Goal: Transaction & Acquisition: Purchase product/service

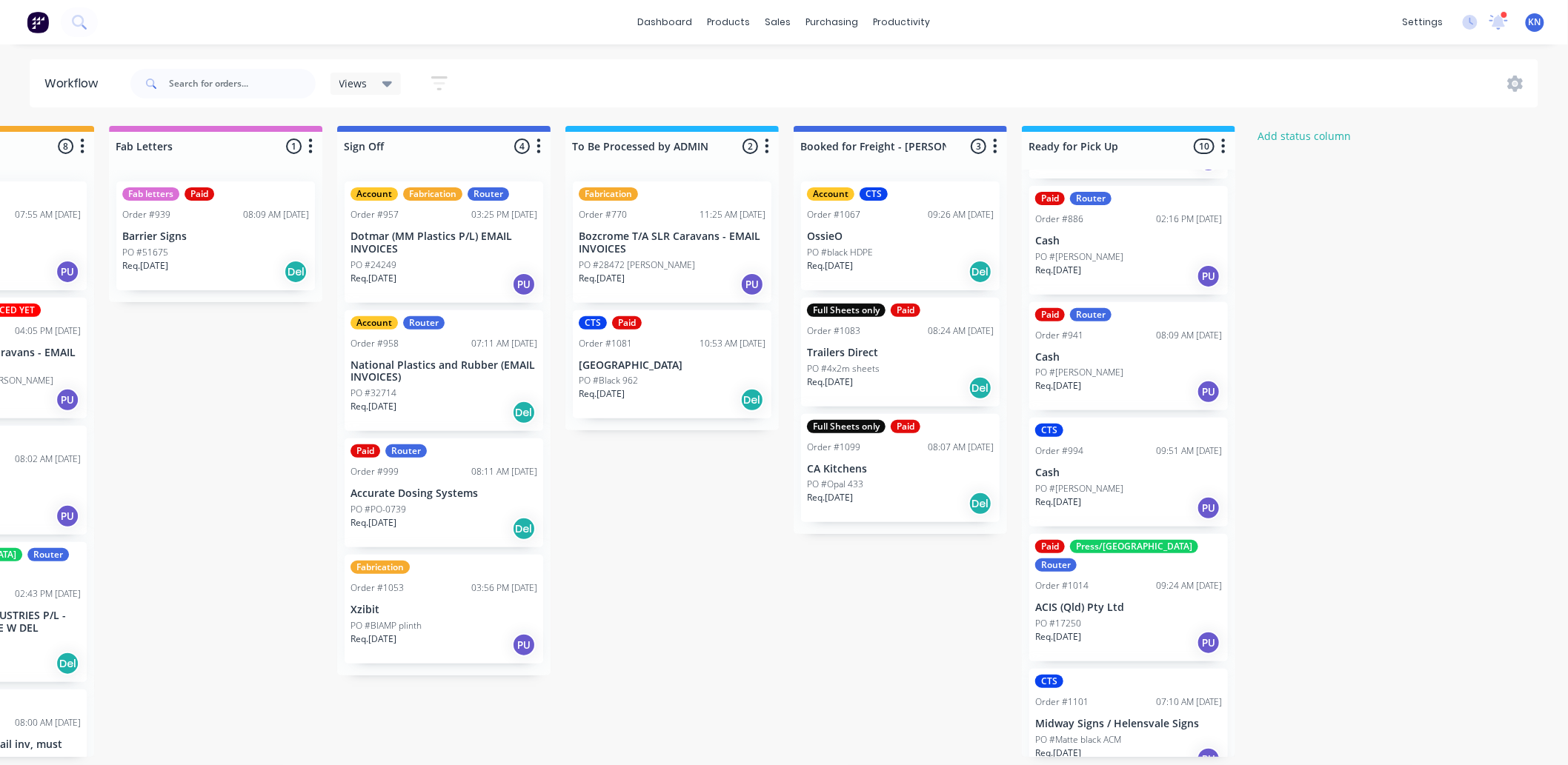
scroll to position [4, 1978]
click at [1084, 733] on p "PO #Matte black ACM" at bounding box center [1078, 740] width 86 height 13
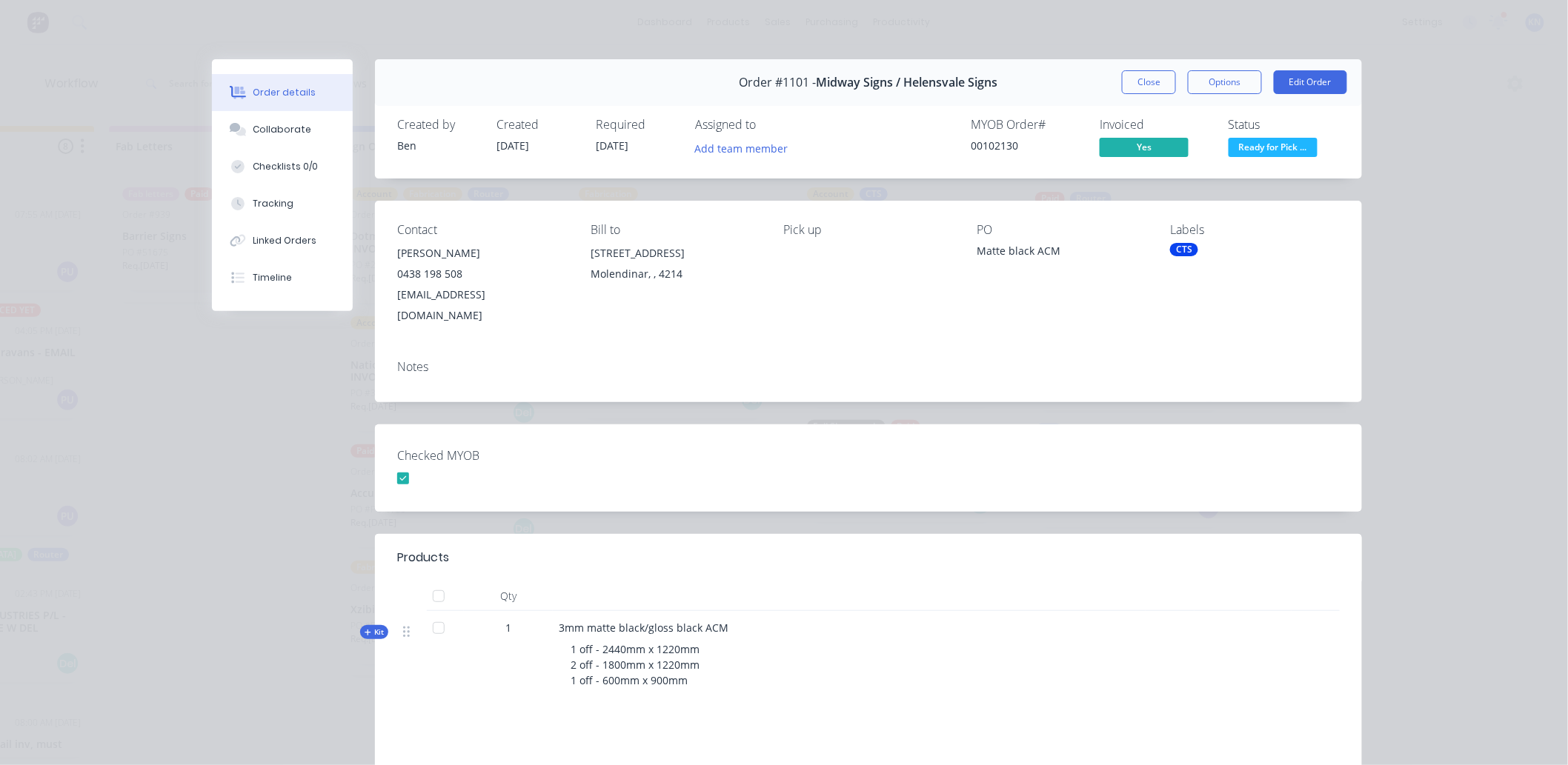
click at [1272, 144] on span "Ready for Pick ..." at bounding box center [1273, 147] width 89 height 19
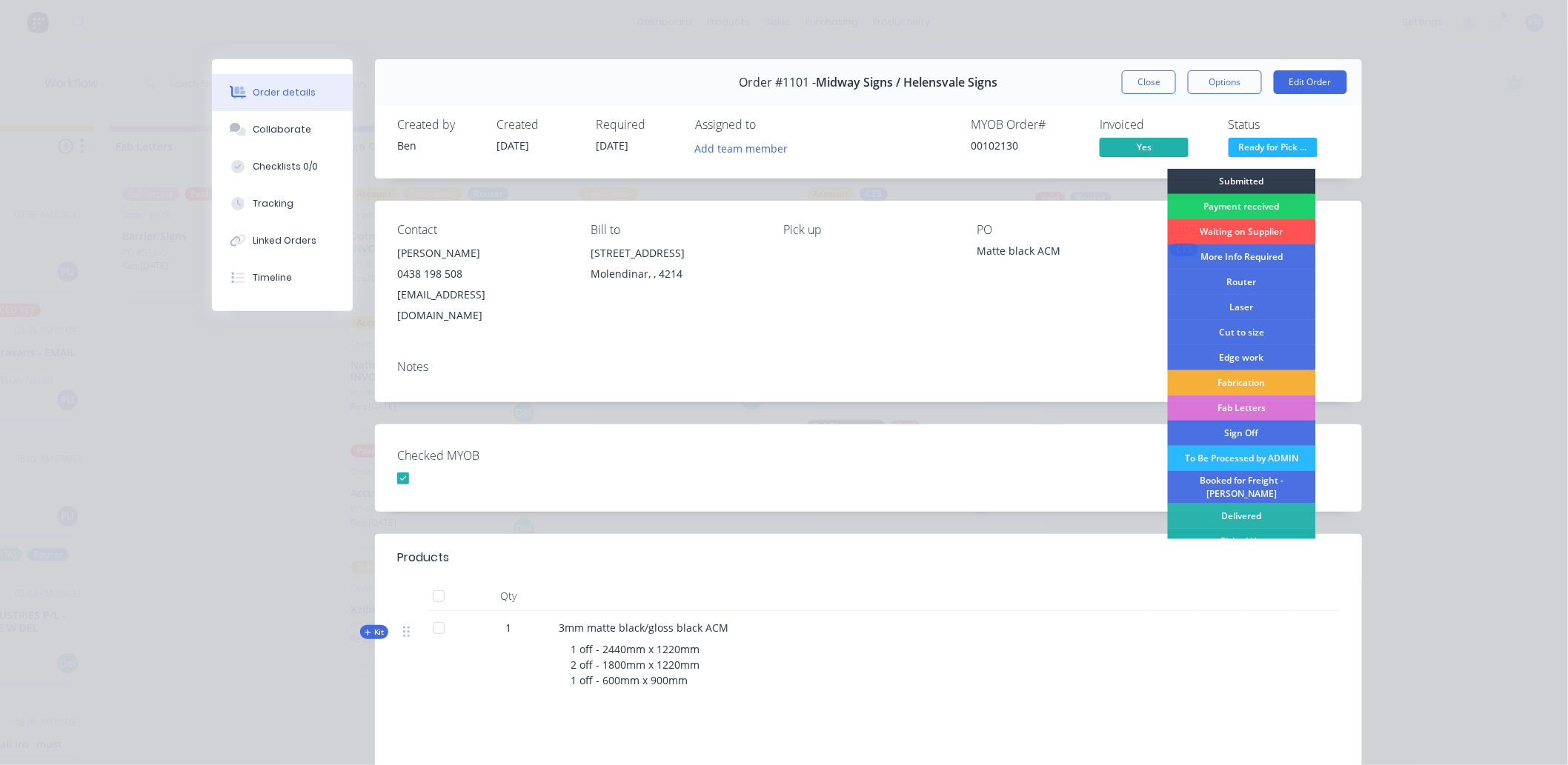
click at [1218, 534] on div "Picked Up" at bounding box center [1242, 541] width 148 height 25
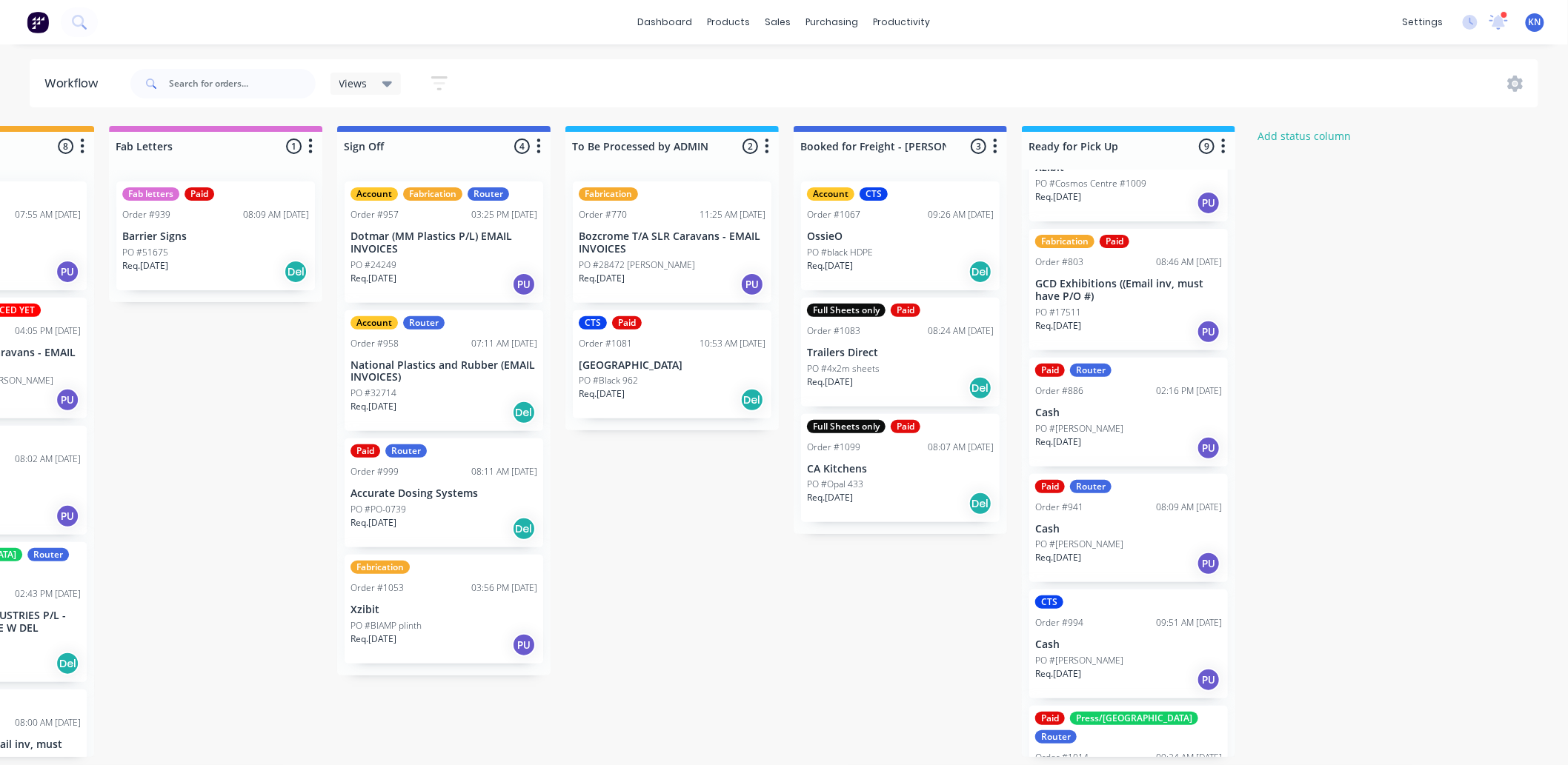
scroll to position [323, 0]
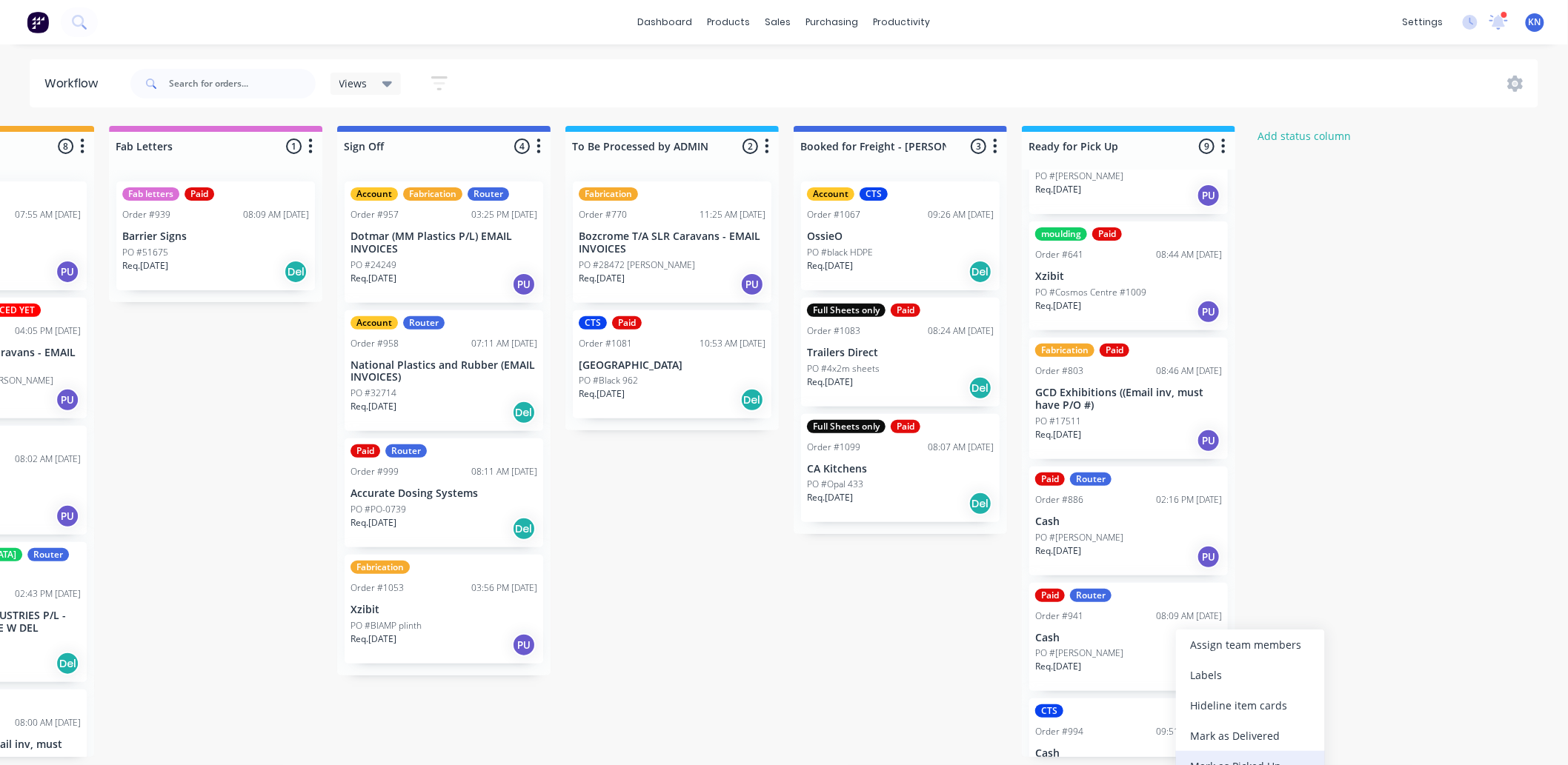
click at [1253, 759] on div "Mark as Picked Up" at bounding box center [1250, 766] width 149 height 30
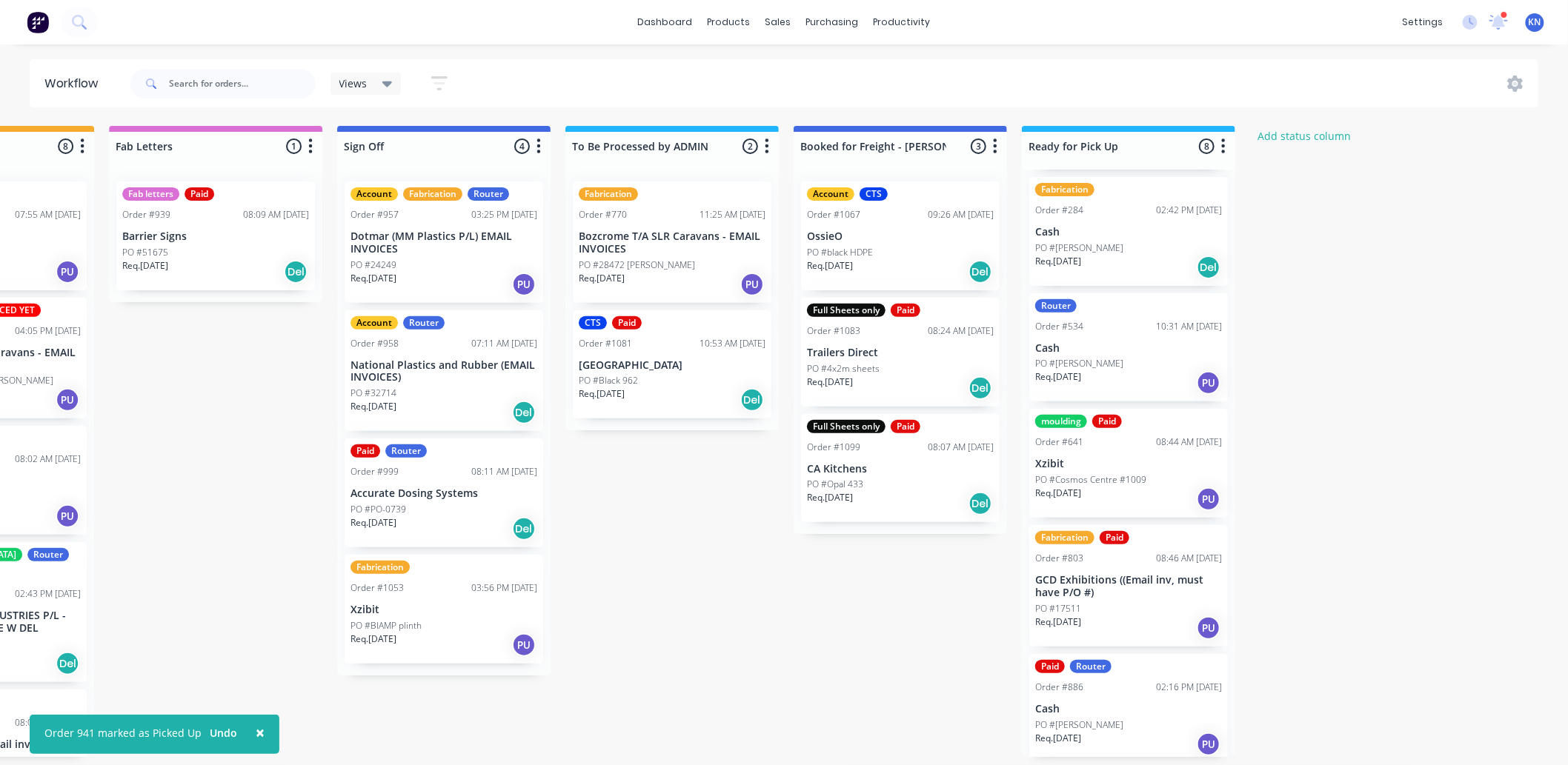
scroll to position [42, 0]
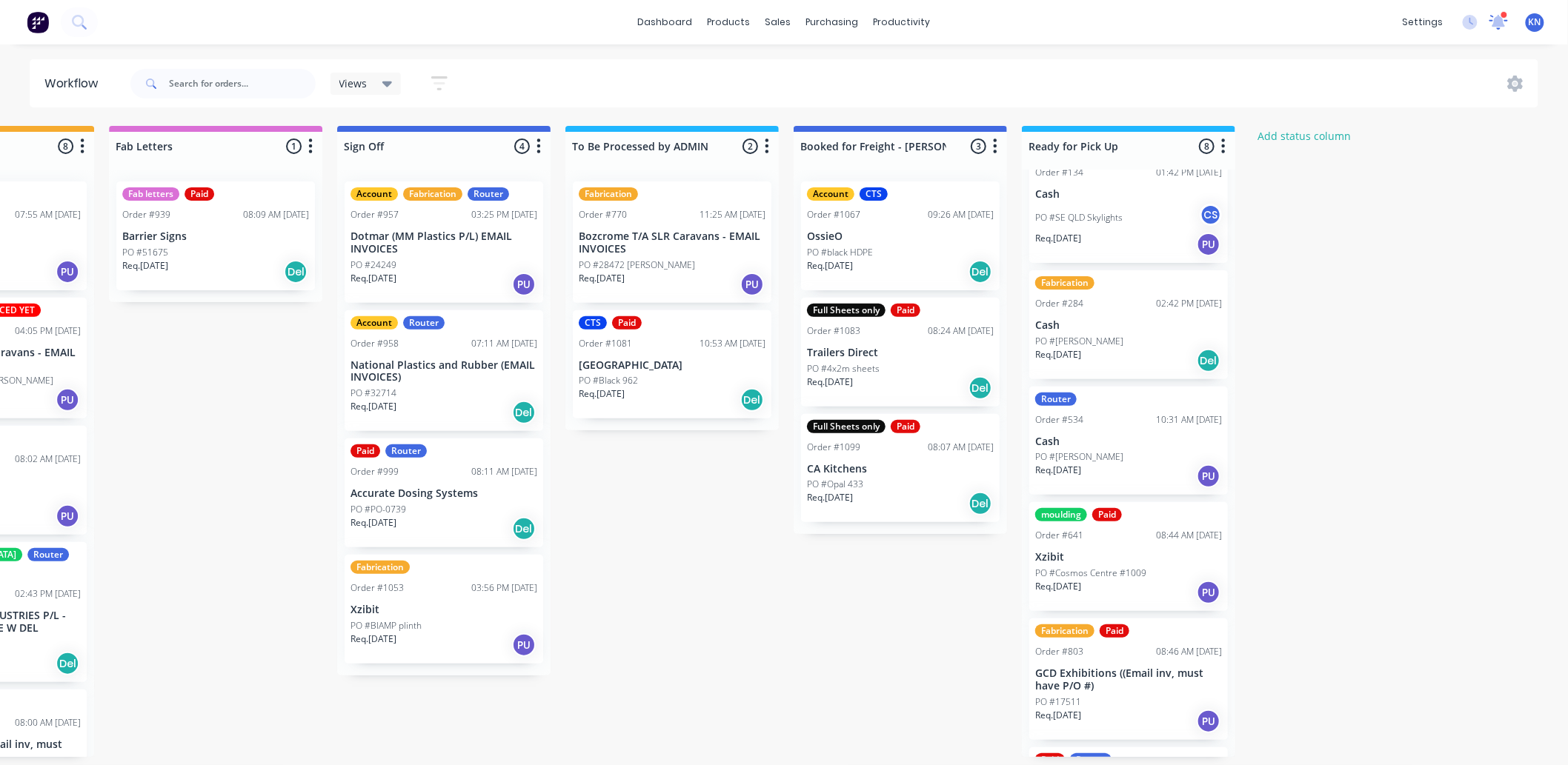
click at [1497, 23] on icon at bounding box center [1499, 19] width 13 height 12
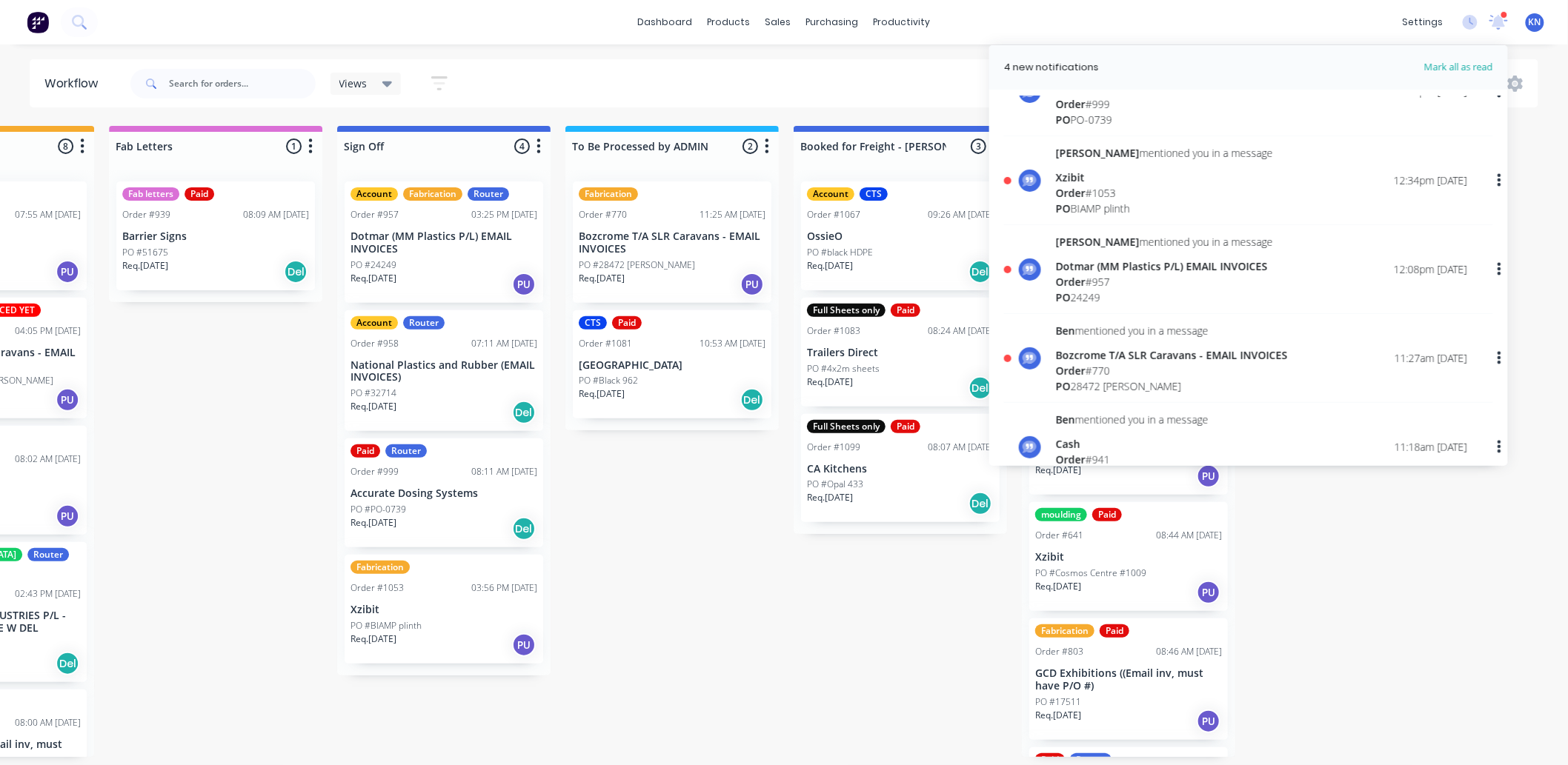
scroll to position [83, 0]
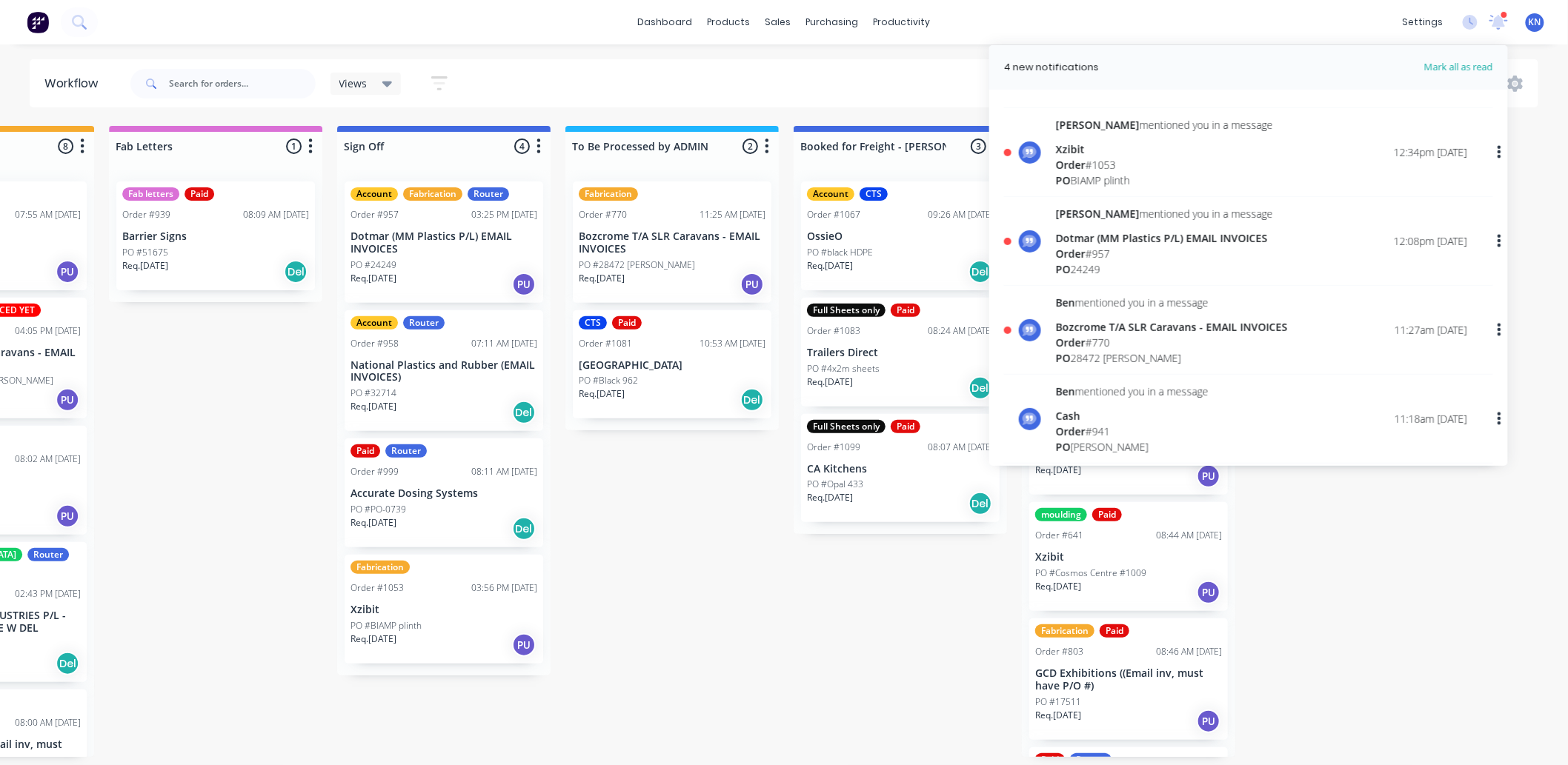
click at [1091, 329] on div "Bozcrome T/A SLR Caravans - EMAIL INVOICES" at bounding box center [1172, 327] width 232 height 15
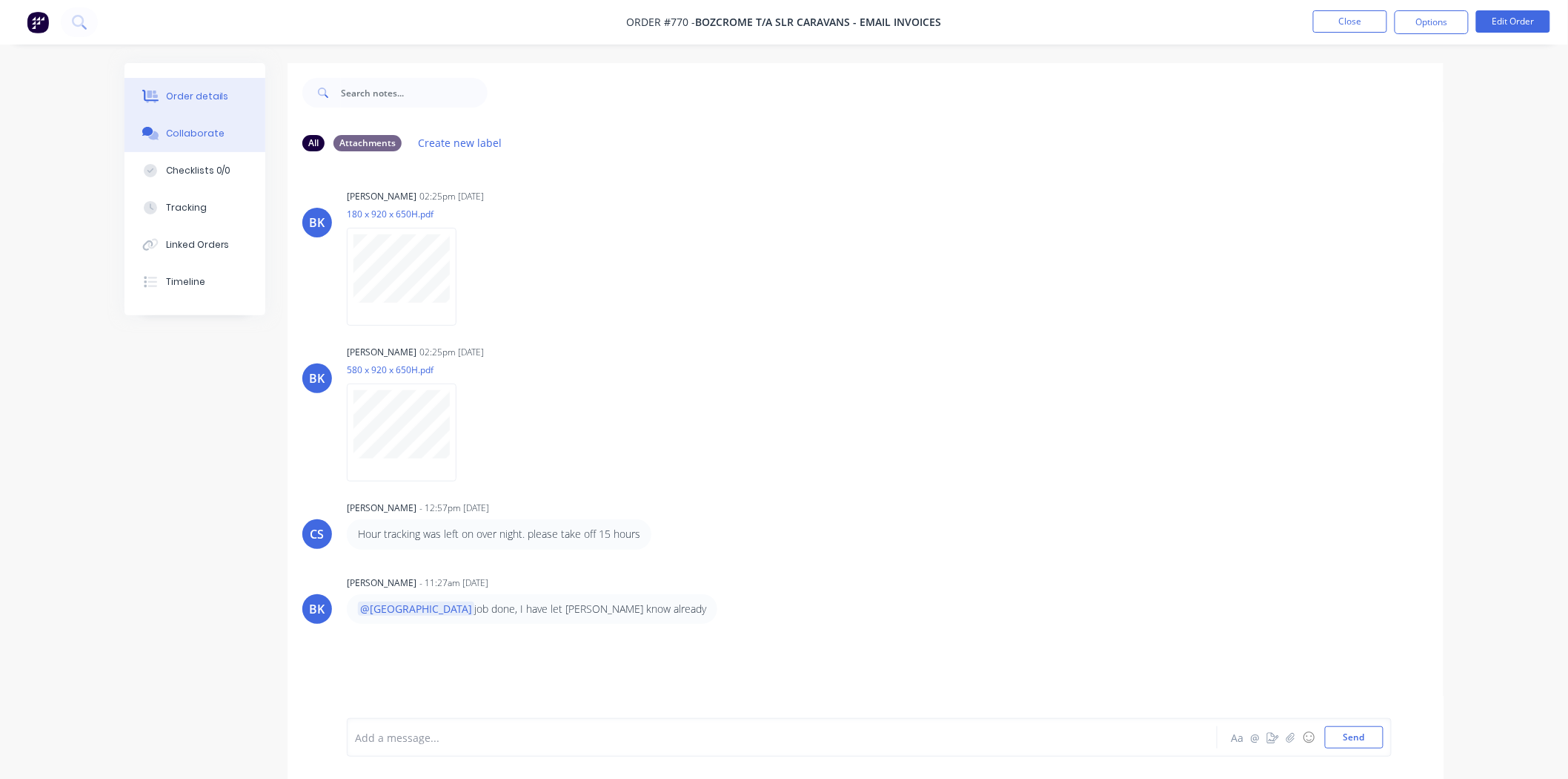
click at [191, 98] on div "Order details" at bounding box center [198, 96] width 63 height 13
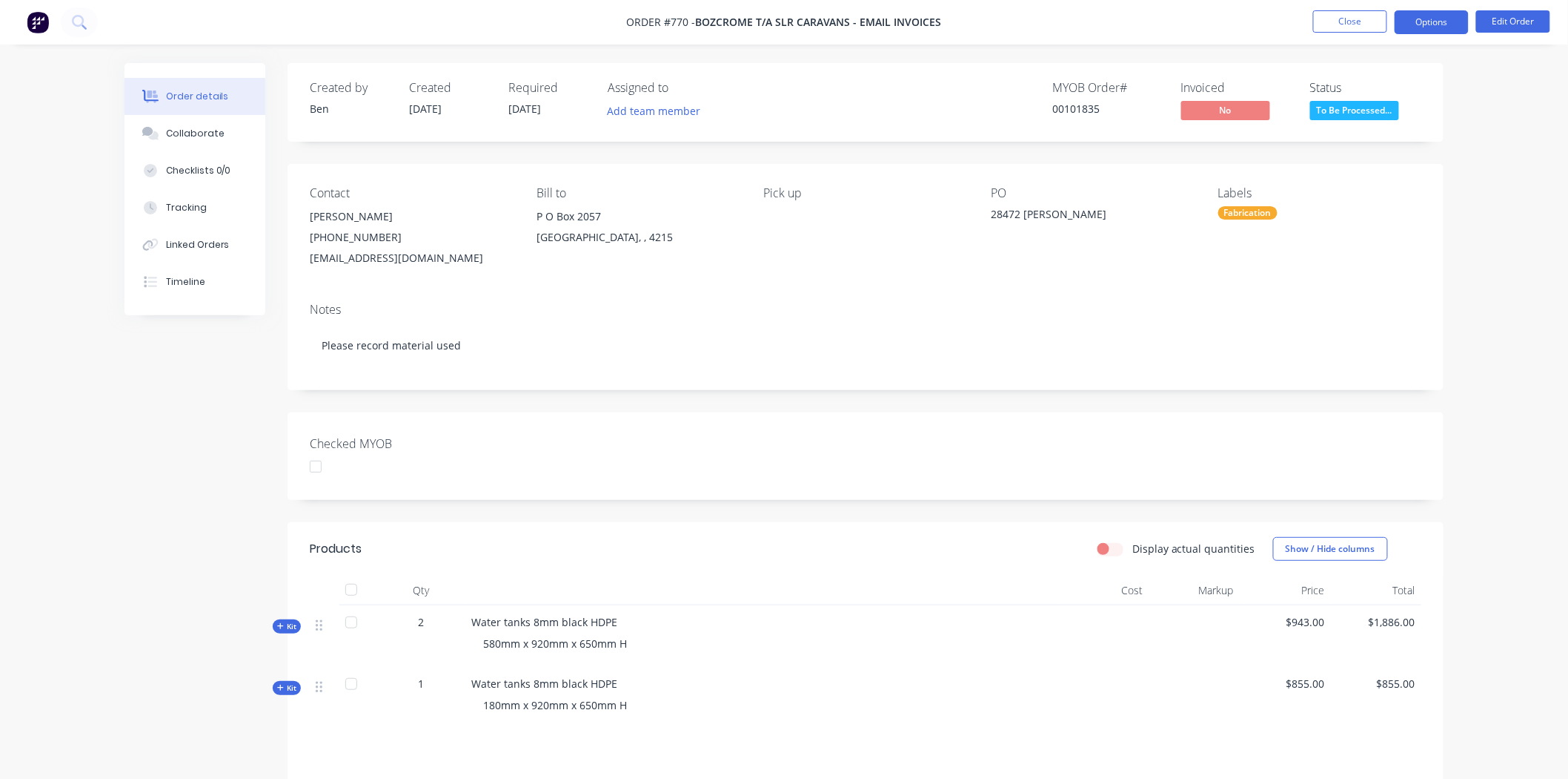
click at [1434, 11] on button "Options" at bounding box center [1432, 22] width 74 height 24
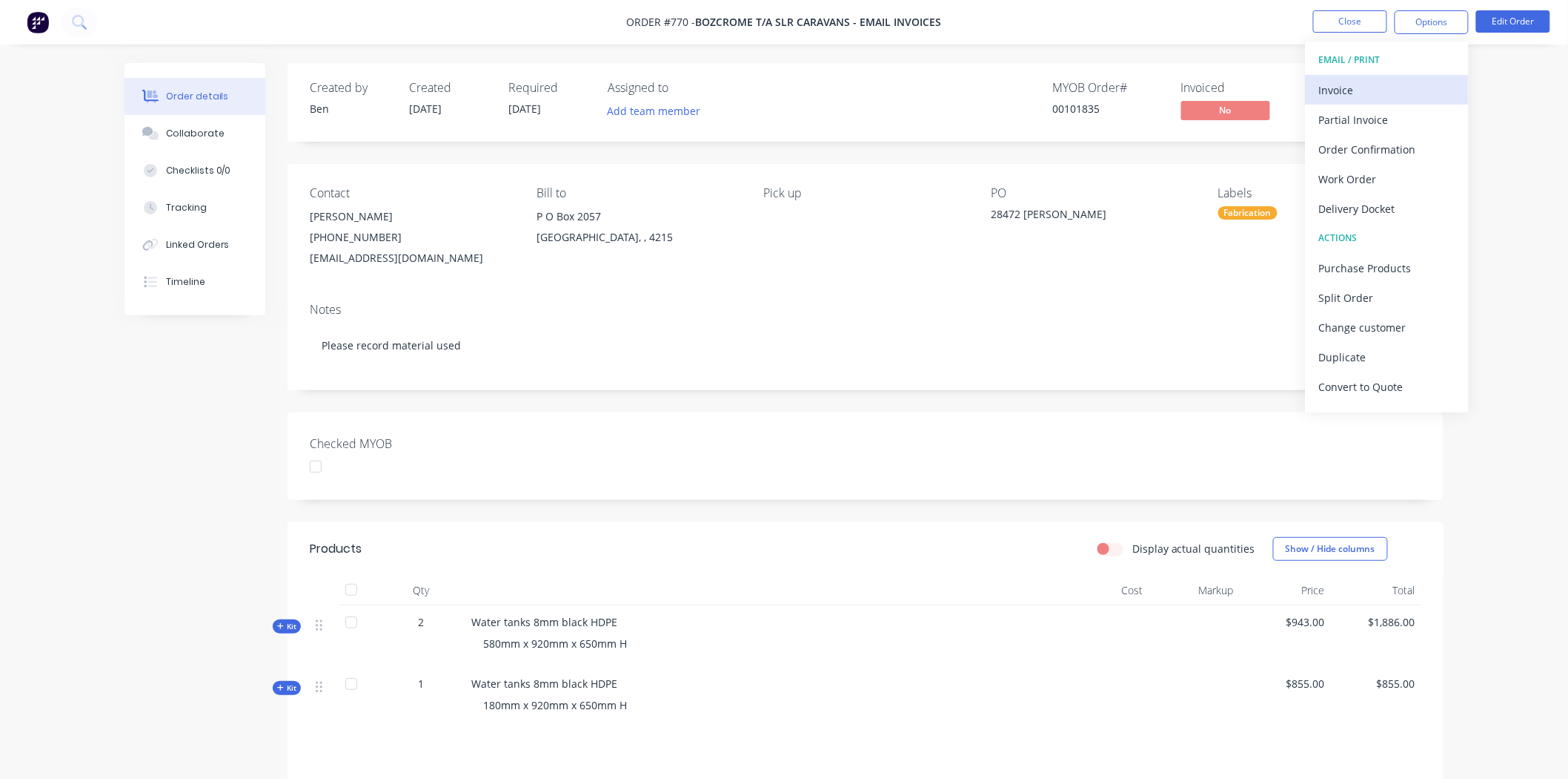
click at [1343, 85] on div "Invoice" at bounding box center [1387, 90] width 137 height 22
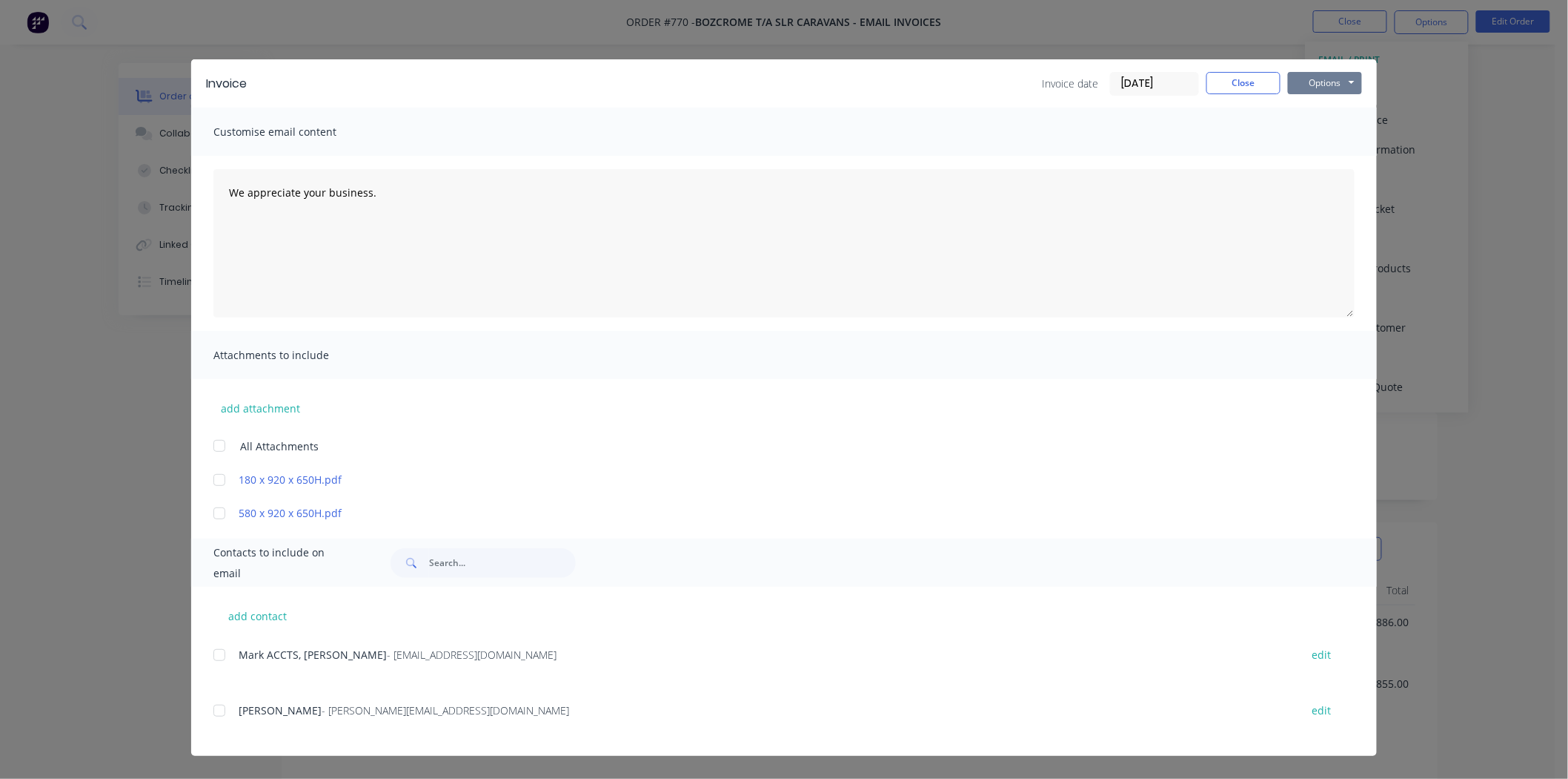
click at [1340, 83] on button "Options" at bounding box center [1325, 83] width 74 height 22
click at [1330, 132] on button "Print" at bounding box center [1335, 134] width 95 height 25
click at [1241, 80] on button "Close" at bounding box center [1244, 83] width 74 height 22
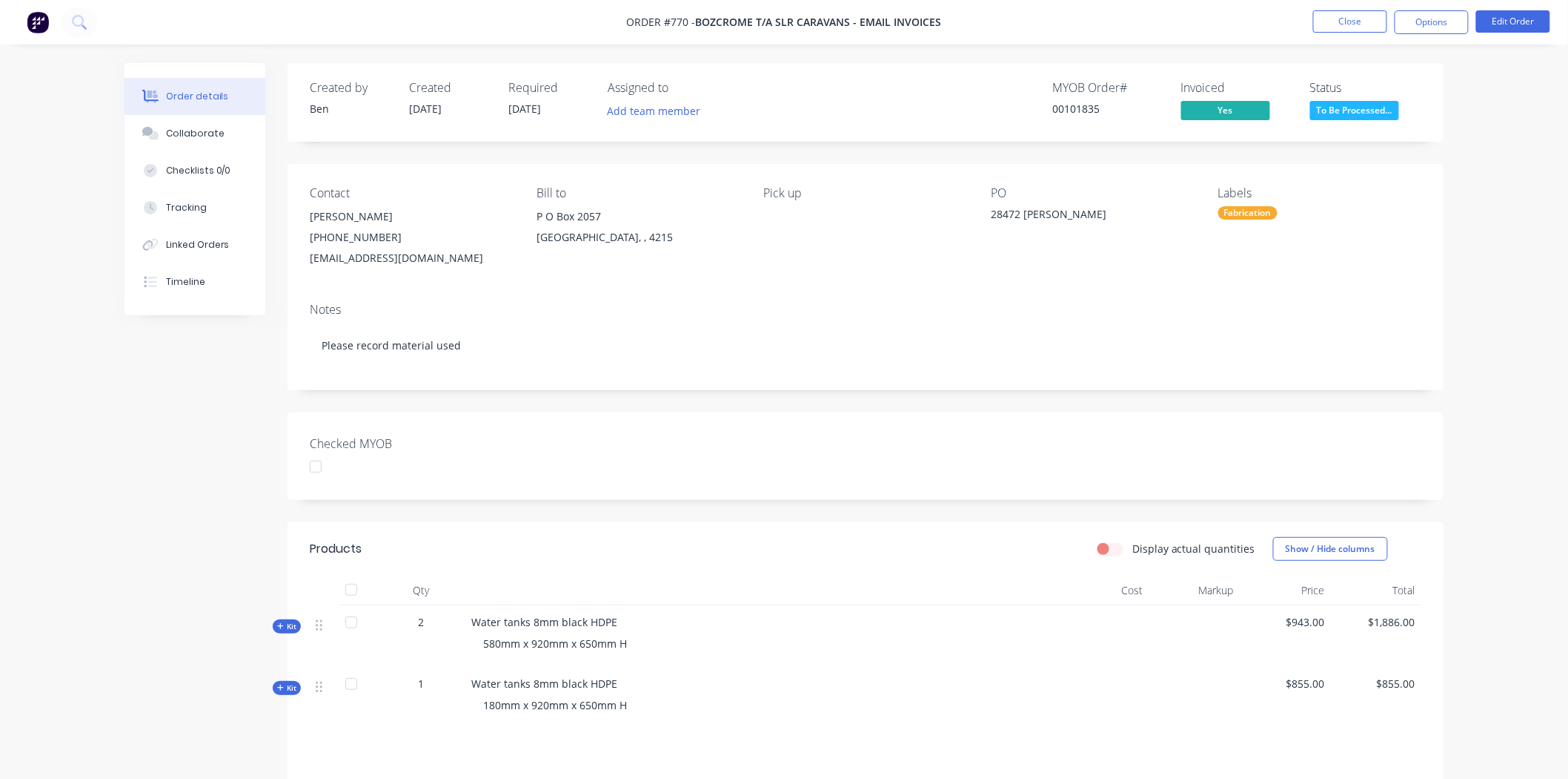
click at [316, 470] on div at bounding box center [316, 466] width 29 height 29
click at [1380, 113] on span "To Be Processed..." at bounding box center [1354, 110] width 89 height 19
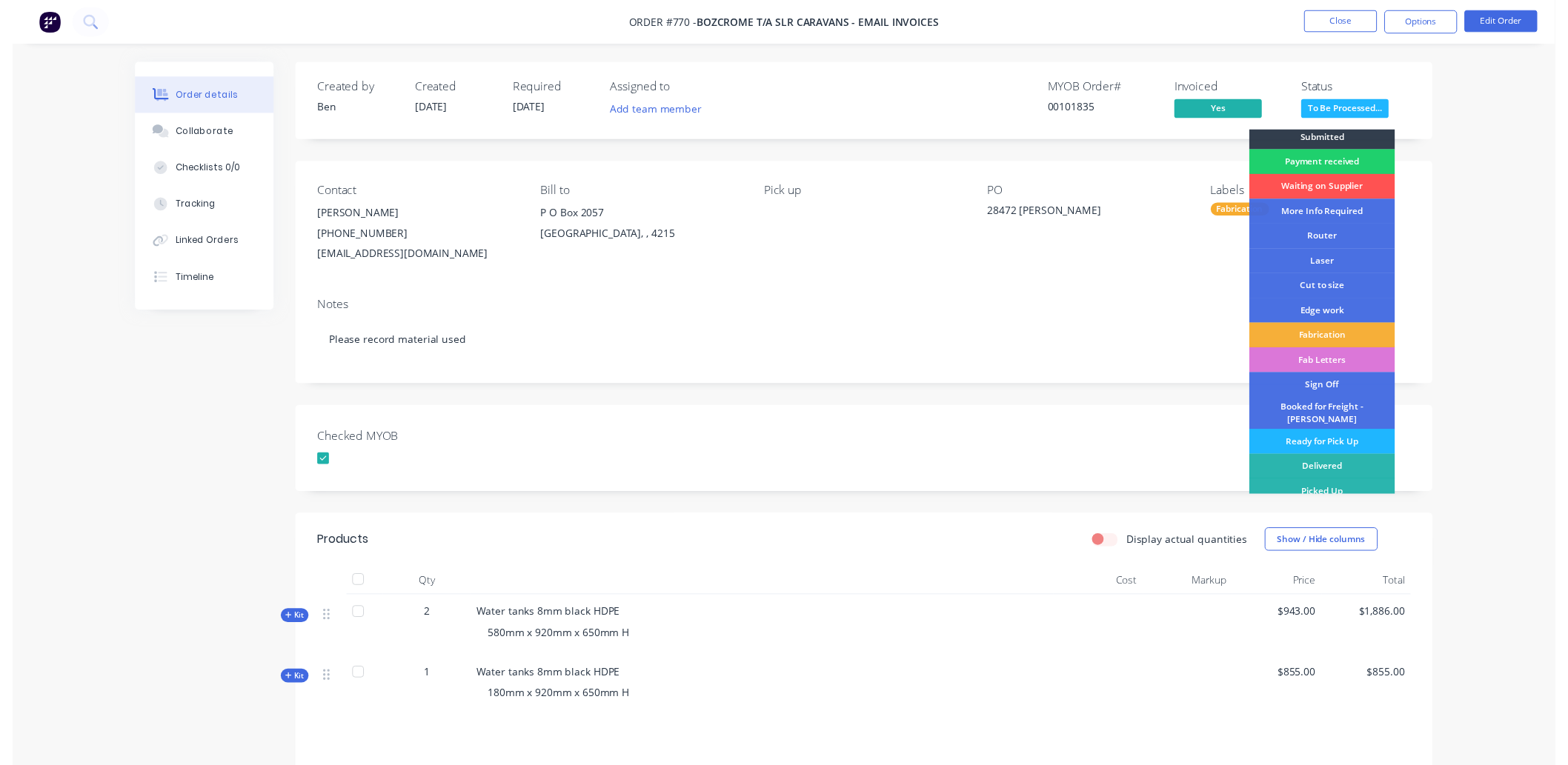
scroll to position [8, 0]
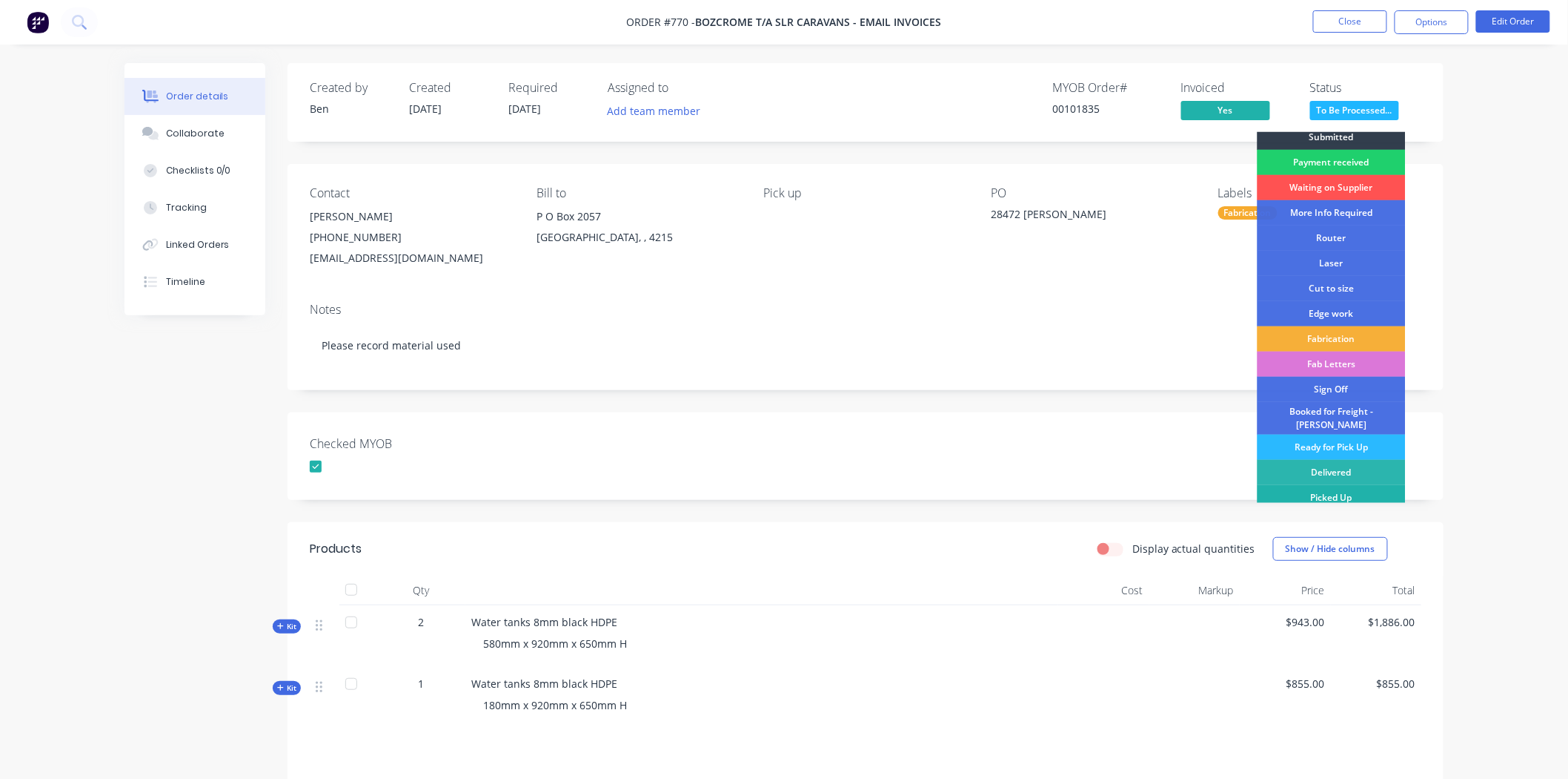
click at [1317, 486] on div "Picked Up" at bounding box center [1332, 497] width 148 height 25
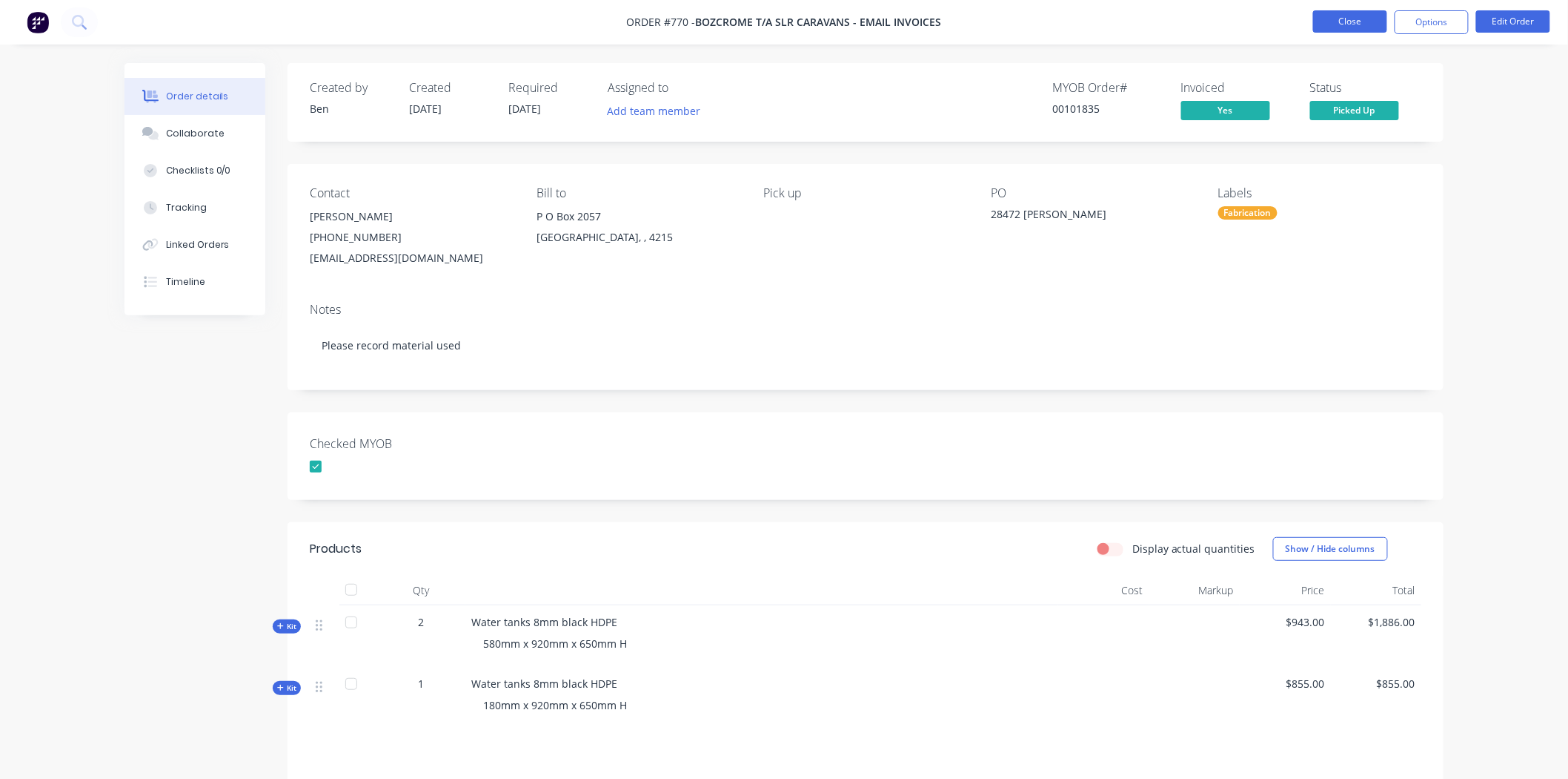
click at [1365, 16] on button "Close" at bounding box center [1350, 21] width 74 height 22
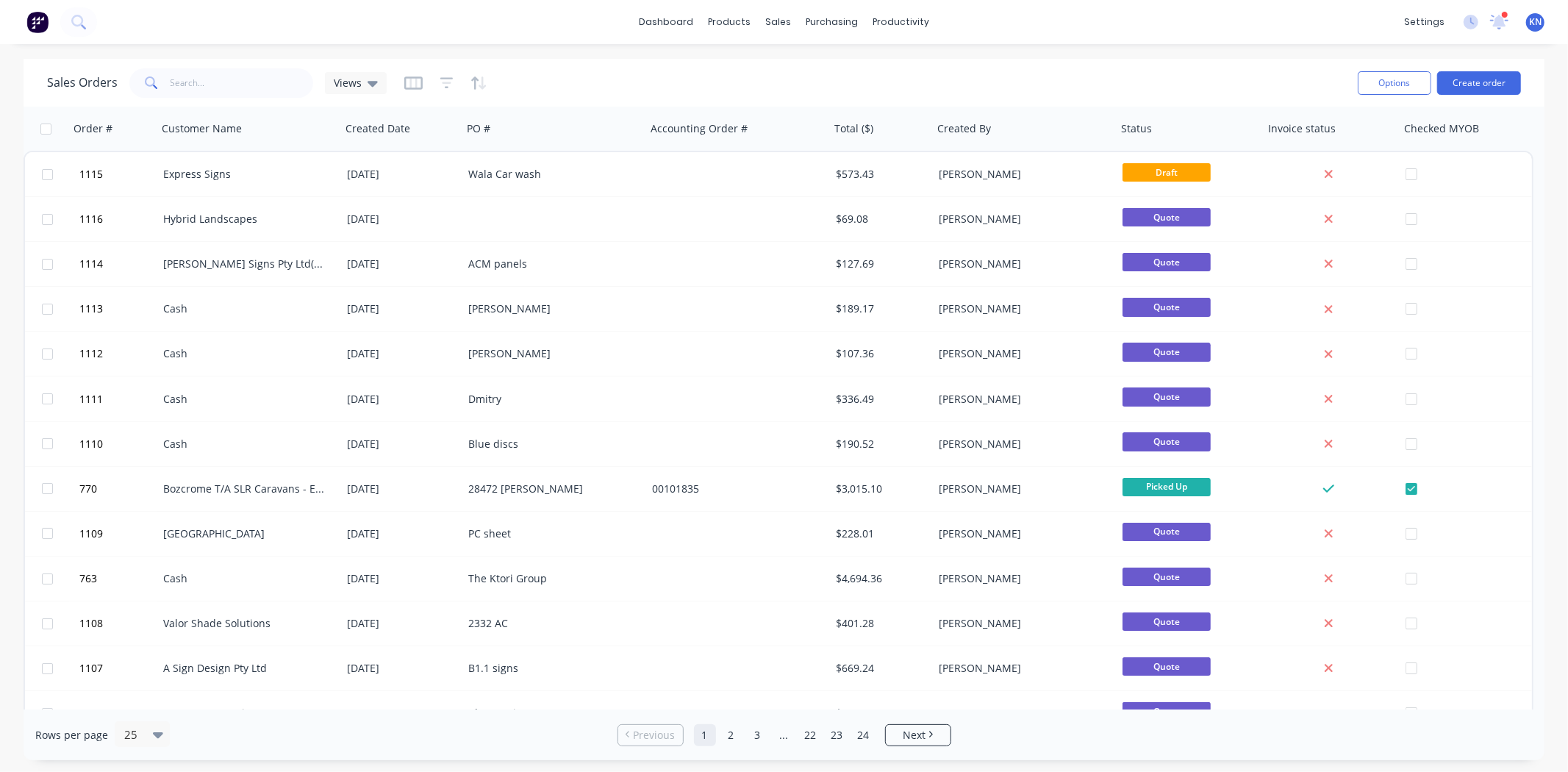
click at [1501, 18] on div at bounding box center [1504, 15] width 8 height 8
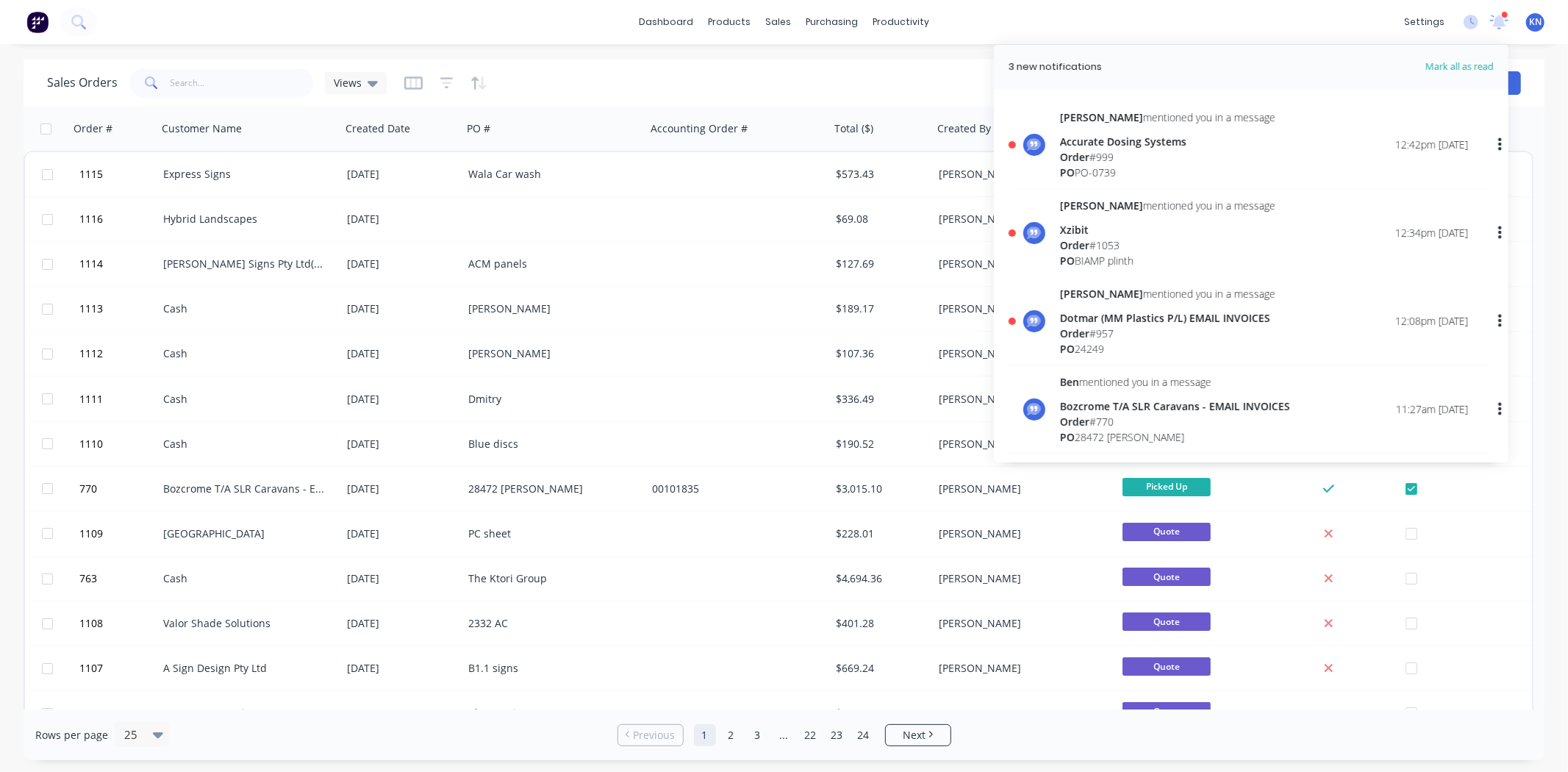
click at [1085, 327] on span "Order" at bounding box center [1074, 333] width 29 height 14
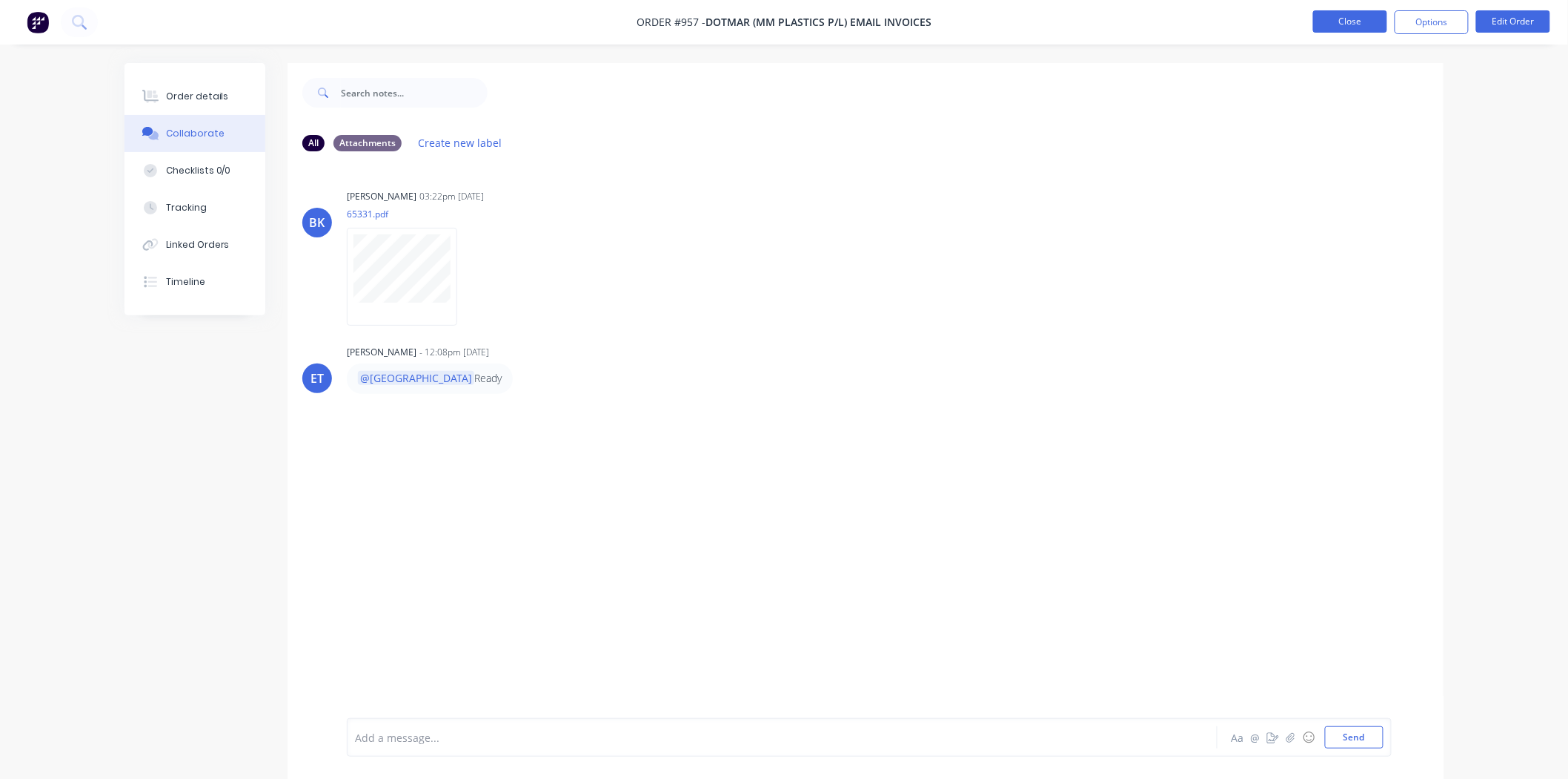
click at [1362, 21] on button "Close" at bounding box center [1350, 21] width 74 height 22
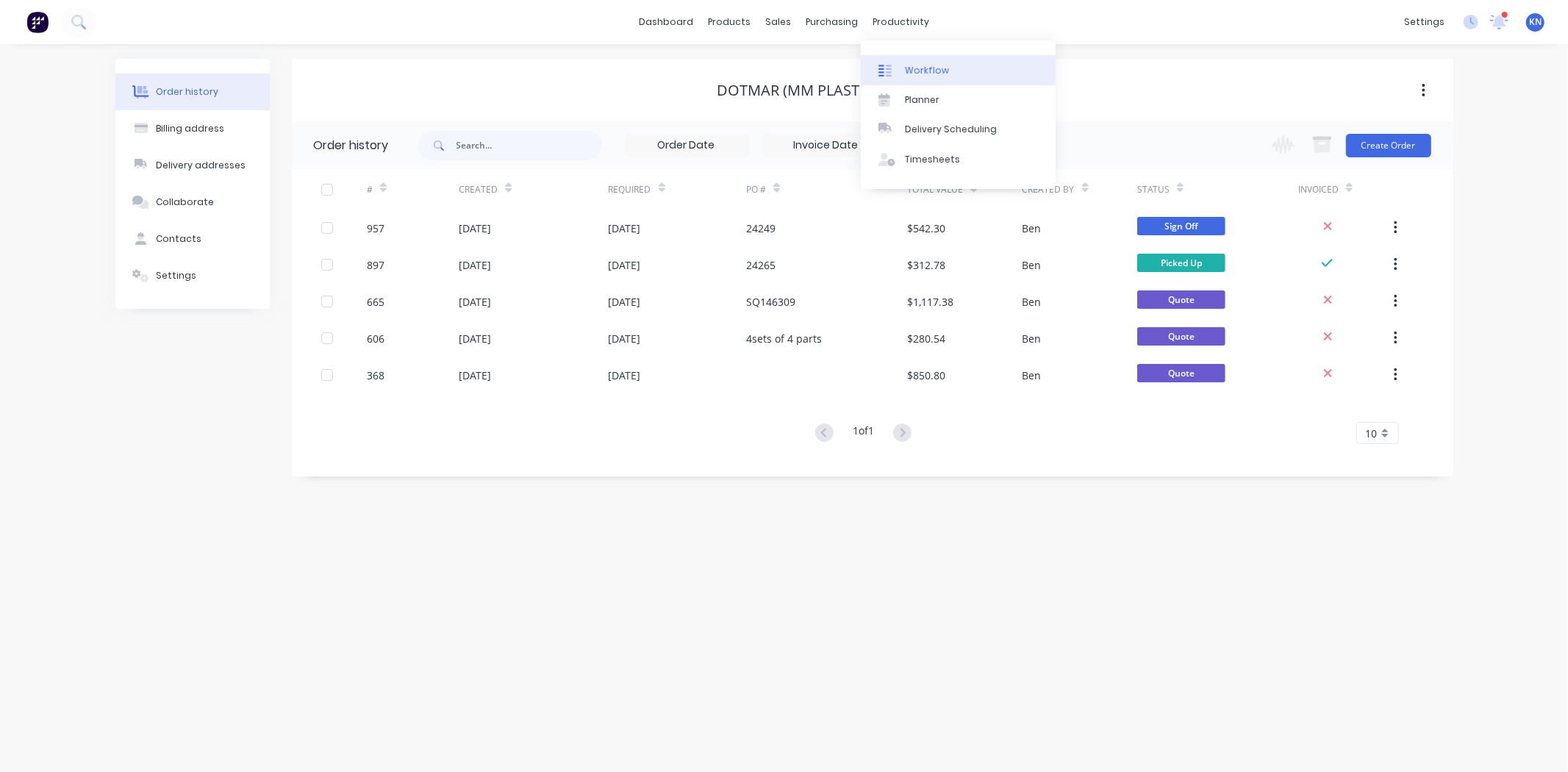
click at [893, 19] on div "productivity" at bounding box center [901, 21] width 71 height 22
click at [940, 66] on div "Workflow" at bounding box center [927, 70] width 44 height 13
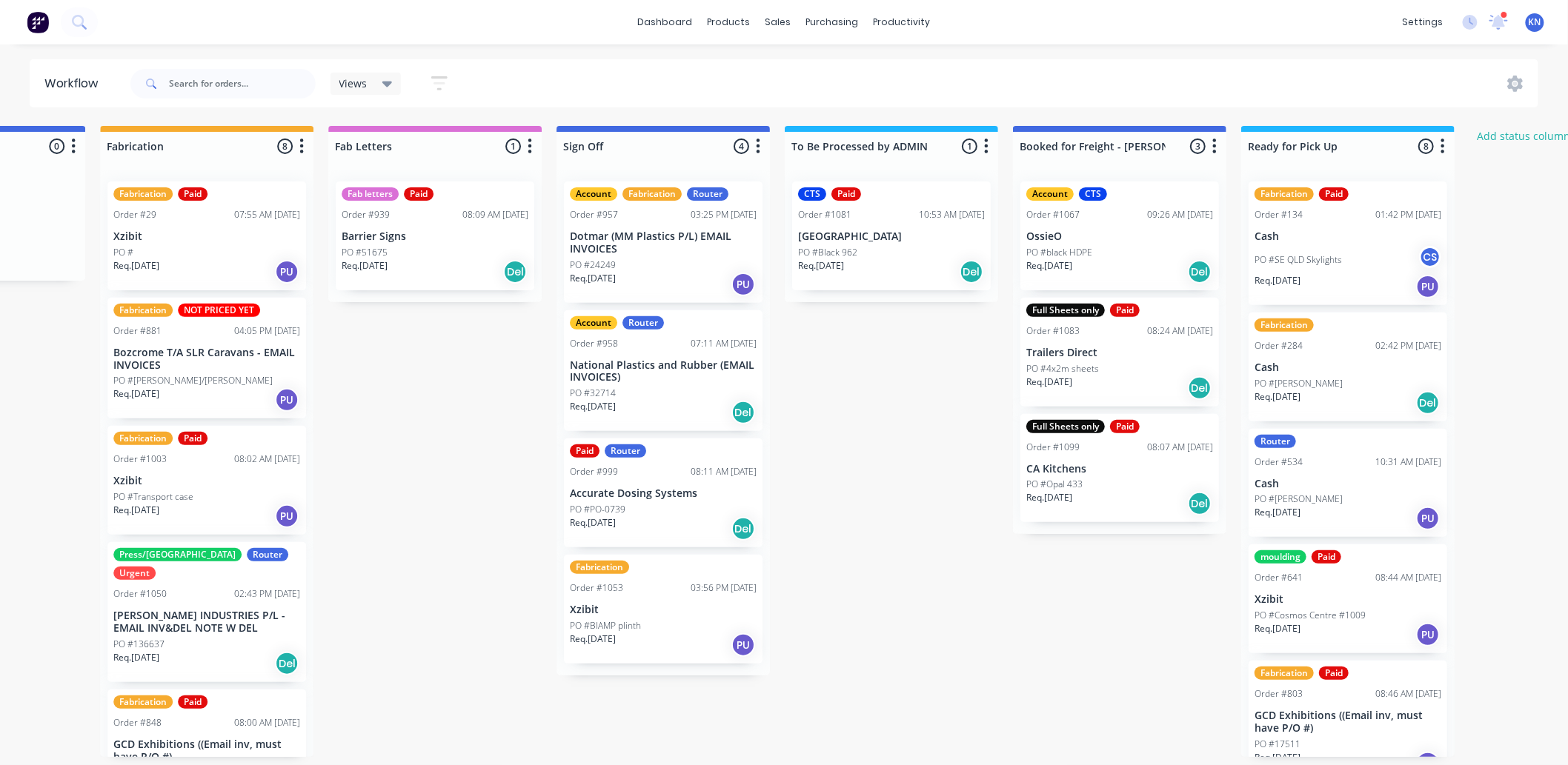
scroll to position [0, 1963]
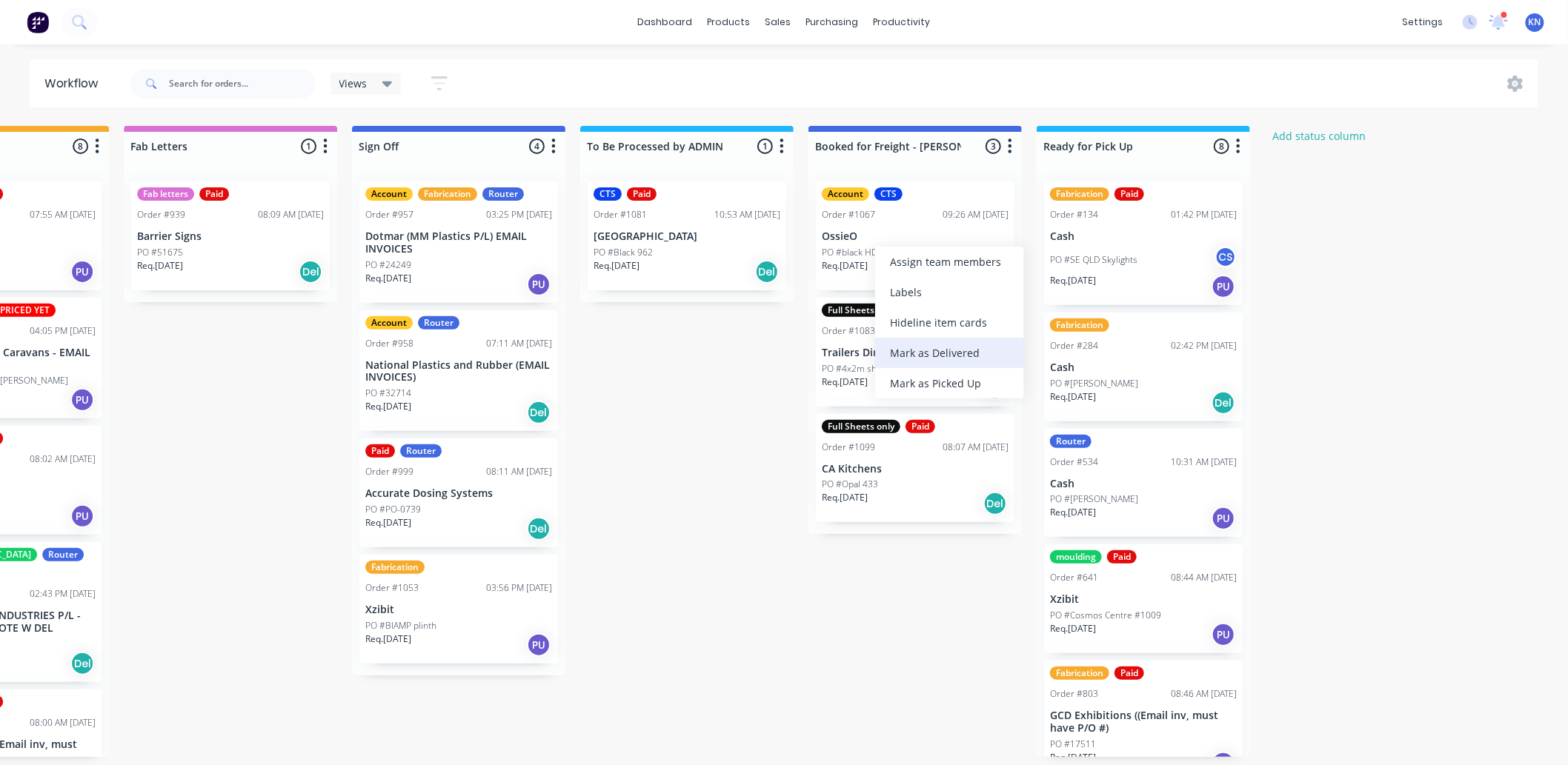
click at [961, 350] on div "Mark as Delivered" at bounding box center [949, 352] width 149 height 30
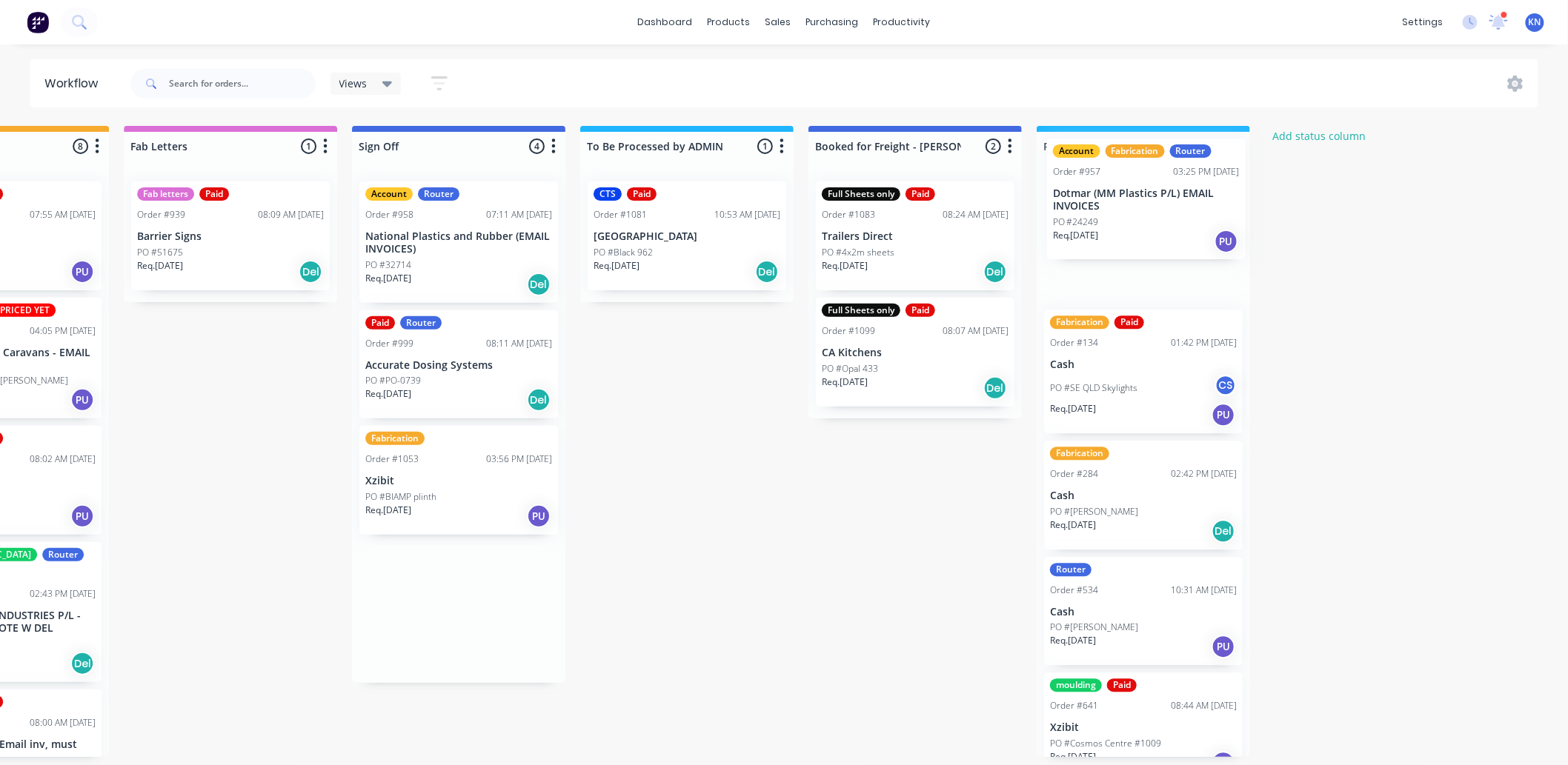
drag, startPoint x: 423, startPoint y: 246, endPoint x: 1120, endPoint y: 204, distance: 698.3
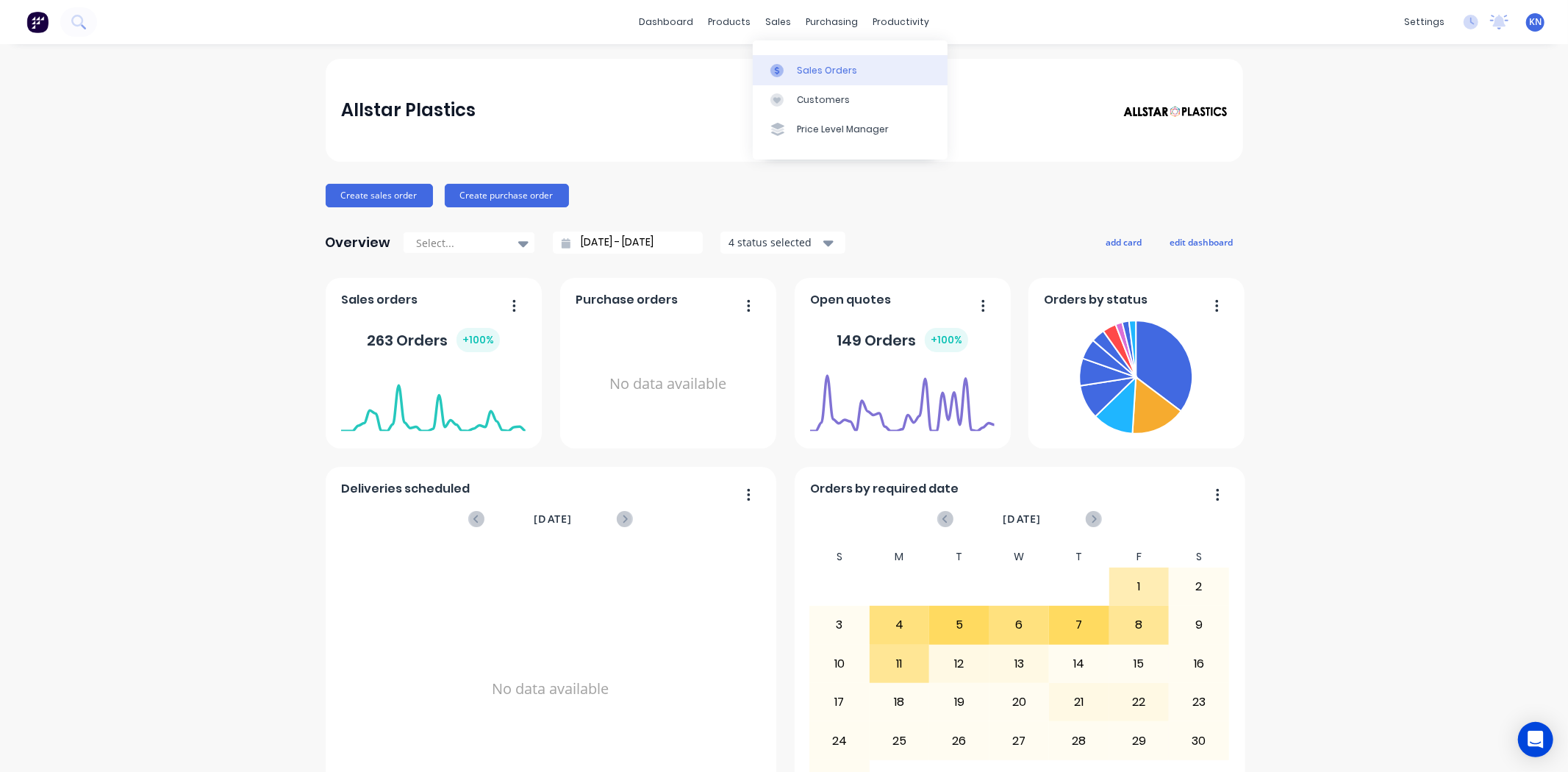
click at [806, 67] on div "Sales Orders" at bounding box center [826, 70] width 60 height 13
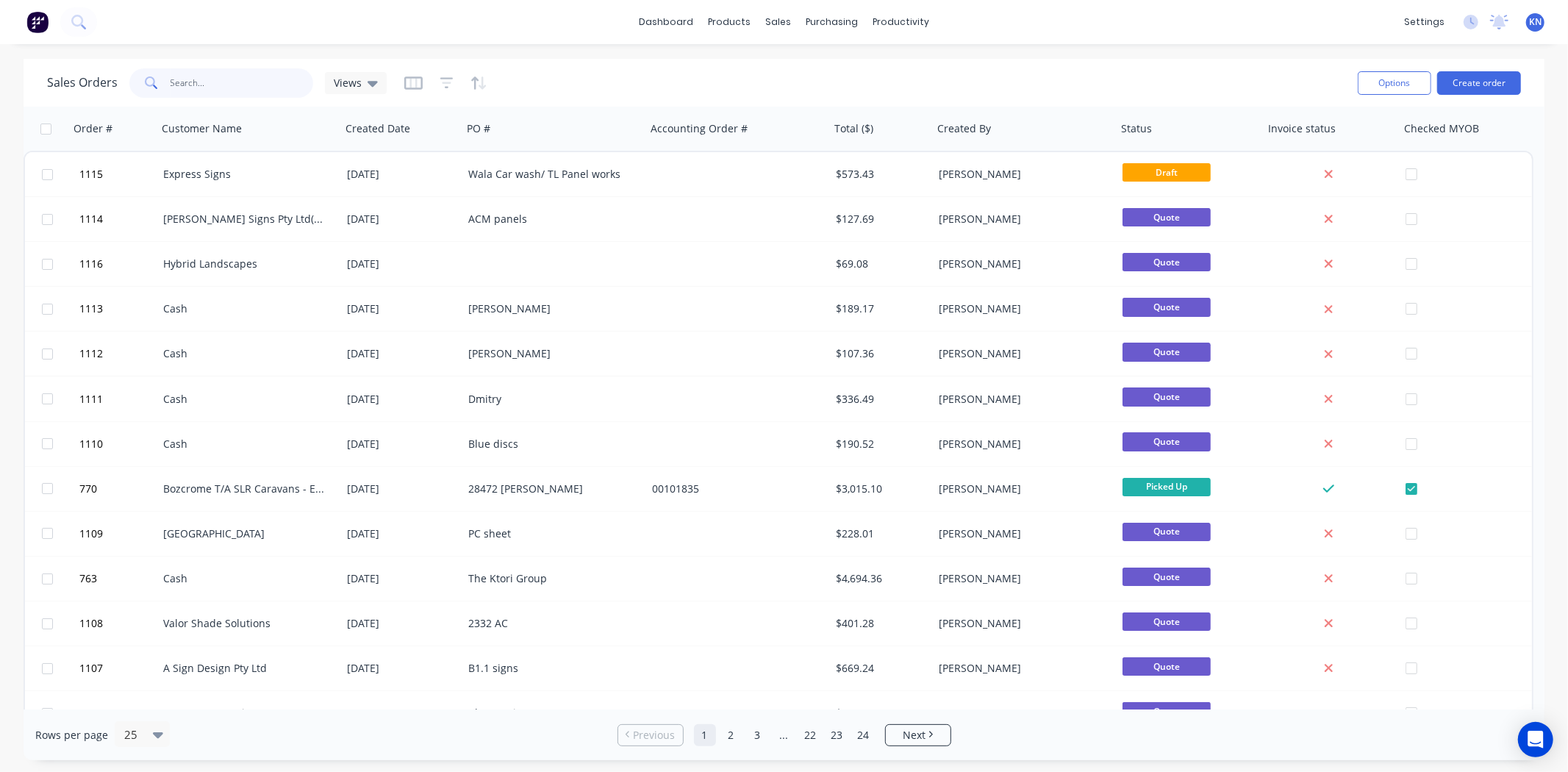
click at [260, 77] on input "text" at bounding box center [242, 83] width 143 height 29
type input "957"
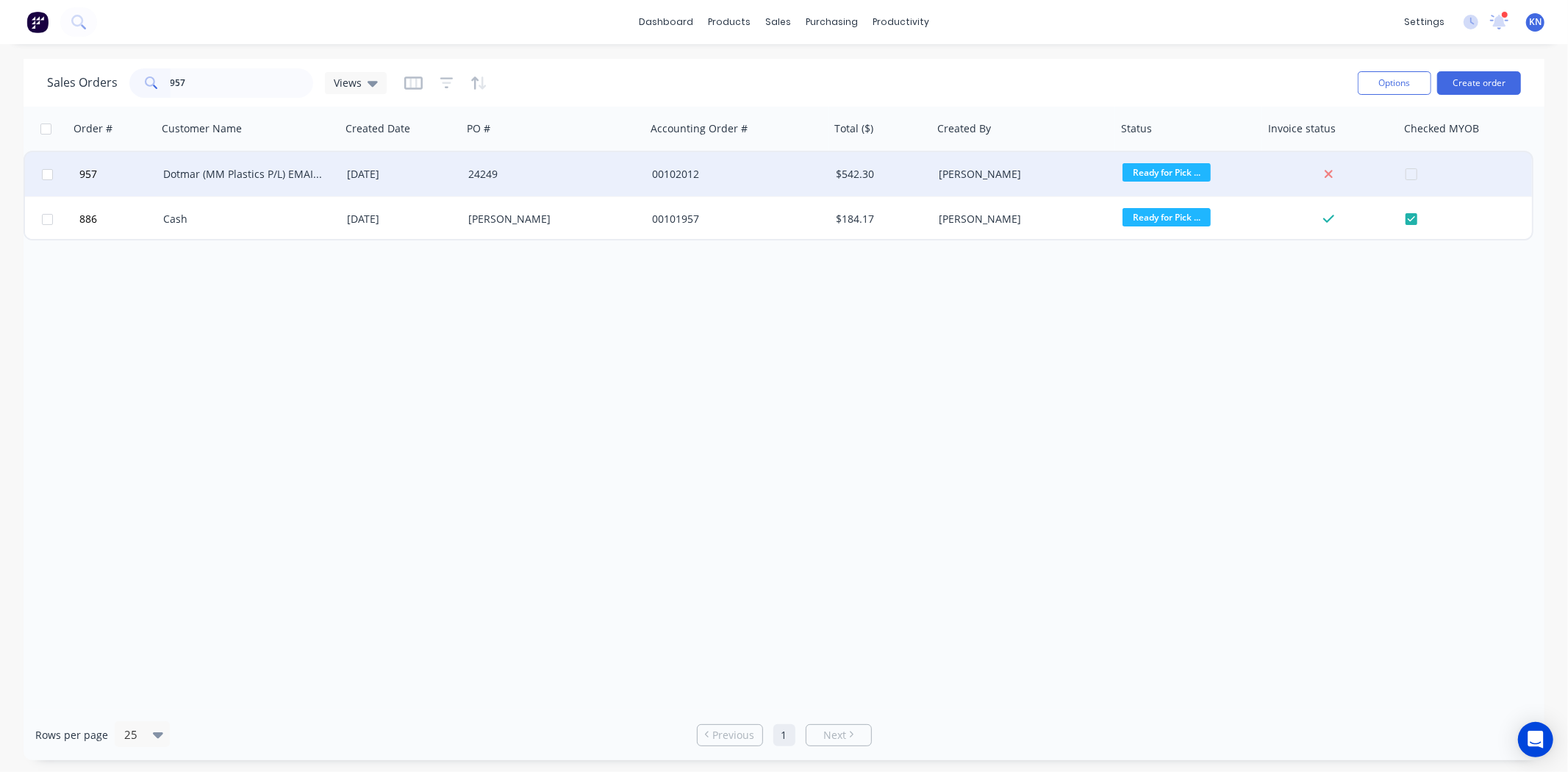
click at [231, 174] on div "Dotmar (MM Plastics P/L) EMAIL INVOICES" at bounding box center [244, 174] width 163 height 15
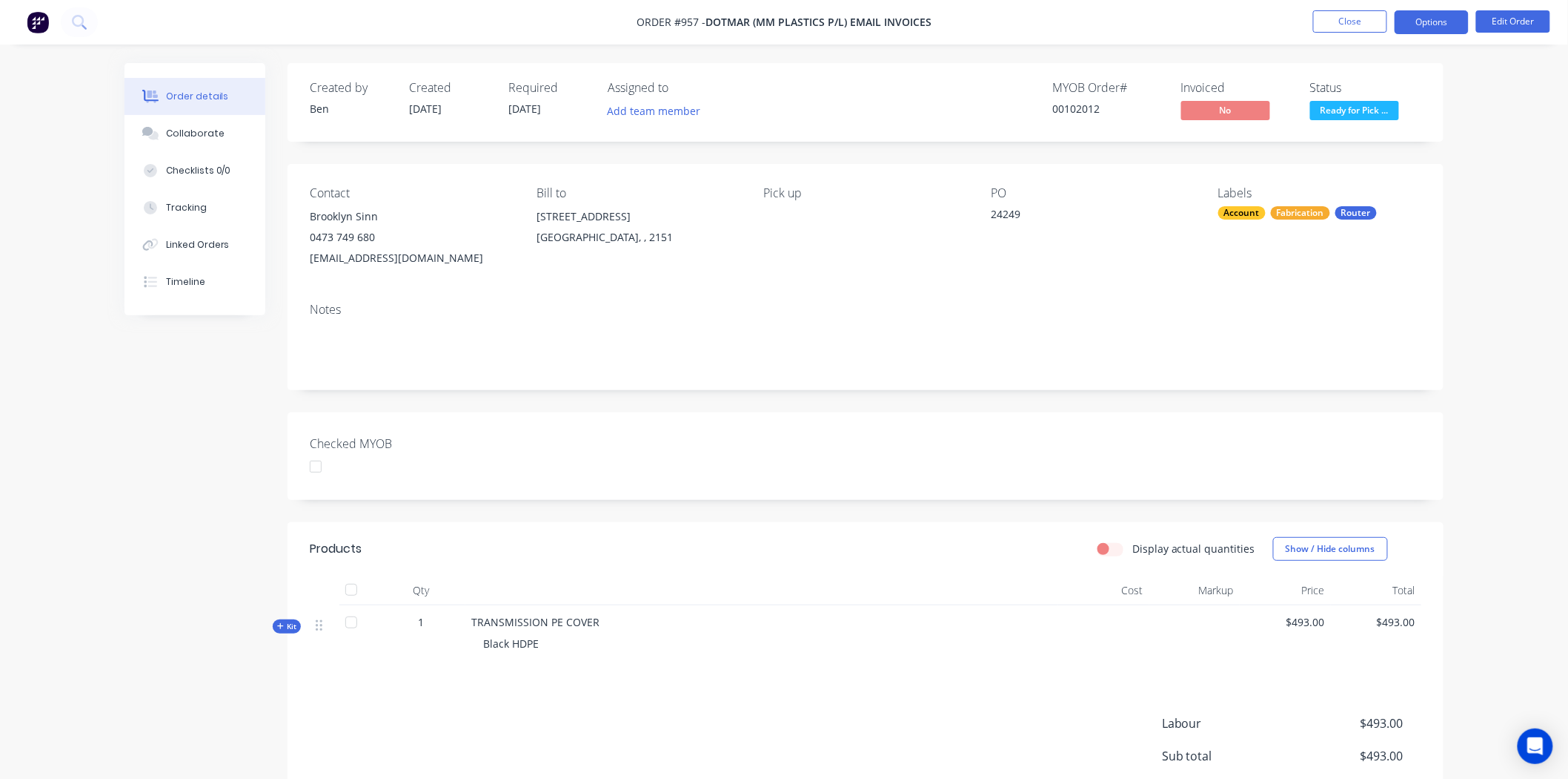
click at [1431, 19] on button "Options" at bounding box center [1432, 22] width 74 height 24
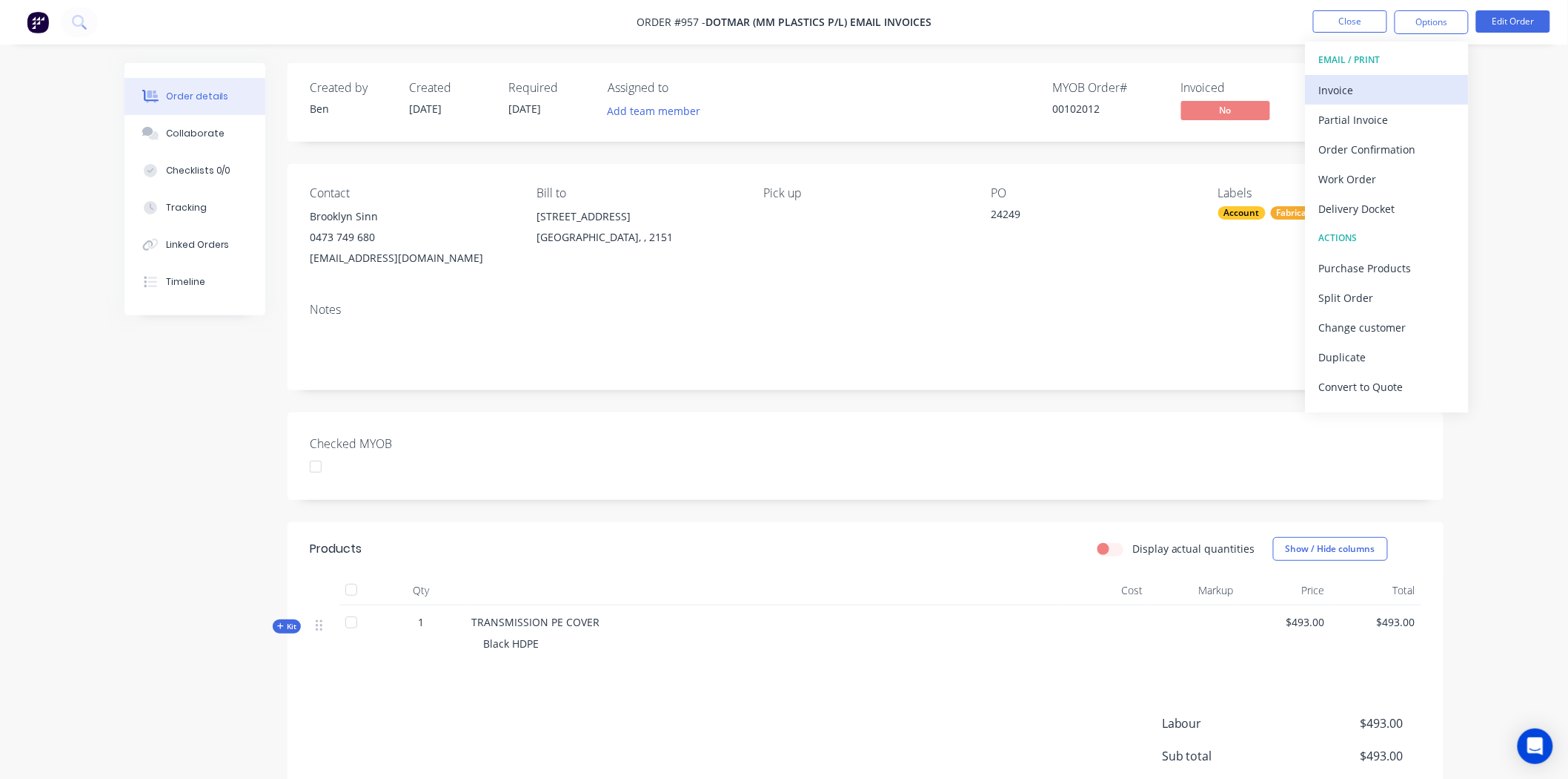
click at [1338, 85] on div "Invoice" at bounding box center [1387, 90] width 137 height 22
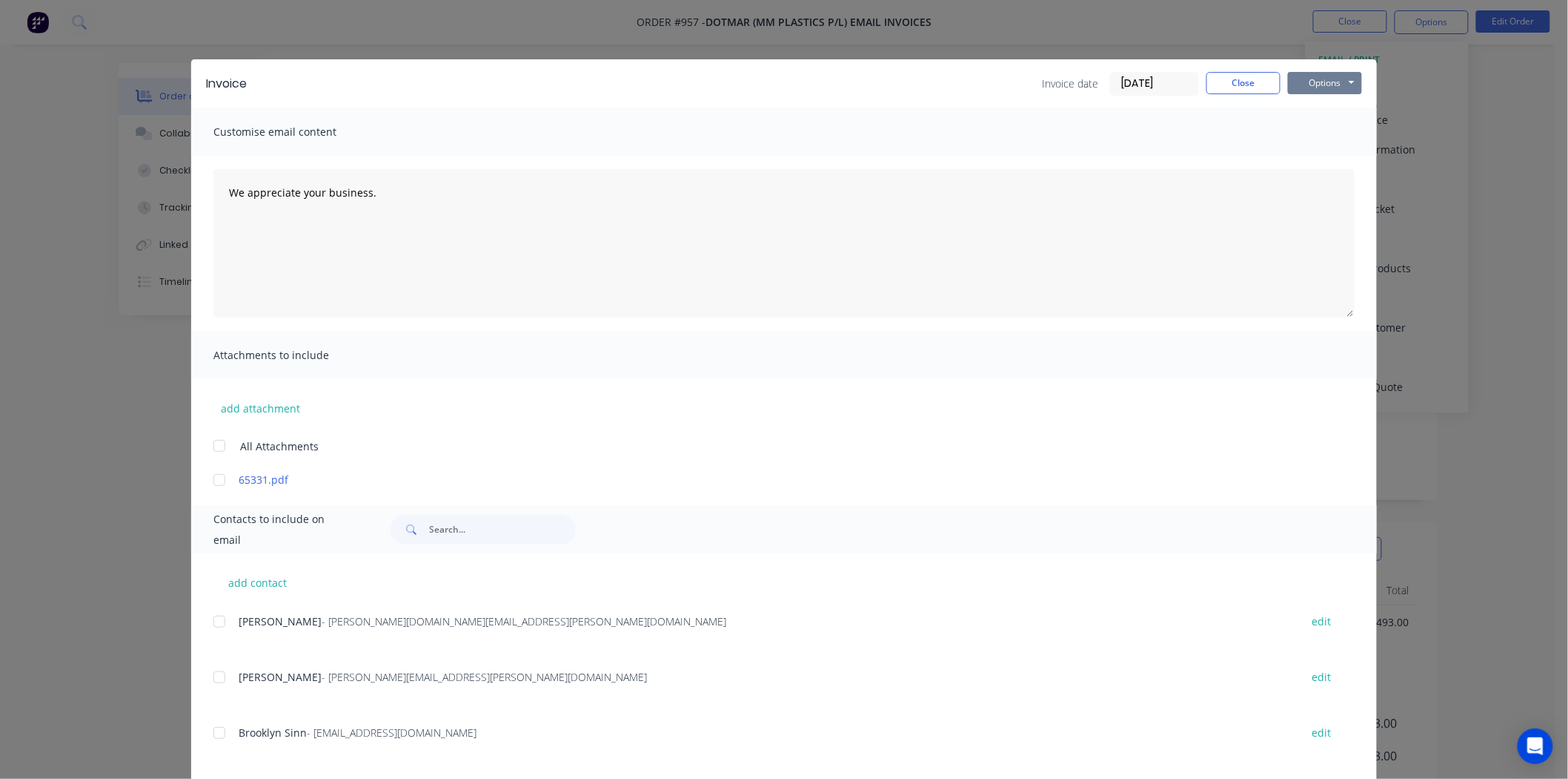
click at [1301, 83] on button "Options" at bounding box center [1325, 83] width 74 height 22
click at [1332, 129] on button "Print" at bounding box center [1335, 134] width 95 height 25
click at [1249, 80] on button "Close" at bounding box center [1244, 83] width 74 height 22
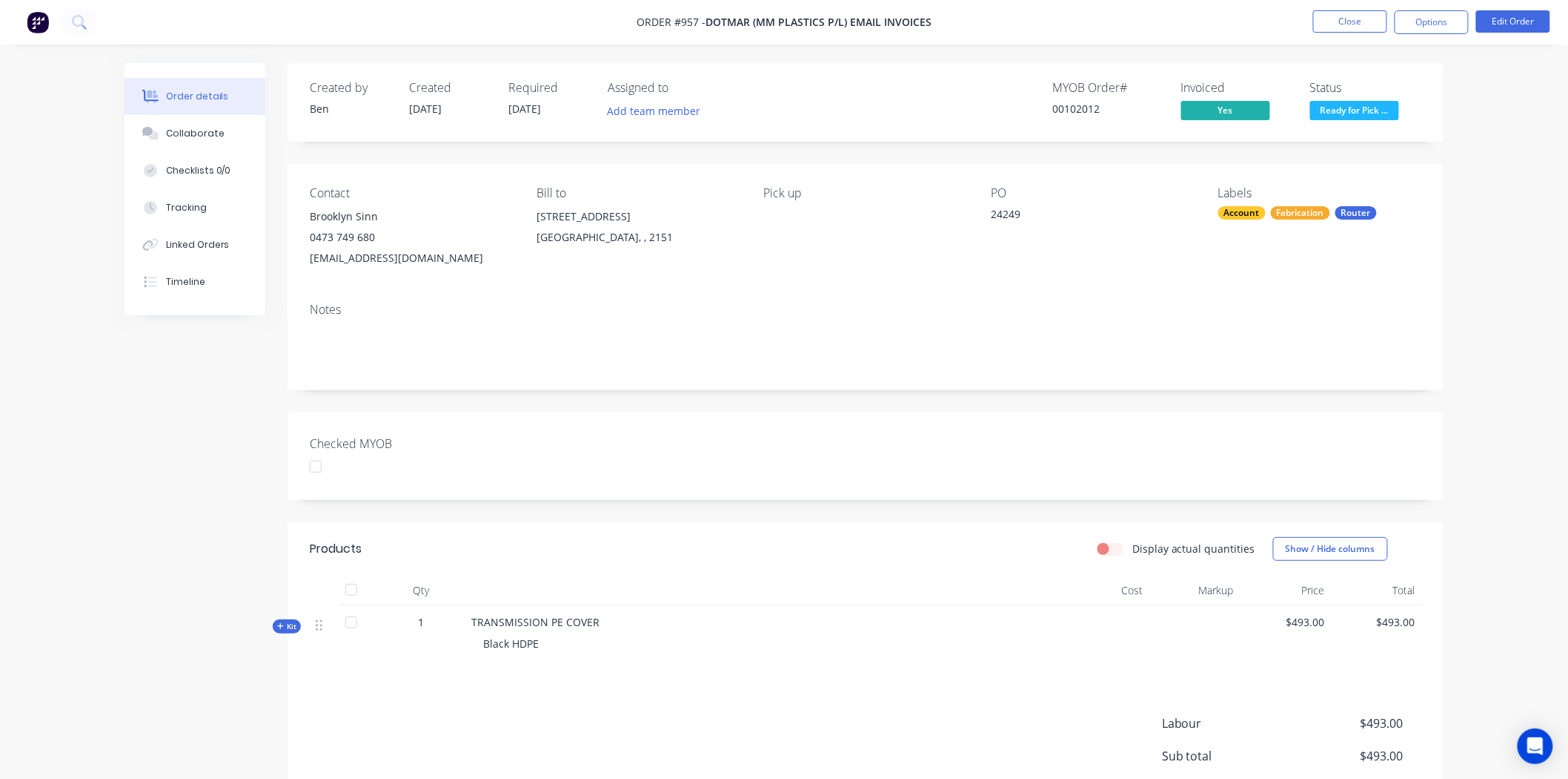
click at [317, 465] on div at bounding box center [316, 466] width 29 height 29
click at [213, 130] on div "Collaborate" at bounding box center [195, 133] width 59 height 13
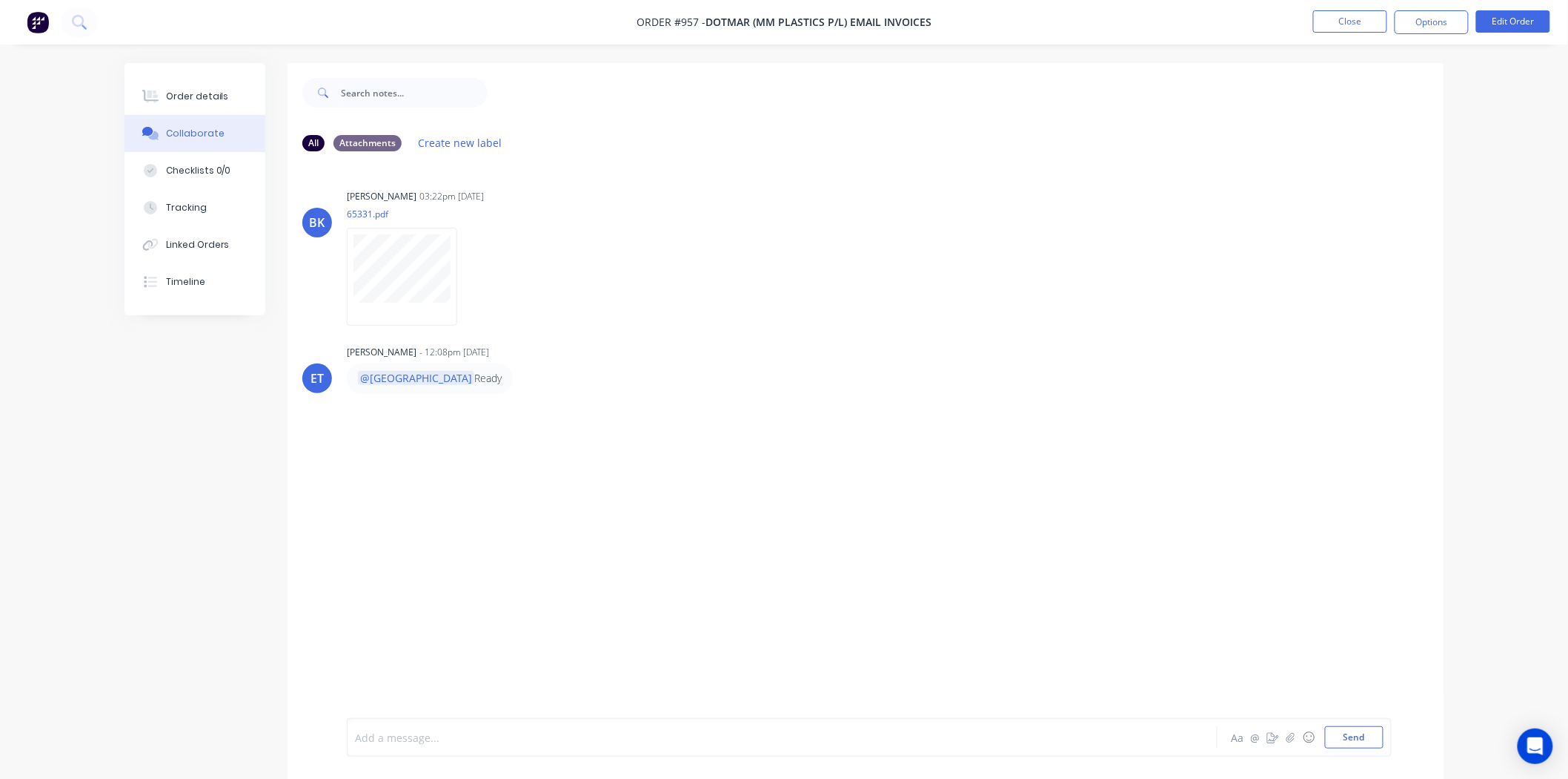
click at [508, 742] on div at bounding box center [741, 737] width 771 height 15
click at [1353, 744] on button "Send" at bounding box center [1354, 737] width 59 height 22
click at [205, 90] on div "Order details" at bounding box center [198, 96] width 63 height 13
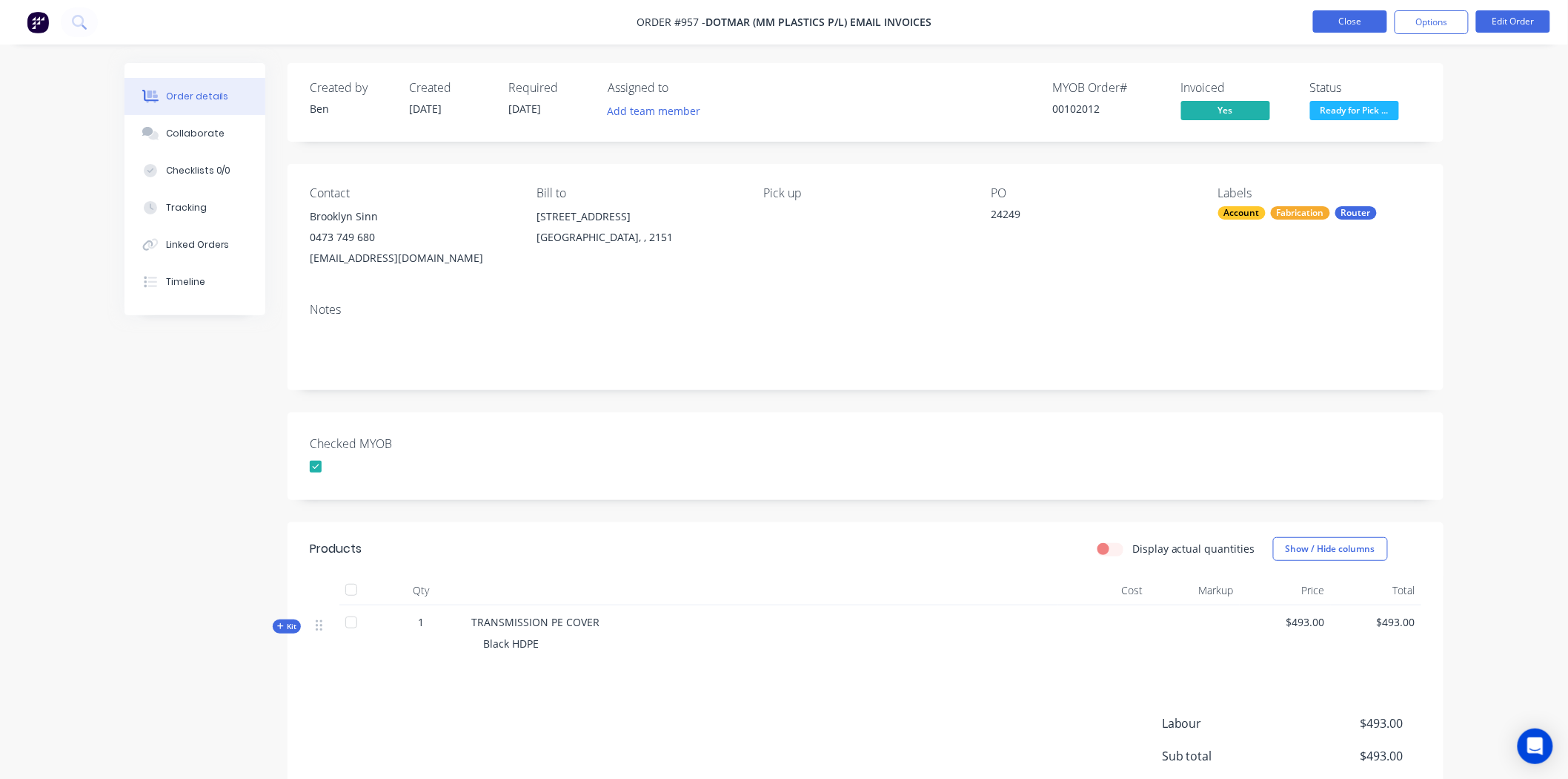
click at [1364, 22] on button "Close" at bounding box center [1350, 21] width 74 height 22
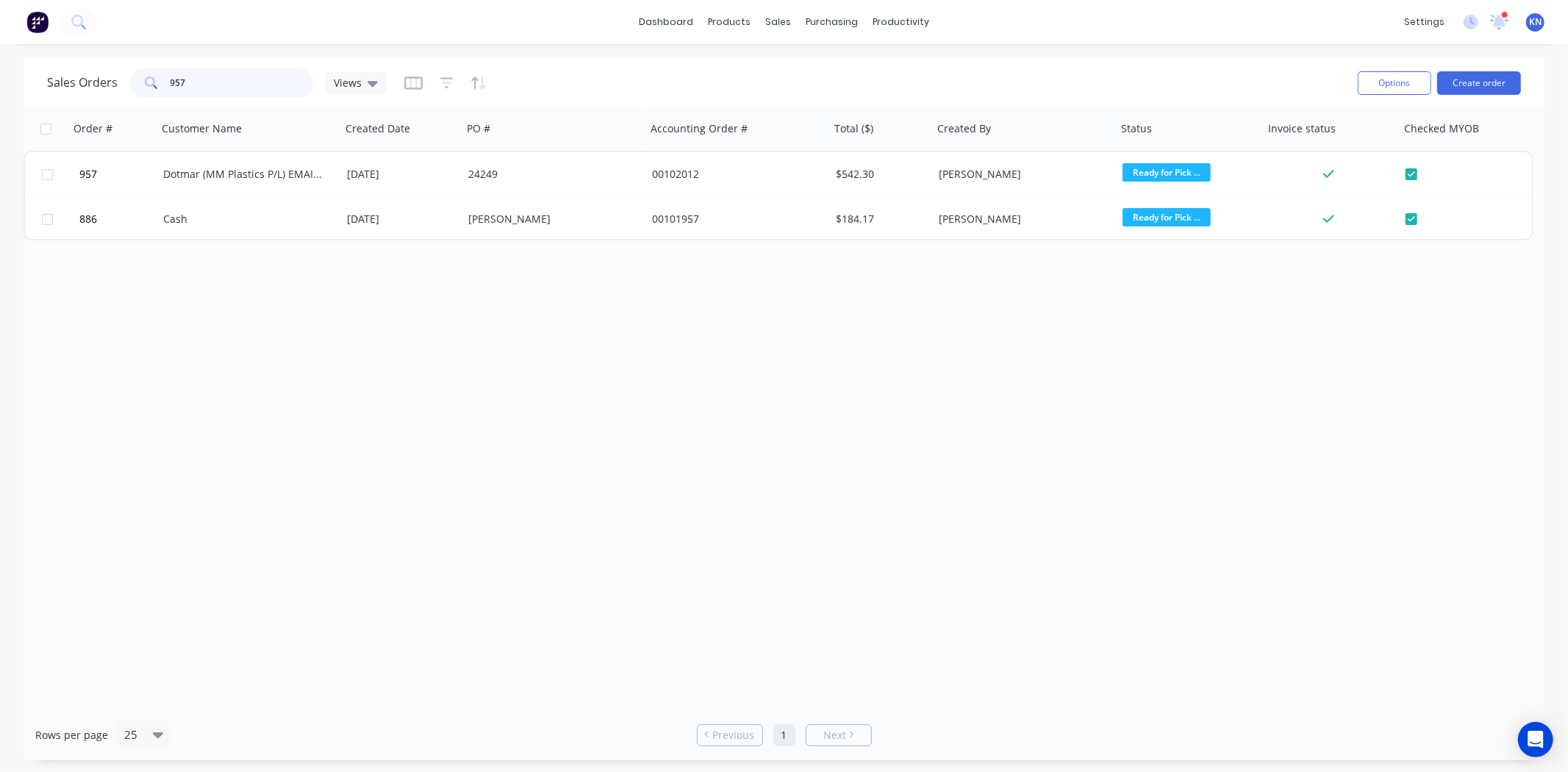
drag, startPoint x: 233, startPoint y: 84, endPoint x: 126, endPoint y: 82, distance: 107.0
click at [126, 82] on div "Sales Orders 957 Views" at bounding box center [217, 83] width 340 height 29
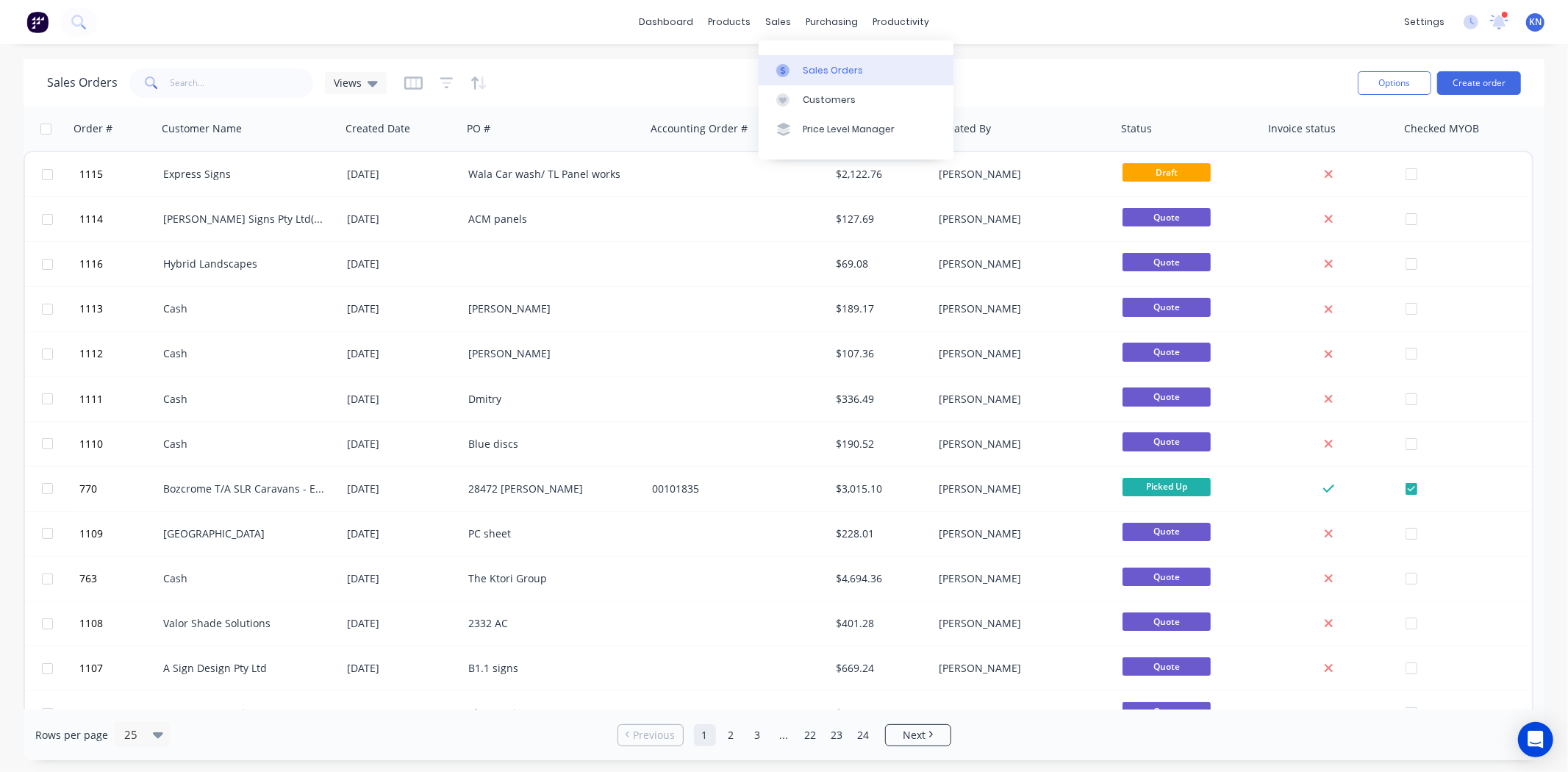
click at [821, 66] on div "Sales Orders" at bounding box center [833, 70] width 60 height 13
click at [1497, 23] on icon at bounding box center [1499, 20] width 14 height 13
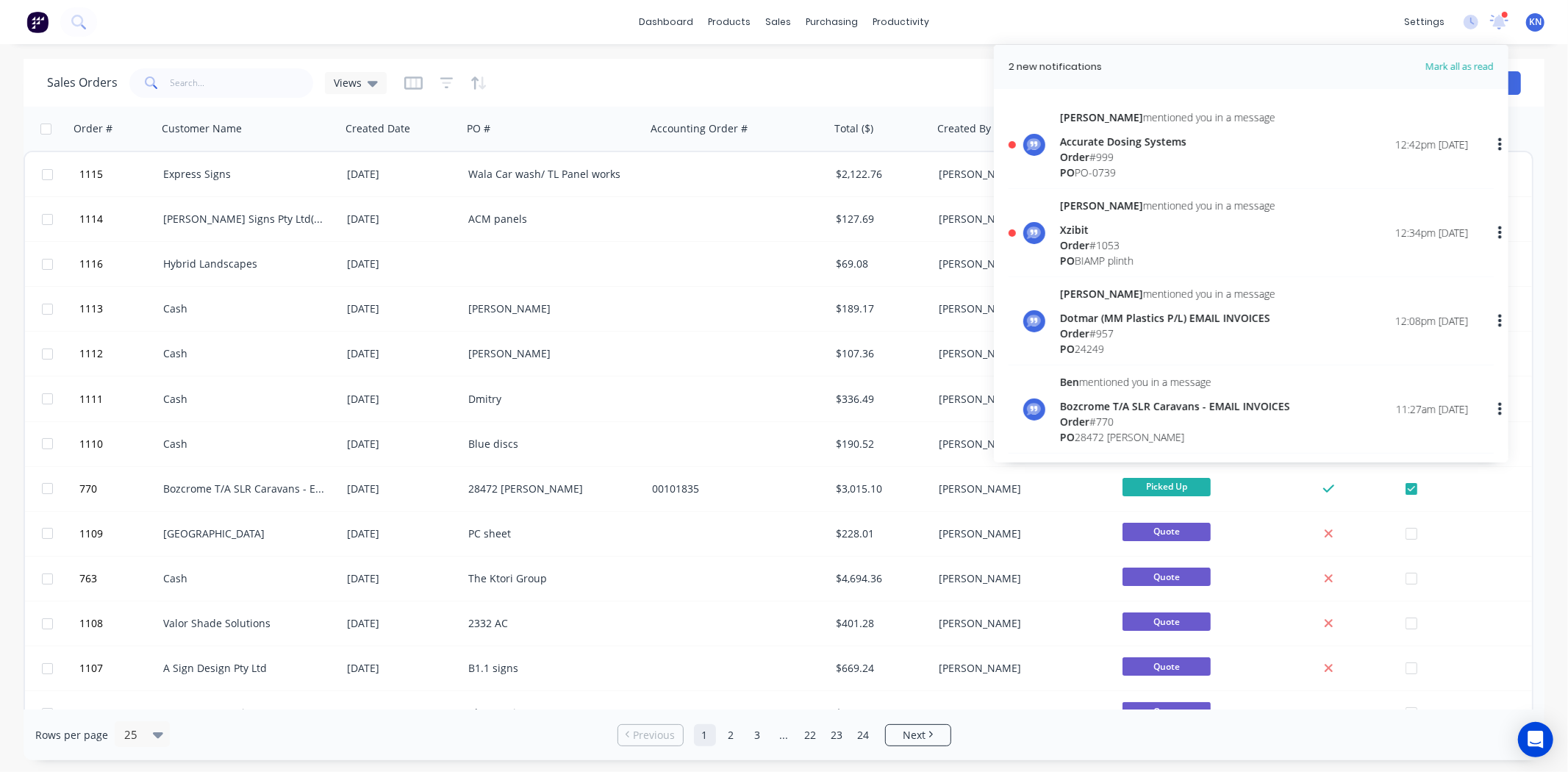
click at [1074, 150] on span "Order" at bounding box center [1074, 157] width 29 height 14
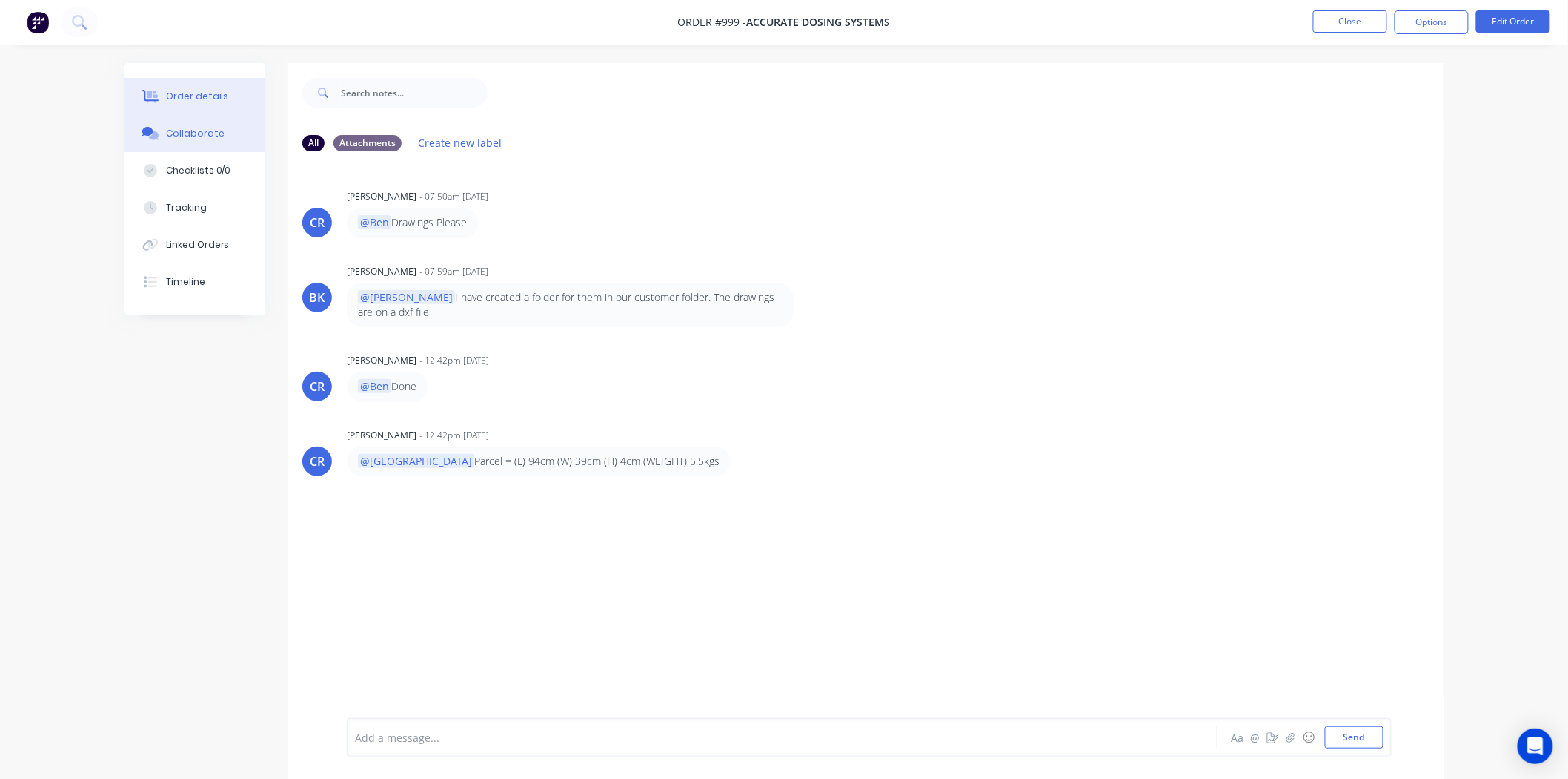
click at [176, 94] on div "Order details" at bounding box center [198, 96] width 63 height 13
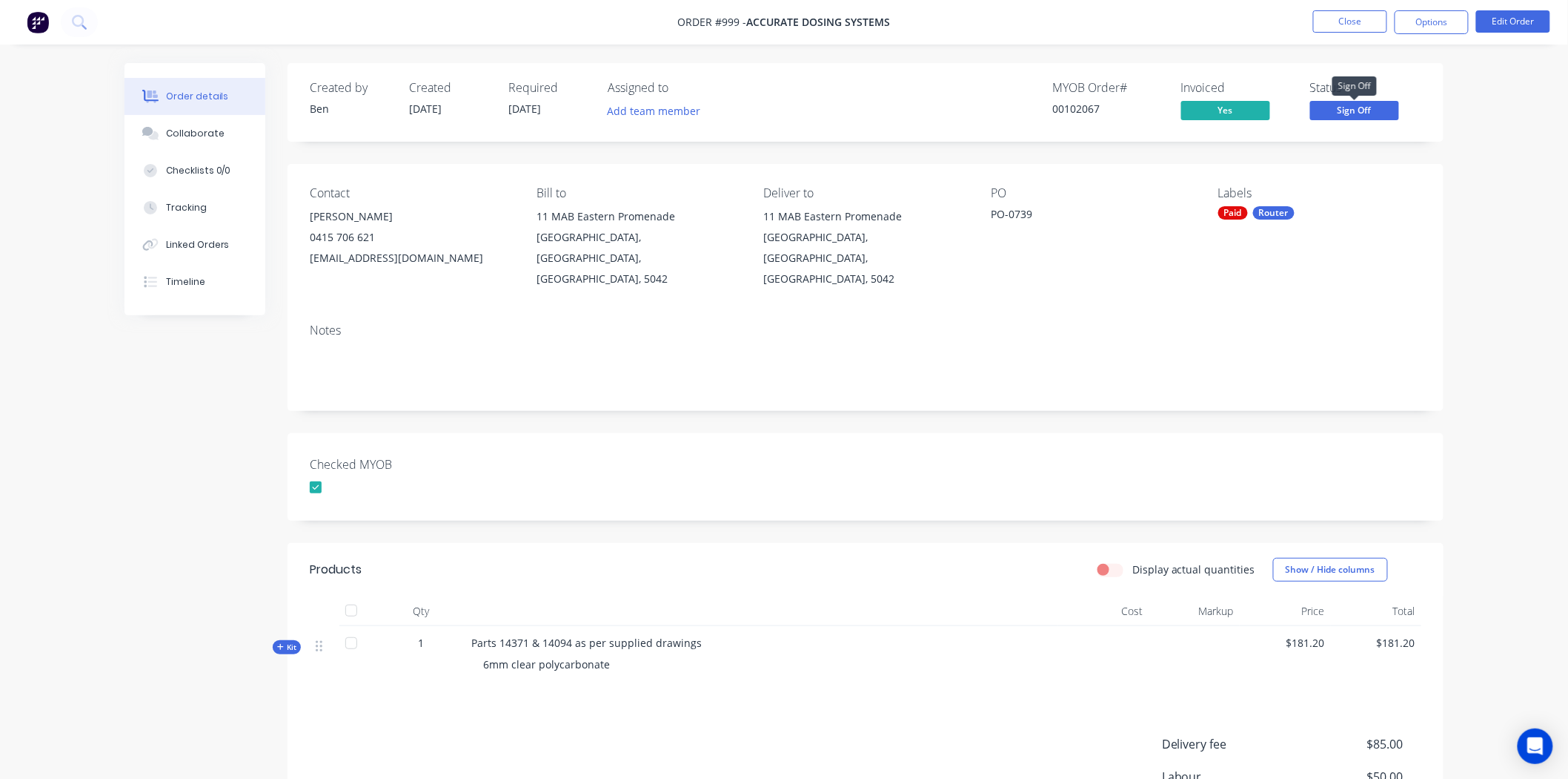
click at [1357, 111] on span "Sign Off" at bounding box center [1354, 110] width 89 height 19
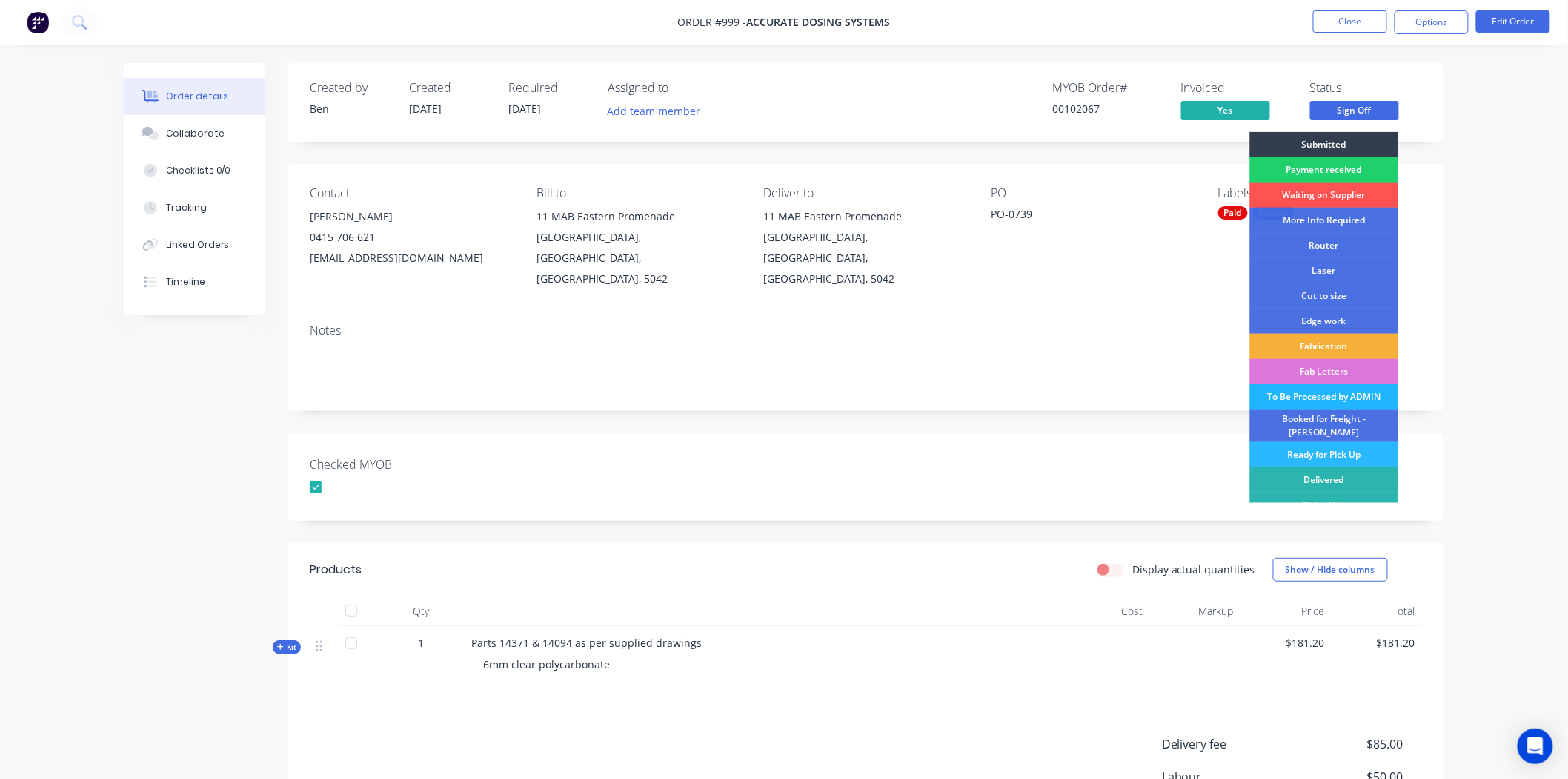
click at [1327, 394] on div "To Be Processed by ADMIN" at bounding box center [1324, 397] width 148 height 25
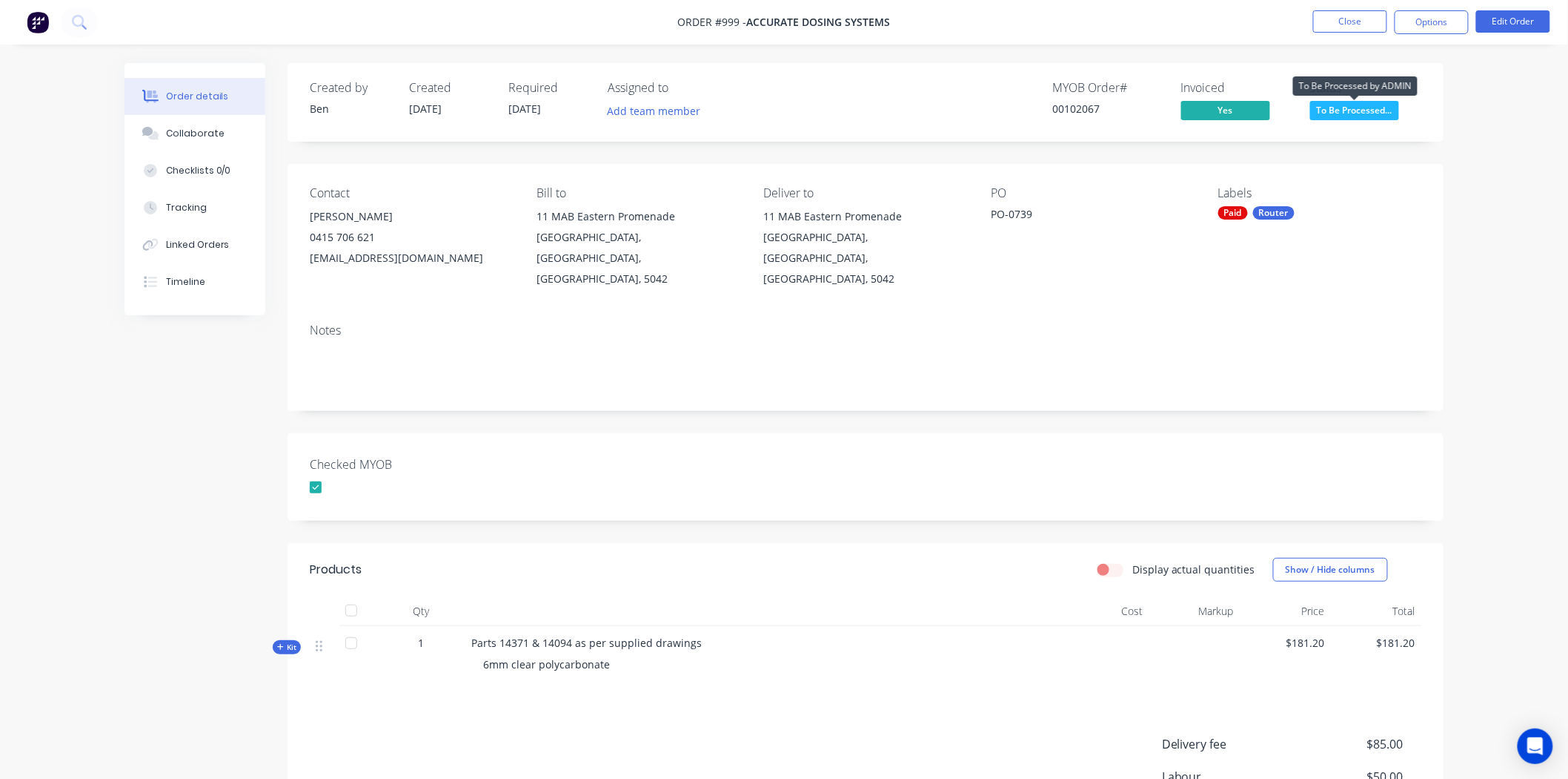
click at [1349, 107] on span "To Be Processed..." at bounding box center [1354, 110] width 89 height 19
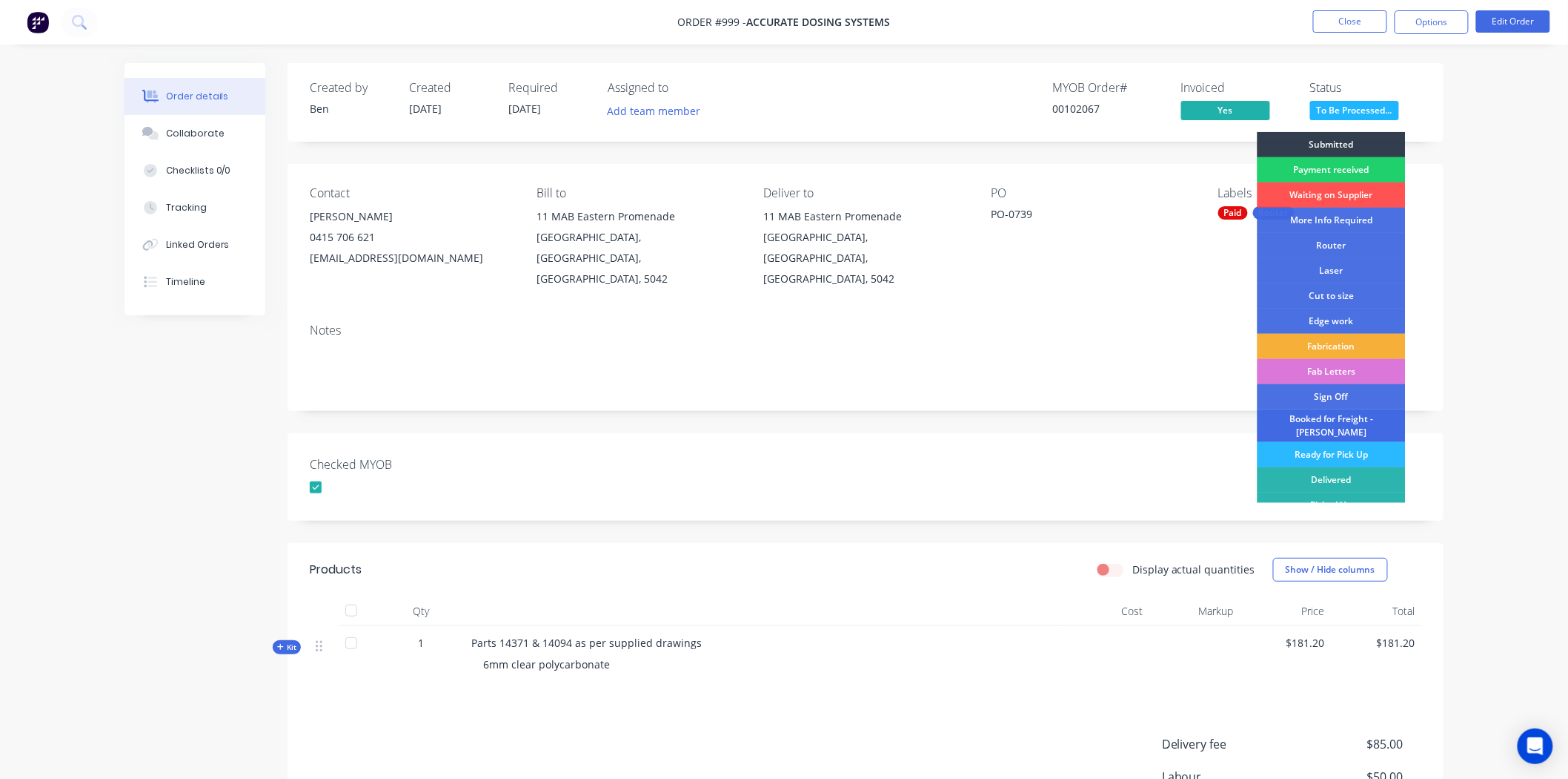
click at [1331, 419] on div "Booked for Freight - [PERSON_NAME]" at bounding box center [1332, 425] width 148 height 32
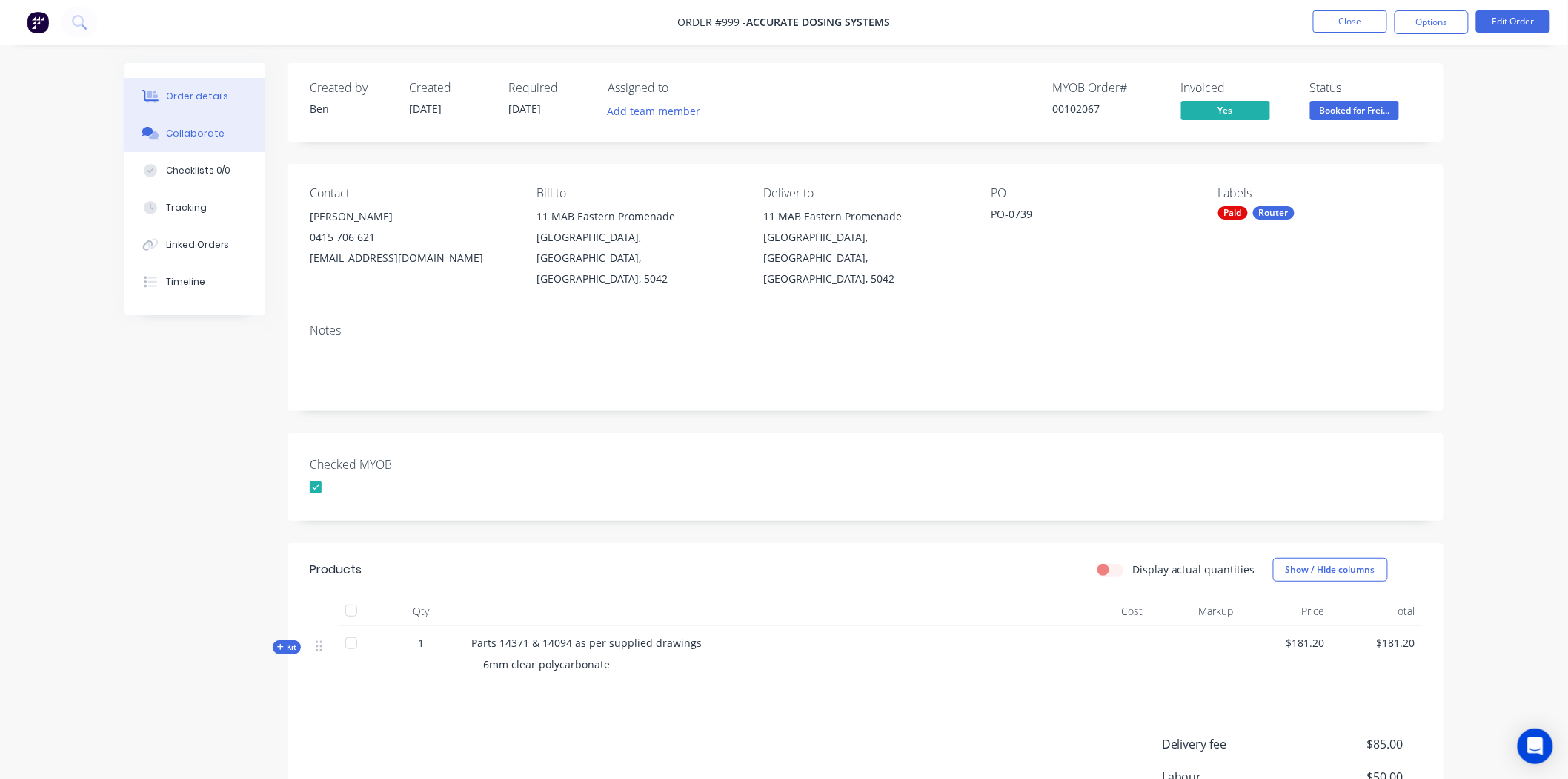
click at [213, 132] on div "Collaborate" at bounding box center [195, 133] width 59 height 13
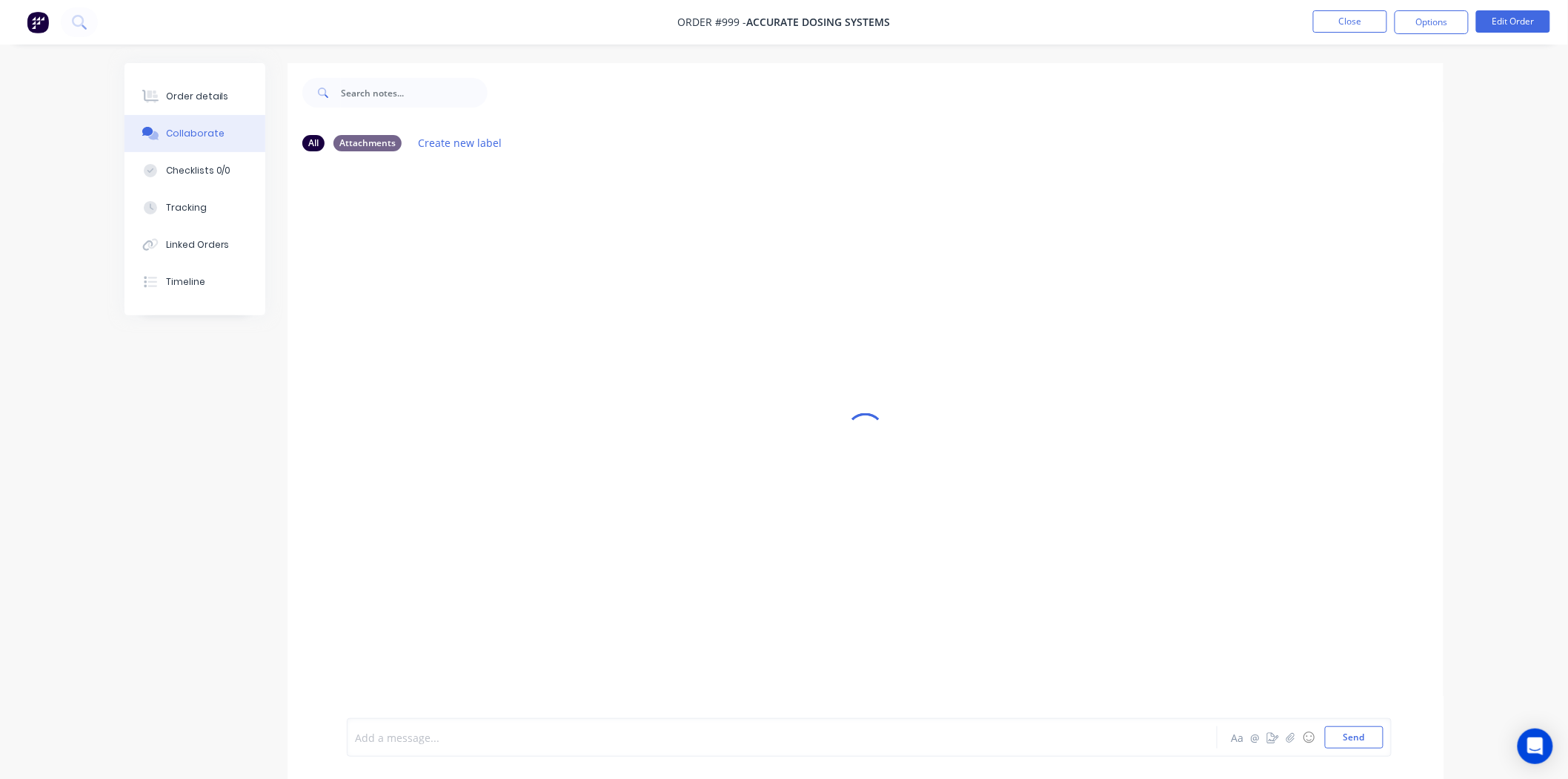
click at [547, 743] on div at bounding box center [741, 737] width 771 height 15
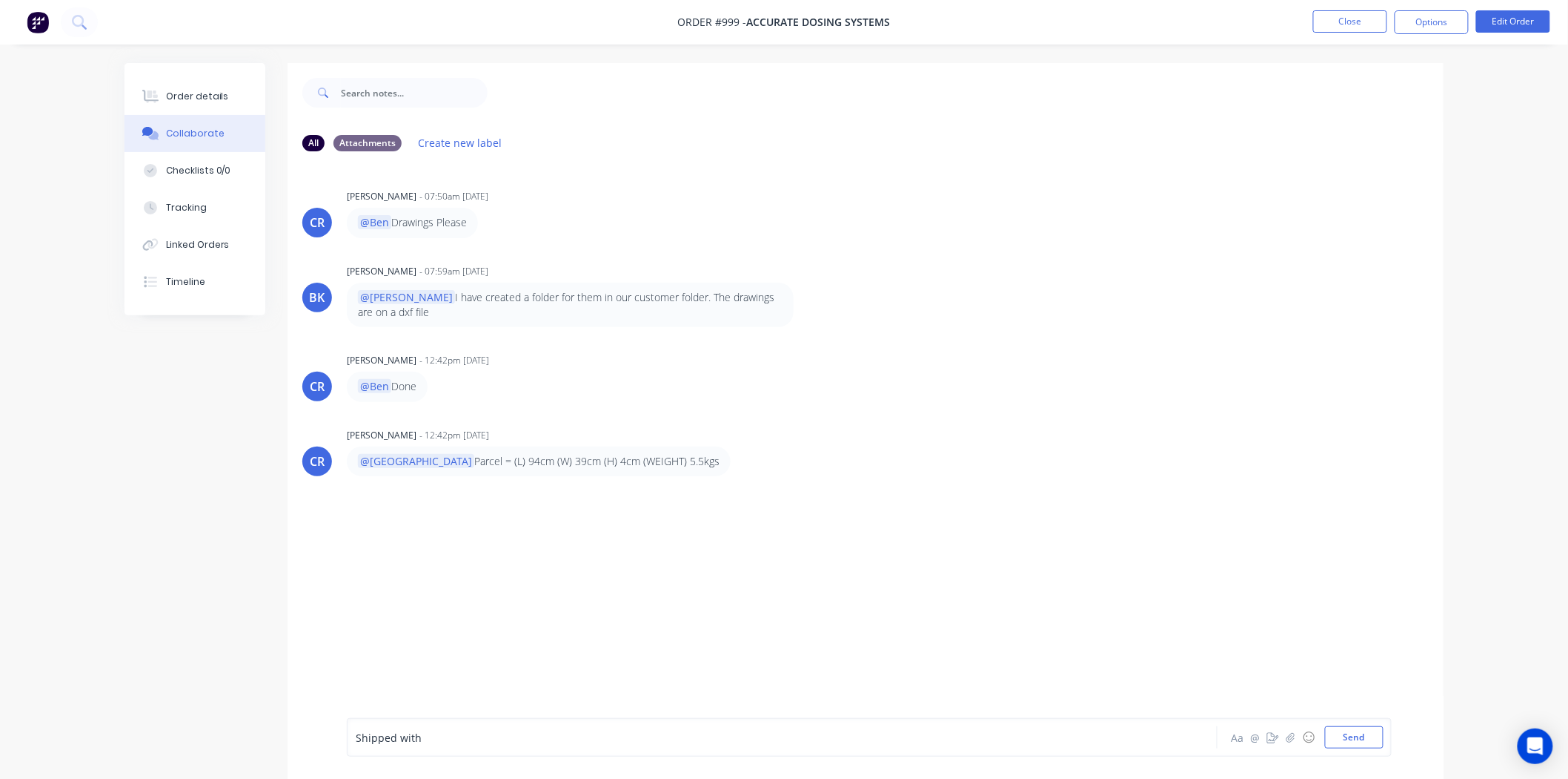
scroll to position [23, 0]
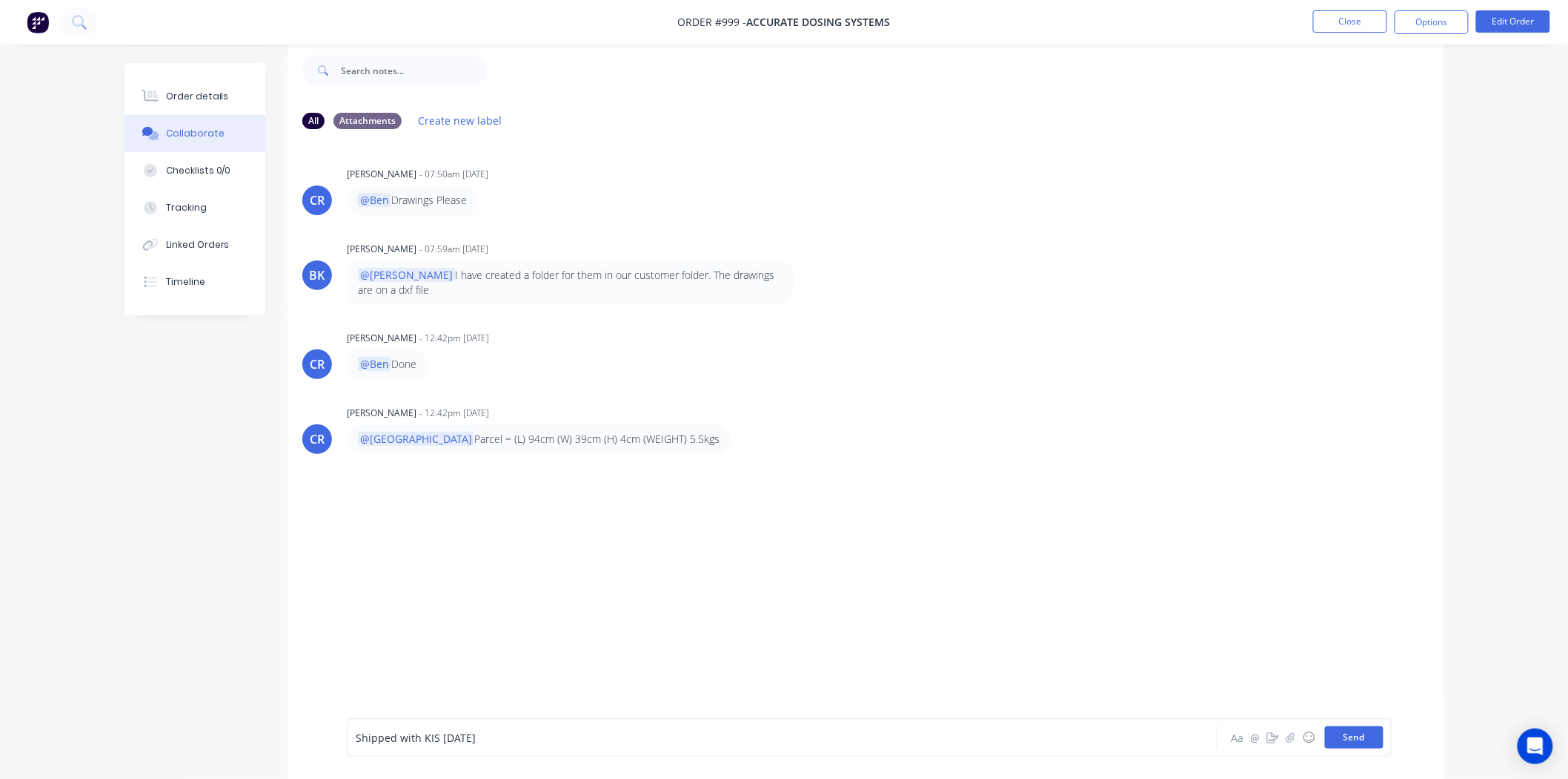
click at [1357, 733] on button "Send" at bounding box center [1354, 737] width 59 height 22
click at [179, 92] on div "Order details" at bounding box center [198, 96] width 63 height 13
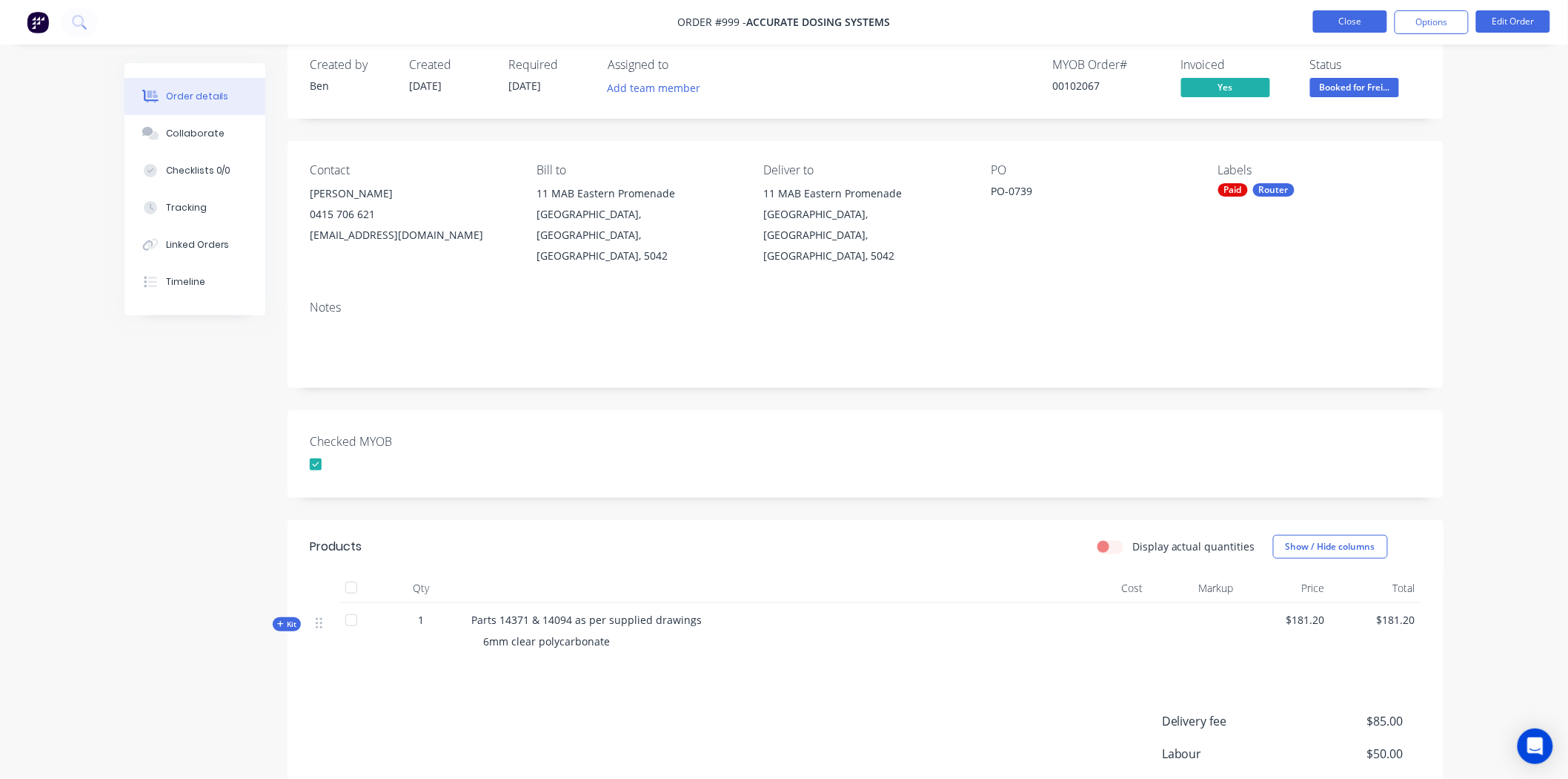
click at [1350, 17] on button "Close" at bounding box center [1350, 21] width 74 height 22
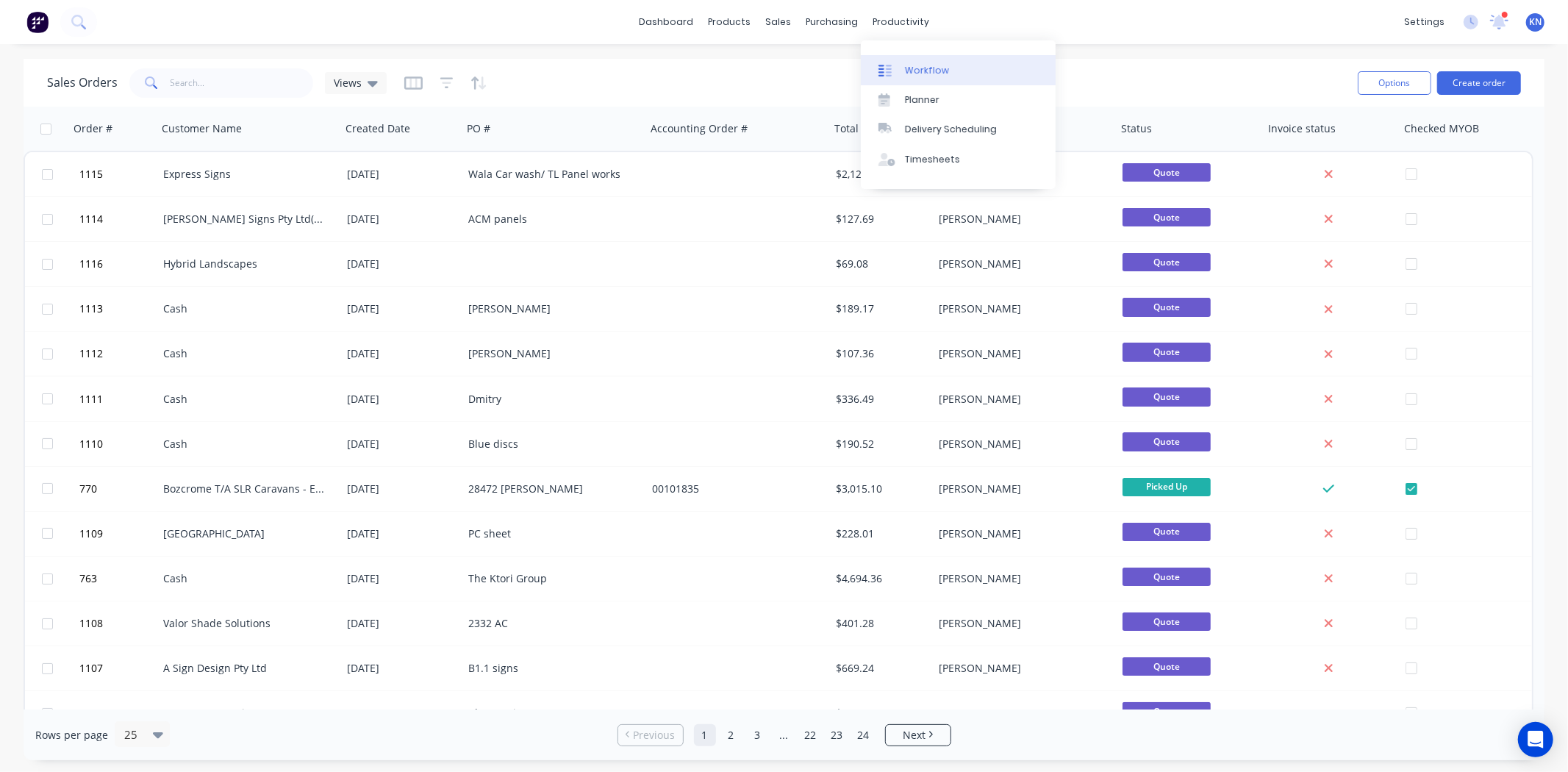
click at [923, 70] on div "Workflow" at bounding box center [927, 70] width 44 height 13
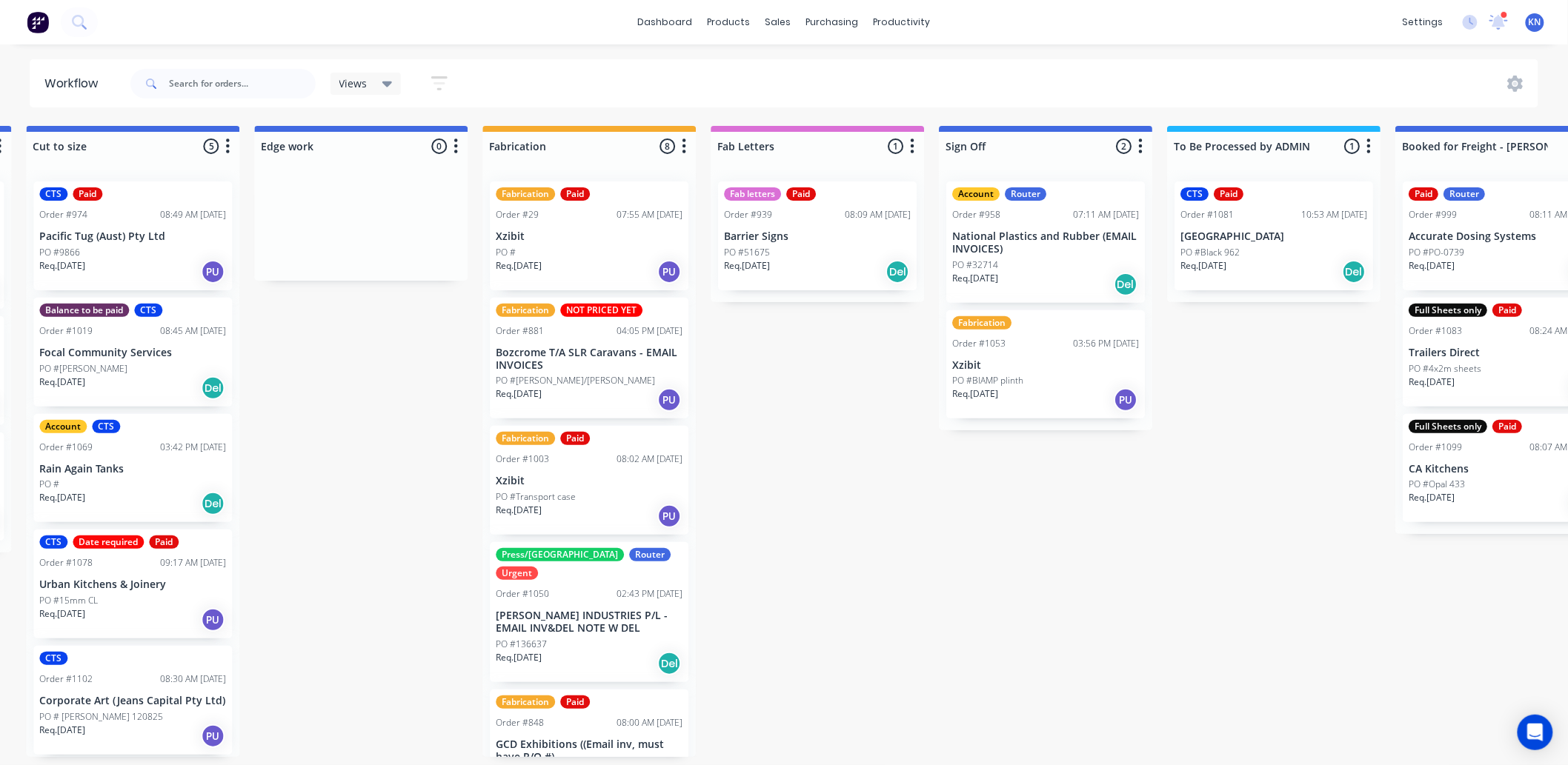
scroll to position [0, 1478]
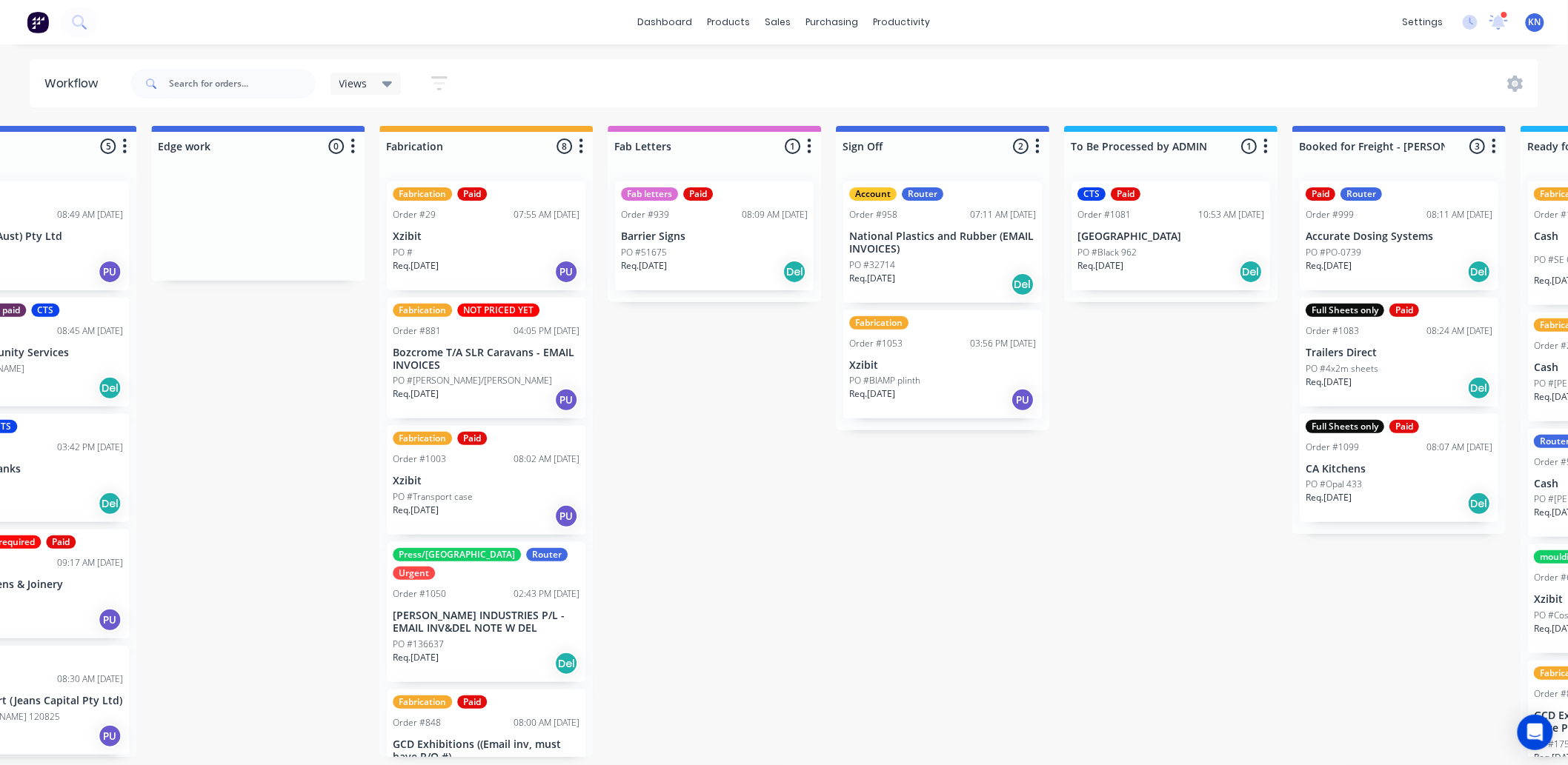
click at [903, 551] on div "Submitted 0 Status colour #273444 hex #273444 Save Cancel Summaries Total order…" at bounding box center [283, 441] width 3547 height 631
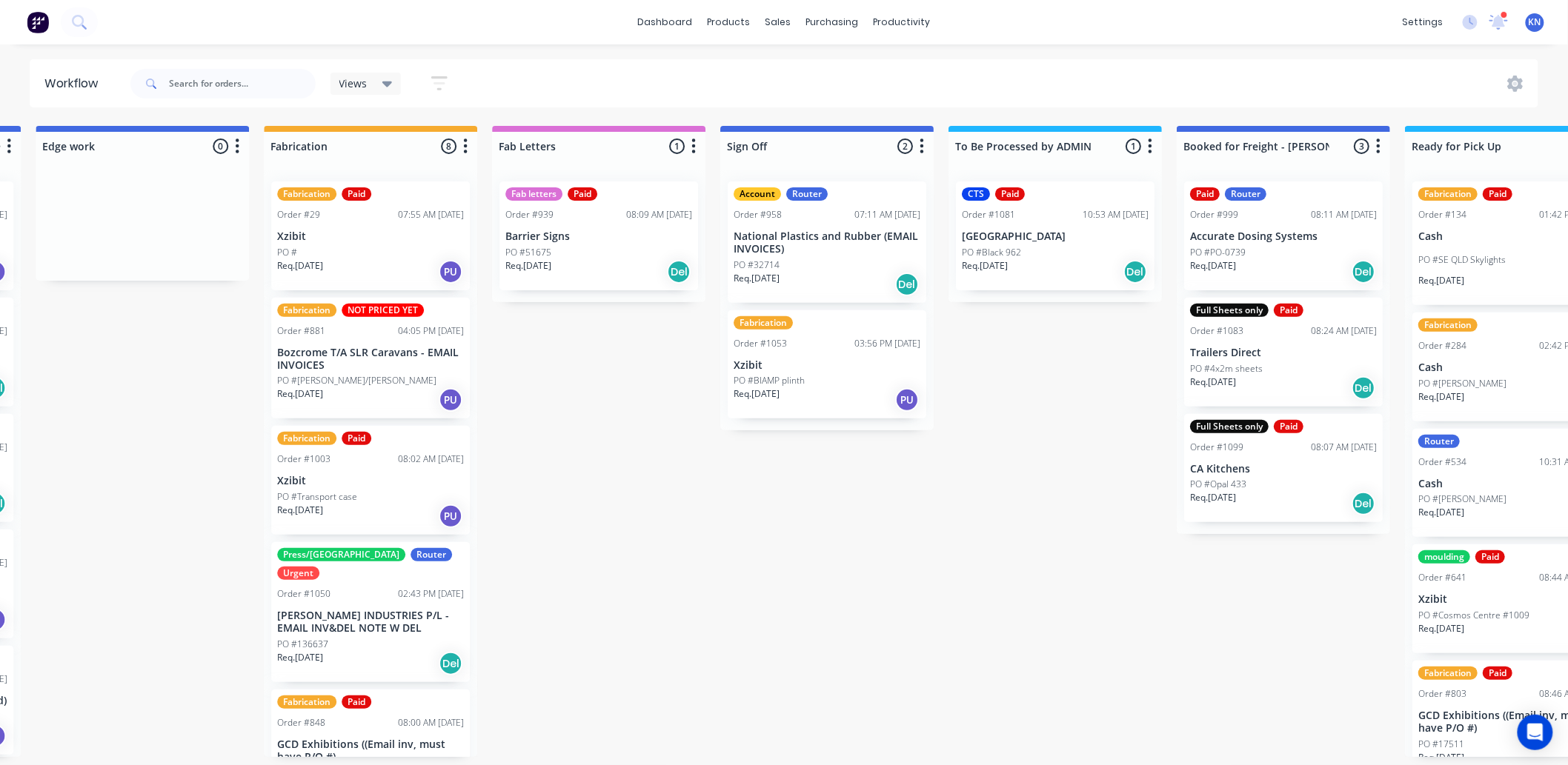
scroll to position [0, 1978]
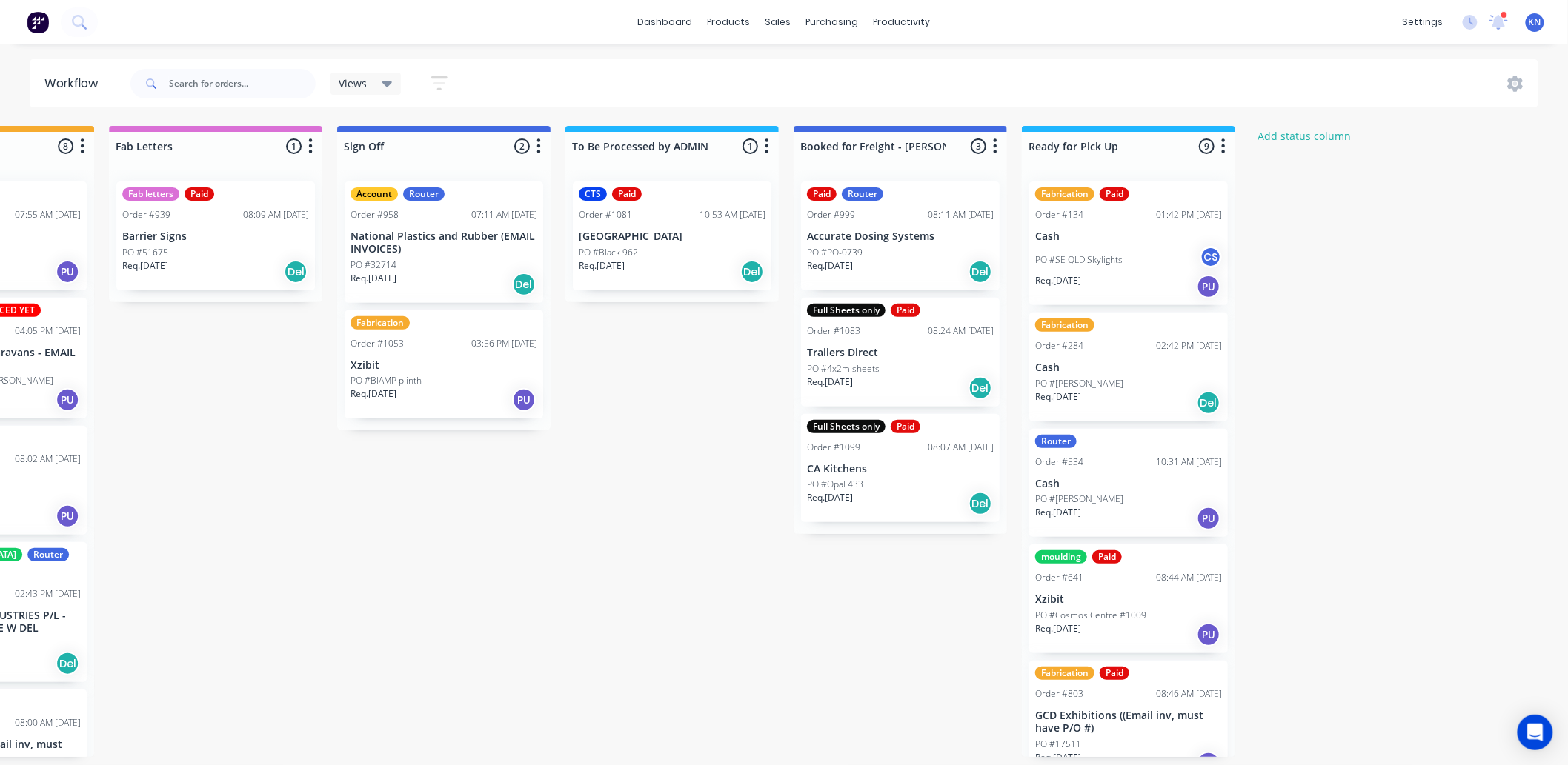
click at [1502, 18] on div at bounding box center [1505, 15] width 8 height 8
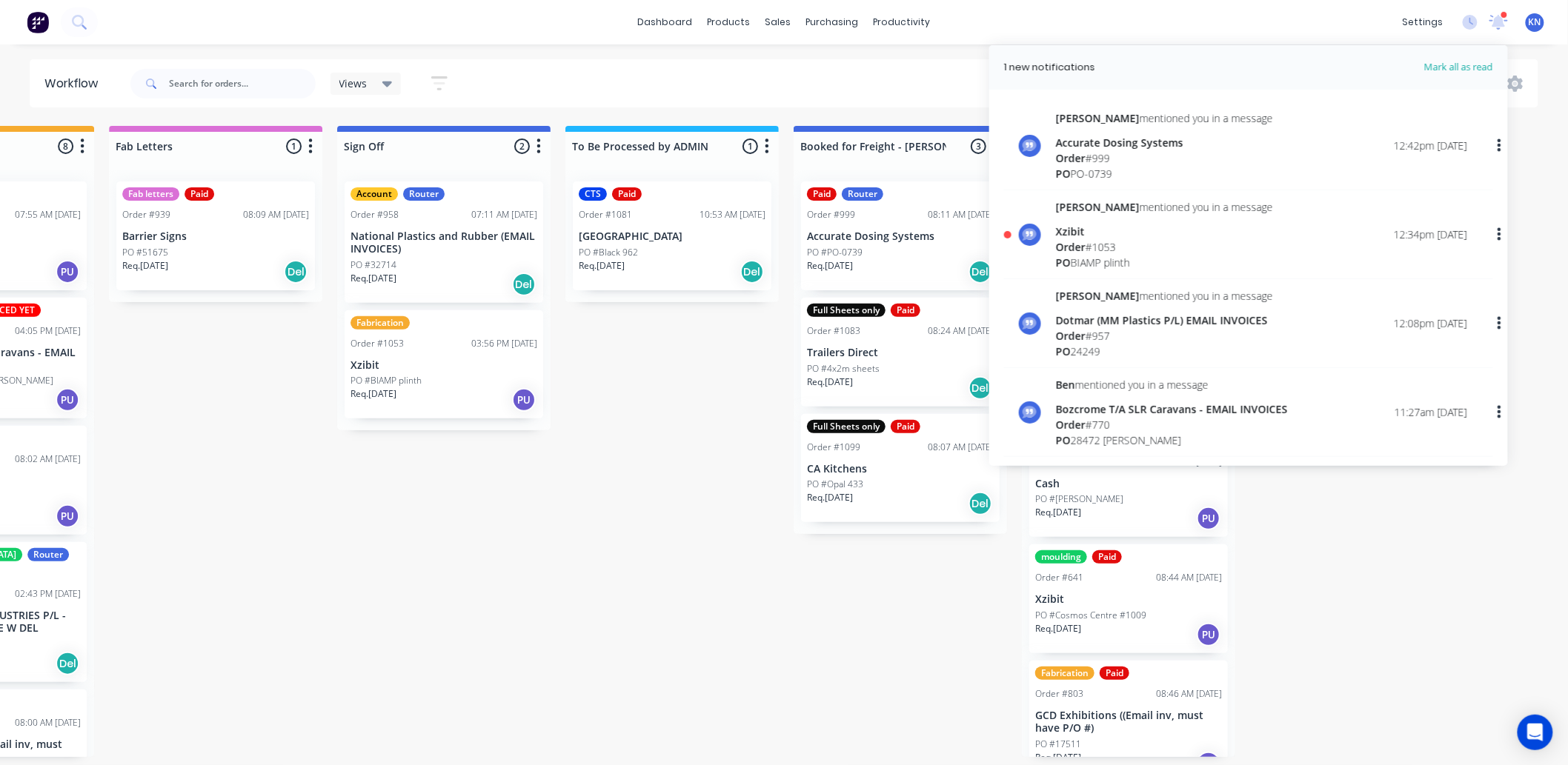
click at [1070, 241] on span "Order" at bounding box center [1071, 247] width 29 height 14
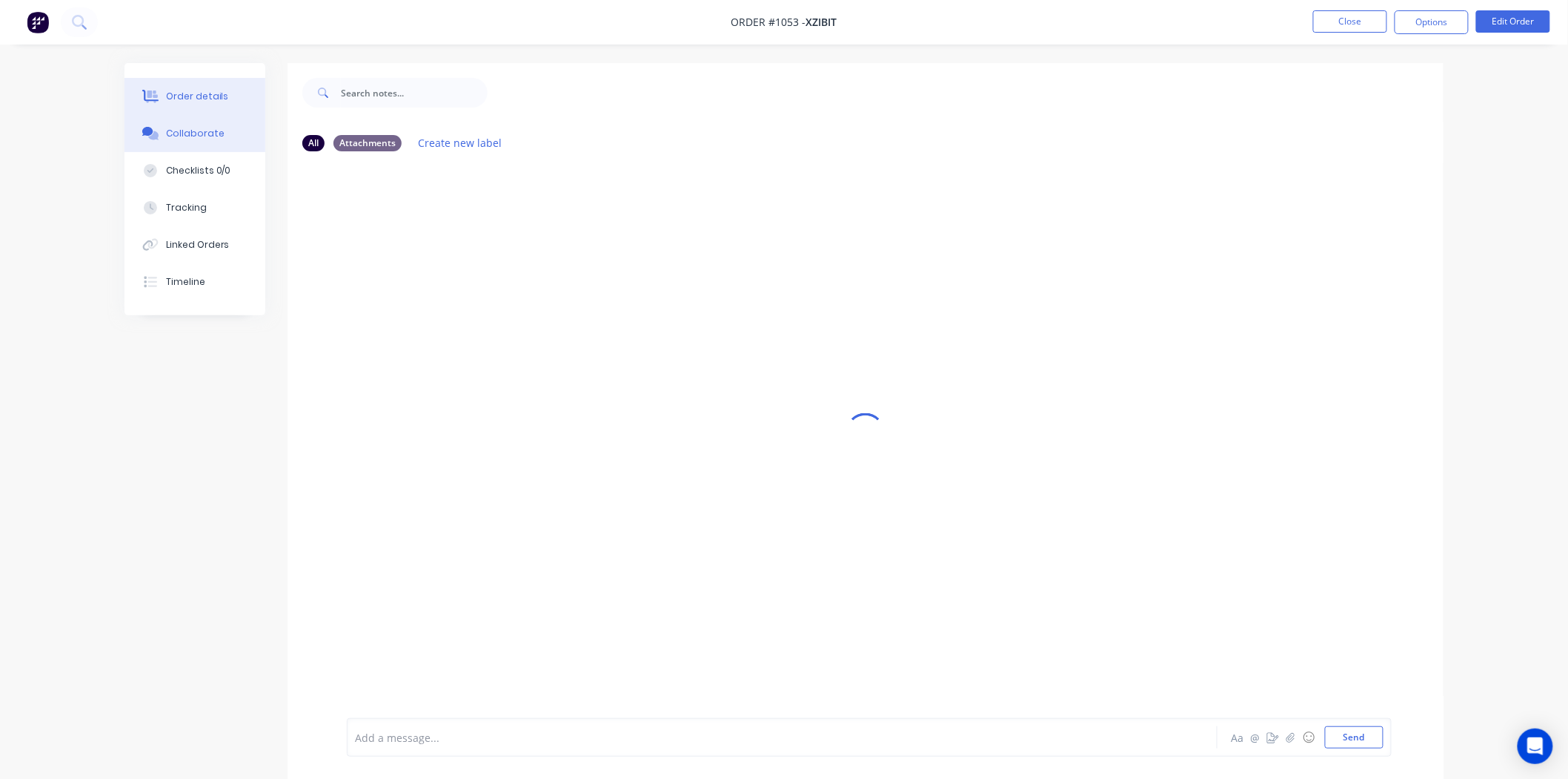
click at [196, 90] on div "Order details" at bounding box center [198, 96] width 63 height 13
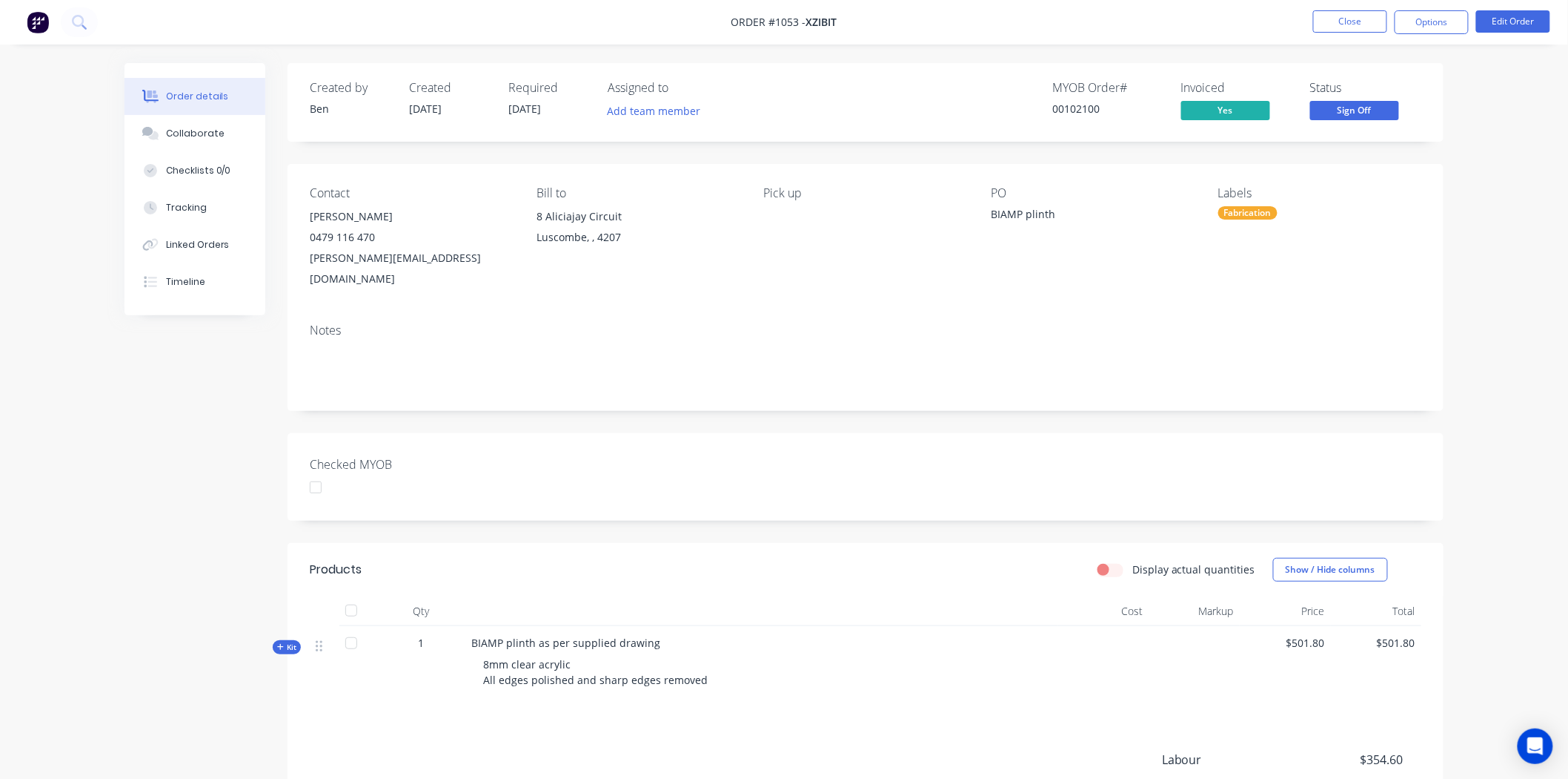
click at [313, 472] on div at bounding box center [316, 487] width 29 height 29
drag, startPoint x: 1255, startPoint y: 212, endPoint x: 1228, endPoint y: 214, distance: 27.1
click at [1228, 214] on div "Fabrication" at bounding box center [1248, 212] width 59 height 13
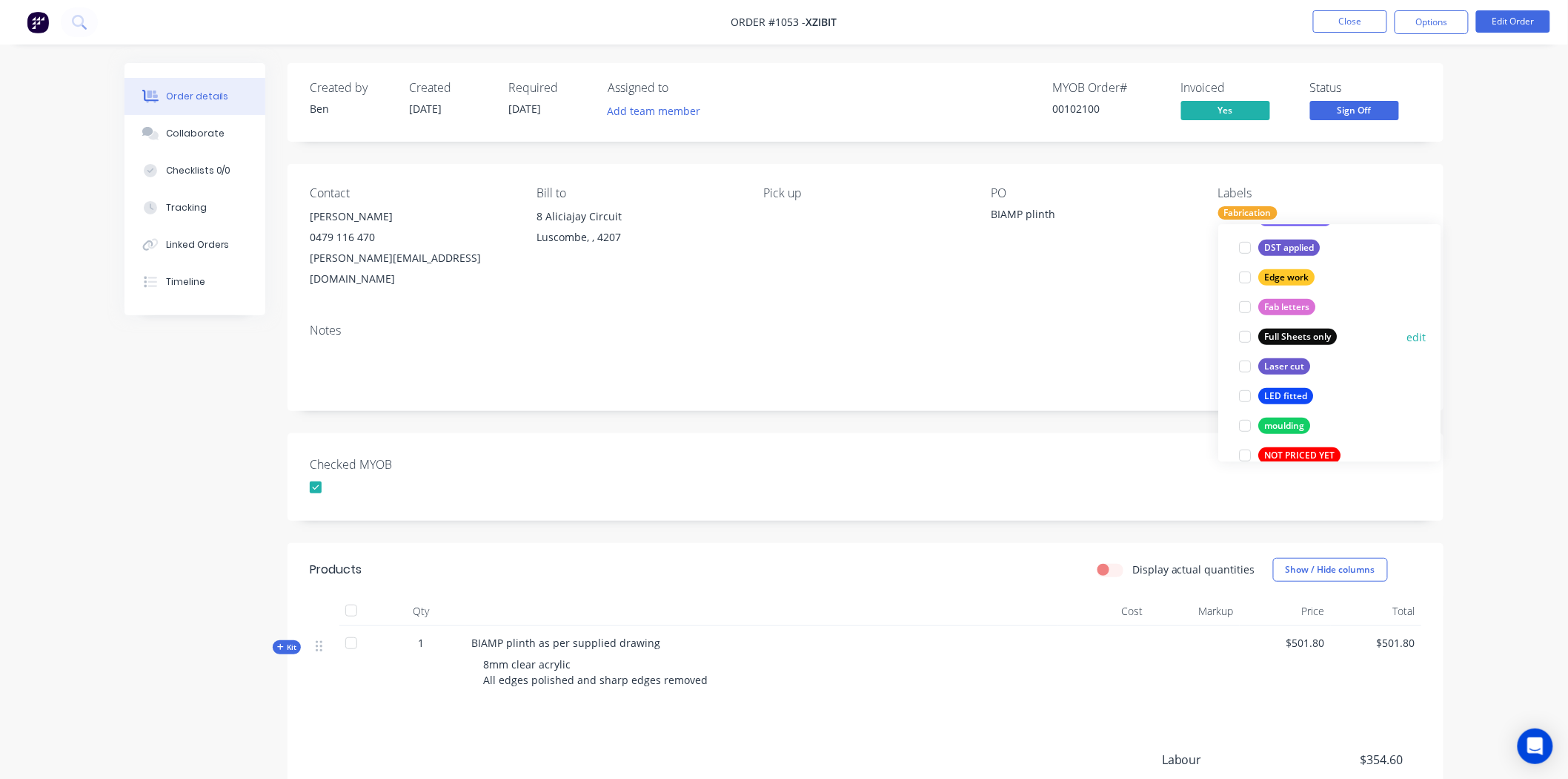
scroll to position [412, 0]
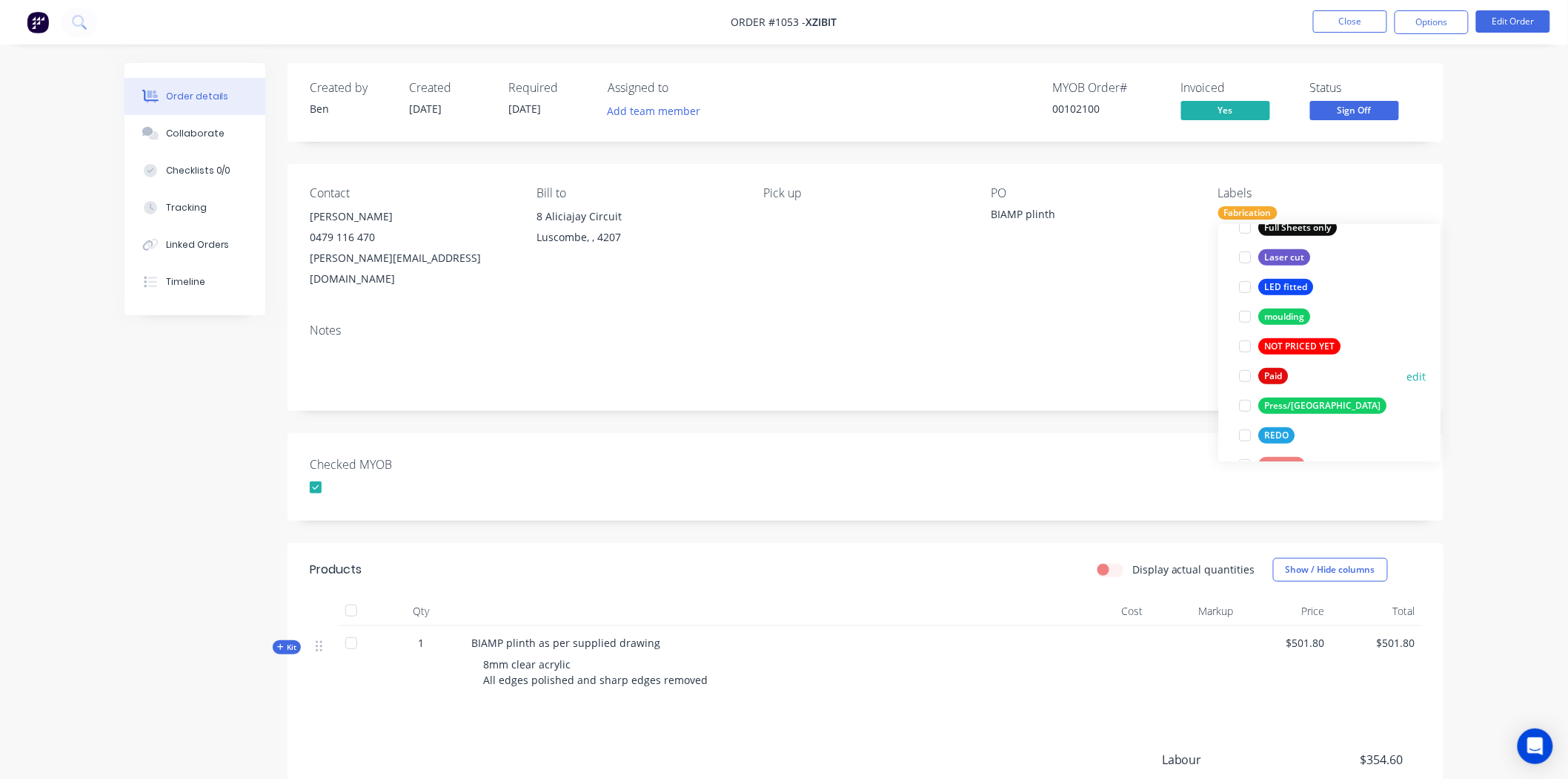
click at [1244, 377] on div at bounding box center [1245, 376] width 29 height 29
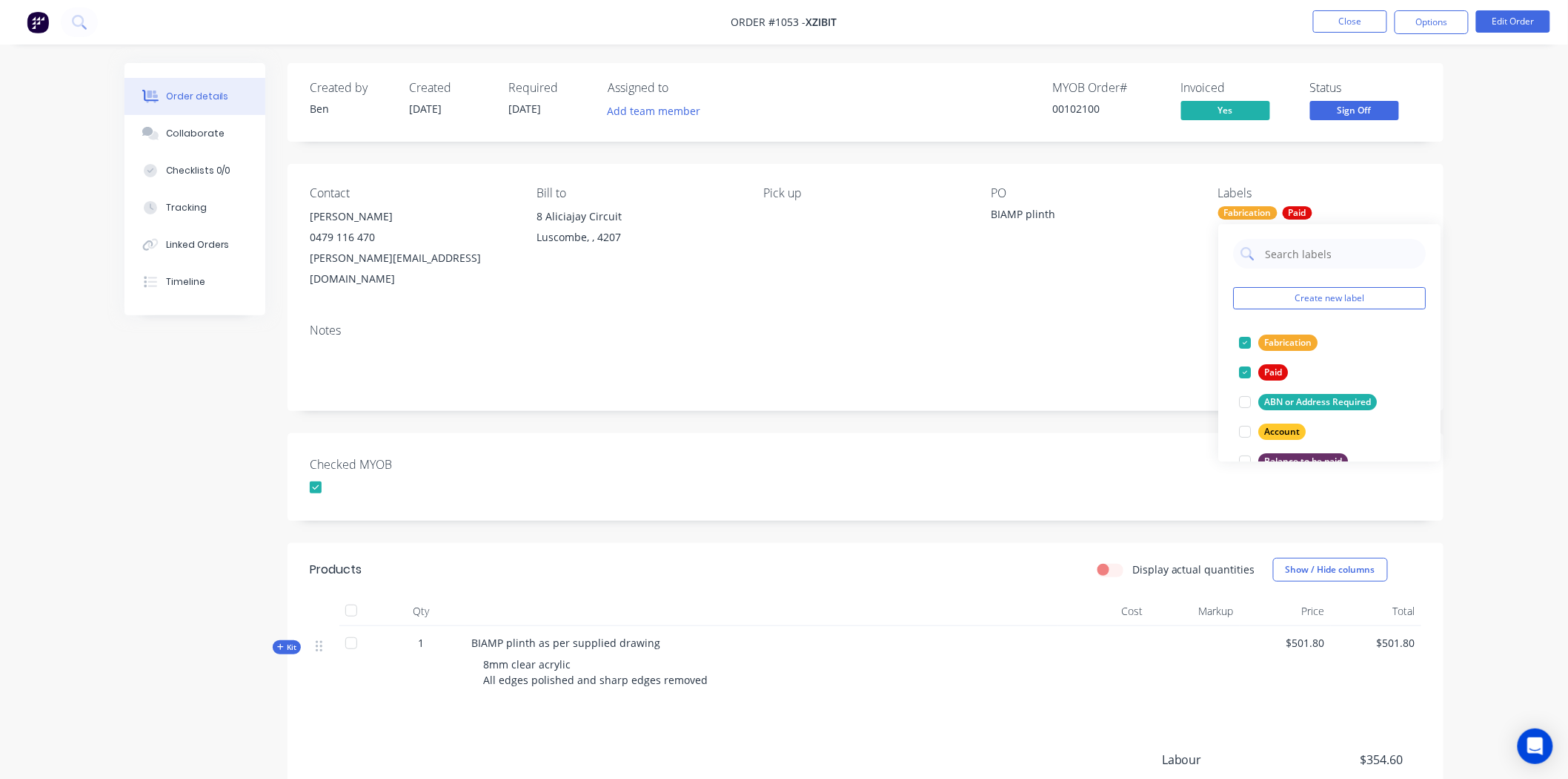
click at [975, 433] on div "Checked MYOB" at bounding box center [866, 476] width 1156 height 87
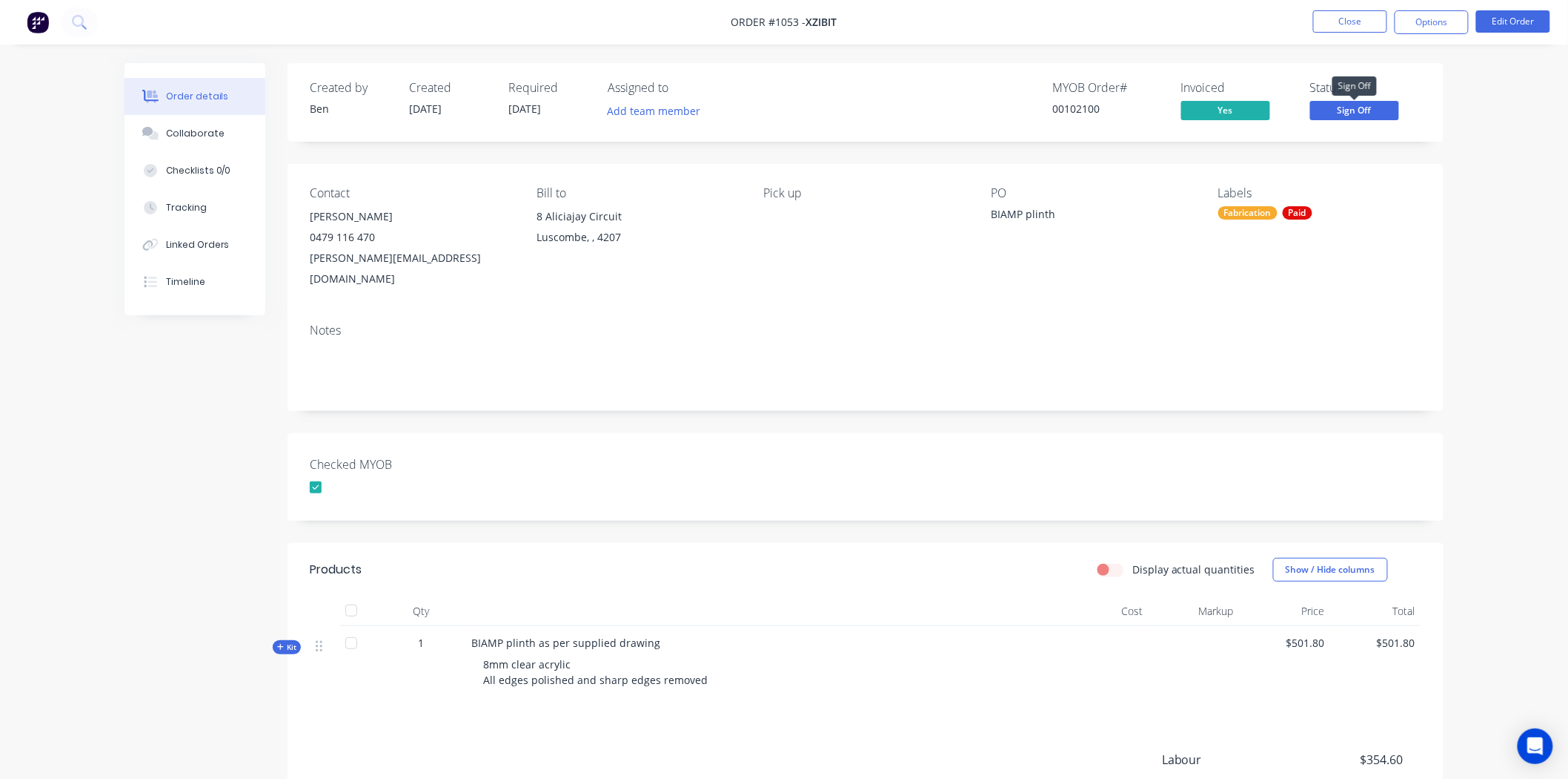
click at [1386, 105] on span "Sign Off" at bounding box center [1354, 110] width 89 height 19
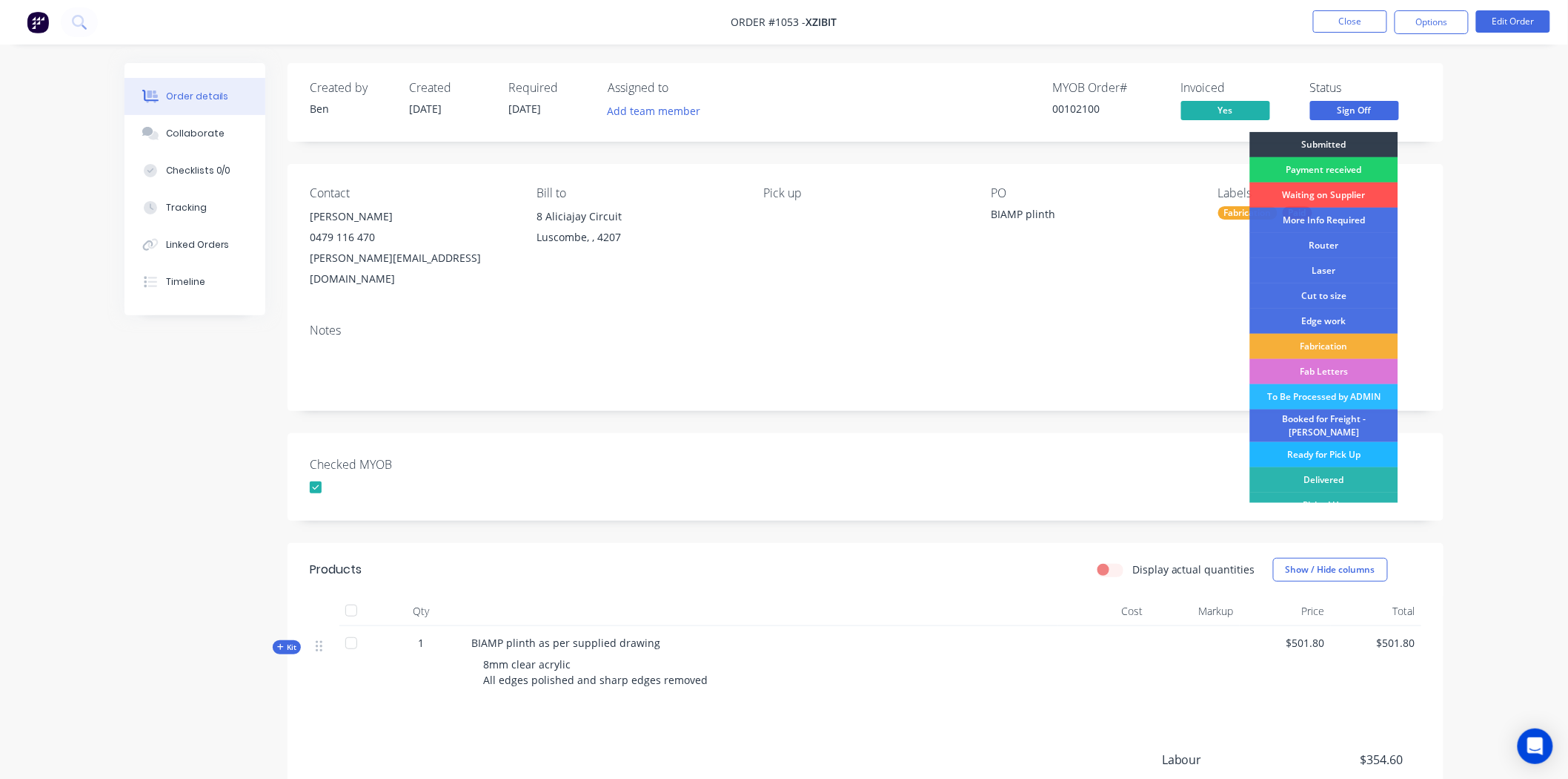
click at [1322, 443] on div "Ready for Pick Up" at bounding box center [1324, 454] width 148 height 25
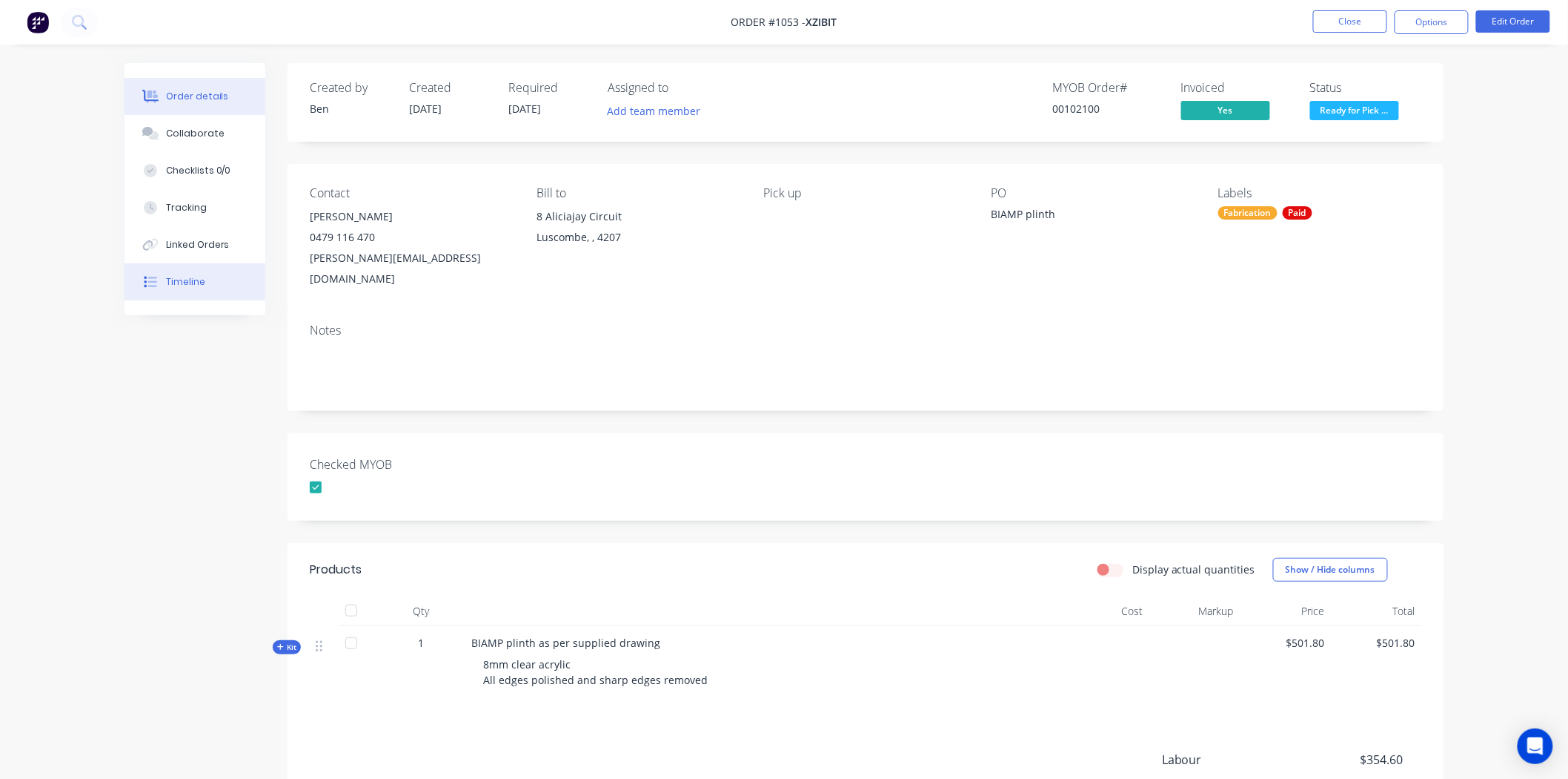
click at [173, 282] on div "Timeline" at bounding box center [185, 281] width 39 height 13
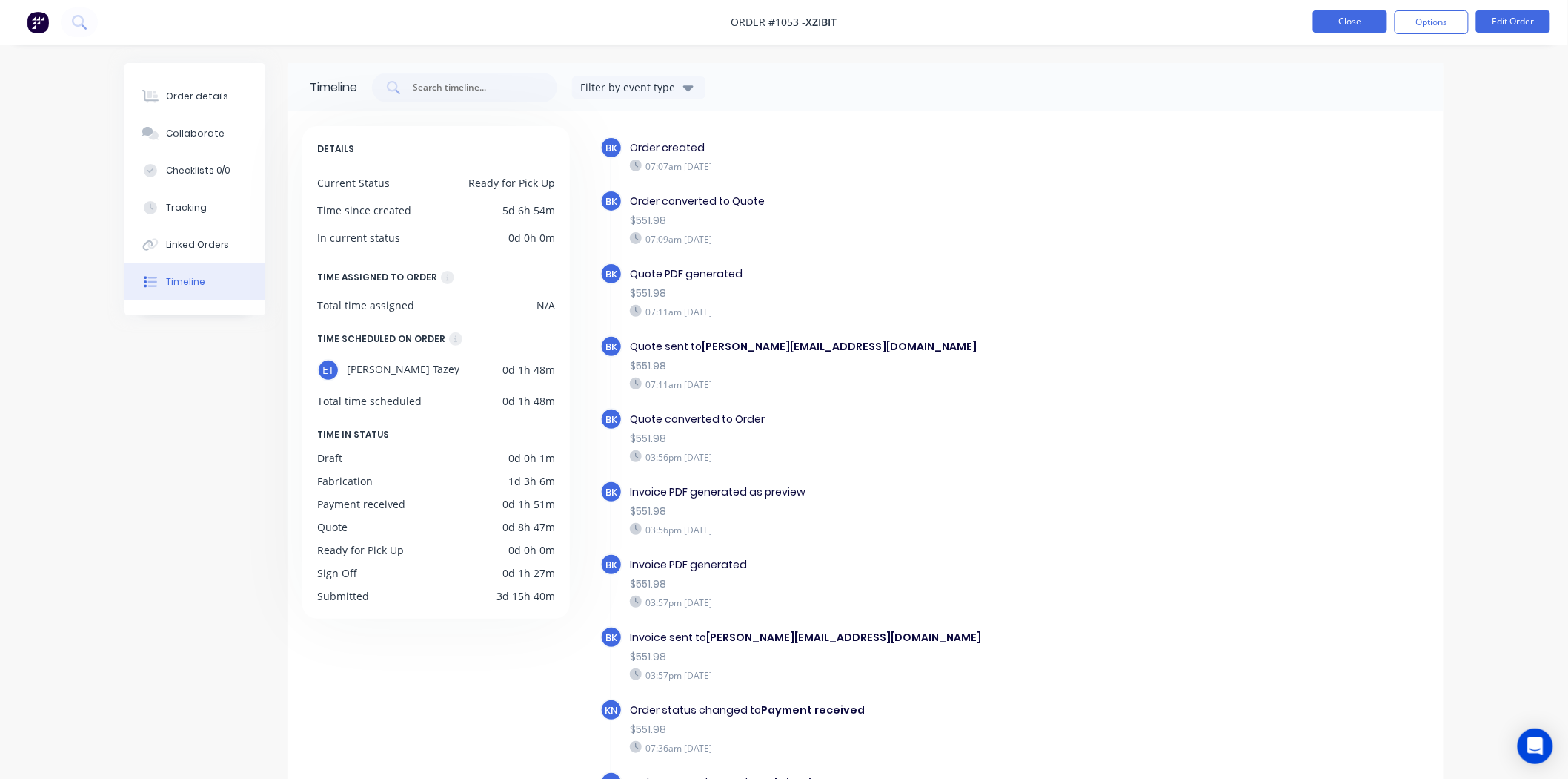
click at [1351, 21] on button "Close" at bounding box center [1350, 21] width 74 height 22
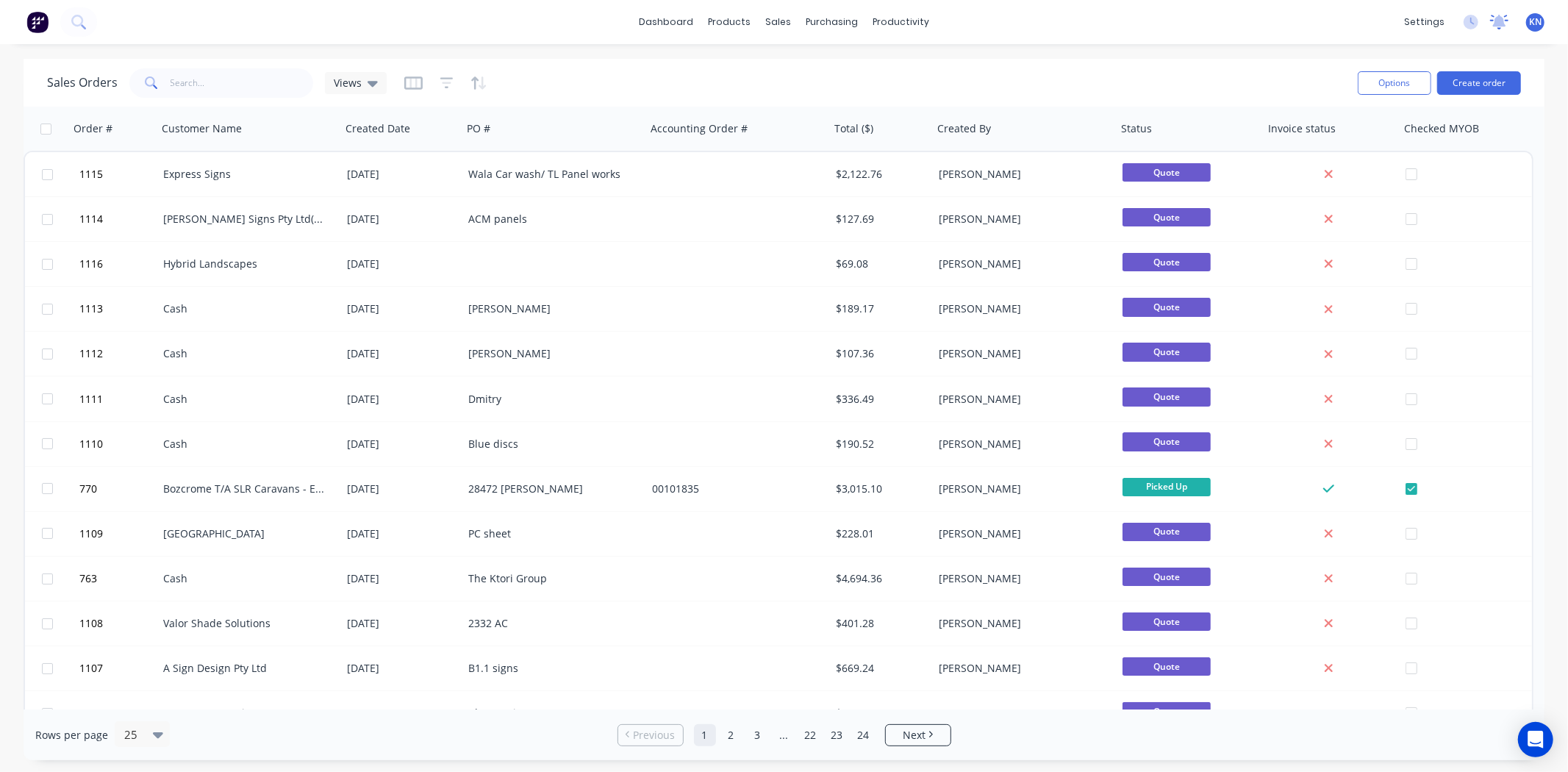
click at [1500, 15] on icon at bounding box center [1499, 21] width 18 height 15
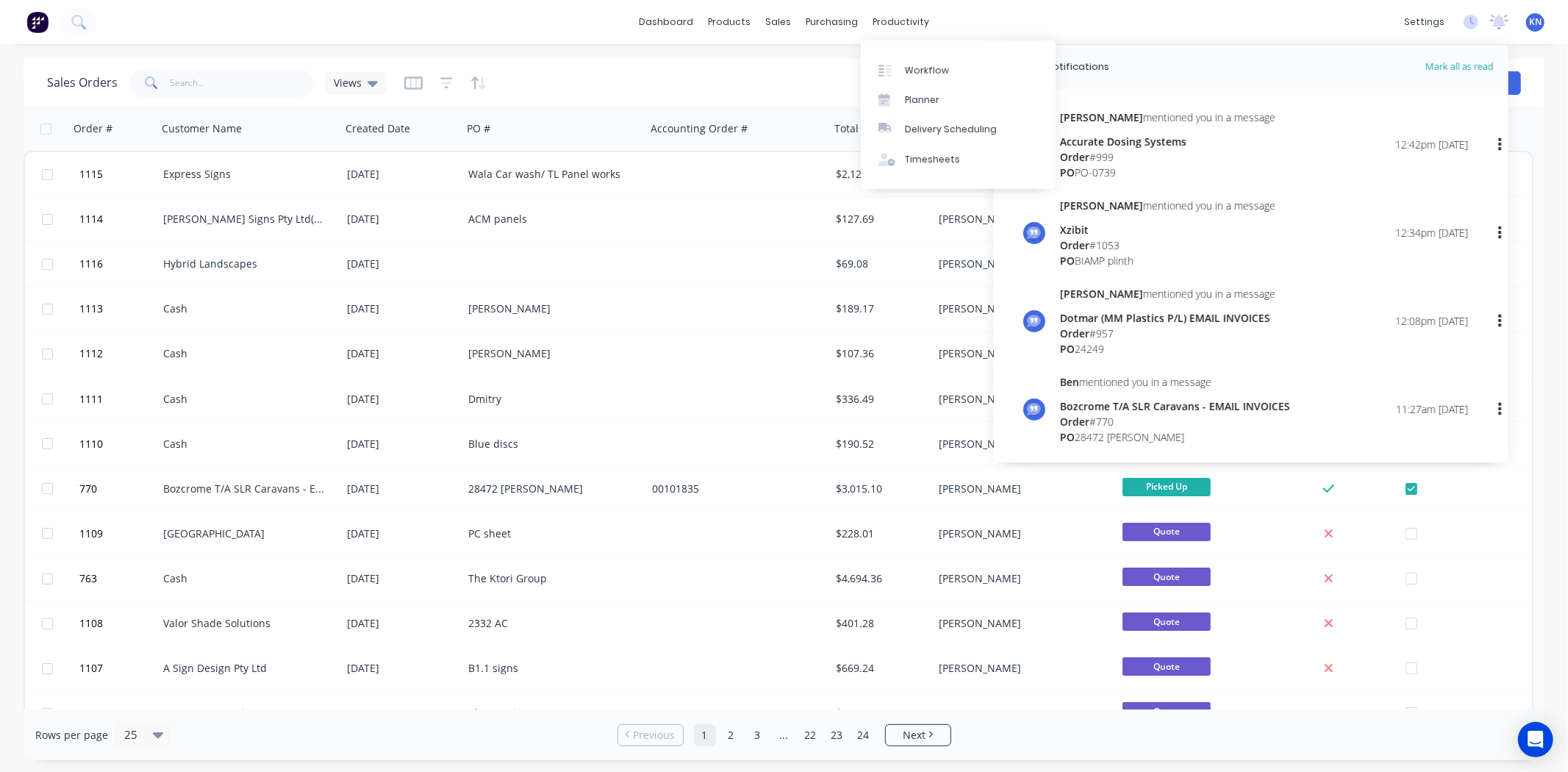
click at [409, 18] on div "dashboard products sales purchasing productivity dashboard products Product Cat…" at bounding box center [784, 22] width 1568 height 44
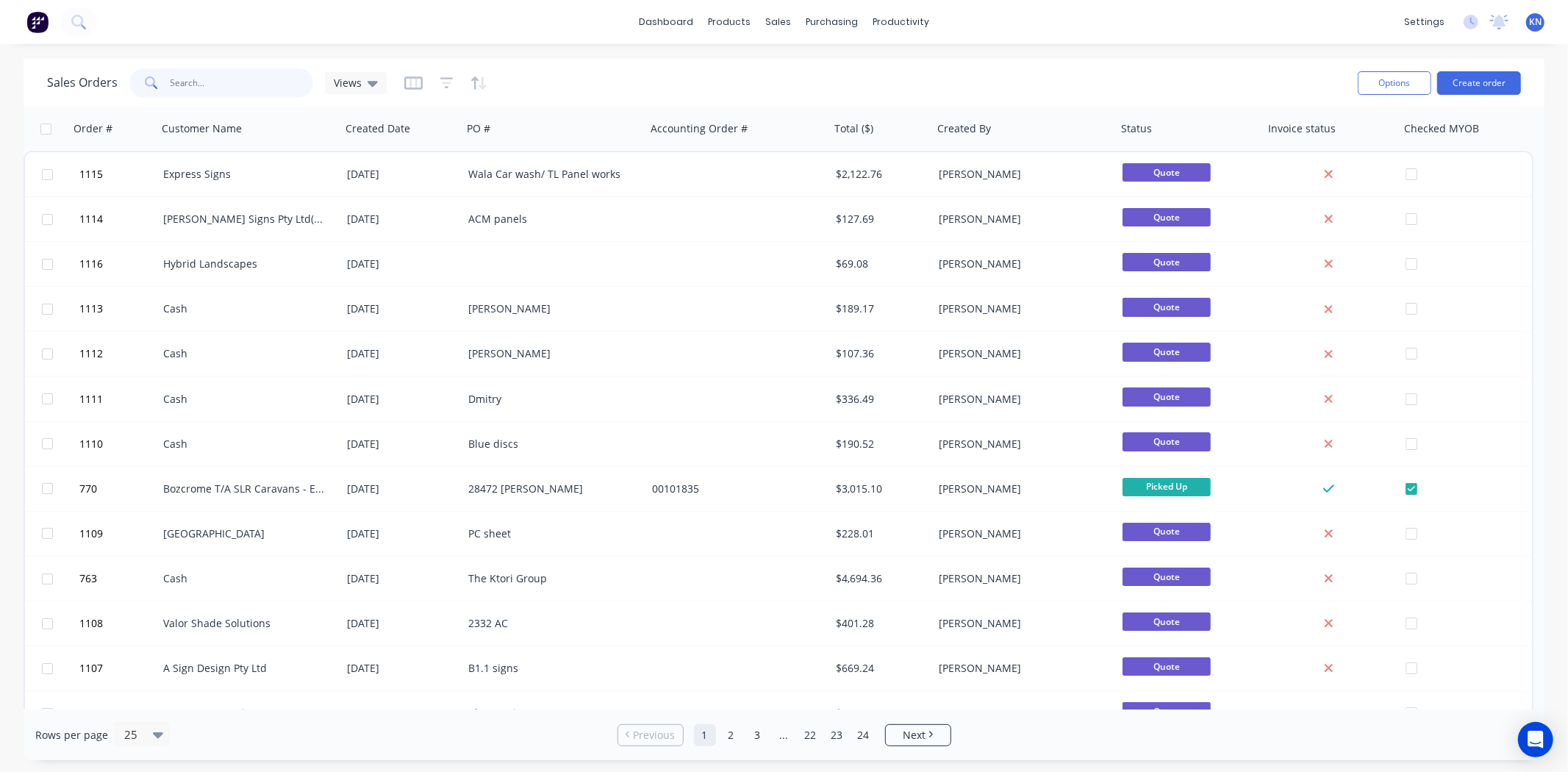
click at [210, 79] on input "text" at bounding box center [242, 83] width 143 height 29
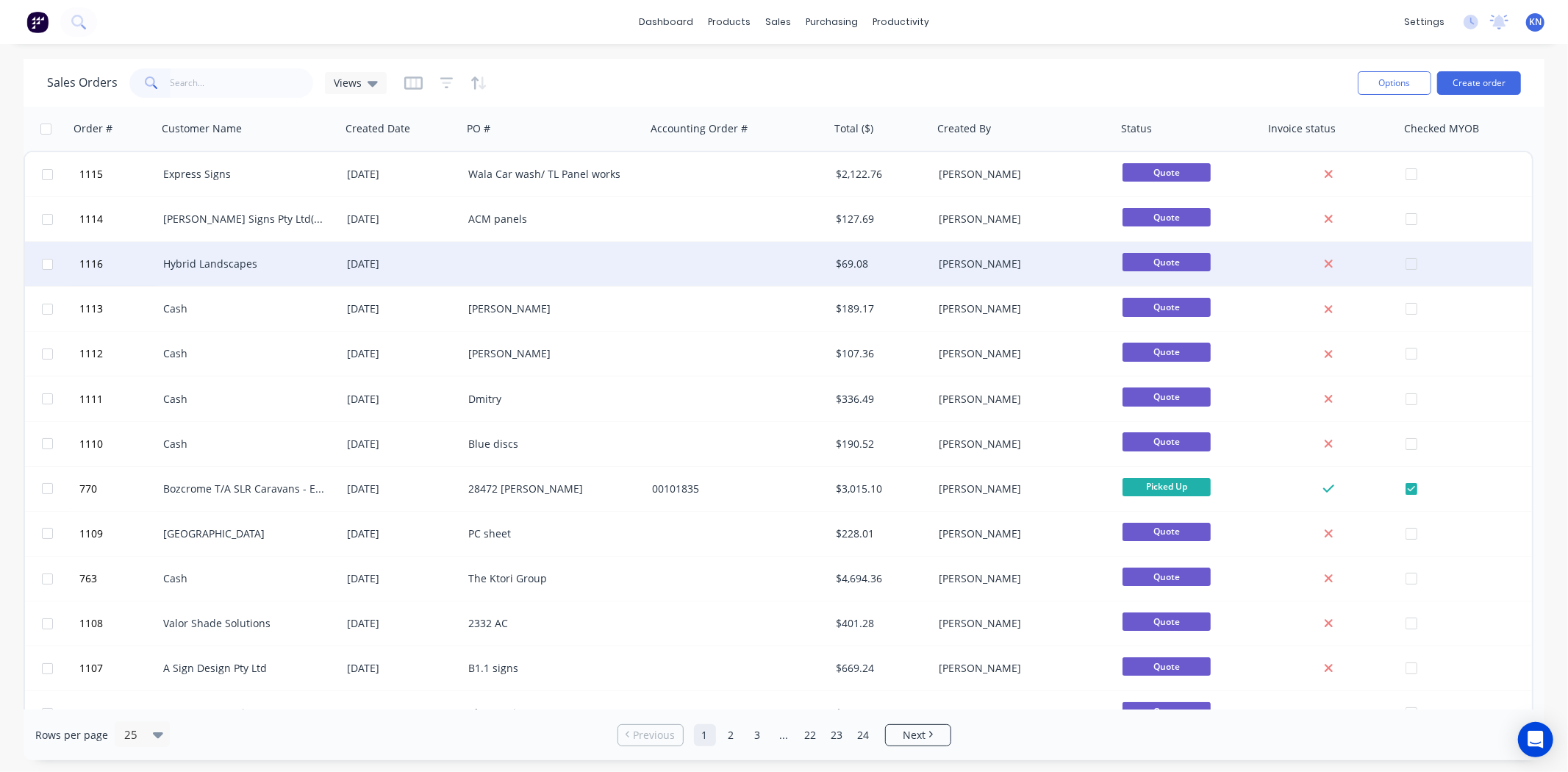
click at [224, 262] on div "Hybrid Landscapes" at bounding box center [244, 263] width 163 height 15
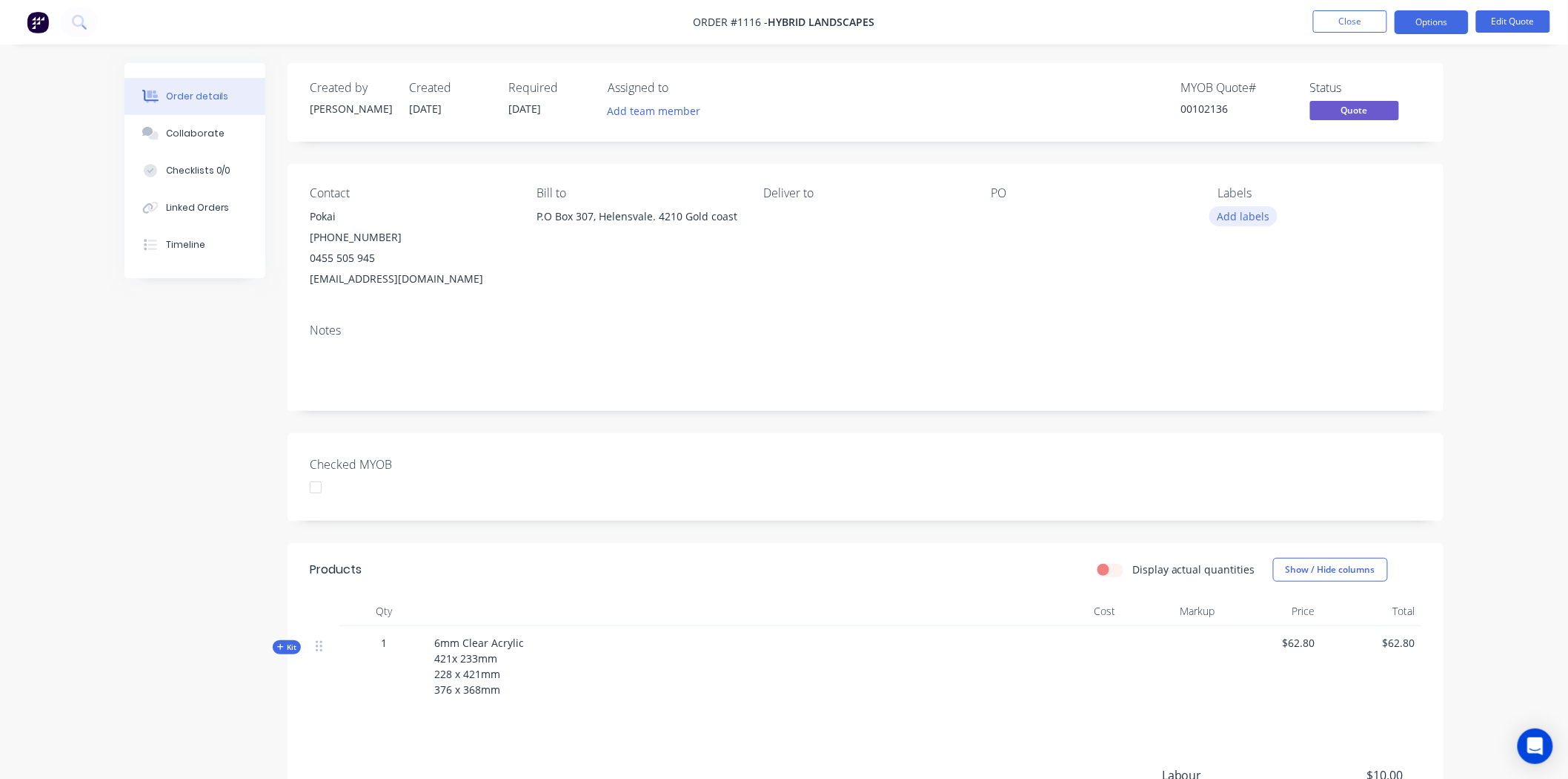
click at [1255, 217] on button "Add labels" at bounding box center [1244, 216] width 68 height 20
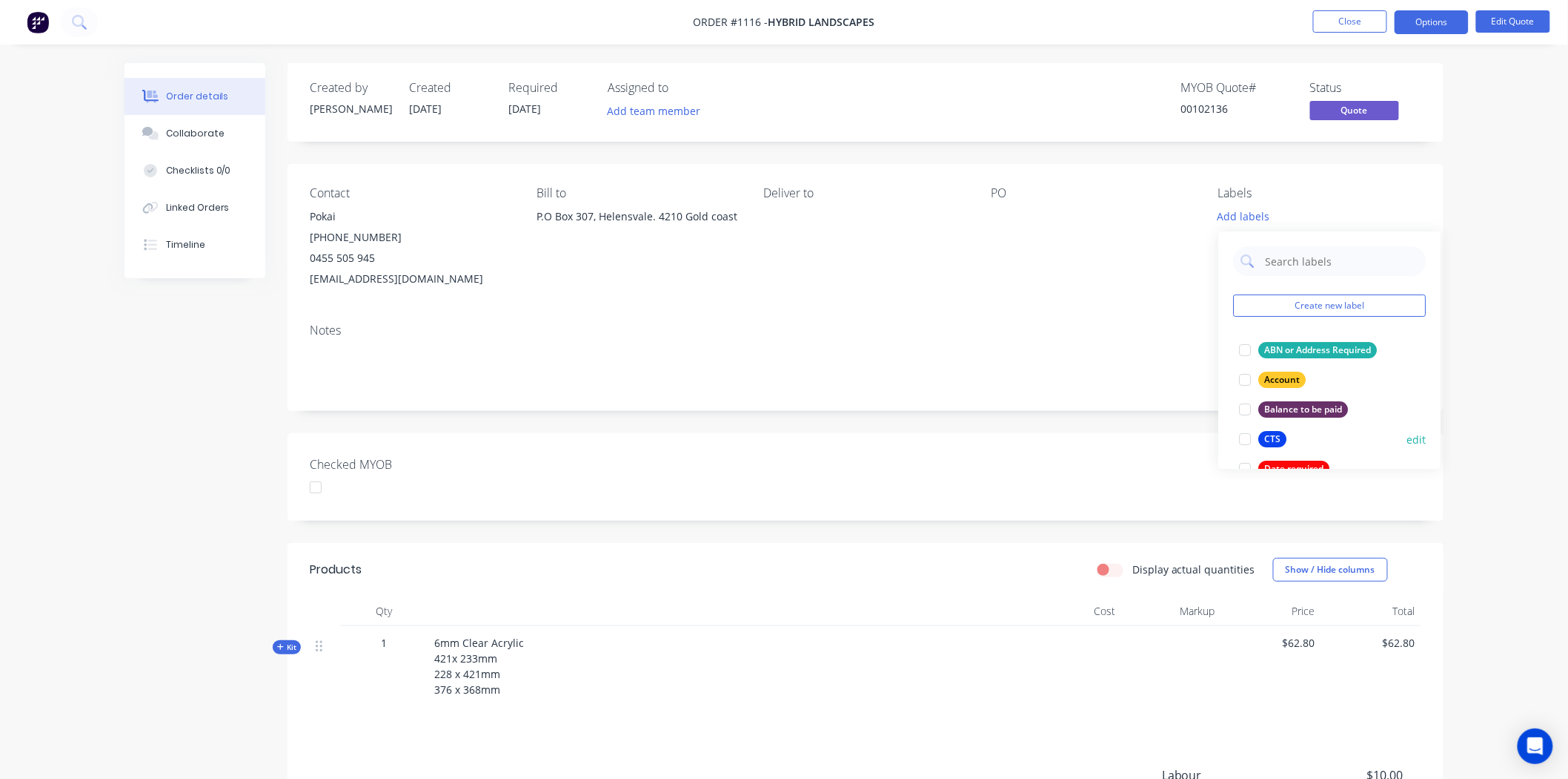
click at [1242, 439] on div at bounding box center [1245, 439] width 29 height 29
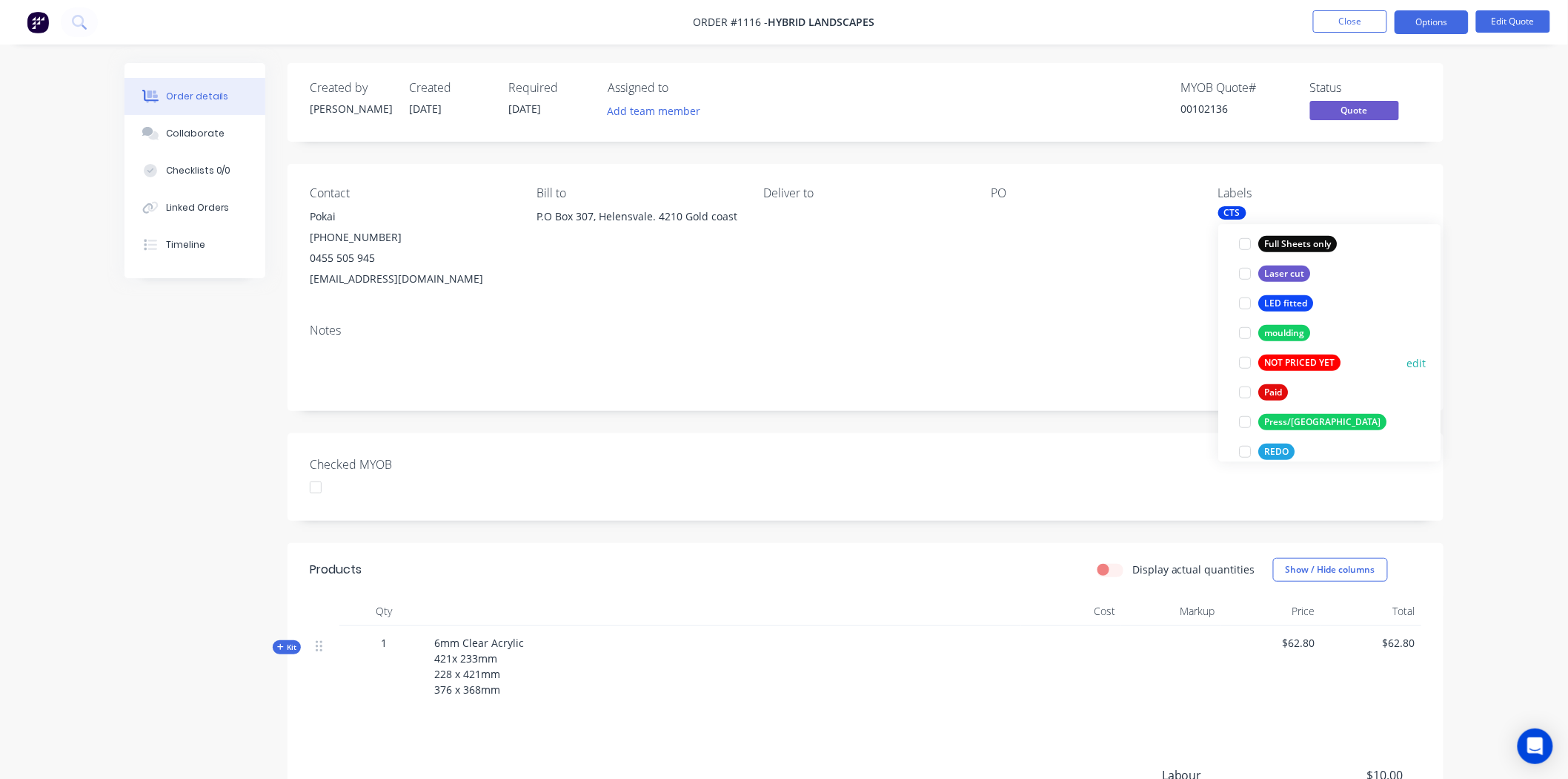
scroll to position [494, 0]
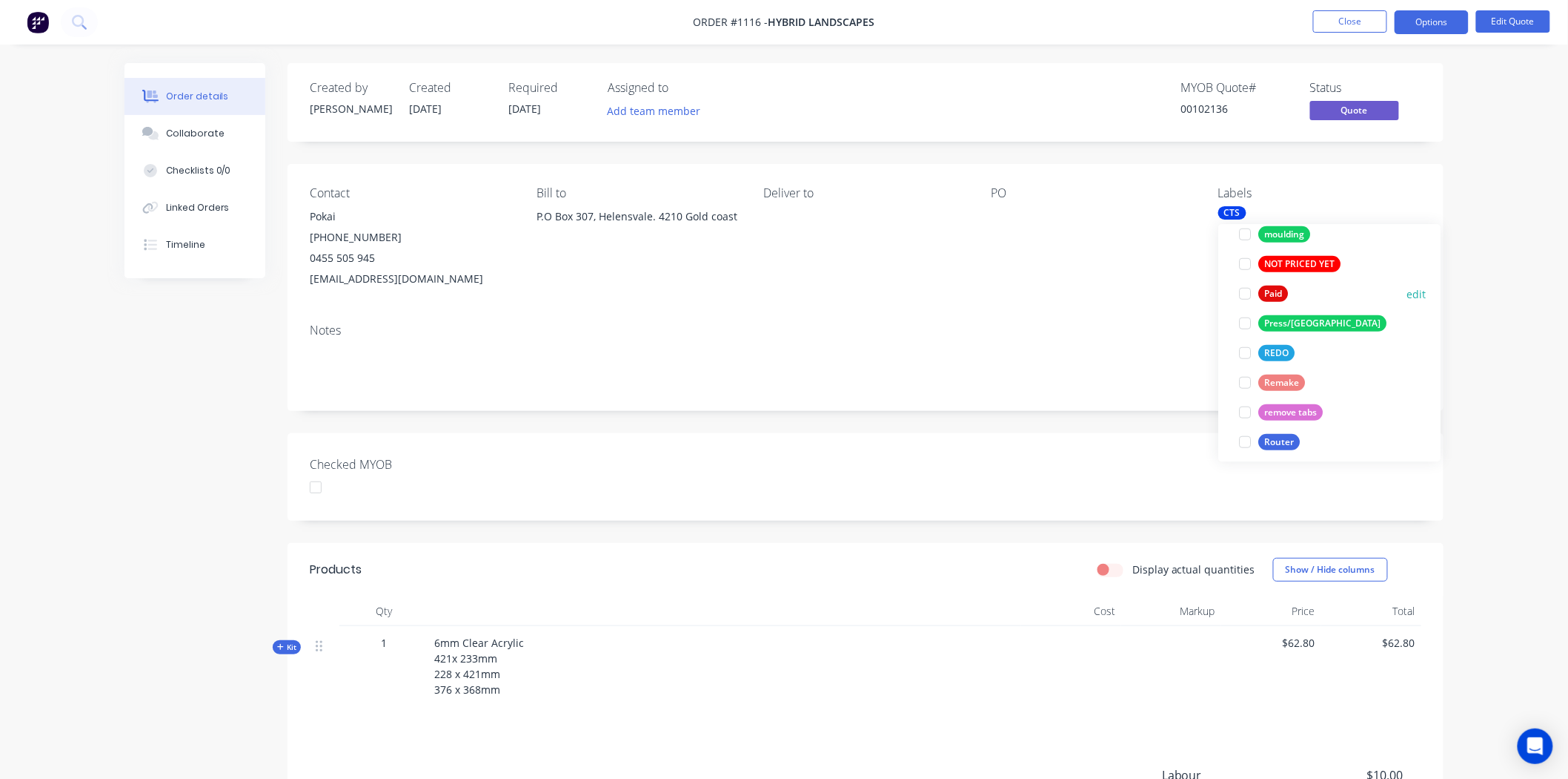
click at [1241, 291] on div at bounding box center [1245, 293] width 29 height 29
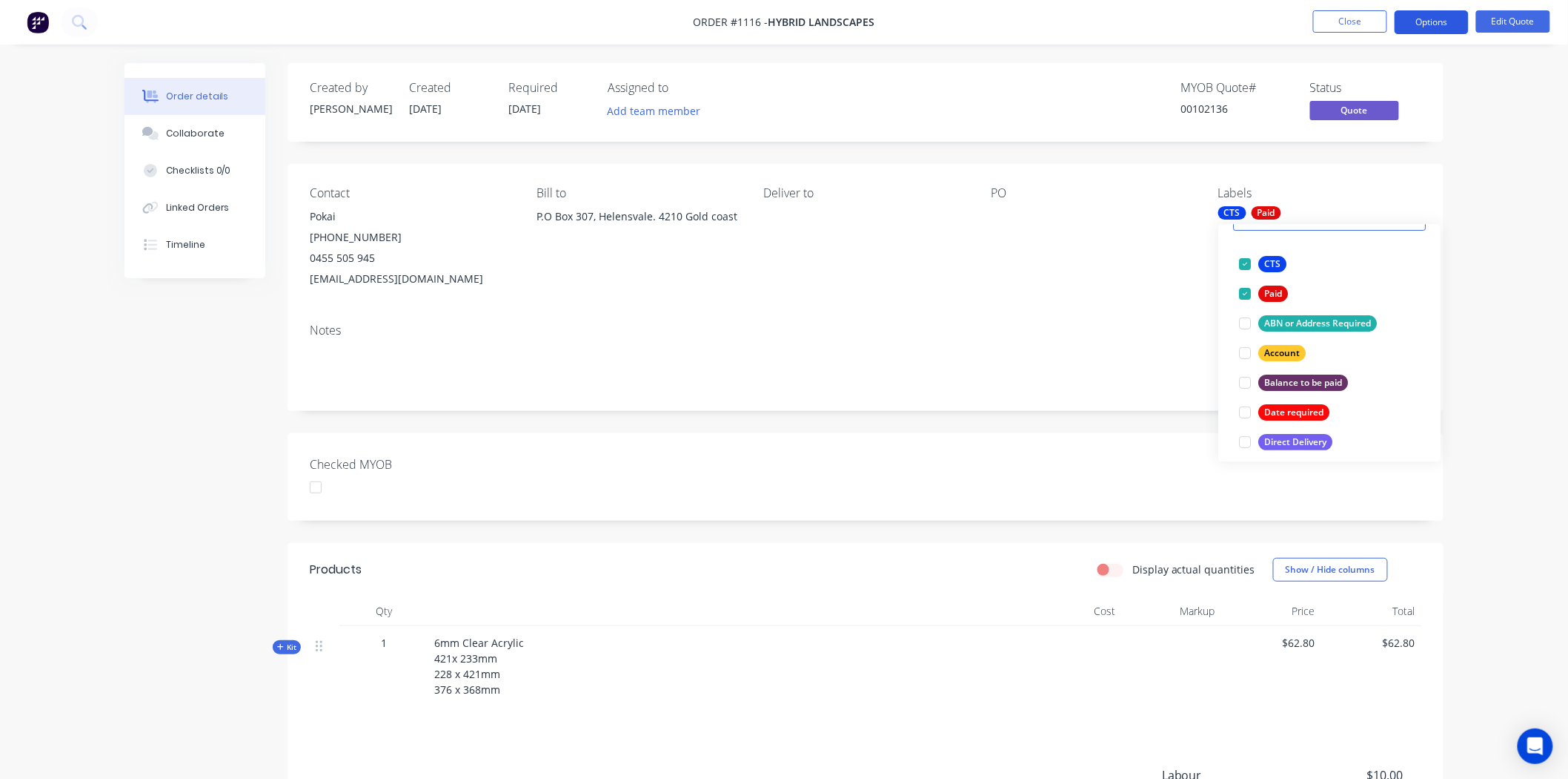
click at [1435, 24] on button "Options" at bounding box center [1432, 22] width 74 height 24
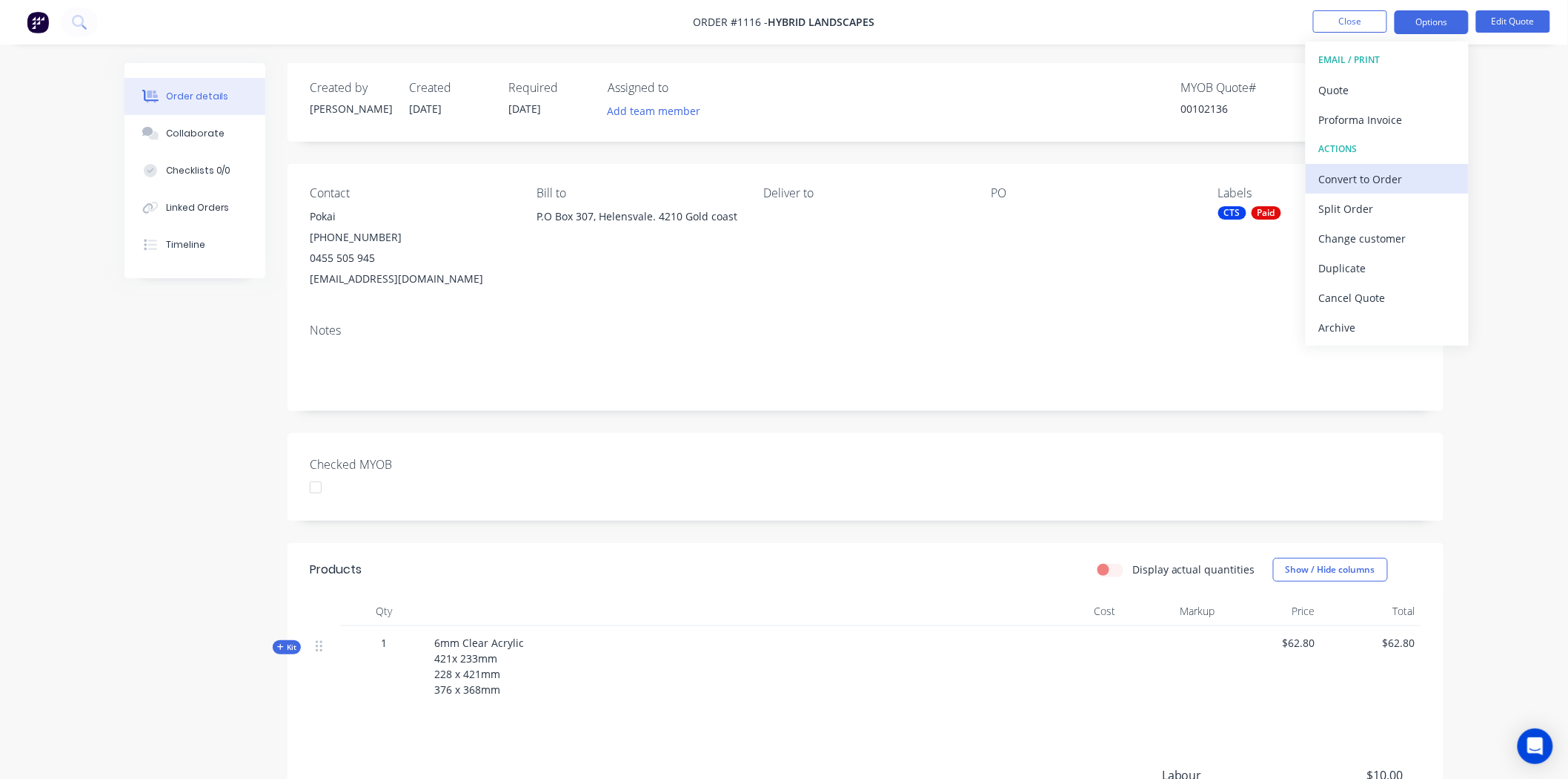
click at [1371, 181] on div "Convert to Order" at bounding box center [1387, 179] width 137 height 22
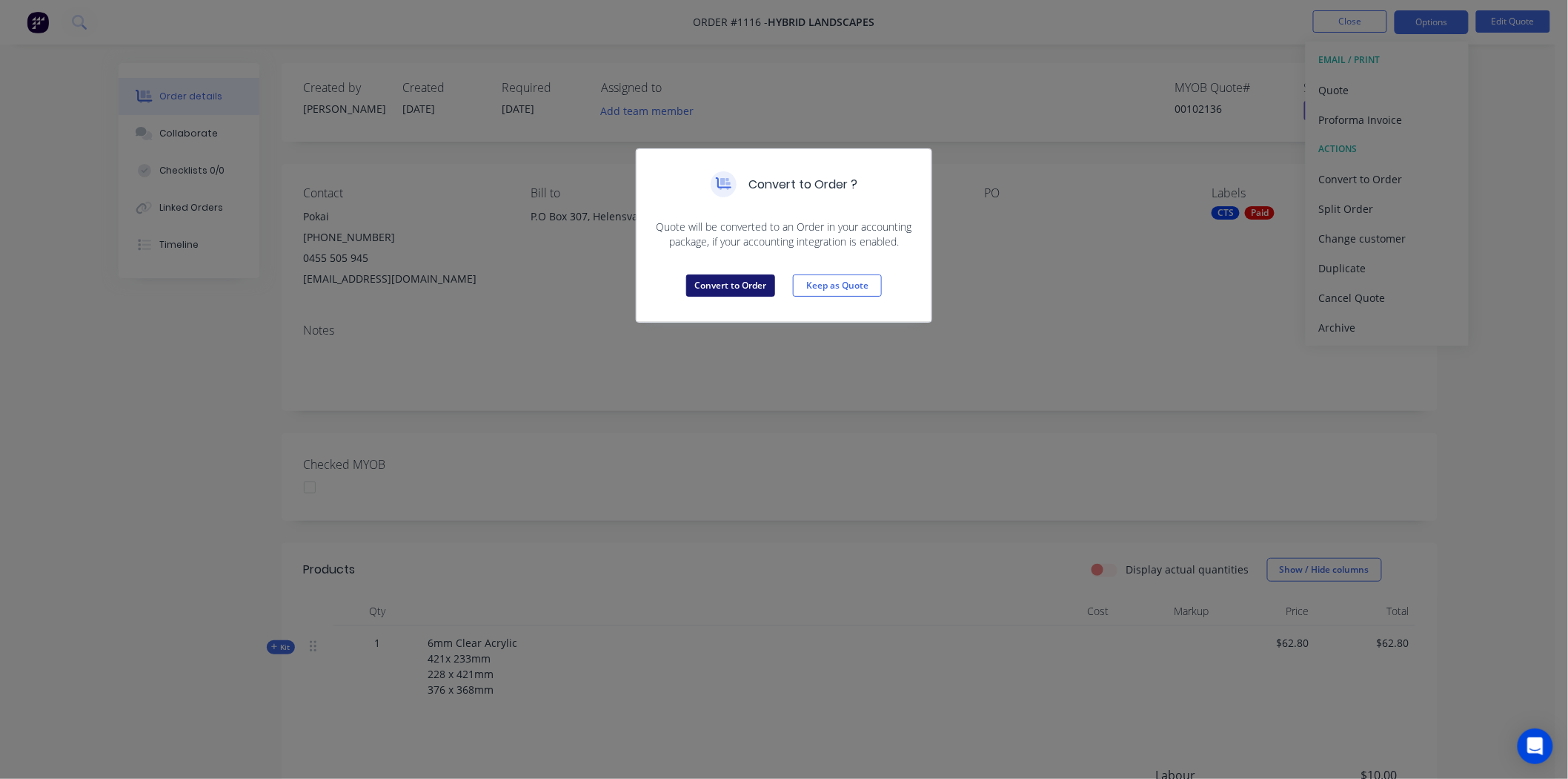
click at [731, 287] on button "Convert to Order" at bounding box center [730, 285] width 89 height 22
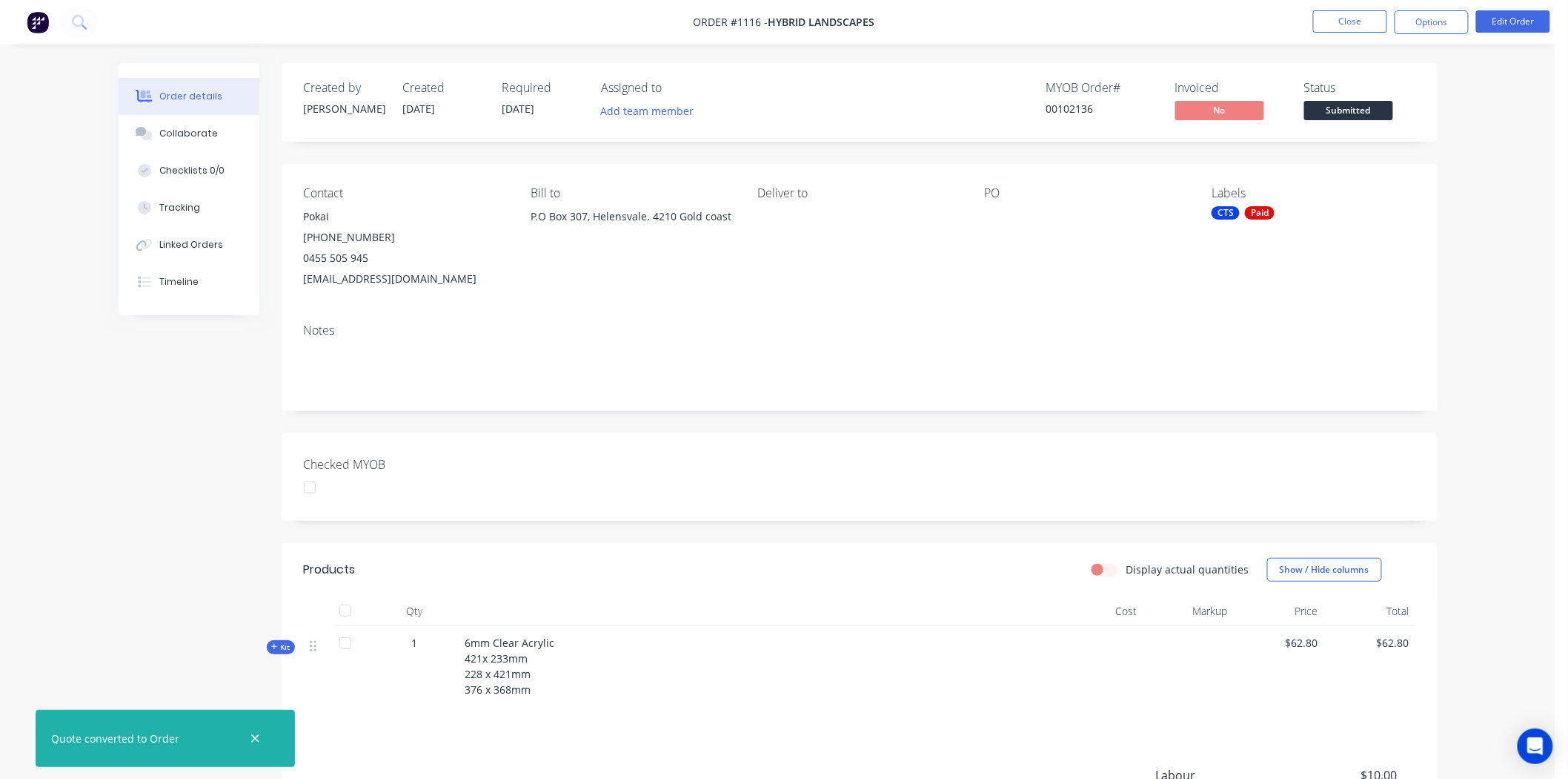
click at [311, 483] on div at bounding box center [309, 487] width 29 height 29
click at [1453, 17] on button "Options" at bounding box center [1432, 22] width 74 height 24
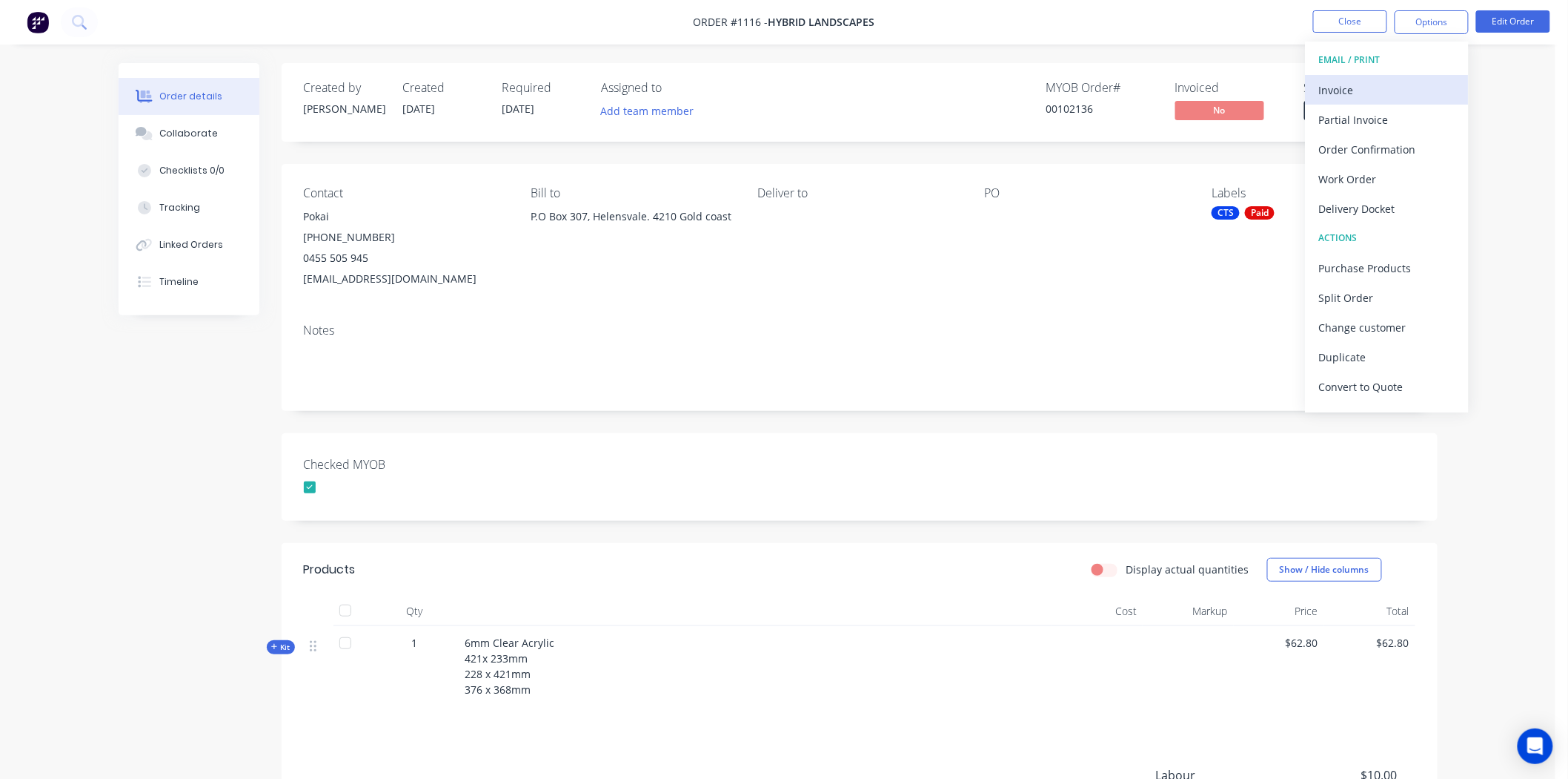
click at [1367, 87] on div "Invoice" at bounding box center [1387, 90] width 137 height 22
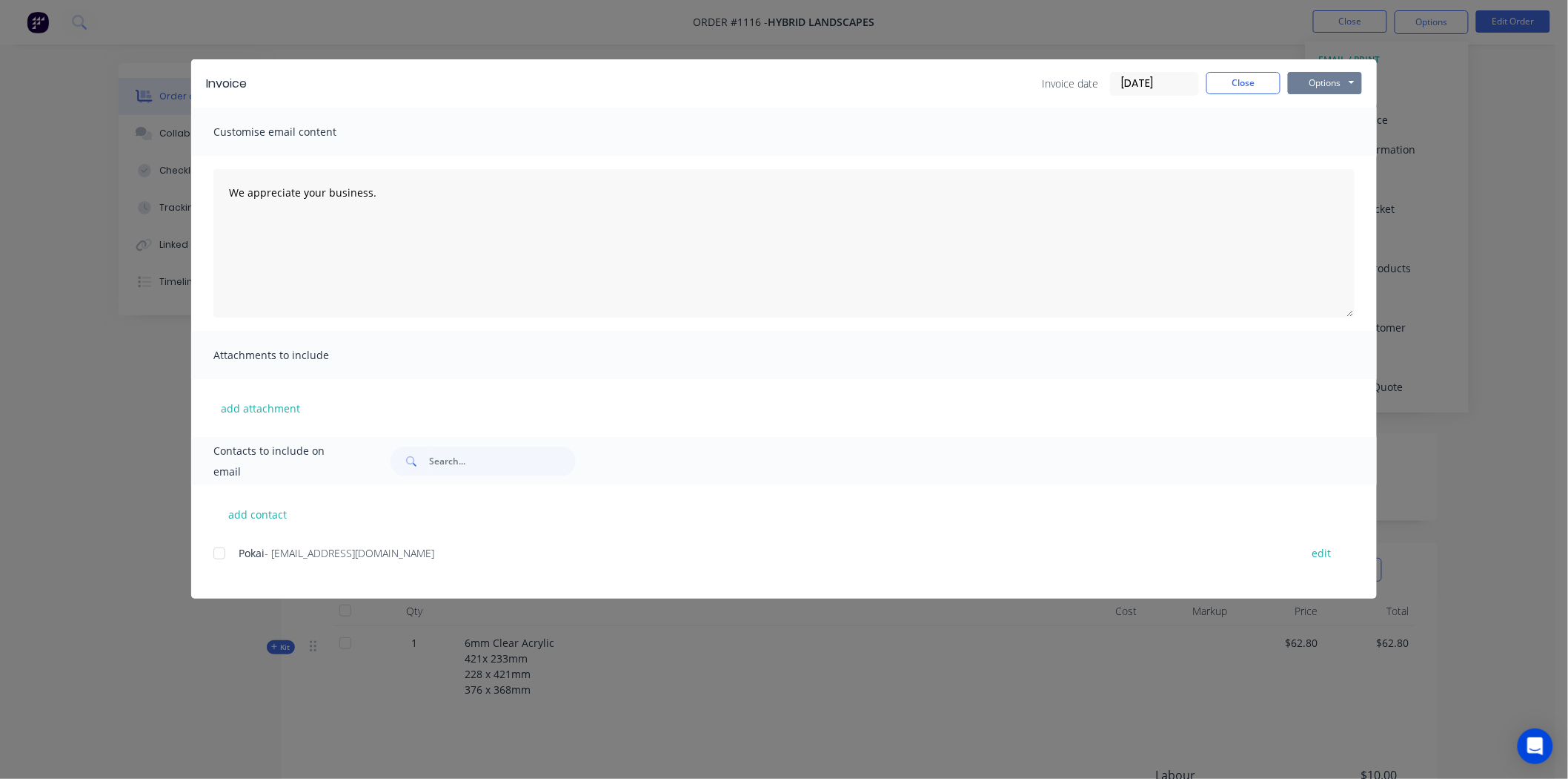
click at [1332, 78] on button "Options" at bounding box center [1325, 83] width 74 height 22
click at [1331, 134] on button "Print" at bounding box center [1335, 134] width 95 height 25
click at [1261, 82] on button "Close" at bounding box center [1244, 83] width 74 height 22
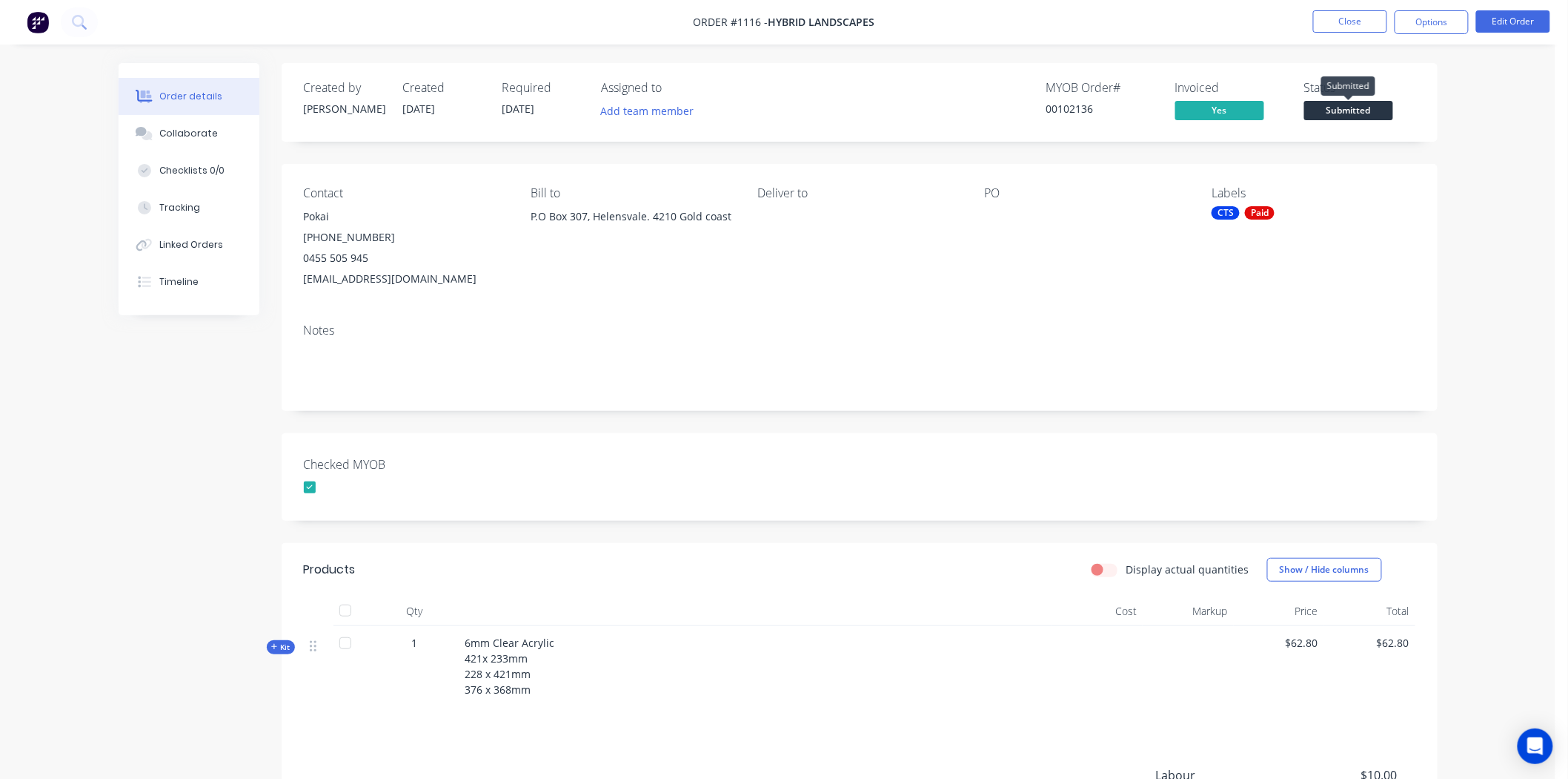
click at [1372, 108] on span "Submitted" at bounding box center [1349, 110] width 89 height 19
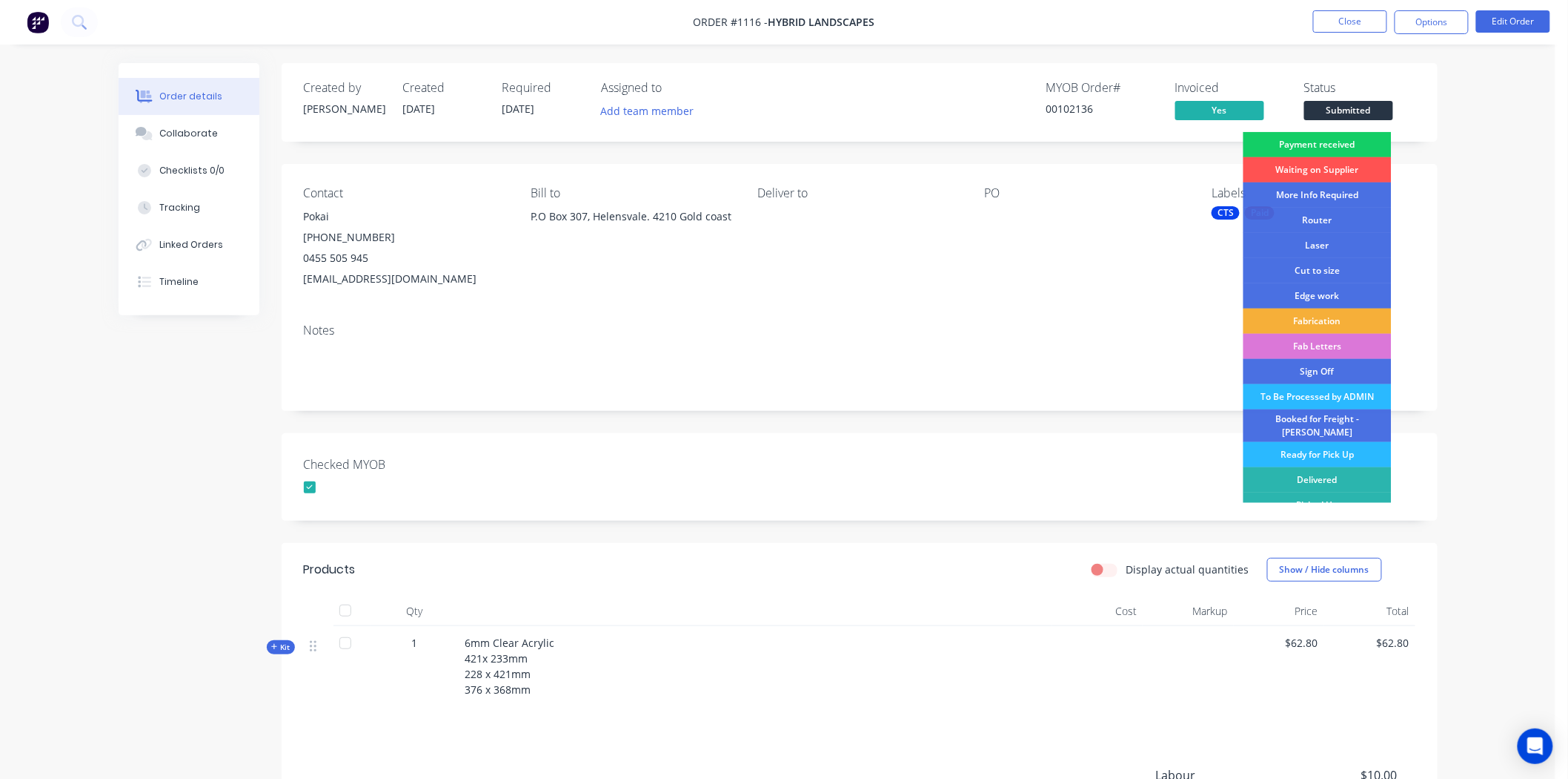
click at [1323, 141] on div "Payment received" at bounding box center [1318, 144] width 148 height 25
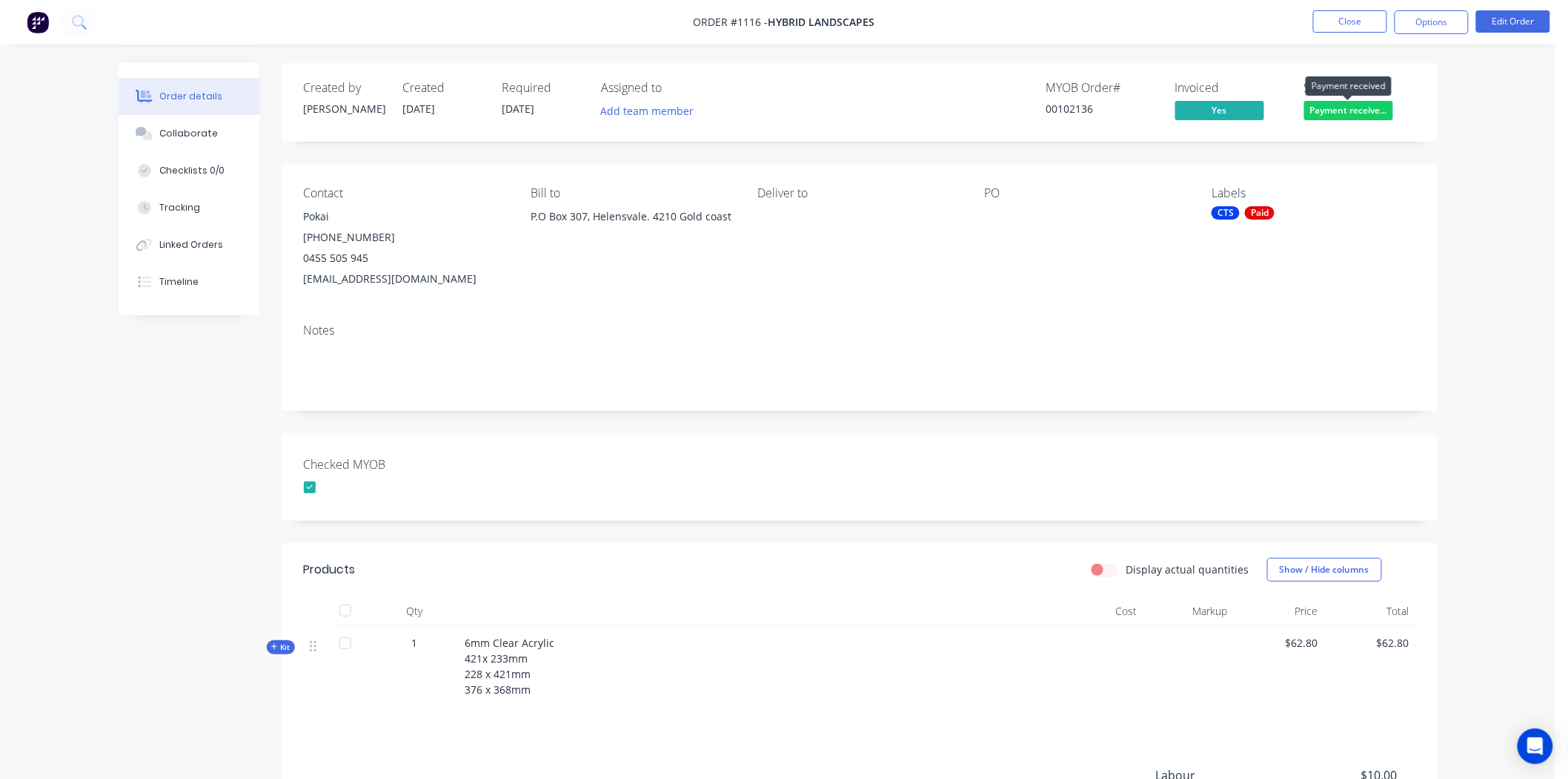
click at [1338, 108] on span "Payment receive..." at bounding box center [1349, 110] width 89 height 19
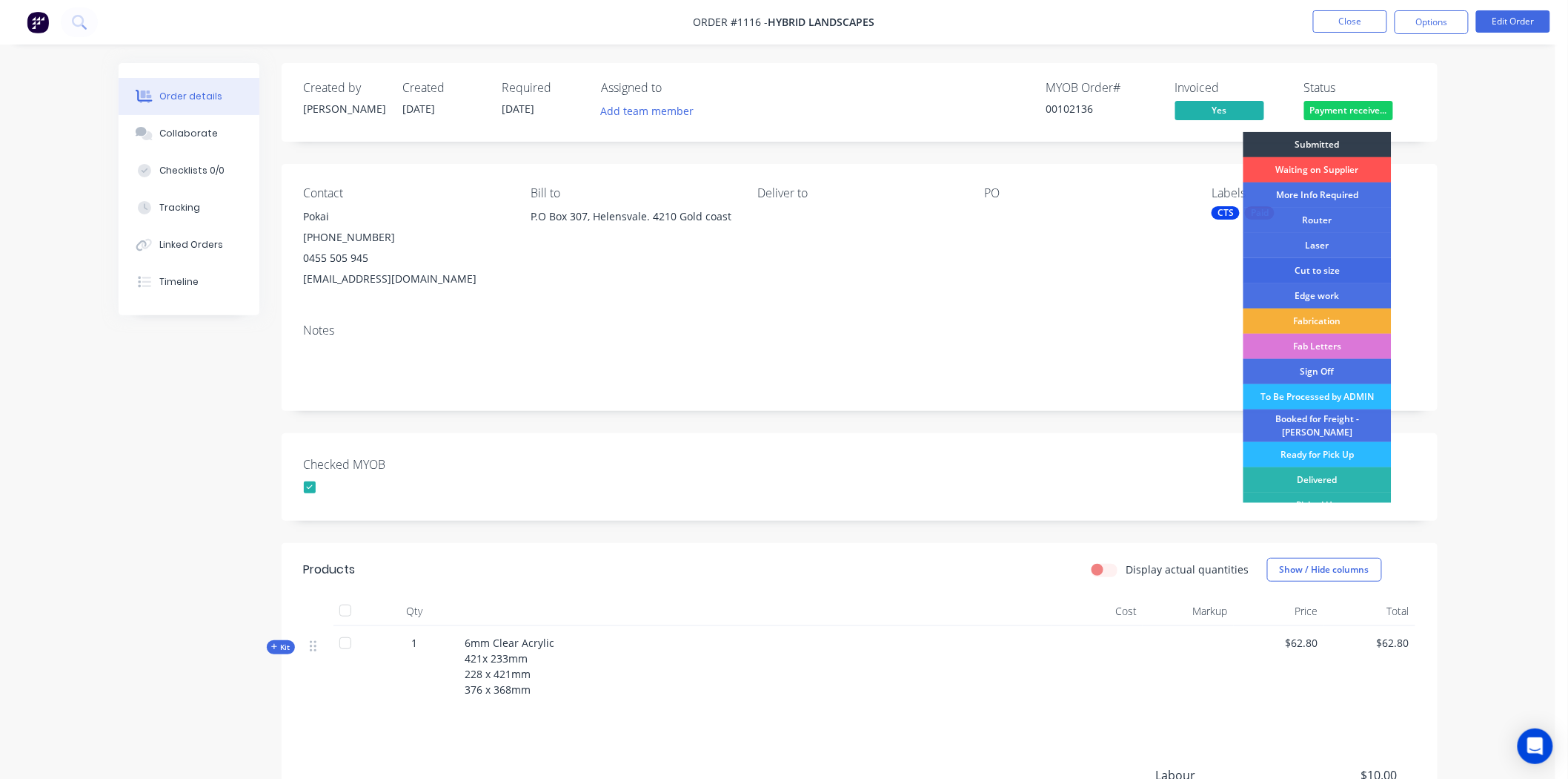
click at [1328, 269] on div "Cut to size" at bounding box center [1318, 270] width 148 height 25
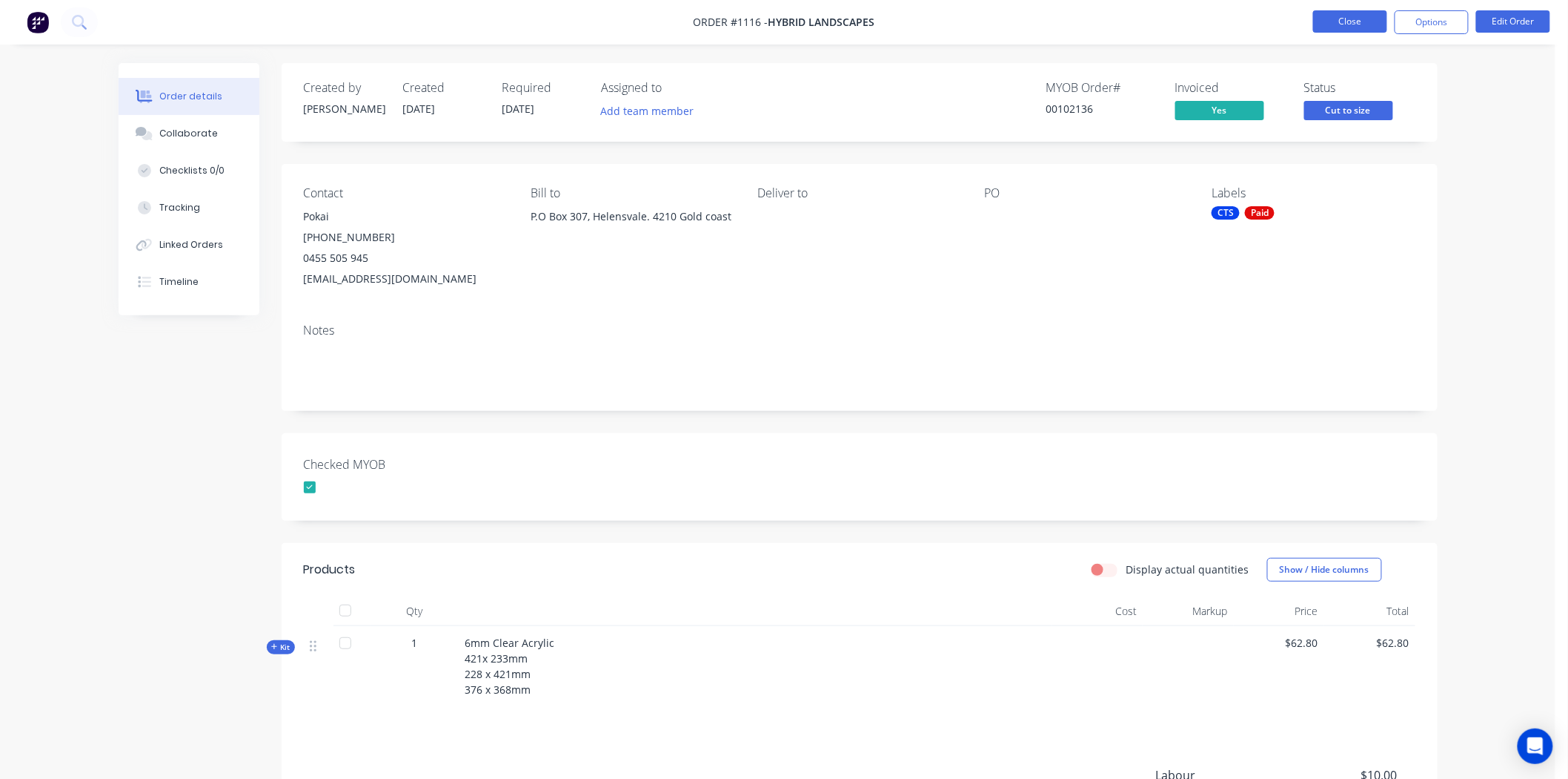
click at [1360, 18] on button "Close" at bounding box center [1350, 21] width 74 height 22
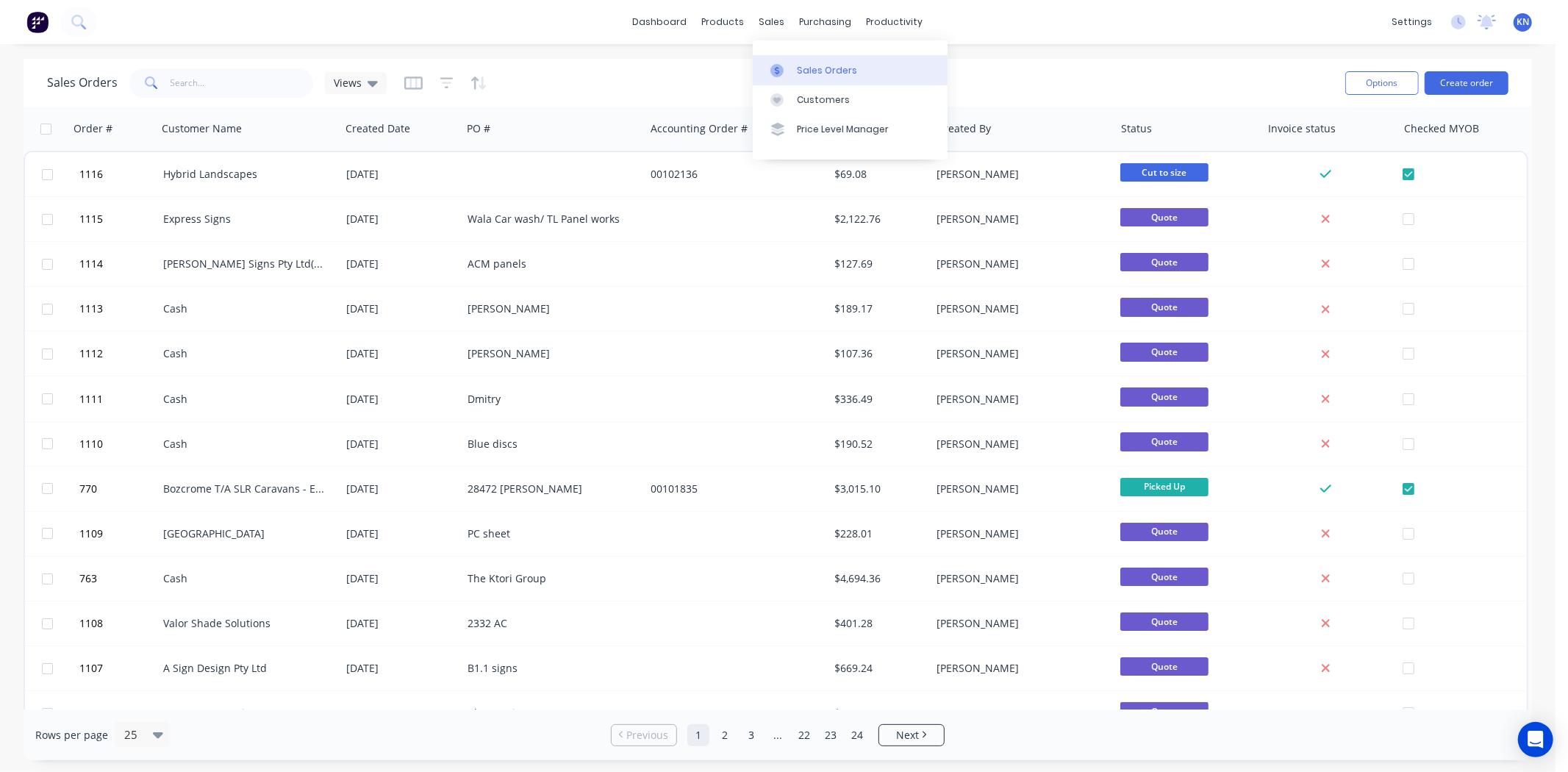
click at [817, 69] on div "Sales Orders" at bounding box center [826, 70] width 60 height 13
click at [252, 71] on input "text" at bounding box center [242, 83] width 143 height 29
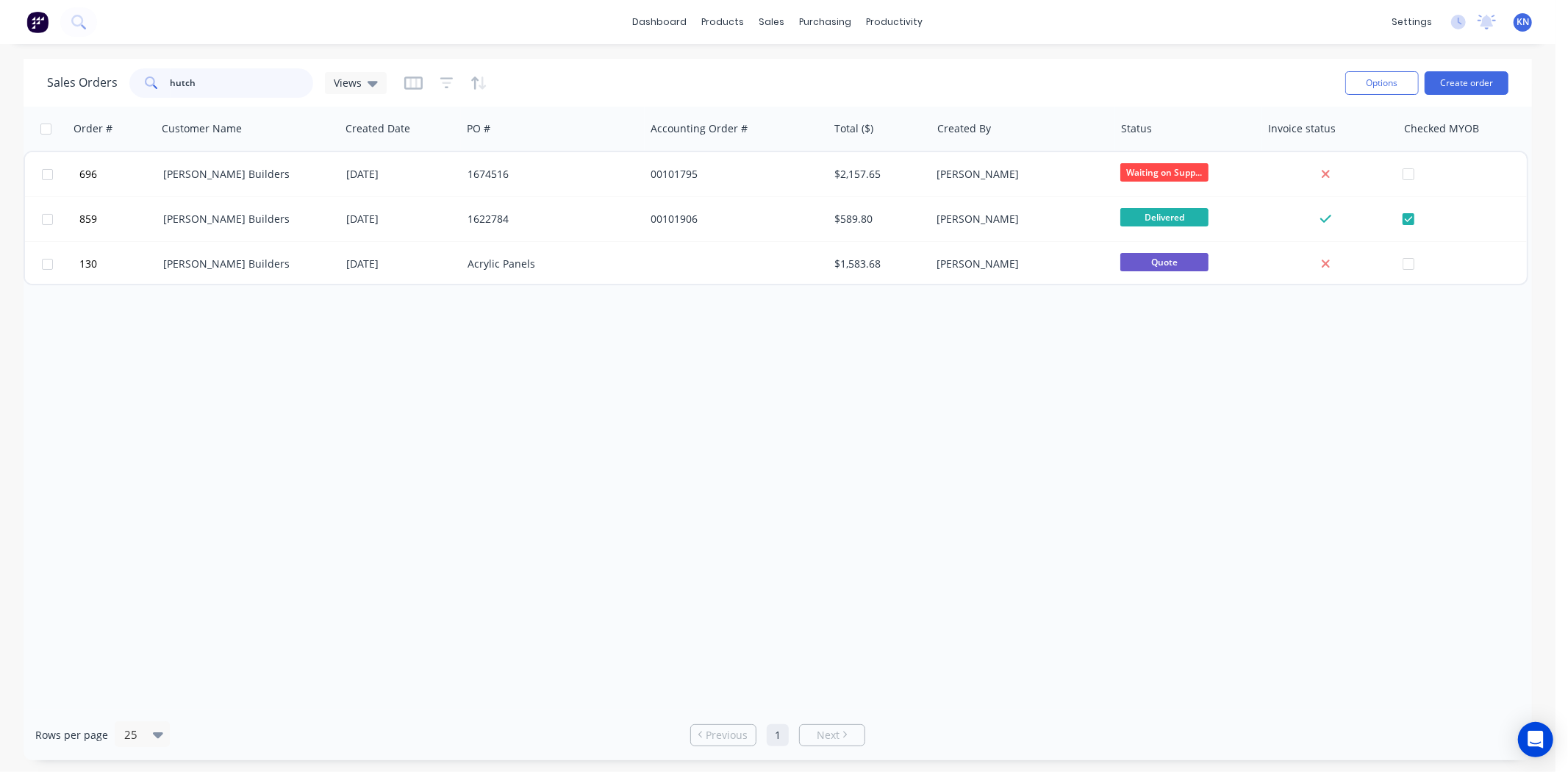
type input "hutch"
click at [710, 409] on div "Order # Customer Name Created Date PO # Accounting Order # Total ($) Created By…" at bounding box center [777, 408] width 1508 height 603
drag, startPoint x: 220, startPoint y: 84, endPoint x: 108, endPoint y: 85, distance: 112.0
click at [108, 85] on div "Sales Orders hutch Views" at bounding box center [217, 83] width 340 height 29
click at [1475, 80] on button "Create order" at bounding box center [1467, 83] width 84 height 24
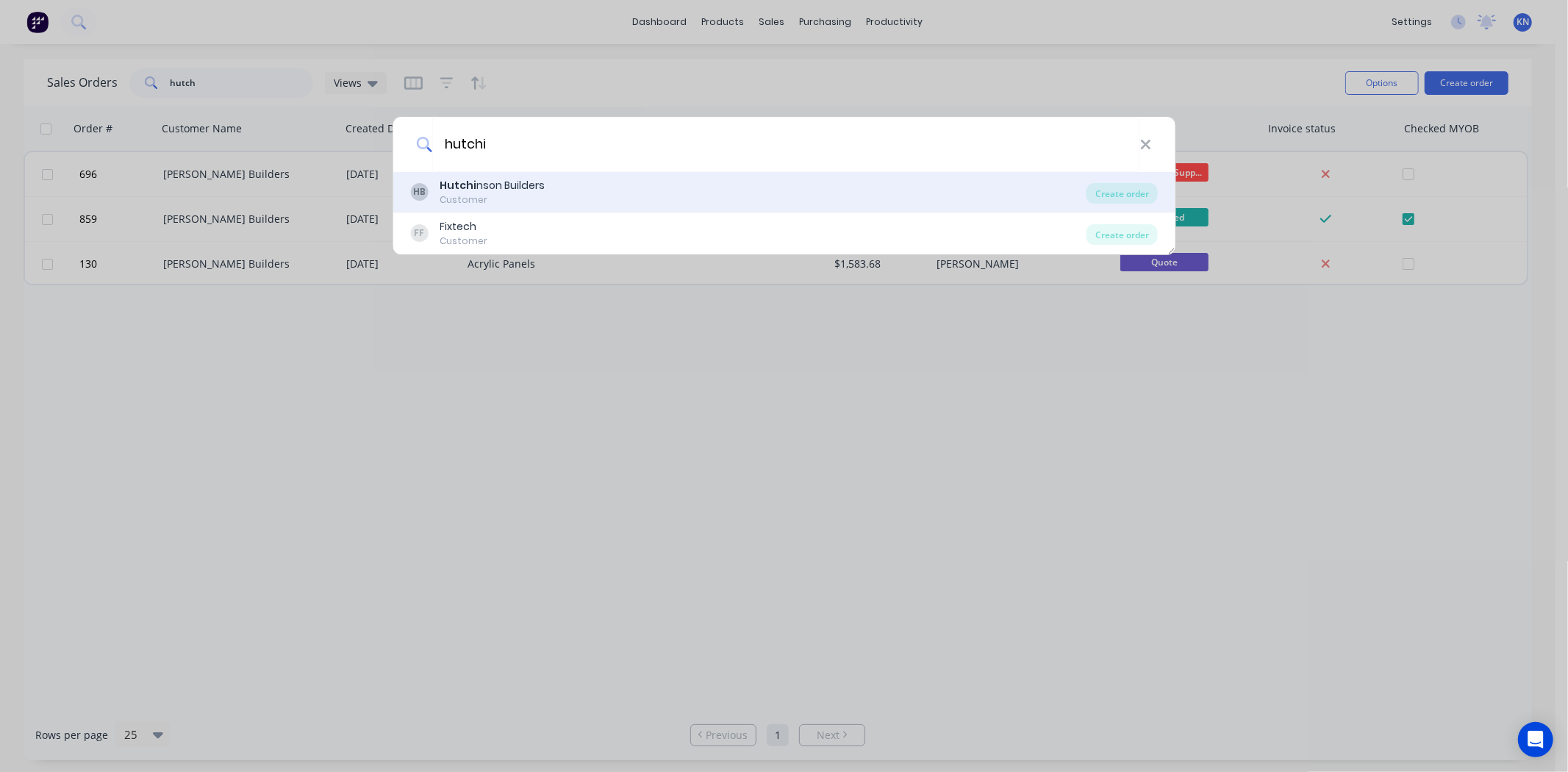
type input "hutchi"
click at [491, 184] on div "Hutchi nson Builders" at bounding box center [491, 185] width 105 height 15
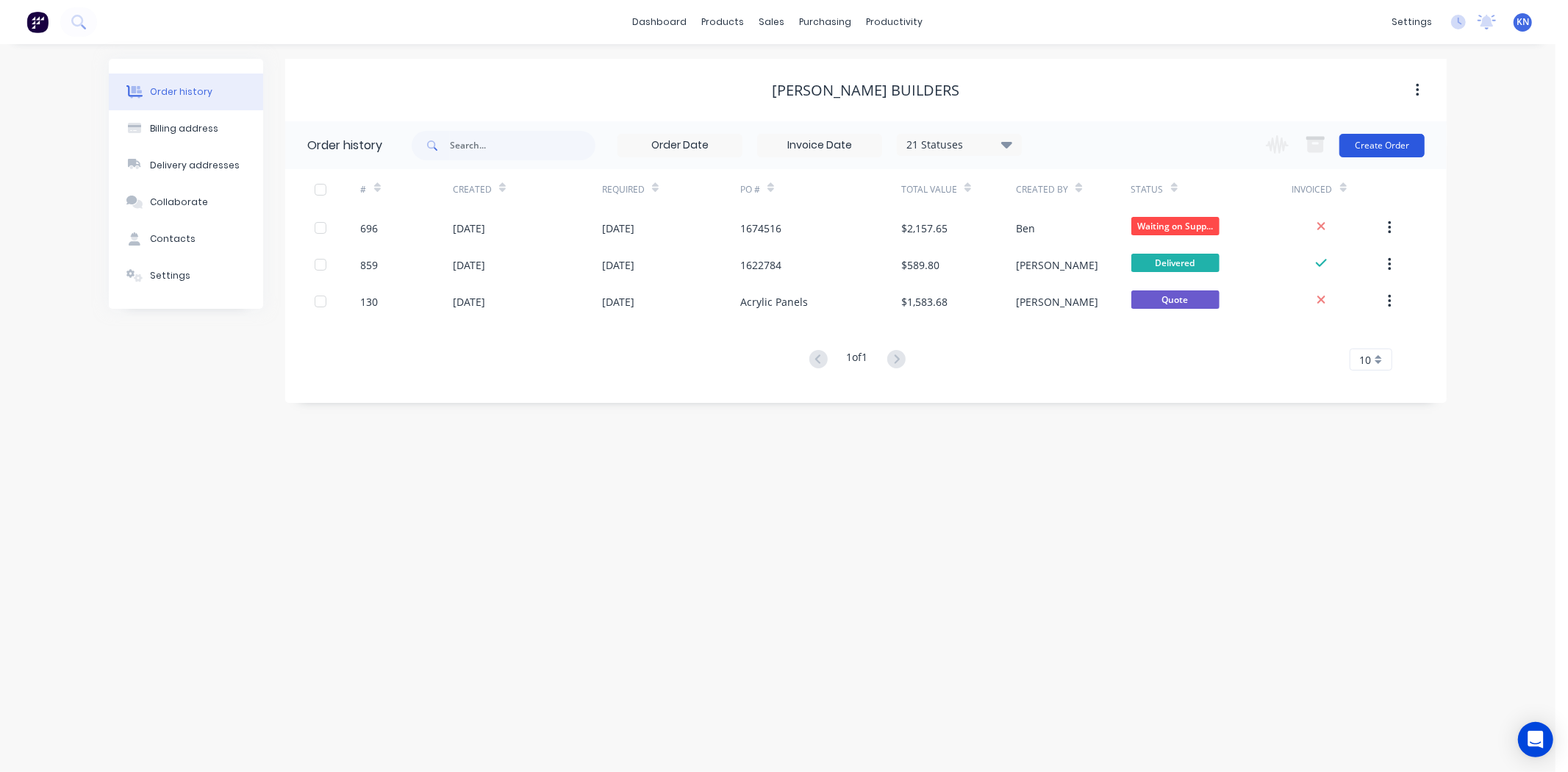
click at [1391, 143] on button "Create Order" at bounding box center [1381, 145] width 85 height 24
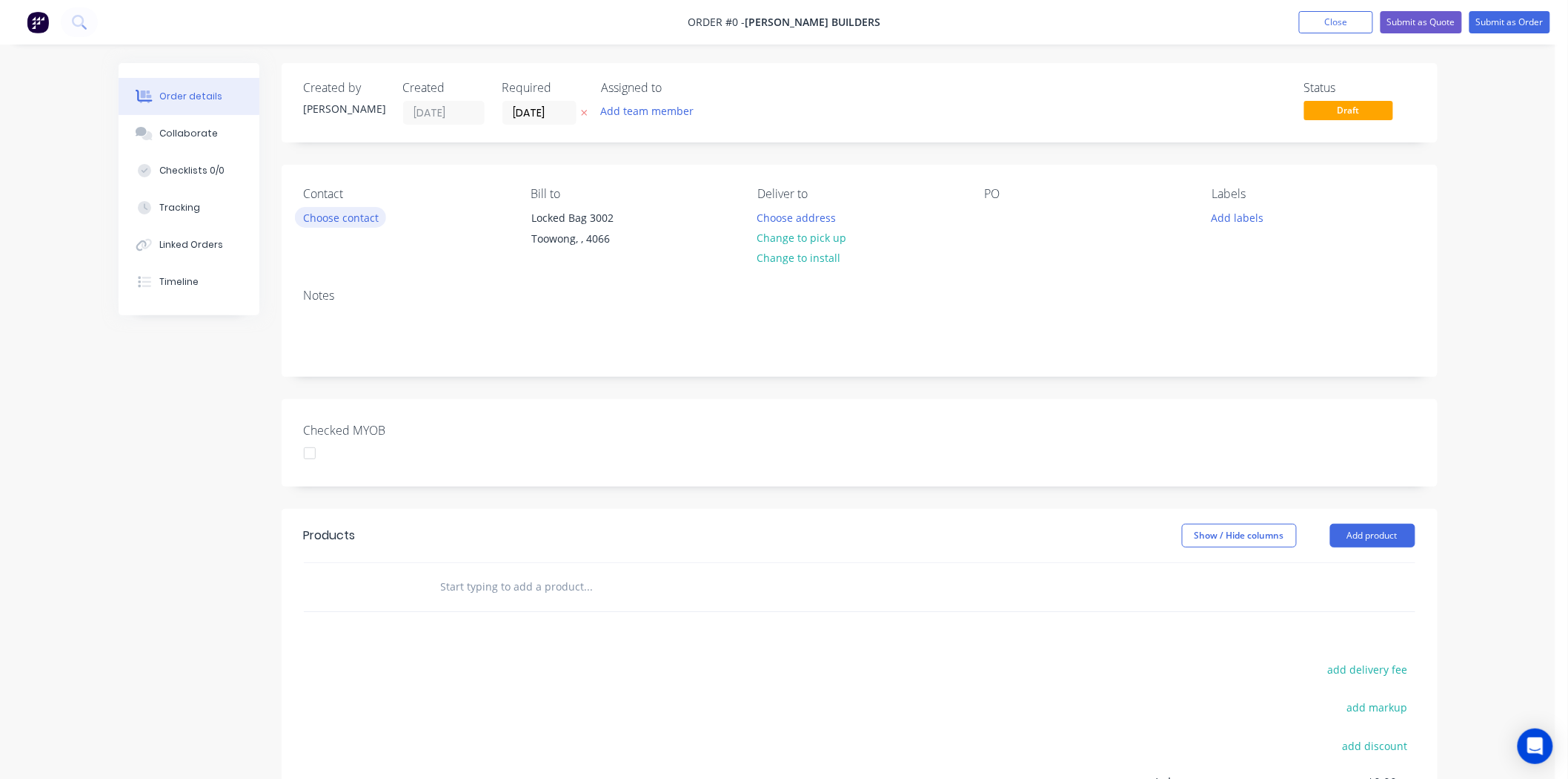
click at [316, 216] on button "Choose contact" at bounding box center [340, 217] width 91 height 20
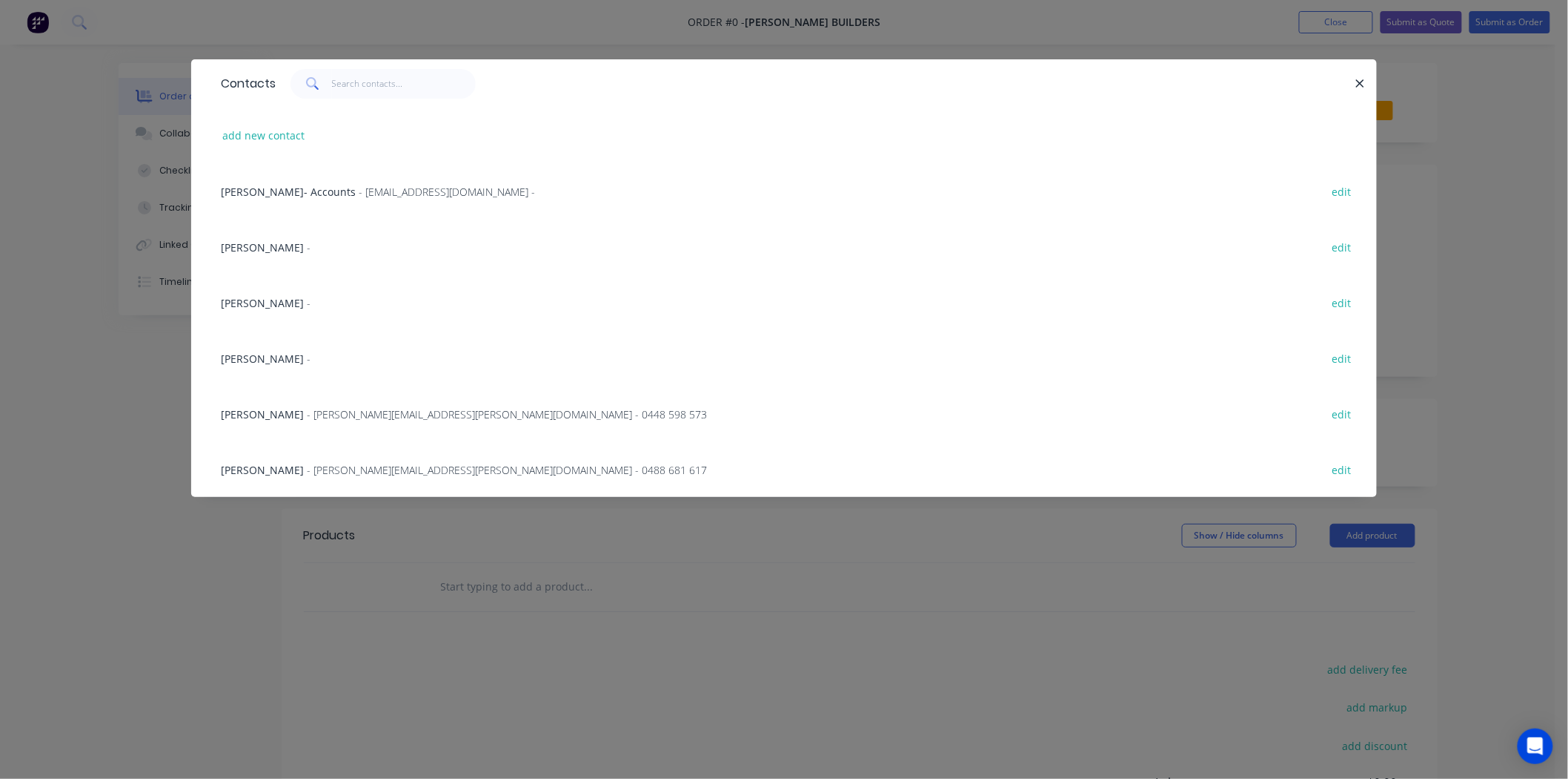
click at [286, 466] on span "Rebecca Sutton" at bounding box center [262, 469] width 83 height 14
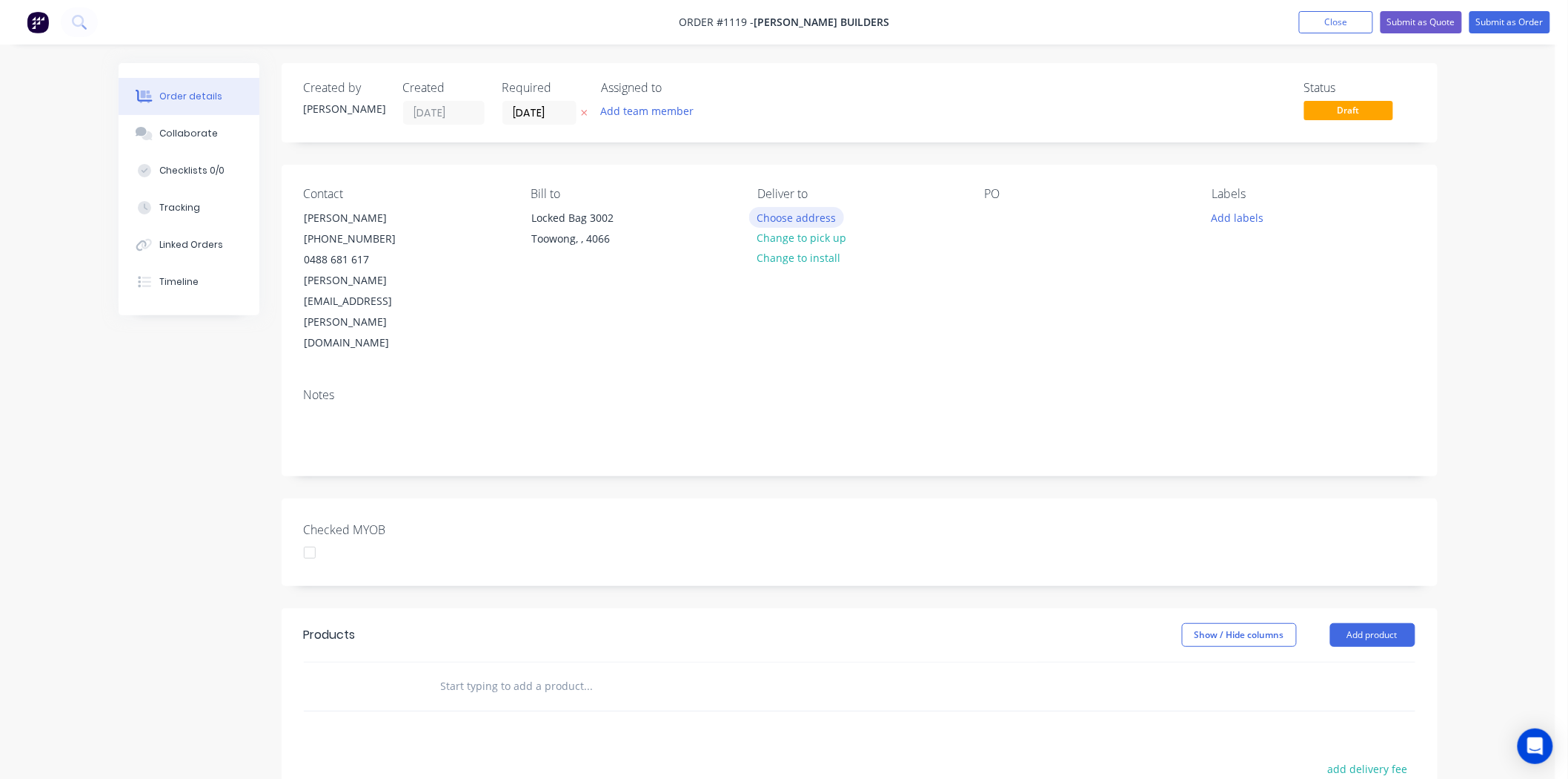
click at [813, 212] on button "Choose address" at bounding box center [796, 217] width 95 height 20
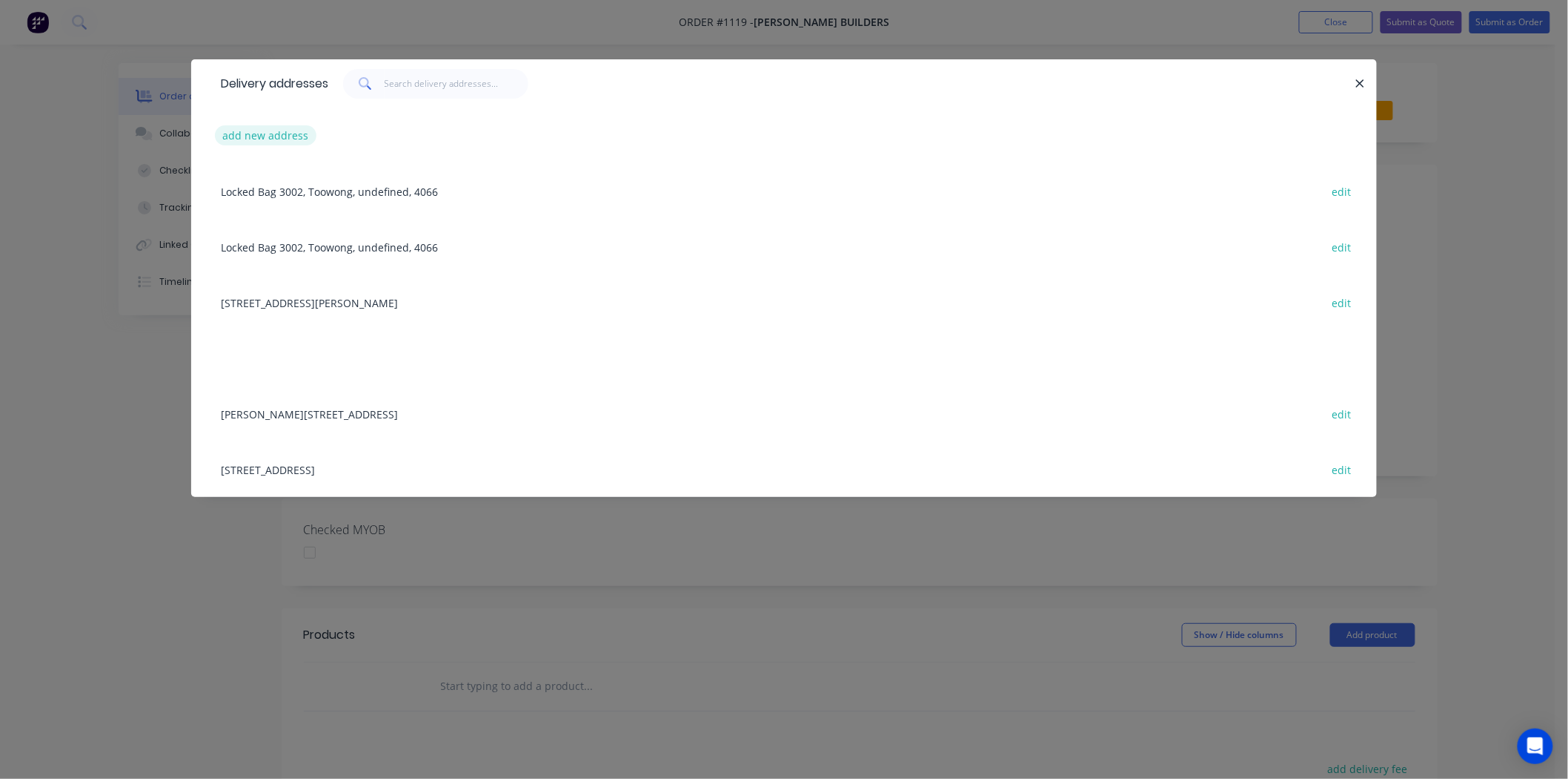
click at [257, 136] on button "add new address" at bounding box center [266, 135] width 102 height 20
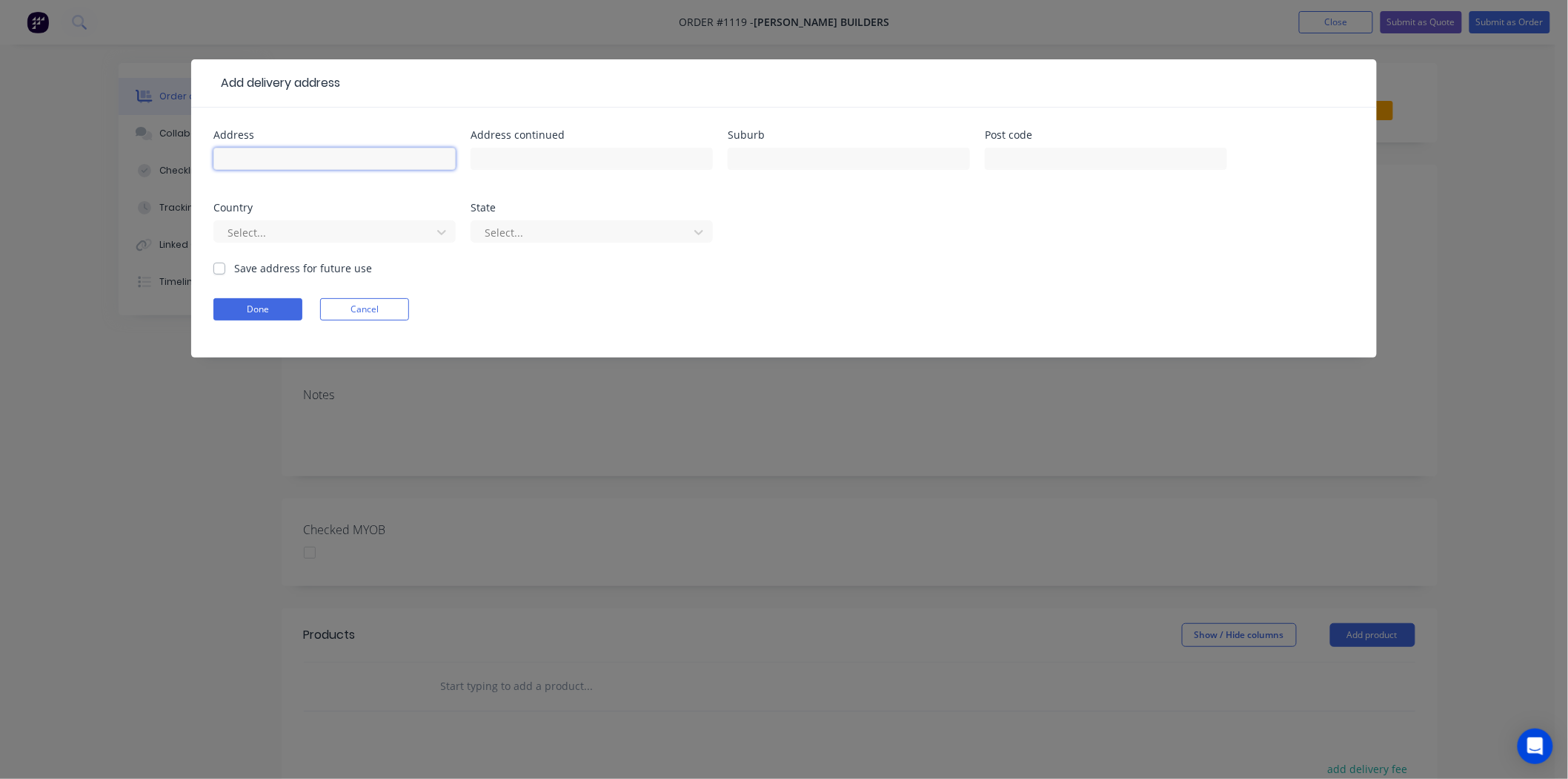
click at [278, 152] on input "text" at bounding box center [335, 158] width 242 height 22
type input "Broken Hill Health Service"
type input "176 Thomas Street"
type input "Broken Hill"
type input "2880"
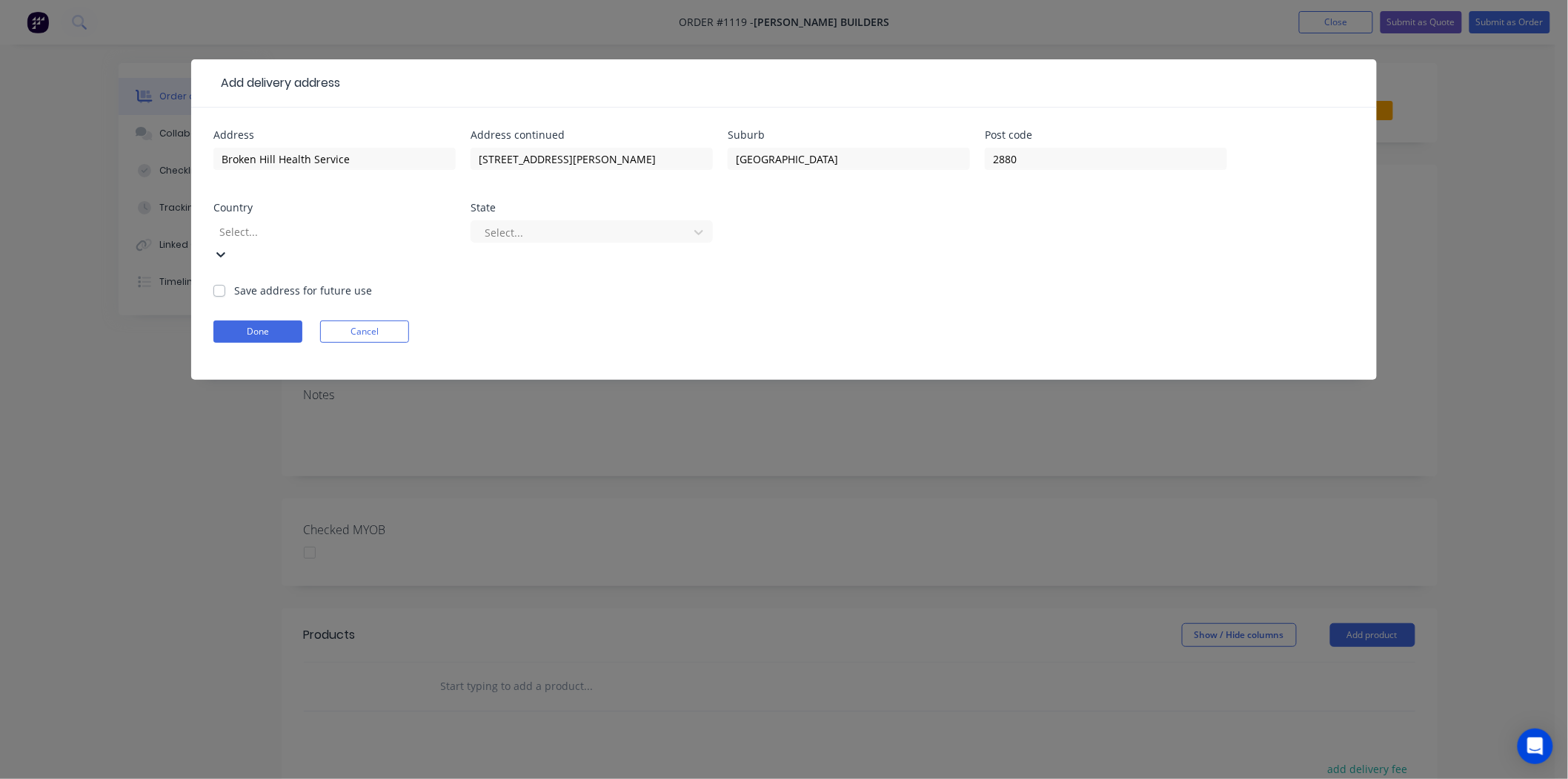
click at [272, 234] on div at bounding box center [324, 232] width 214 height 19
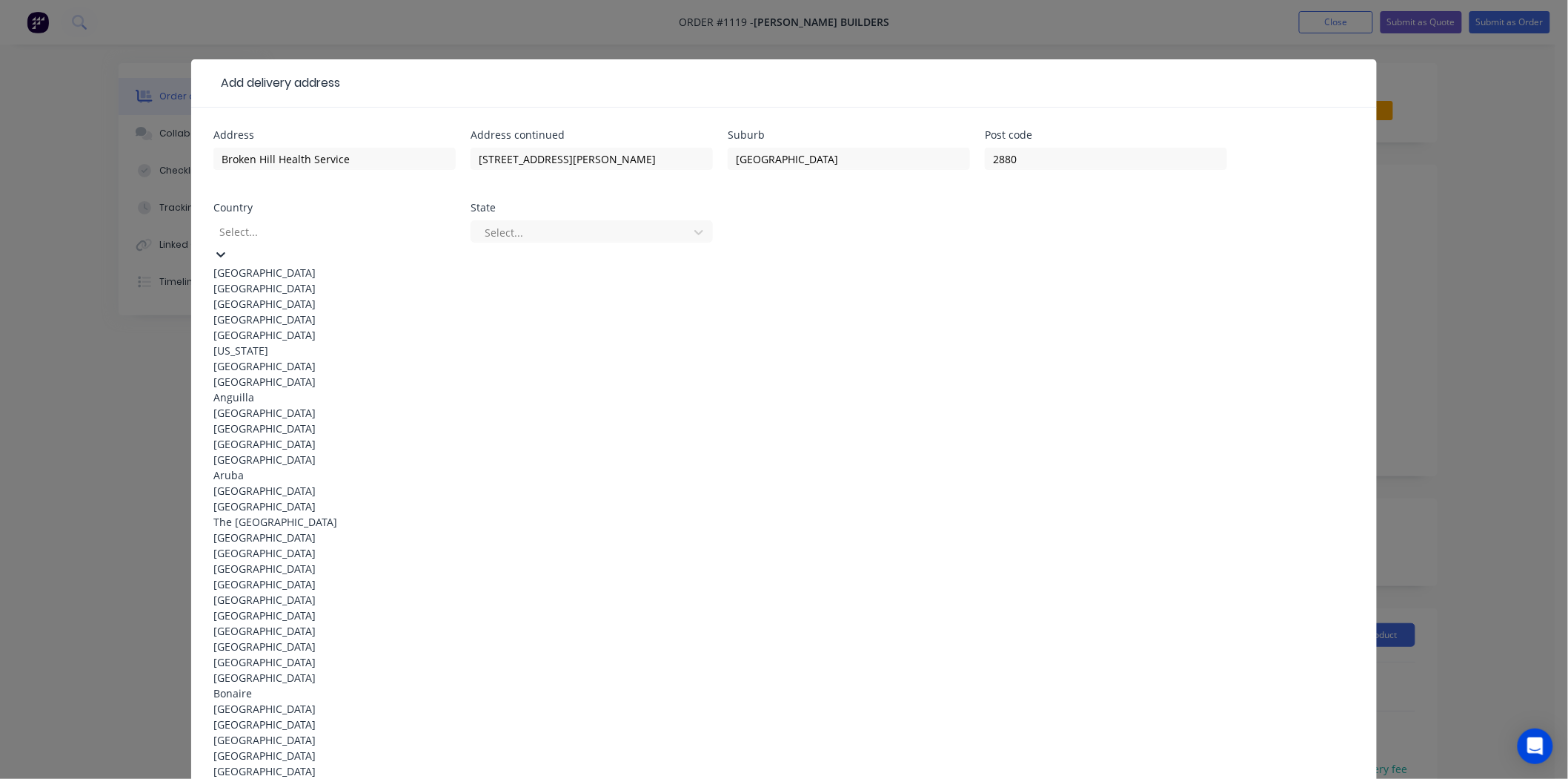
click at [265, 265] on div "Australia" at bounding box center [335, 273] width 242 height 15
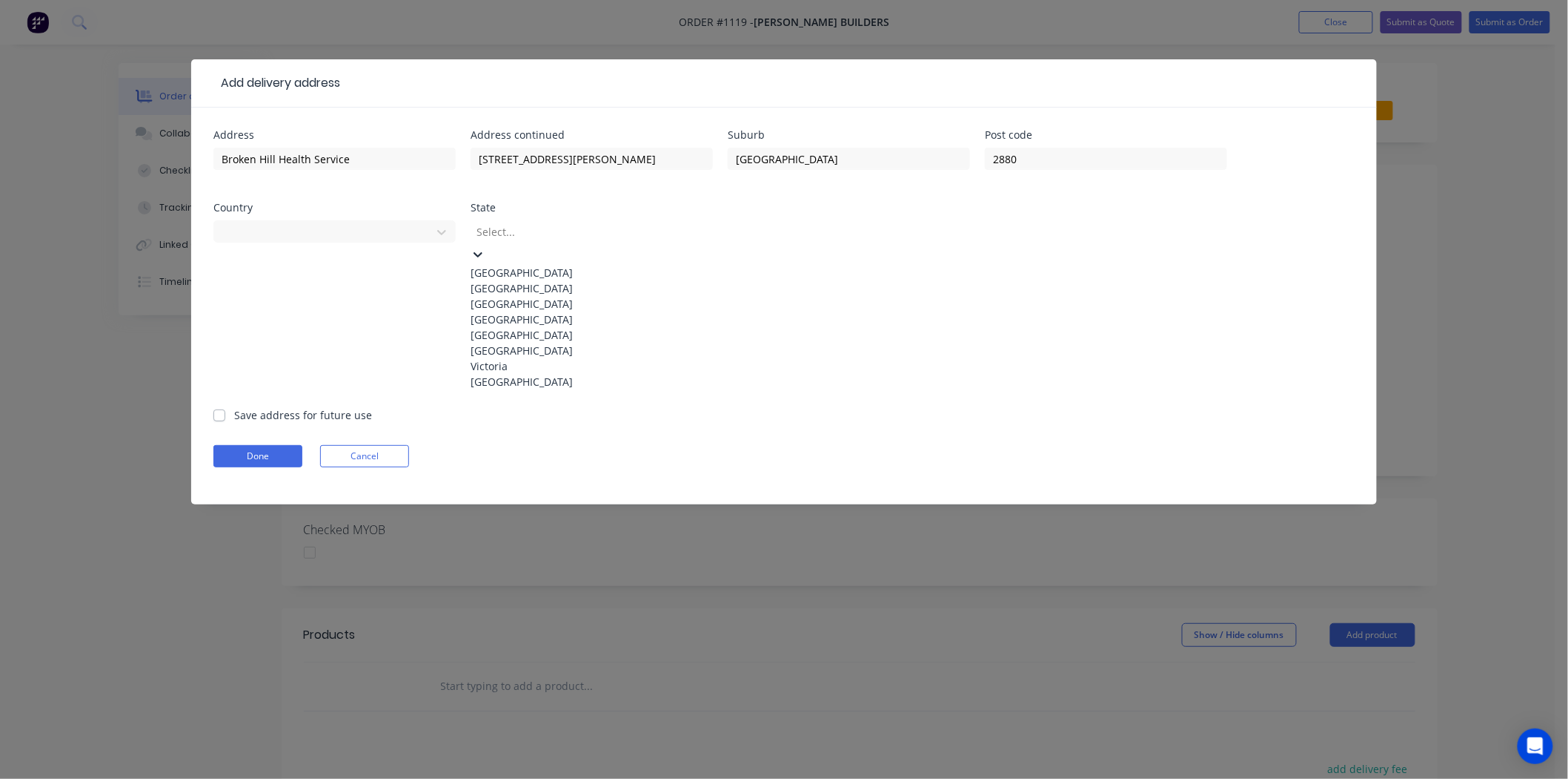
click at [568, 228] on div at bounding box center [582, 232] width 214 height 19
click at [542, 327] on div "Queensland" at bounding box center [592, 319] width 242 height 15
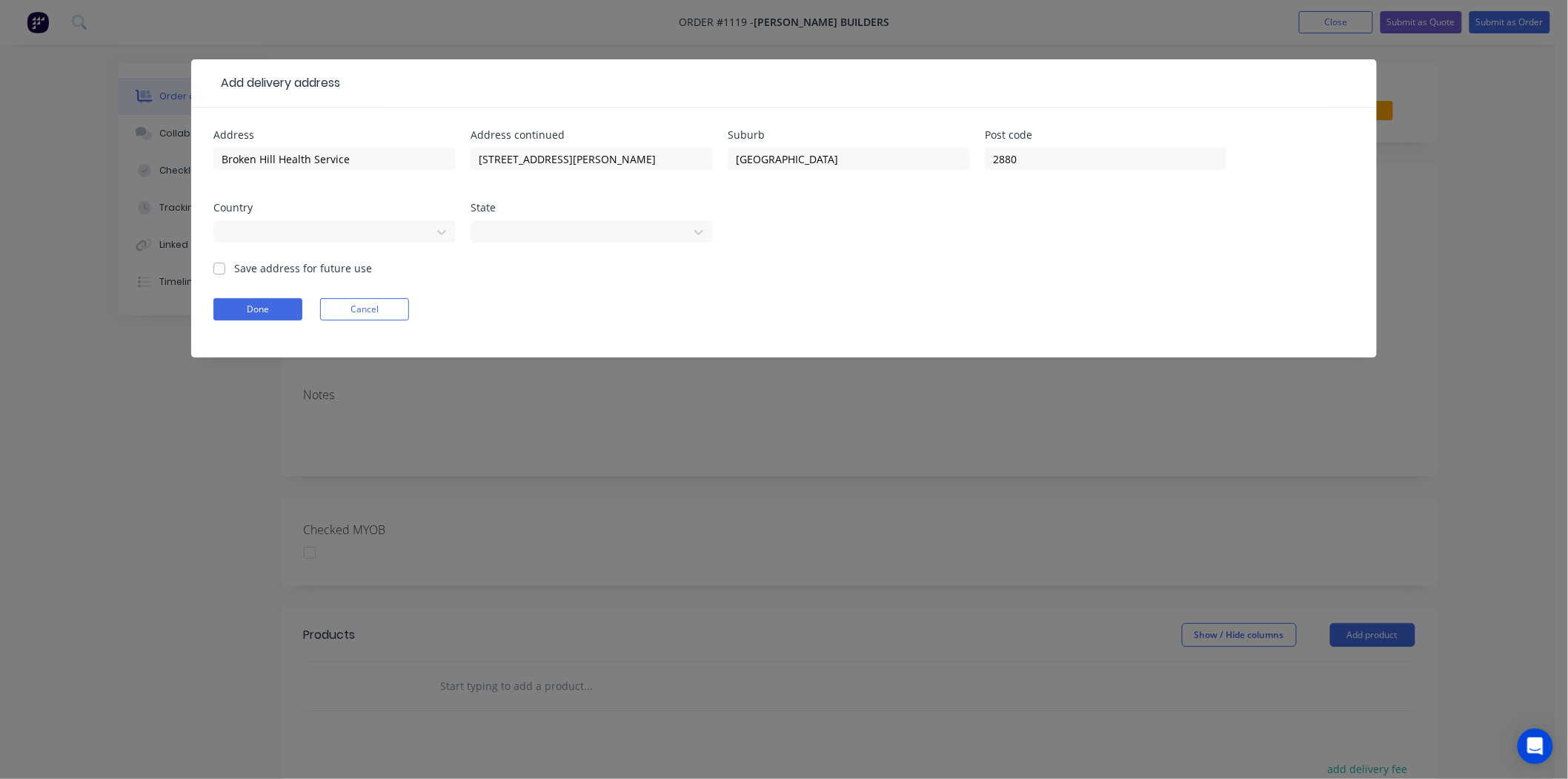
click at [235, 266] on label "Save address for future use" at bounding box center [303, 268] width 138 height 15
click at [218, 266] on input "Save address for future use" at bounding box center [219, 267] width 12 height 14
checkbox input "true"
click at [251, 307] on button "Done" at bounding box center [258, 309] width 89 height 22
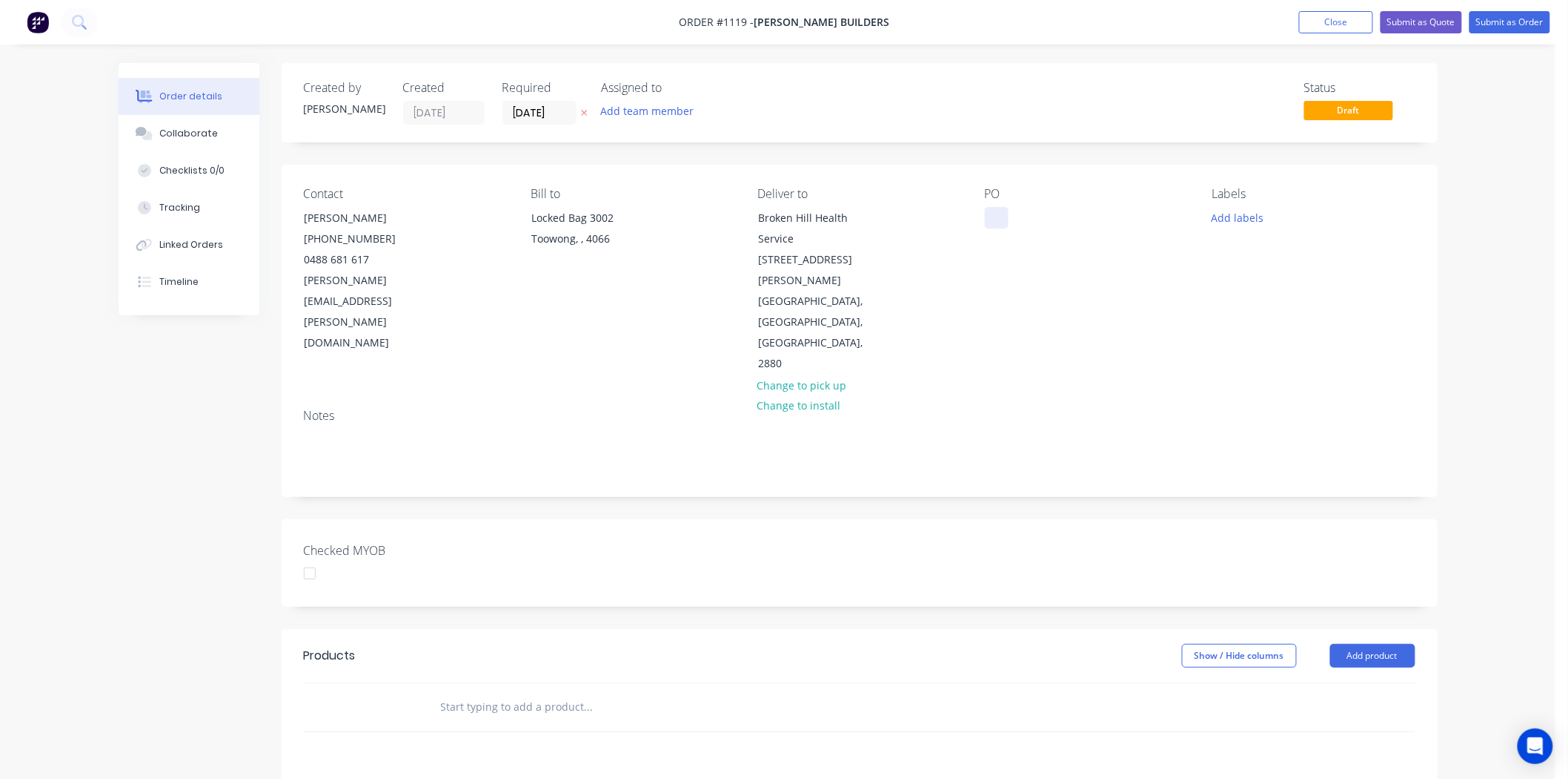
click at [996, 221] on div at bounding box center [997, 218] width 24 height 22
click at [988, 220] on div at bounding box center [997, 218] width 24 height 22
click at [1232, 216] on button "Add labels" at bounding box center [1238, 217] width 68 height 20
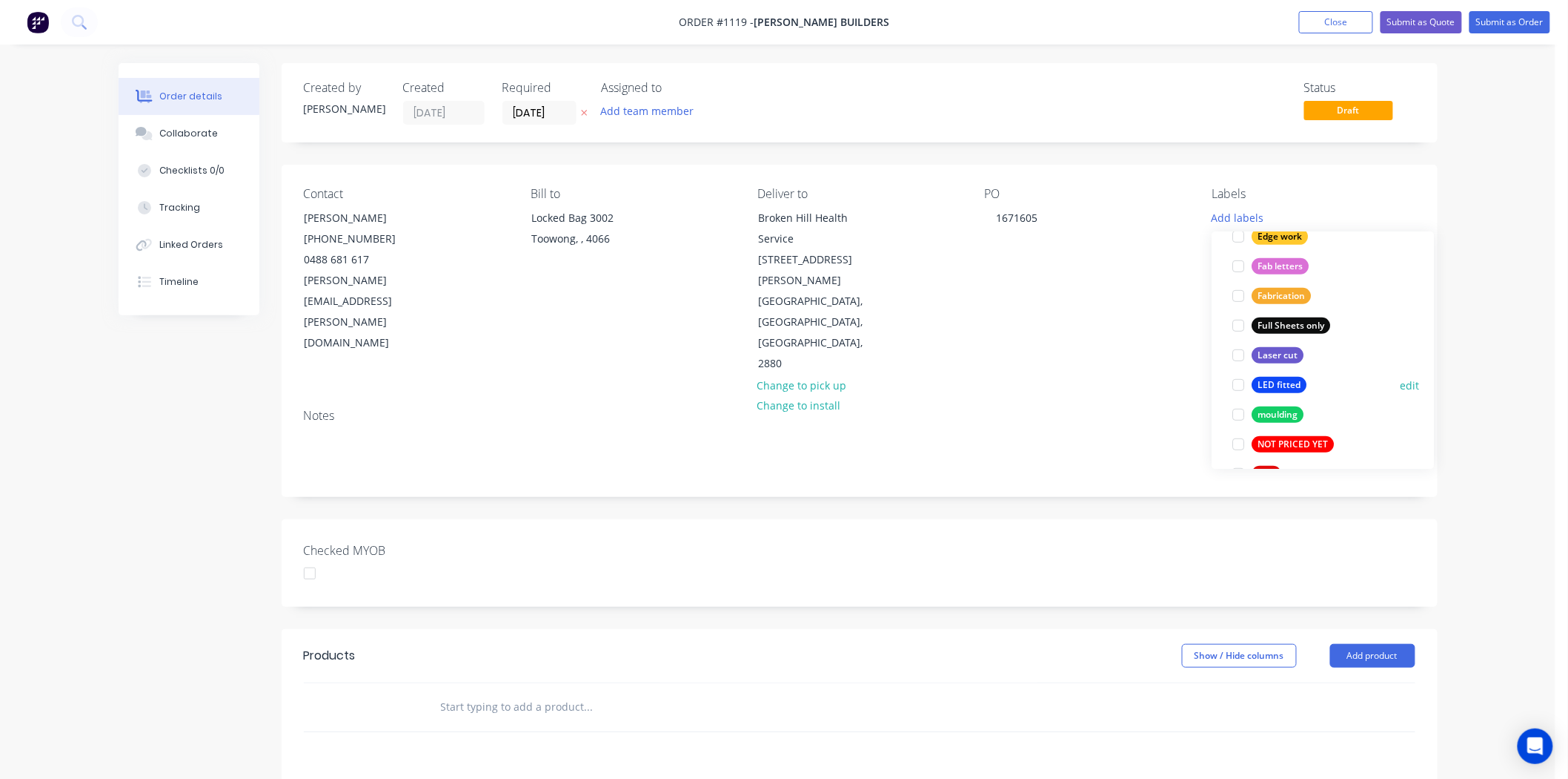
scroll to position [329, 0]
click at [1239, 316] on div at bounding box center [1239, 317] width 29 height 29
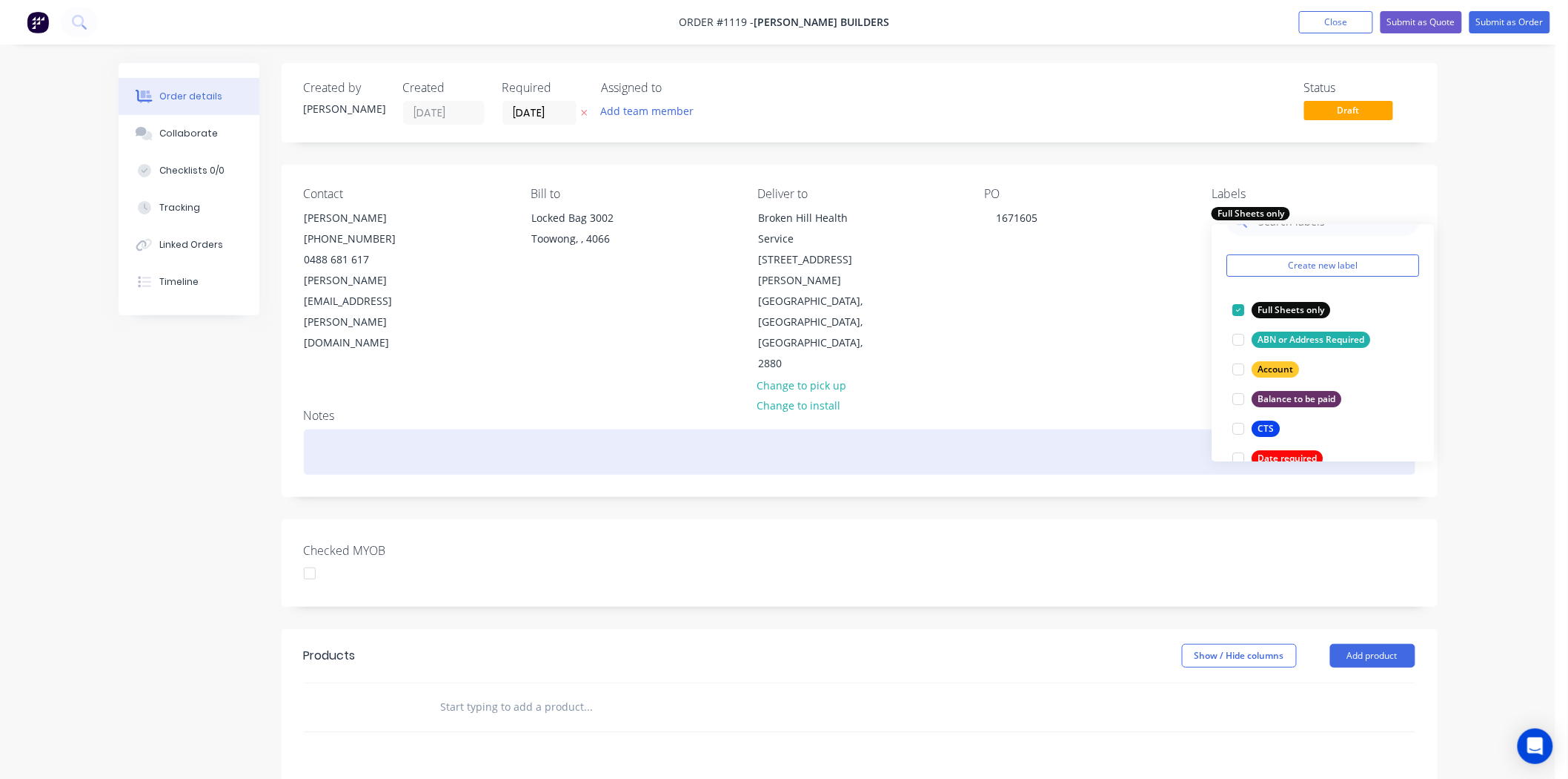
click at [1132, 429] on div at bounding box center [860, 452] width 1112 height 46
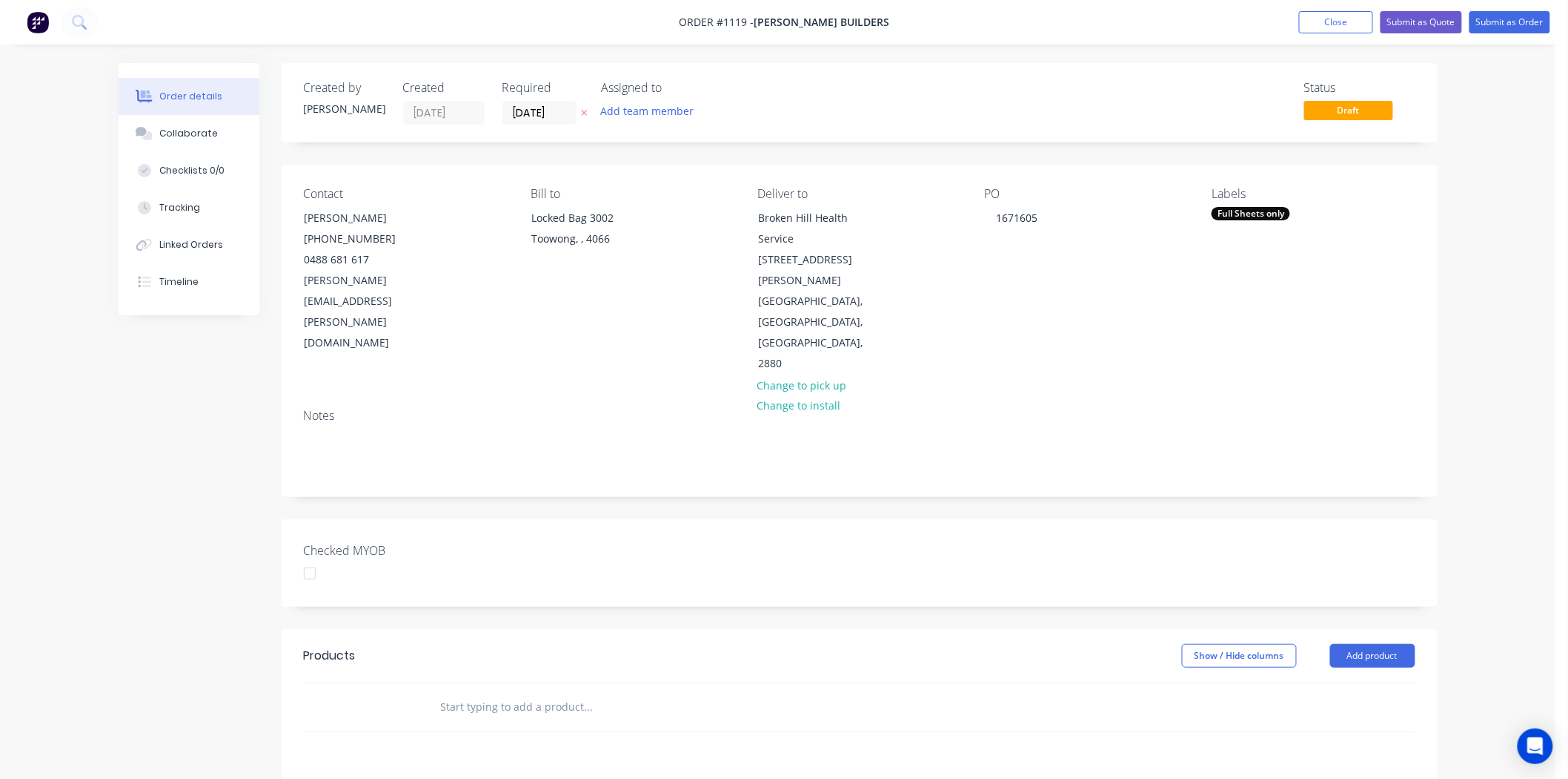
drag, startPoint x: 1259, startPoint y: 211, endPoint x: 1230, endPoint y: 224, distance: 31.8
click at [1230, 224] on div "Labels Full Sheets only" at bounding box center [1313, 280] width 203 height 188
click at [1231, 216] on div "Full Sheets only" at bounding box center [1251, 213] width 79 height 13
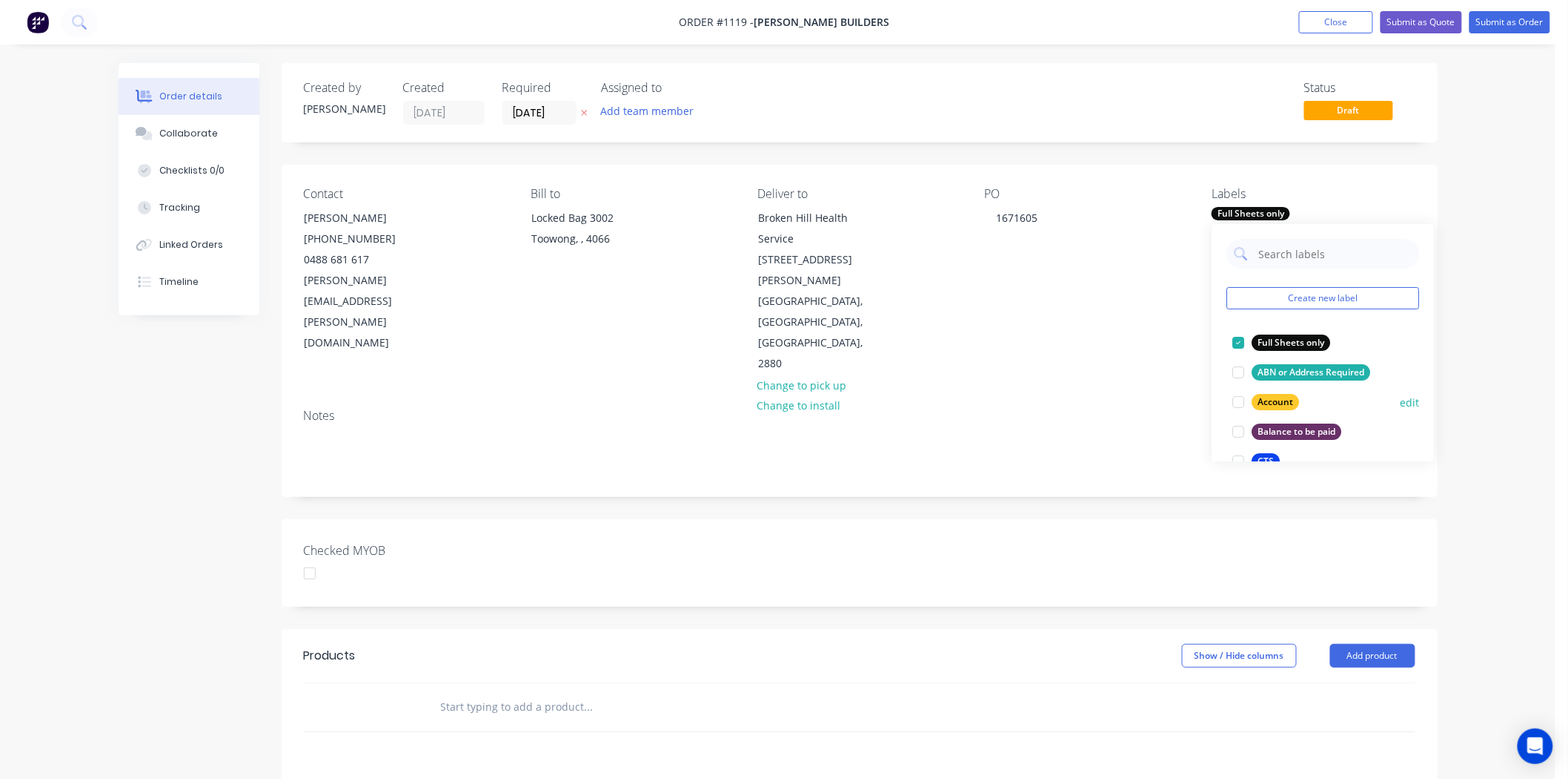
click at [1236, 402] on div at bounding box center [1239, 401] width 29 height 29
click at [1178, 413] on div "Notes" at bounding box center [860, 446] width 1156 height 100
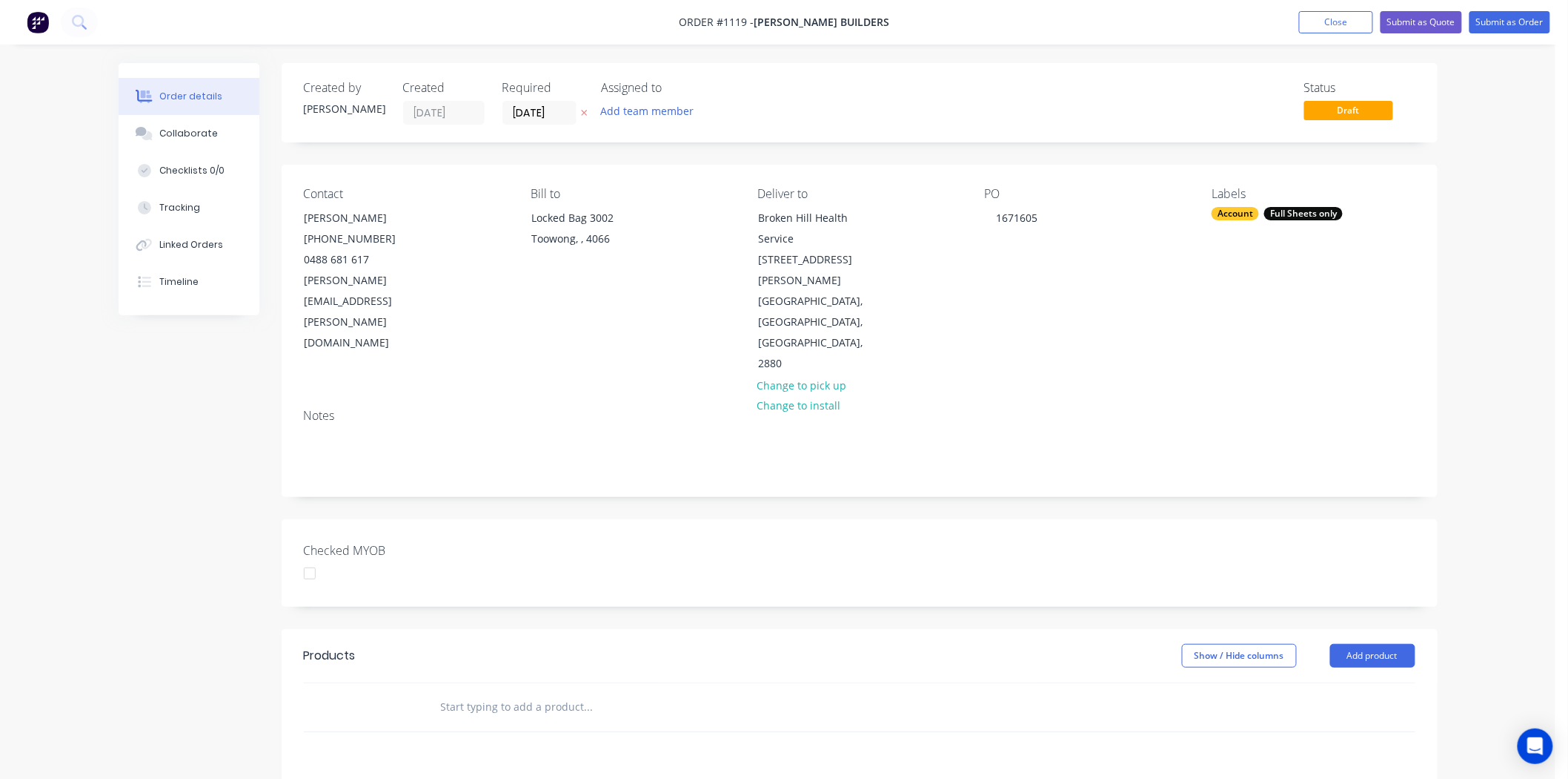
click at [478, 692] on input "text" at bounding box center [589, 706] width 296 height 29
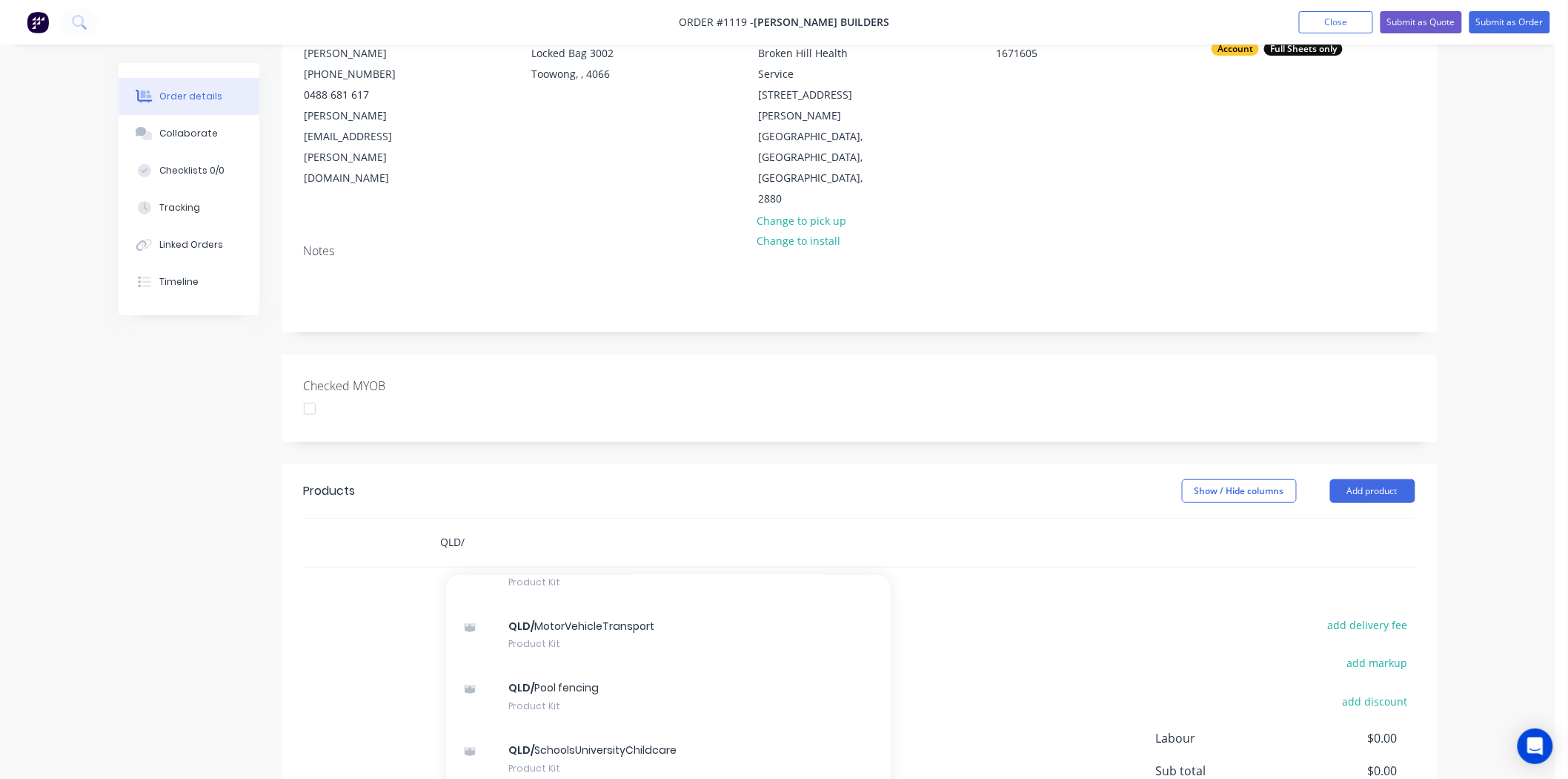
scroll to position [0, 0]
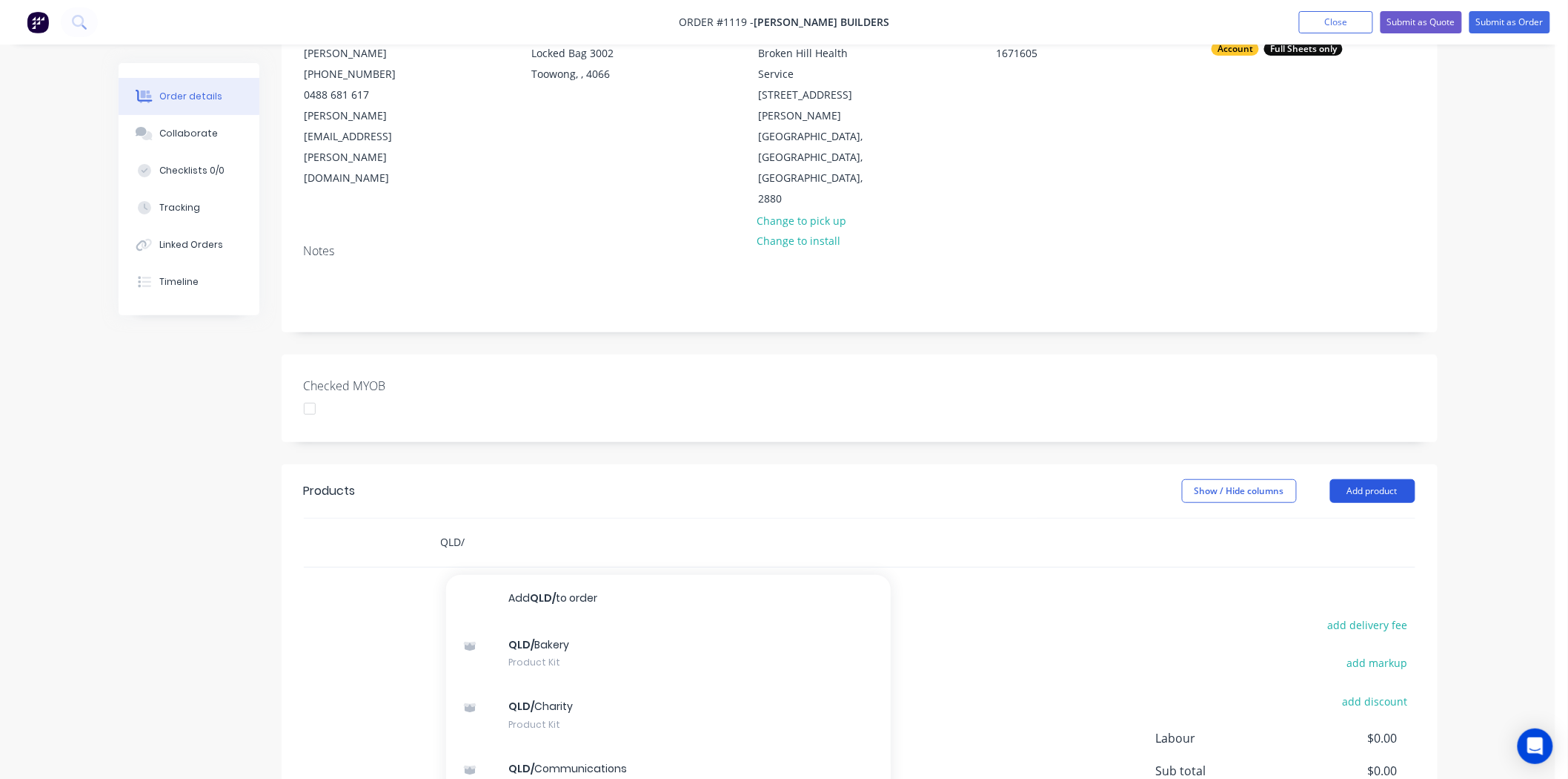
type input "QLD/"
click at [1382, 479] on button "Add product" at bounding box center [1373, 491] width 85 height 24
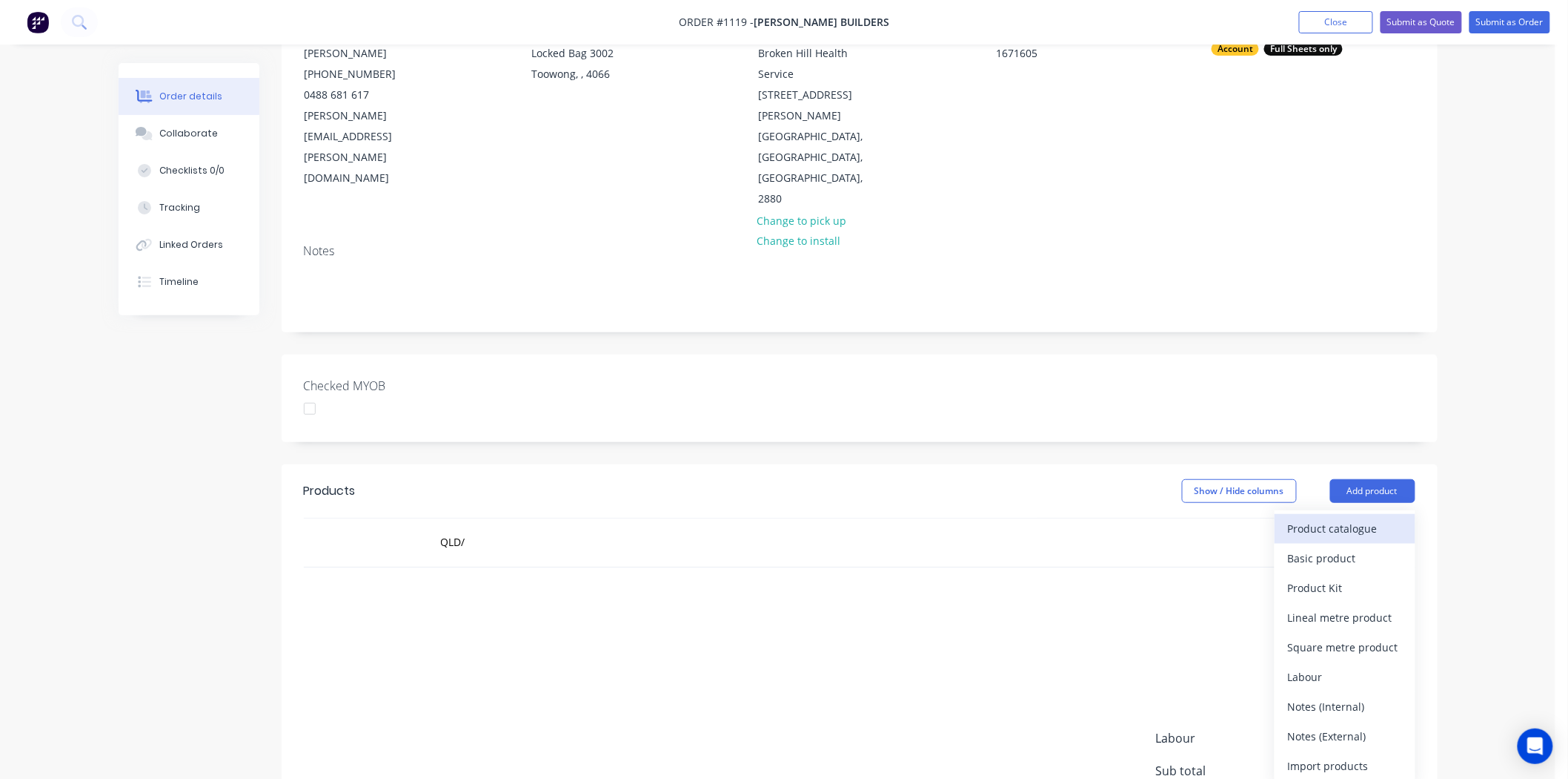
click at [1339, 517] on div "Product catalogue" at bounding box center [1345, 528] width 114 height 22
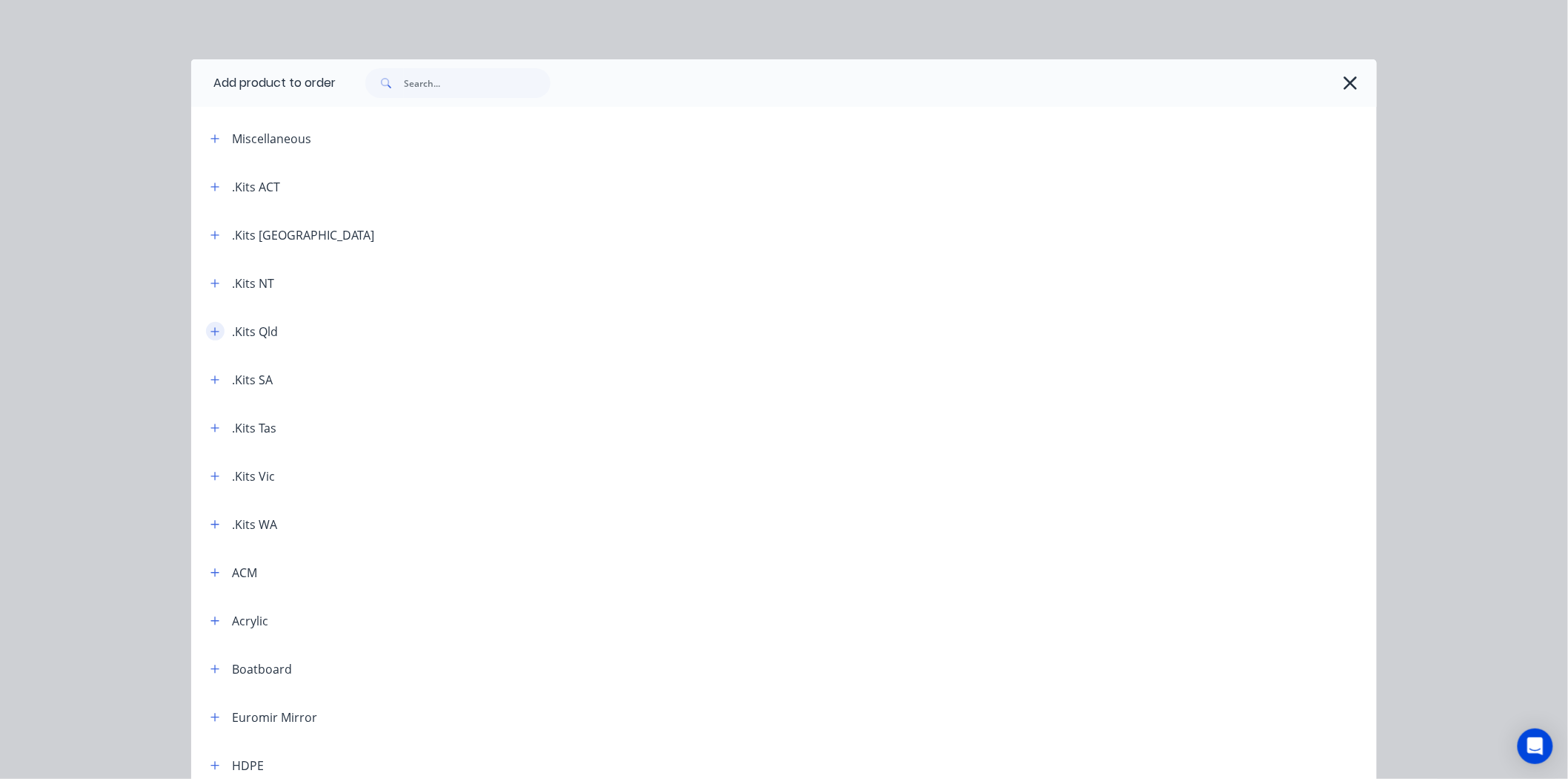
click at [211, 329] on icon "button" at bounding box center [215, 331] width 9 height 10
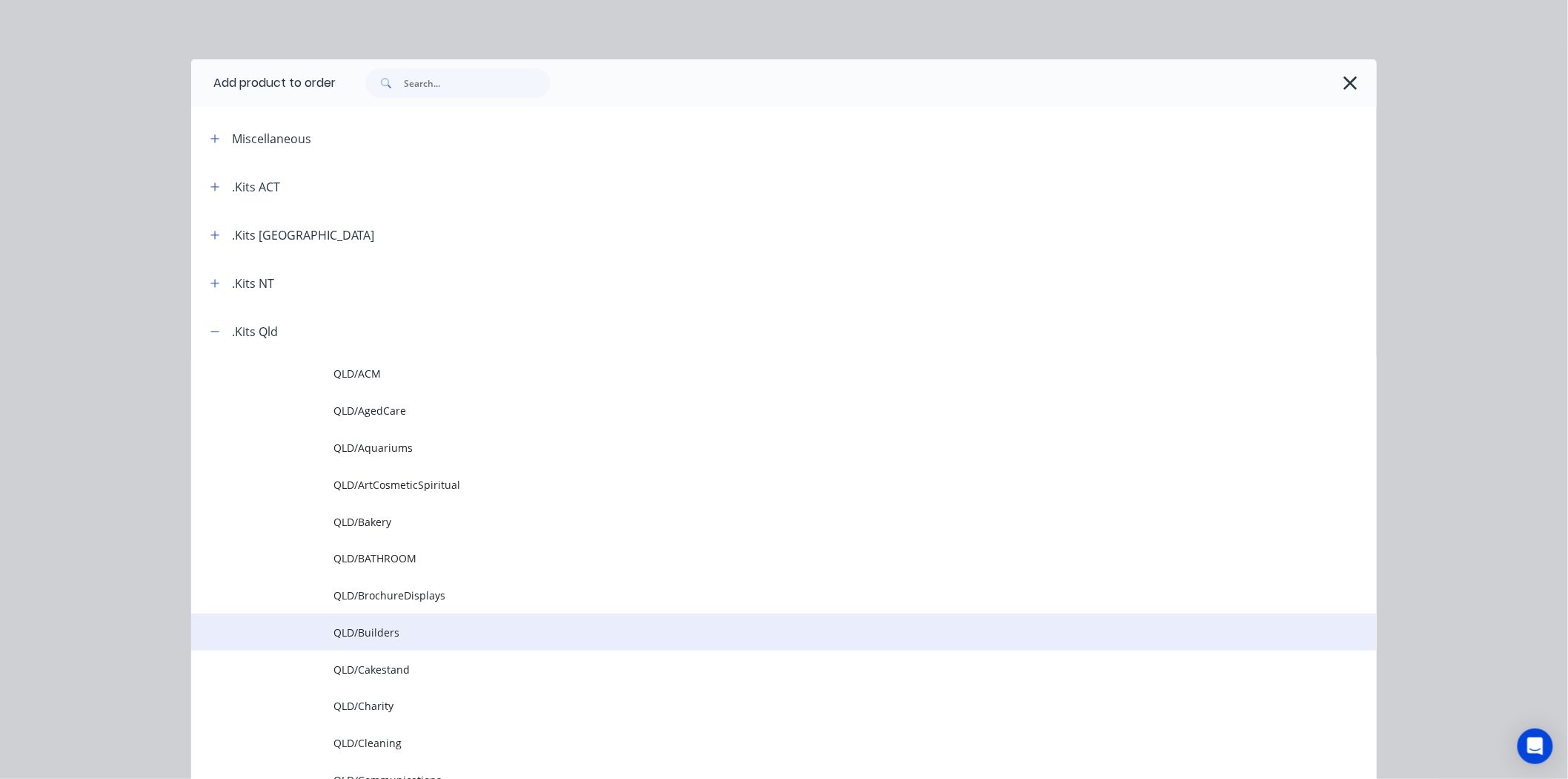
click at [367, 629] on span "QLD/Builders" at bounding box center [751, 632] width 835 height 15
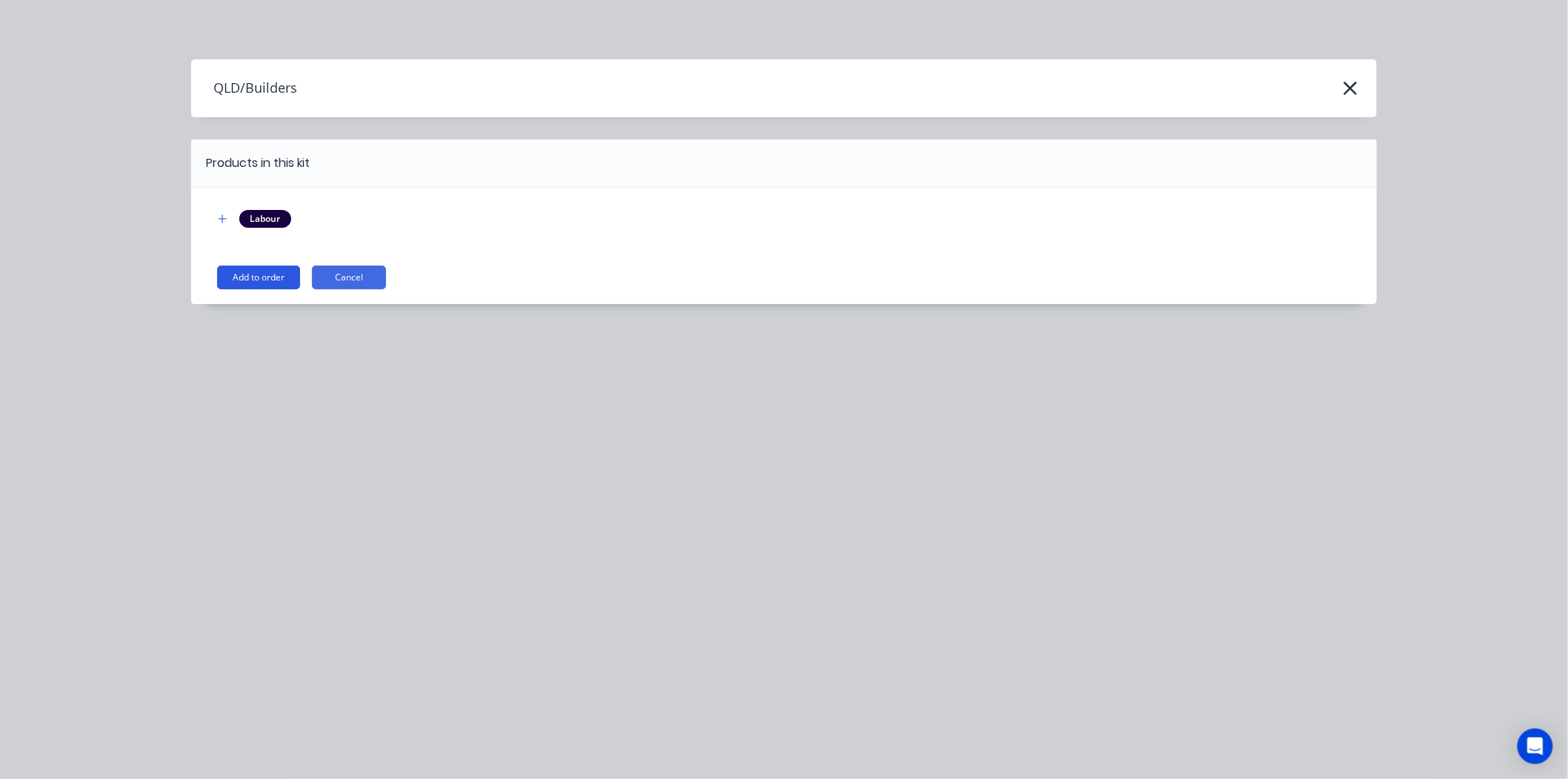
click at [249, 279] on button "Add to order" at bounding box center [259, 277] width 83 height 24
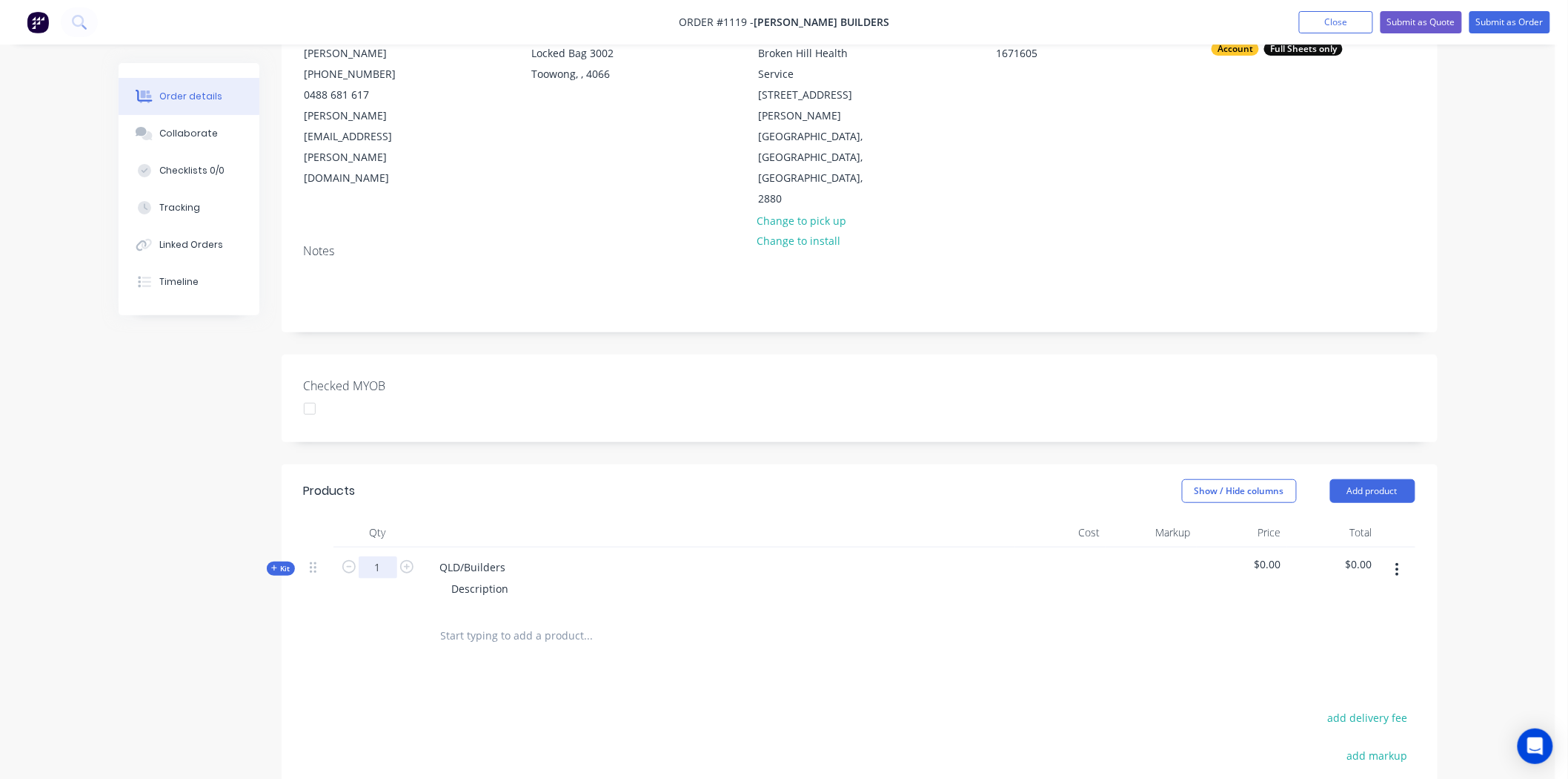
click at [387, 556] on input "1" at bounding box center [378, 567] width 39 height 22
type input "20"
drag, startPoint x: 441, startPoint y: 504, endPoint x: 554, endPoint y: 501, distance: 113.0
click at [554, 547] on div "QLD/Builders Description" at bounding box center [719, 580] width 593 height 65
drag, startPoint x: 529, startPoint y: 506, endPoint x: 648, endPoint y: 501, distance: 119.1
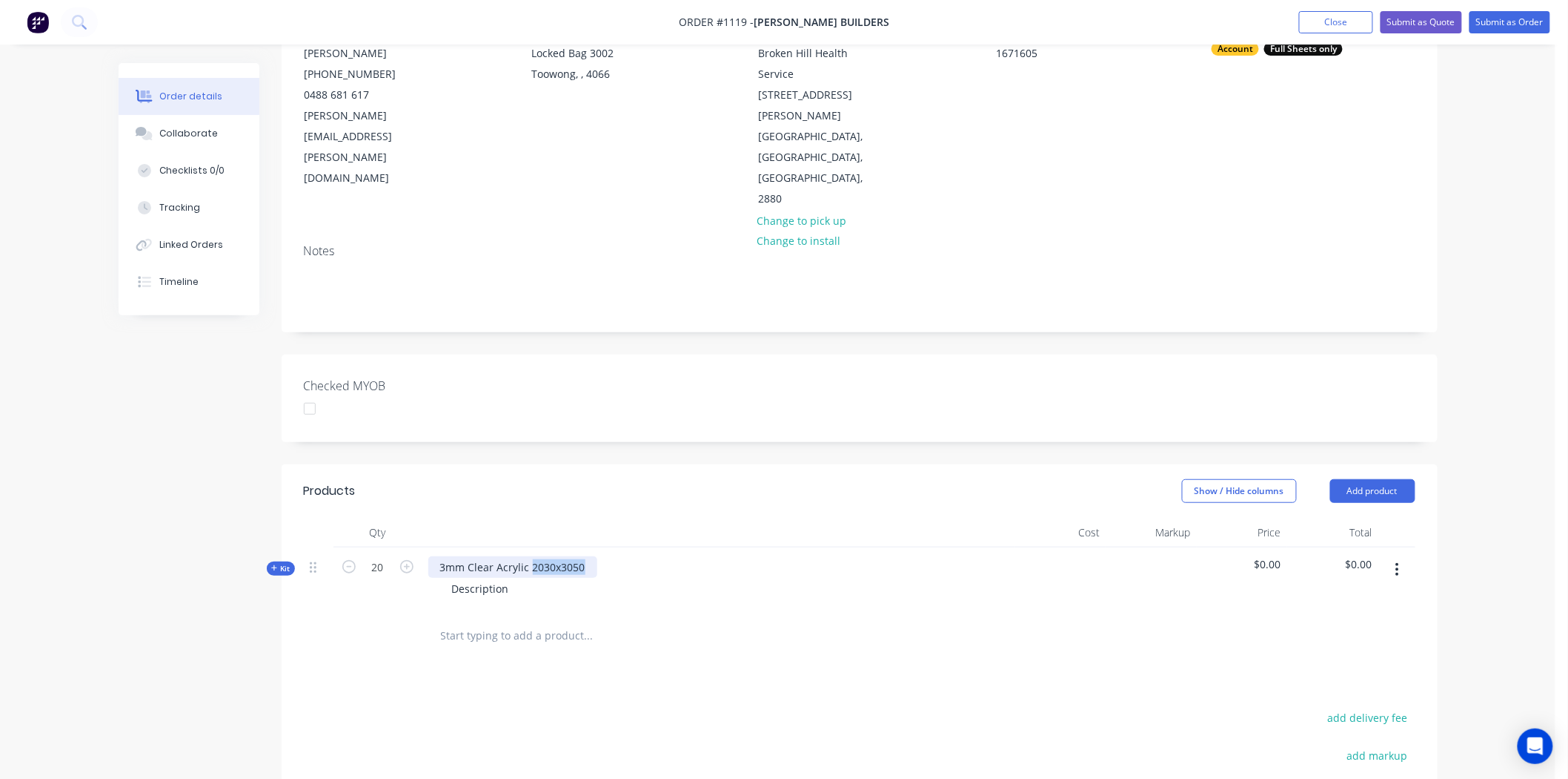
click at [648, 547] on div "3mm Clear Acrylic 2030x3050 Description" at bounding box center [719, 580] width 593 height 65
copy div "2030x3050"
click at [467, 577] on div "Description" at bounding box center [481, 588] width 81 height 22
drag, startPoint x: 512, startPoint y: 523, endPoint x: 442, endPoint y: 520, distance: 70.1
click at [442, 577] on div "Description" at bounding box center [481, 588] width 81 height 22
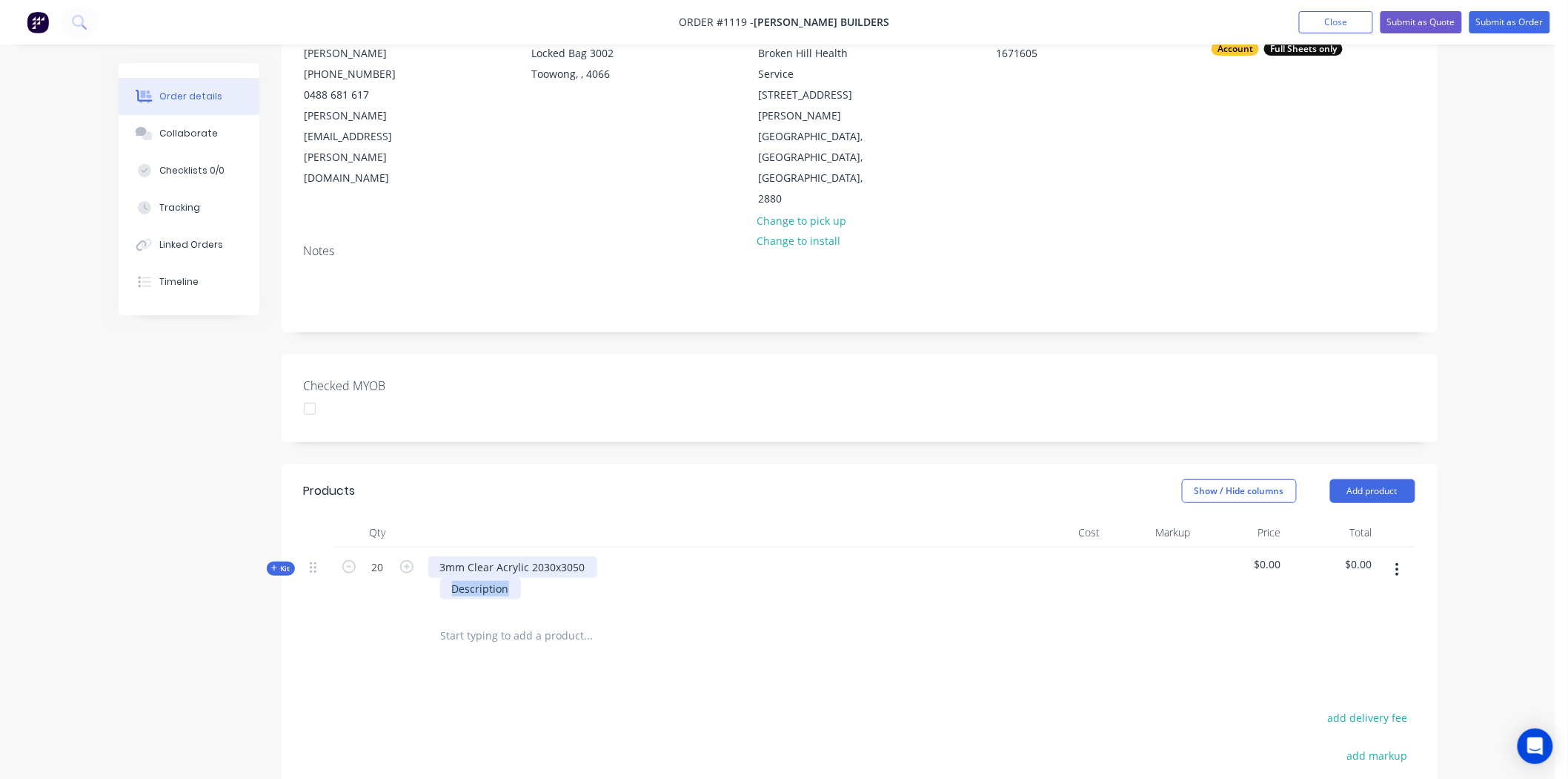
paste div
drag, startPoint x: 529, startPoint y: 503, endPoint x: 610, endPoint y: 503, distance: 81.0
click at [610, 547] on div "3mm Clear Acrylic 2030x3050 2030x3050" at bounding box center [719, 580] width 593 height 65
click at [282, 563] on span "Kit" at bounding box center [281, 568] width 19 height 11
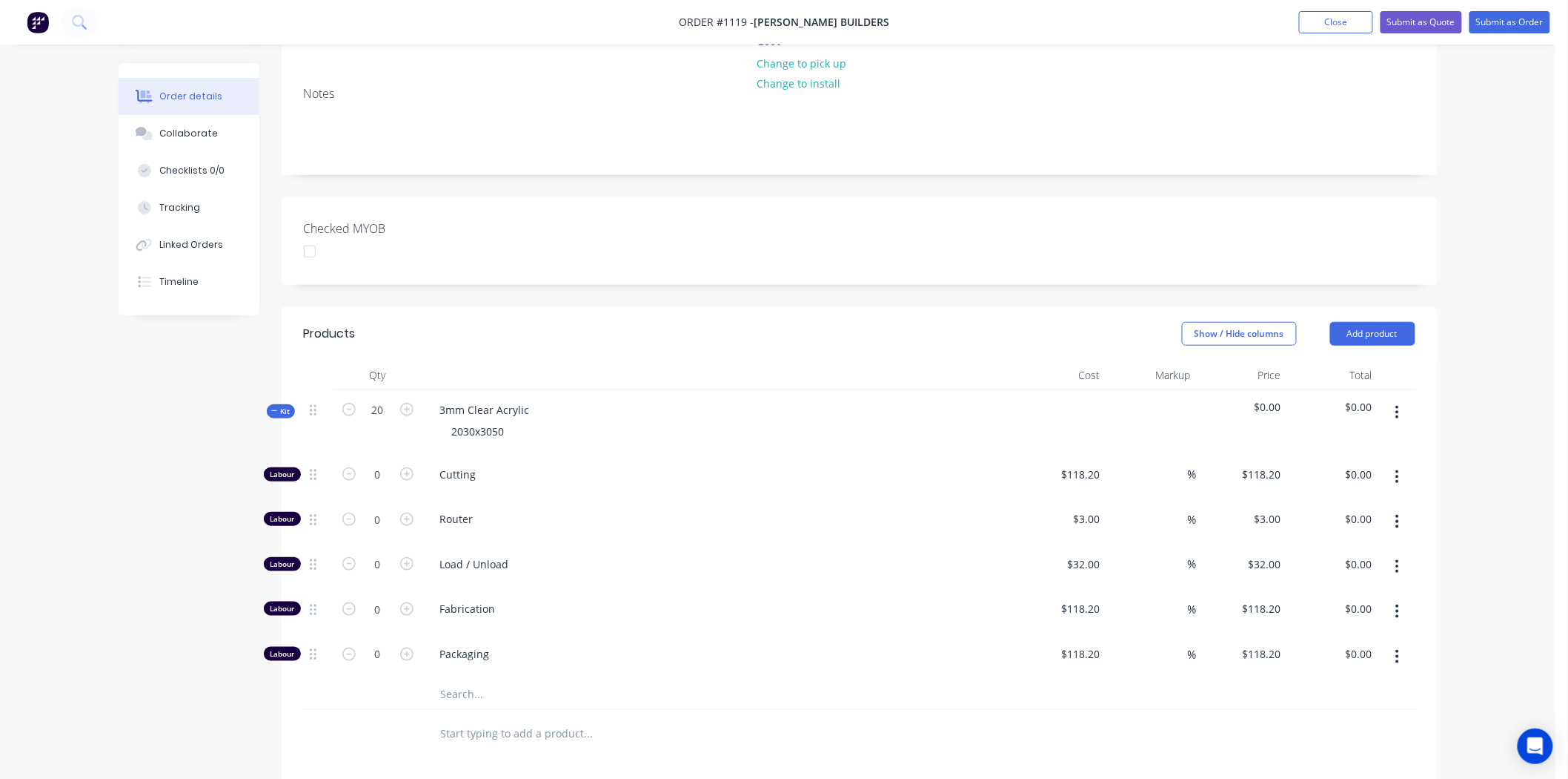
scroll to position [329, 0]
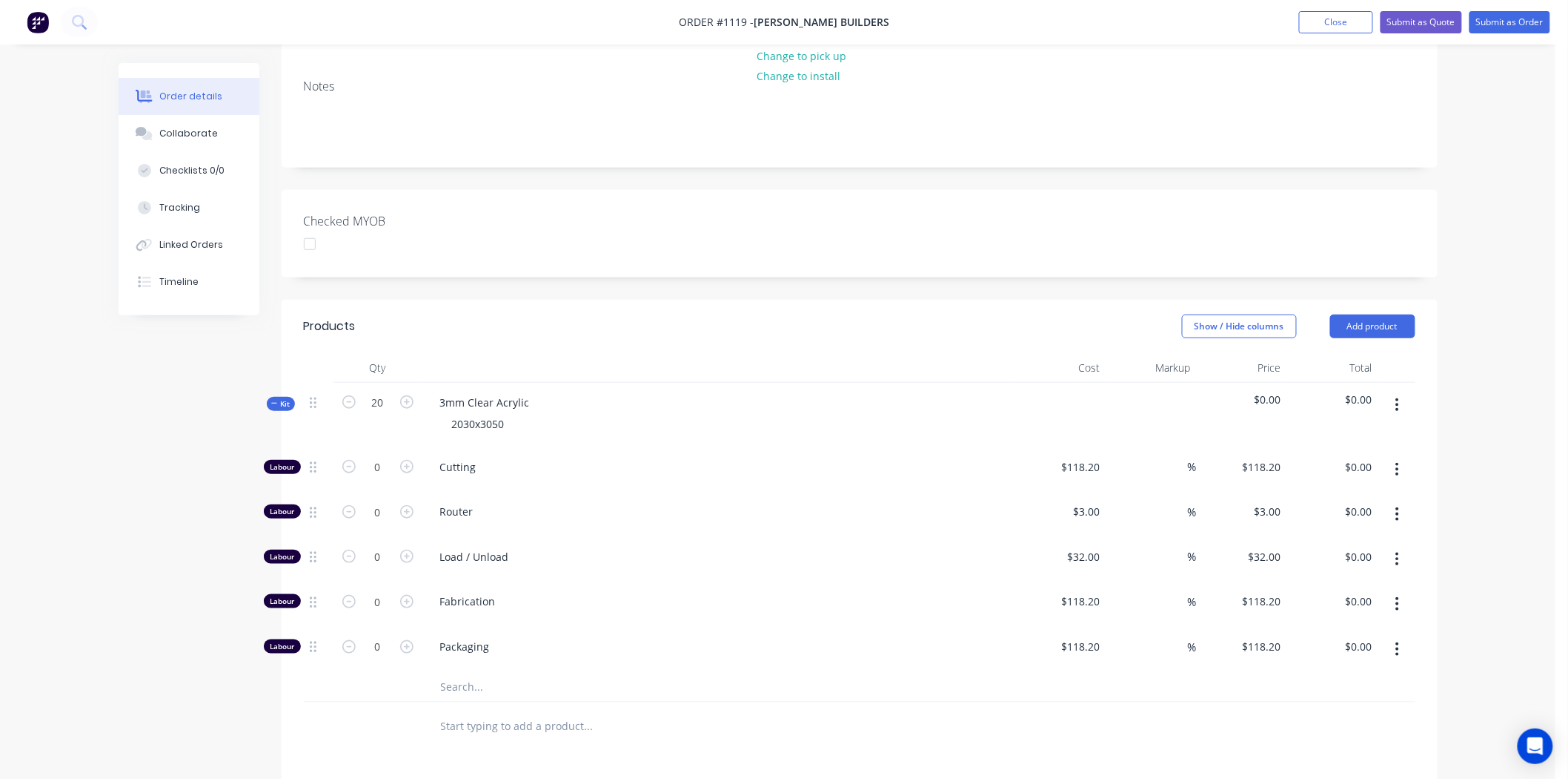
click at [498, 672] on input "text" at bounding box center [589, 686] width 296 height 29
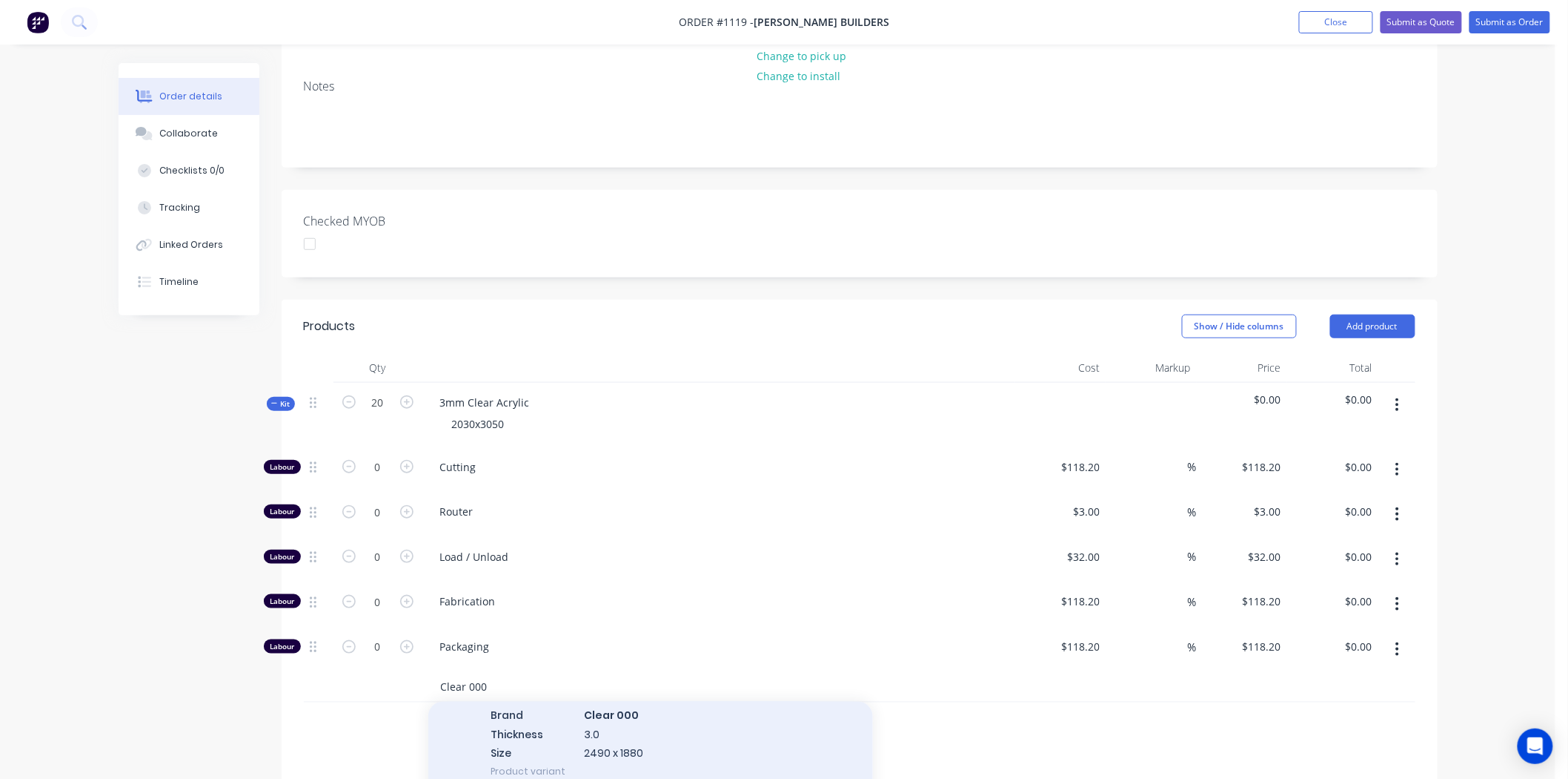
scroll to position [1071, 0]
type input "Clear 000"
click at [620, 713] on div "Acrylic Clear 000 MYOB Item # P/ACCL 3mm 3050x2030 Brand Clear 000 Thickness 3.…" at bounding box center [651, 780] width 444 height 139
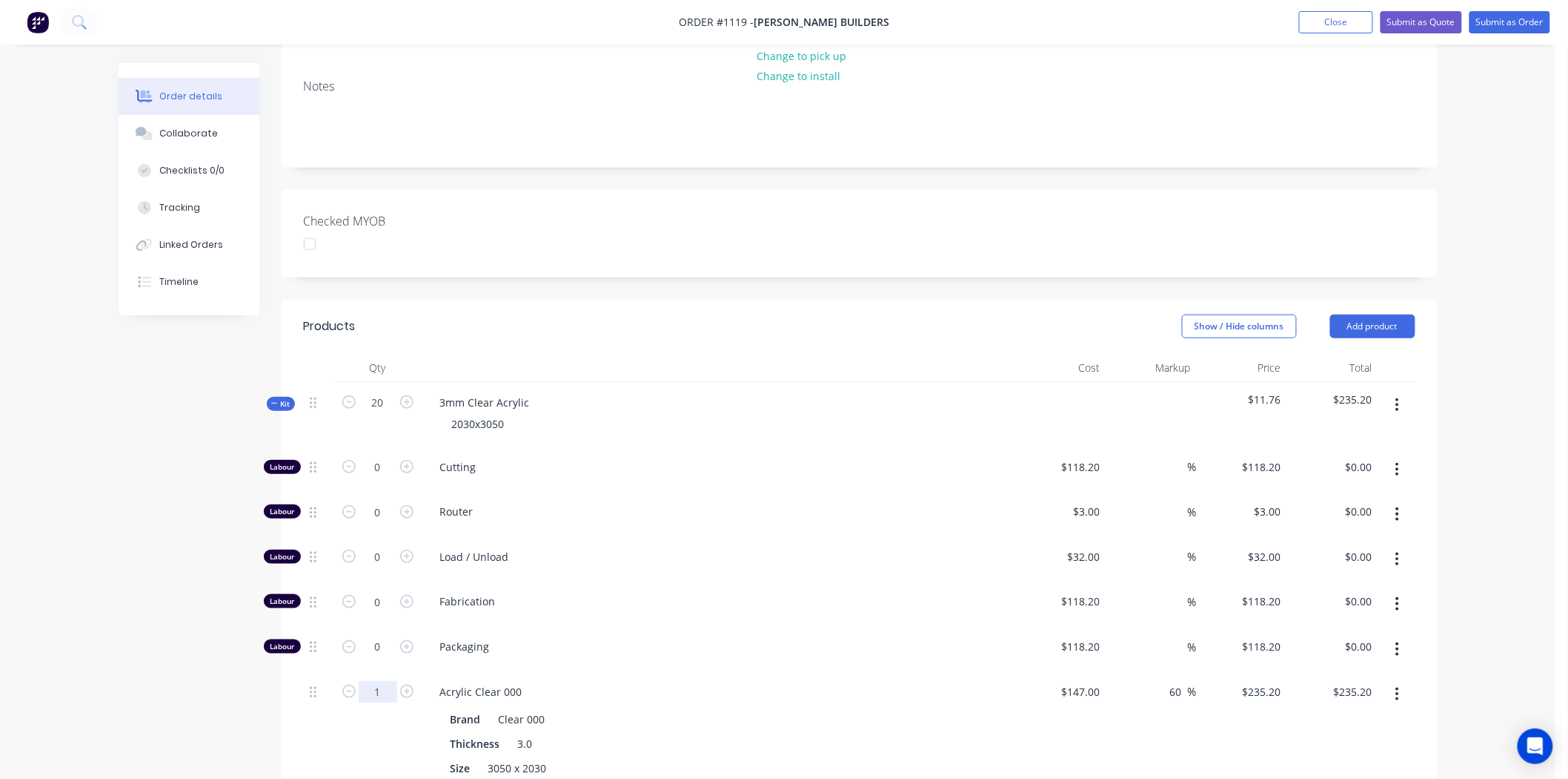
click at [376, 479] on input "1" at bounding box center [378, 467] width 39 height 22
type input "20"
type input "$4,704.00"
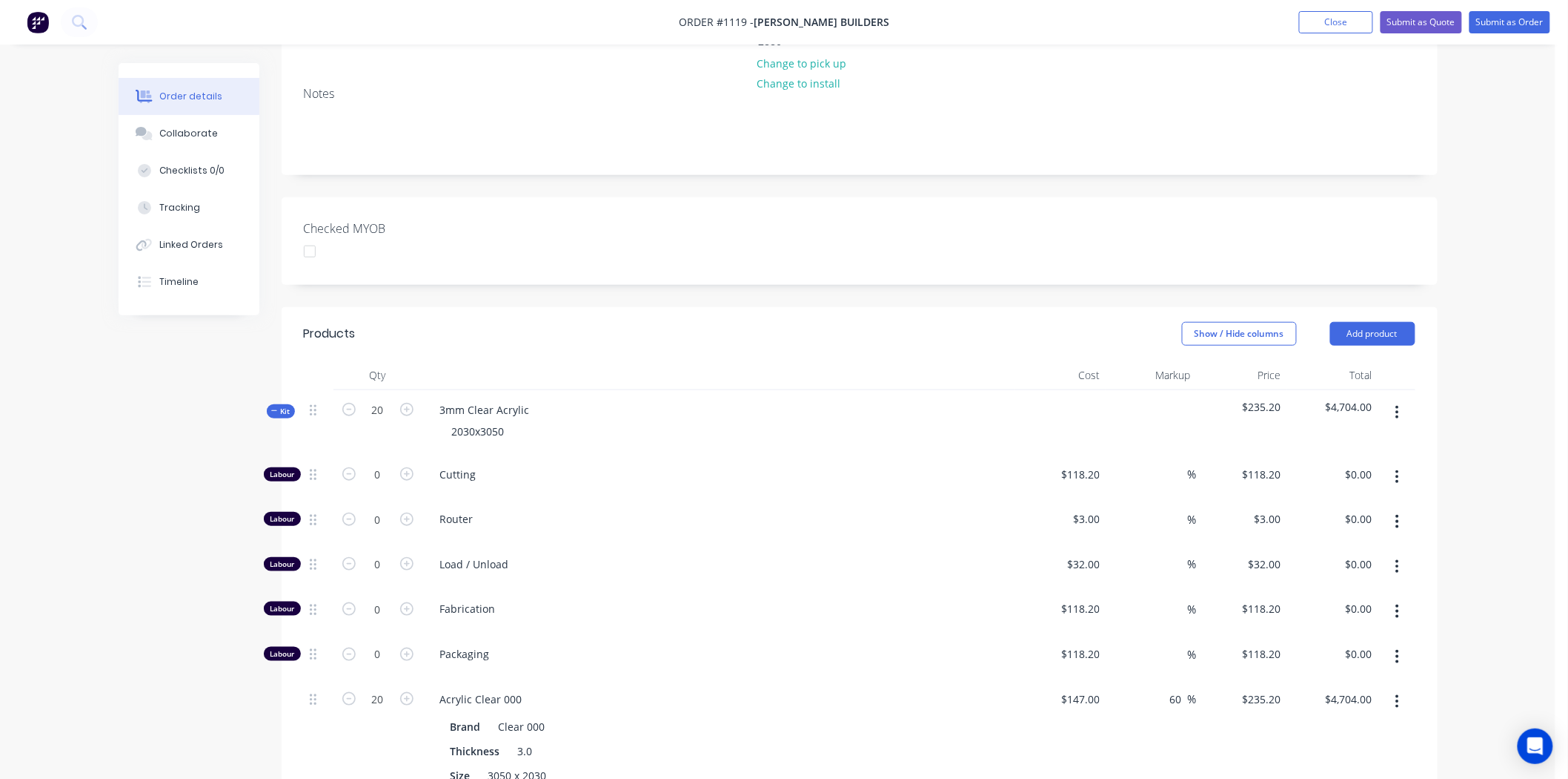
scroll to position [83, 0]
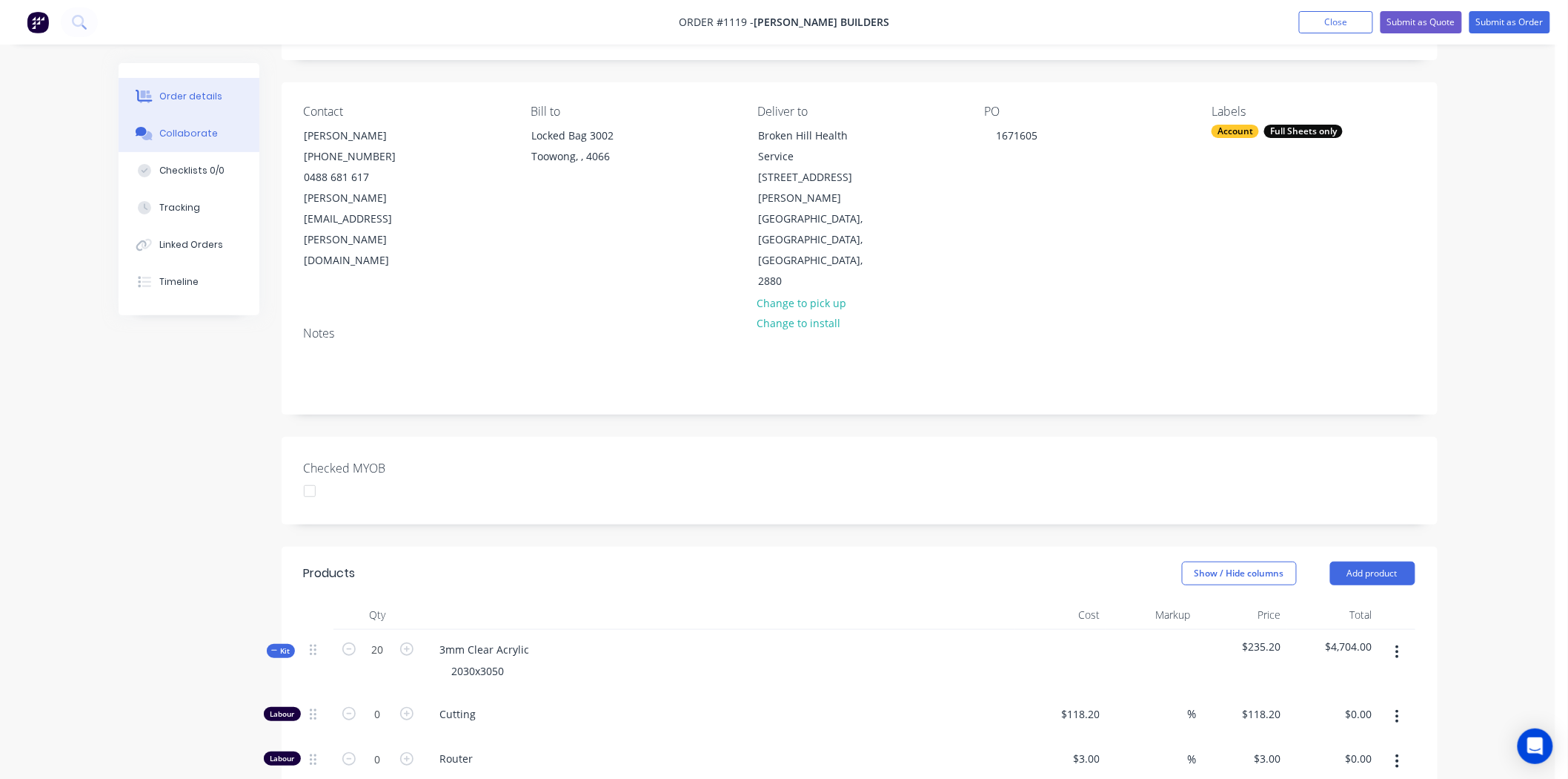
click at [187, 128] on div "Collaborate" at bounding box center [189, 133] width 59 height 13
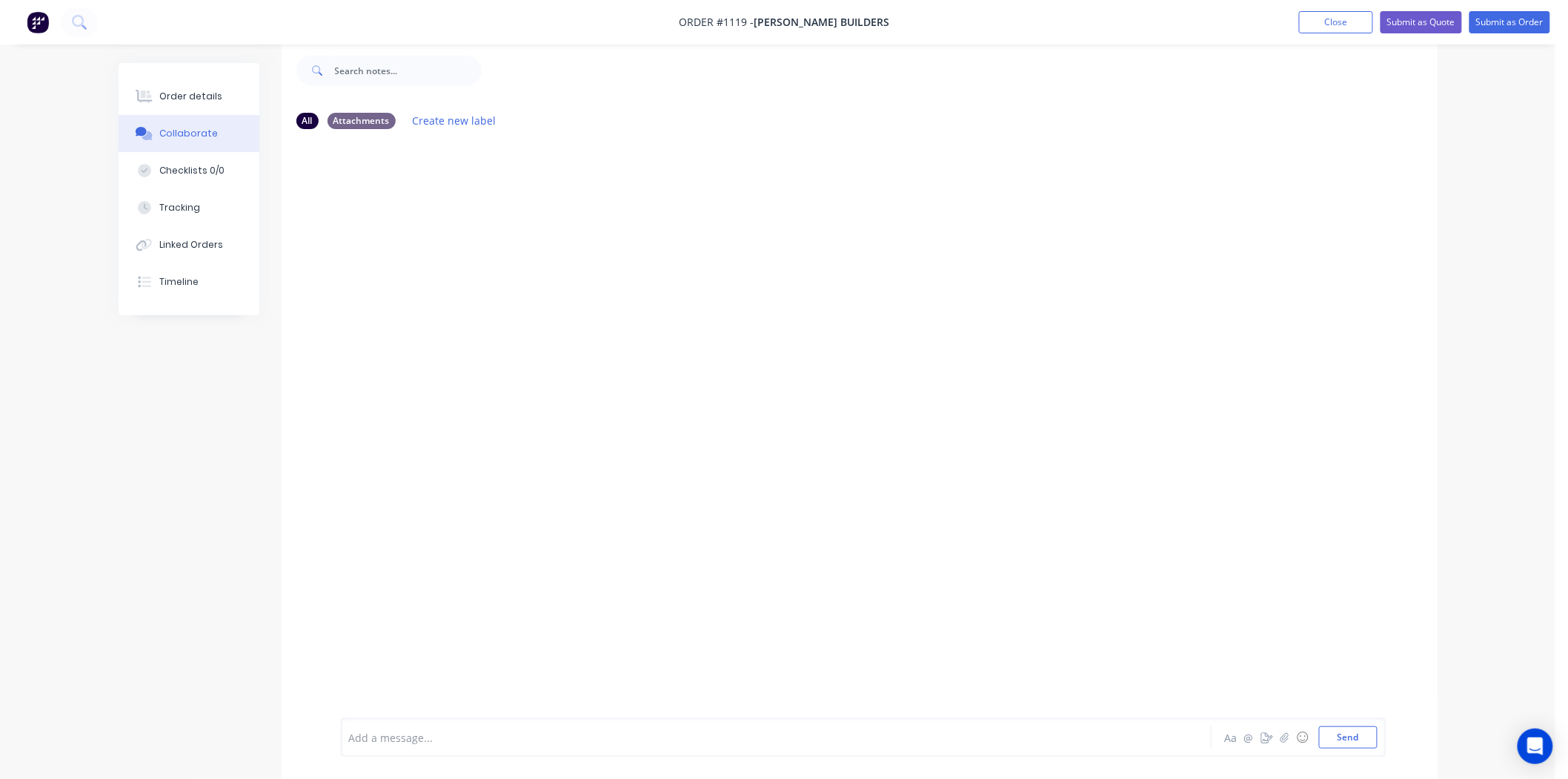
click at [468, 740] on div at bounding box center [735, 737] width 771 height 15
click at [1357, 732] on button "Send" at bounding box center [1349, 737] width 59 height 22
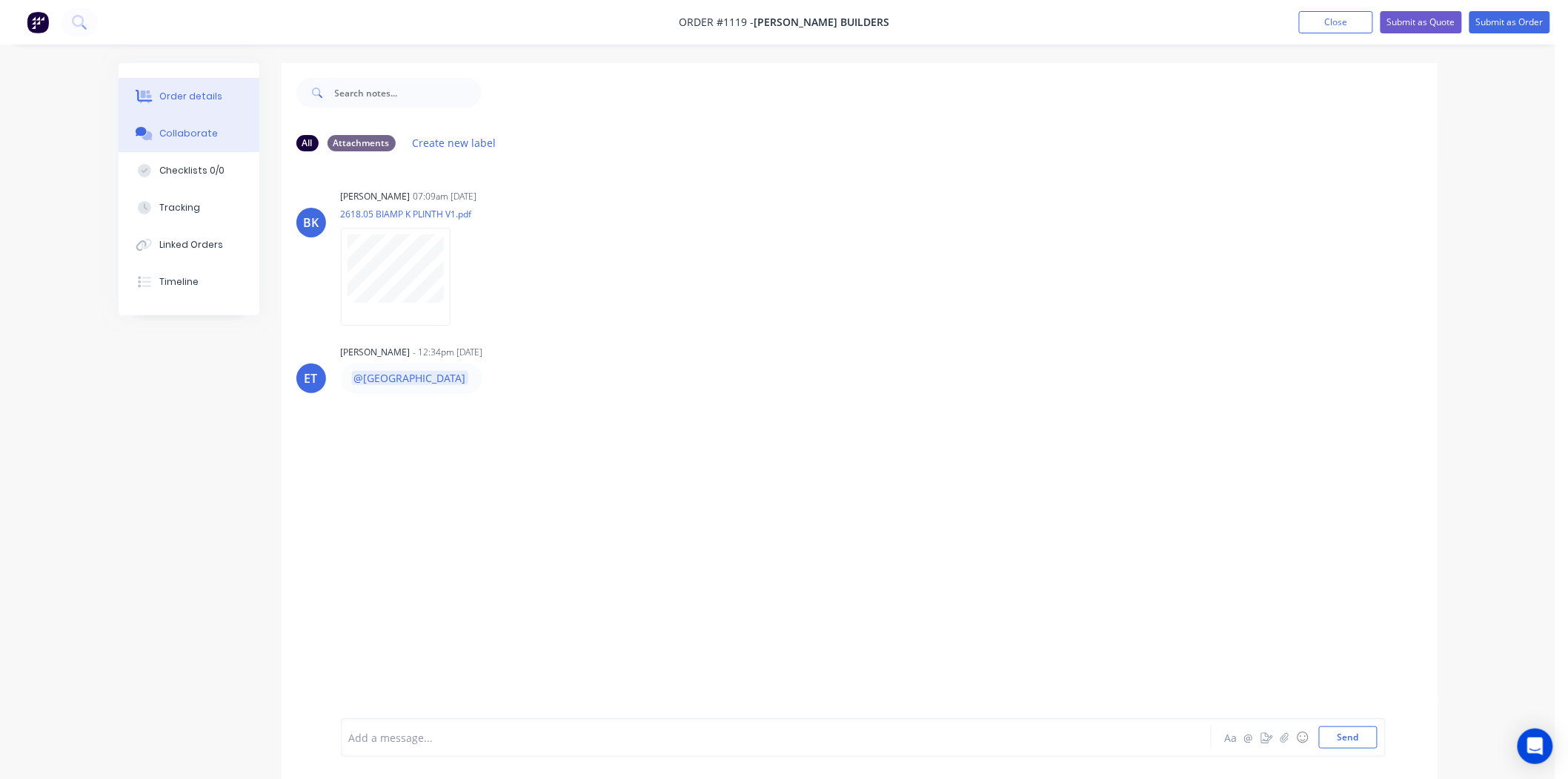
click at [173, 101] on div "Order details" at bounding box center [191, 96] width 63 height 13
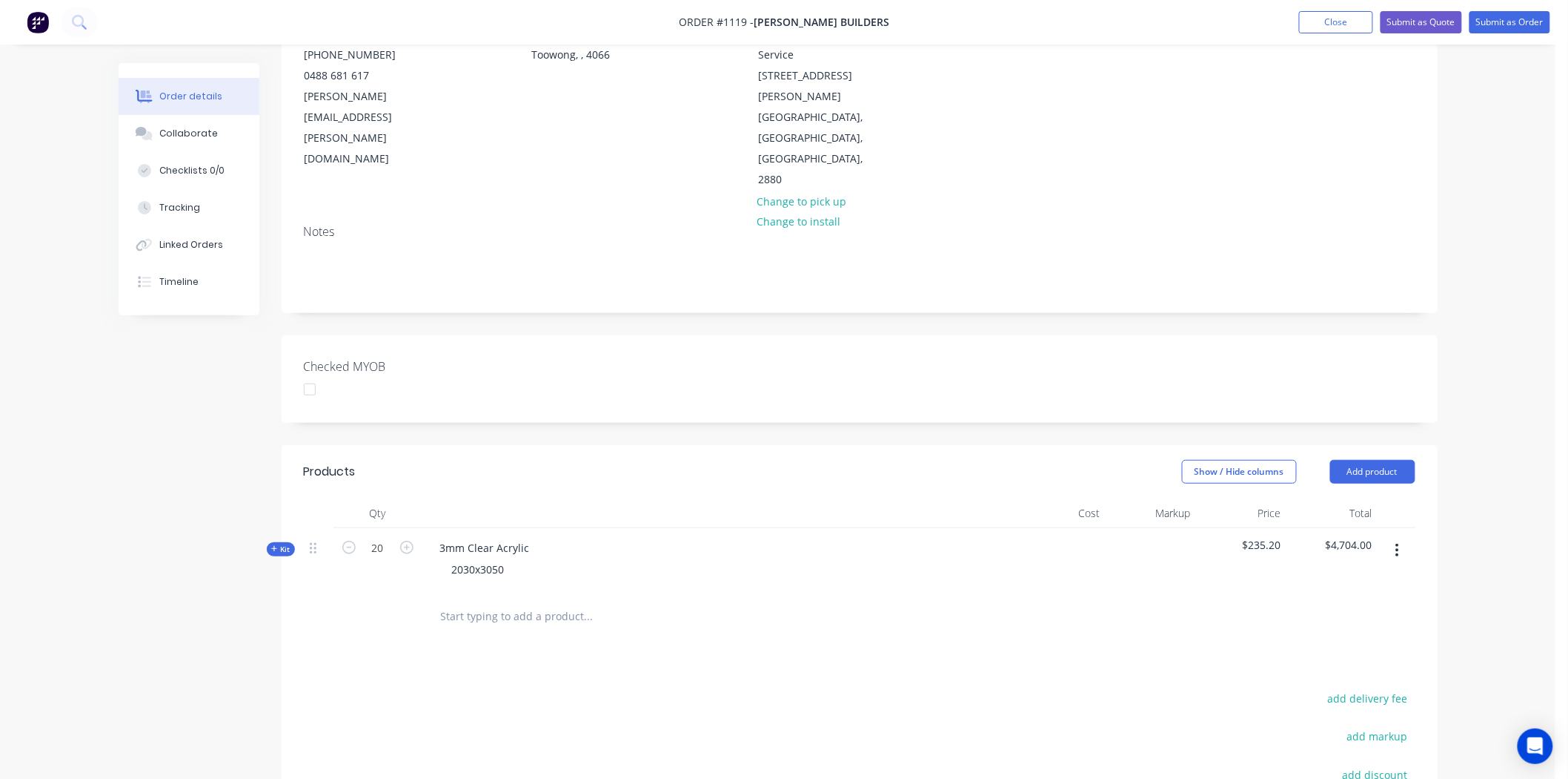
scroll to position [329, 0]
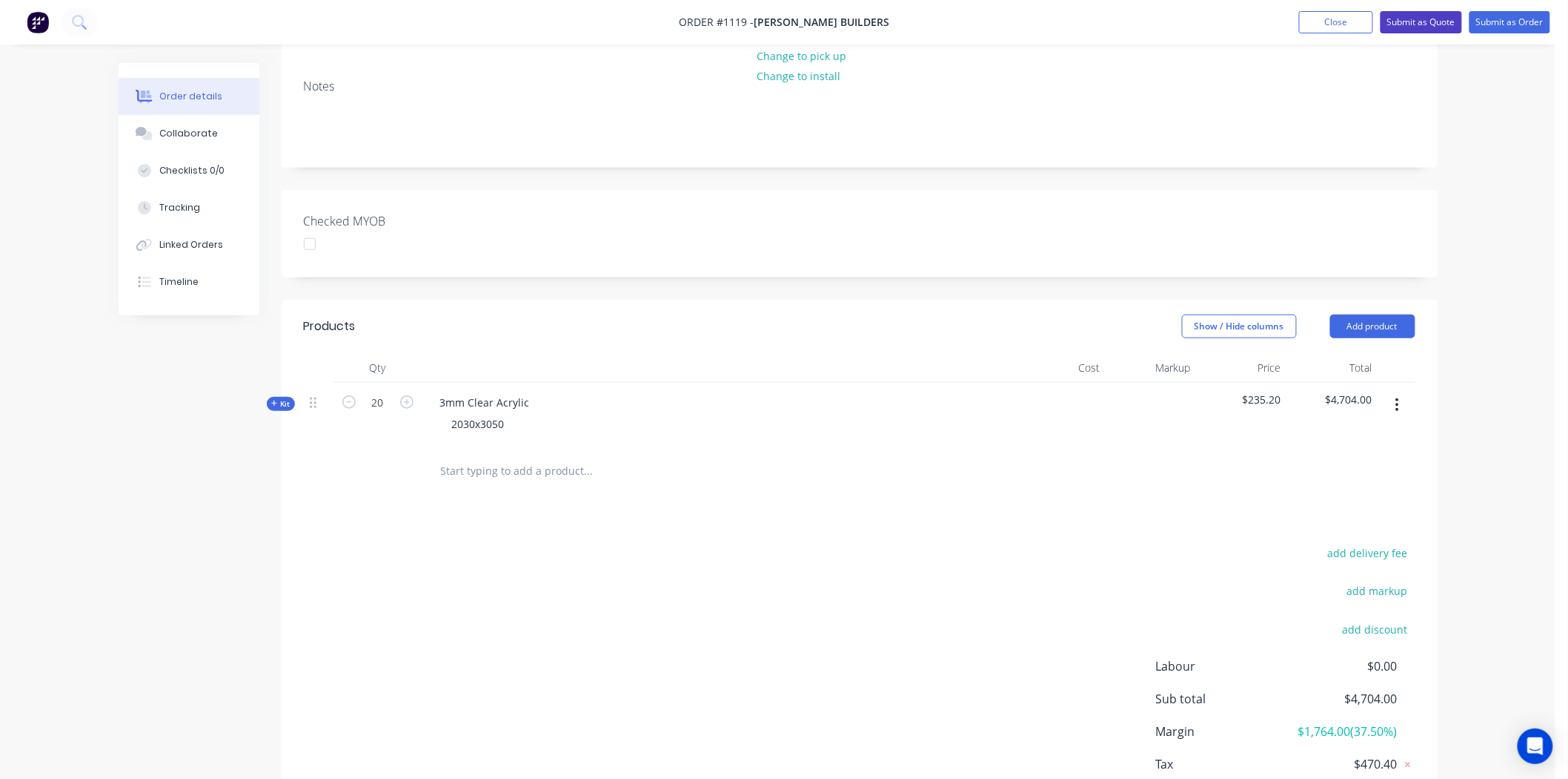
click at [1428, 22] on button "Submit as Quote" at bounding box center [1421, 22] width 82 height 22
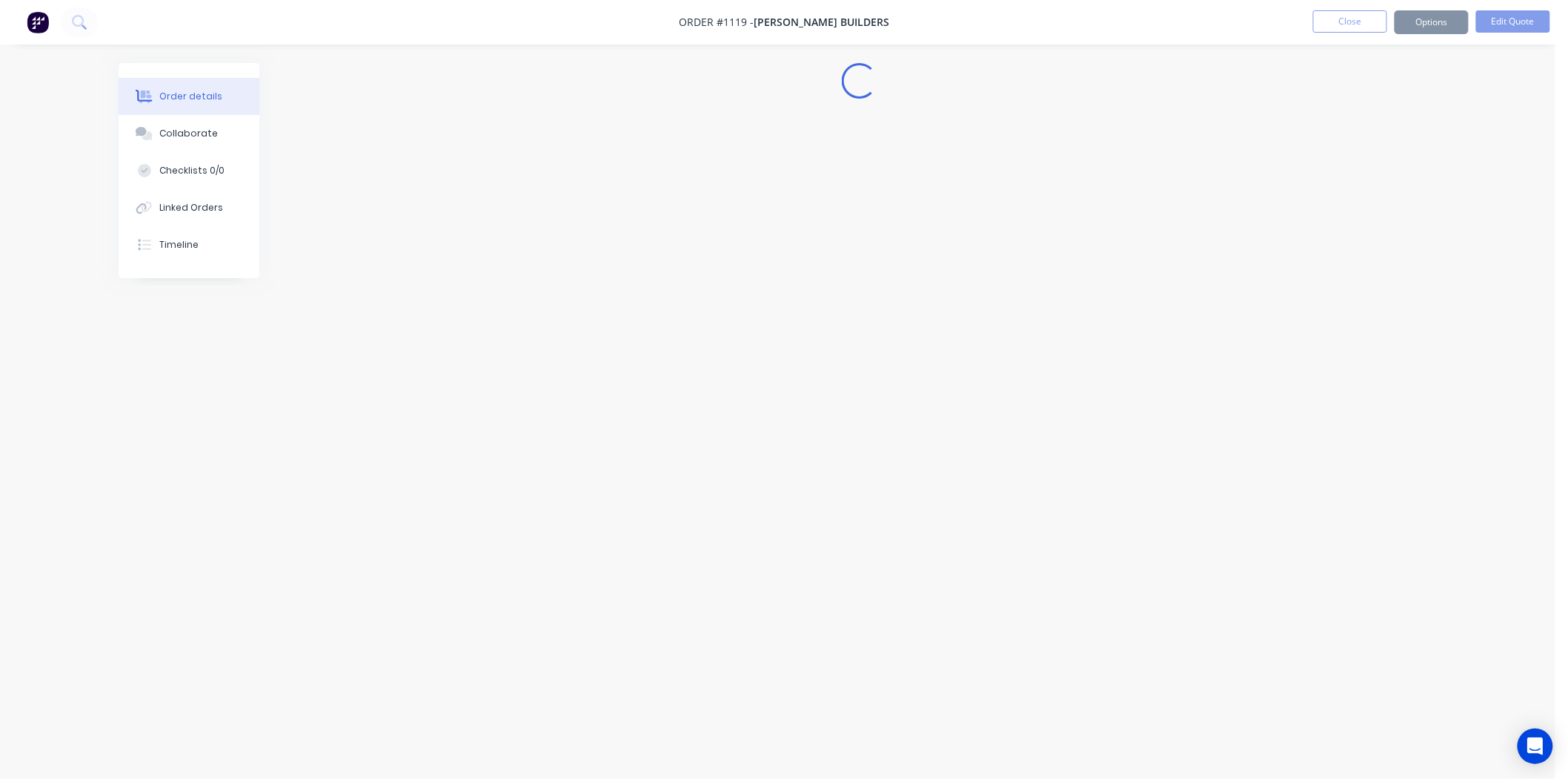
scroll to position [0, 0]
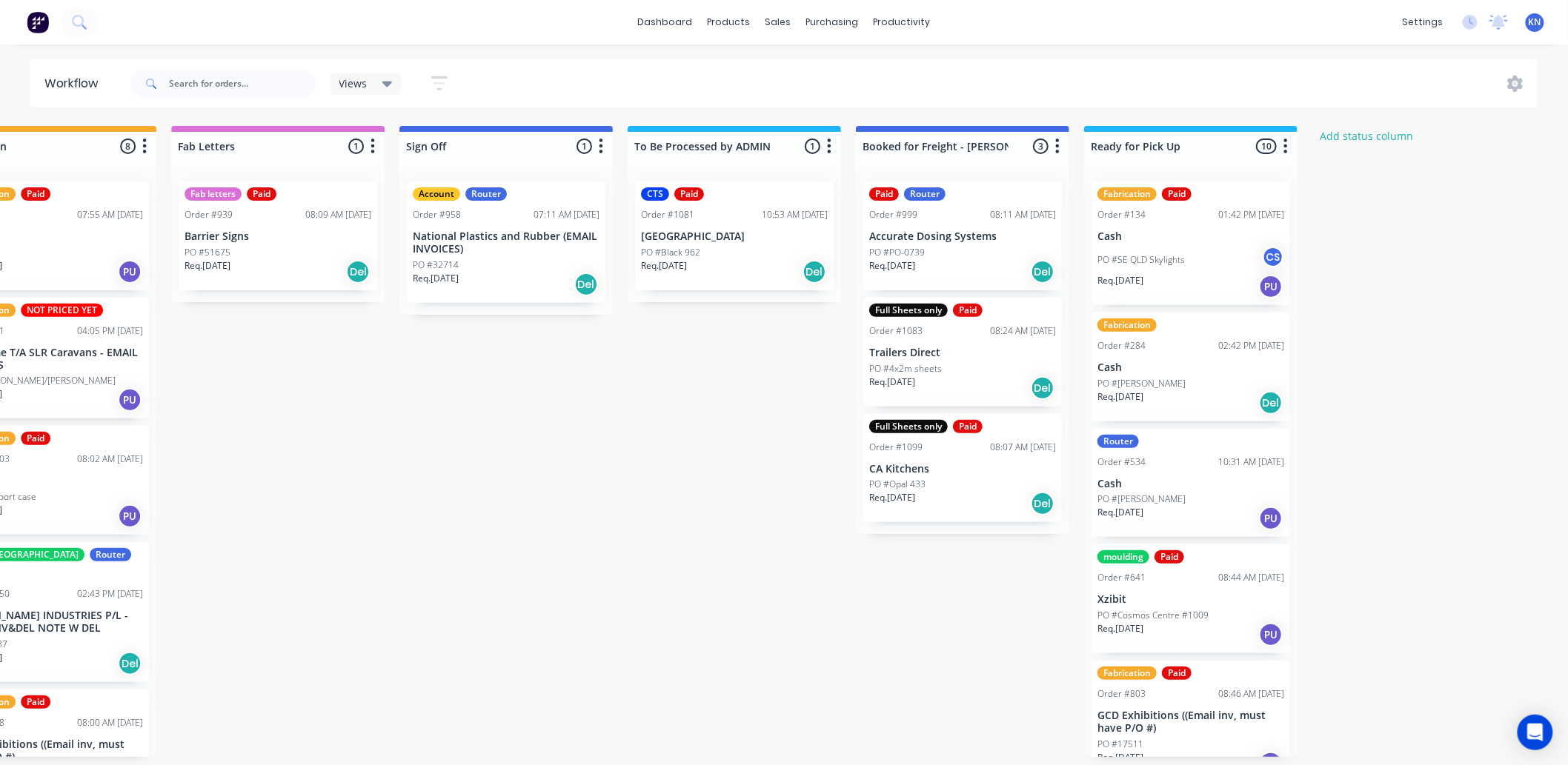
scroll to position [0, 1978]
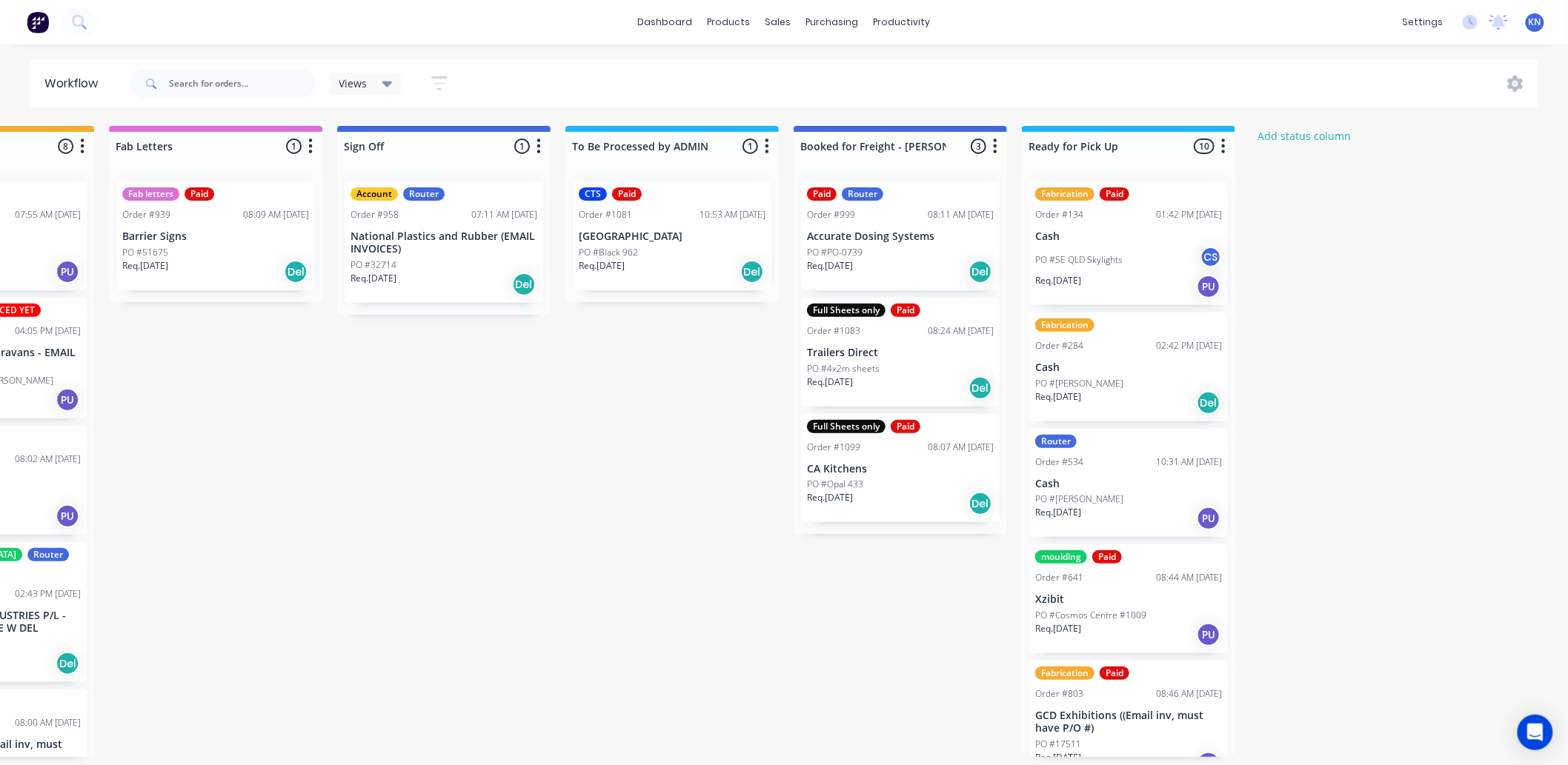
click at [395, 252] on p "National Plastics and Rubber (EMAIL INVOICES)" at bounding box center [444, 243] width 187 height 25
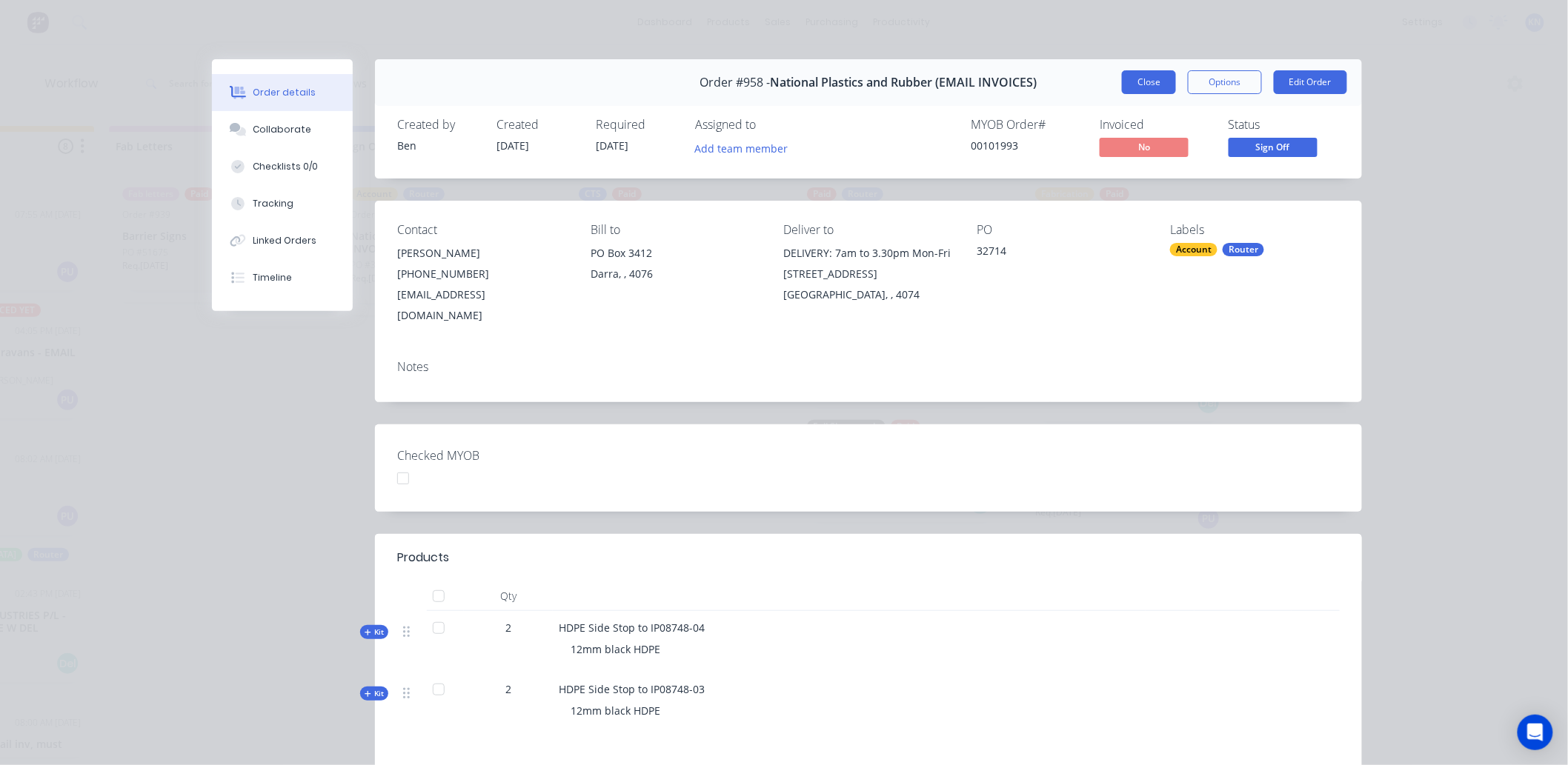
click at [1156, 76] on button "Close" at bounding box center [1149, 82] width 54 height 24
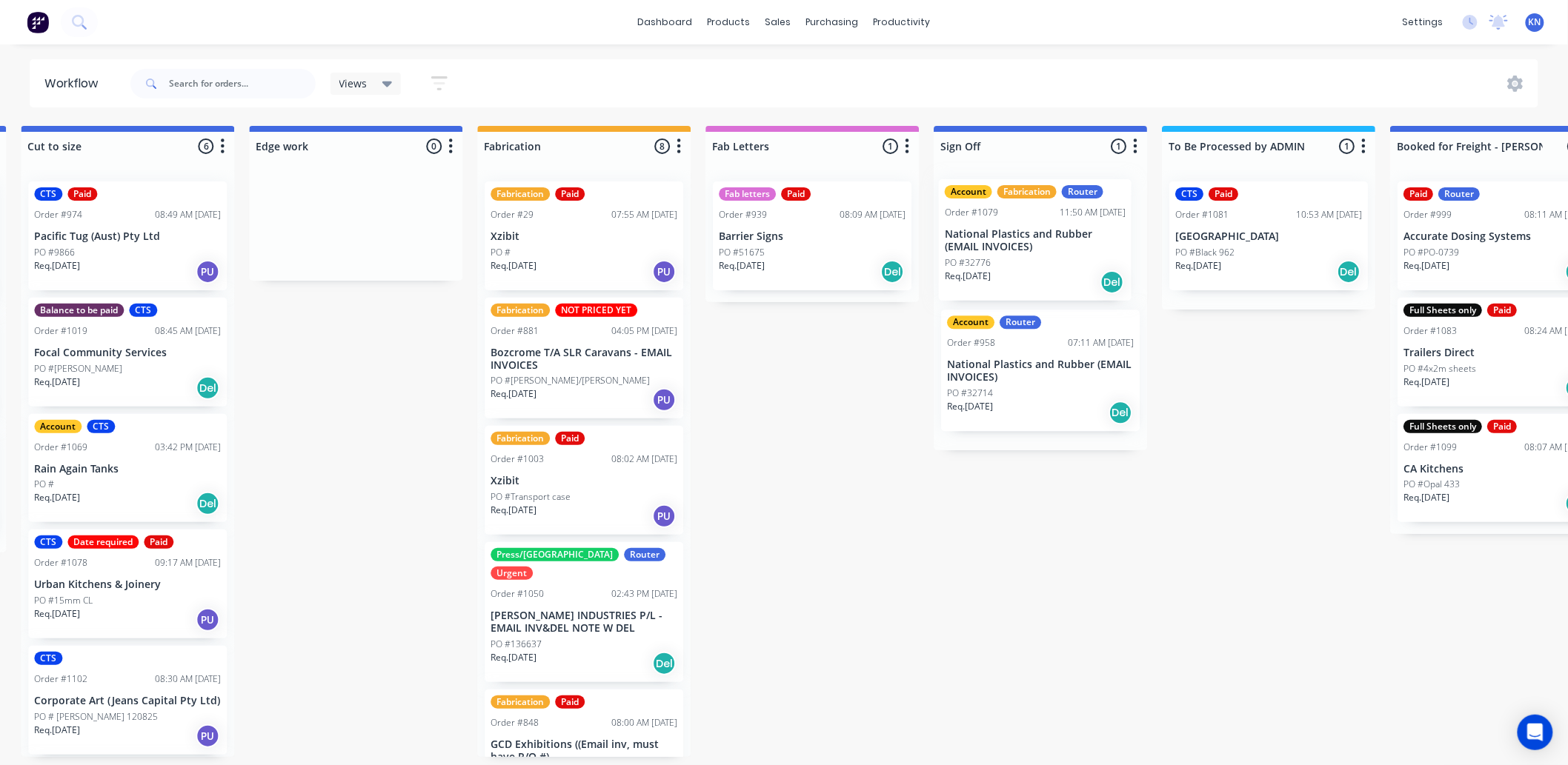
scroll to position [4, 1384]
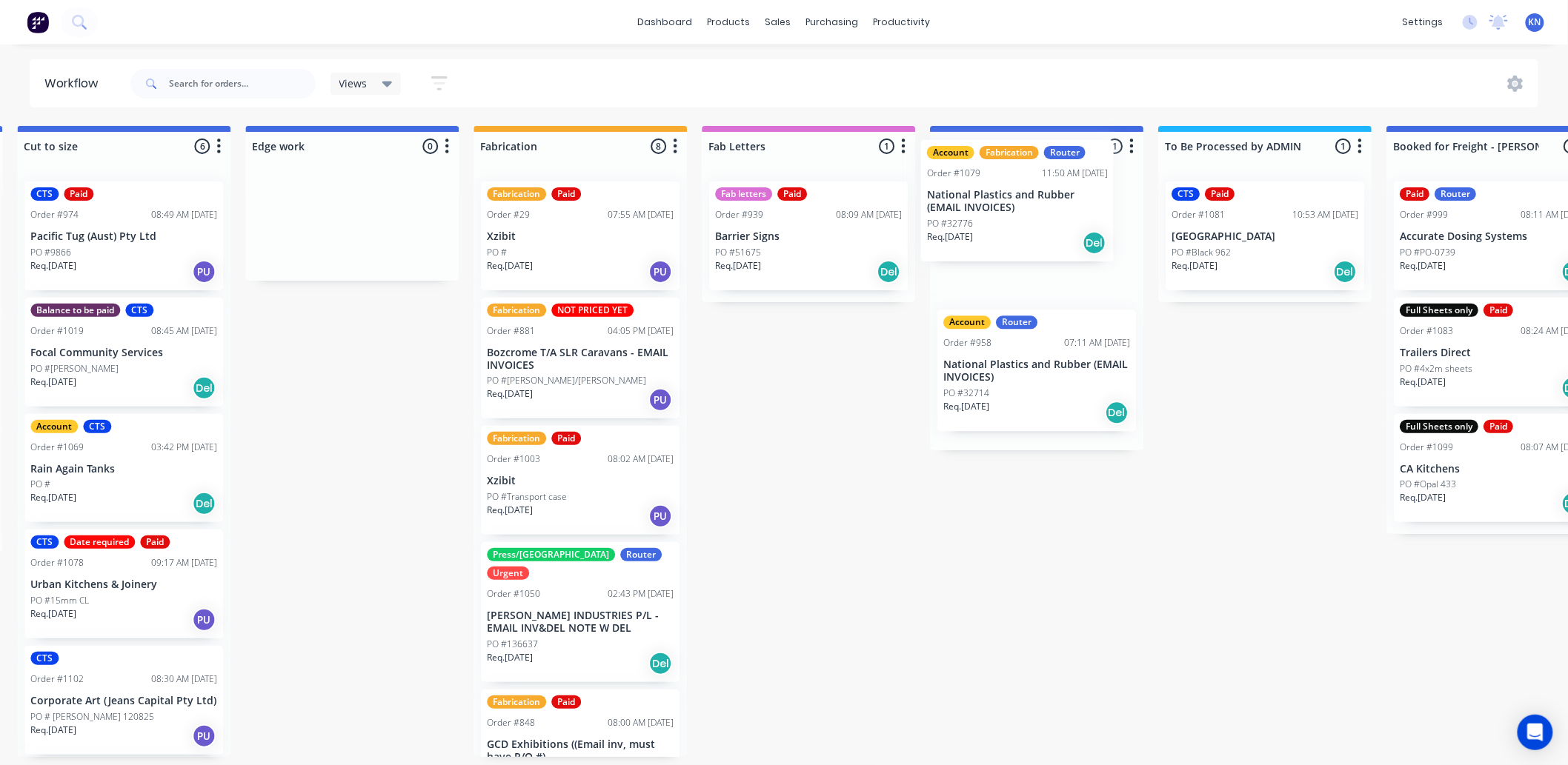
drag, startPoint x: 234, startPoint y: 580, endPoint x: 972, endPoint y: 205, distance: 827.8
click at [972, 205] on div "Submitted 0 Status colour #273444 hex #273444 Save Cancel Summaries Total order…" at bounding box center [377, 441] width 3547 height 631
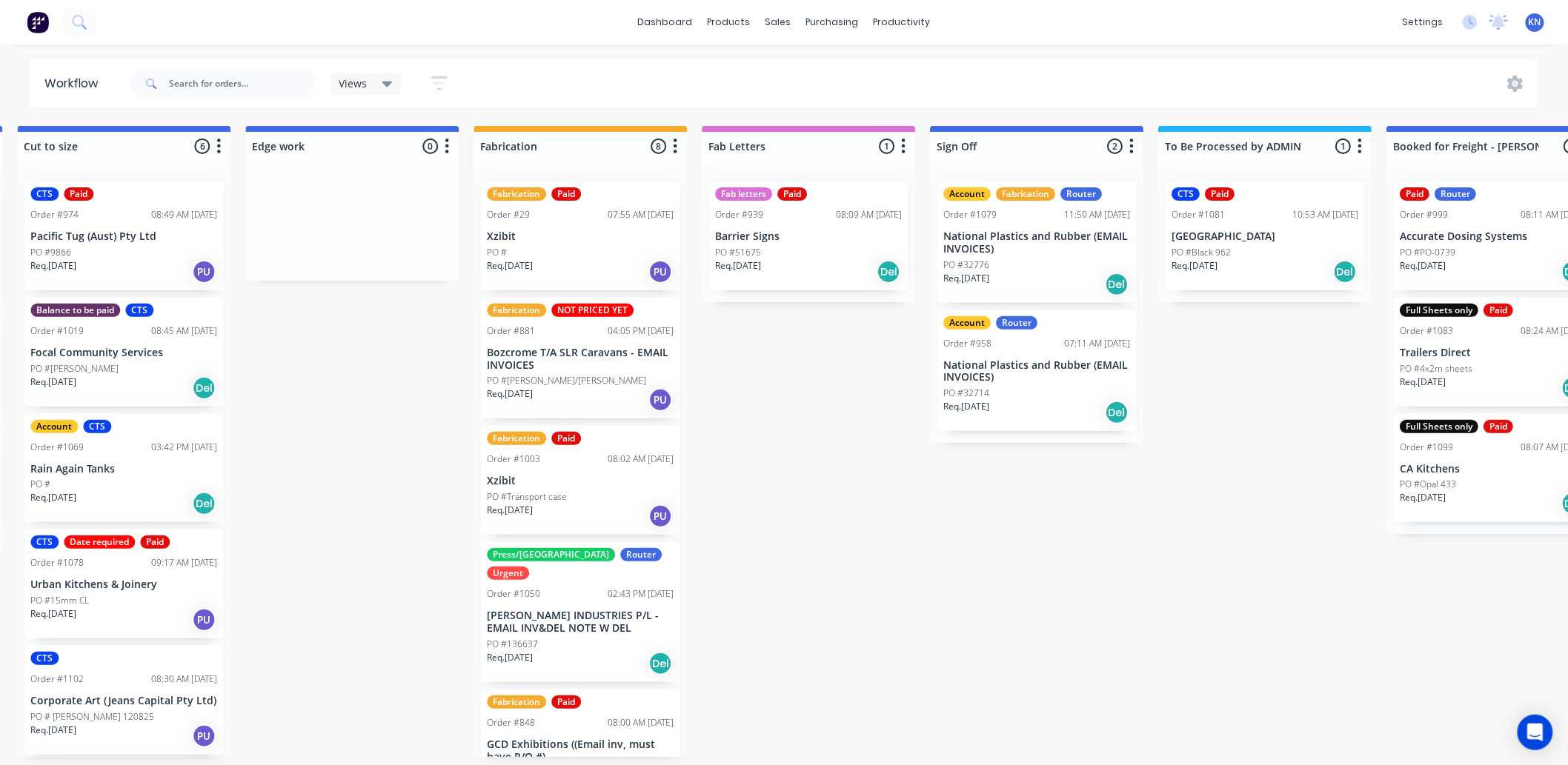
click at [1011, 239] on p "National Plastics and Rubber (EMAIL INVOICES)" at bounding box center [1037, 243] width 187 height 25
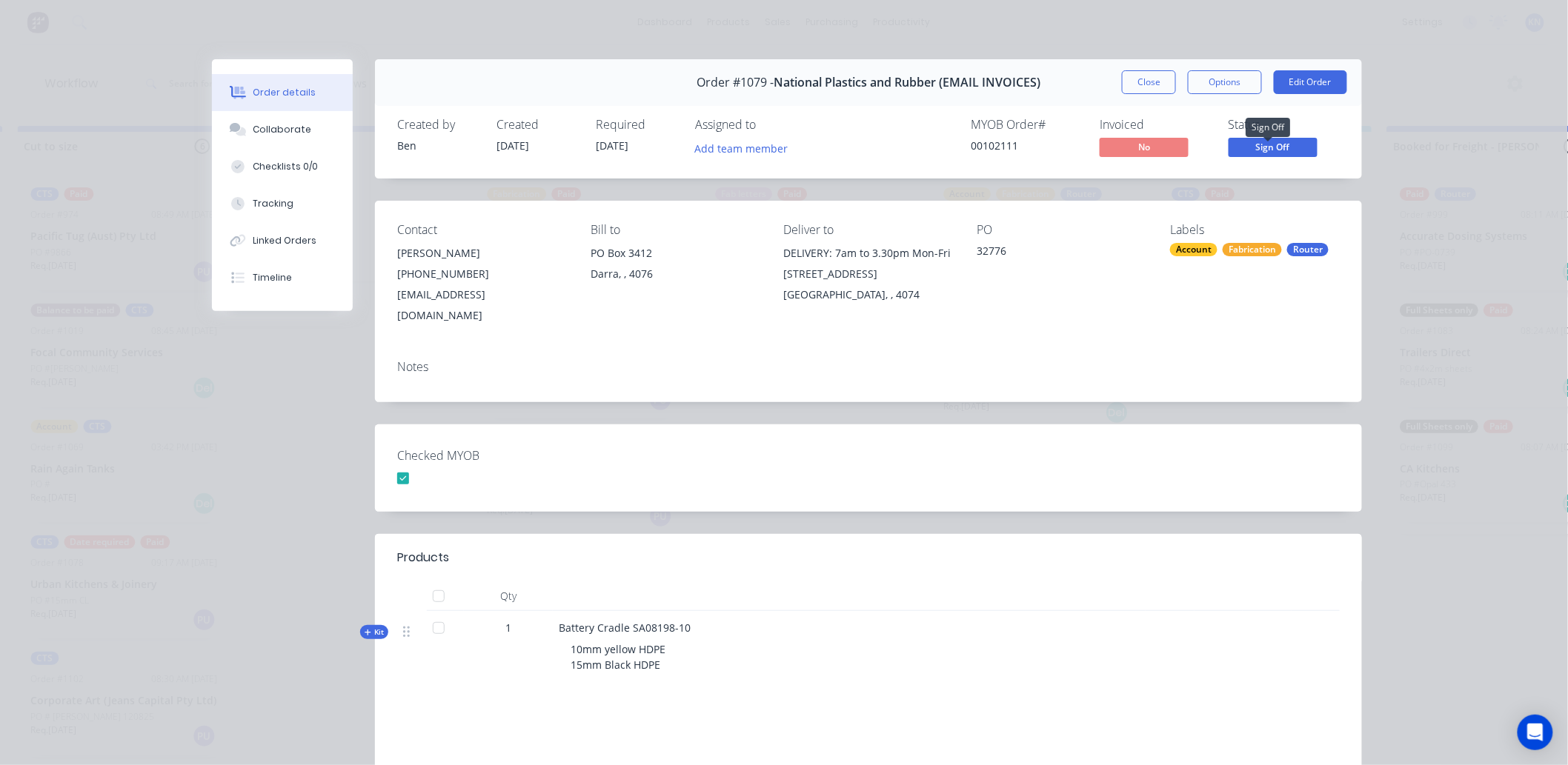
click at [1286, 147] on span "Sign Off" at bounding box center [1273, 147] width 89 height 19
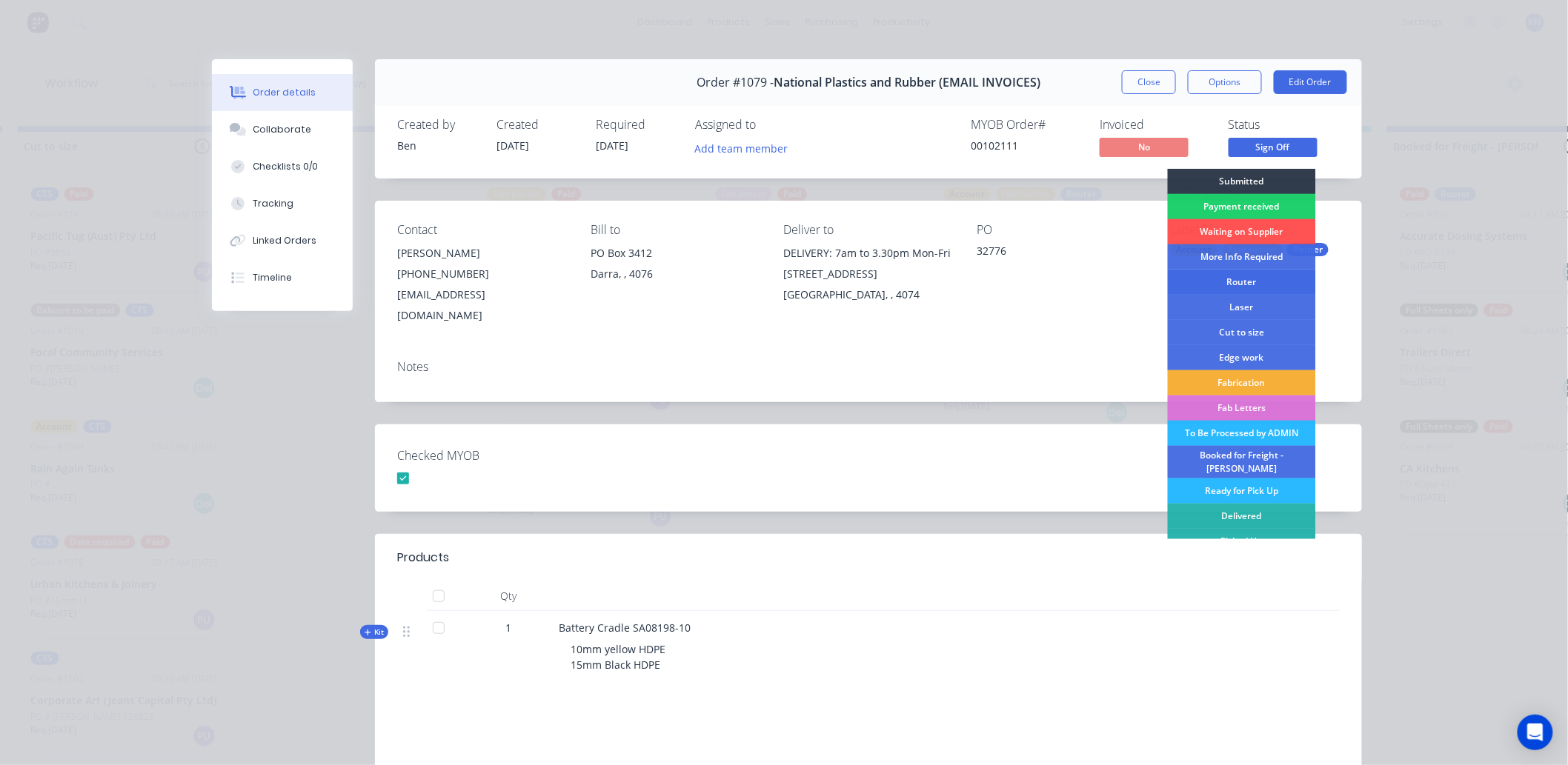
click at [1229, 281] on div "Router" at bounding box center [1242, 282] width 148 height 25
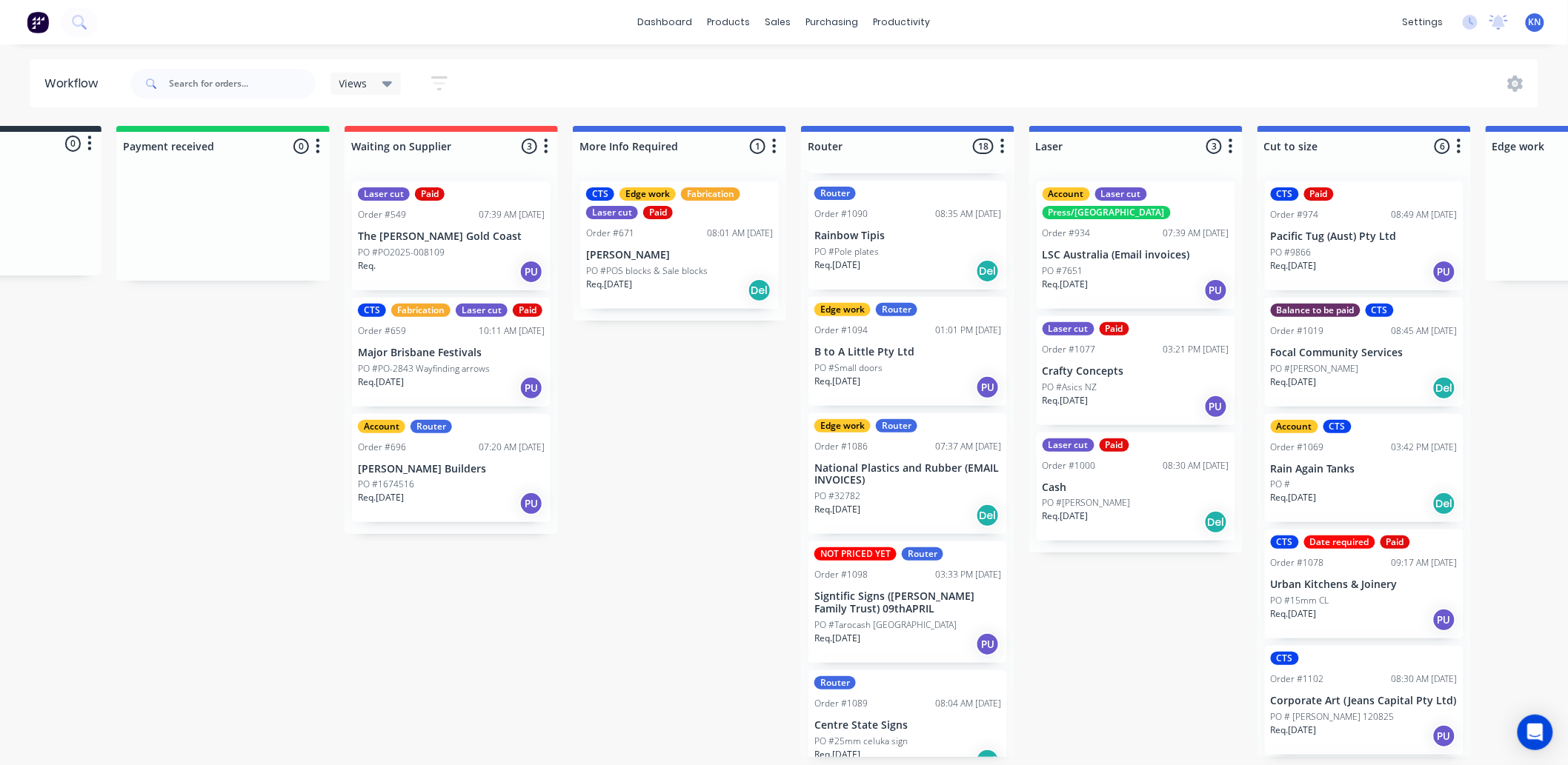
scroll to position [1191, 0]
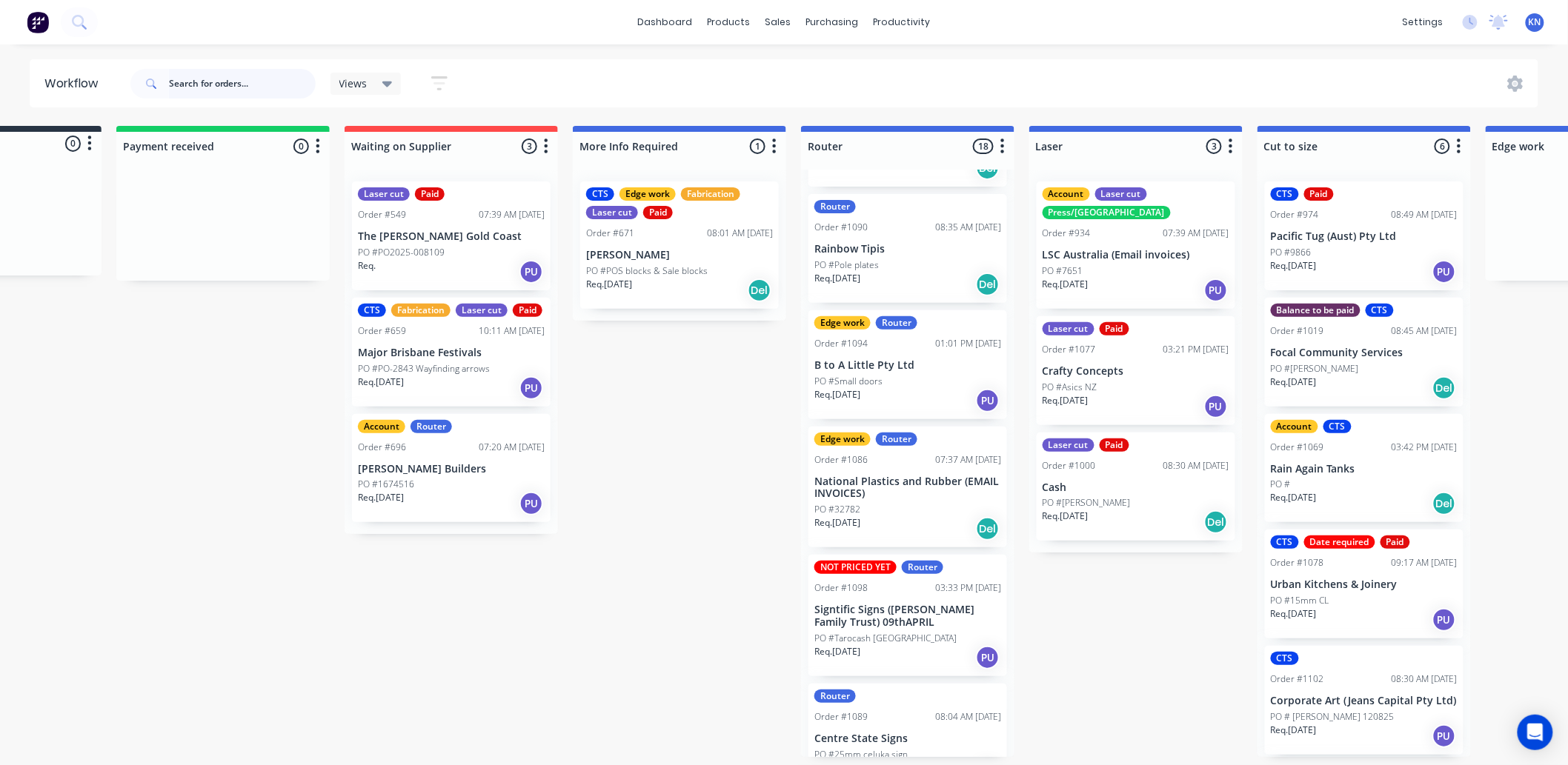
click at [235, 86] on input "text" at bounding box center [242, 83] width 147 height 29
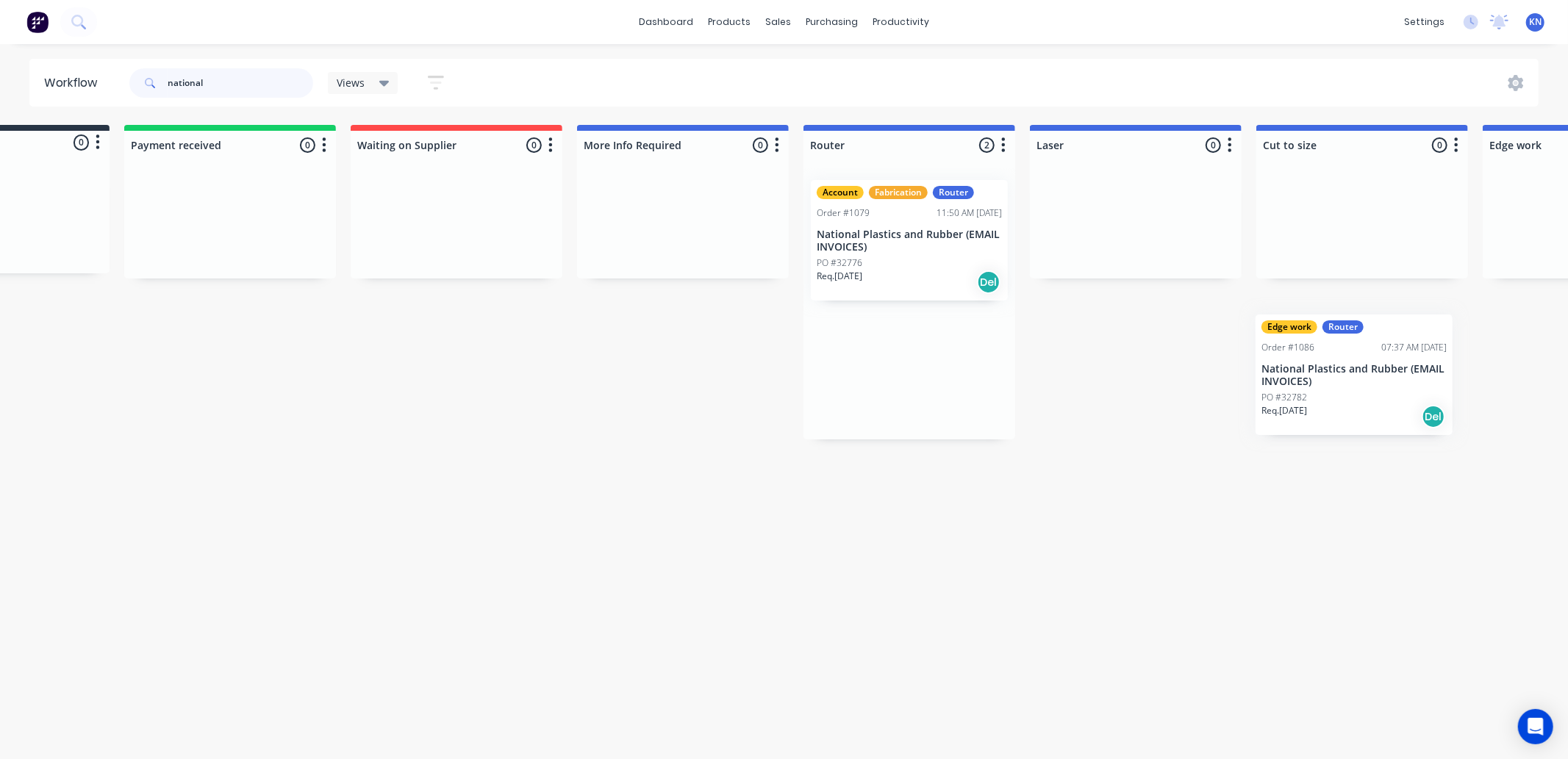
scroll to position [0, 207]
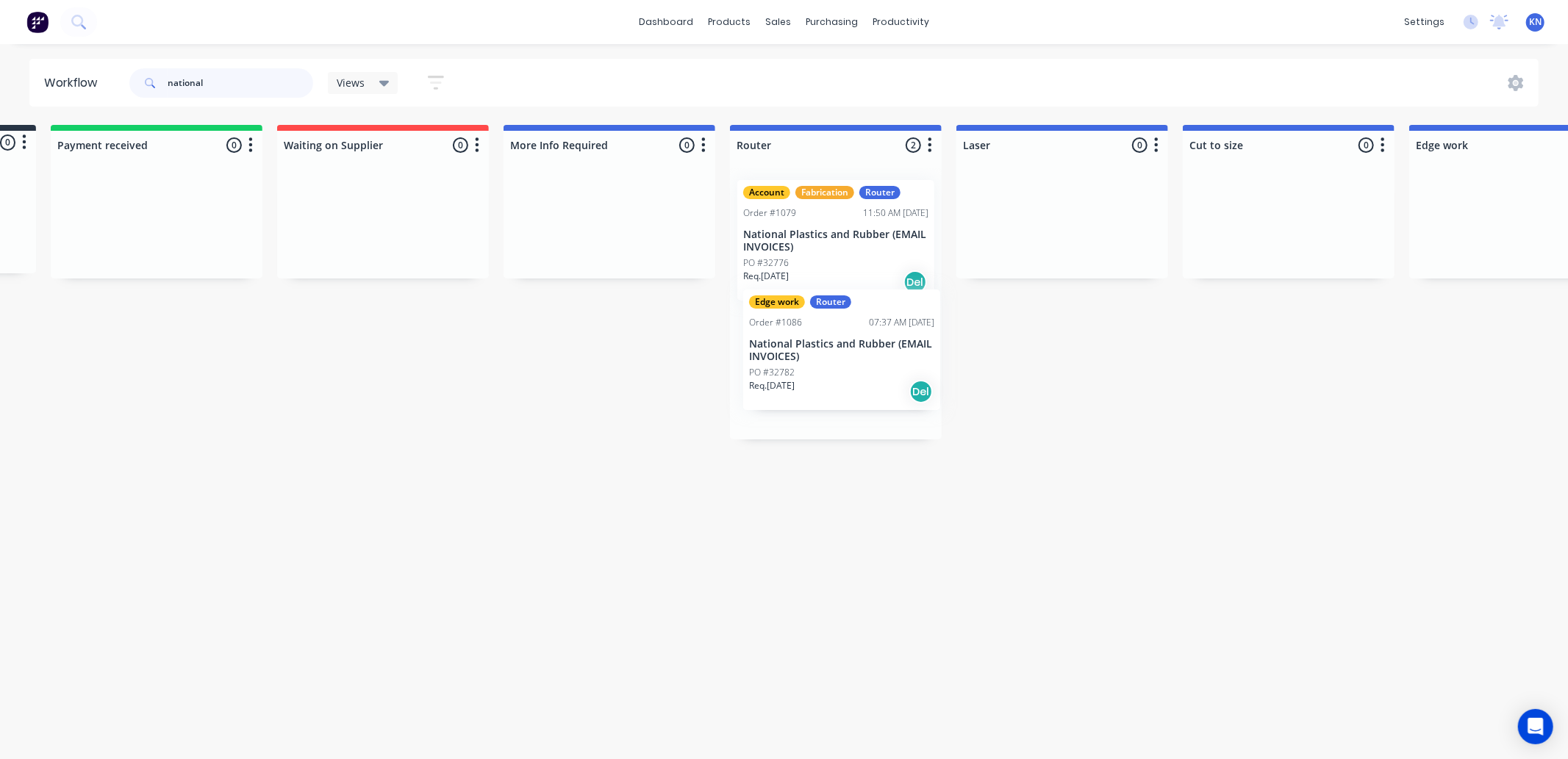
drag, startPoint x: 998, startPoint y: 369, endPoint x: 814, endPoint y: 355, distance: 184.5
click at [813, 355] on div "Account Fabrication Router Order #1079 11:50 AM [DATE] National Plastics and Ru…" at bounding box center [836, 304] width 212 height 271
type input "national"
click at [810, 377] on p "National Plastics and Rubber (EMAIL INVOICES)" at bounding box center [836, 368] width 185 height 25
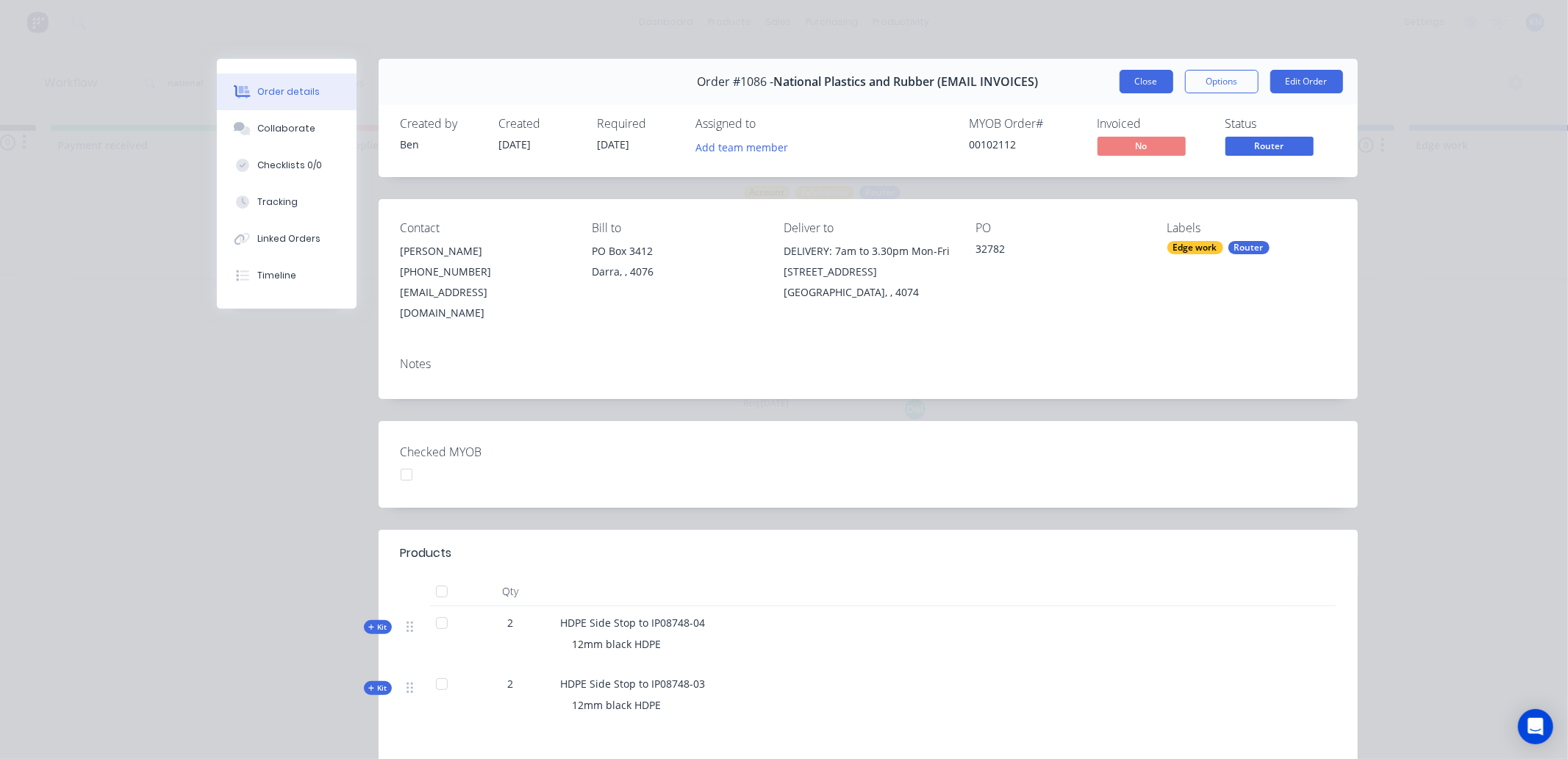
click at [1139, 79] on button "Close" at bounding box center [1146, 81] width 54 height 24
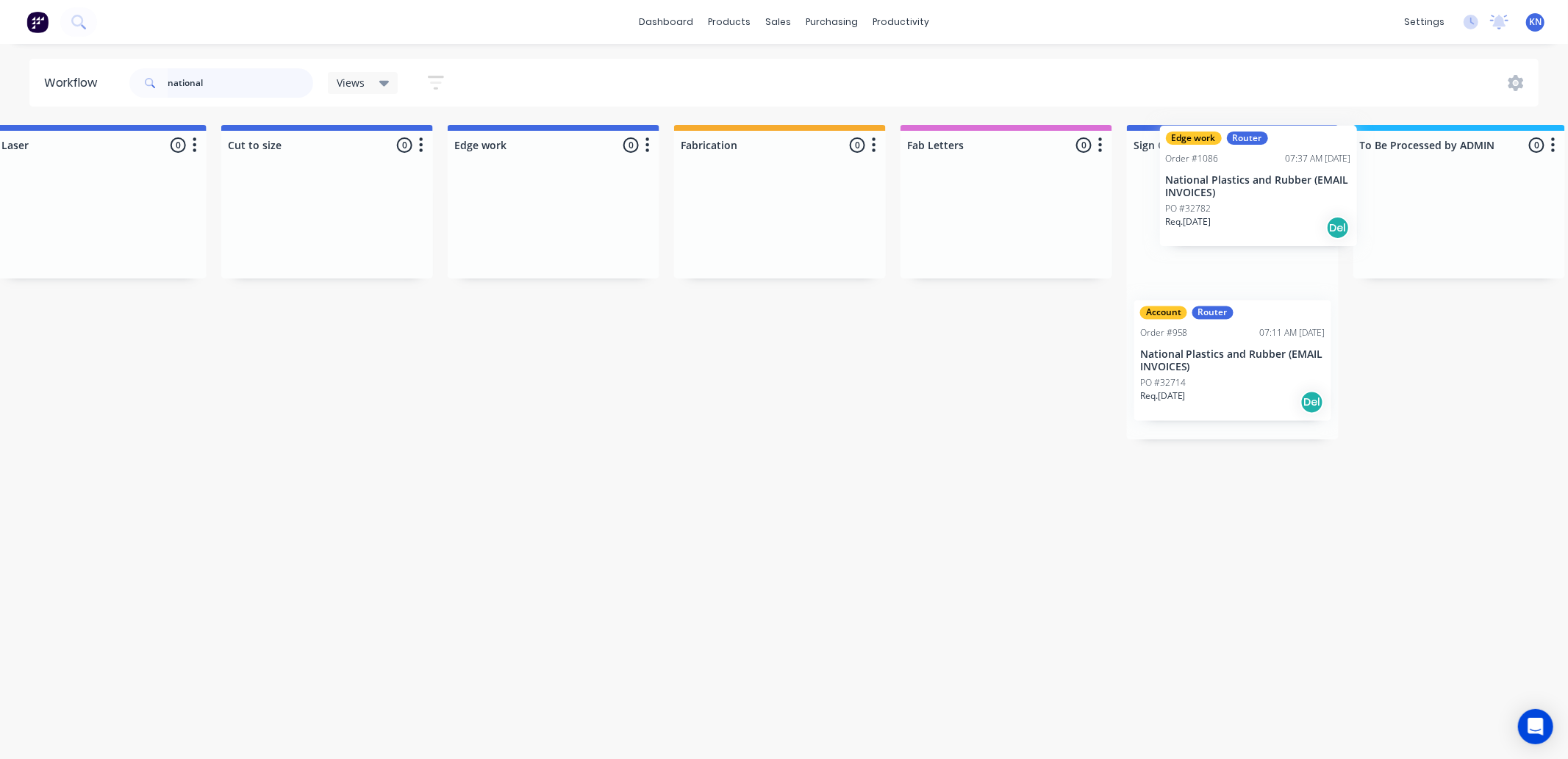
drag, startPoint x: 813, startPoint y: 368, endPoint x: 1224, endPoint y: 192, distance: 447.1
click at [1224, 192] on div "Submitted 0 Status colour #273444 hex #273444 Save Cancel Summaries Total order…" at bounding box center [579, 282] width 3517 height 314
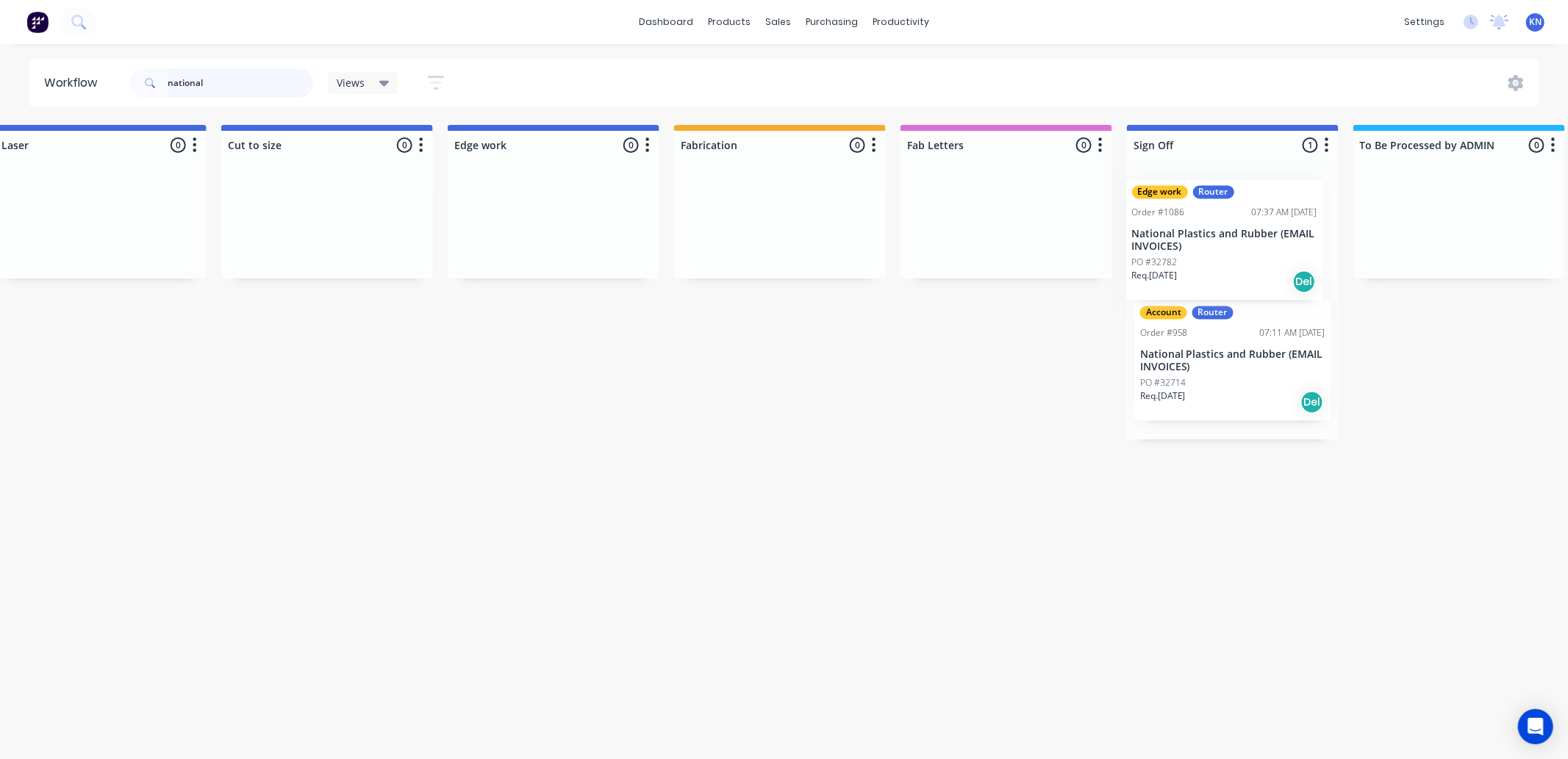
scroll to position [0, 1177]
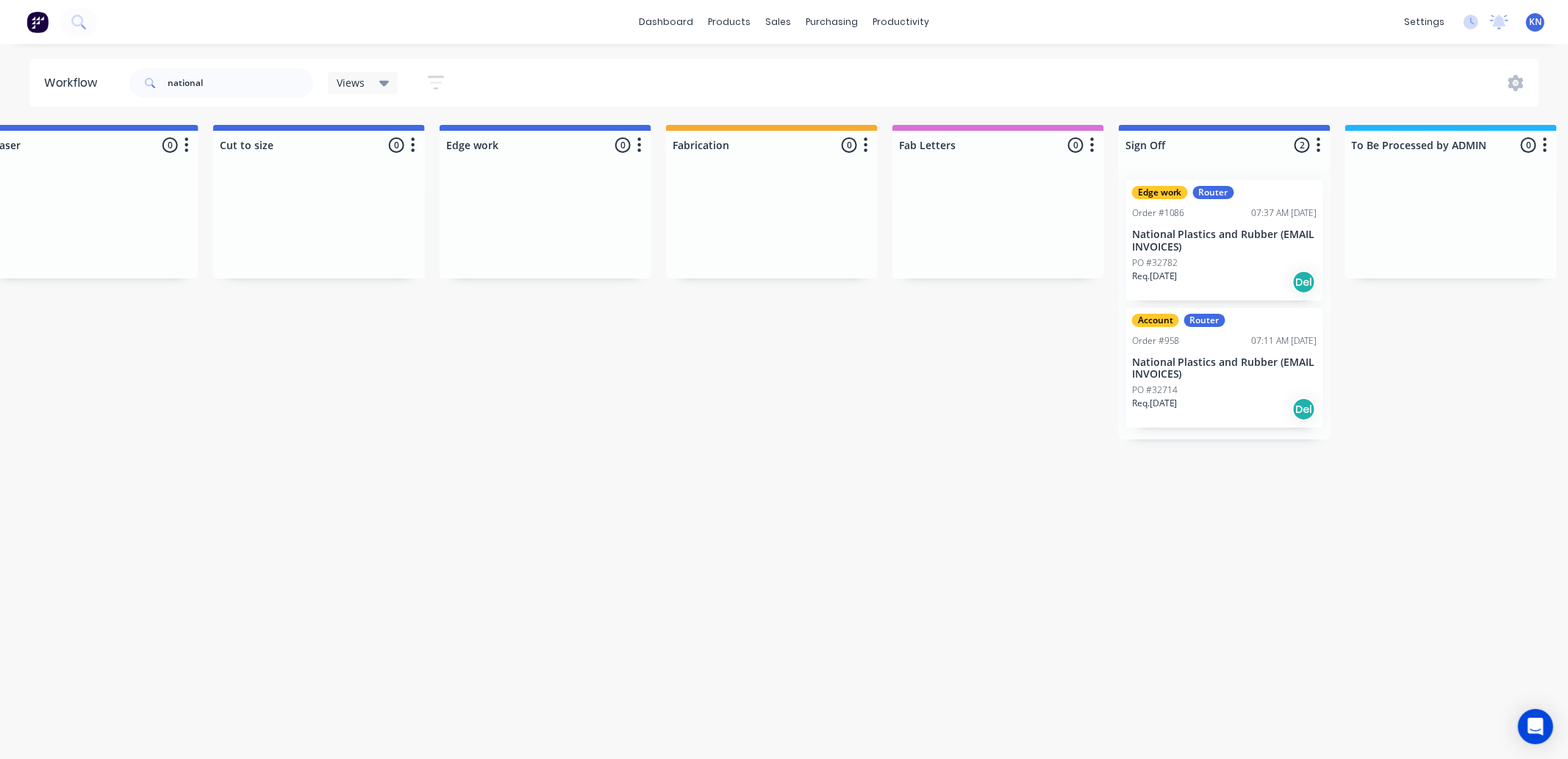
drag, startPoint x: 241, startPoint y: 86, endPoint x: 104, endPoint y: 85, distance: 137.0
click at [104, 85] on header "Workflow national Views Save new view None (Default) edit Ready for Pick Up edi…" at bounding box center [784, 83] width 1510 height 47
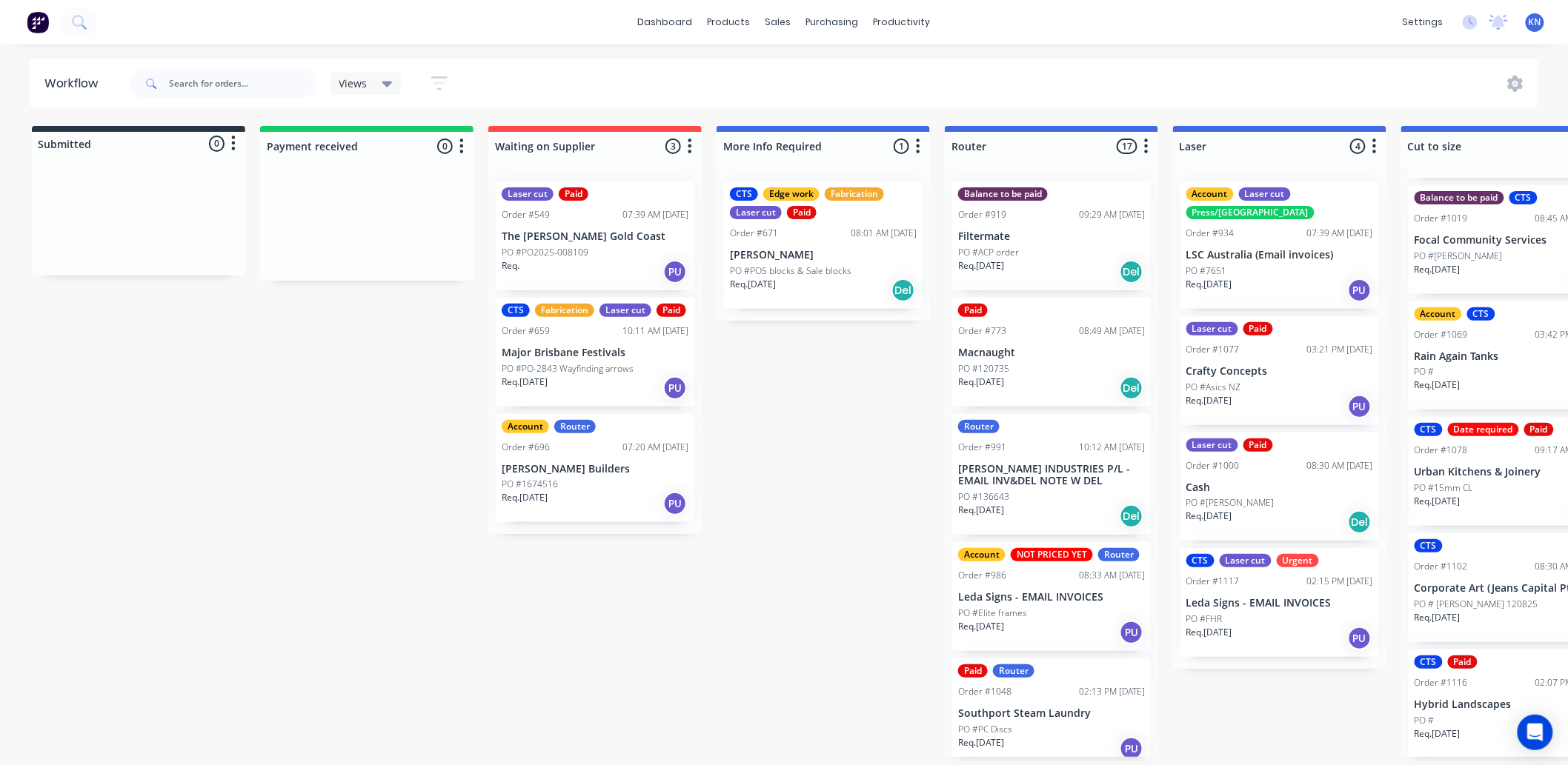
scroll to position [4, 0]
click at [568, 463] on p "[PERSON_NAME] Builders" at bounding box center [595, 469] width 187 height 12
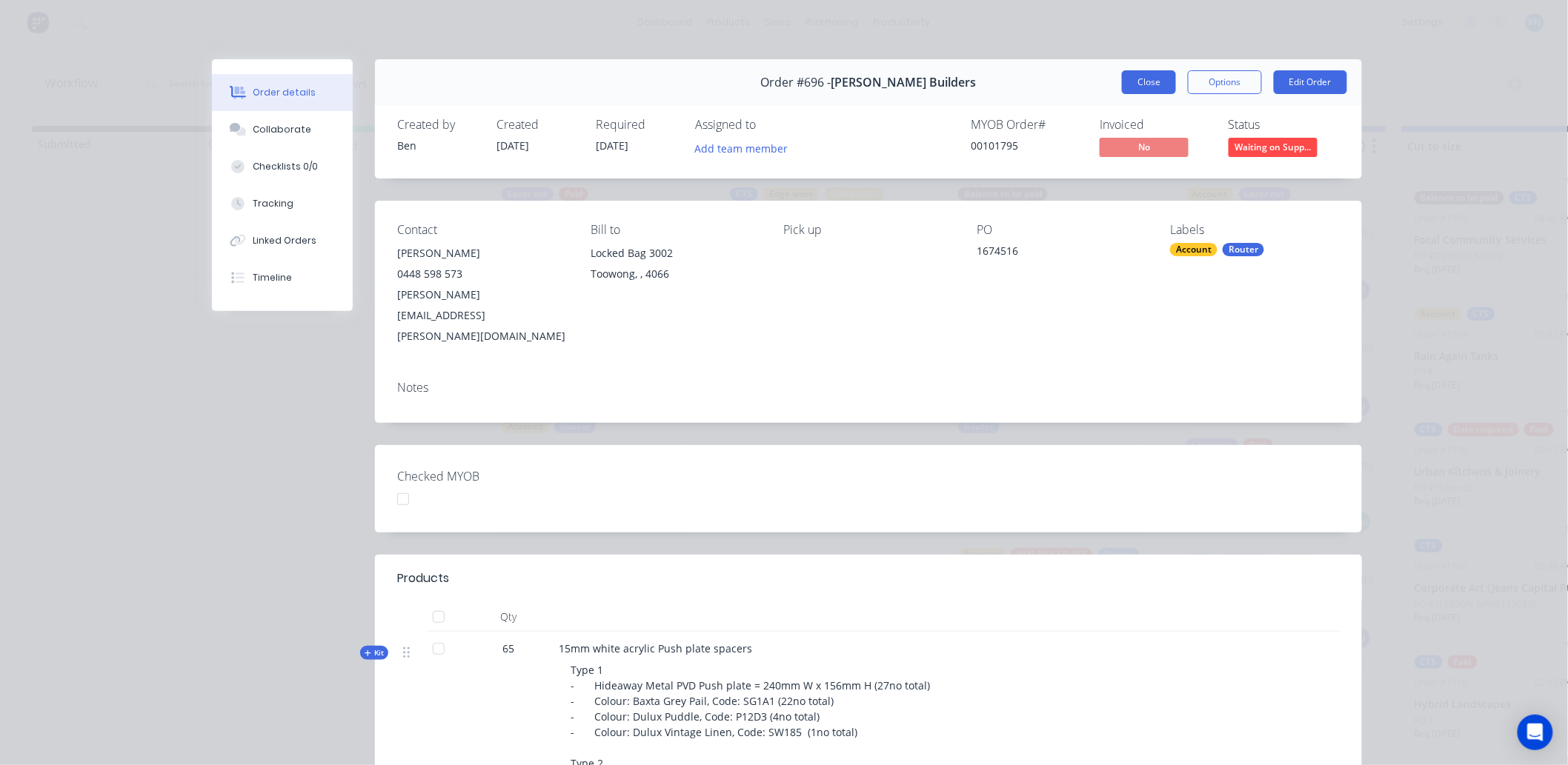
click at [1138, 80] on button "Close" at bounding box center [1149, 82] width 54 height 24
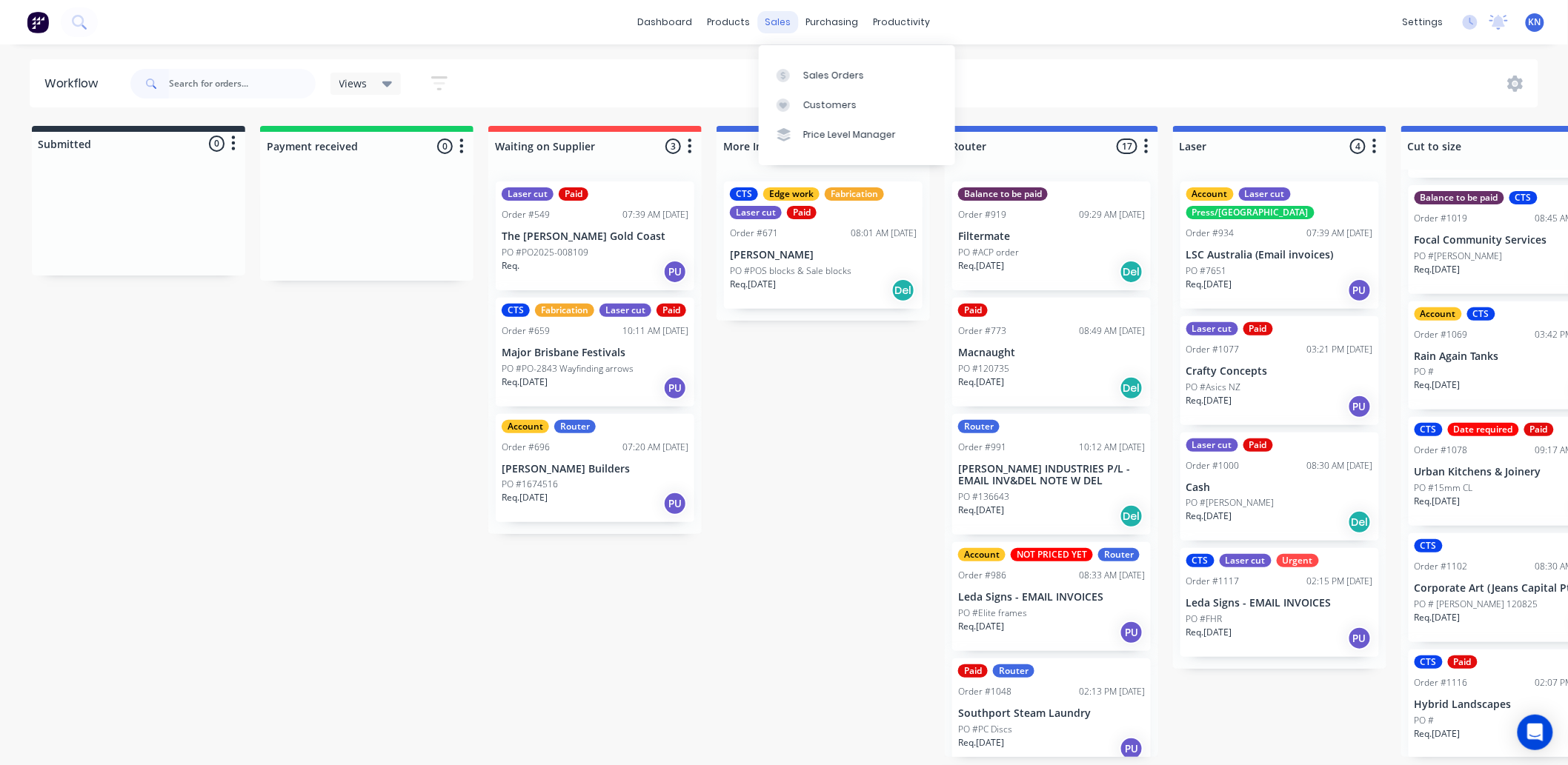
click at [779, 13] on div "sales" at bounding box center [779, 22] width 41 height 22
click at [817, 69] on div "Sales Orders" at bounding box center [833, 75] width 61 height 13
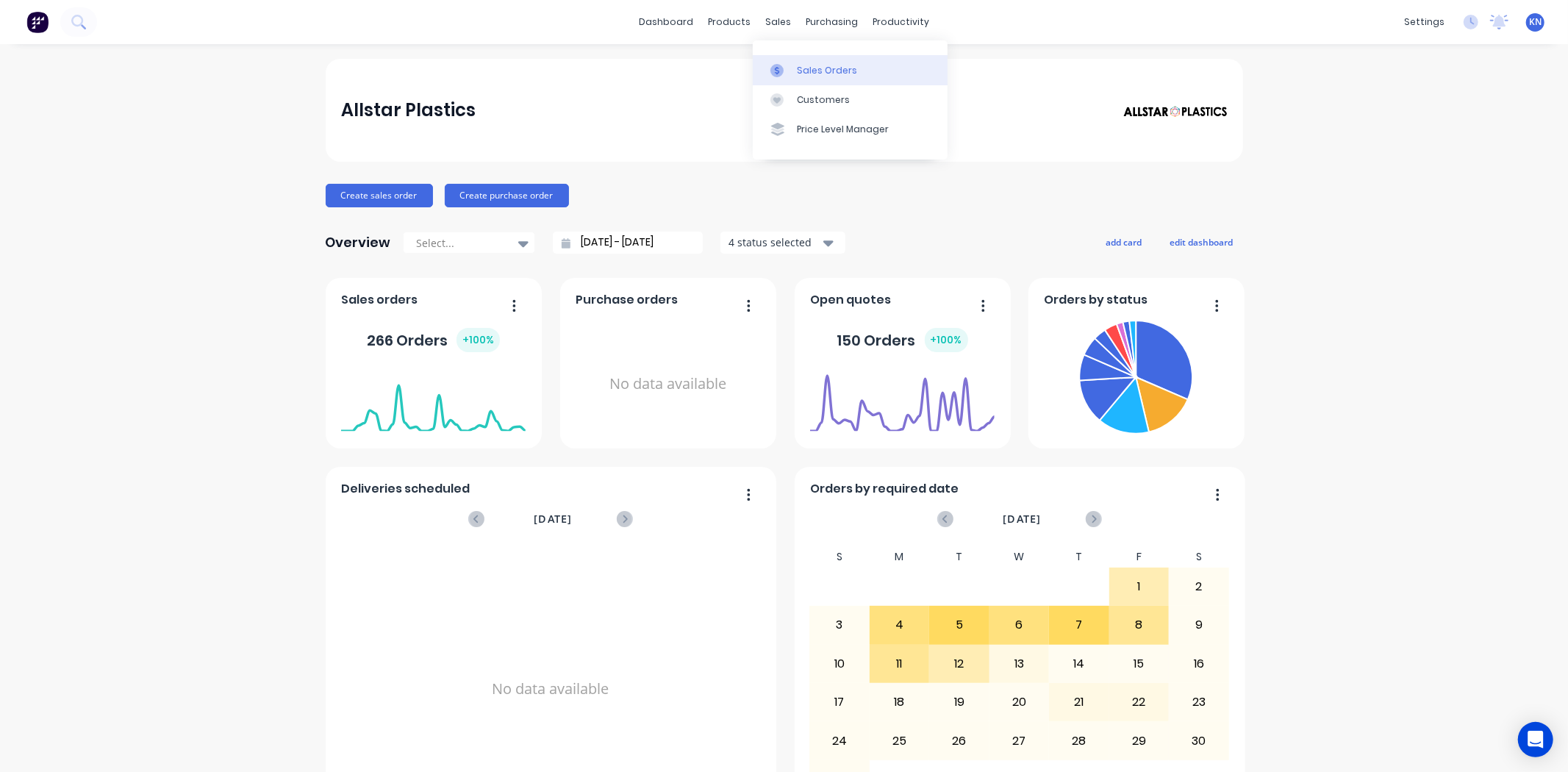
click at [842, 68] on div "Sales Orders" at bounding box center [826, 70] width 60 height 13
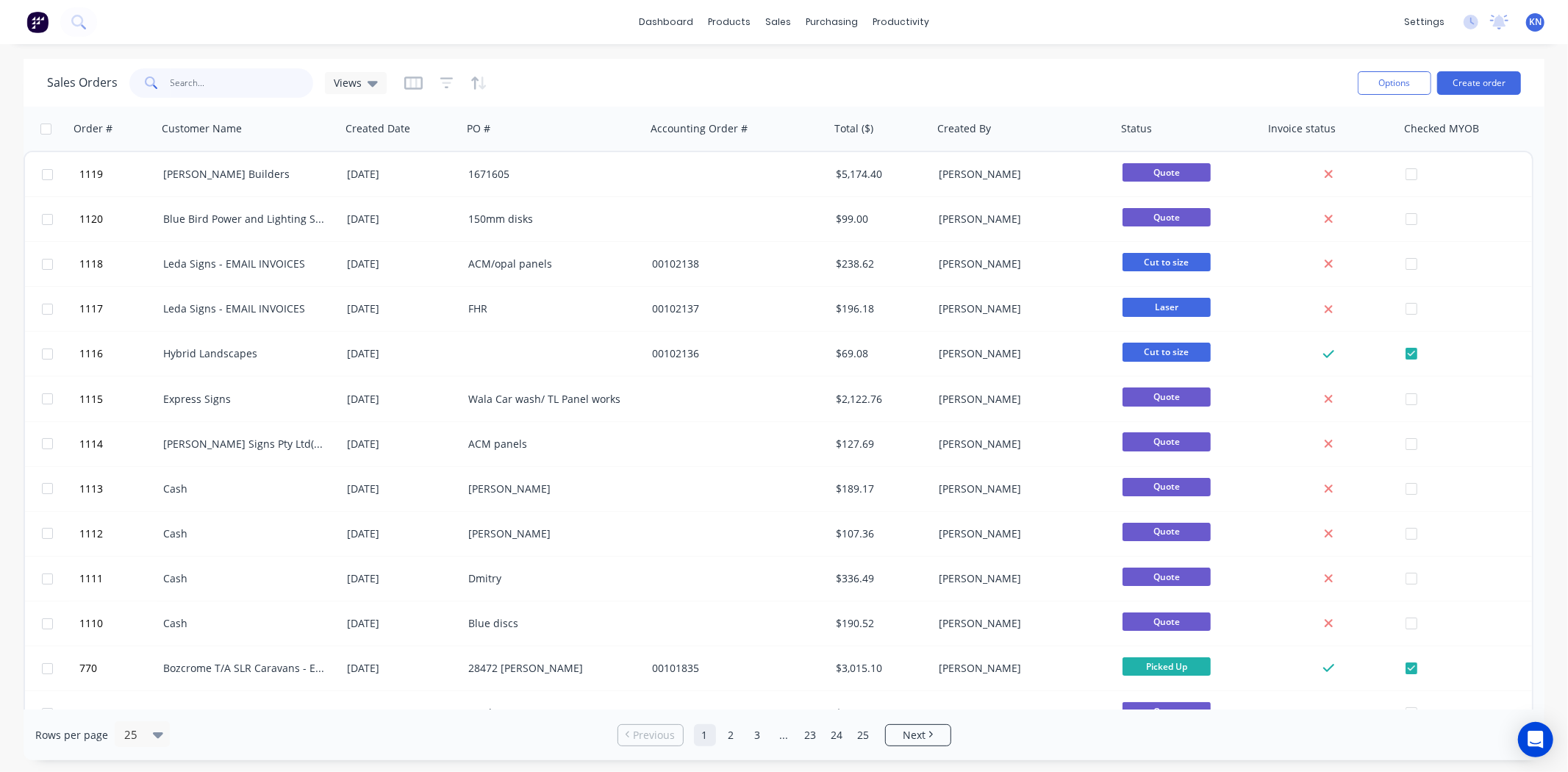
click at [259, 83] on input "text" at bounding box center [242, 83] width 143 height 29
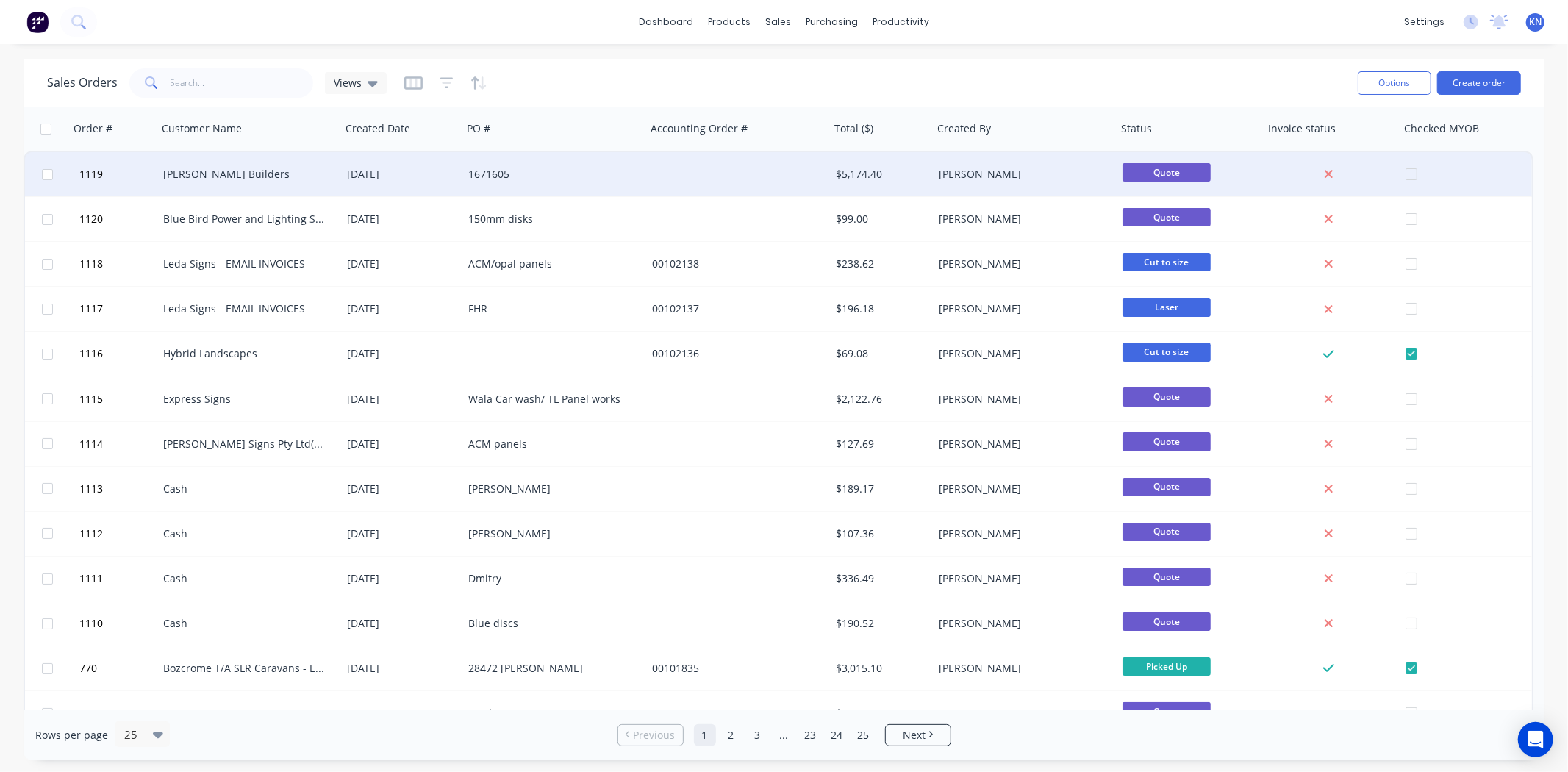
click at [216, 167] on div "[PERSON_NAME] Builders" at bounding box center [244, 174] width 163 height 15
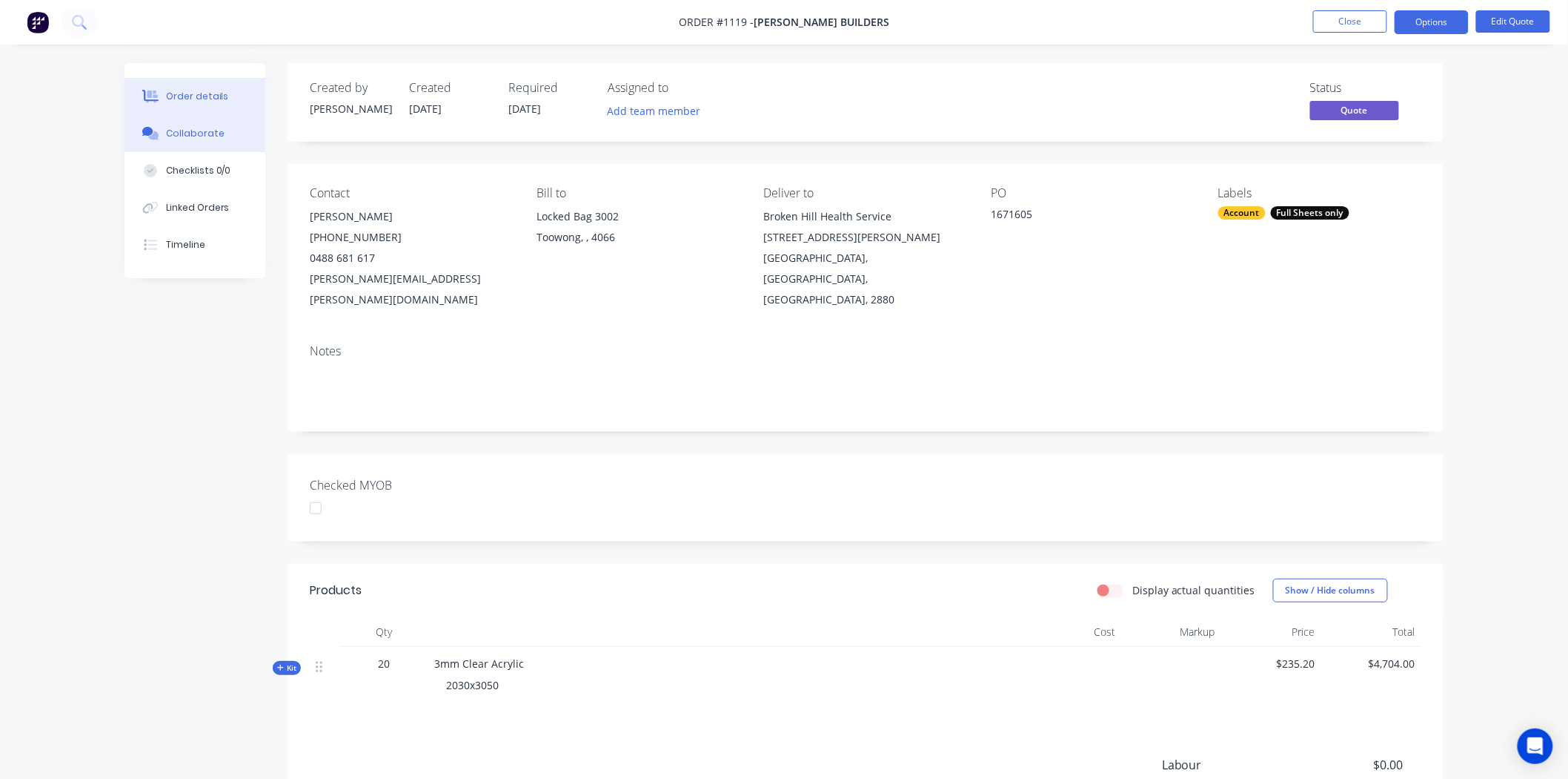
click at [181, 136] on div "Collaborate" at bounding box center [195, 133] width 59 height 13
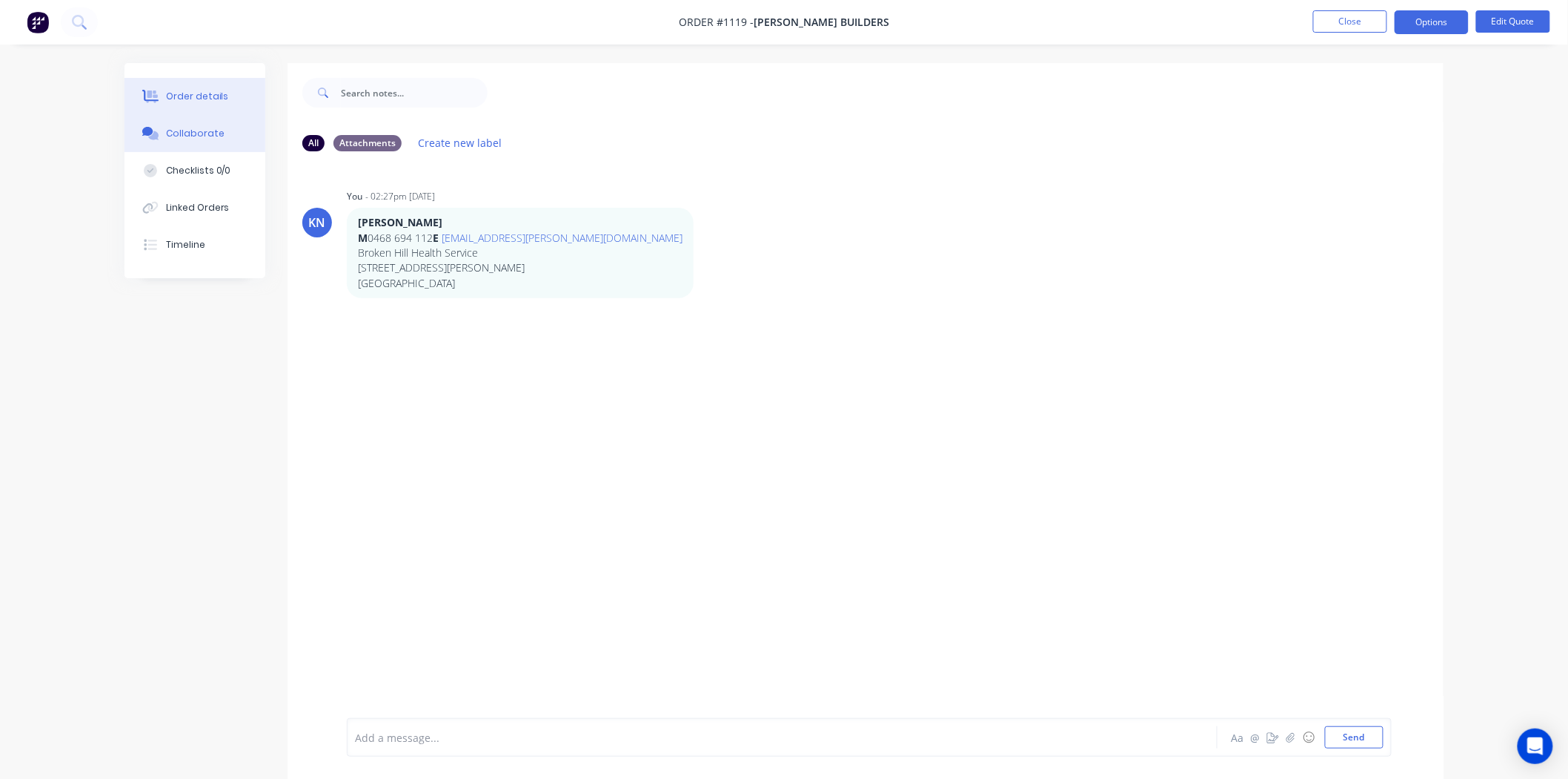
click at [178, 92] on div "Order details" at bounding box center [198, 96] width 63 height 13
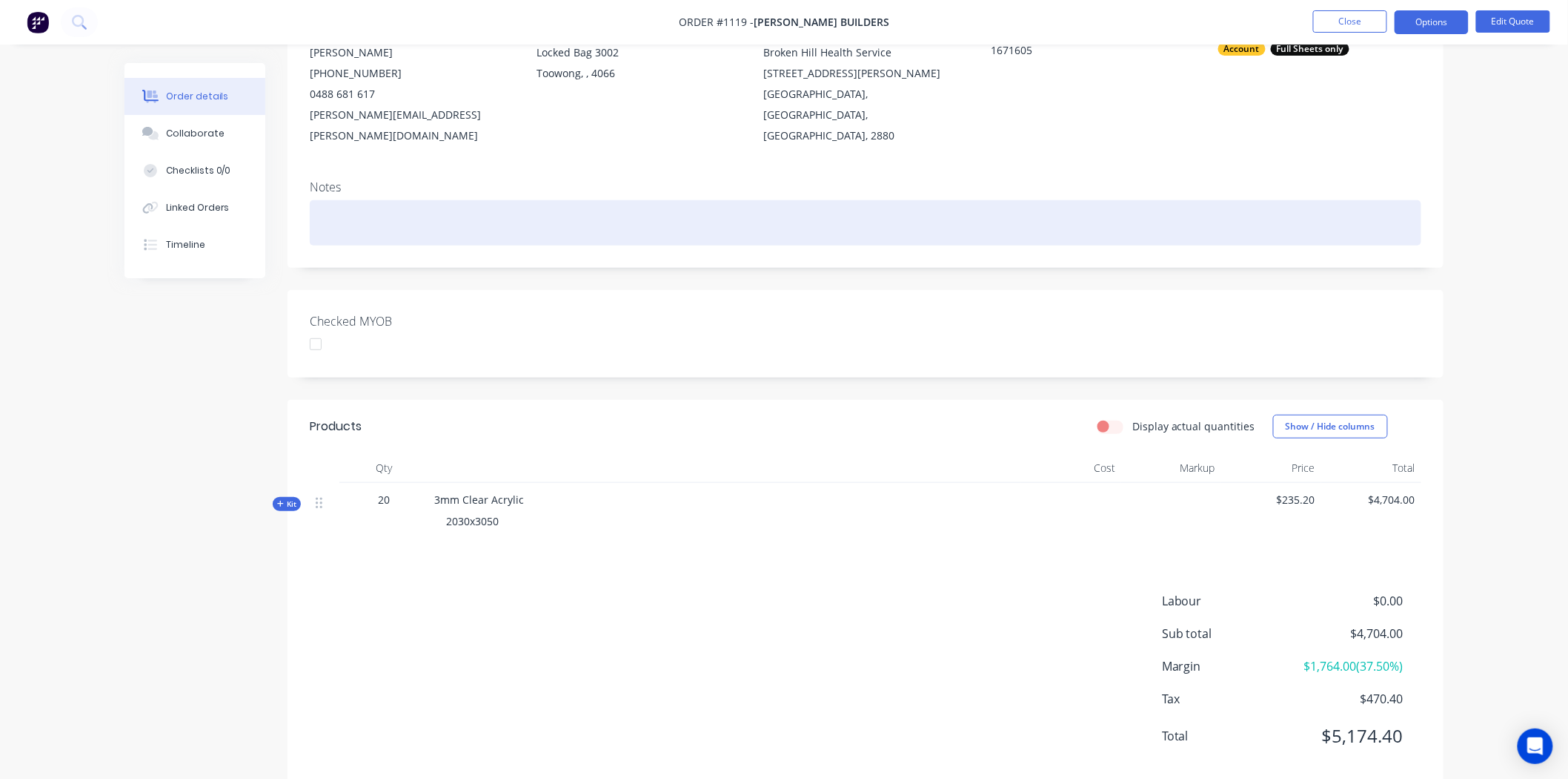
scroll to position [174, 0]
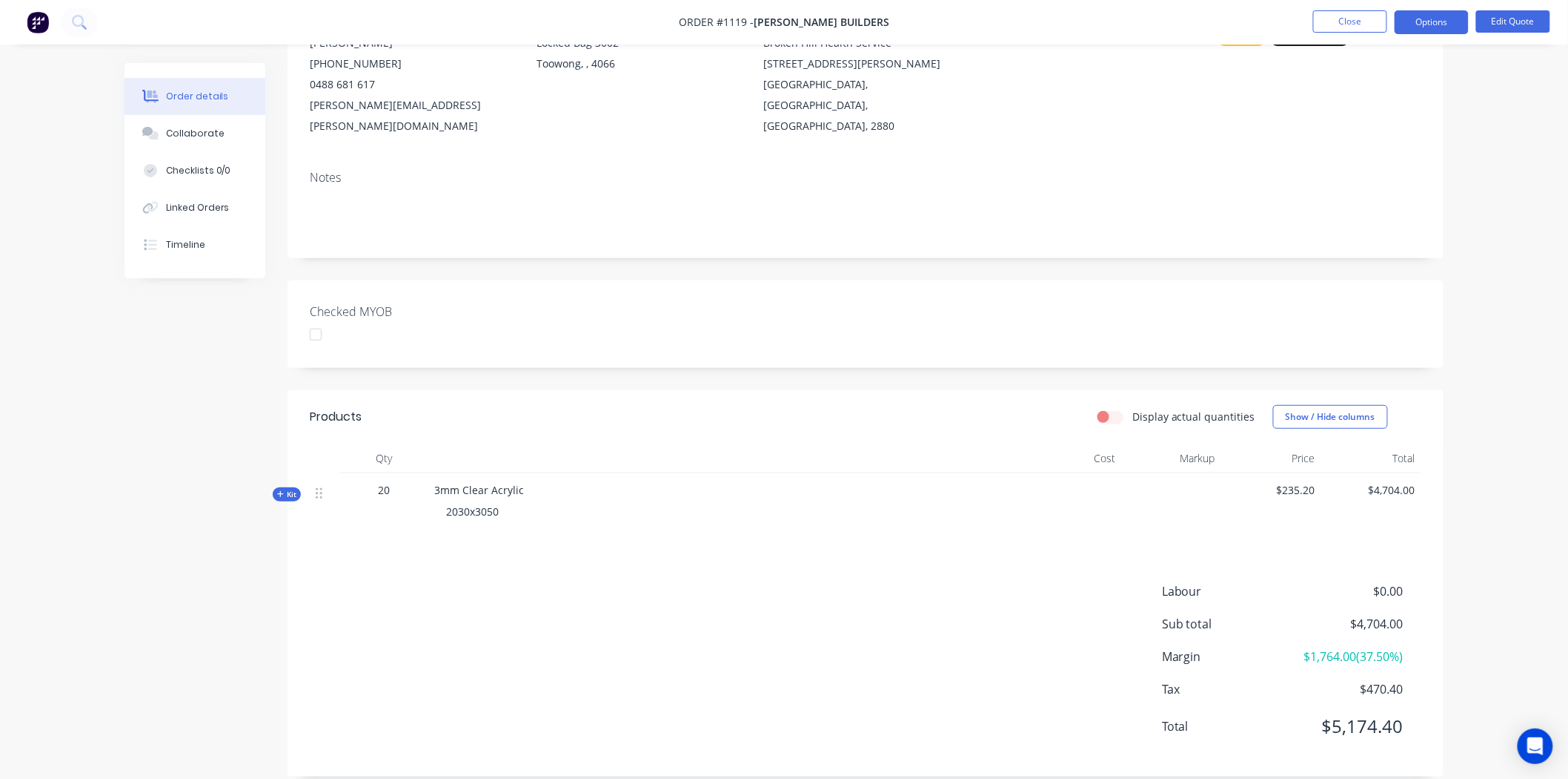
click at [286, 489] on span "Kit" at bounding box center [286, 494] width 19 height 11
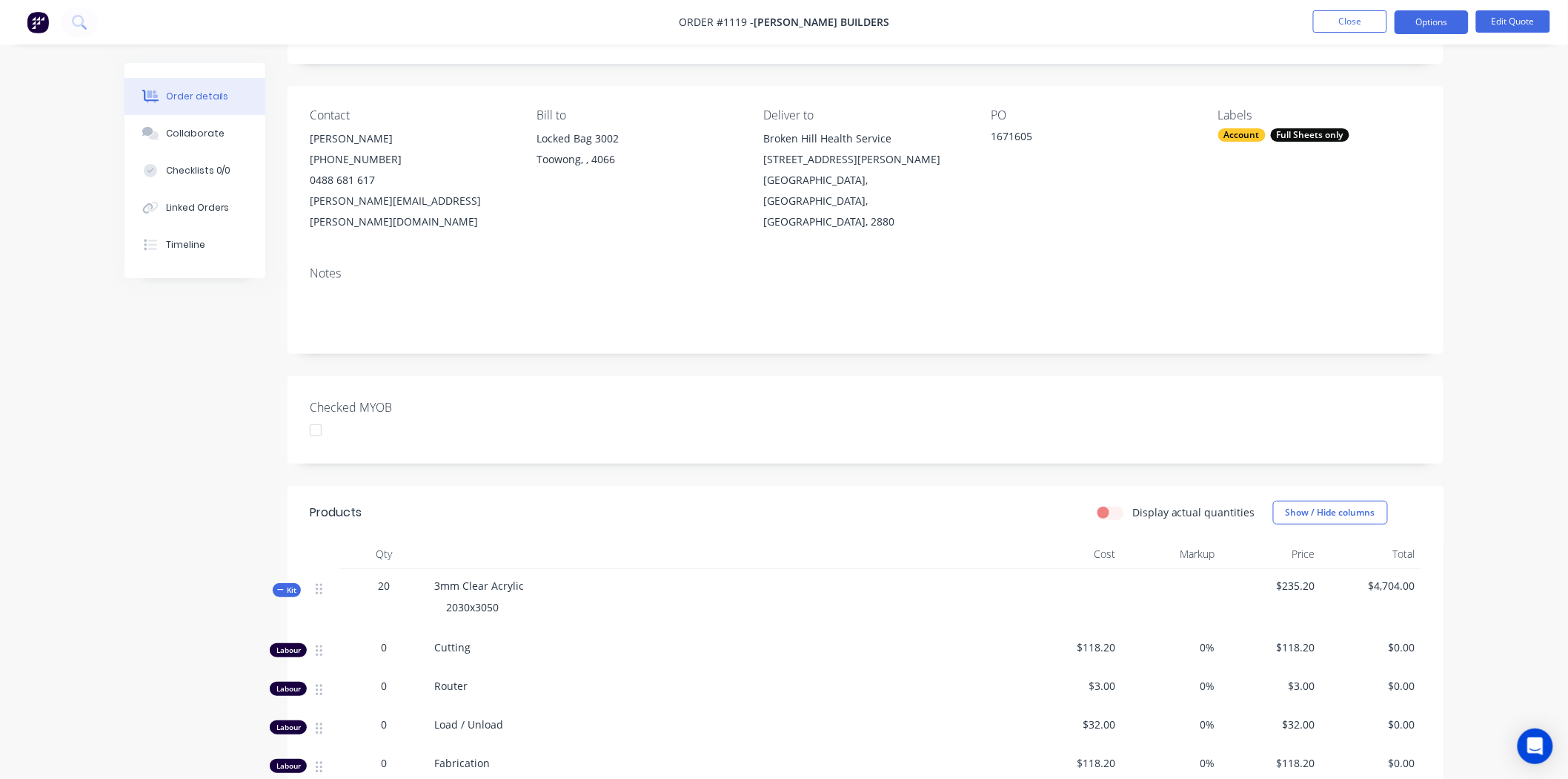
scroll to position [71, 0]
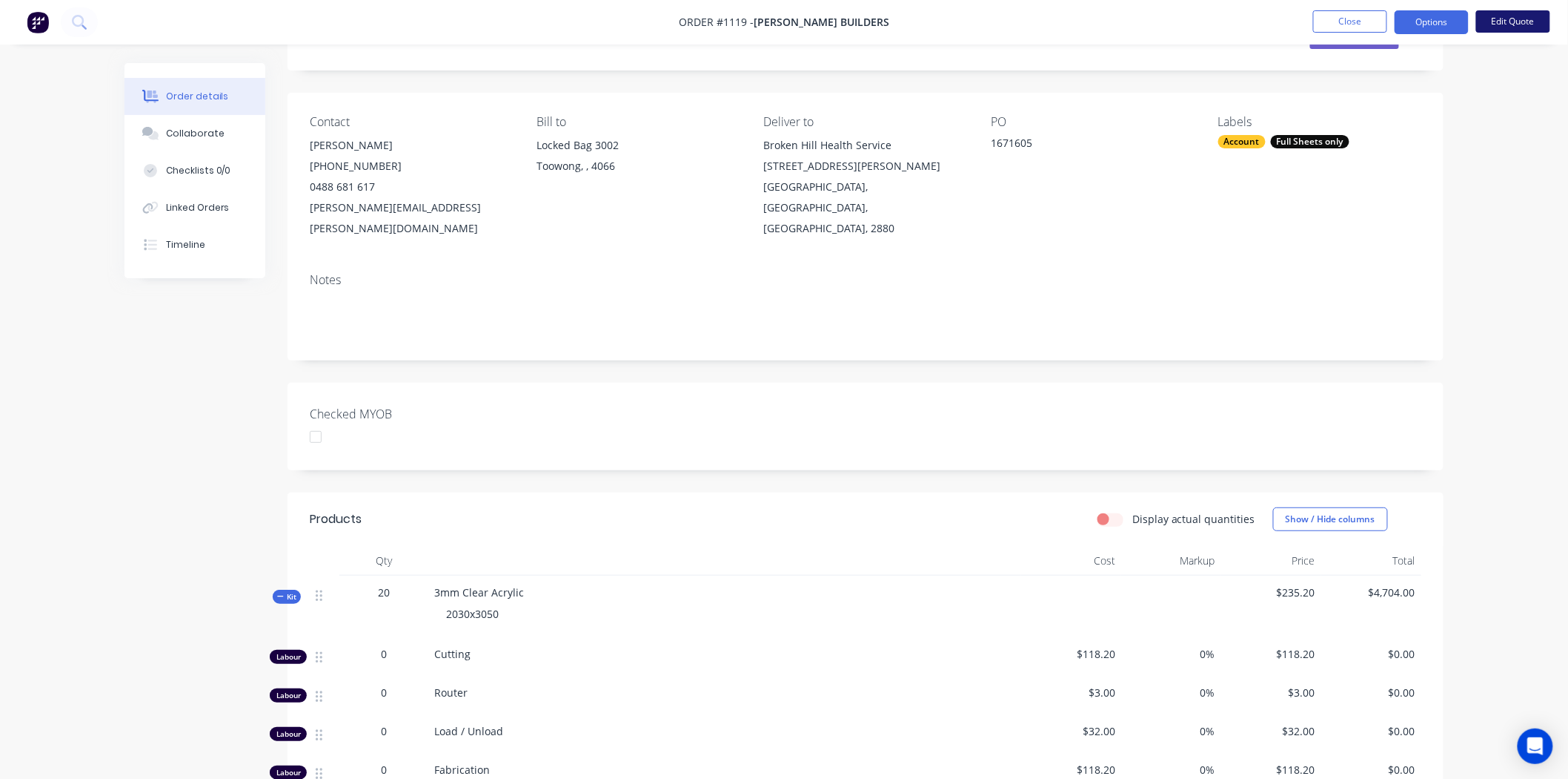
click at [1513, 18] on button "Edit Quote" at bounding box center [1513, 21] width 74 height 22
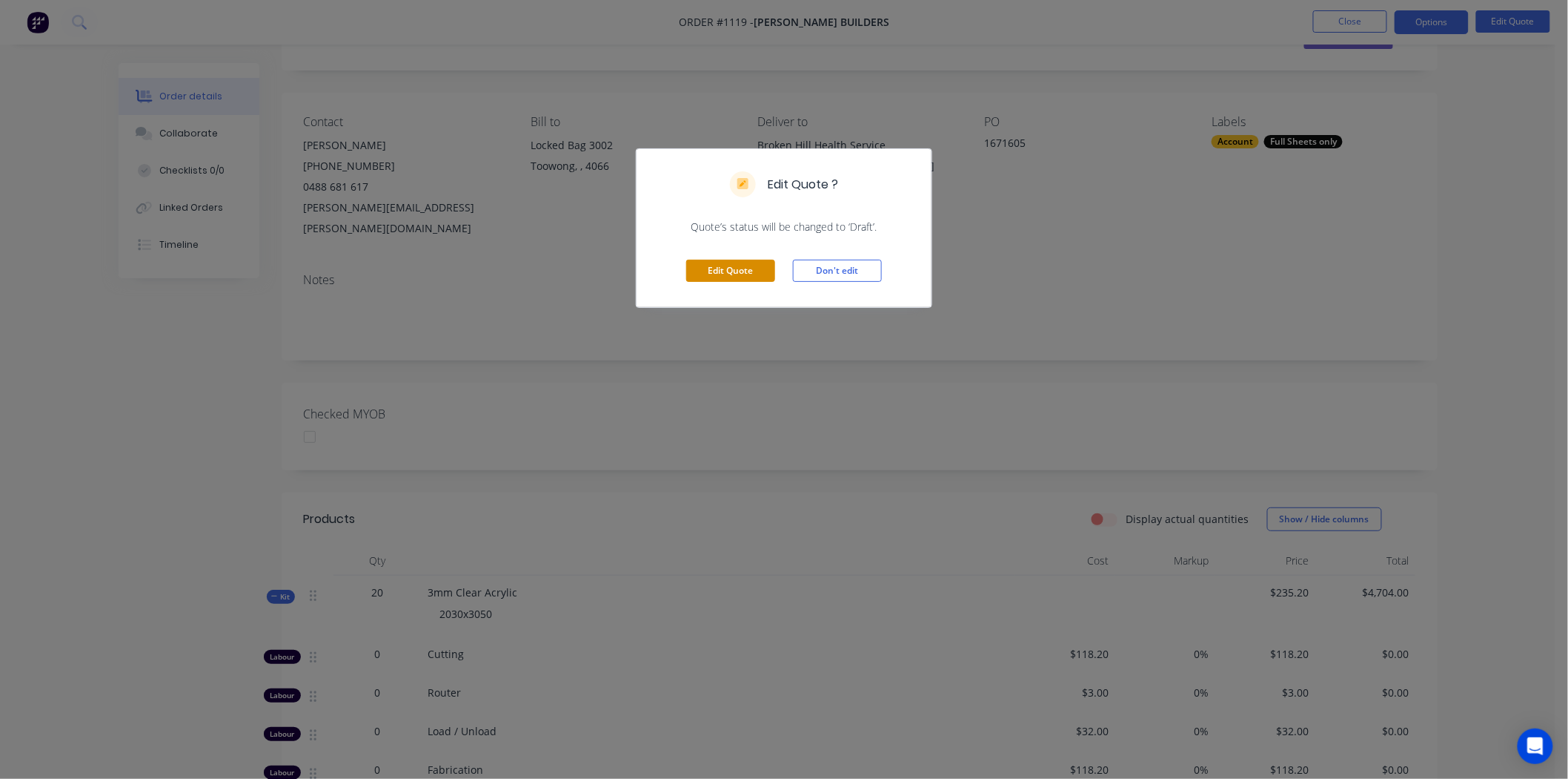
click at [749, 274] on button "Edit Quote" at bounding box center [730, 270] width 89 height 22
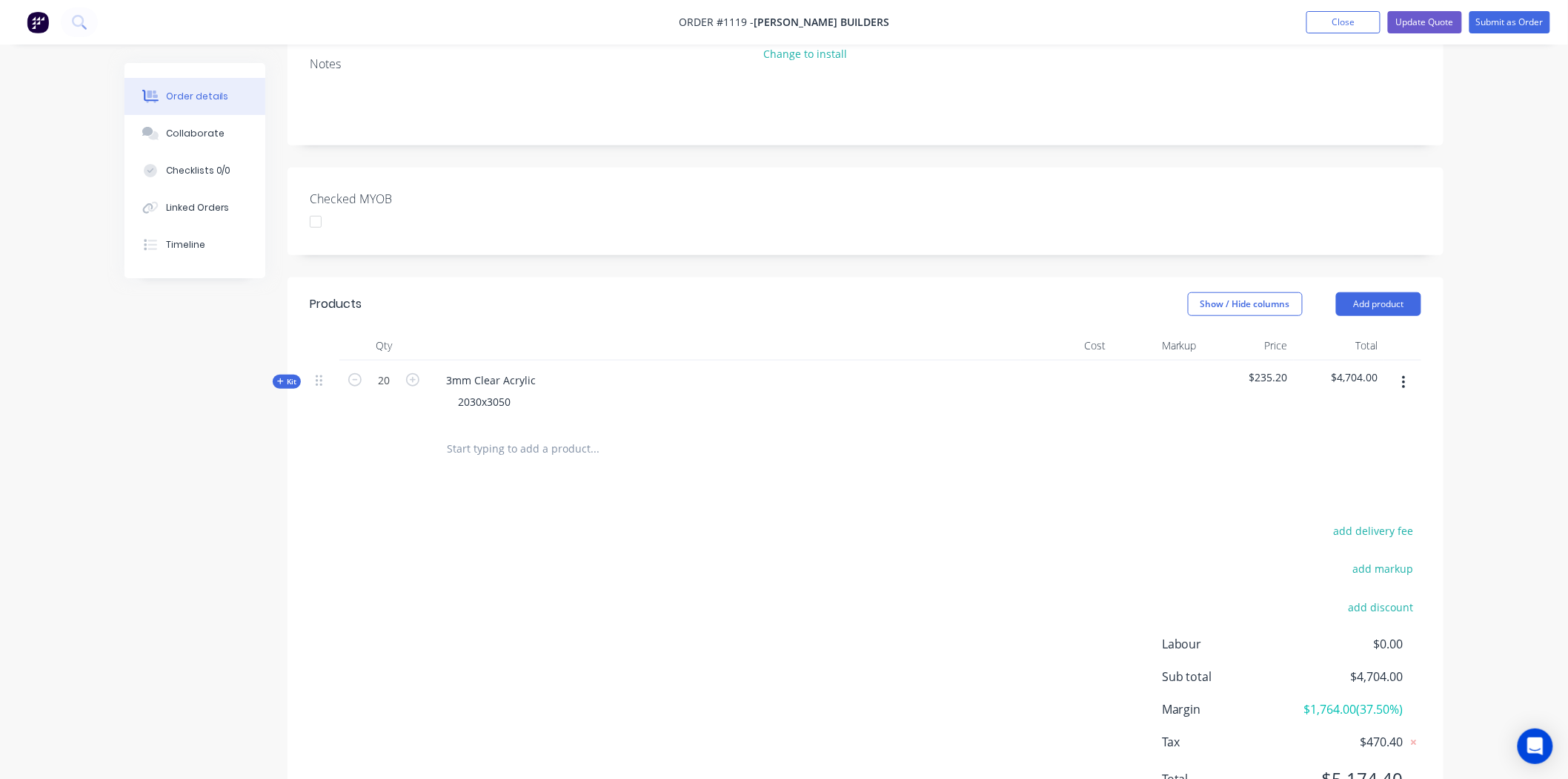
scroll to position [362, 0]
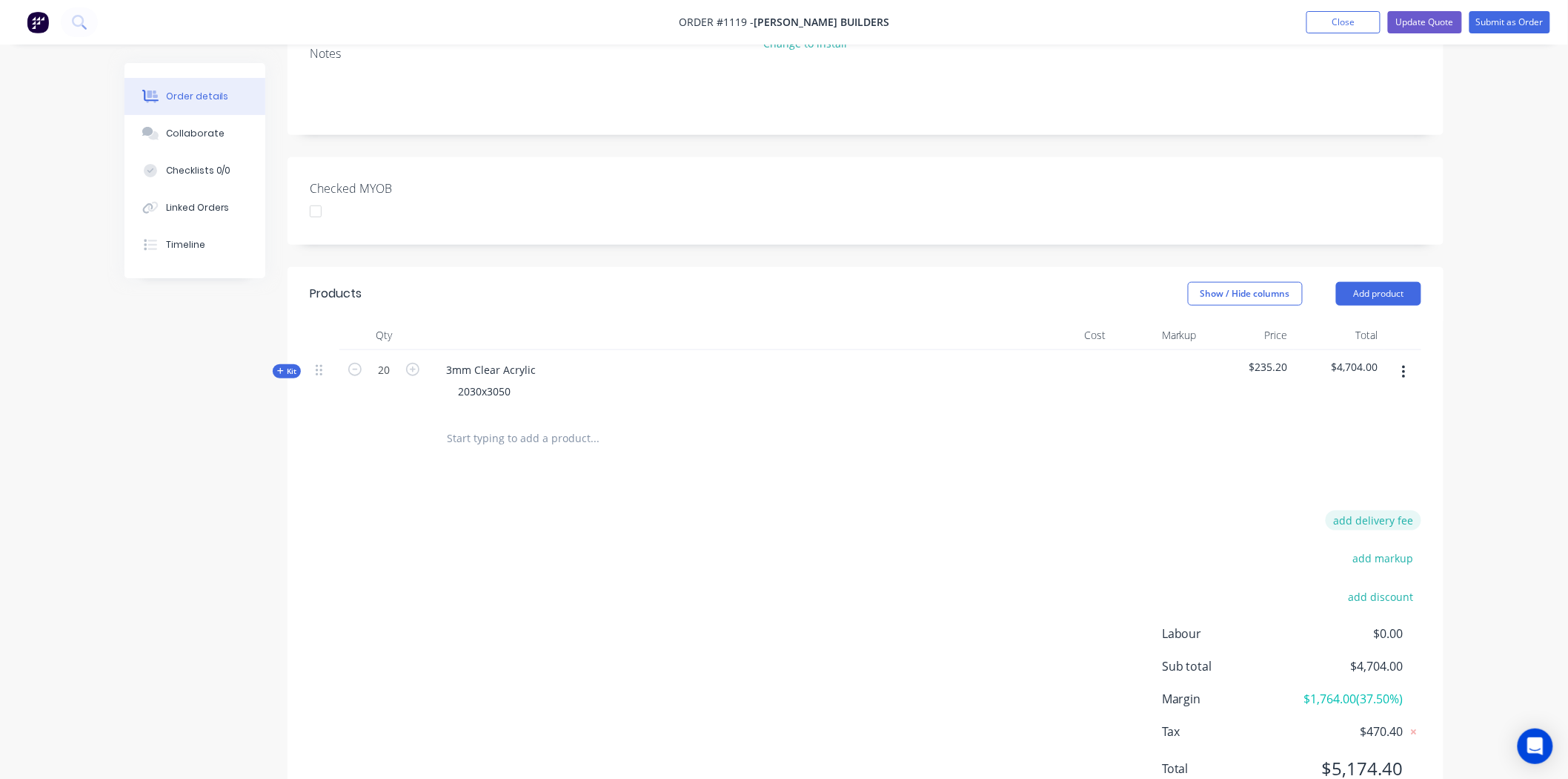
click at [1376, 510] on button "add delivery fee" at bounding box center [1374, 520] width 96 height 20
type input "668"
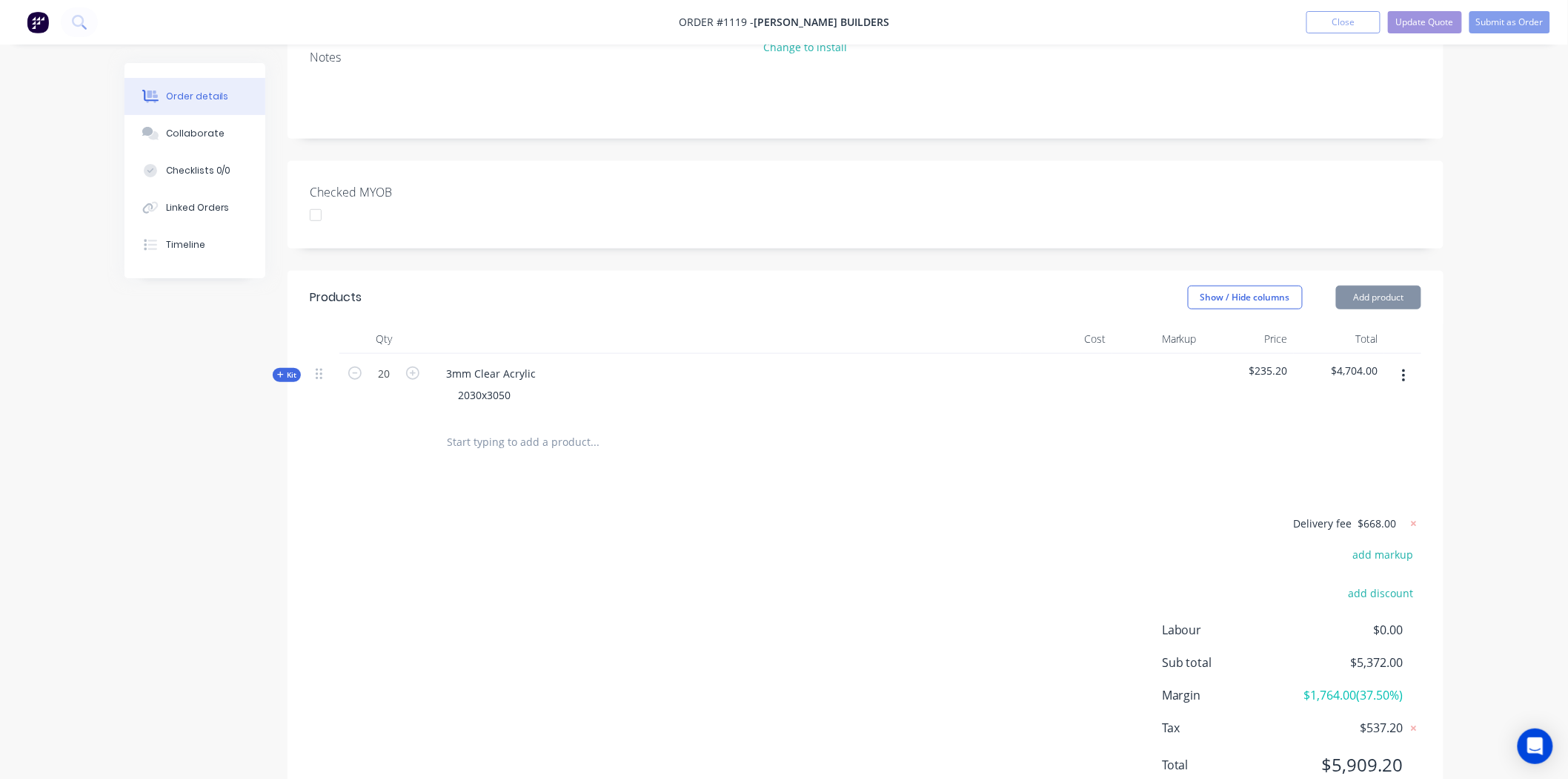
scroll to position [356, 0]
drag, startPoint x: 751, startPoint y: 485, endPoint x: 743, endPoint y: 498, distance: 15.3
click at [751, 517] on div "Delivery fee $668.00 add markup add discount Labour $0.00 Sub total $5,372.00 M…" at bounding box center [866, 655] width 1112 height 279
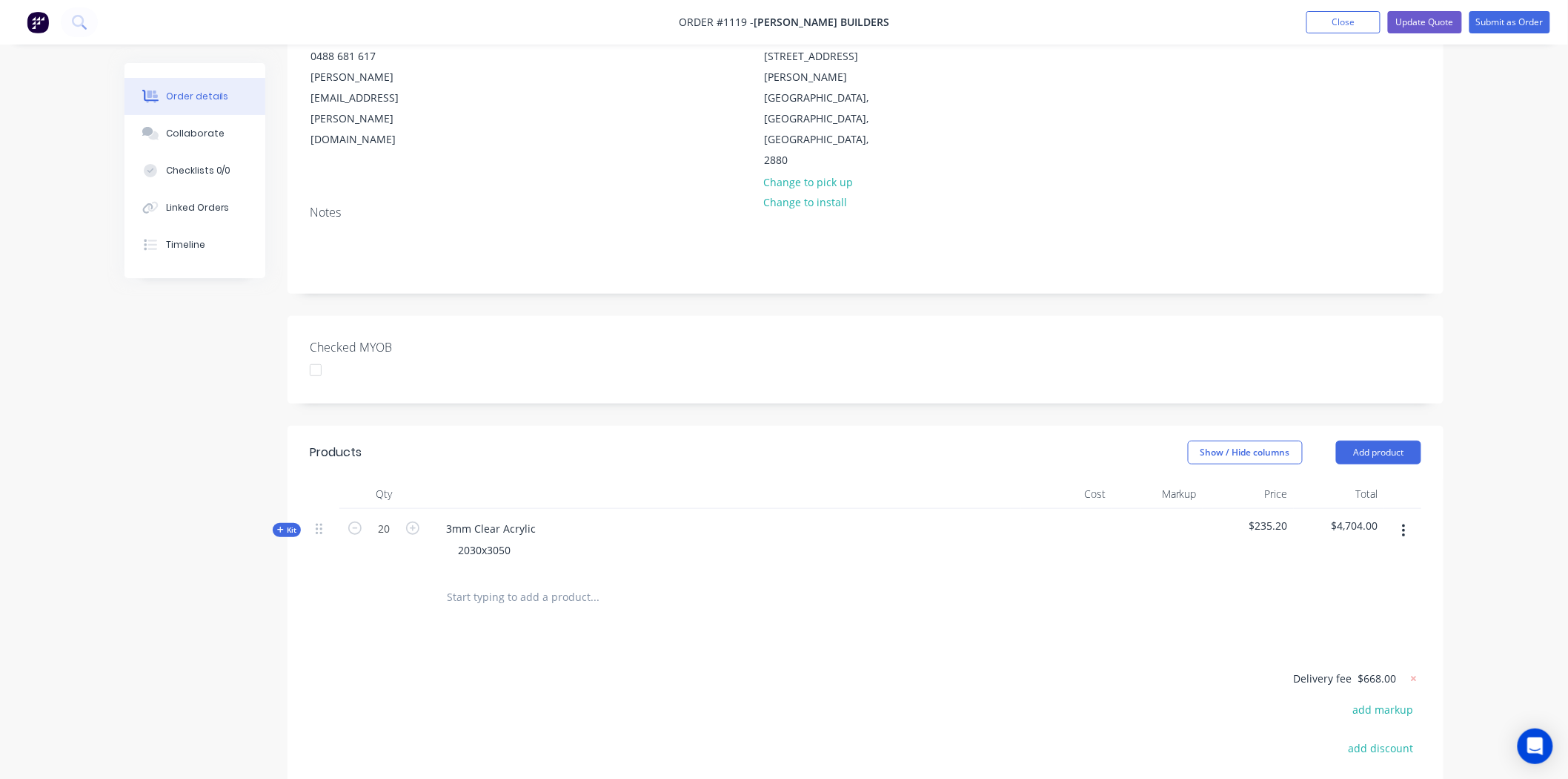
scroll to position [0, 0]
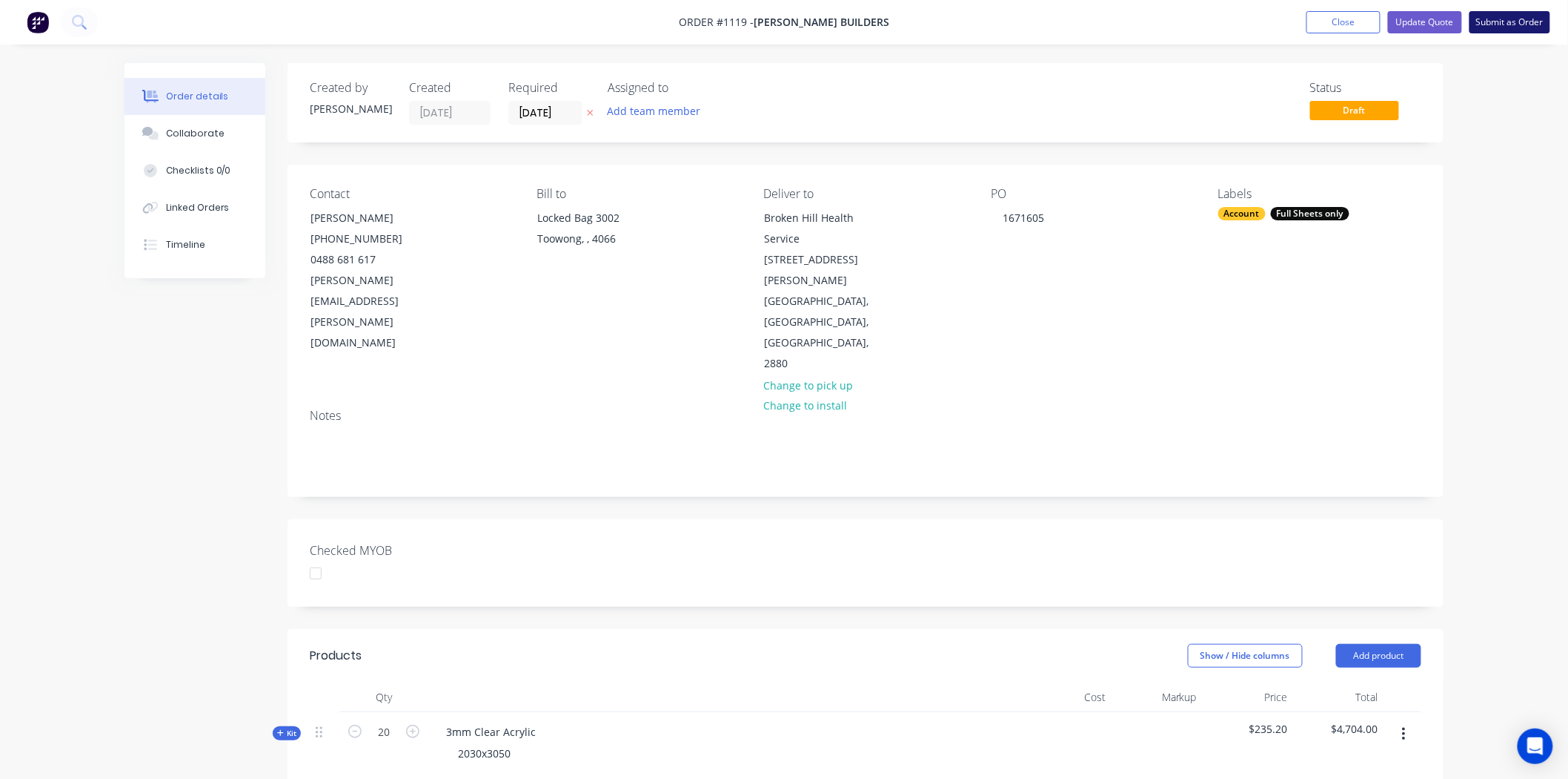
click at [1533, 19] on button "Submit as Order" at bounding box center [1510, 22] width 81 height 22
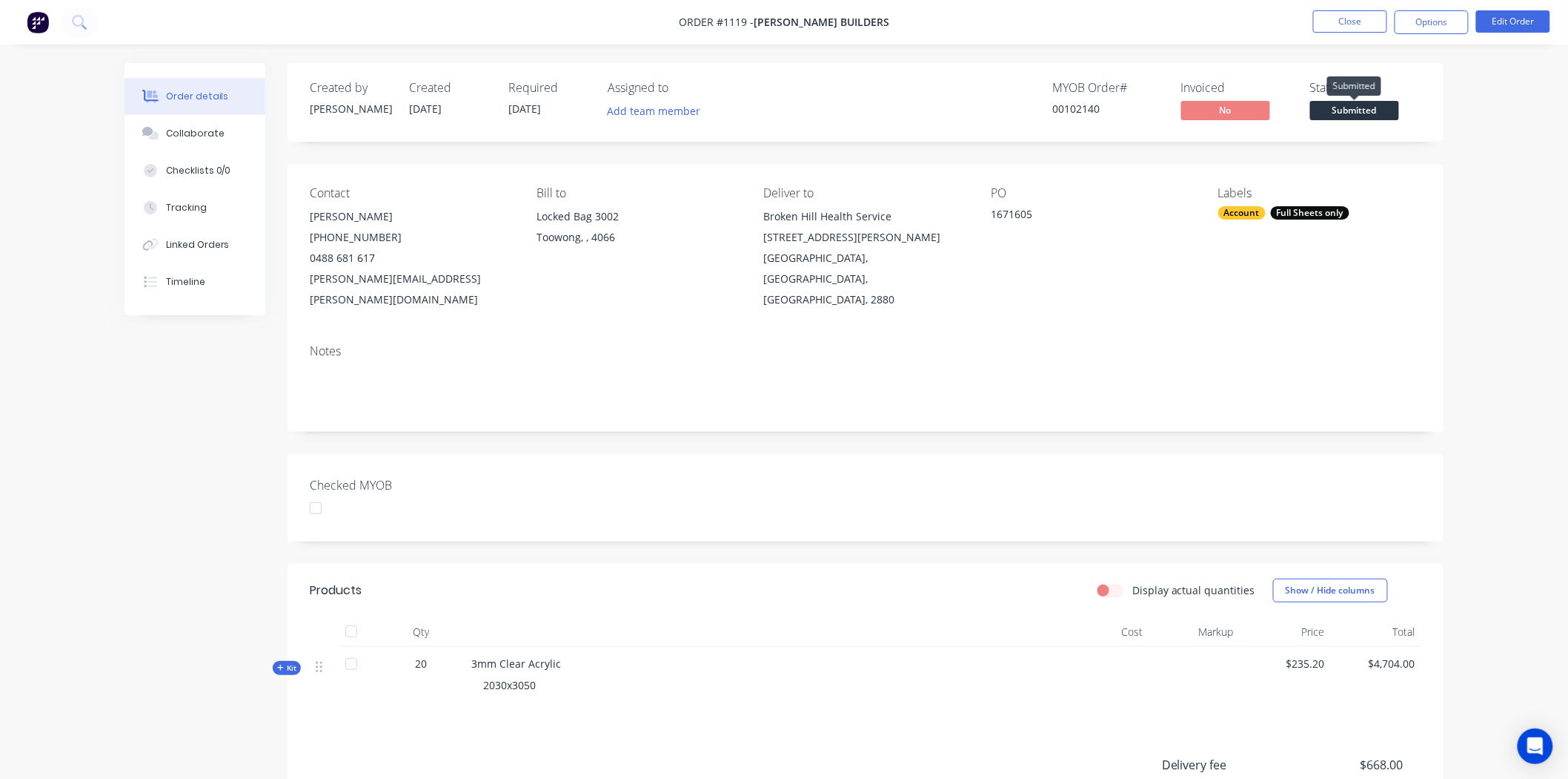
click at [1383, 112] on span "Submitted" at bounding box center [1354, 110] width 89 height 19
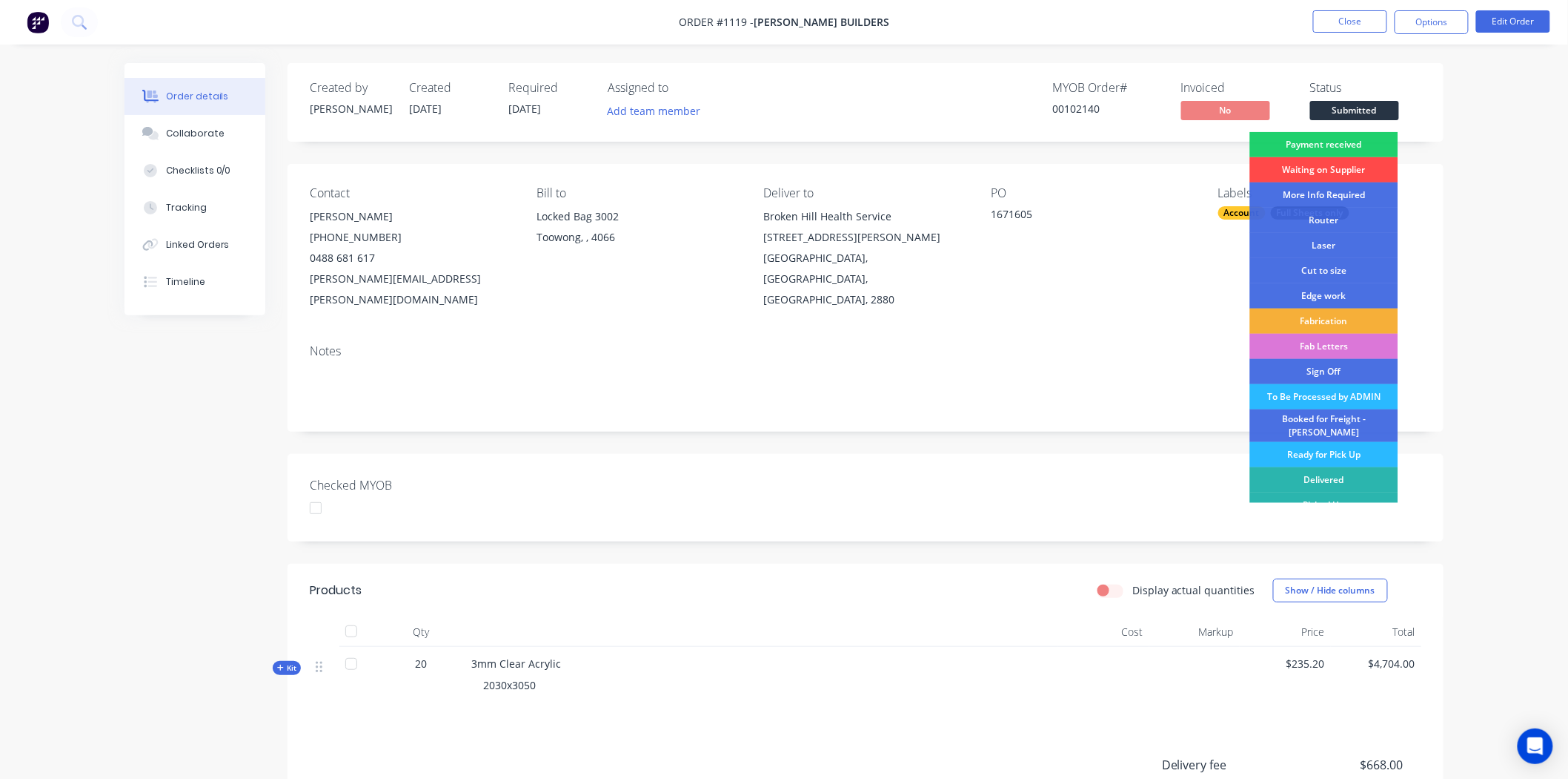
click at [1321, 168] on div "Waiting on Supplier" at bounding box center [1324, 170] width 148 height 25
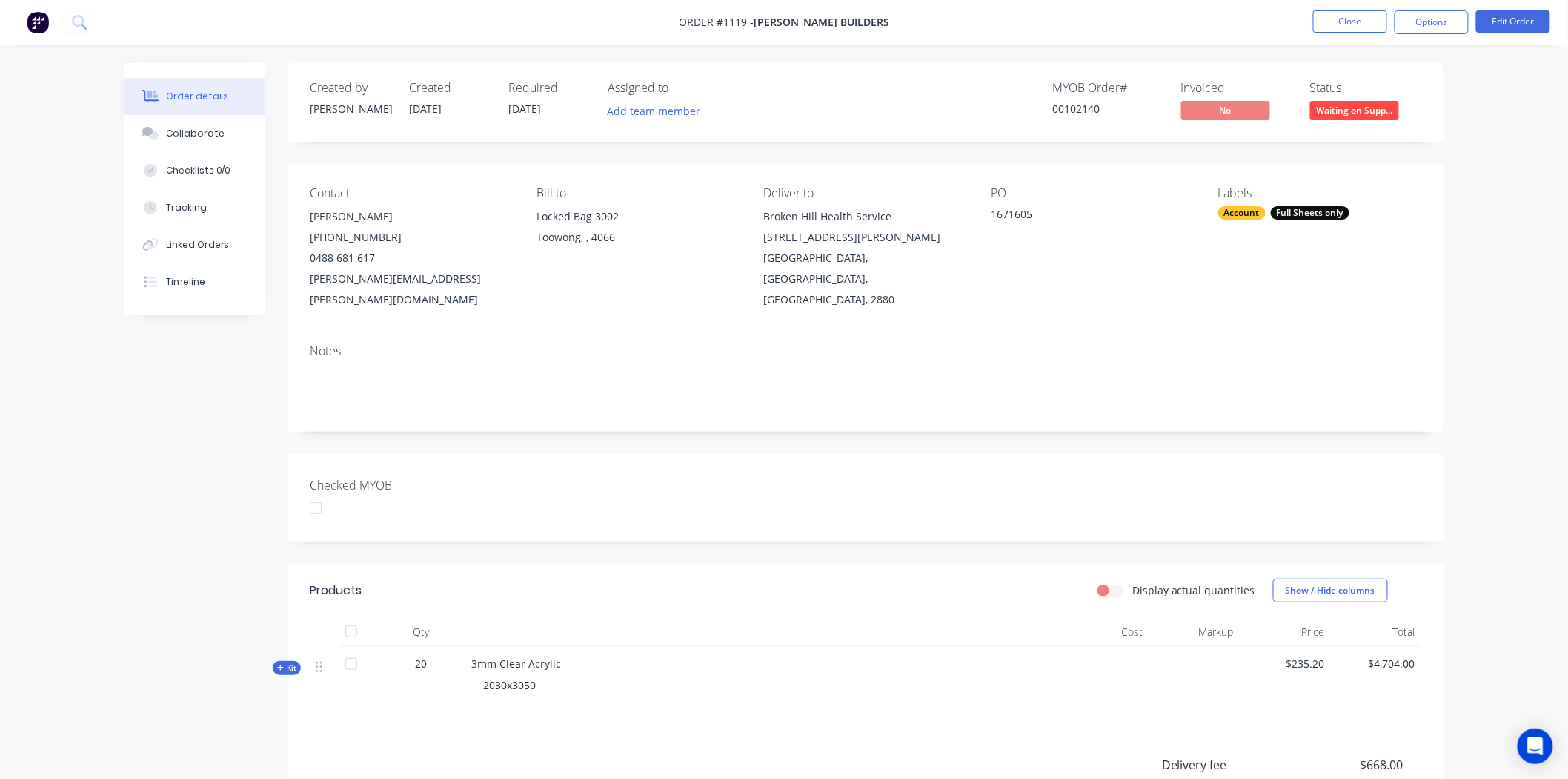
click at [1279, 298] on div "Contact [PERSON_NAME] [PHONE_NUMBER] [PERSON_NAME][EMAIL_ADDRESS][PERSON_NAME][…" at bounding box center [866, 248] width 1156 height 168
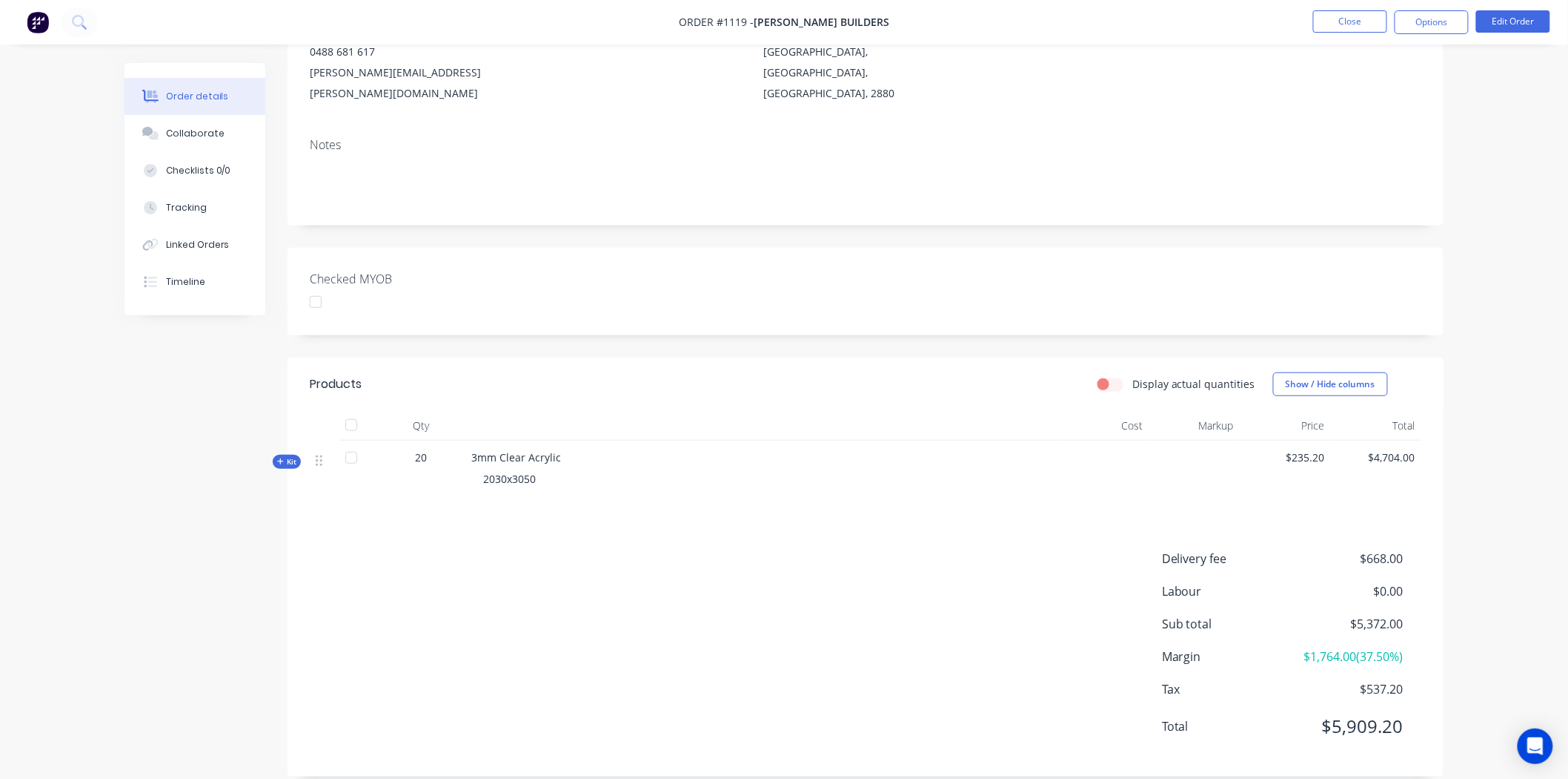
click at [280, 459] on icon at bounding box center [280, 462] width 6 height 6
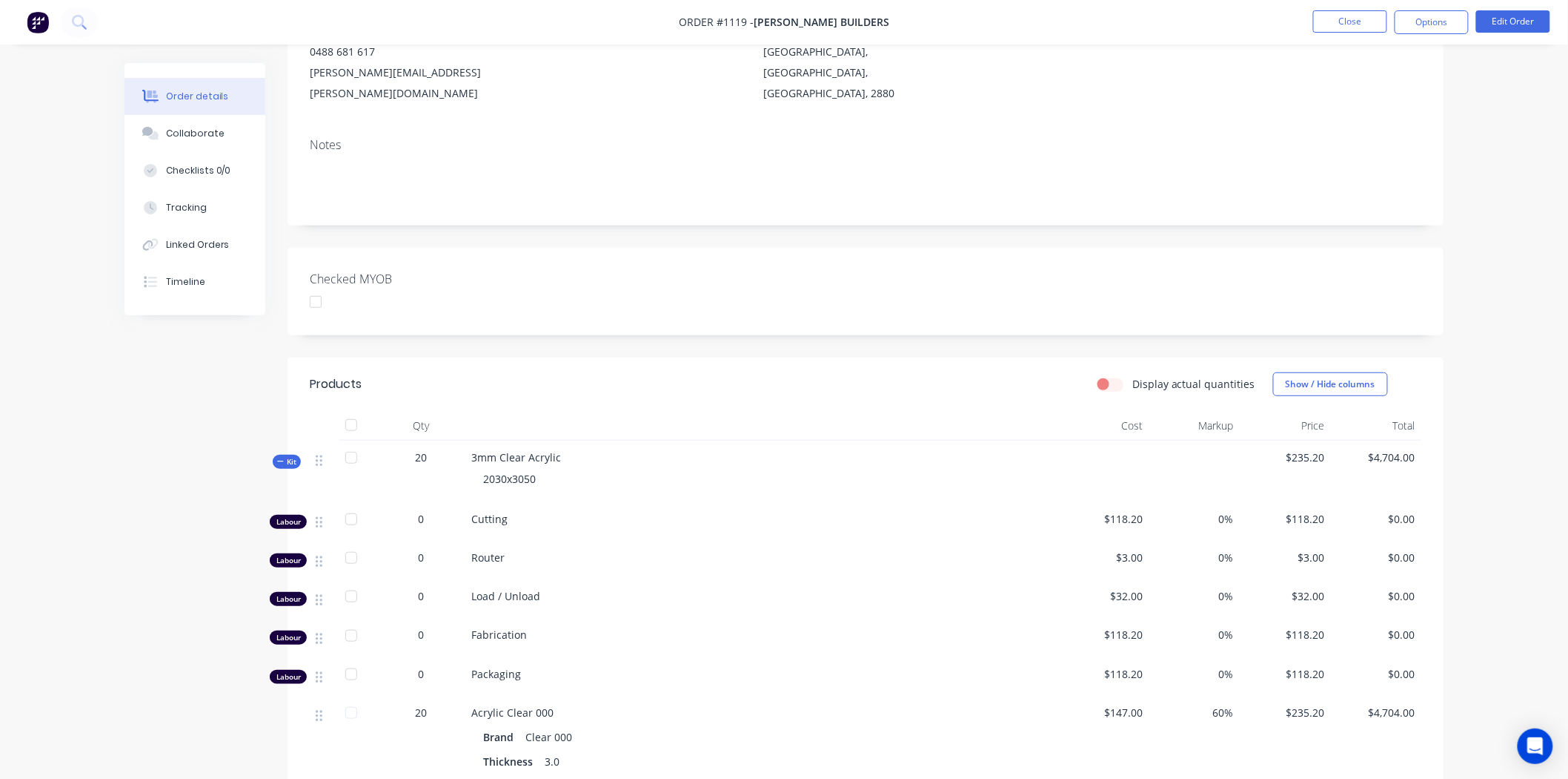
click at [539, 465] on div "2030x3050" at bounding box center [762, 479] width 581 height 28
click at [535, 472] on span "2030x3050" at bounding box center [509, 479] width 52 height 14
click at [1519, 20] on button "Edit Order" at bounding box center [1513, 21] width 74 height 22
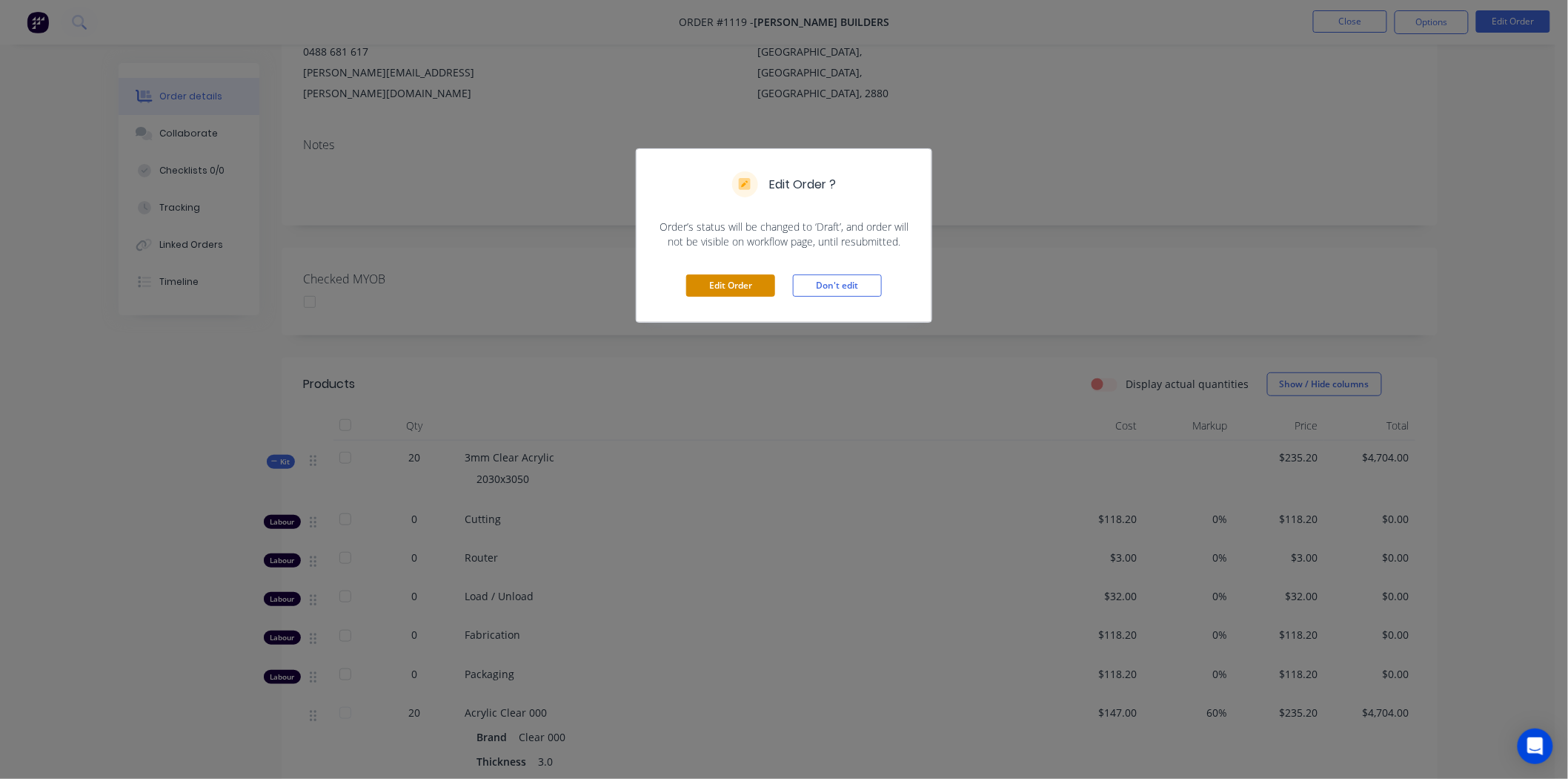
click at [720, 280] on button "Edit Order" at bounding box center [730, 285] width 89 height 22
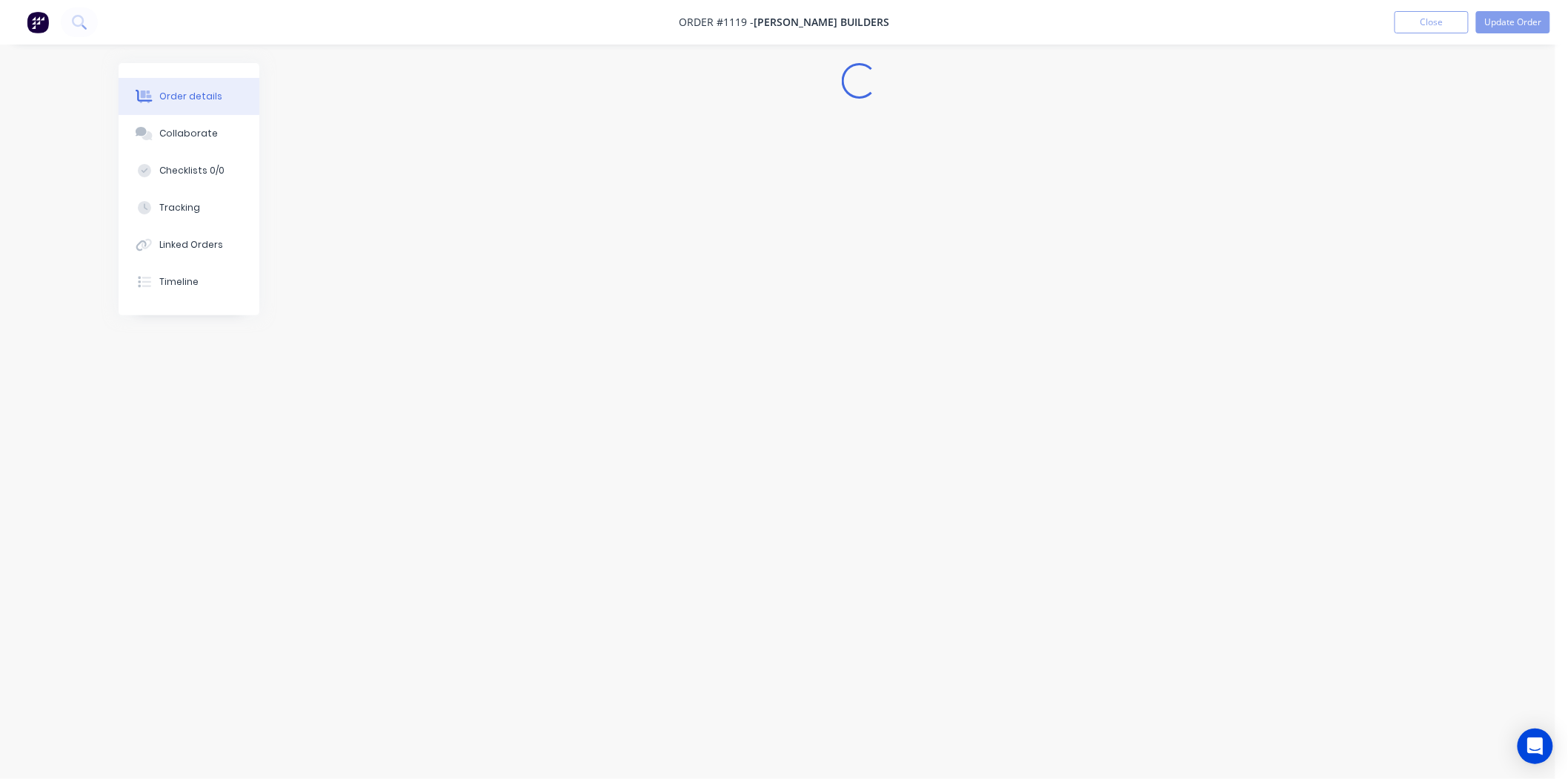
scroll to position [0, 0]
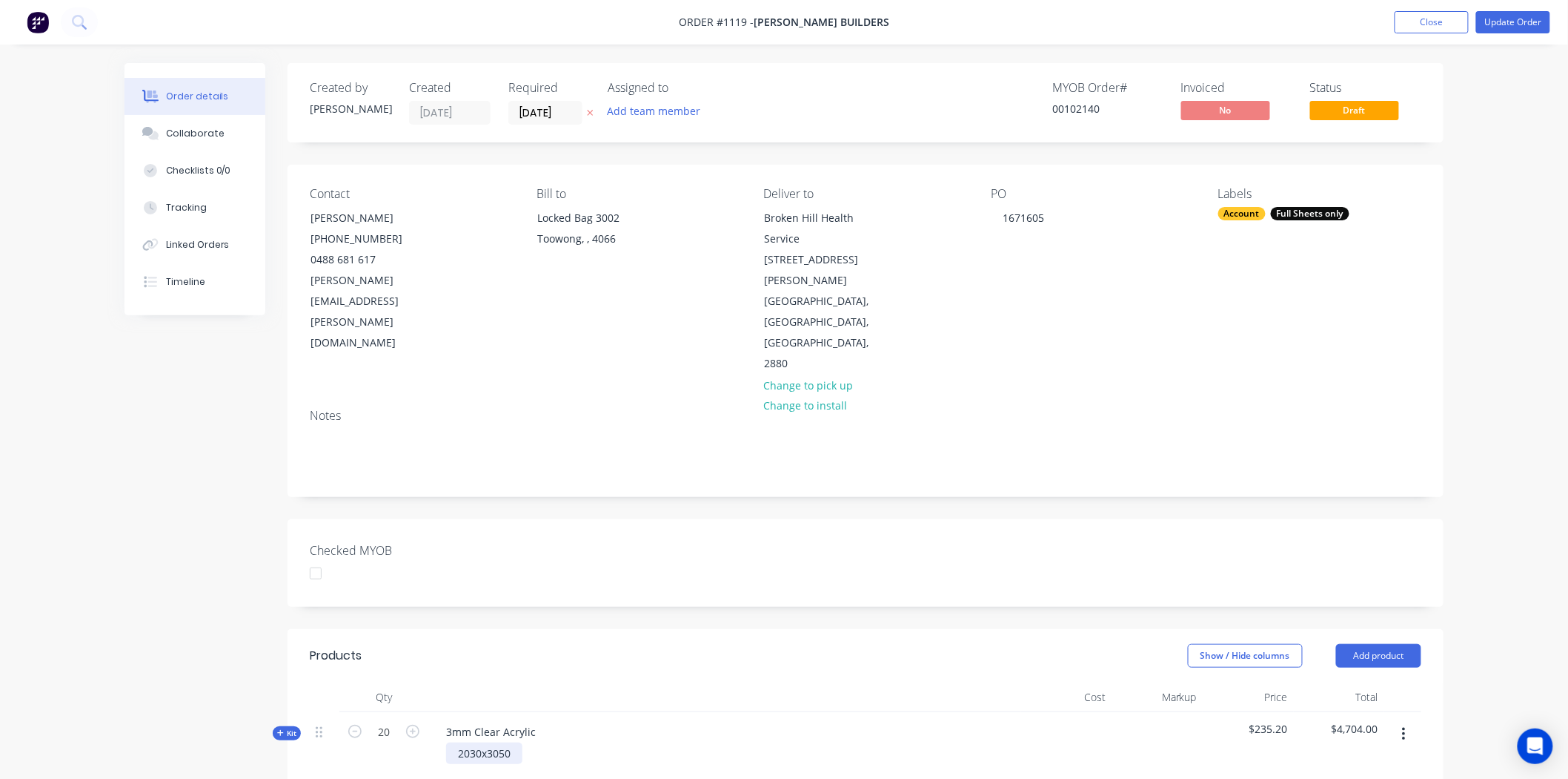
click at [513, 742] on div "2030x3050" at bounding box center [484, 753] width 76 height 22
click at [788, 682] on div at bounding box center [725, 697] width 593 height 29
click at [1510, 24] on button "Update Order" at bounding box center [1513, 22] width 74 height 22
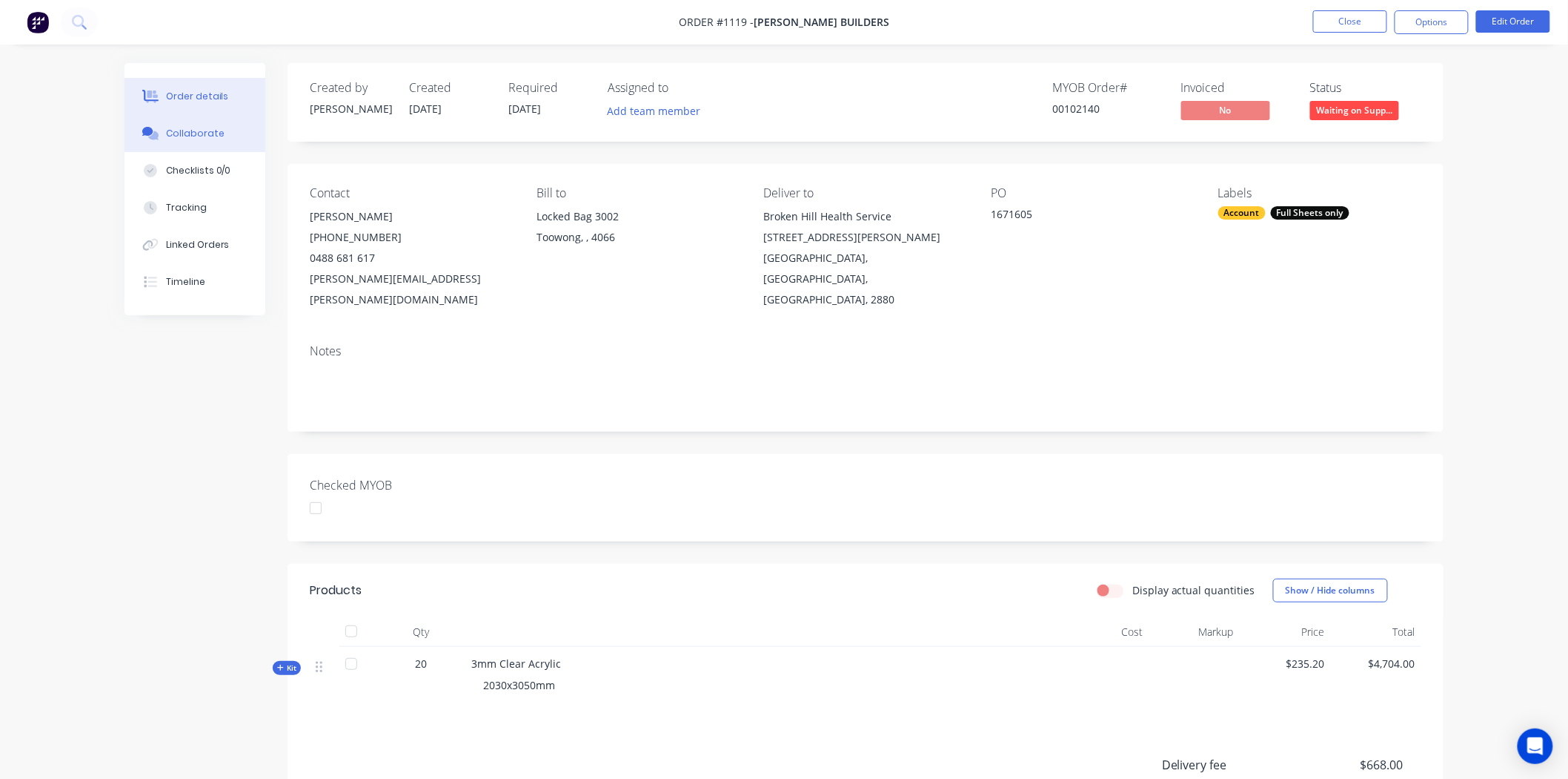
click at [211, 130] on div "Collaborate" at bounding box center [195, 133] width 59 height 13
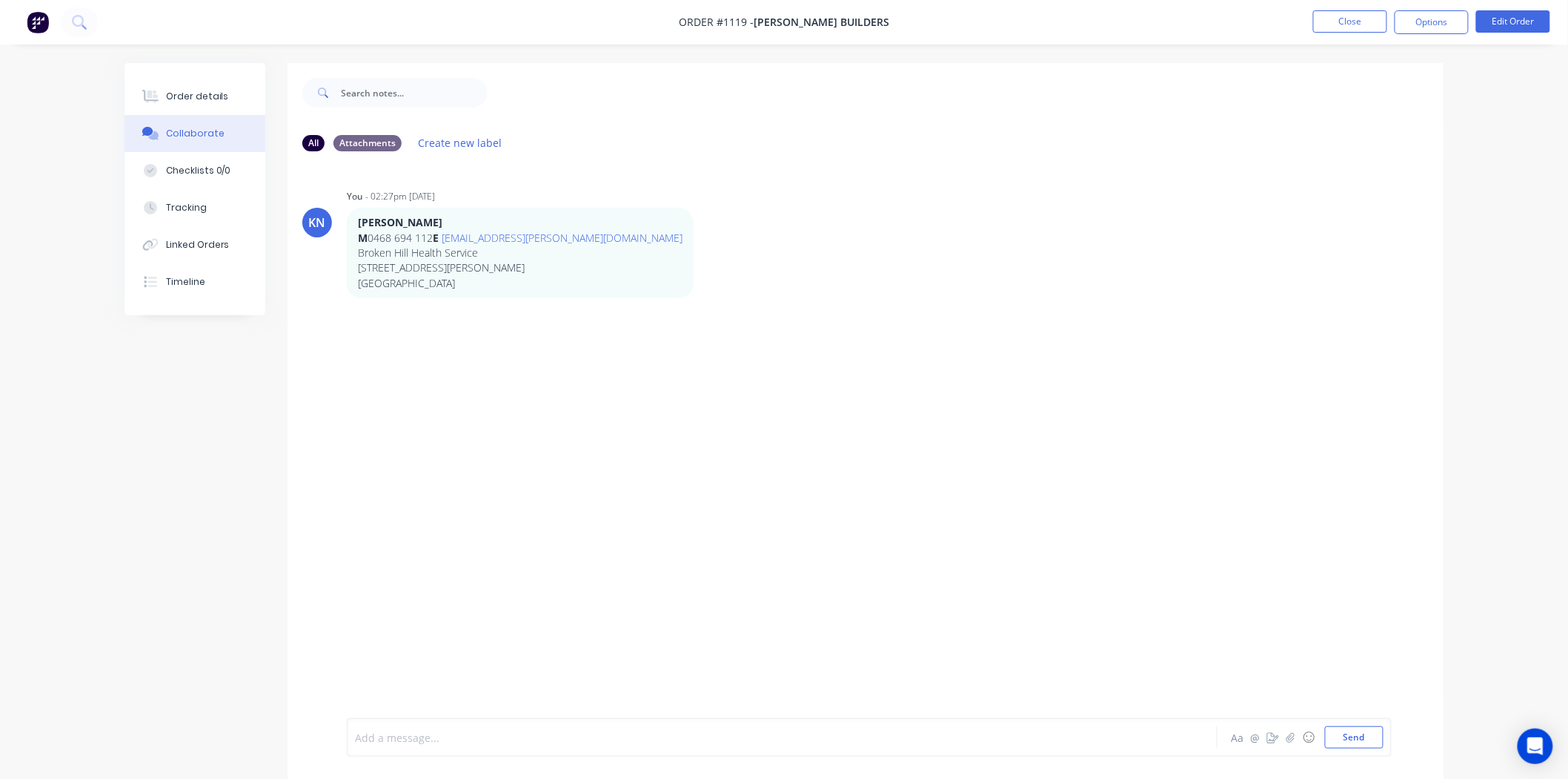
click at [401, 733] on div at bounding box center [741, 737] width 771 height 15
click at [1360, 733] on button "Send" at bounding box center [1354, 737] width 59 height 22
click at [1353, 20] on button "Close" at bounding box center [1350, 21] width 74 height 22
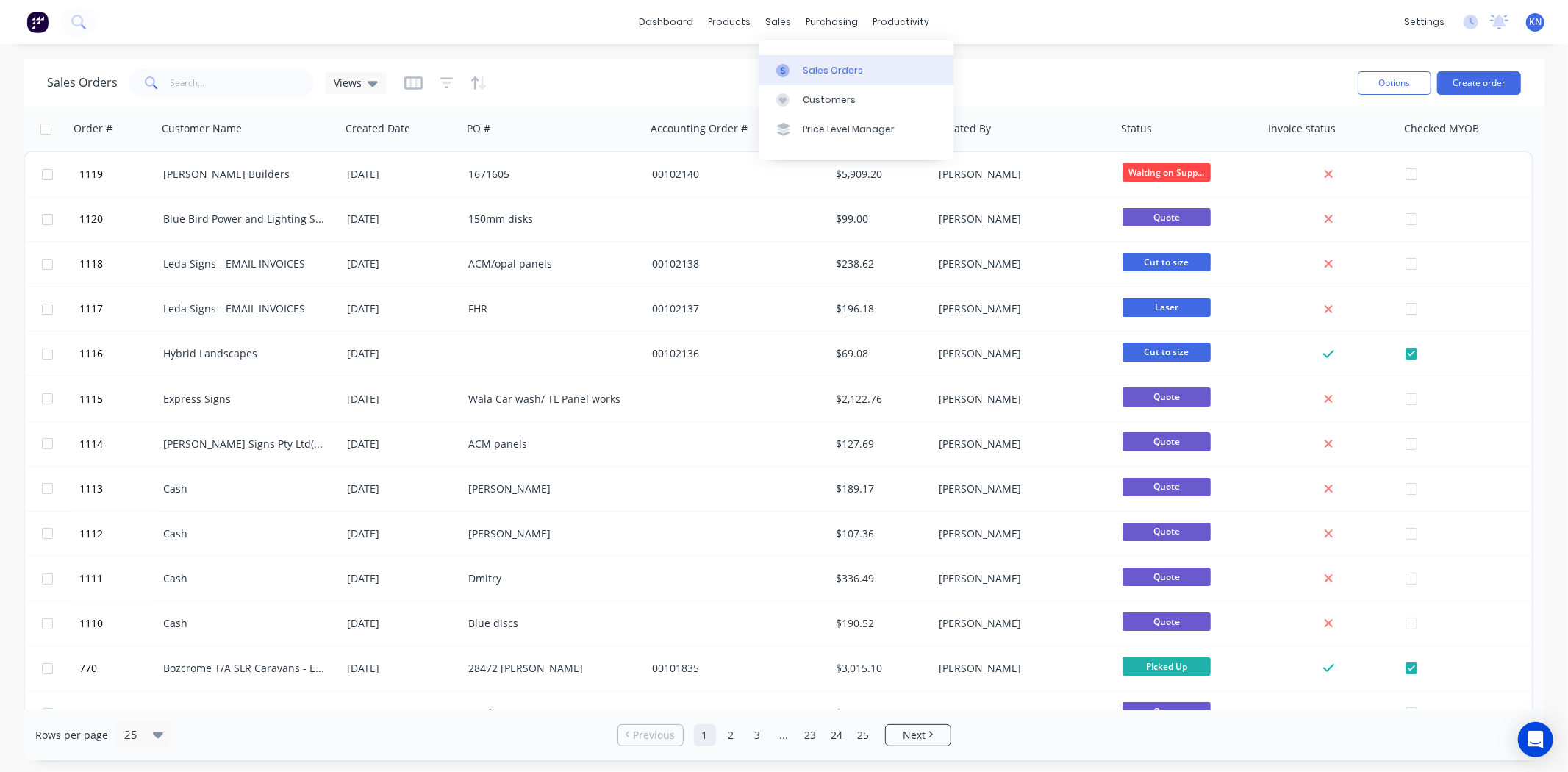
drag, startPoint x: 817, startPoint y: 68, endPoint x: 801, endPoint y: 69, distance: 16.0
click at [817, 68] on div "Sales Orders" at bounding box center [833, 70] width 60 height 13
click at [819, 67] on div "Sales Orders" at bounding box center [833, 70] width 60 height 13
click at [223, 85] on input "text" at bounding box center [242, 83] width 143 height 29
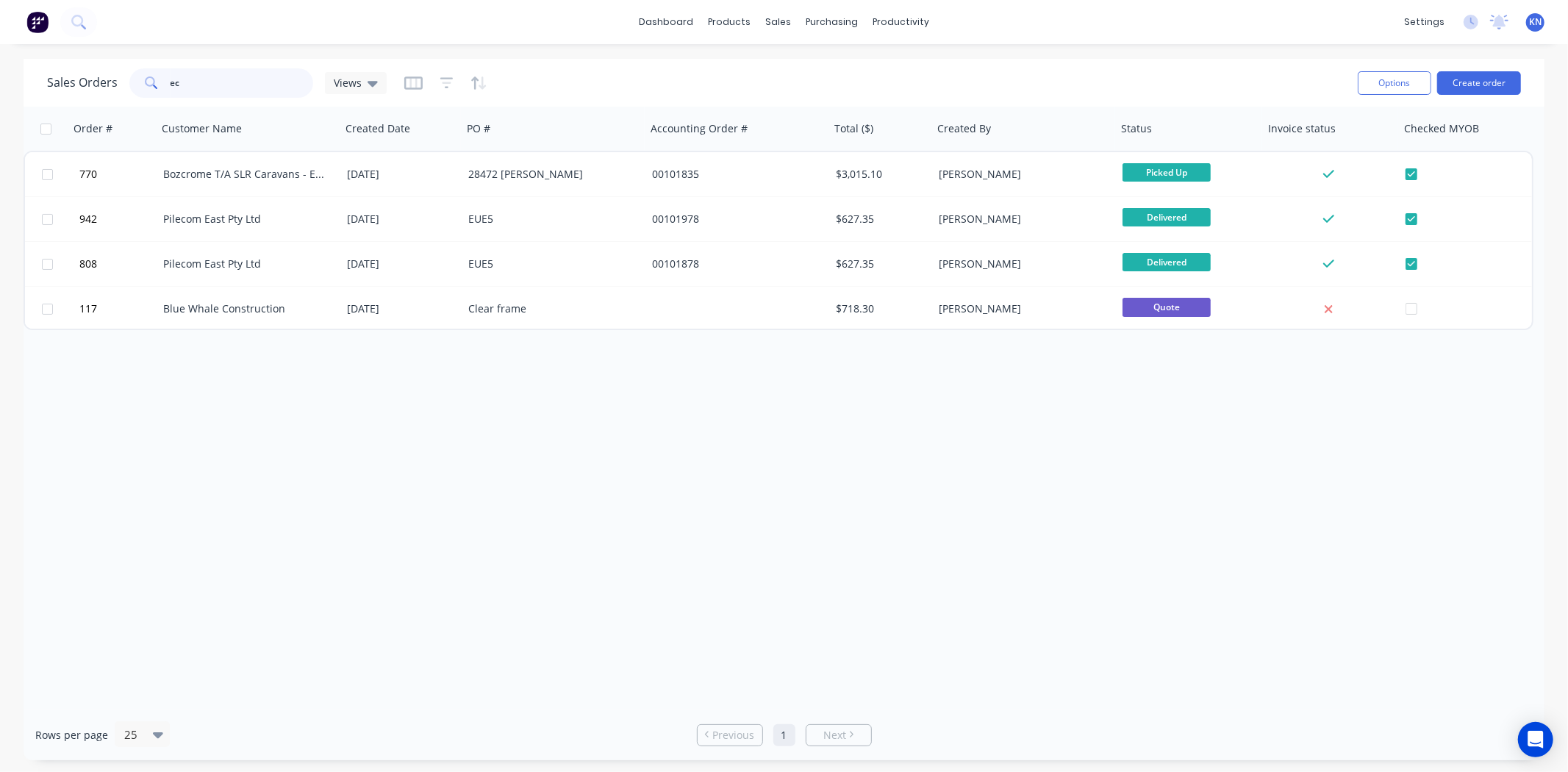
type input "e"
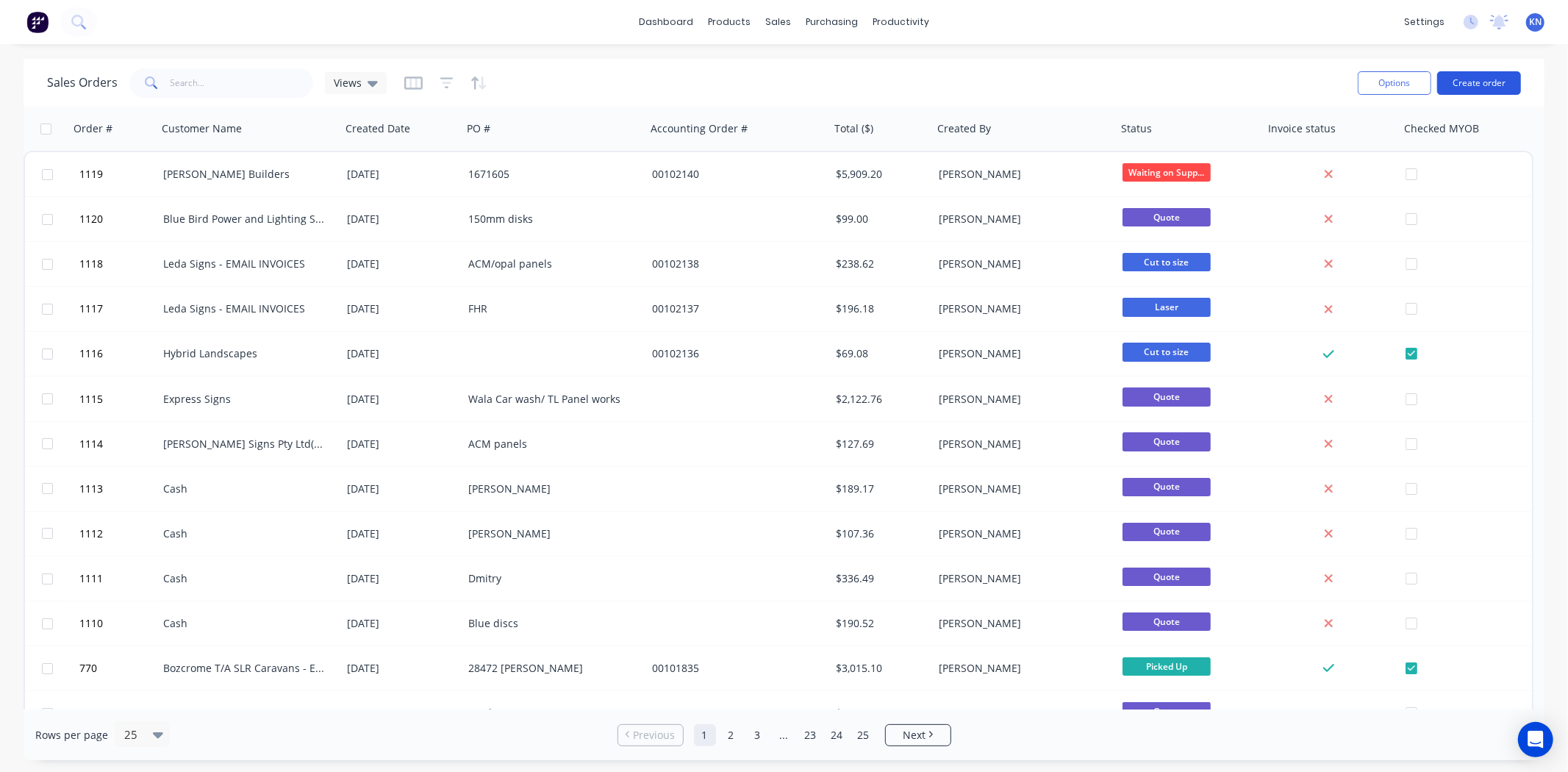
click at [1478, 77] on button "Create order" at bounding box center [1479, 83] width 84 height 24
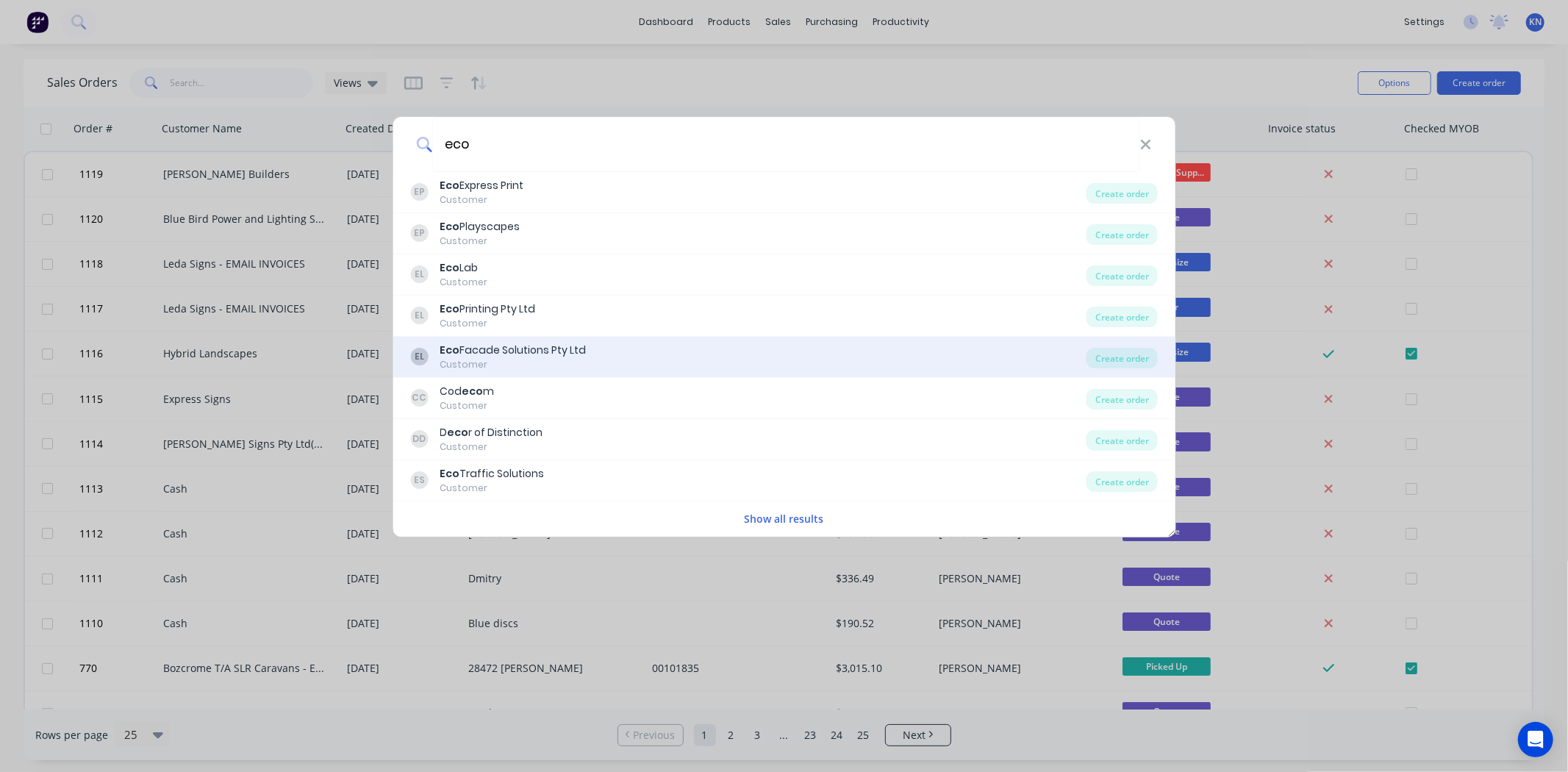
type input "eco"
click at [494, 353] on div "Eco Facade Solutions Pty Ltd" at bounding box center [512, 350] width 146 height 15
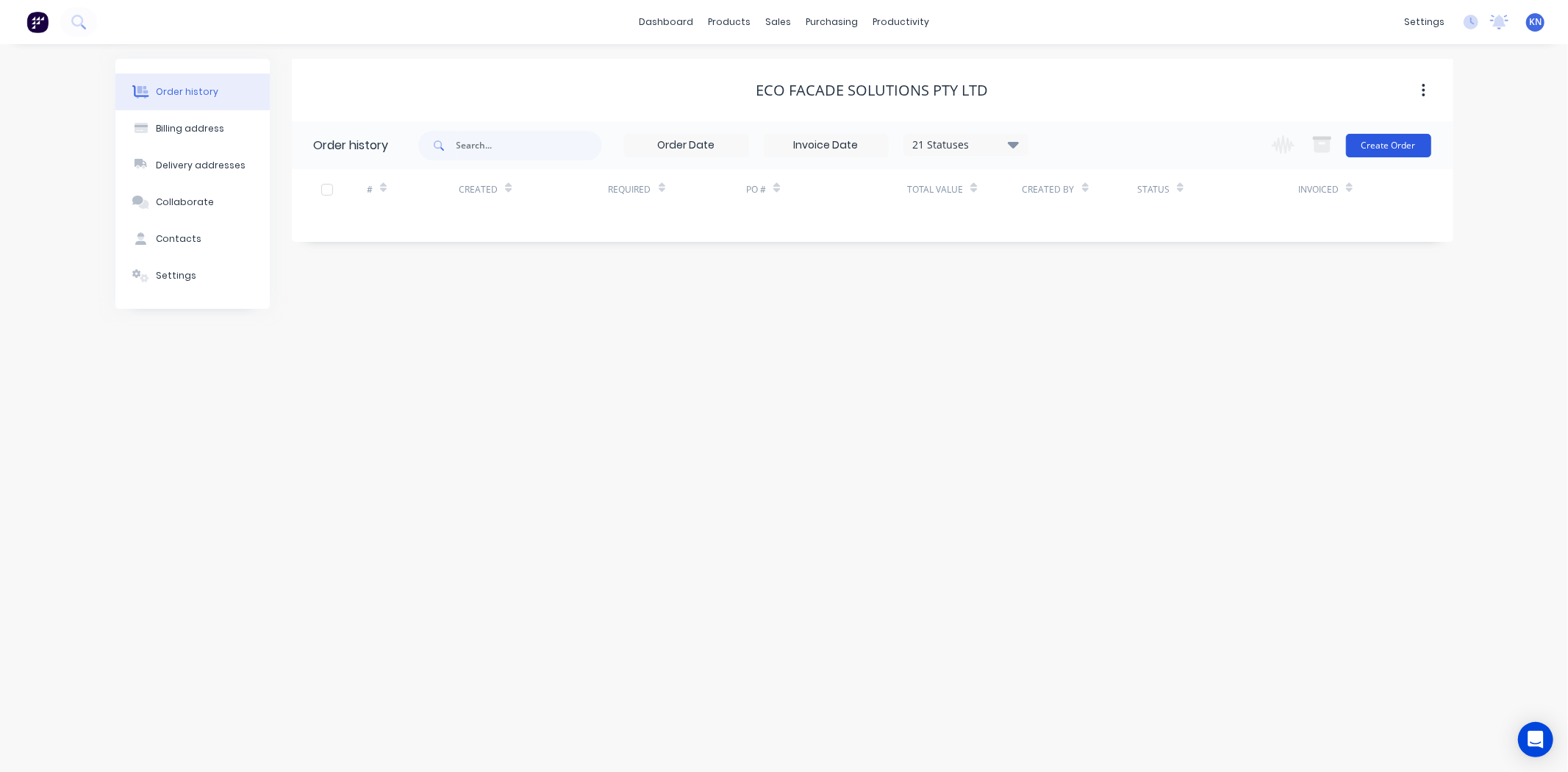
click at [1400, 142] on button "Create Order" at bounding box center [1388, 145] width 85 height 24
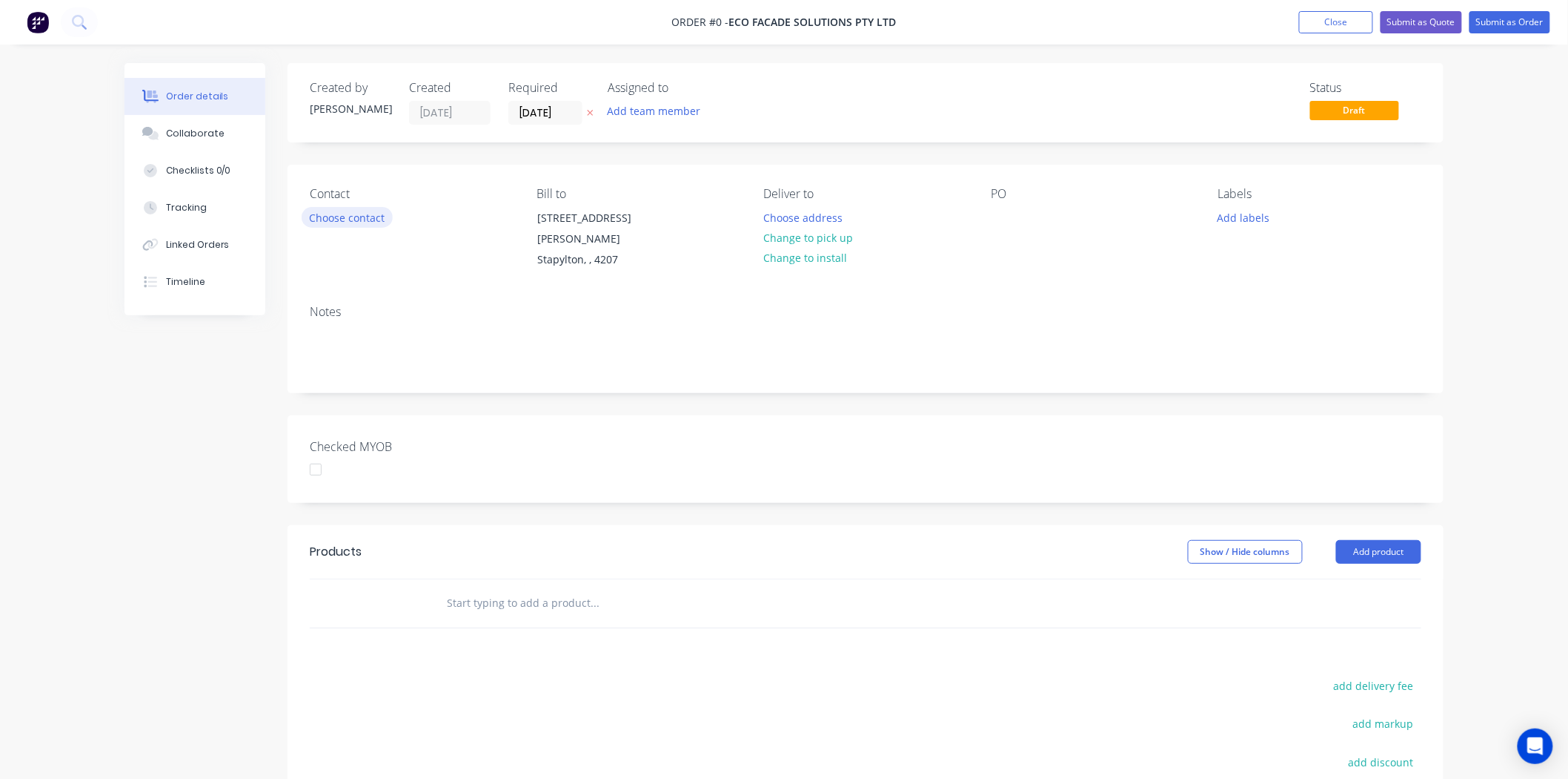
click at [352, 222] on button "Choose contact" at bounding box center [347, 217] width 91 height 20
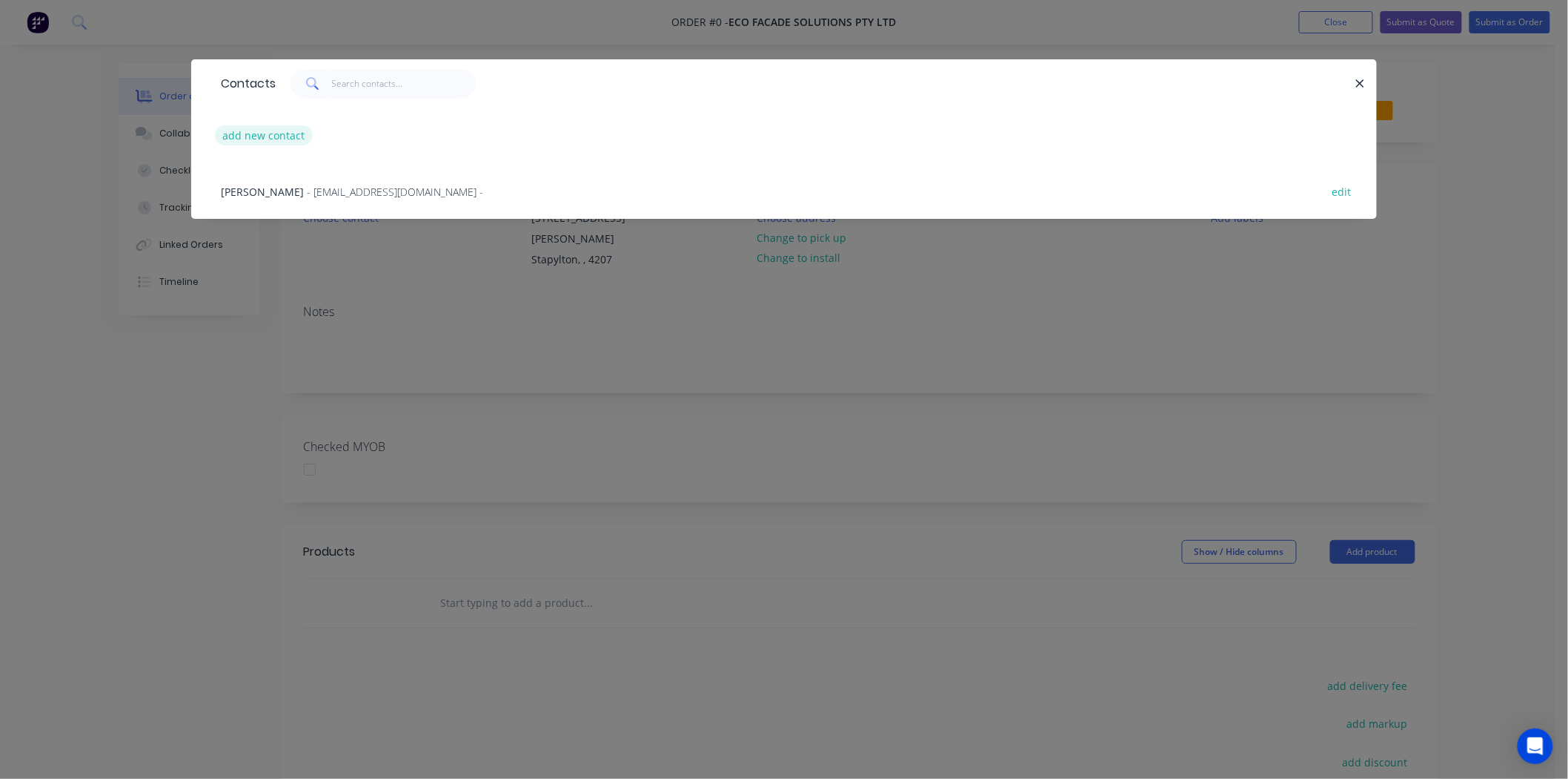
click at [254, 134] on button "add new contact" at bounding box center [264, 135] width 98 height 20
select select "AU"
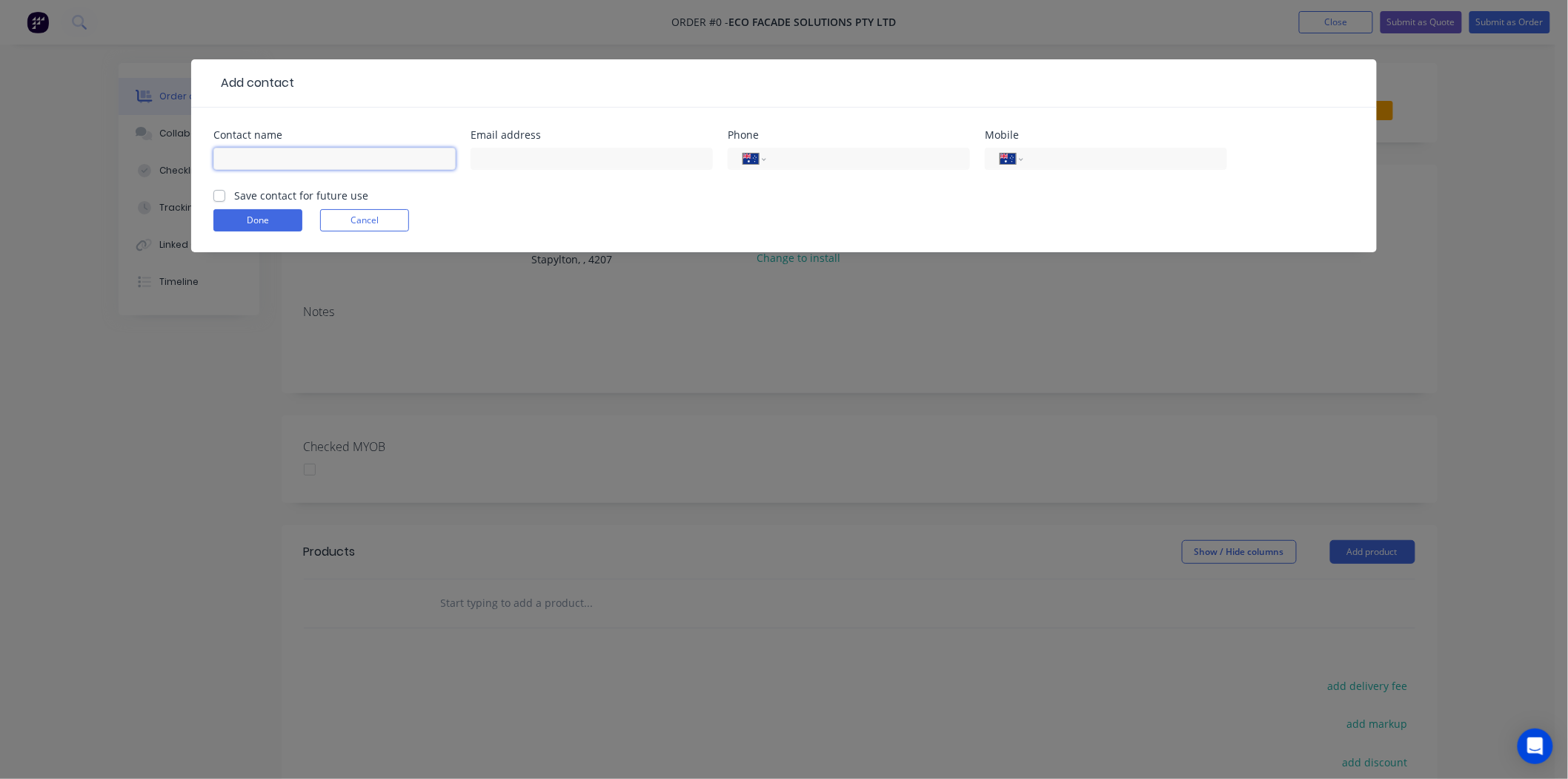
click at [264, 157] on input "text" at bounding box center [335, 158] width 242 height 22
type input "Joshua.k@ecofacadesolutions.com.au"
drag, startPoint x: 411, startPoint y: 160, endPoint x: 169, endPoint y: 147, distance: 242.3
click at [169, 147] on div "Add contact Contact name Joshua.k@ecofacadesolutions.com.au Email address Phone…" at bounding box center [784, 389] width 1568 height 779
click at [523, 167] on input "text" at bounding box center [592, 158] width 242 height 22
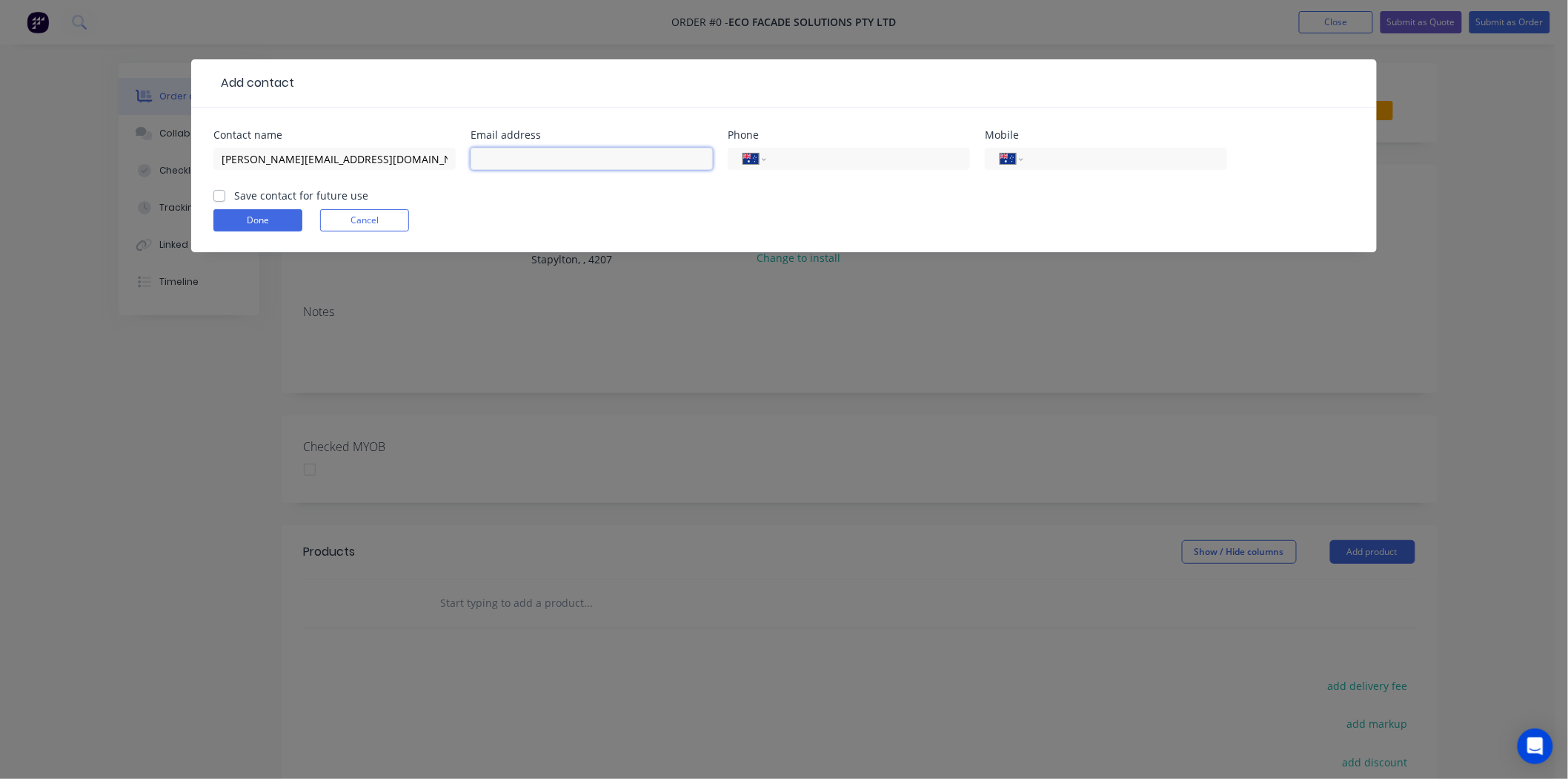
paste input "Joshua.k@ecofacadesolutions.com.au"
type input "Joshua.k@ecofacadesolutions.com.au"
drag, startPoint x: 417, startPoint y: 159, endPoint x: 256, endPoint y: 164, distance: 161.1
click at [256, 164] on input "Joshua.k@ecofacadesolutions.com.au" at bounding box center [335, 158] width 242 height 22
type input "Joshua K"
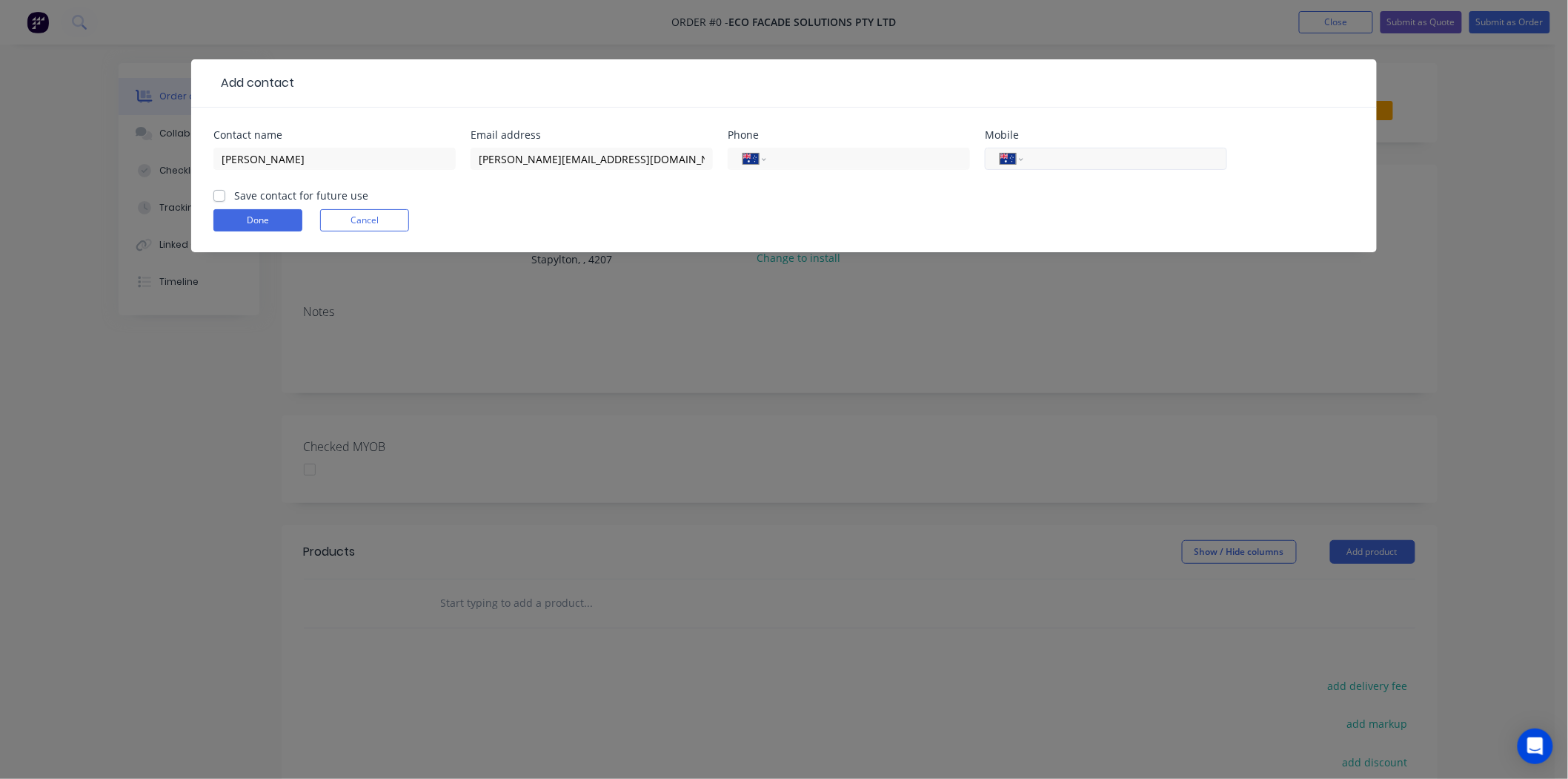
click at [1070, 160] on input "tel" at bounding box center [1123, 159] width 178 height 17
click at [1080, 159] on input "0468" at bounding box center [1123, 159] width 178 height 17
type input "0468 927 038"
click at [235, 195] on label "Save contact for future use" at bounding box center [302, 195] width 134 height 15
click at [219, 195] on input "Save contact for future use" at bounding box center [219, 195] width 12 height 14
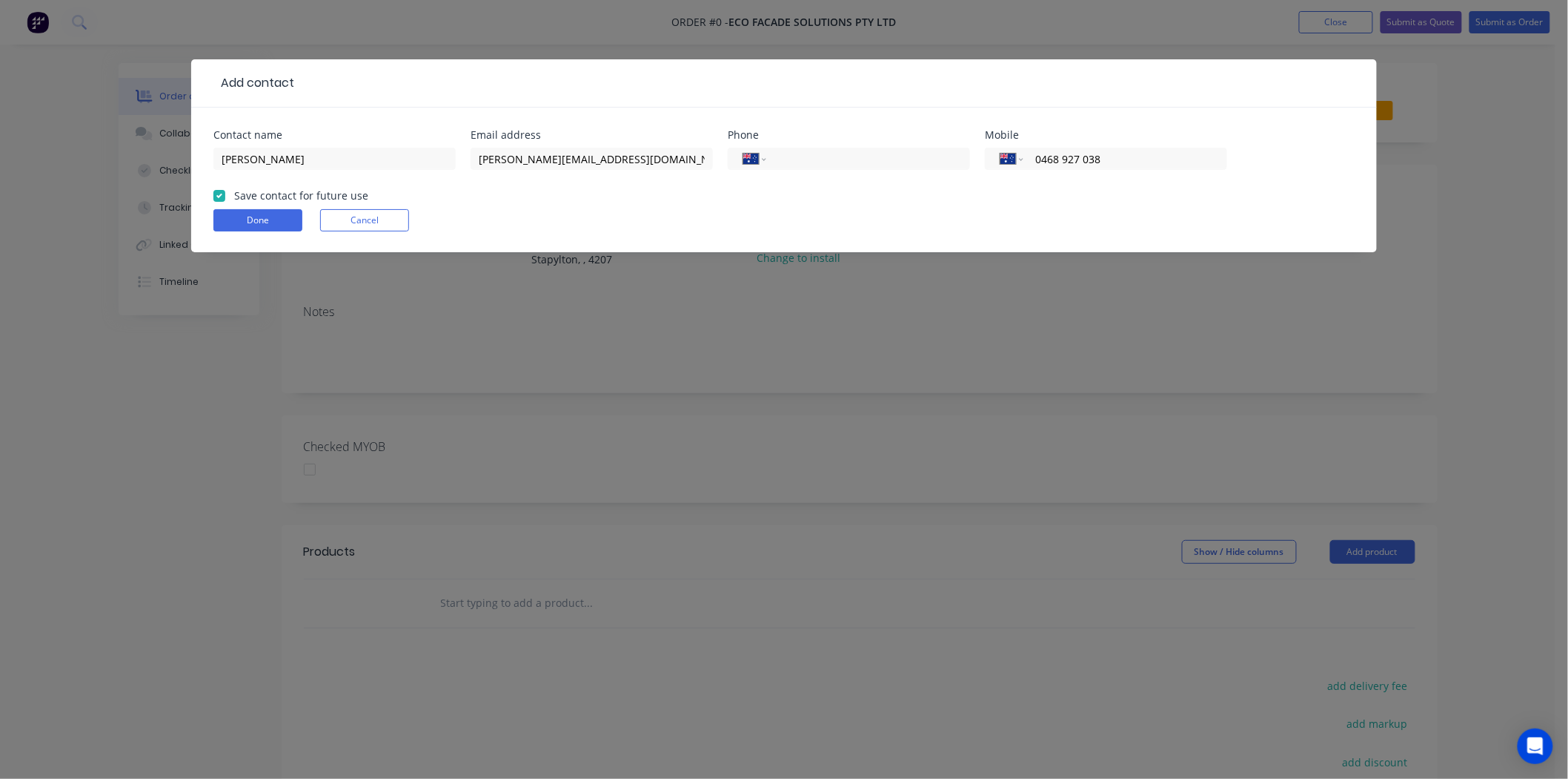
checkbox input "true"
click at [248, 218] on button "Done" at bounding box center [258, 220] width 89 height 22
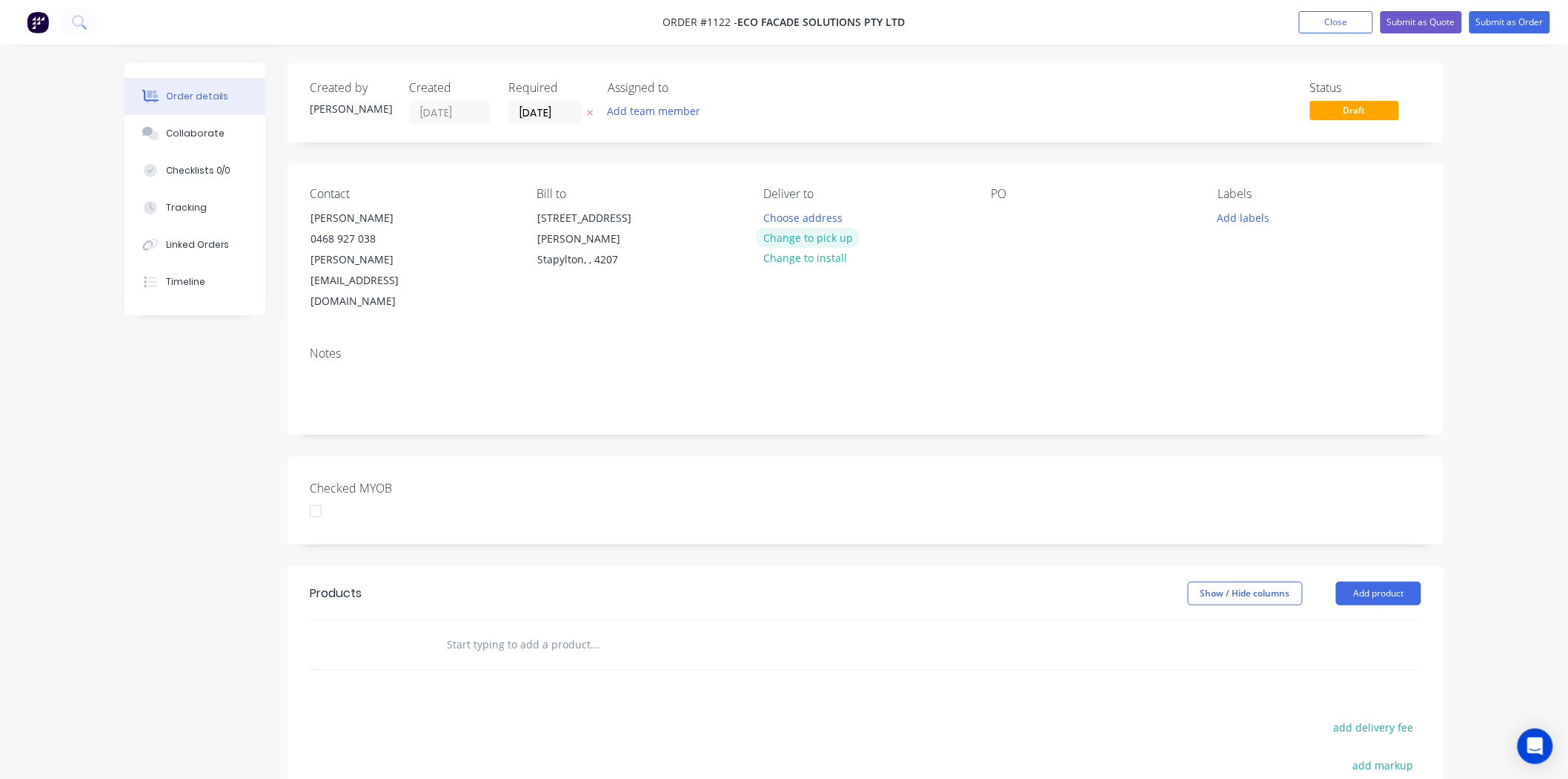
click at [806, 238] on button "Change to pick up" at bounding box center [809, 238] width 105 height 20
click at [1005, 219] on div at bounding box center [1002, 218] width 24 height 22
click at [1260, 212] on button "Add labels" at bounding box center [1244, 217] width 68 height 20
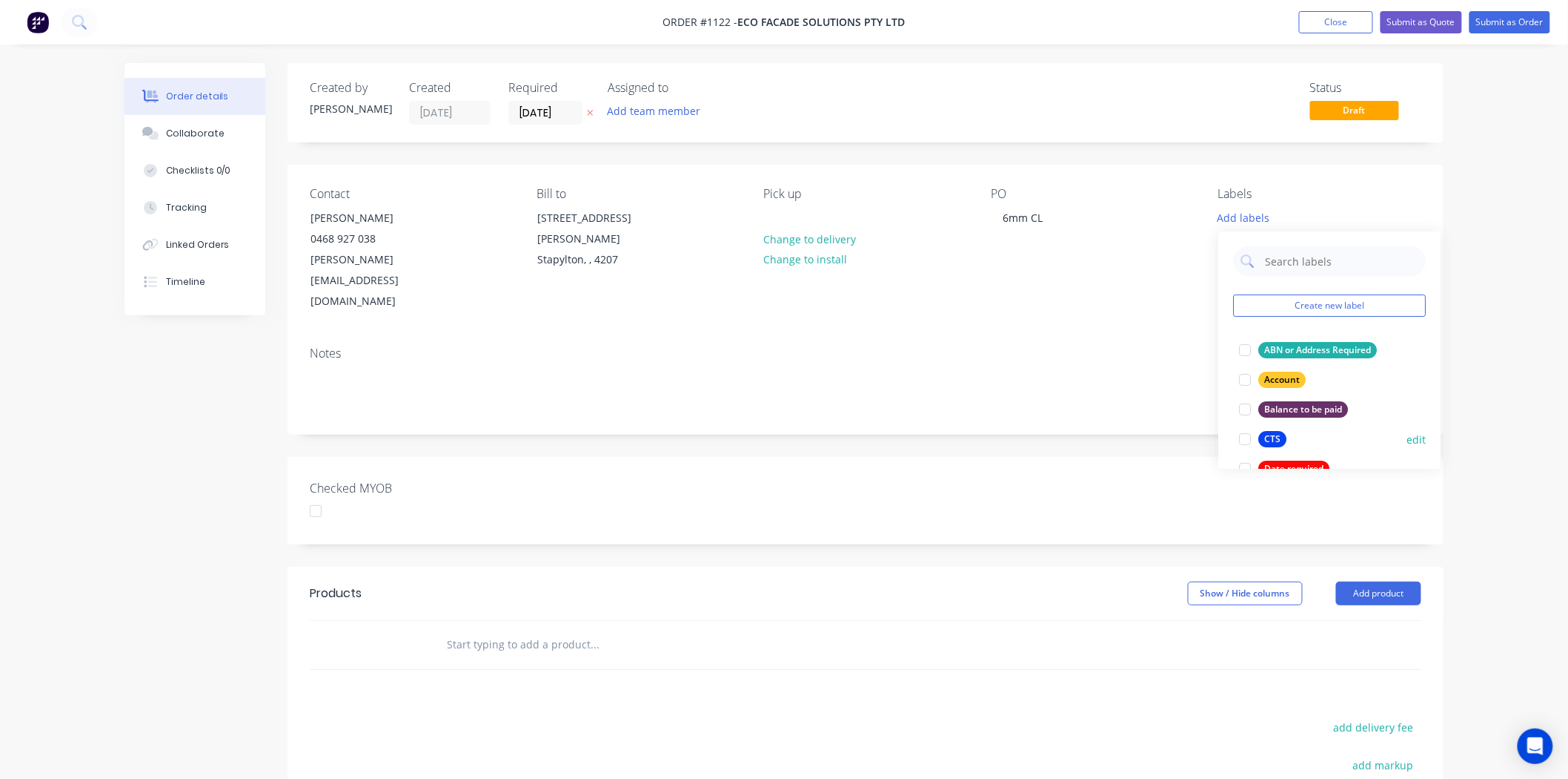
click at [1247, 438] on div at bounding box center [1245, 439] width 29 height 29
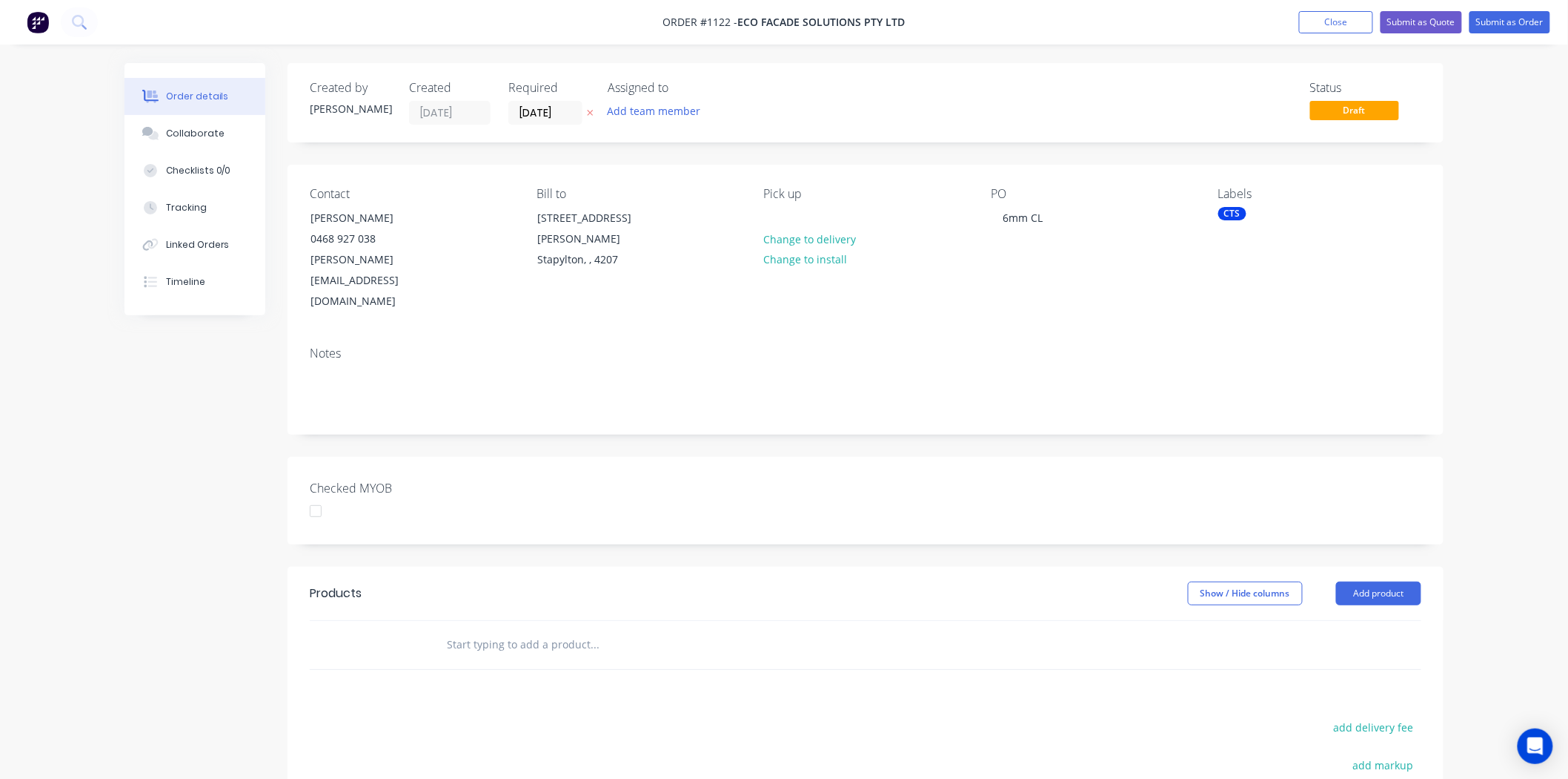
click at [708, 461] on div "Checked MYOB" at bounding box center [866, 500] width 1156 height 87
click at [492, 629] on input "text" at bounding box center [594, 644] width 296 height 29
type input "Q"
click at [1384, 581] on button "Add product" at bounding box center [1379, 593] width 85 height 24
click at [1327, 620] on div "Product catalogue" at bounding box center [1351, 631] width 114 height 22
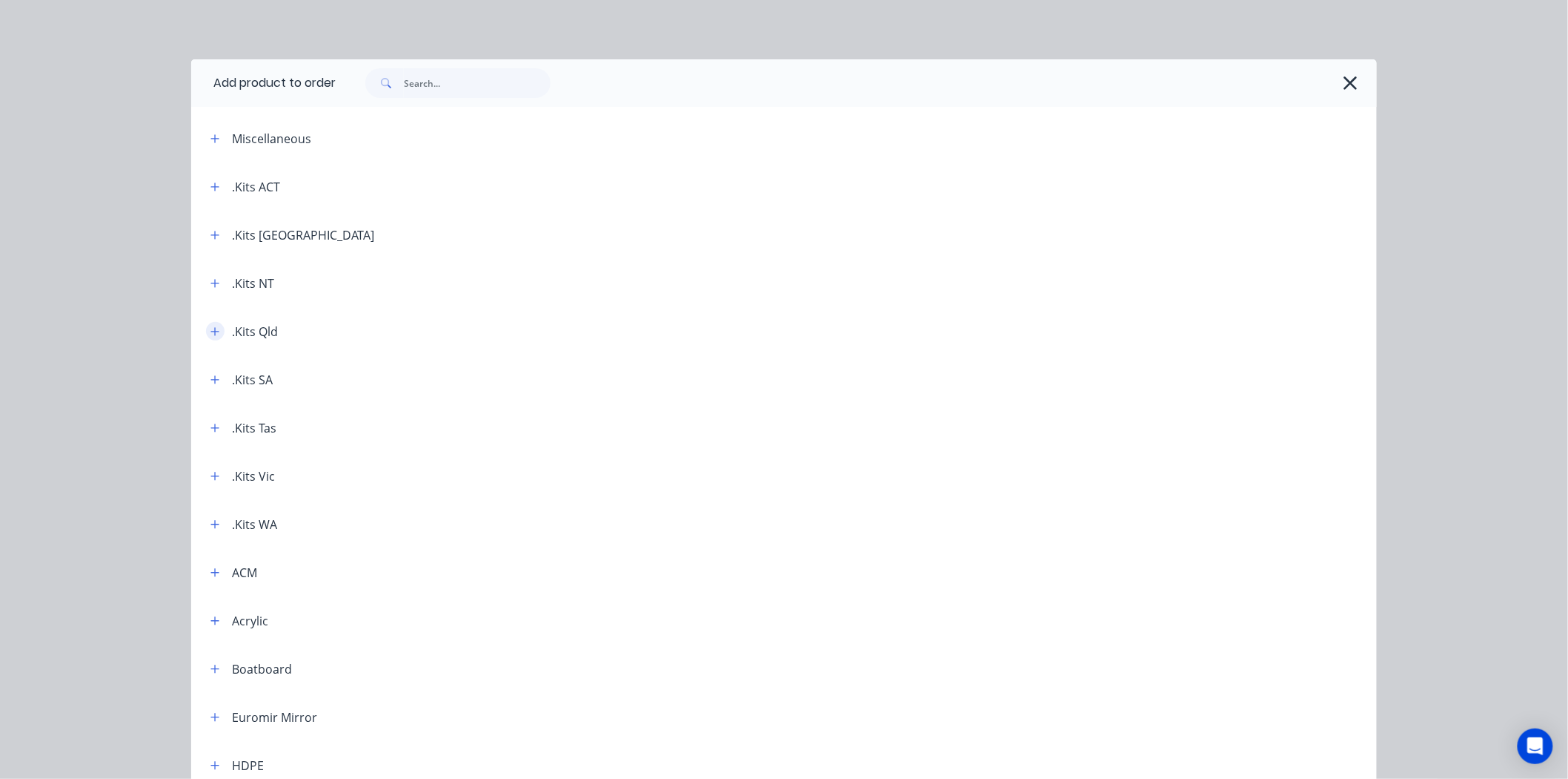
click at [211, 329] on icon "button" at bounding box center [215, 331] width 9 height 10
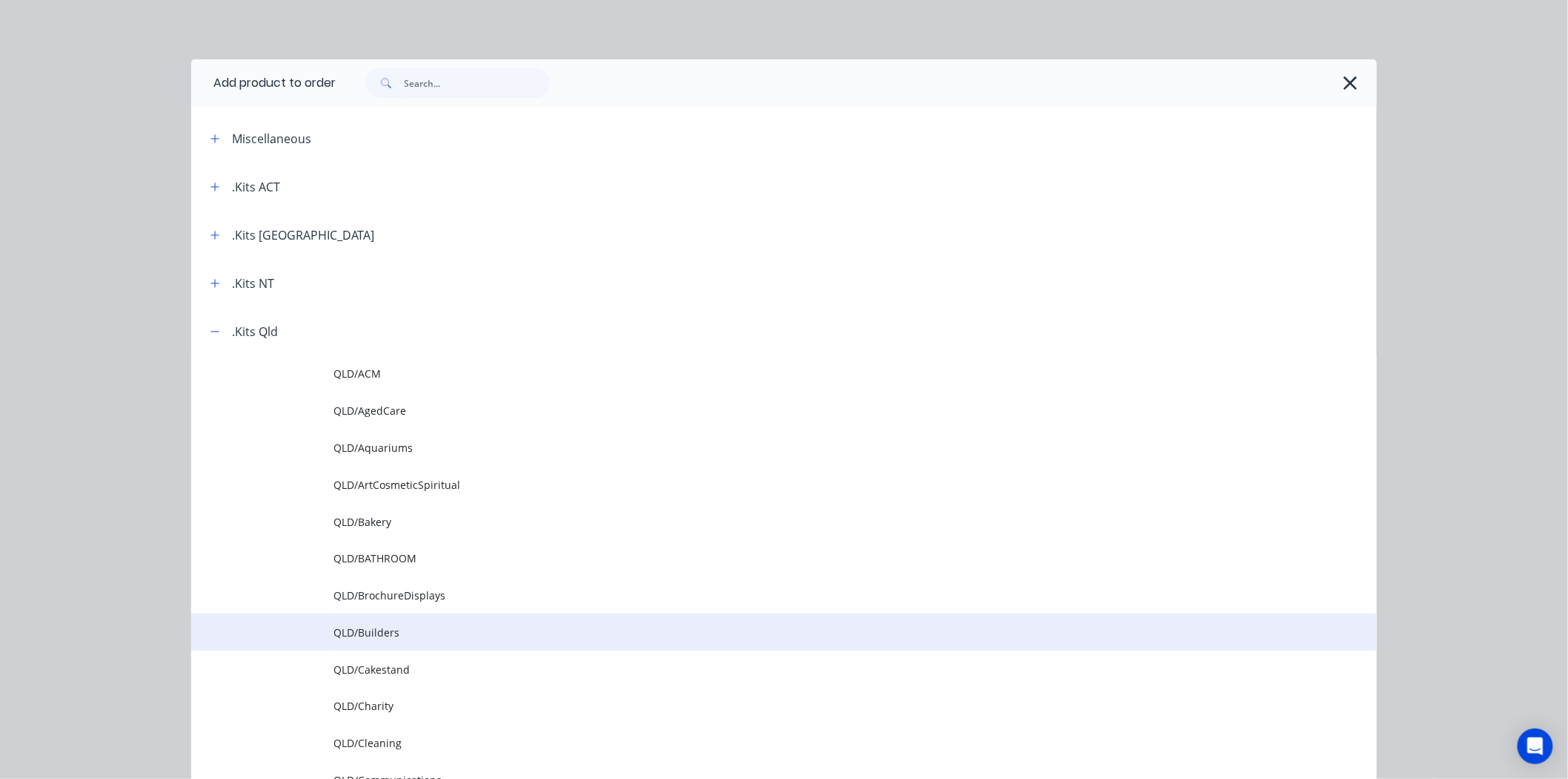
click at [364, 625] on span "QLD/Builders" at bounding box center [751, 632] width 835 height 15
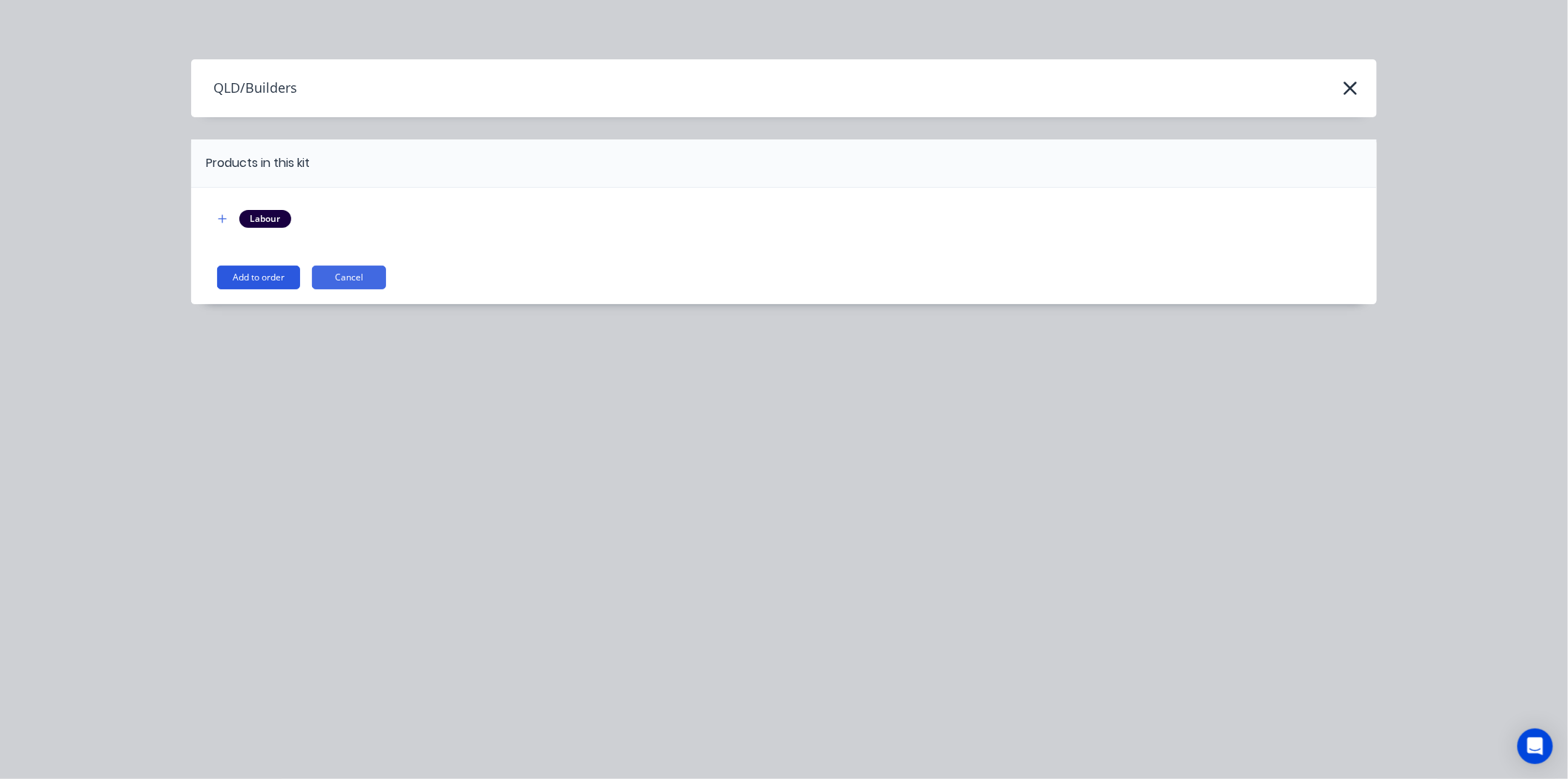
click at [250, 278] on button "Add to order" at bounding box center [259, 277] width 83 height 24
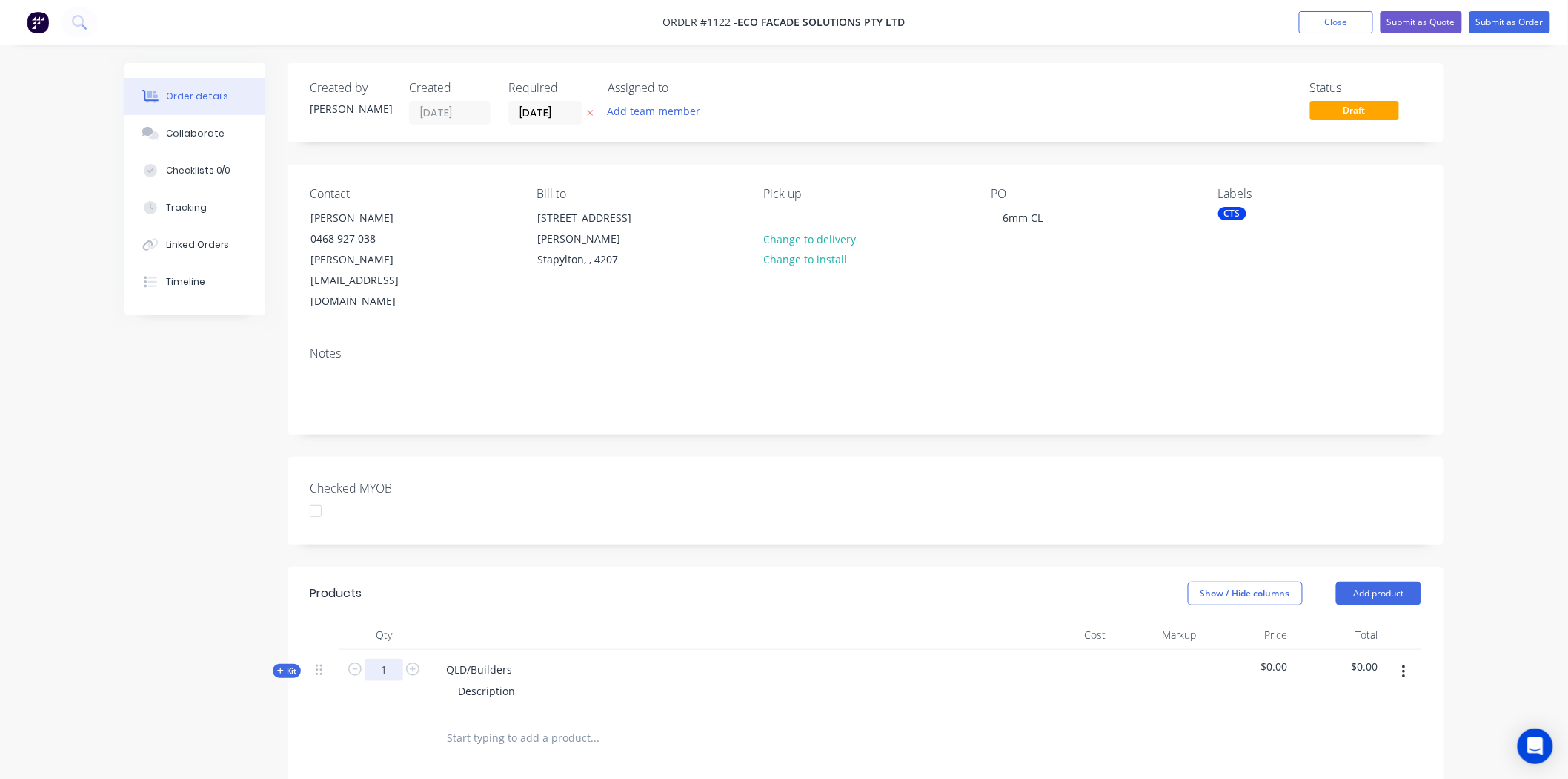
click at [390, 659] on input "1" at bounding box center [384, 669] width 39 height 22
type input "16"
drag, startPoint x: 447, startPoint y: 625, endPoint x: 534, endPoint y: 633, distance: 87.4
click at [534, 649] on div "QLD/Builders Description" at bounding box center [725, 682] width 593 height 65
drag, startPoint x: 457, startPoint y: 649, endPoint x: 541, endPoint y: 655, distance: 84.2
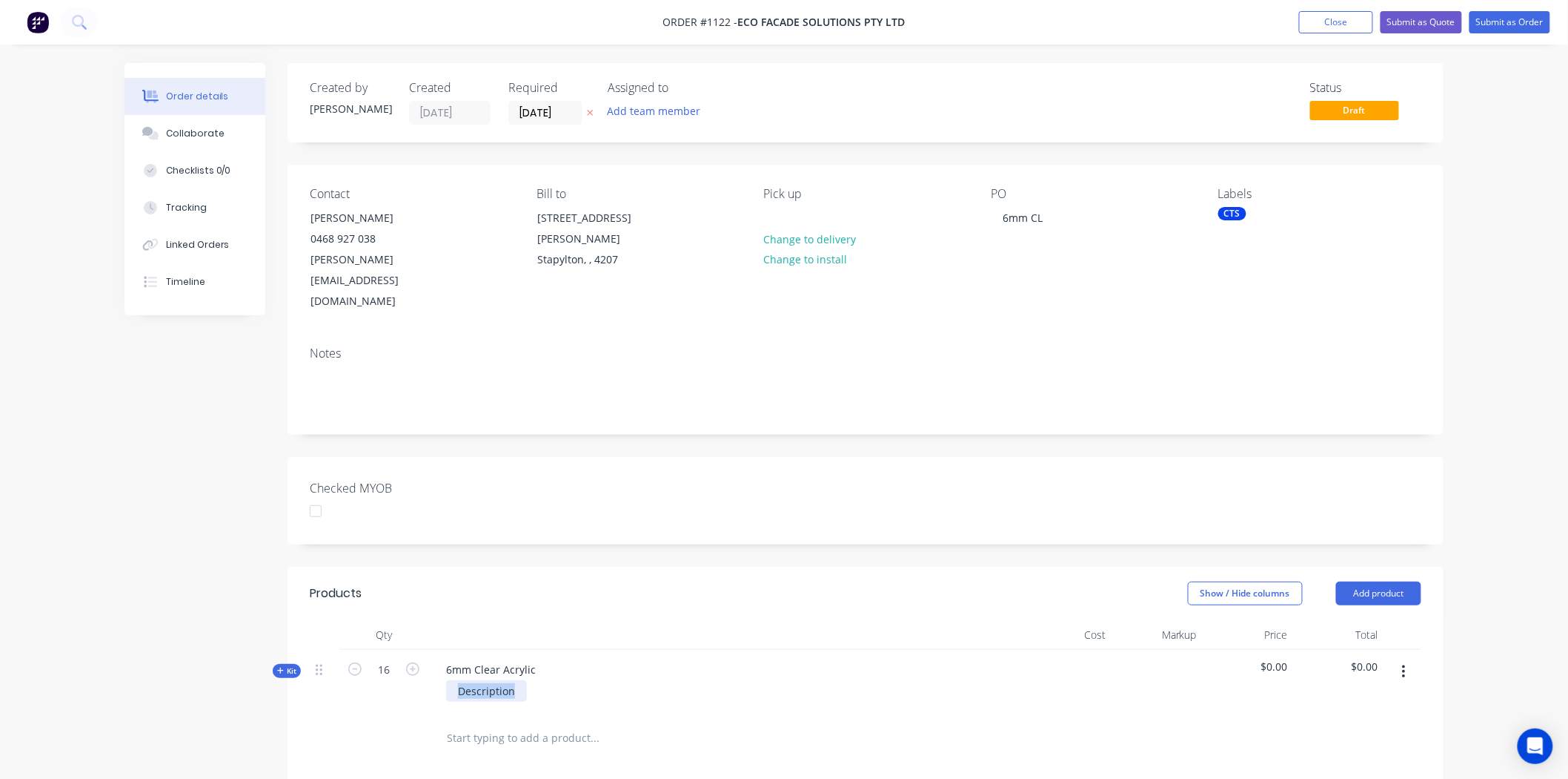
click at [541, 680] on div "Description" at bounding box center [725, 691] width 581 height 22
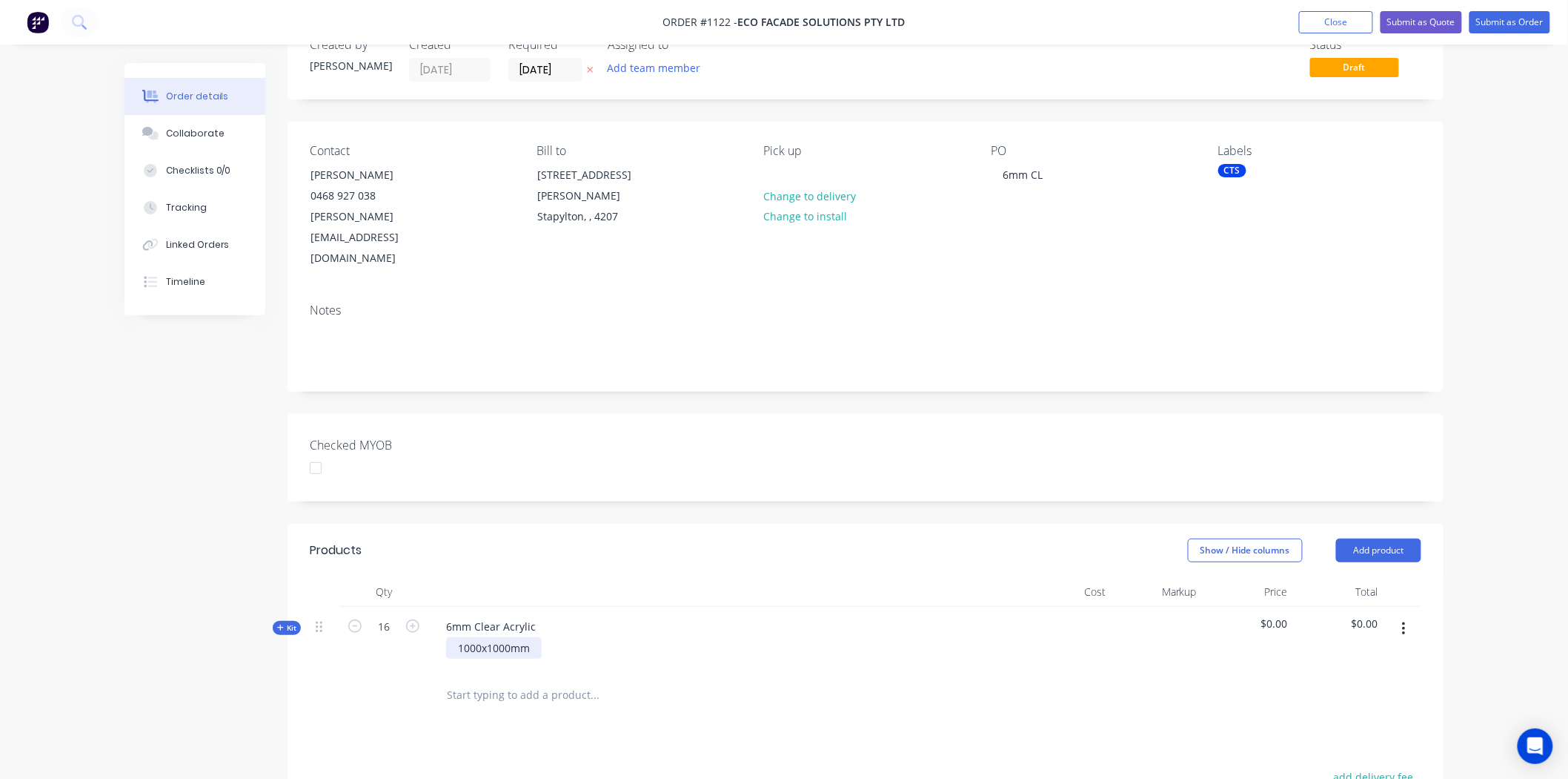
scroll to position [83, 0]
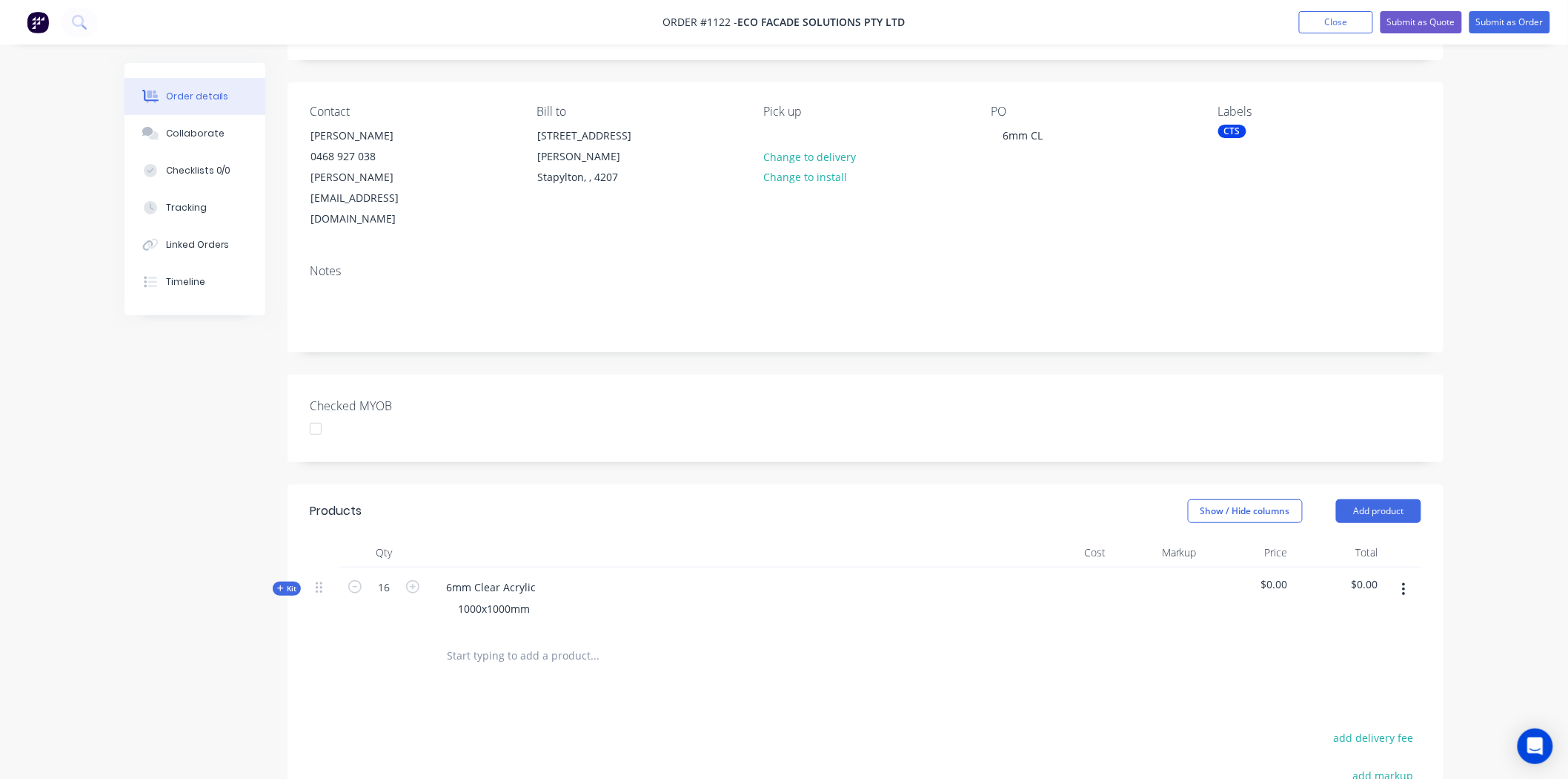
click at [288, 583] on span "Kit" at bounding box center [286, 588] width 19 height 11
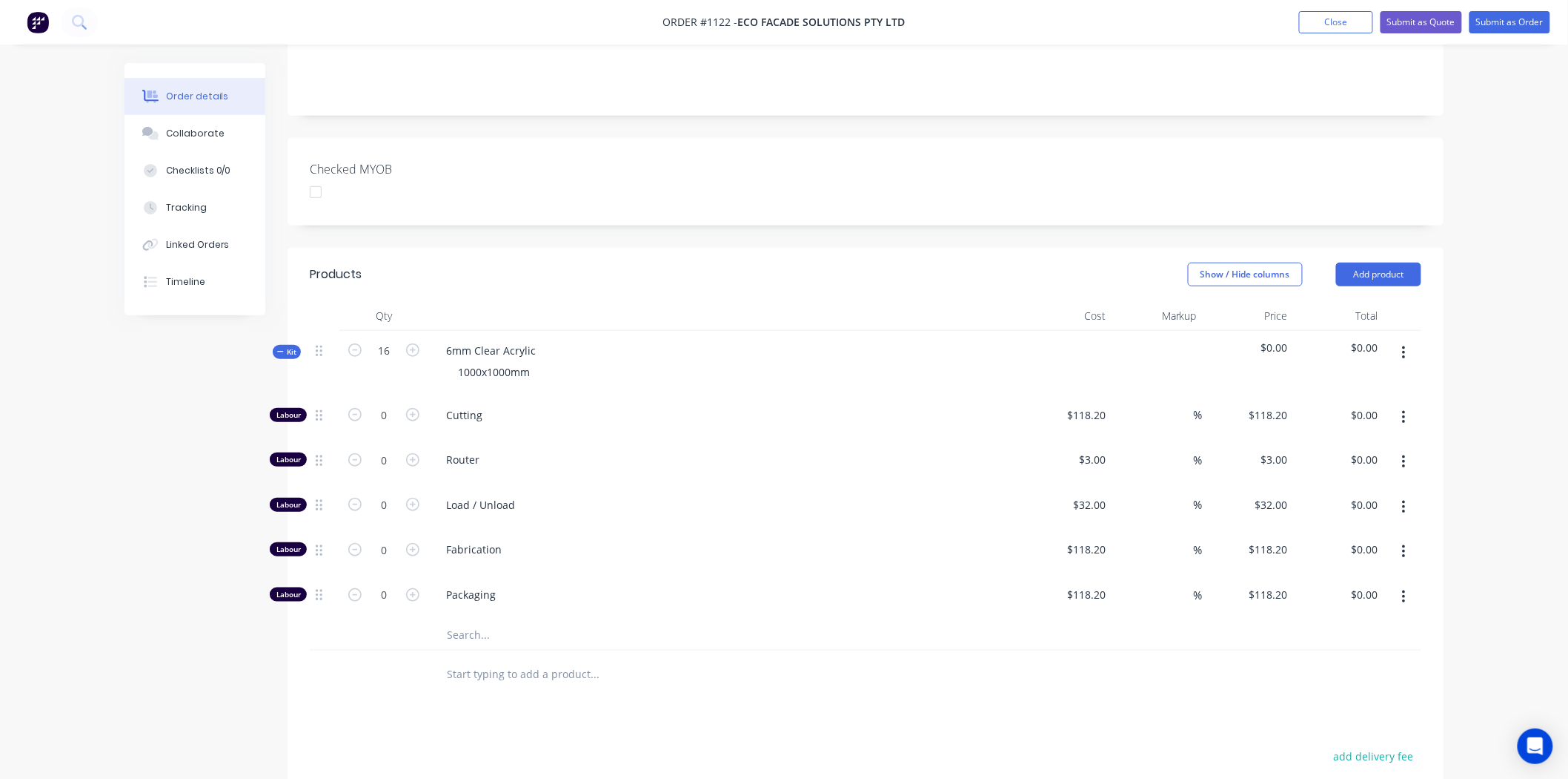
scroll to position [329, 0]
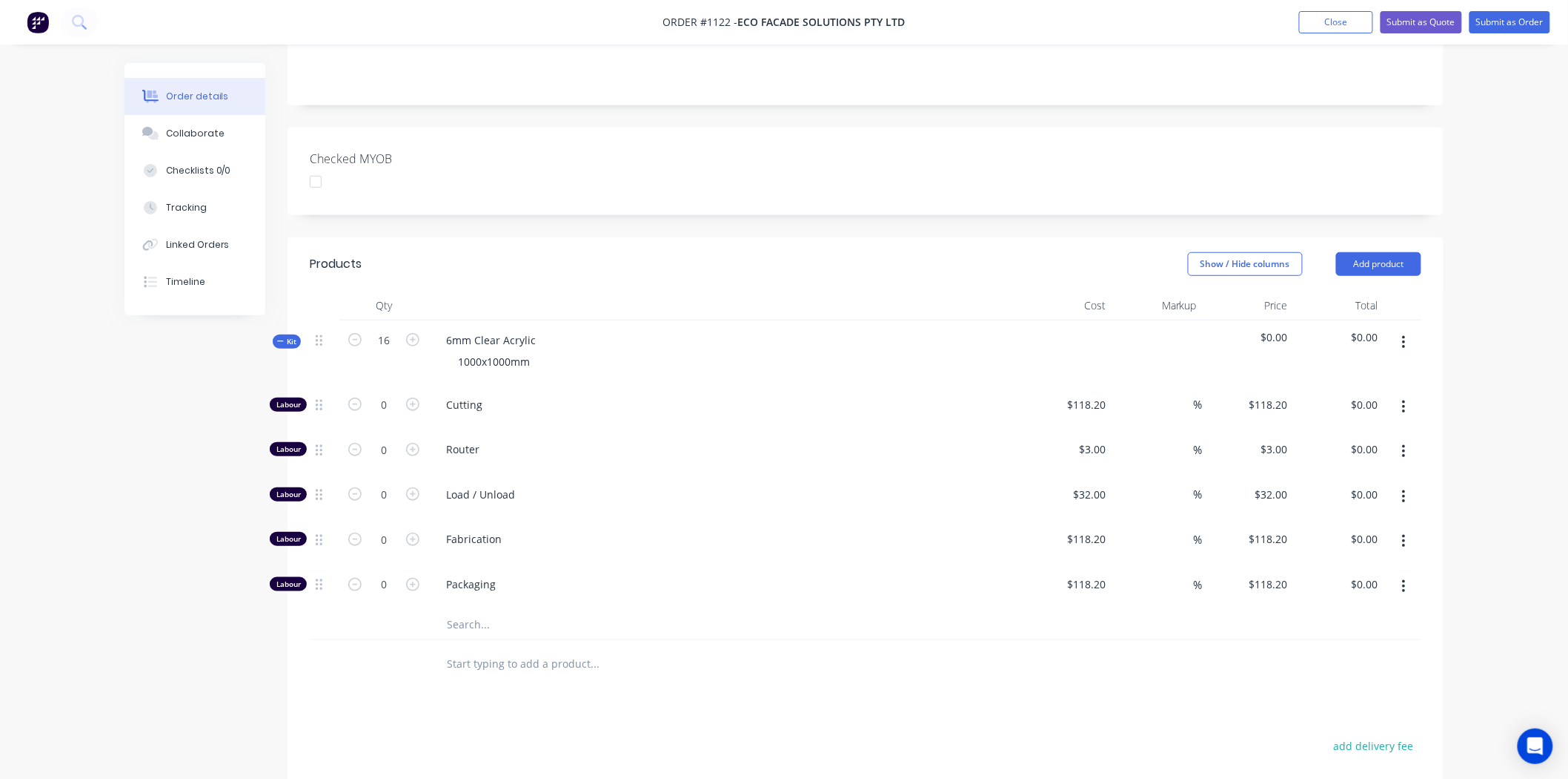
click at [489, 610] on input "text" at bounding box center [594, 625] width 296 height 29
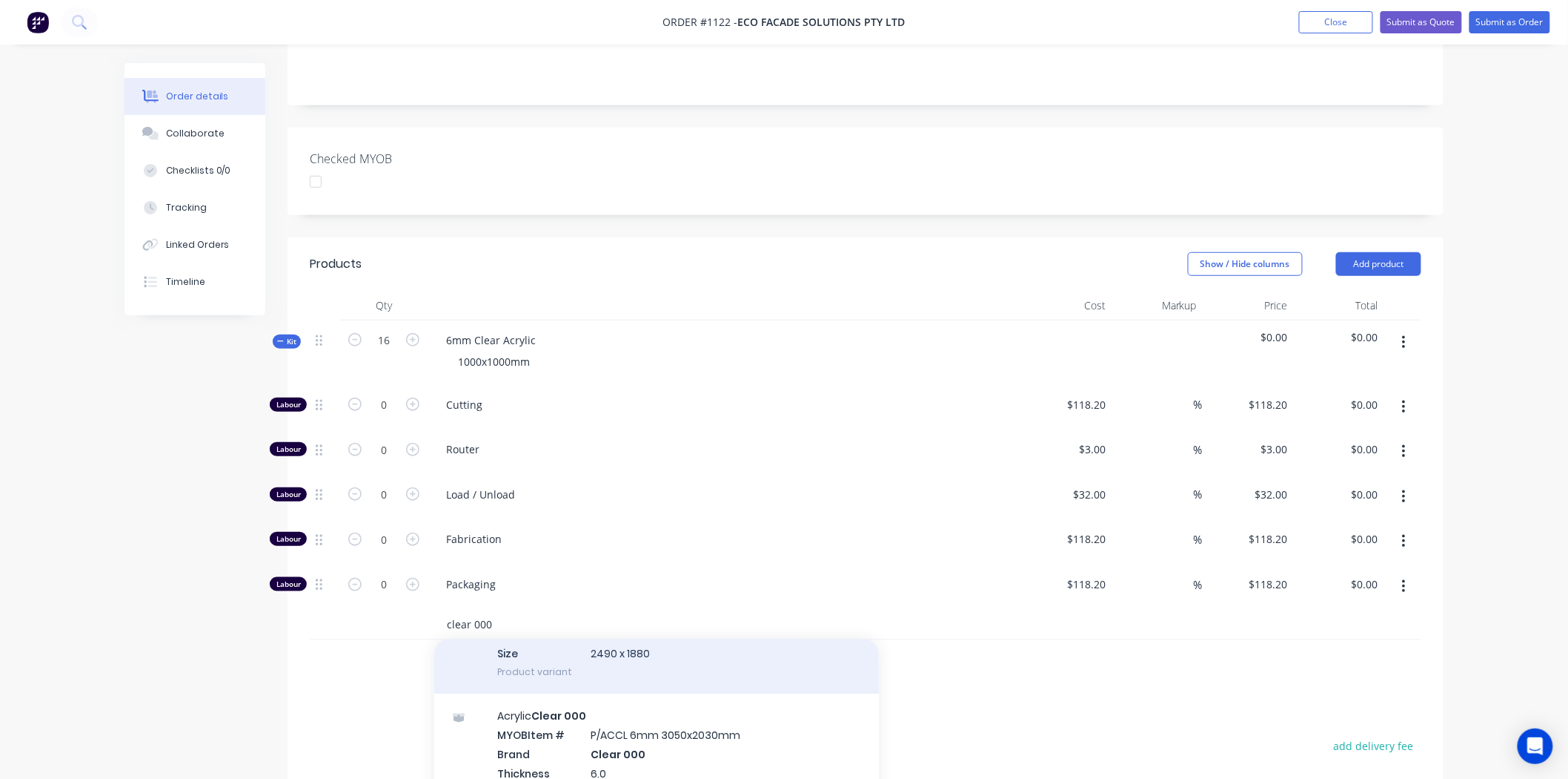
scroll to position [1895, 0]
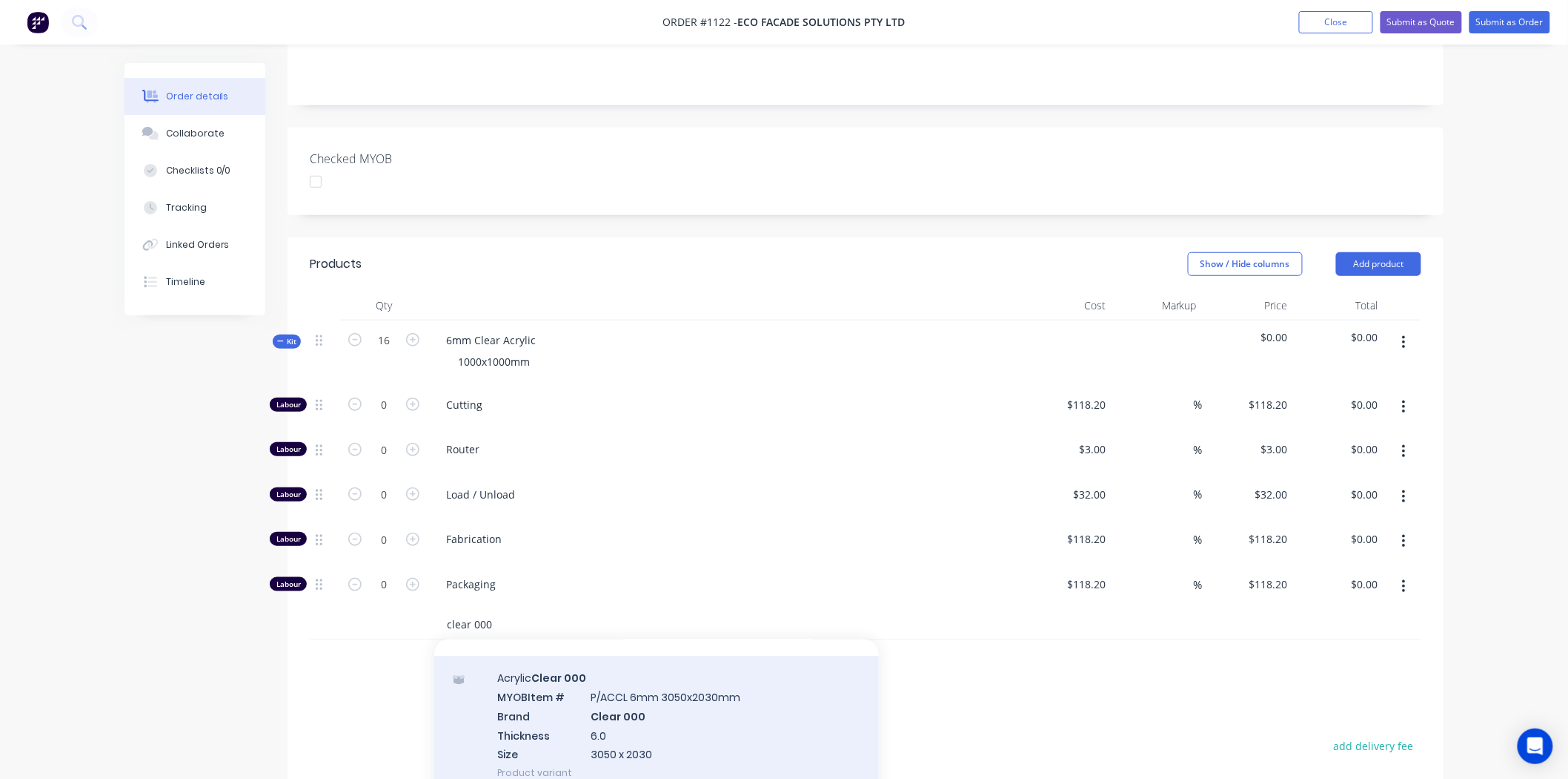
type input "clear 000"
click at [637, 686] on div "Acrylic Clear 000 MYOB Item # P/ACCL 6mm 3050x2030mm Brand Clear 000 Thickness …" at bounding box center [657, 726] width 444 height 139
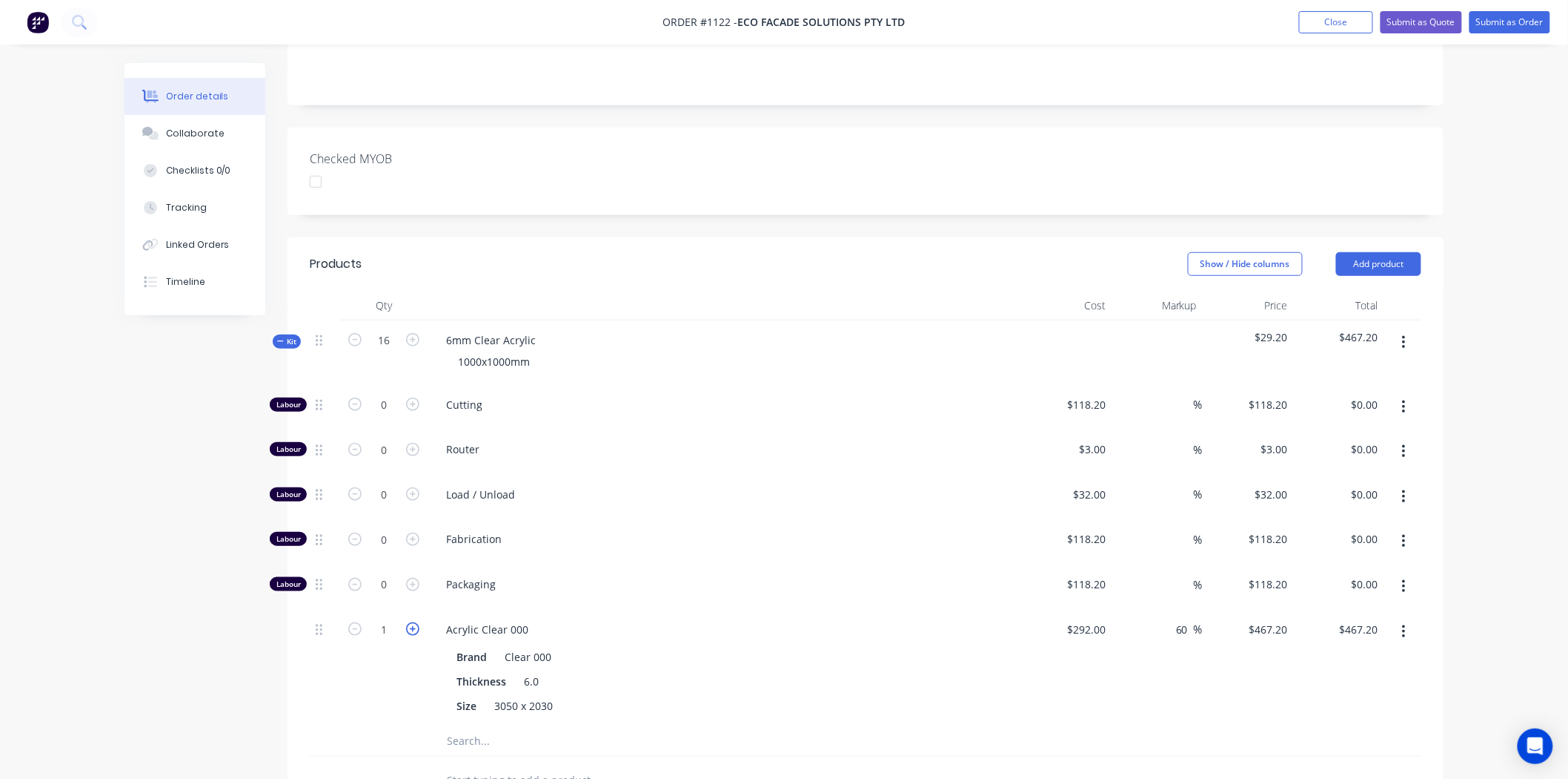
click at [415, 622] on icon "button" at bounding box center [412, 628] width 13 height 13
type input "2"
type input "$934.40"
click at [415, 622] on icon "button" at bounding box center [412, 628] width 13 height 13
type input "3"
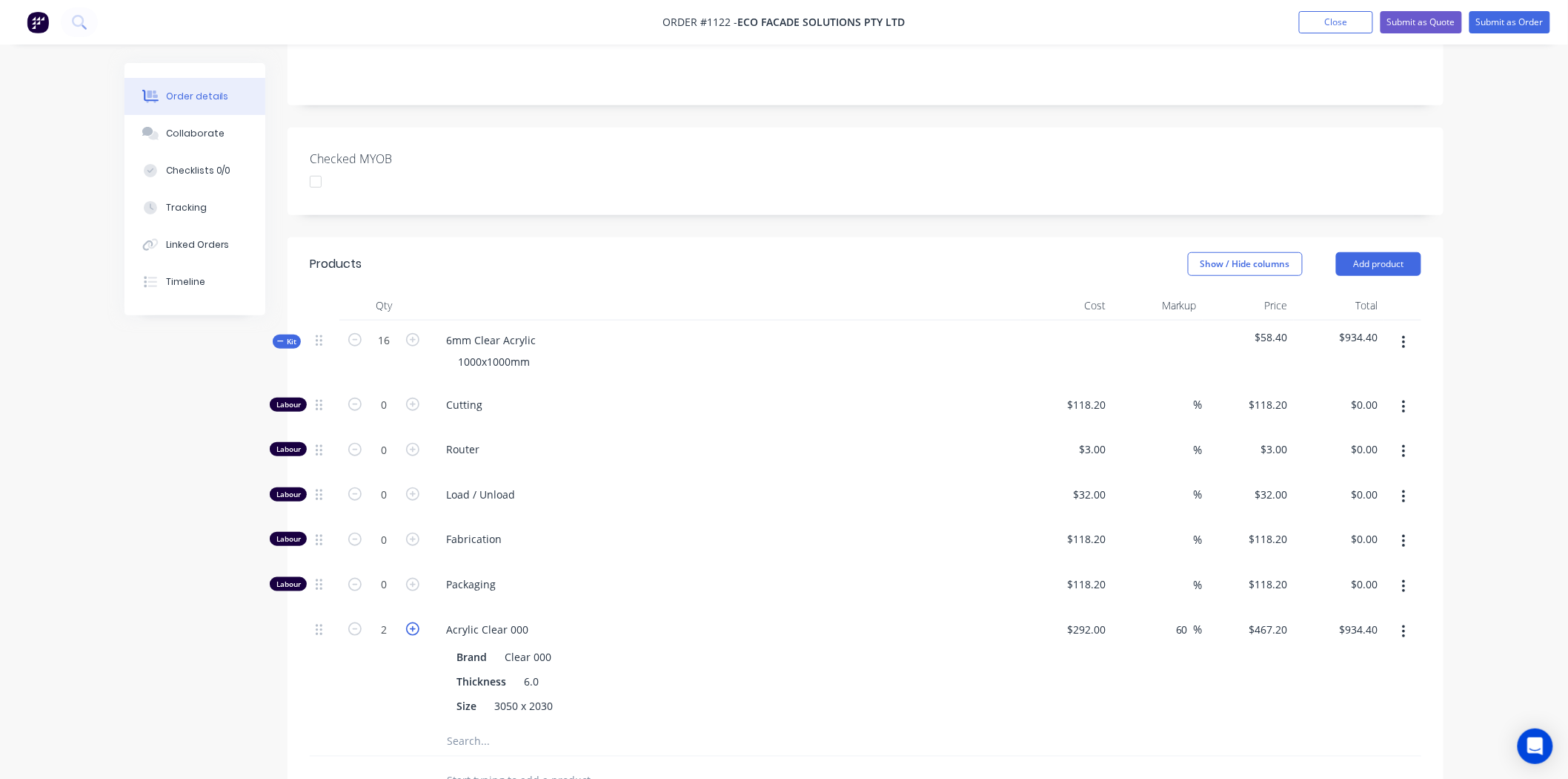
type input "$1,401.60"
click at [383, 394] on input "0" at bounding box center [384, 405] width 39 height 22
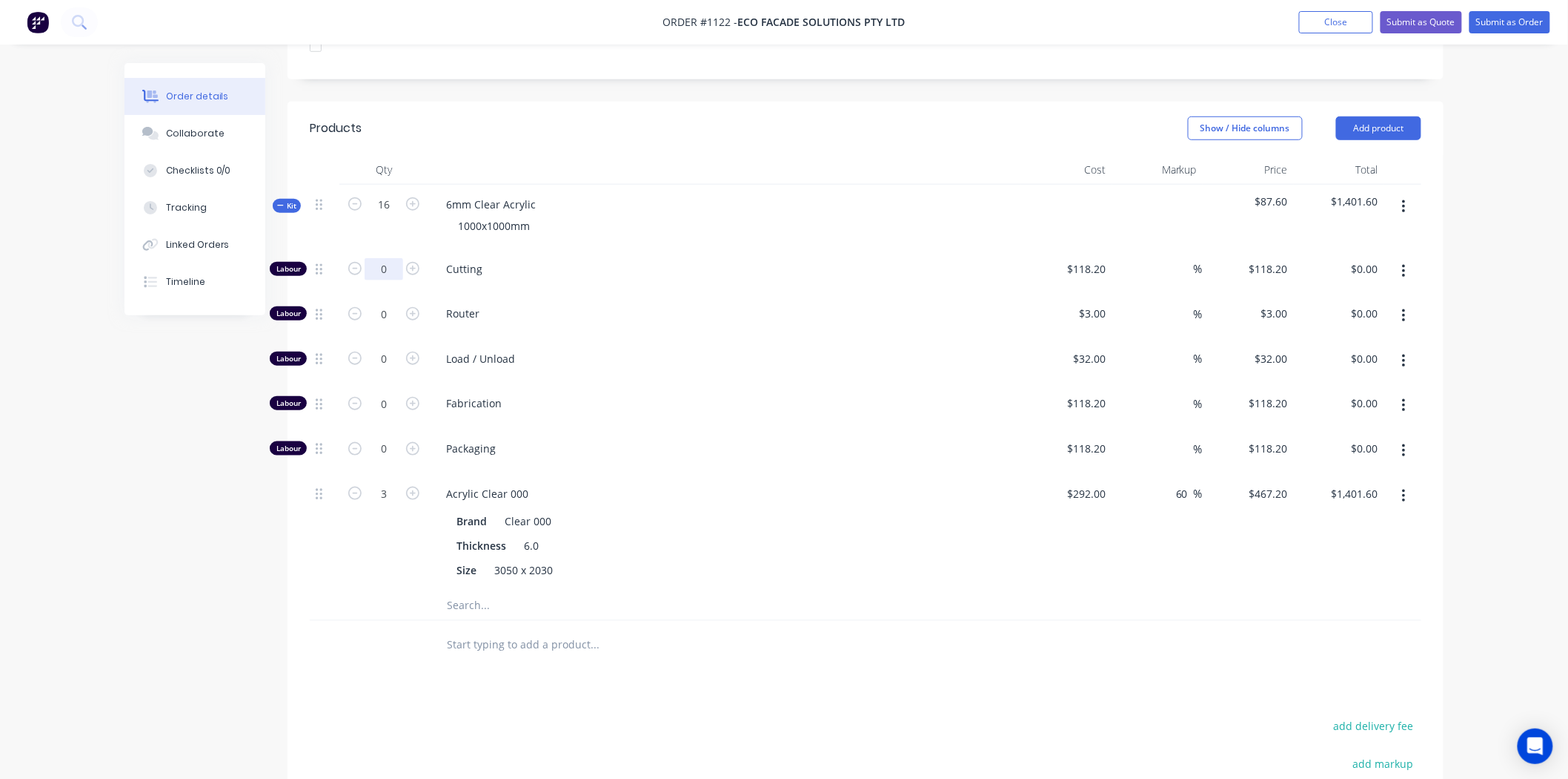
scroll to position [494, 0]
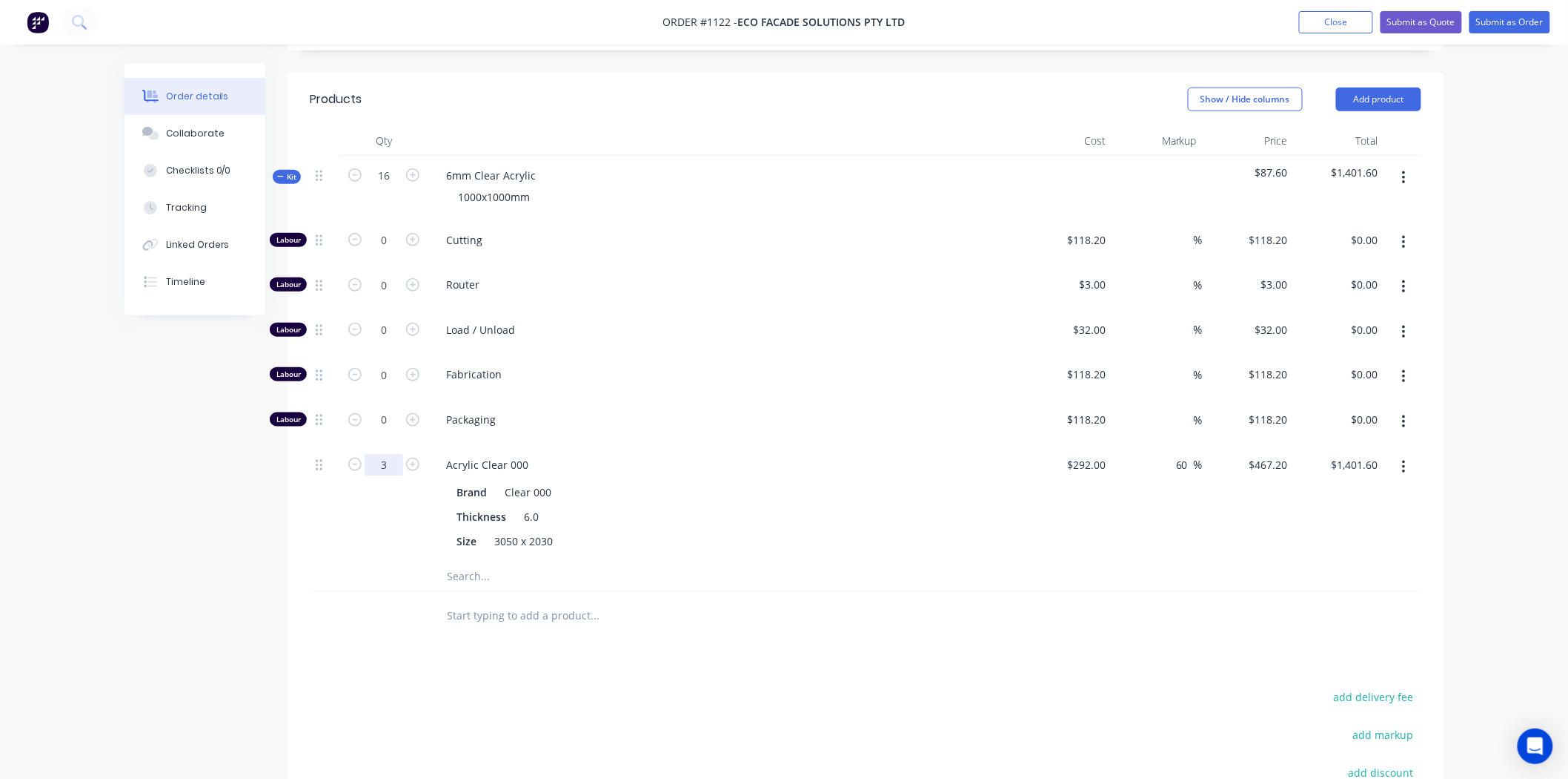
click at [384, 252] on input "3" at bounding box center [384, 240] width 39 height 22
type input "2.75"
type input "$1,284.80"
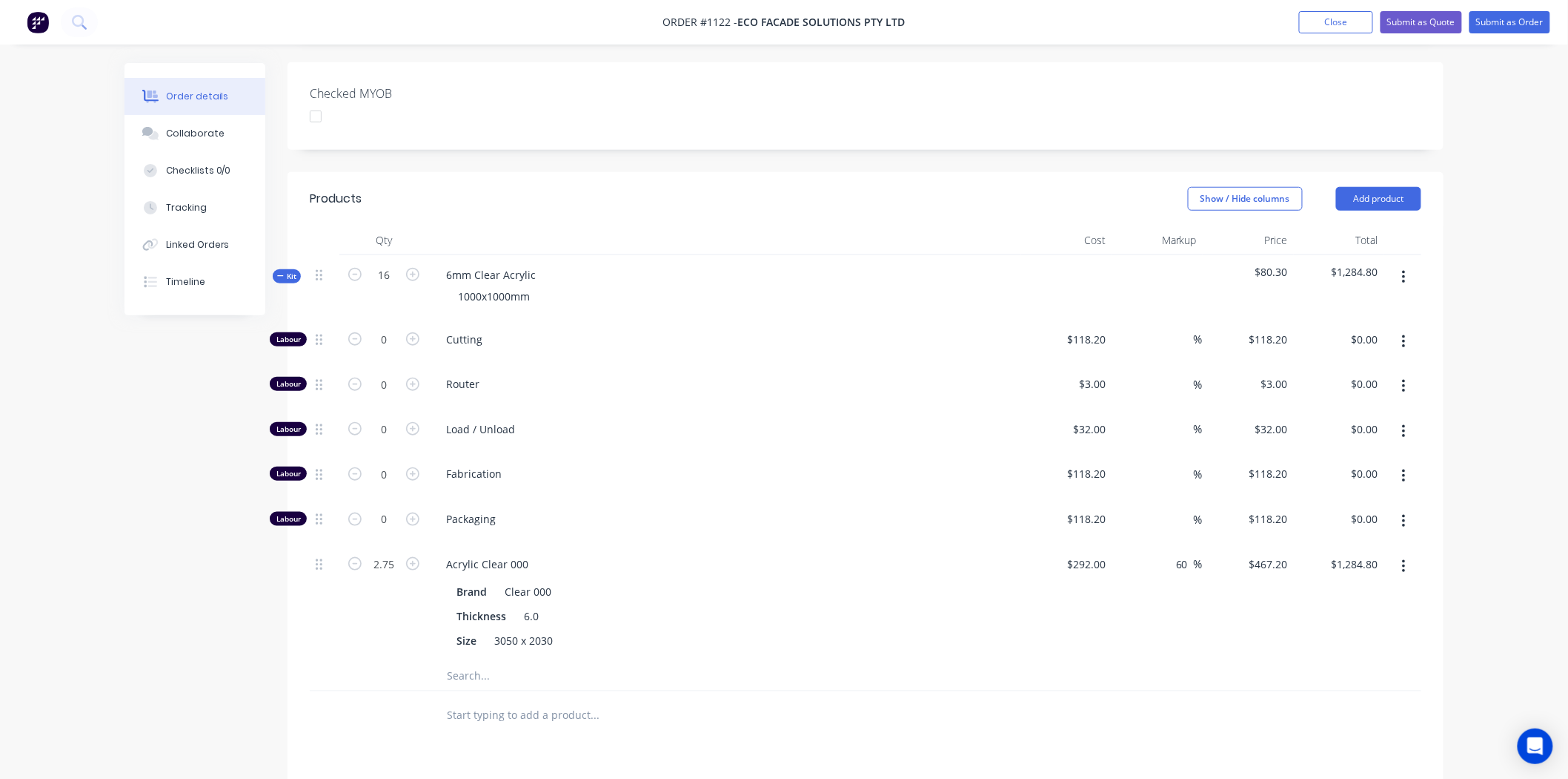
scroll to position [364, 0]
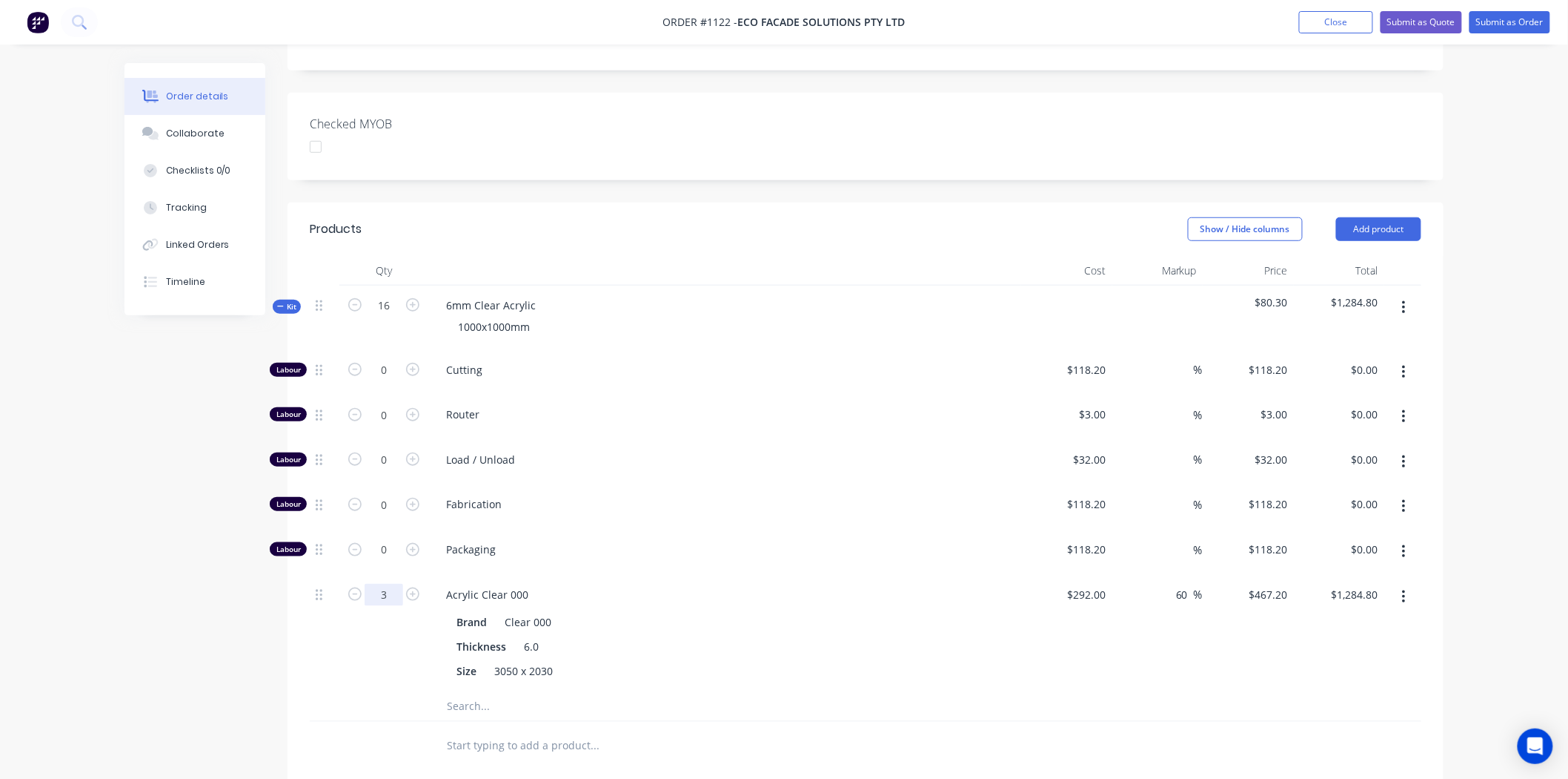
type input "3"
type input "$1,401.60"
click at [1266, 691] on div at bounding box center [866, 706] width 1112 height 30
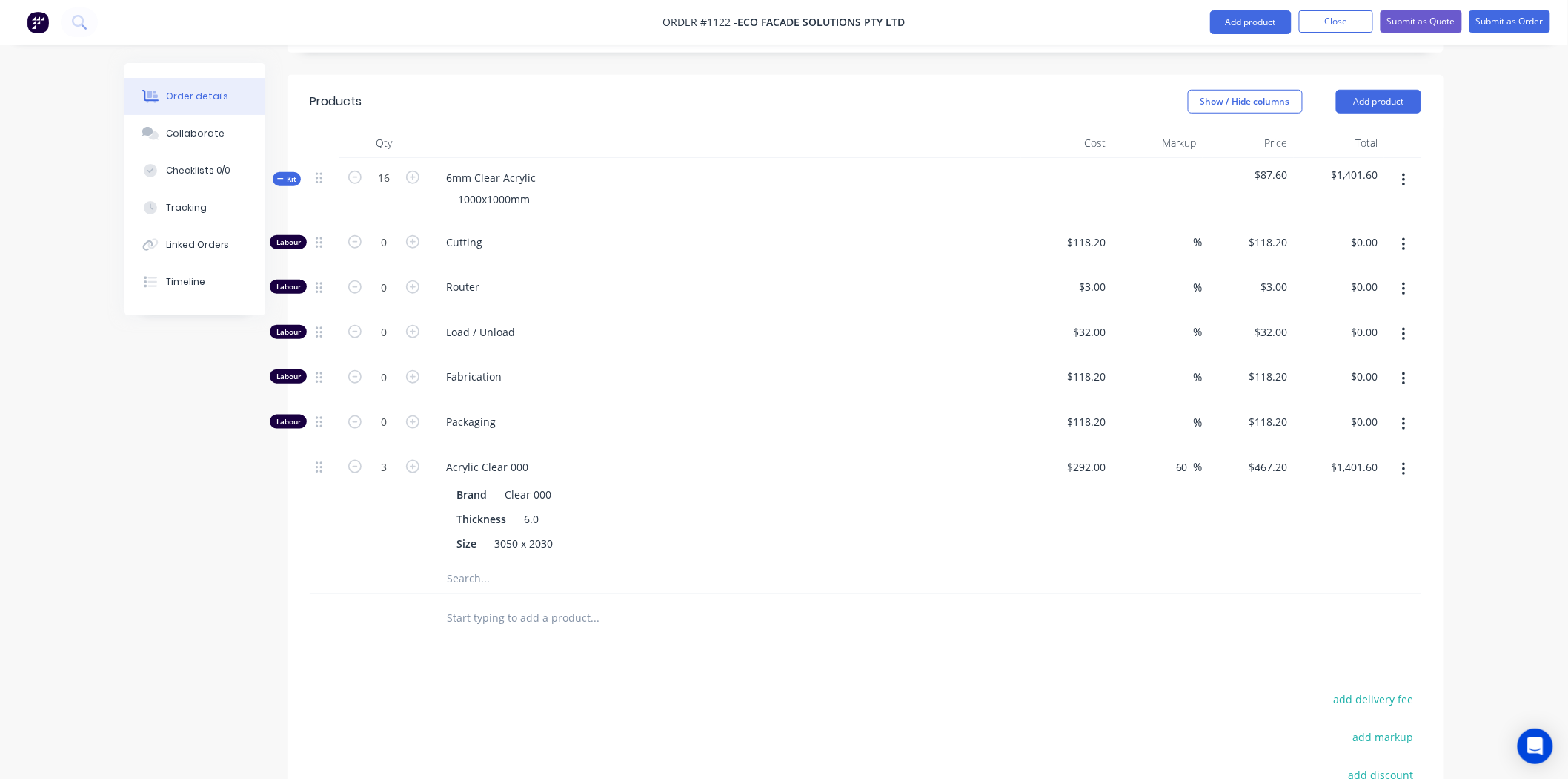
scroll to position [693, 0]
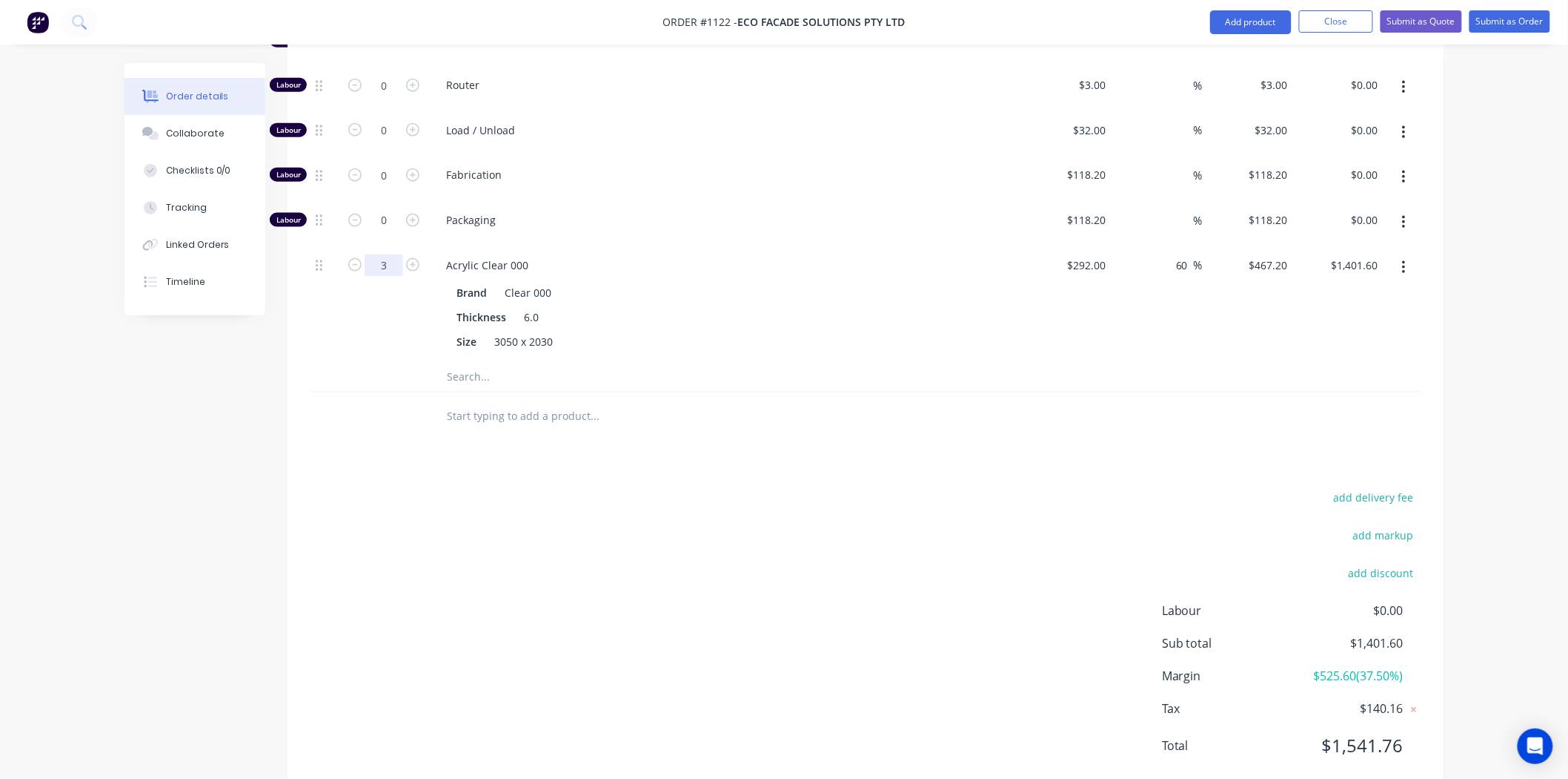
click at [394, 52] on input "3" at bounding box center [384, 40] width 39 height 22
type input "2.66"
type input "$1,242.75"
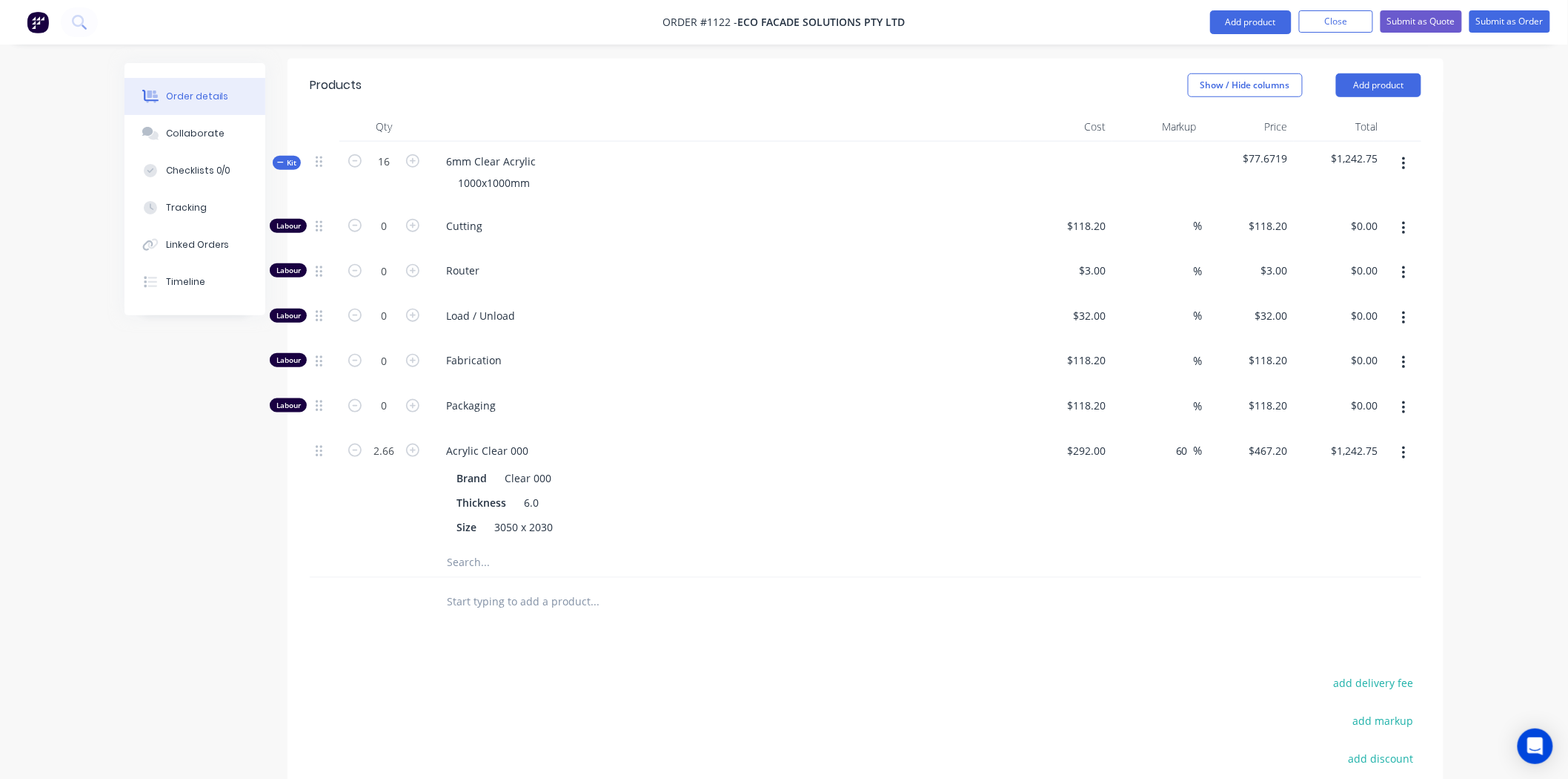
scroll to position [446, 0]
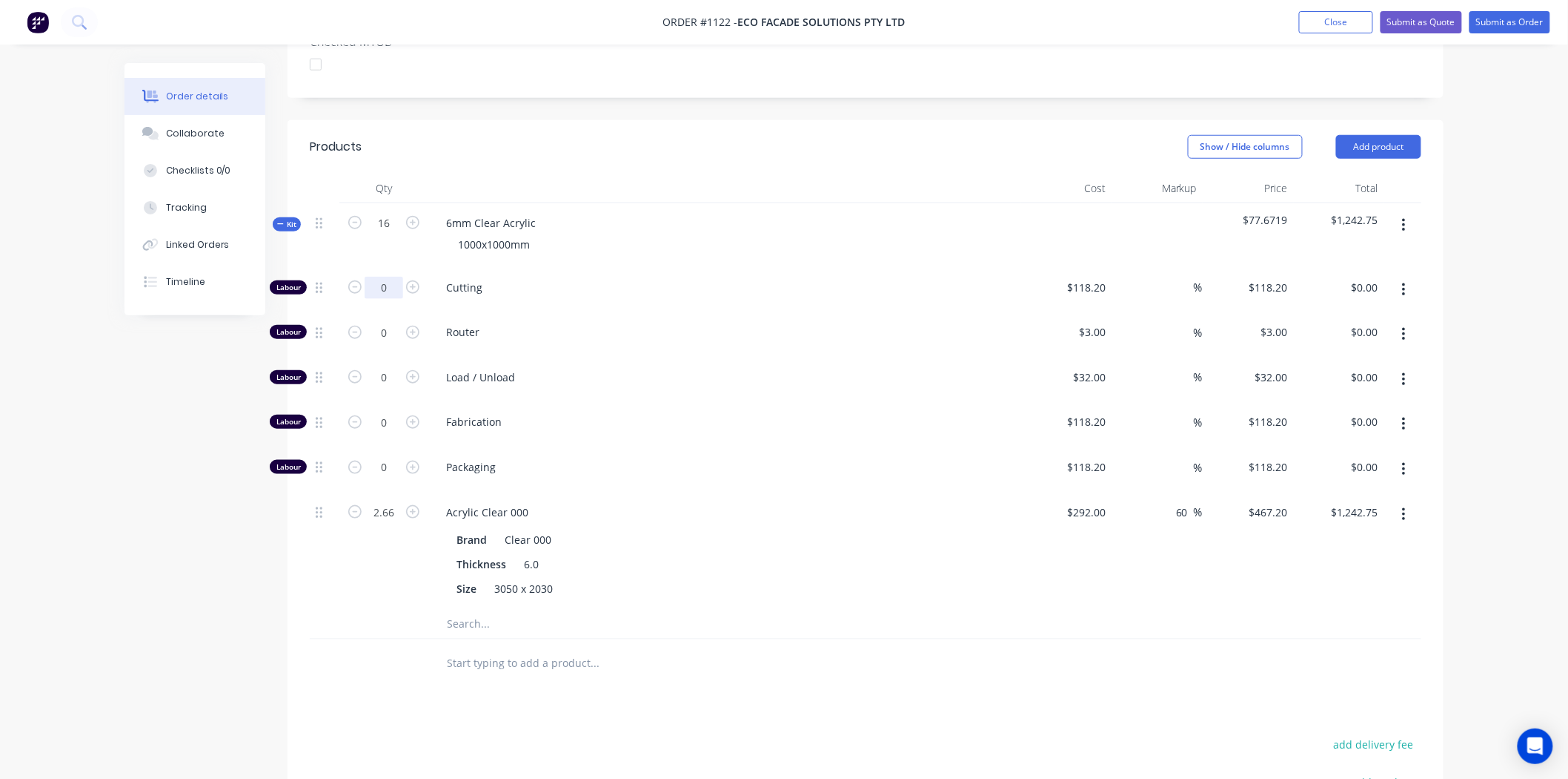
click at [386, 276] on input "0" at bounding box center [384, 287] width 39 height 22
type input "1"
type input "$118.20"
click at [1095, 276] on input "118.2" at bounding box center [1090, 287] width 46 height 22
type input "$60.00"
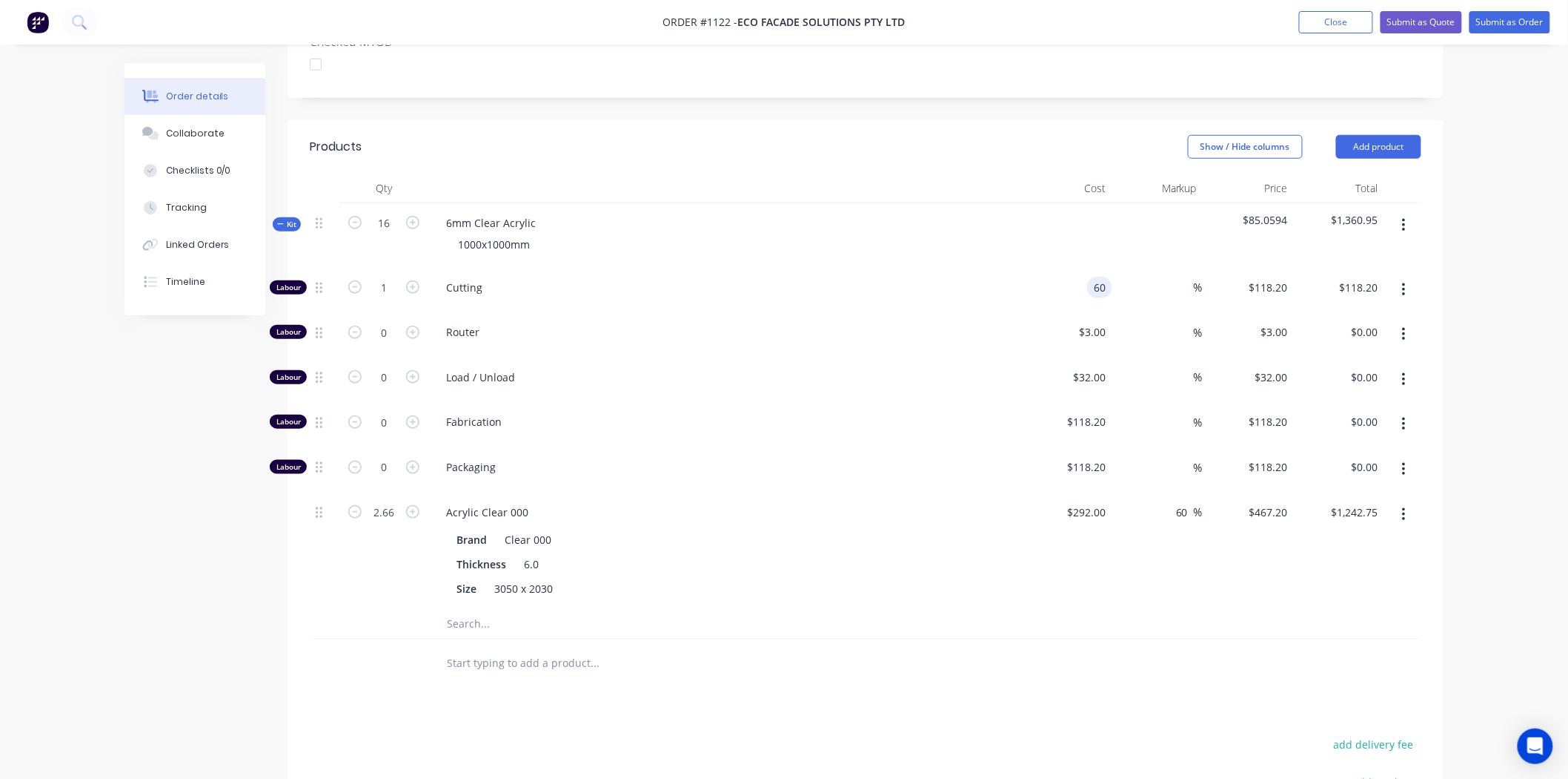
type input "$60.00"
click at [393, 299] on input "2.66" at bounding box center [384, 287] width 39 height 22
click at [390, 299] on input "2.66" at bounding box center [384, 287] width 39 height 22
type input "2.75"
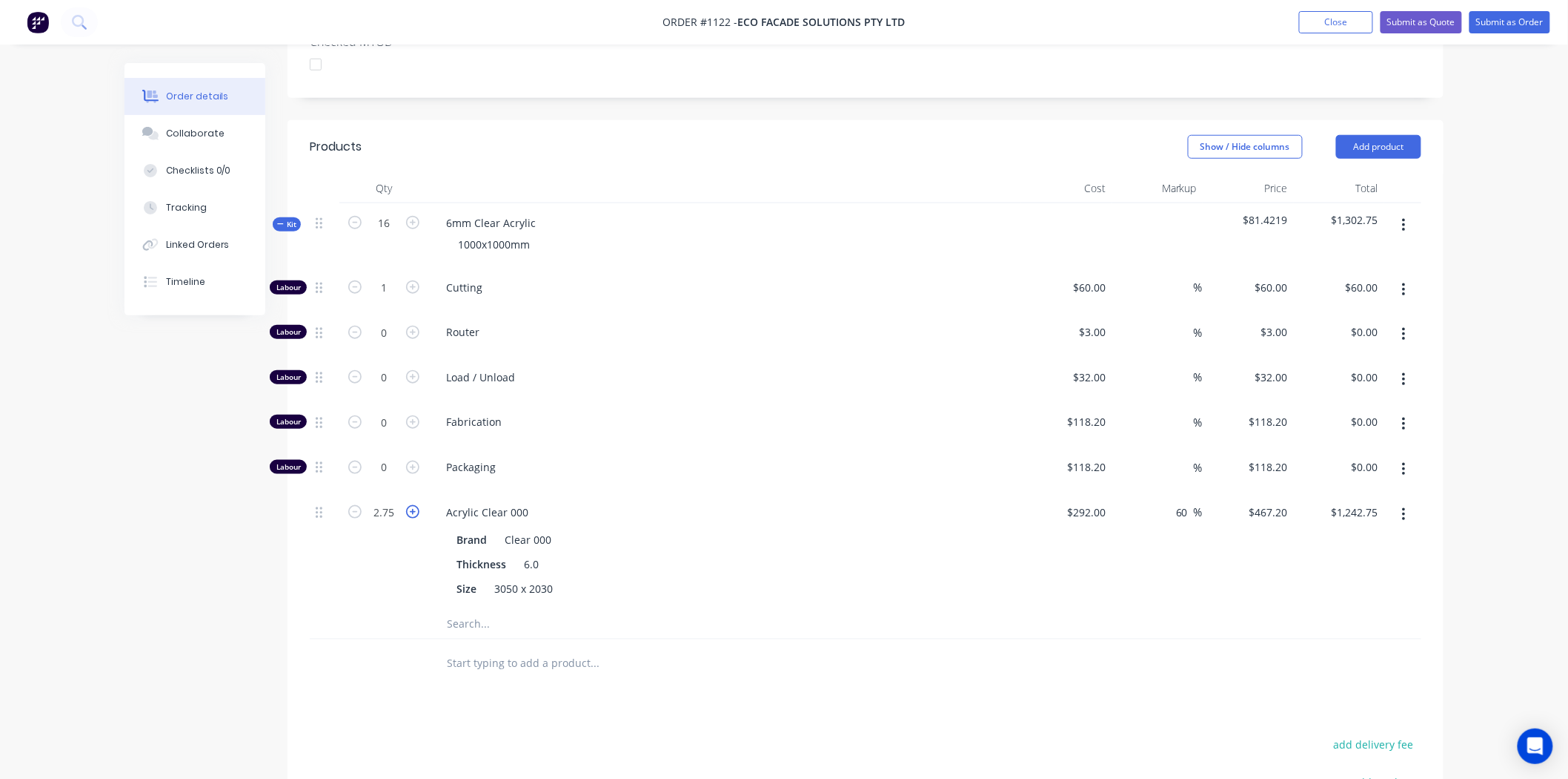
type input "$1,284.80"
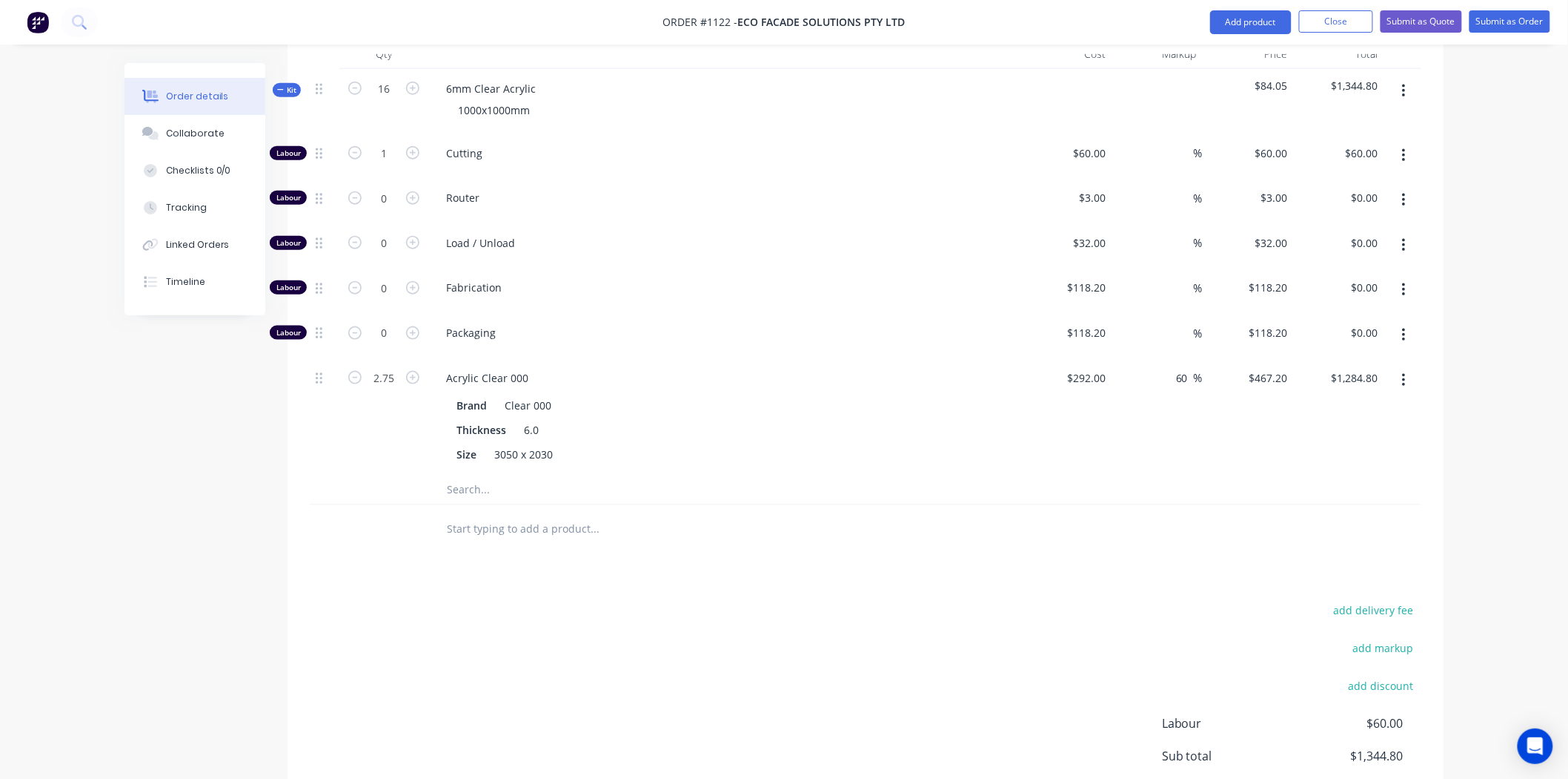
scroll to position [693, 0]
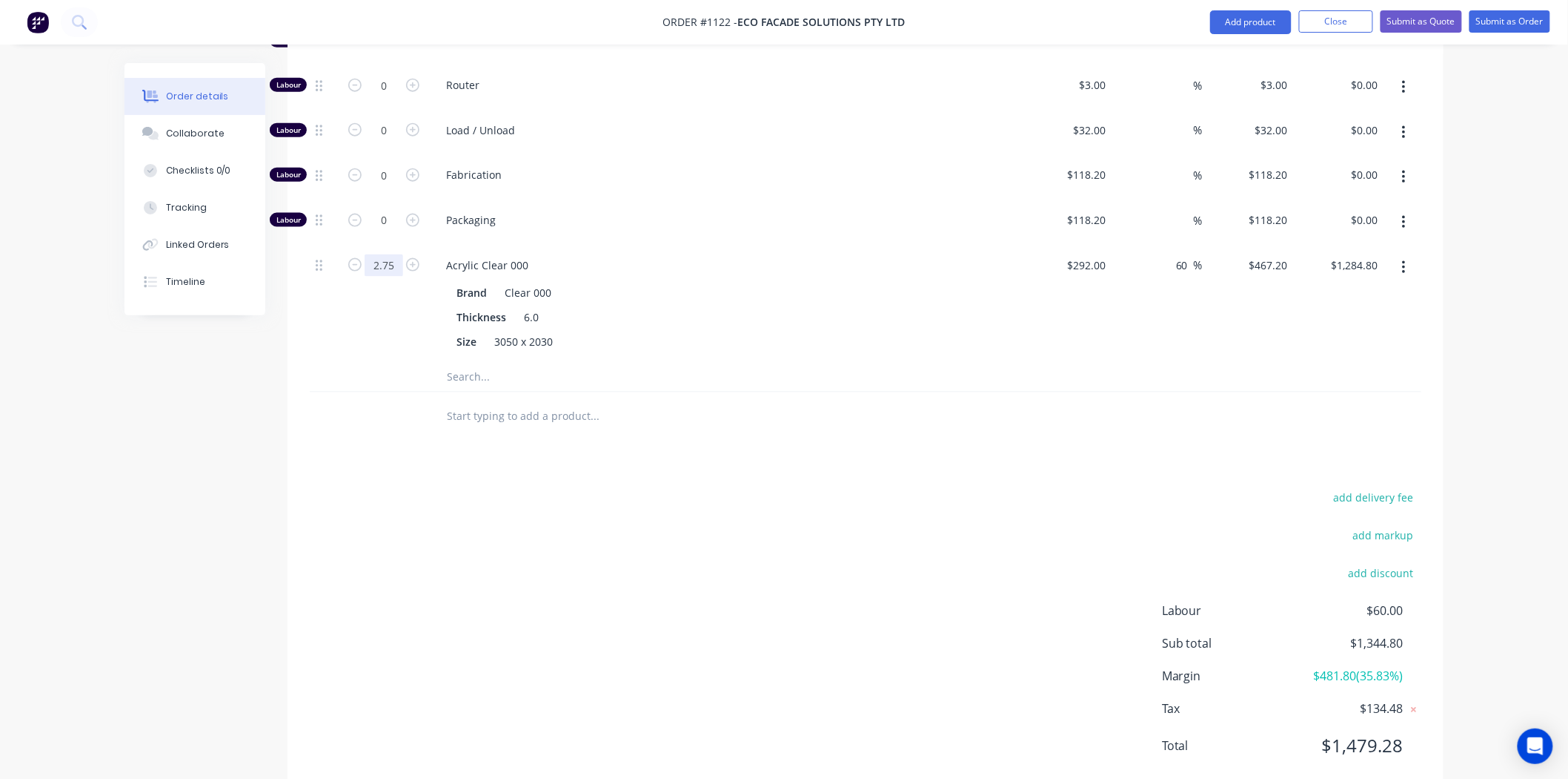
click at [393, 52] on input "2.75" at bounding box center [384, 40] width 39 height 22
type input "2.8"
type input "$1,308.16"
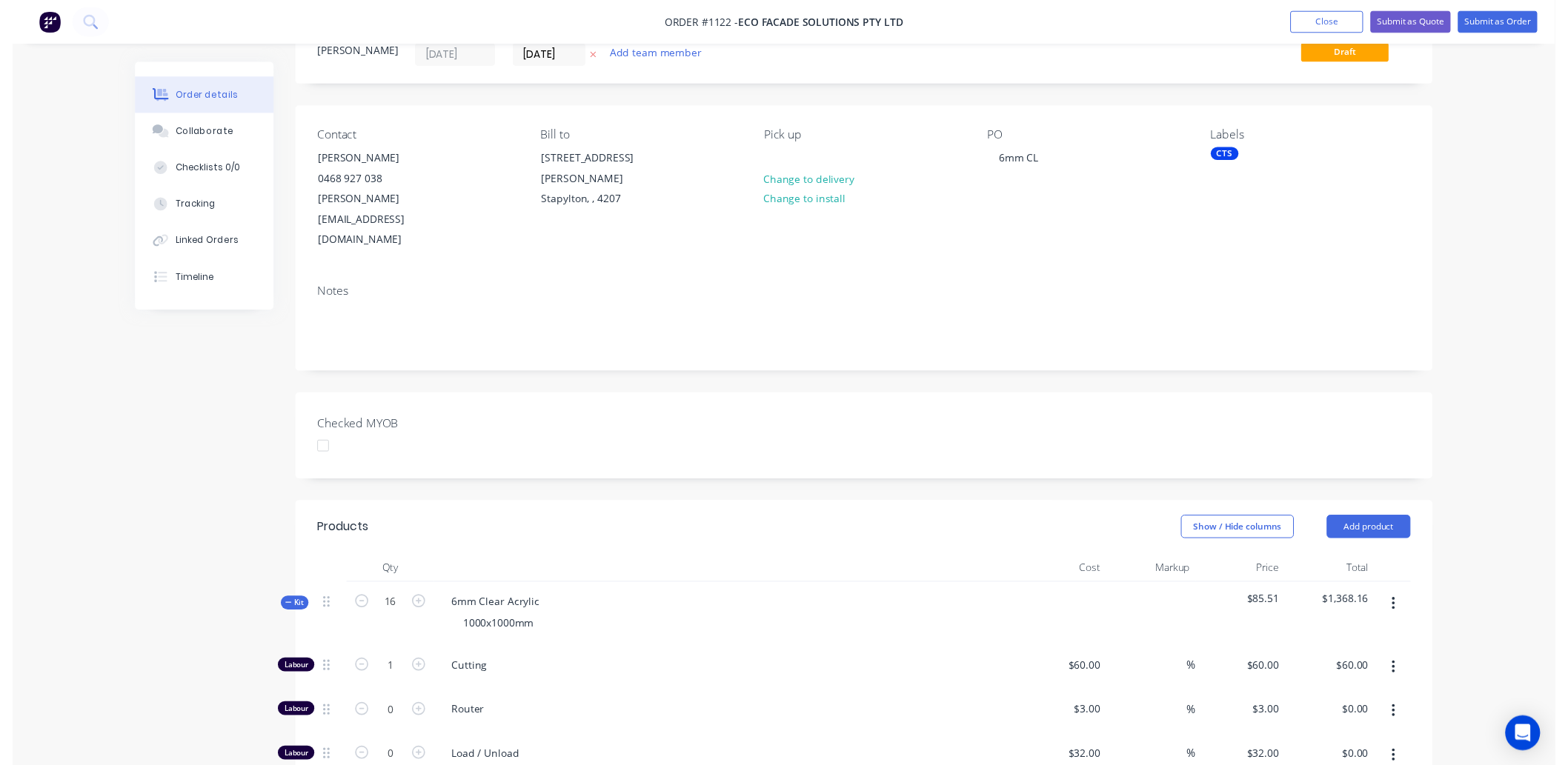
scroll to position [0, 0]
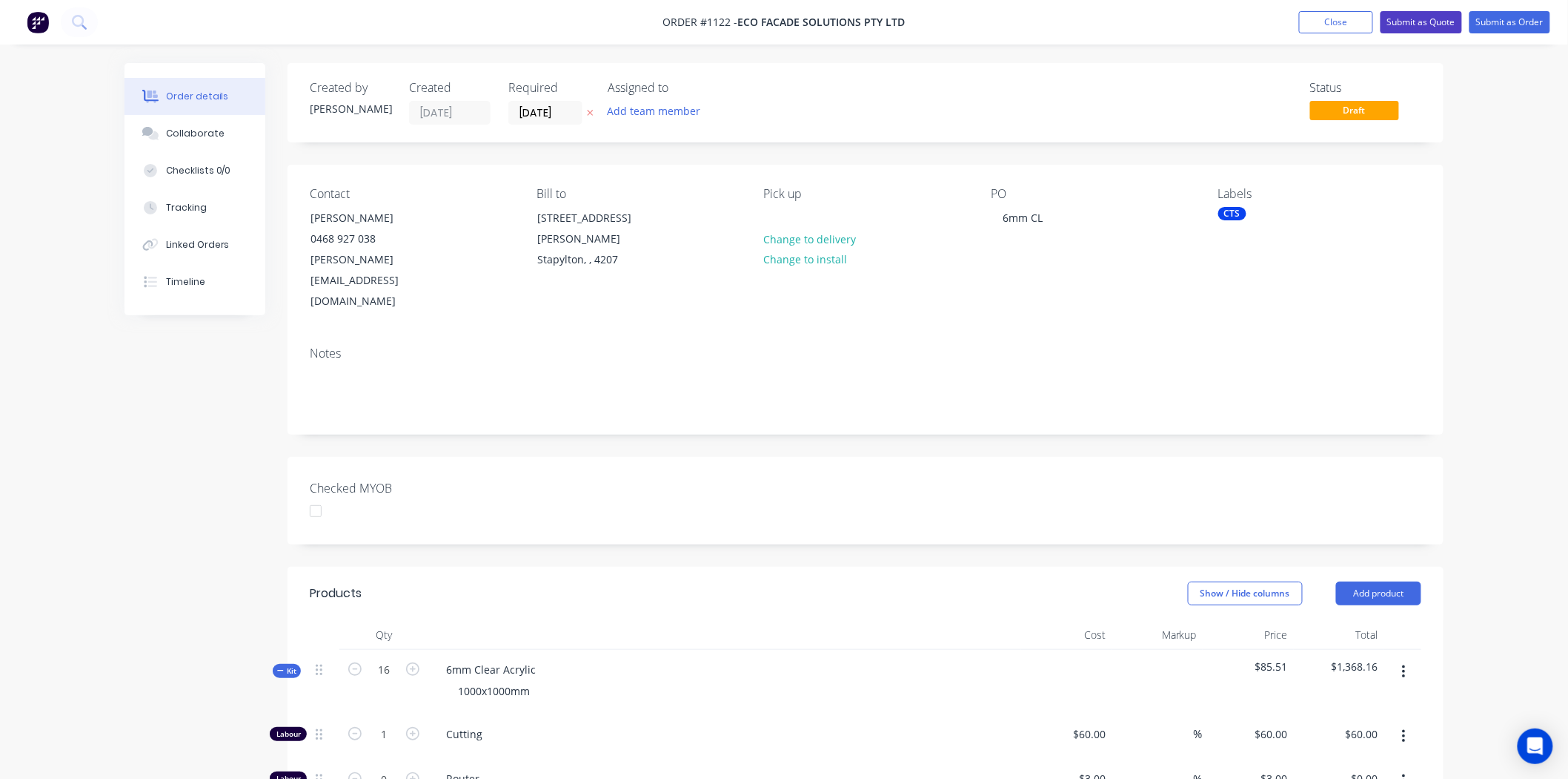
click at [1413, 24] on button "Submit as Quote" at bounding box center [1421, 22] width 82 height 22
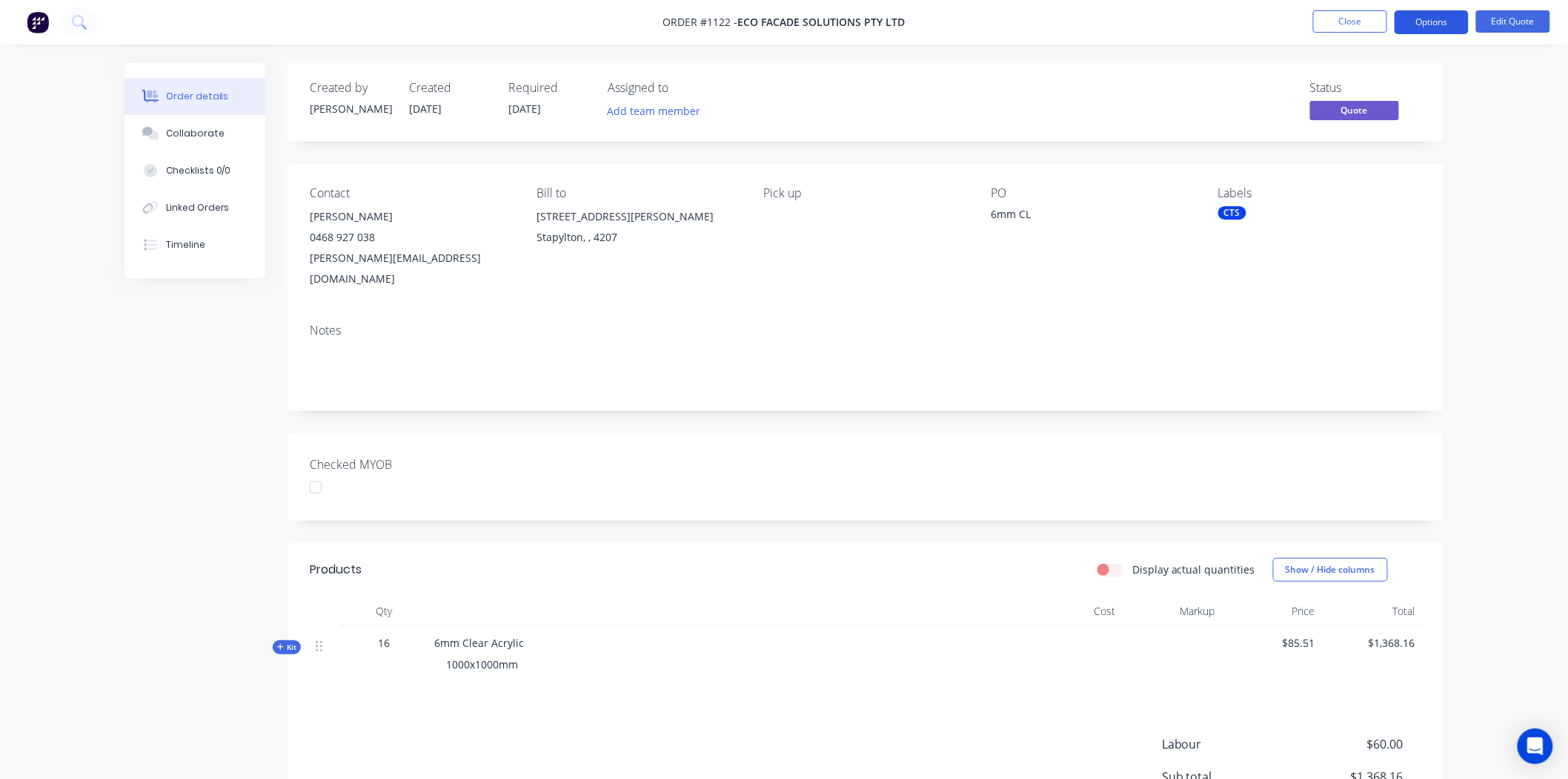
click at [1428, 20] on button "Options" at bounding box center [1432, 22] width 74 height 24
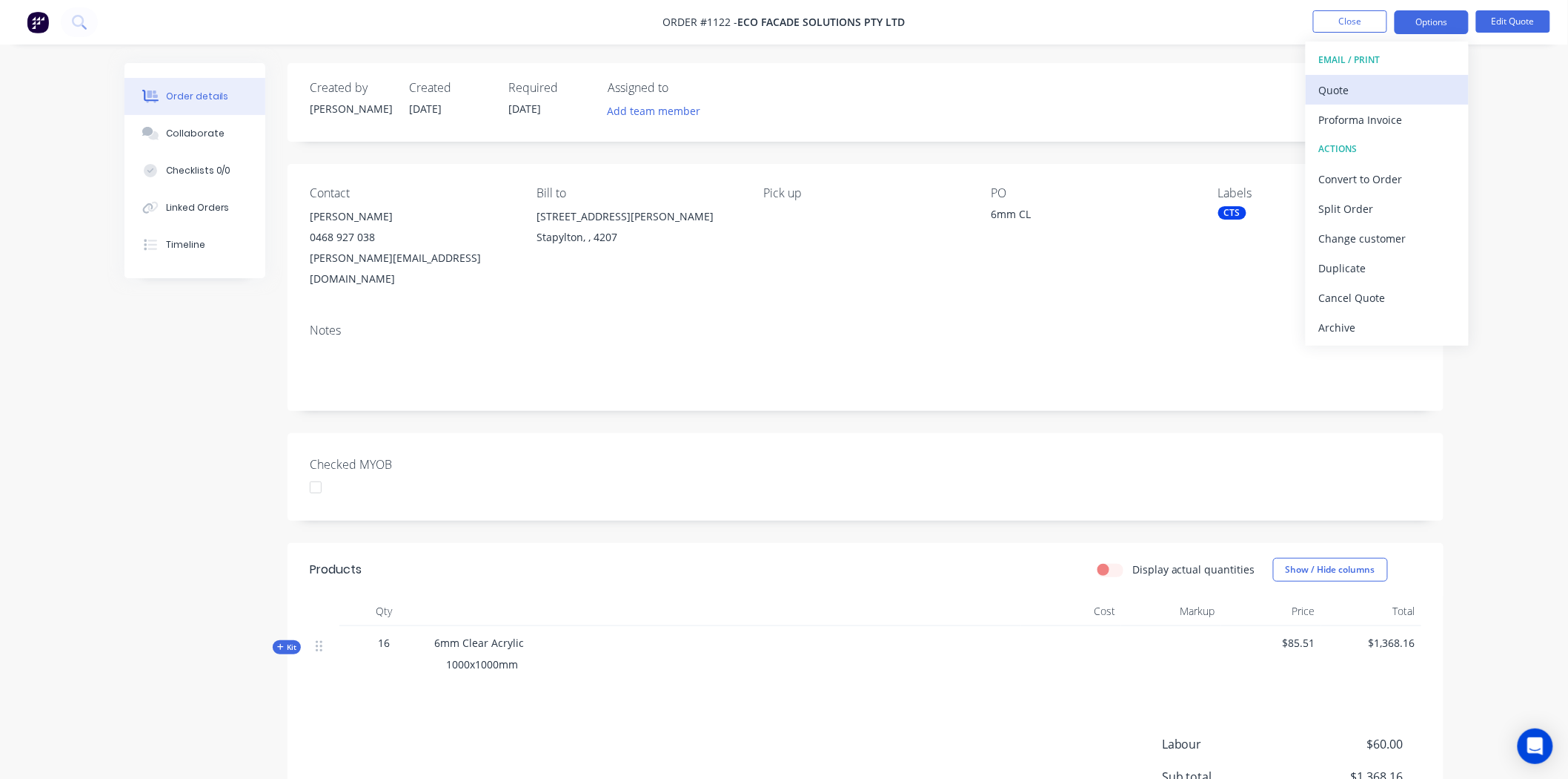
click at [1380, 89] on div "Quote" at bounding box center [1387, 90] width 137 height 22
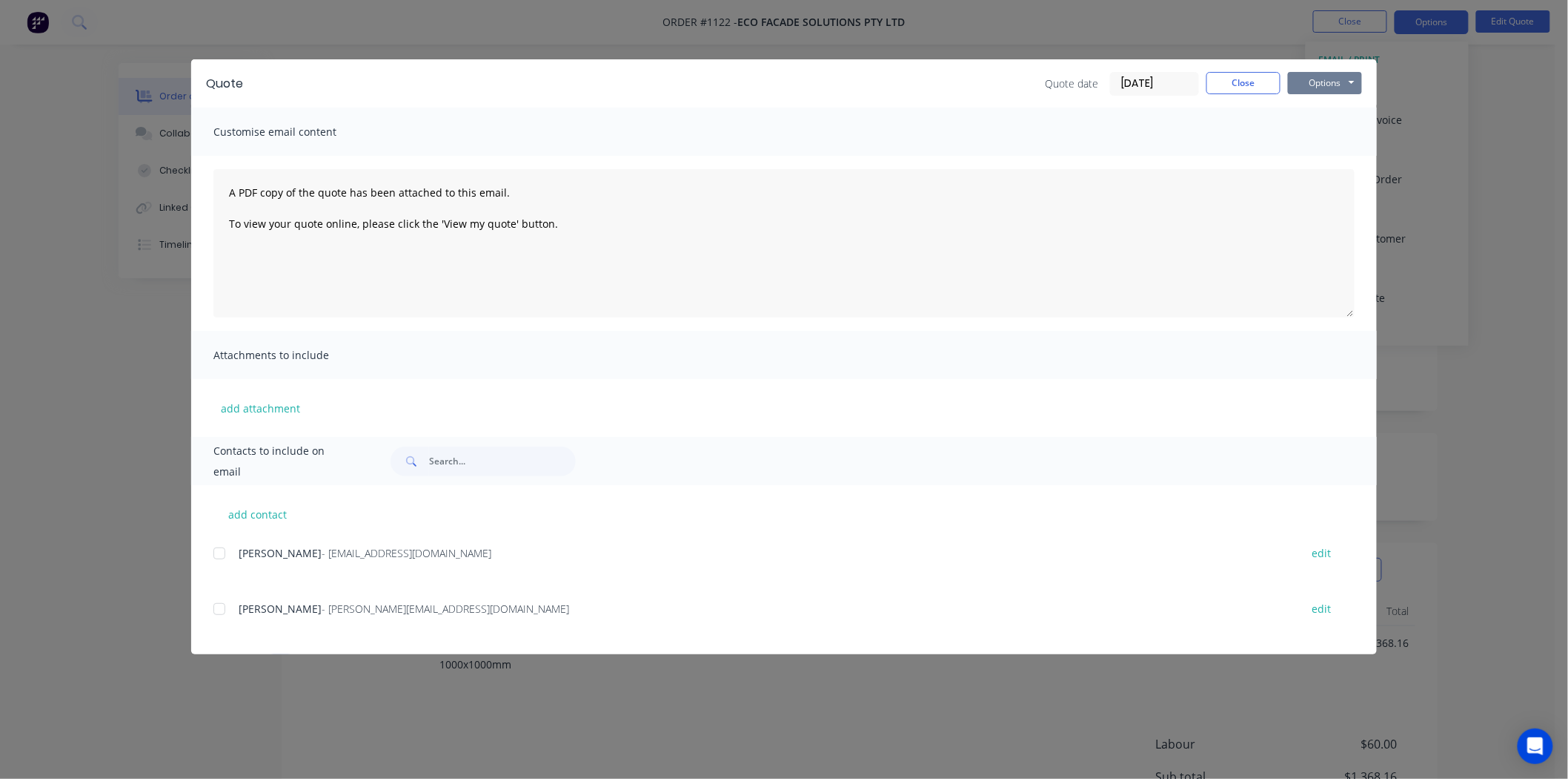
click at [1342, 83] on button "Options" at bounding box center [1325, 83] width 74 height 22
click at [1324, 108] on button "Preview" at bounding box center [1335, 110] width 95 height 25
click at [1249, 75] on button "Close" at bounding box center [1244, 83] width 74 height 22
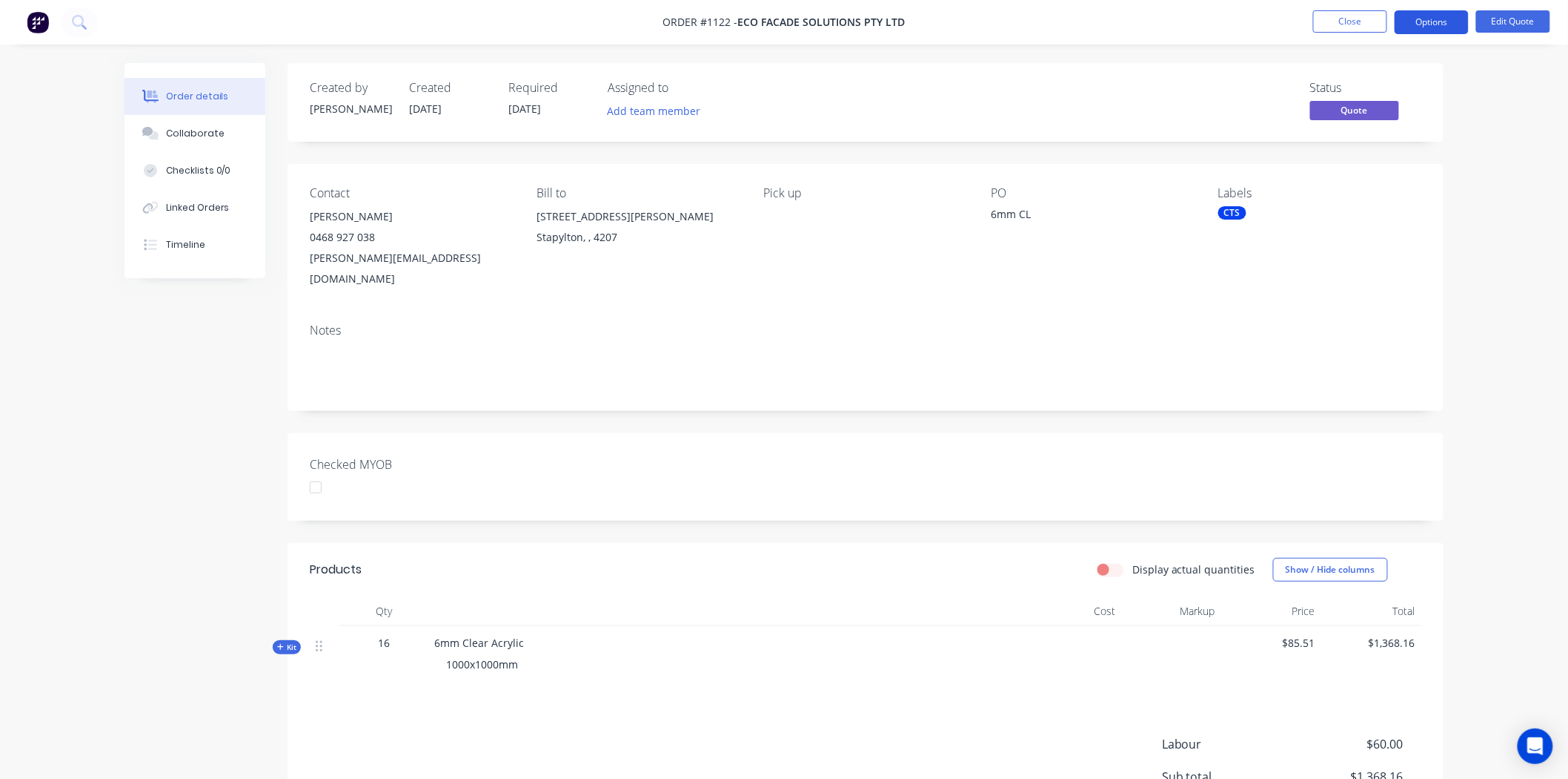
click at [1454, 20] on button "Options" at bounding box center [1432, 22] width 74 height 24
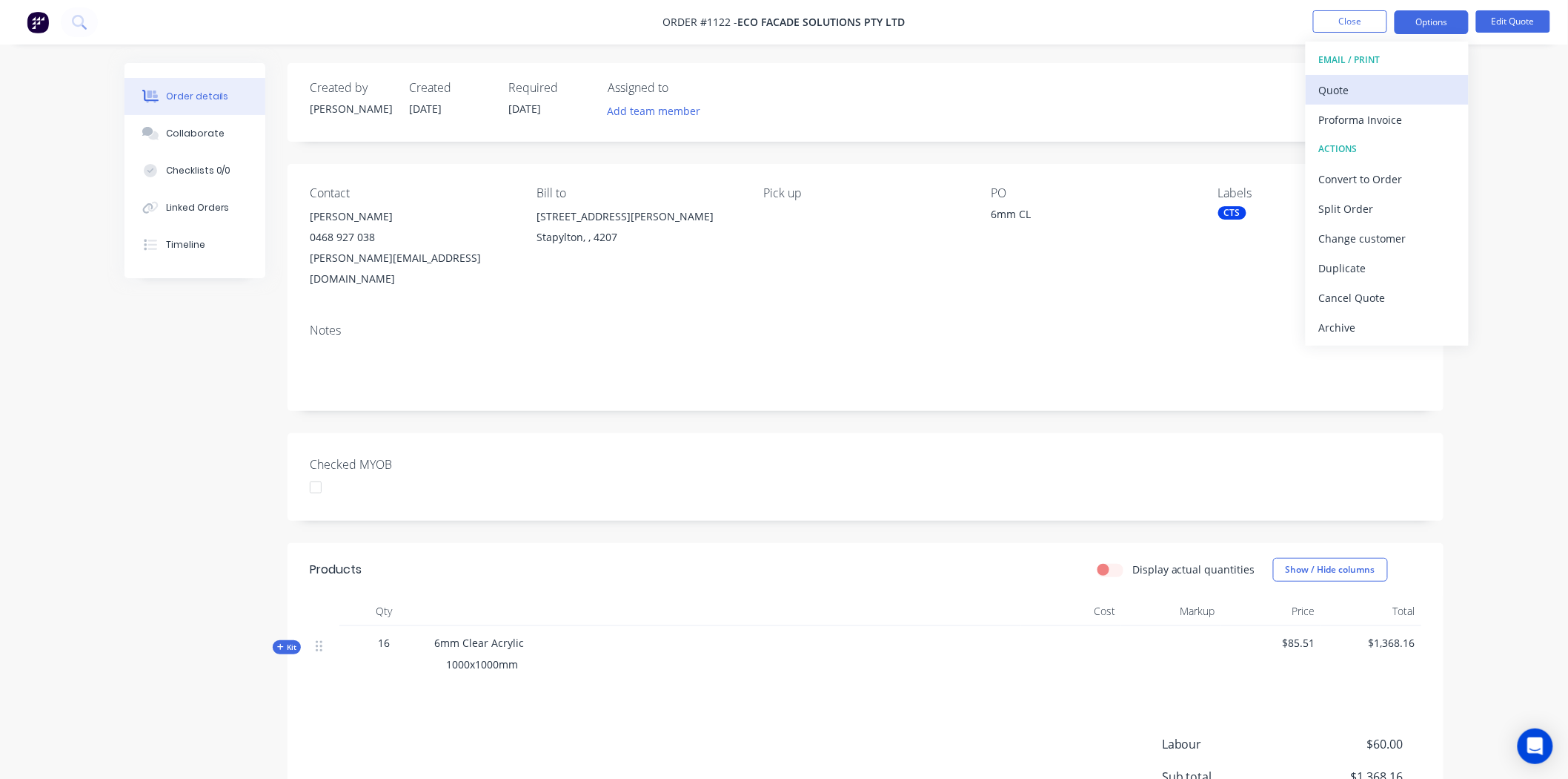
click at [1397, 90] on div "Quote" at bounding box center [1387, 90] width 137 height 22
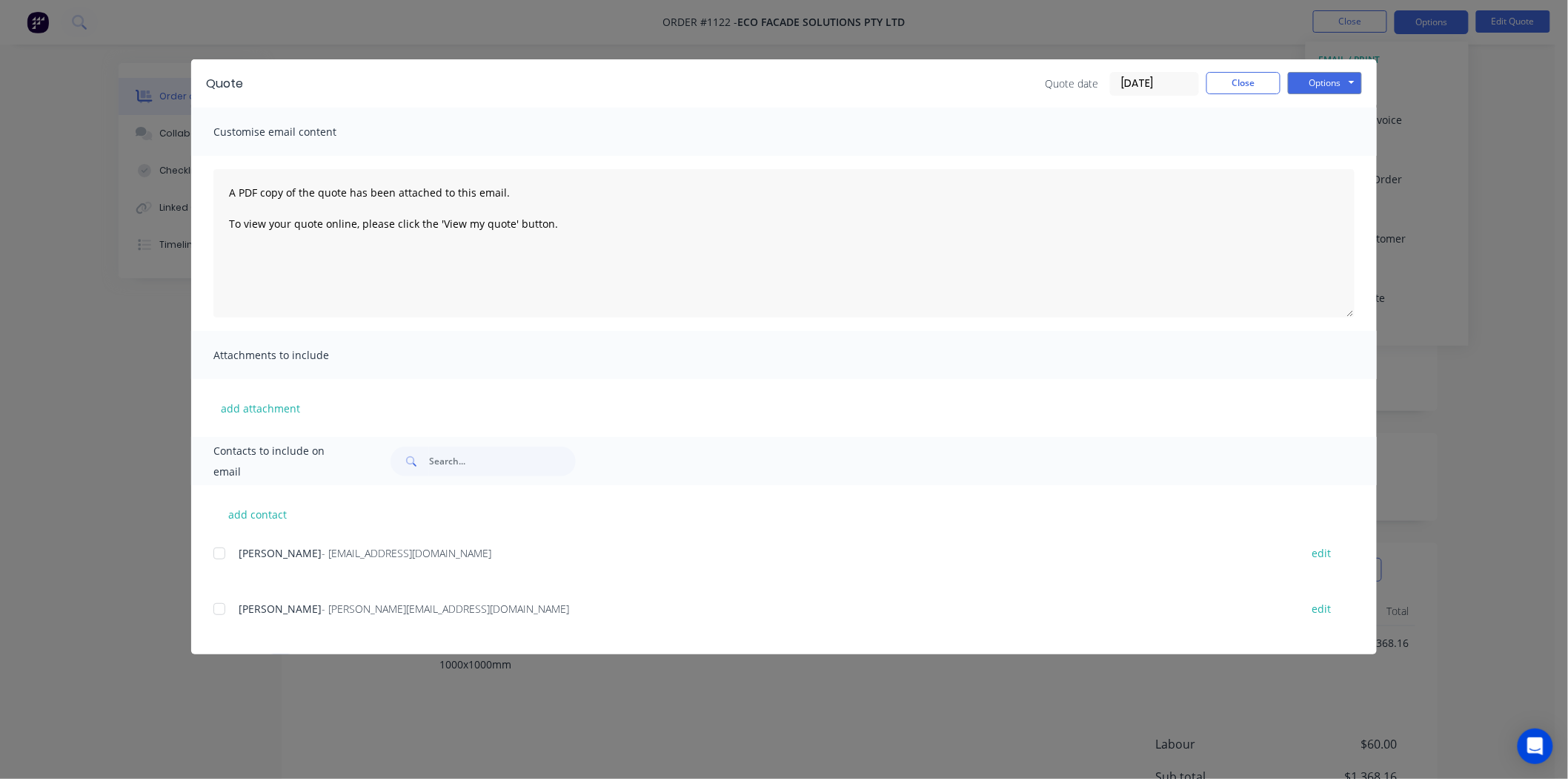
click at [220, 611] on div at bounding box center [219, 608] width 29 height 29
click at [1334, 83] on button "Options" at bounding box center [1325, 83] width 74 height 22
click at [1357, 157] on button "Email" at bounding box center [1335, 158] width 95 height 25
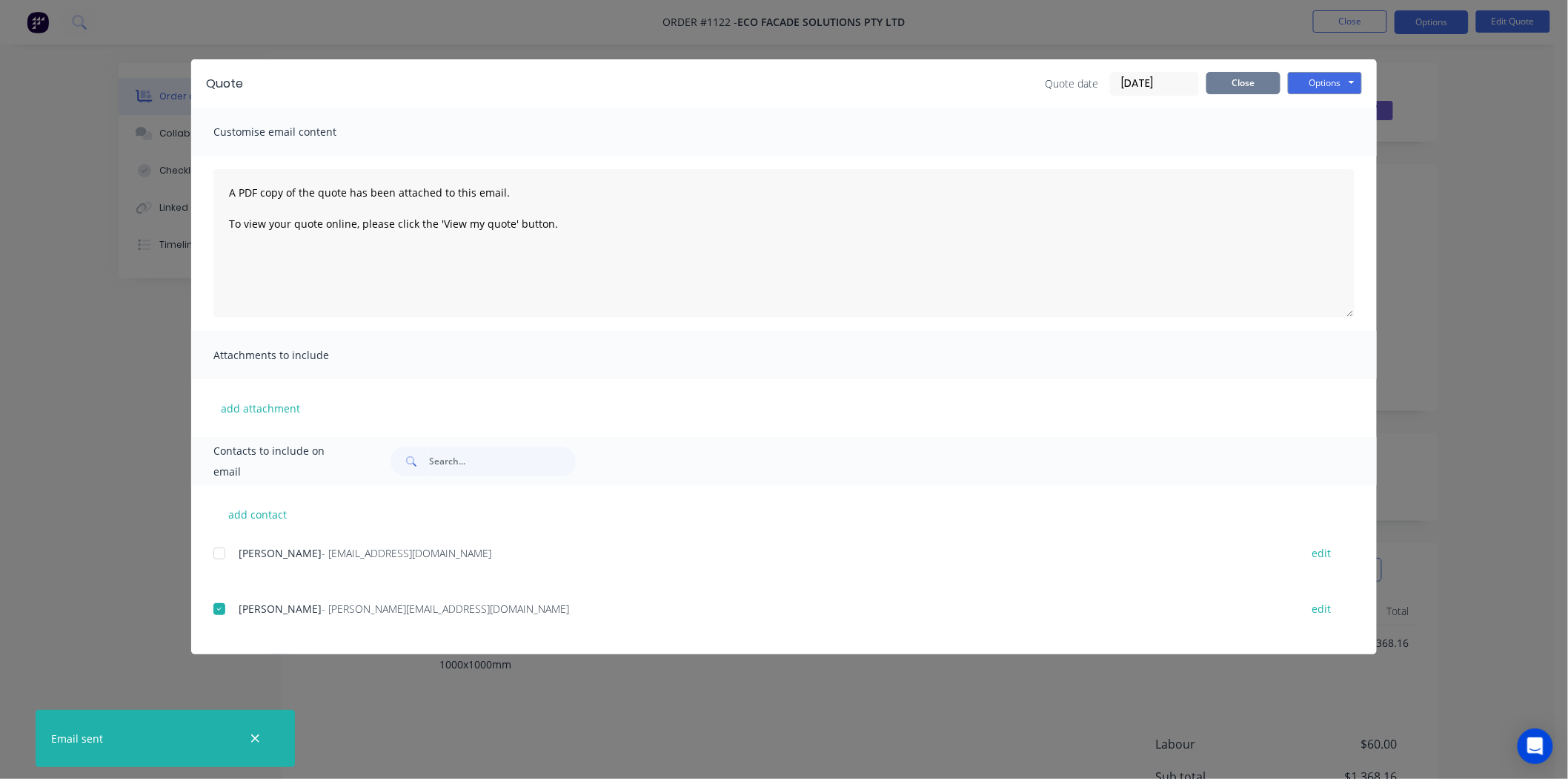
click at [1260, 78] on button "Close" at bounding box center [1244, 83] width 74 height 22
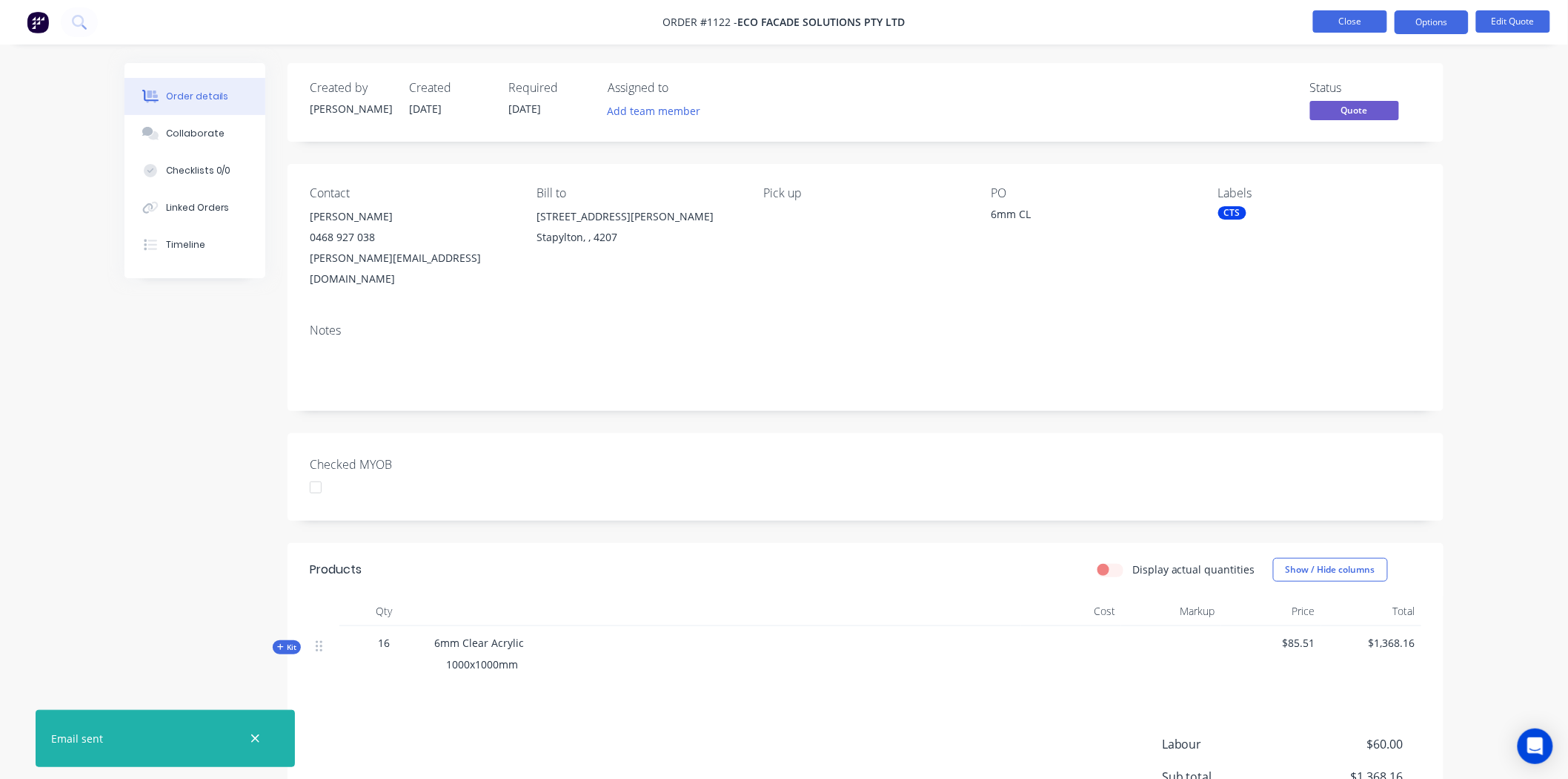
click at [1346, 19] on button "Close" at bounding box center [1350, 21] width 74 height 22
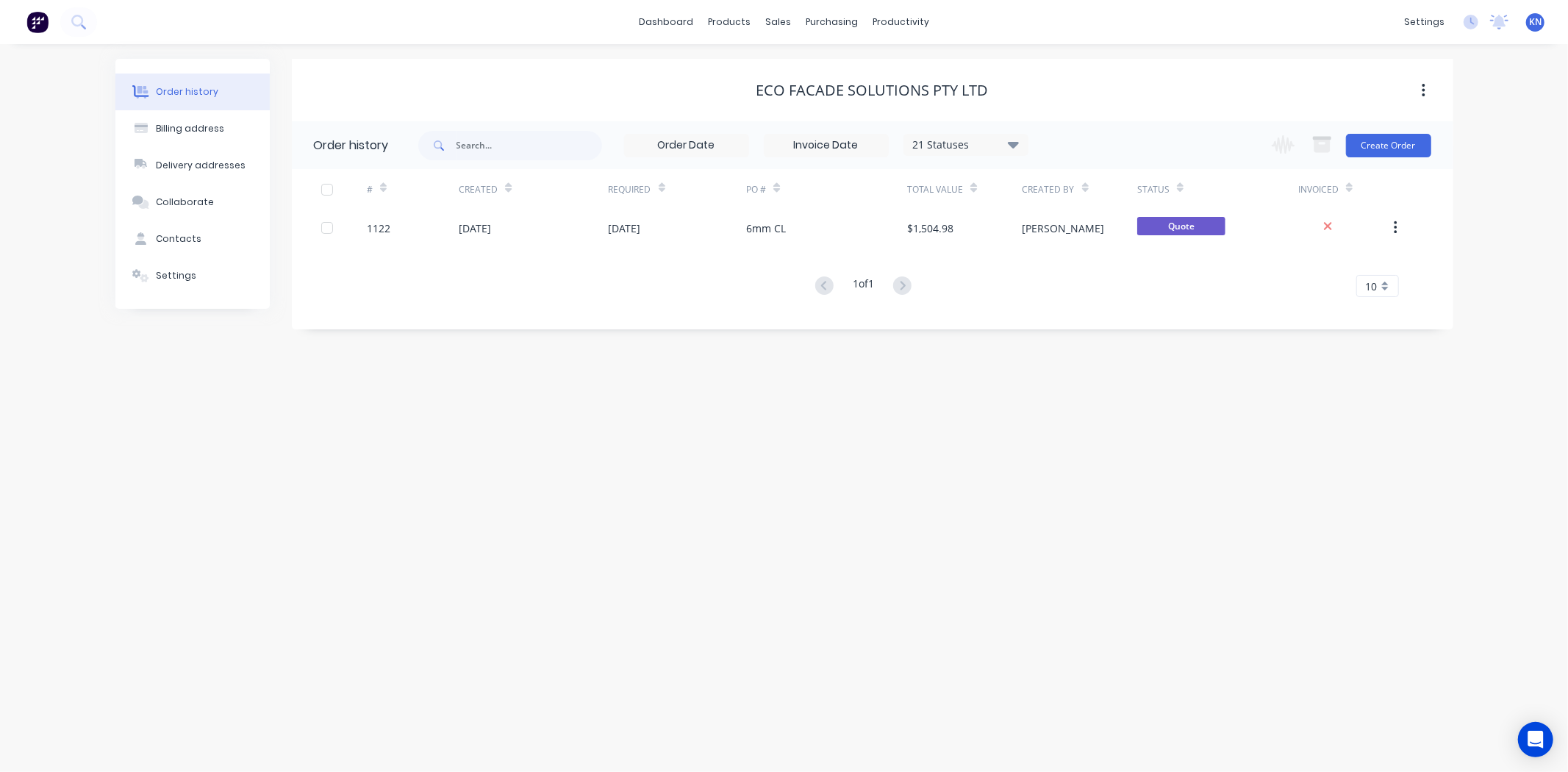
drag, startPoint x: 820, startPoint y: 503, endPoint x: 571, endPoint y: 474, distance: 250.7
click at [817, 503] on div "Order history Billing address Delivery addresses Collaborate Contacts Settings …" at bounding box center [784, 408] width 1568 height 728
click at [922, 67] on div "Workflow" at bounding box center [927, 70] width 44 height 13
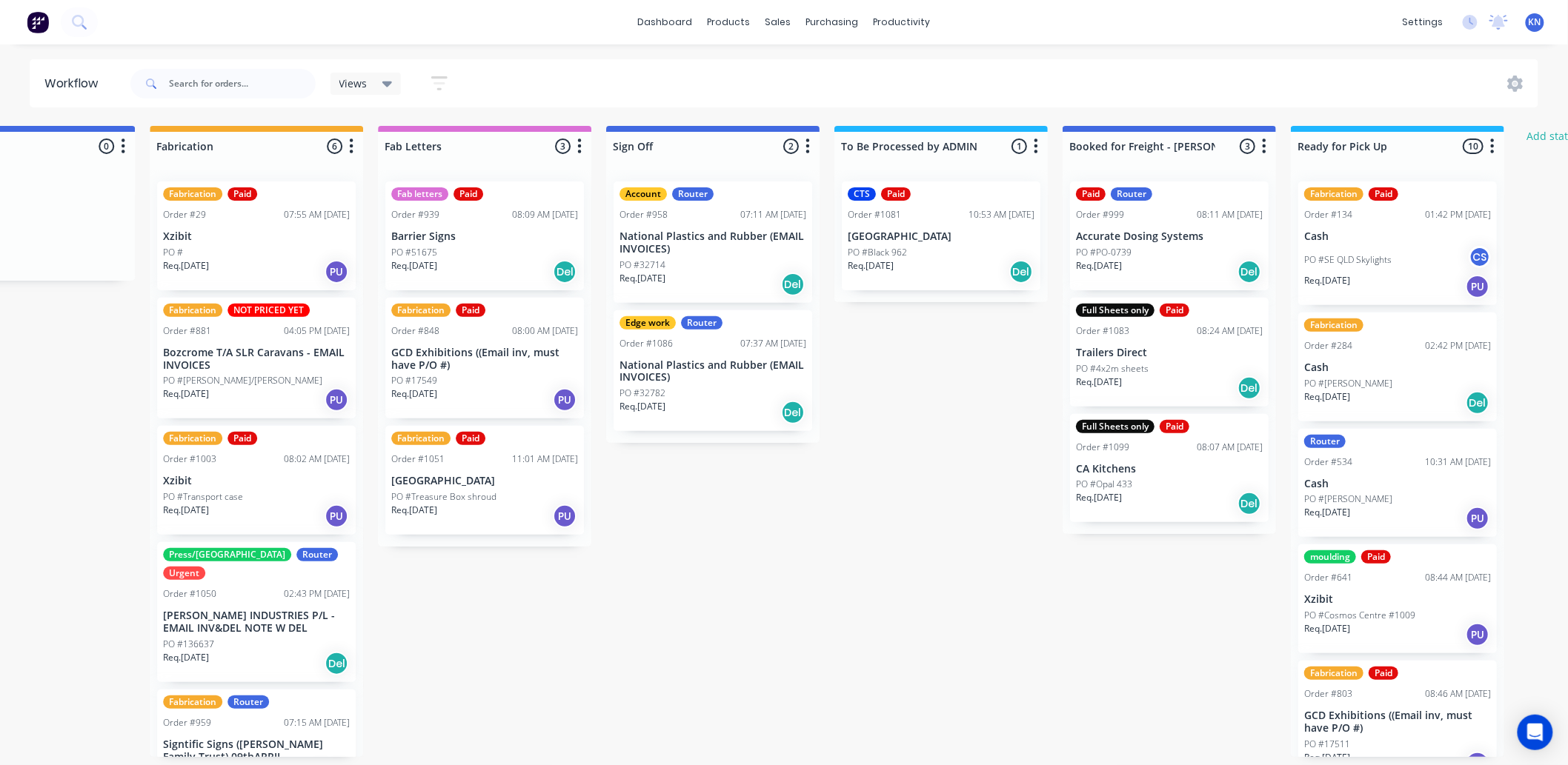
scroll to position [0, 1759]
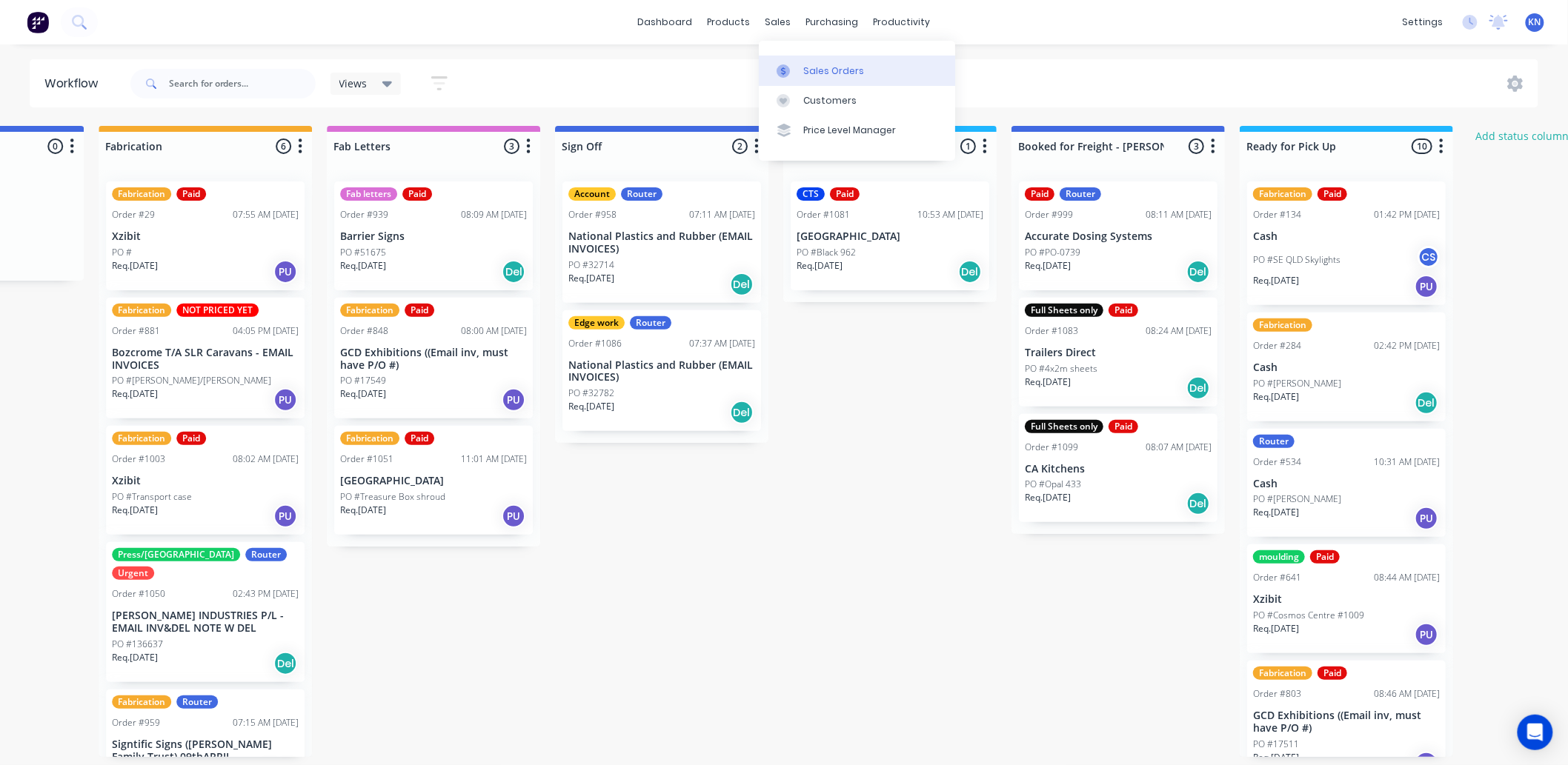
click at [835, 70] on div "Sales Orders" at bounding box center [833, 71] width 61 height 13
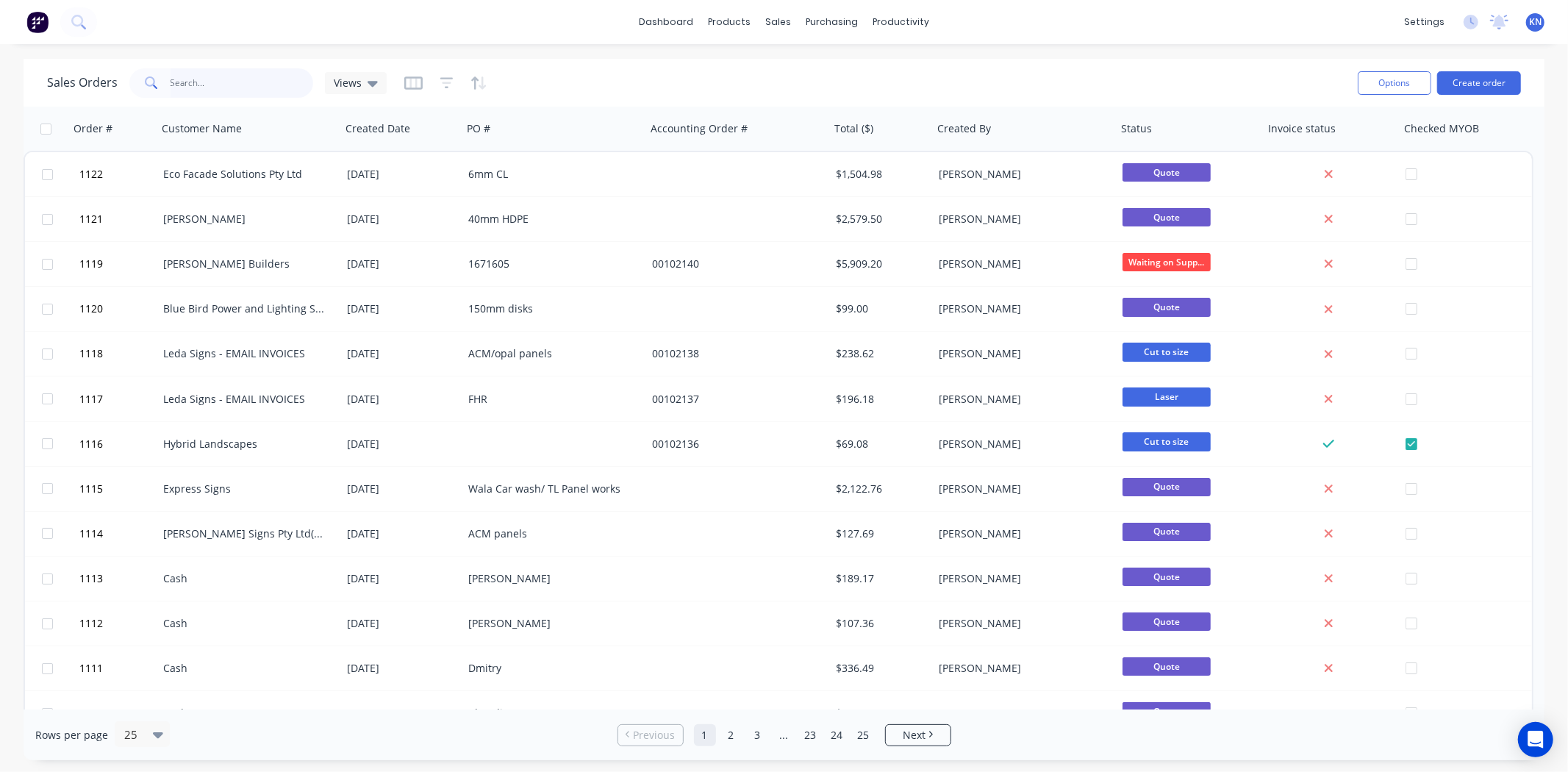
click at [233, 84] on input "text" at bounding box center [242, 83] width 143 height 29
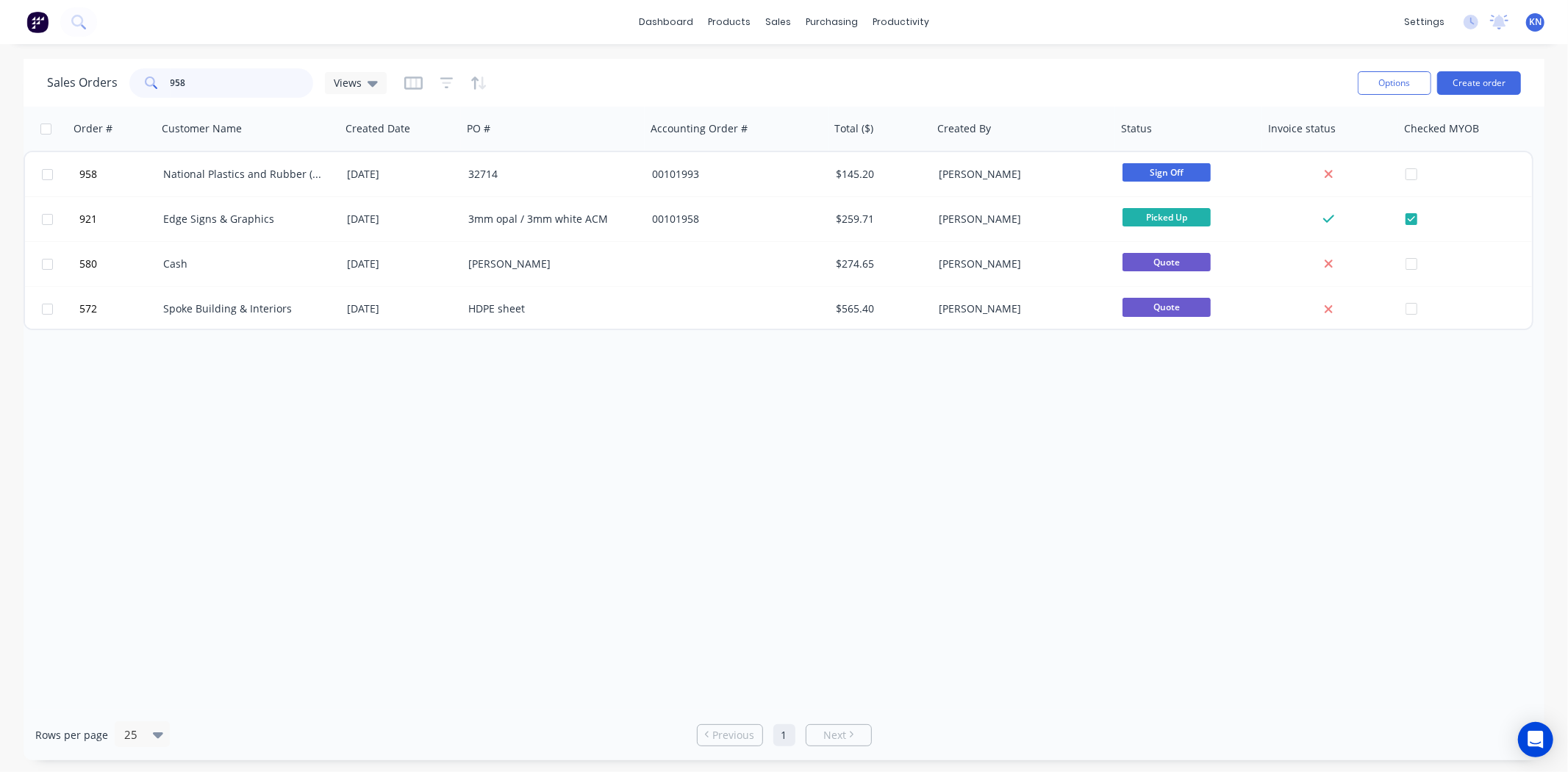
type input "958"
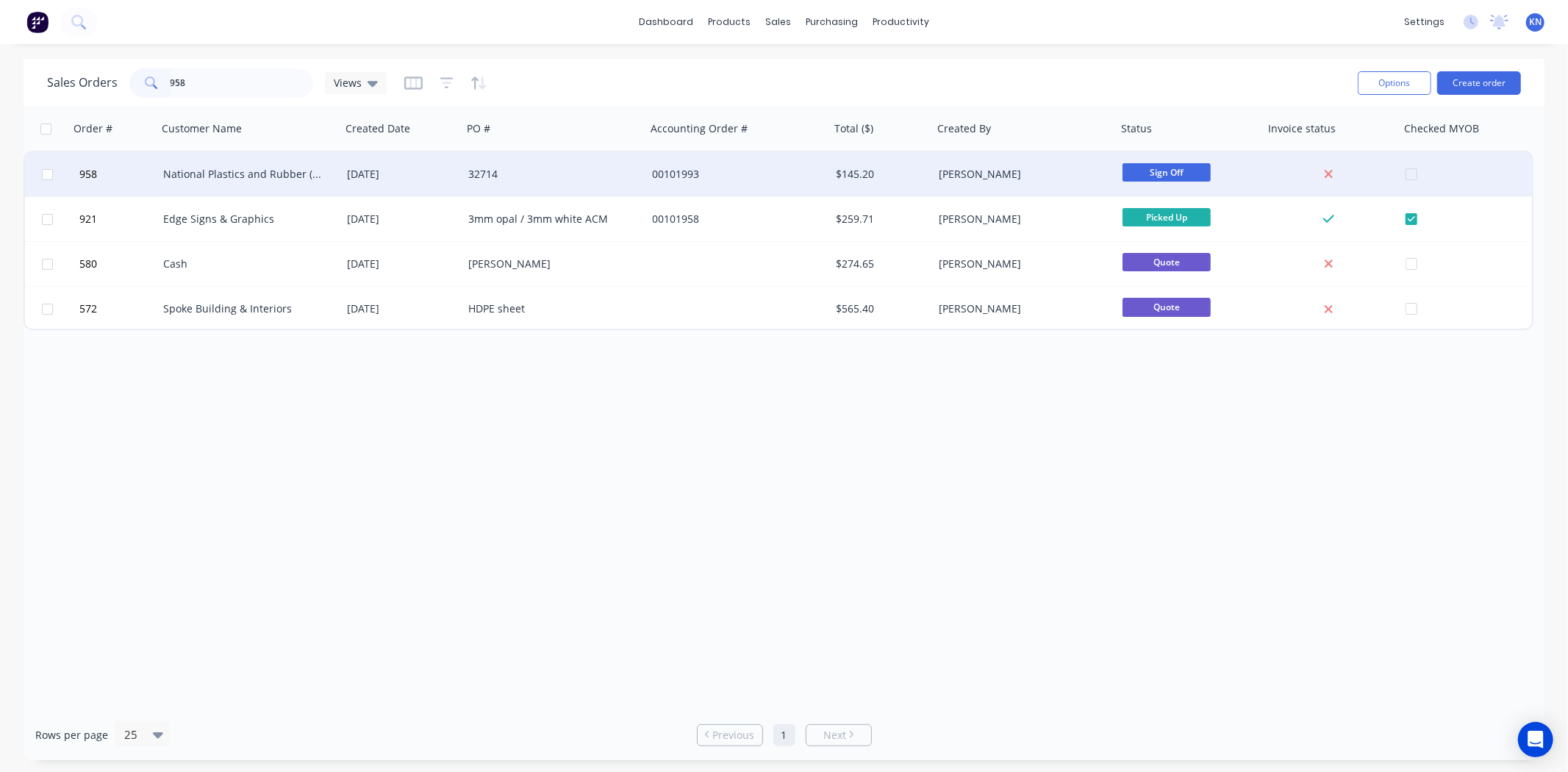
click at [259, 171] on div "National Plastics and Rubber (EMAIL INVOICES)" at bounding box center [244, 174] width 163 height 15
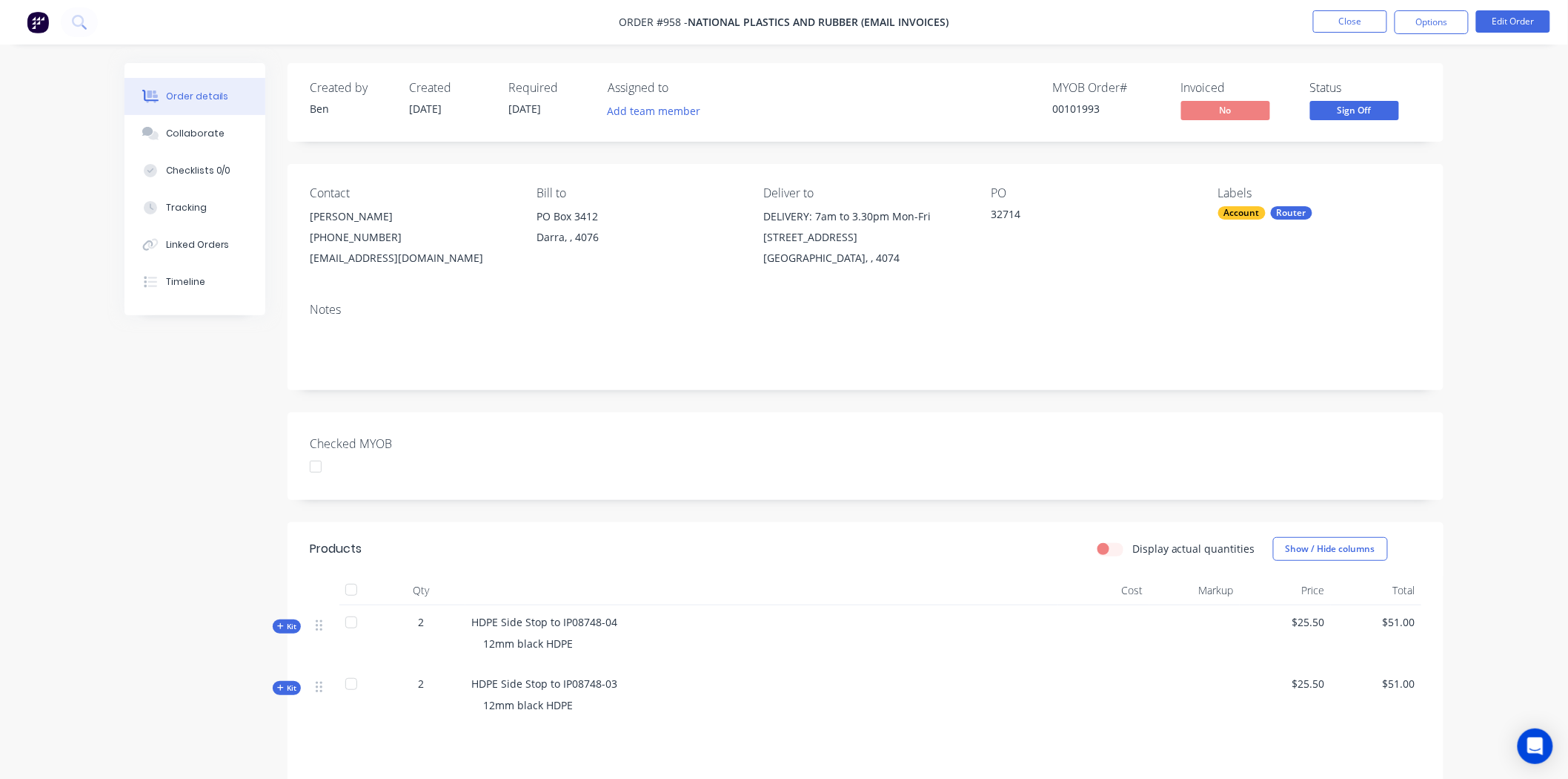
click at [311, 463] on div at bounding box center [316, 466] width 29 height 29
click at [1438, 24] on button "Options" at bounding box center [1432, 22] width 74 height 24
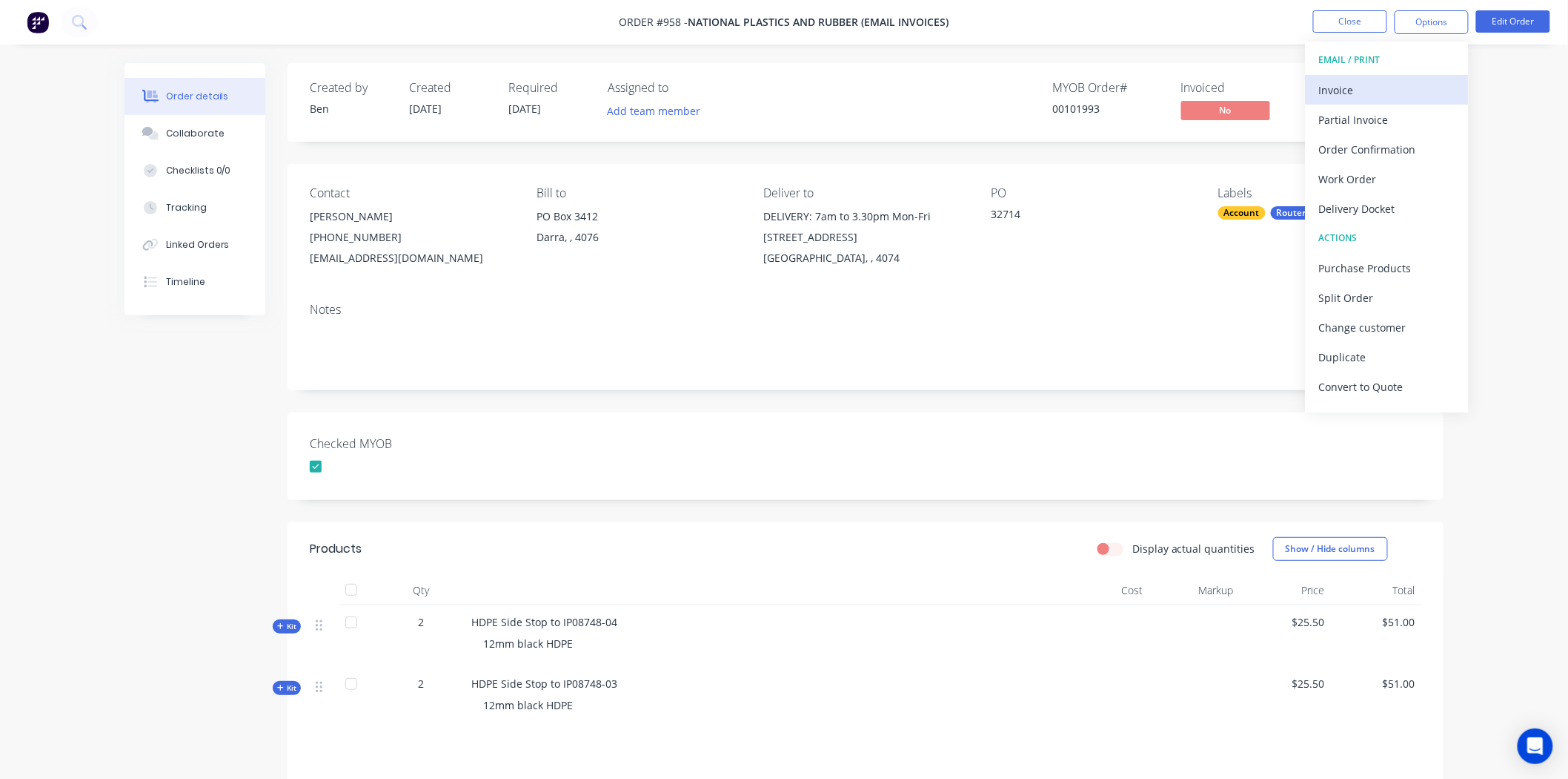
click at [1364, 90] on div "Invoice" at bounding box center [1387, 90] width 137 height 22
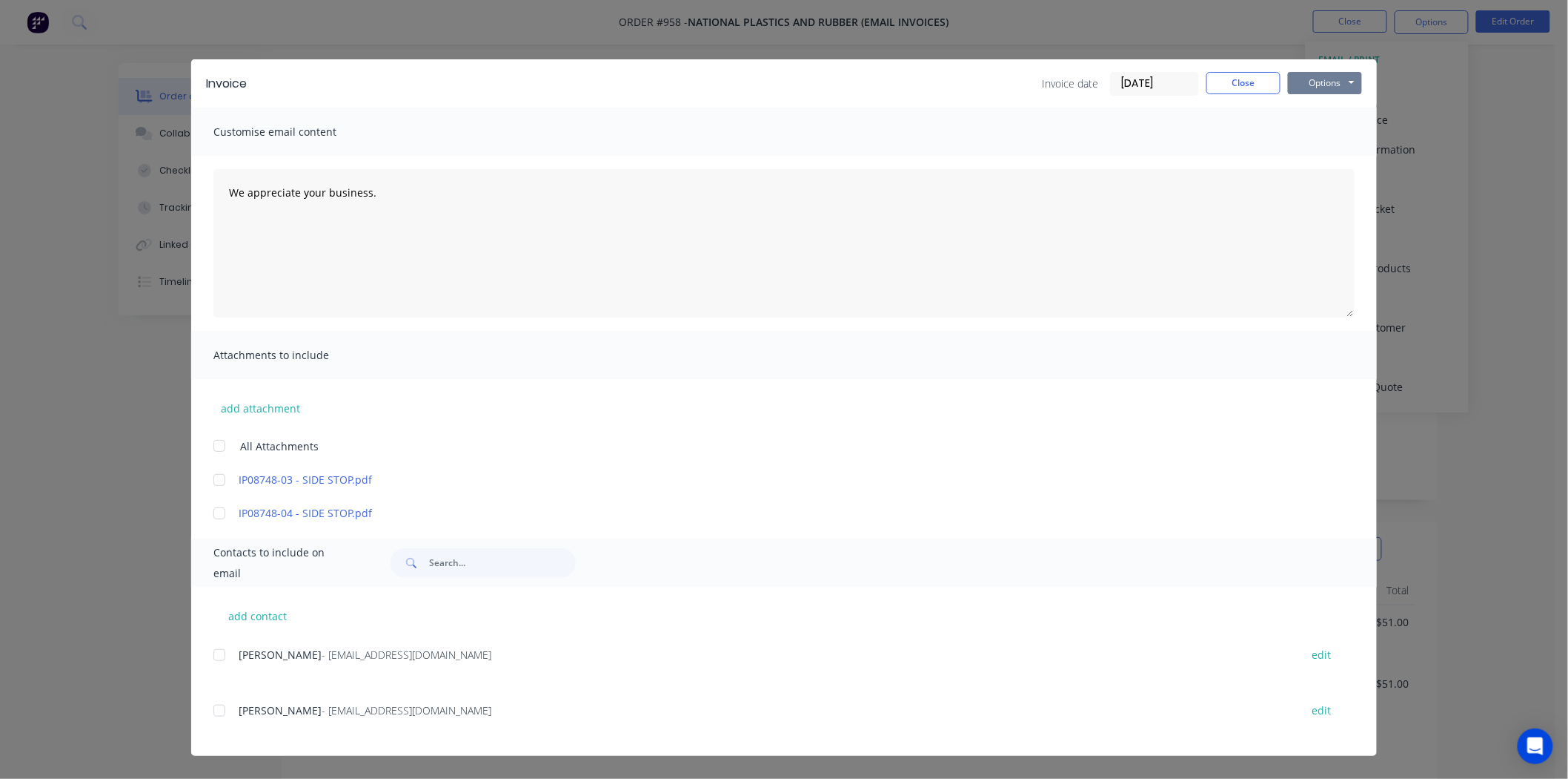
click at [1313, 83] on button "Options" at bounding box center [1325, 83] width 74 height 22
click at [1310, 128] on button "Print" at bounding box center [1335, 134] width 95 height 25
click at [1244, 83] on button "Close" at bounding box center [1244, 83] width 74 height 22
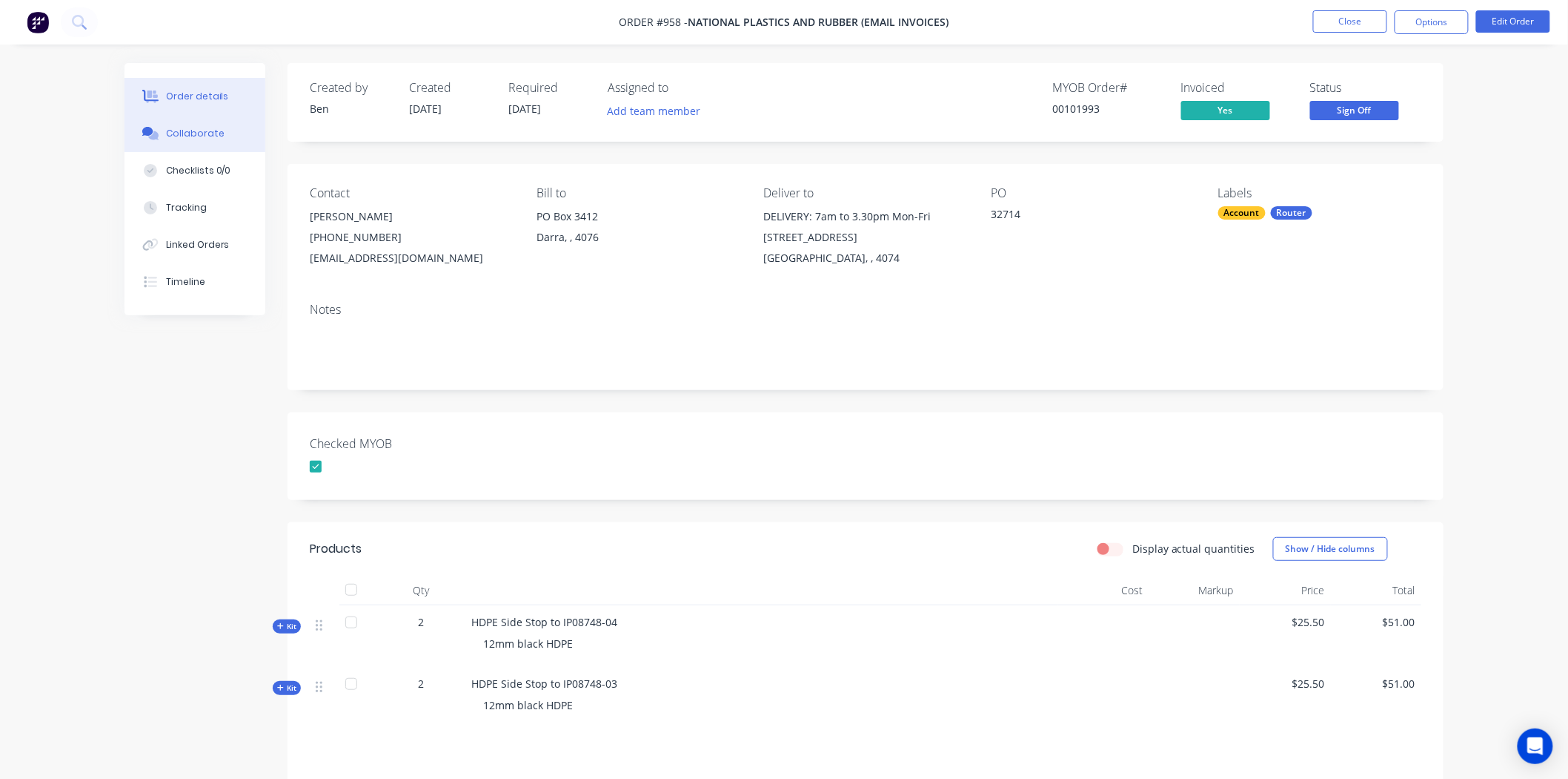
click at [198, 130] on div "Collaborate" at bounding box center [195, 133] width 59 height 13
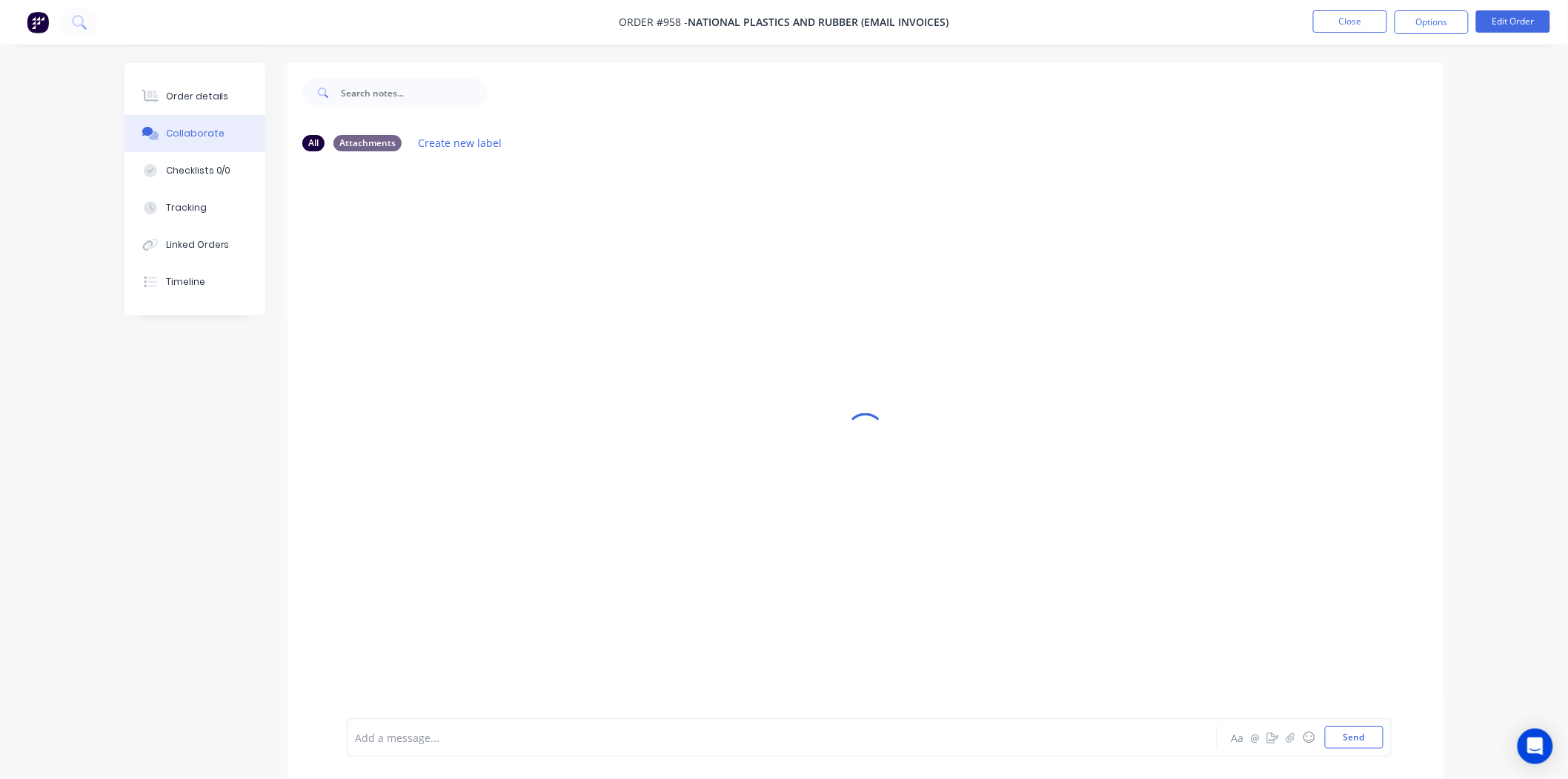
click at [424, 733] on div at bounding box center [741, 737] width 771 height 15
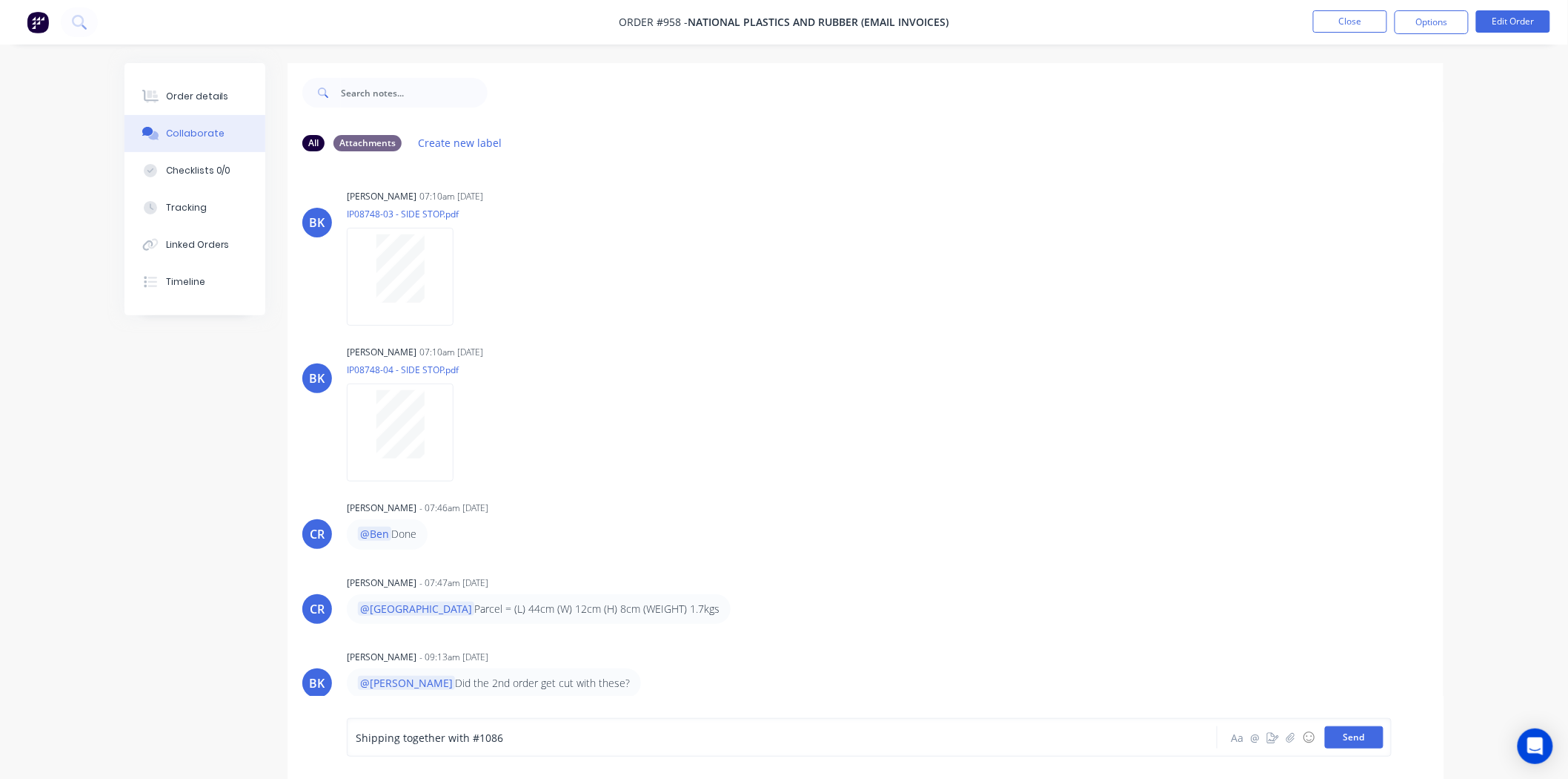
click at [1362, 733] on button "Send" at bounding box center [1354, 737] width 59 height 22
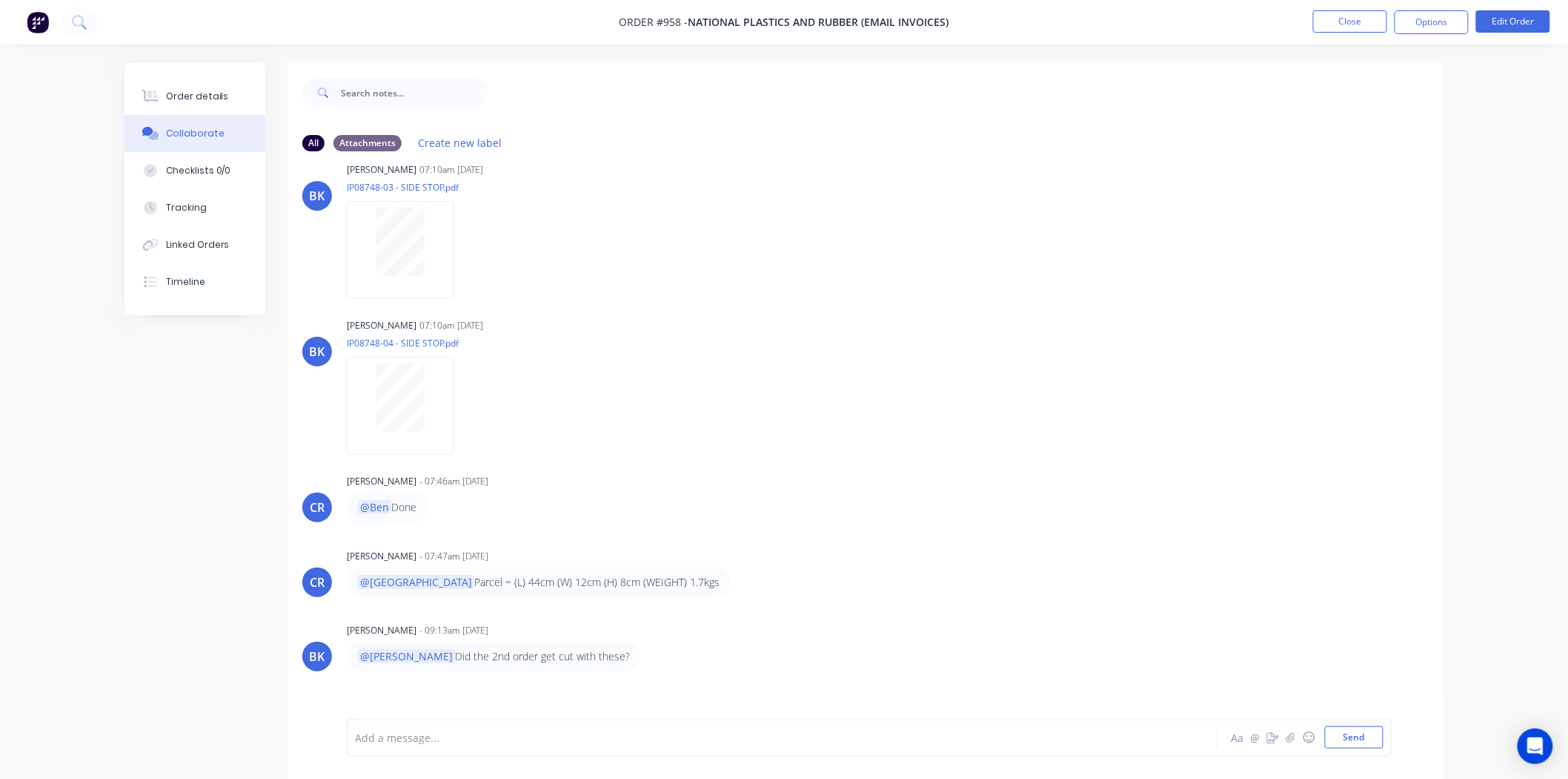
scroll to position [53, 0]
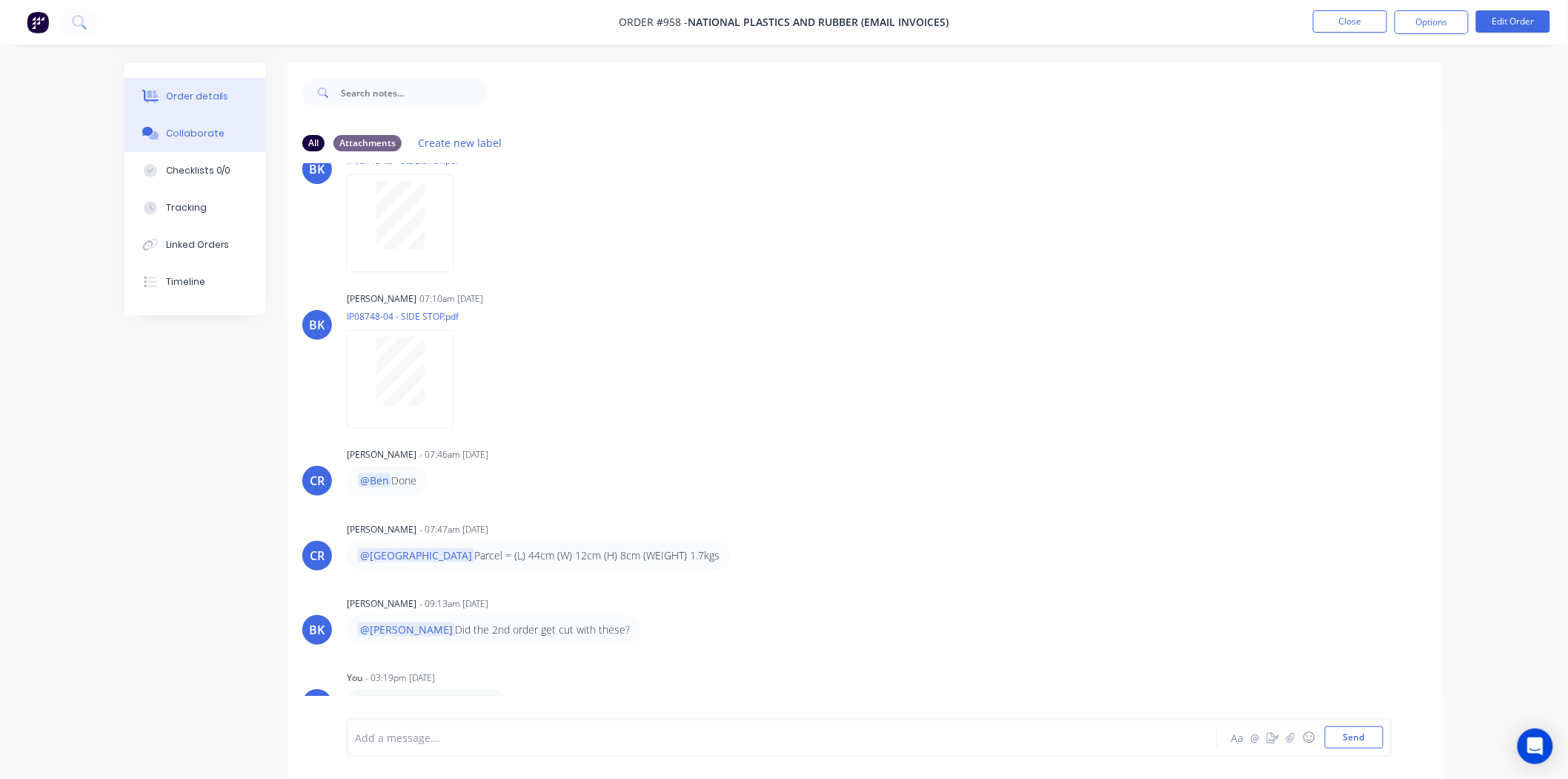
click at [187, 93] on div "Order details" at bounding box center [198, 96] width 63 height 13
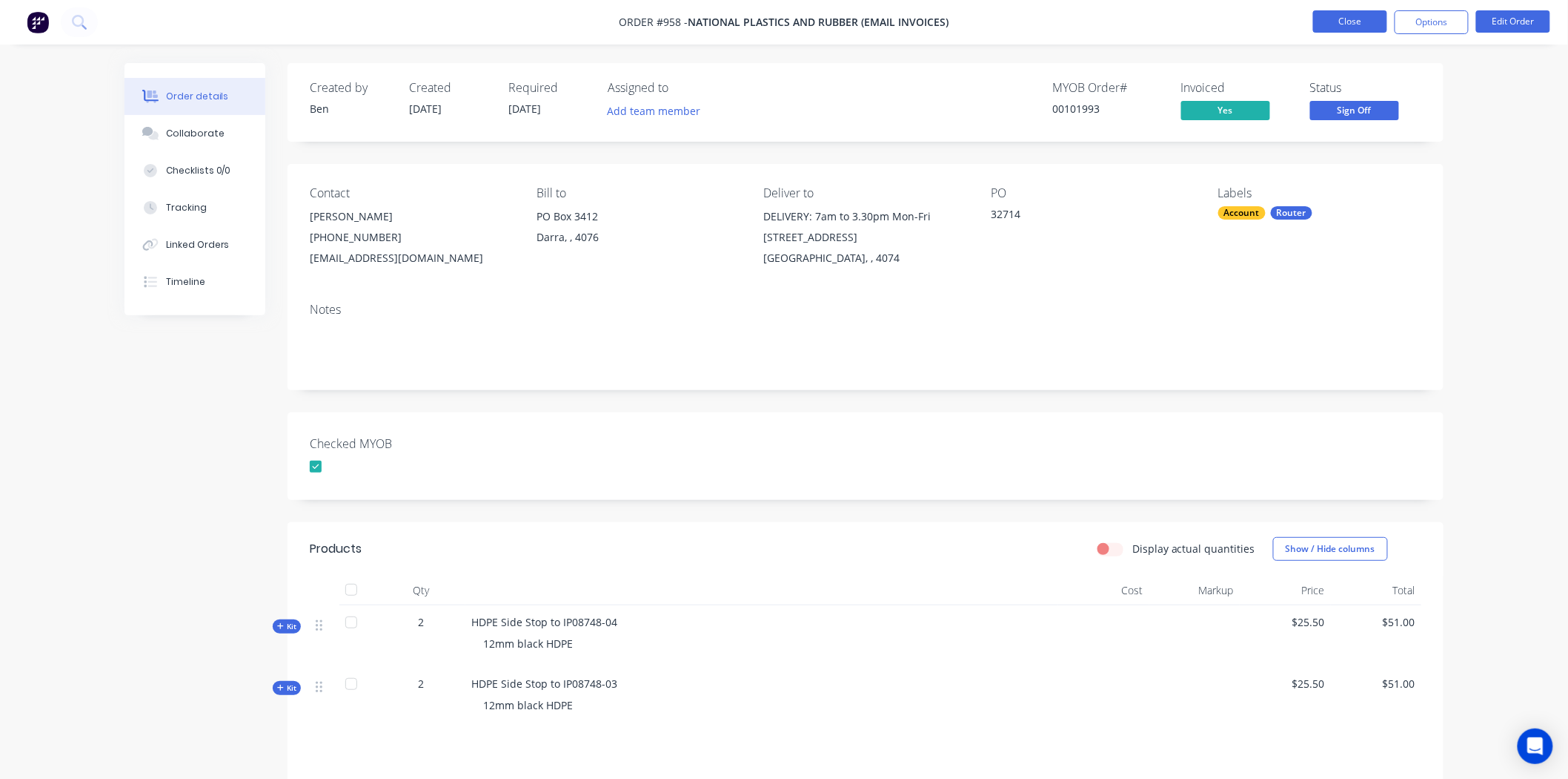
click at [1345, 19] on button "Close" at bounding box center [1350, 21] width 74 height 22
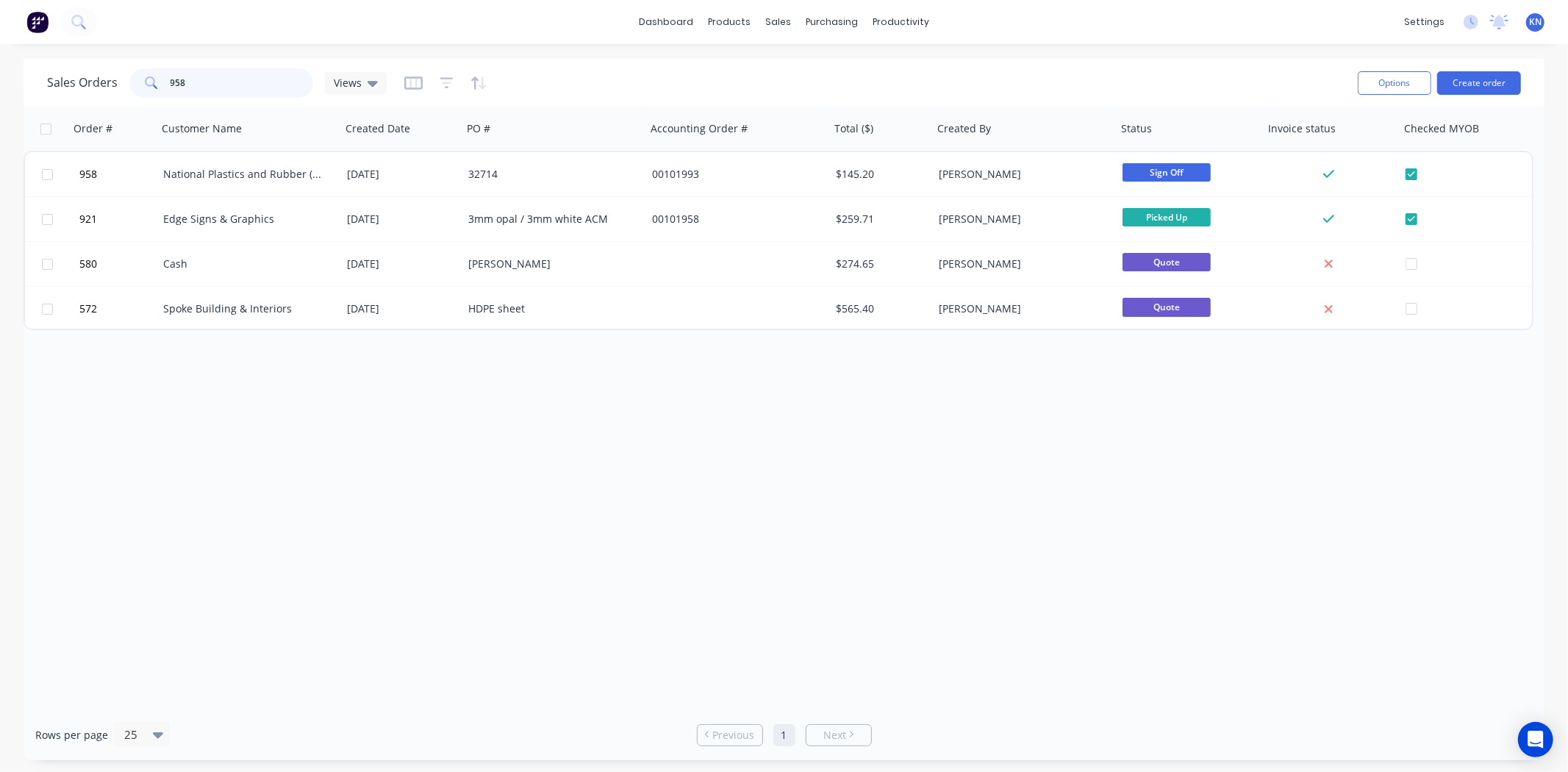
drag, startPoint x: 223, startPoint y: 79, endPoint x: 142, endPoint y: 77, distance: 81.0
click at [142, 77] on div "958" at bounding box center [221, 83] width 184 height 29
type input "1086"
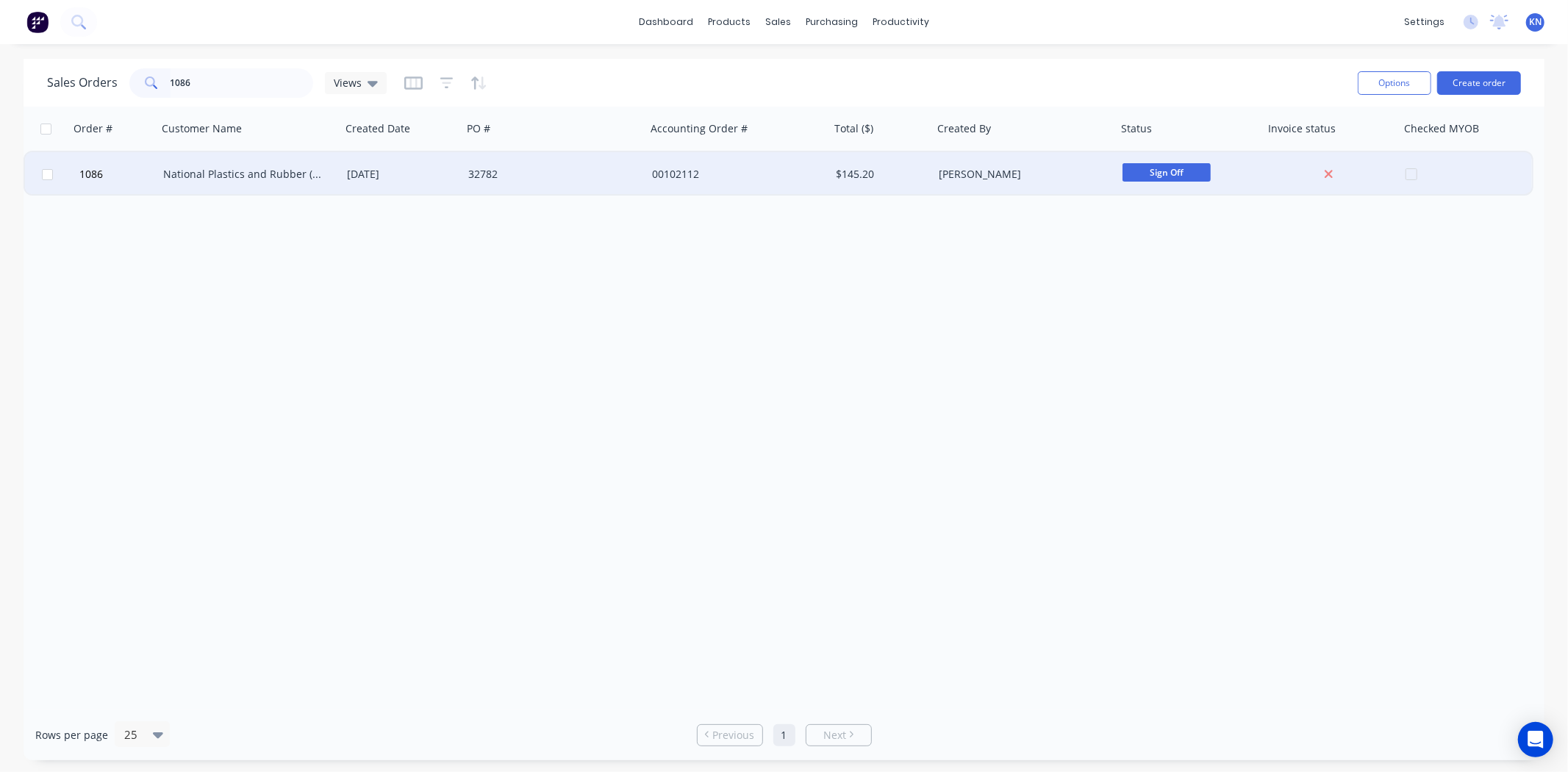
click at [240, 178] on div "National Plastics and Rubber (EMAIL INVOICES)" at bounding box center [244, 174] width 163 height 15
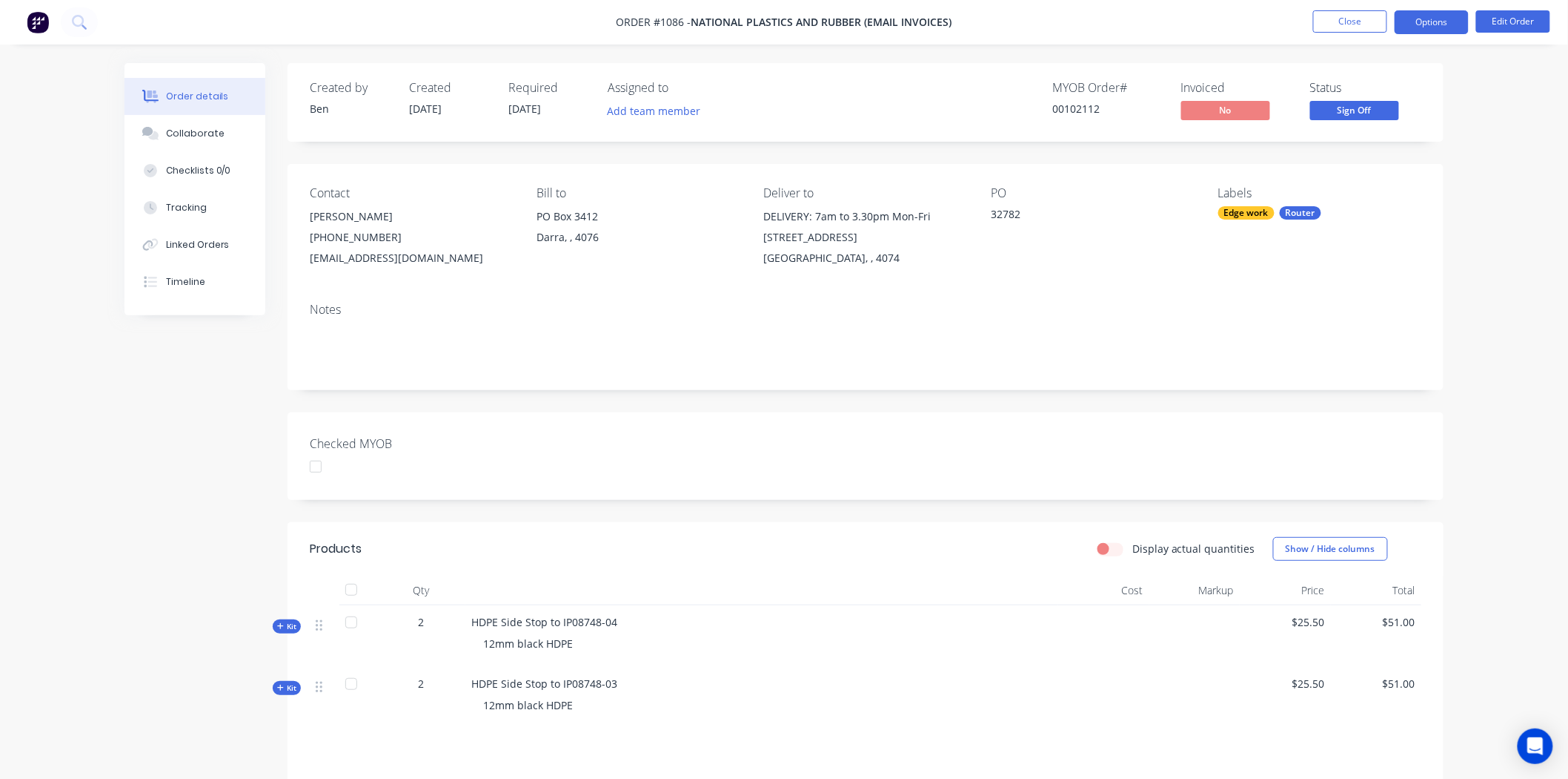
click at [1432, 15] on button "Options" at bounding box center [1432, 22] width 74 height 24
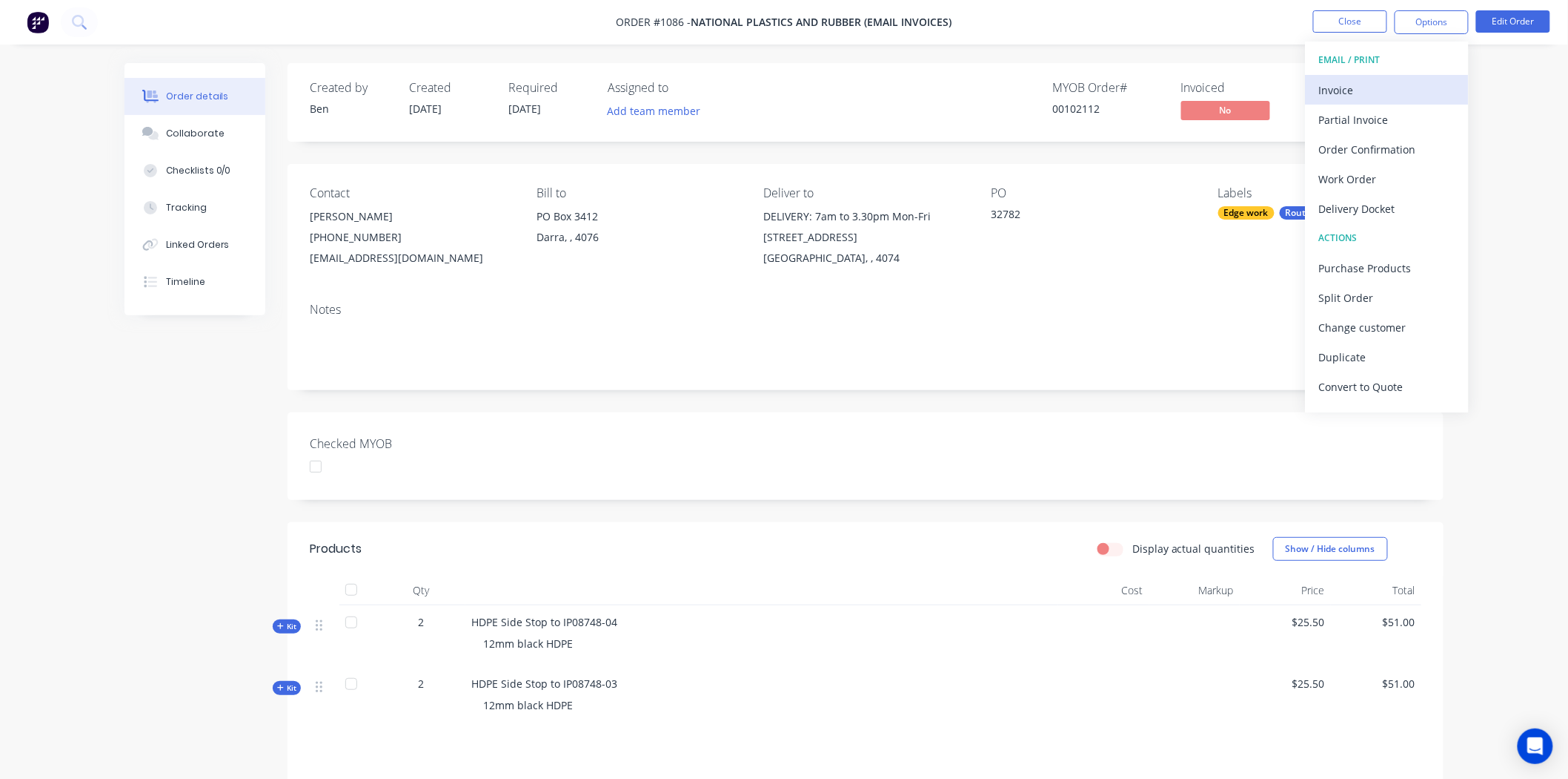
click at [1371, 85] on div "Invoice" at bounding box center [1387, 90] width 137 height 22
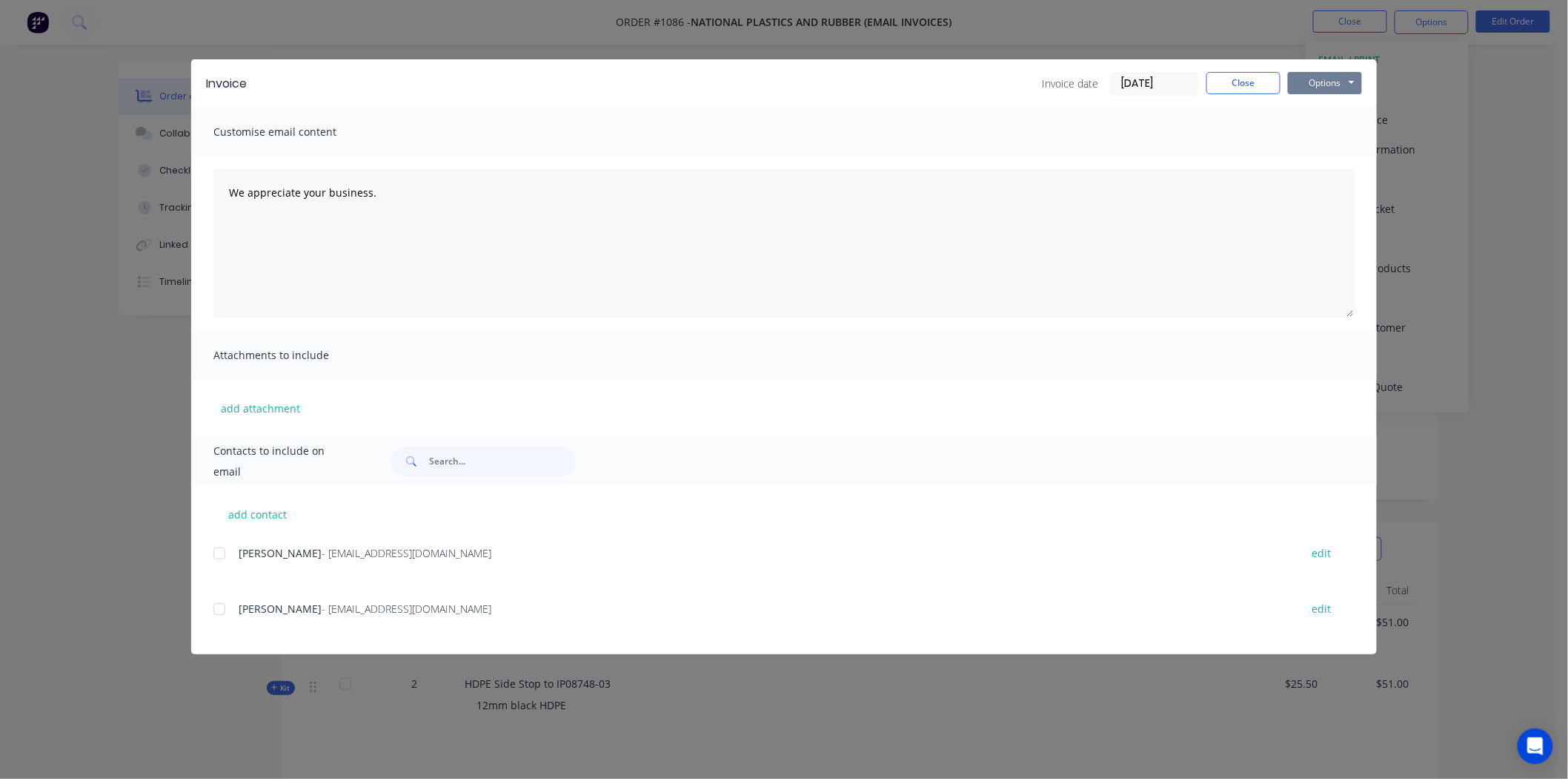
click at [1349, 77] on button "Options" at bounding box center [1325, 83] width 74 height 22
click at [1337, 130] on button "Print" at bounding box center [1335, 134] width 95 height 25
click at [1260, 75] on button "Close" at bounding box center [1244, 83] width 74 height 22
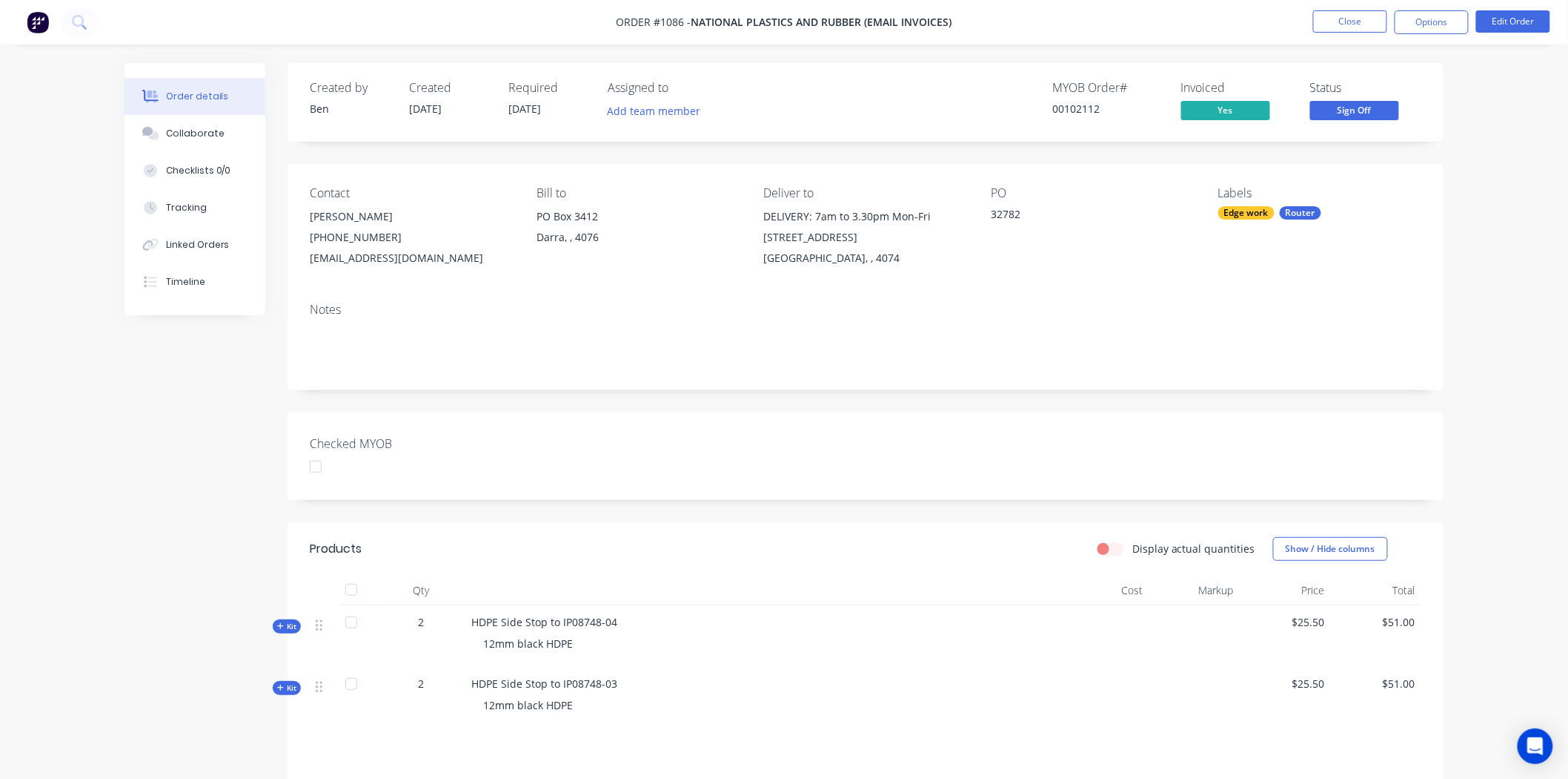
click at [316, 463] on div at bounding box center [316, 466] width 29 height 29
click at [1360, 110] on span "Sign Off" at bounding box center [1354, 110] width 89 height 19
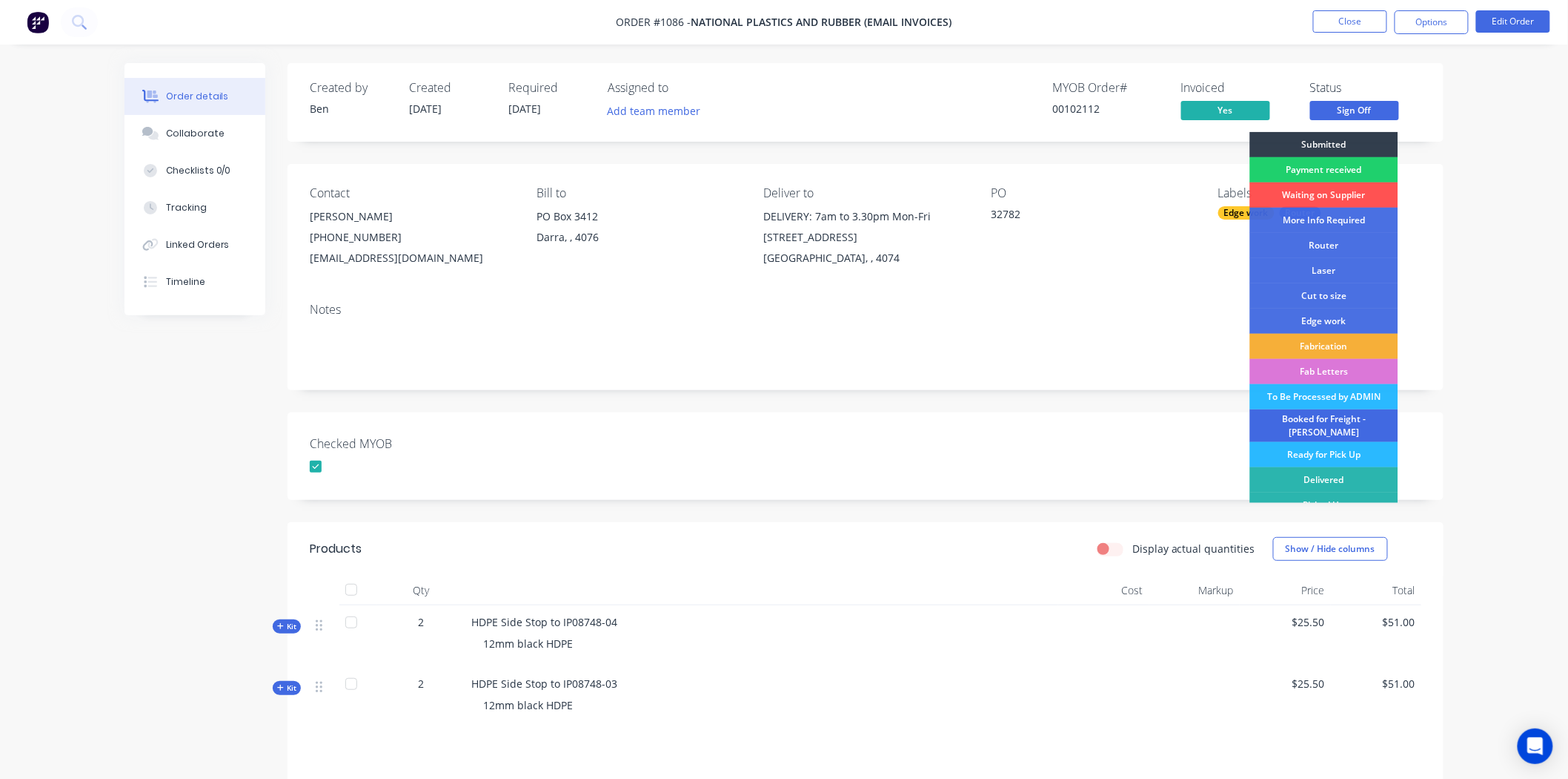
click at [1330, 419] on div "Booked for Freight - [PERSON_NAME]" at bounding box center [1324, 425] width 148 height 32
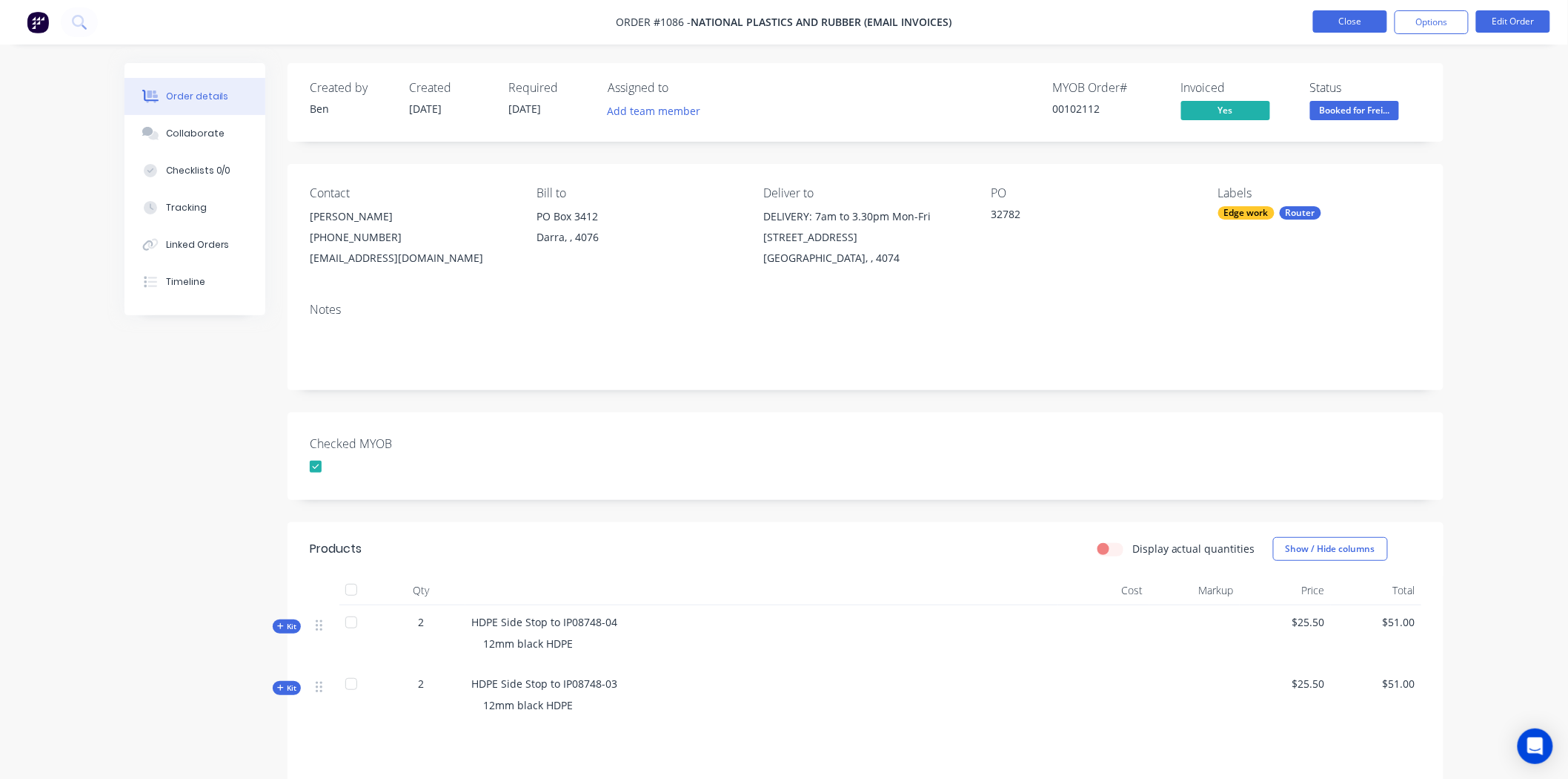
click at [1353, 19] on button "Close" at bounding box center [1350, 21] width 74 height 22
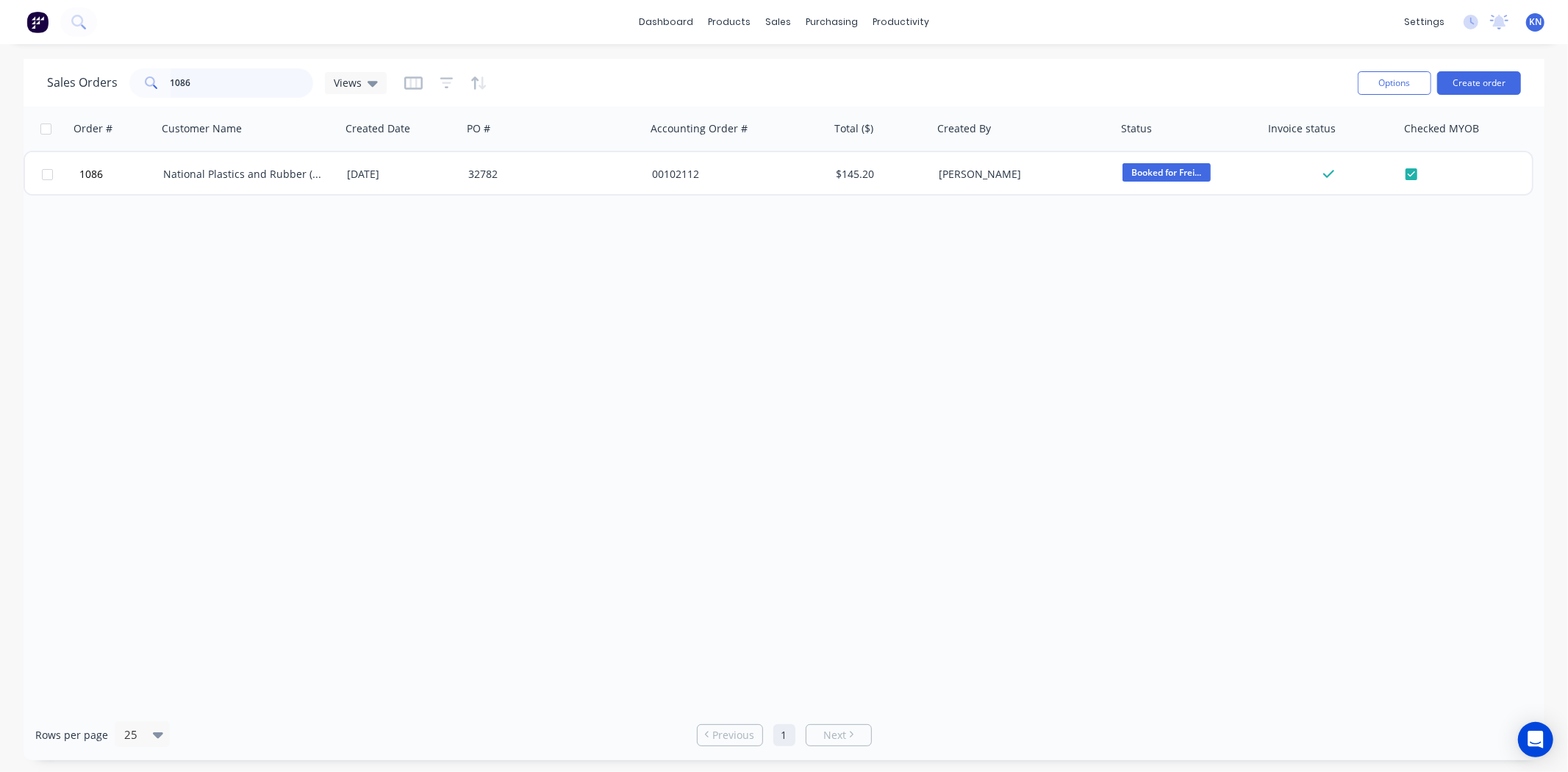
click at [222, 77] on input "1086" at bounding box center [242, 83] width 143 height 29
type input "1"
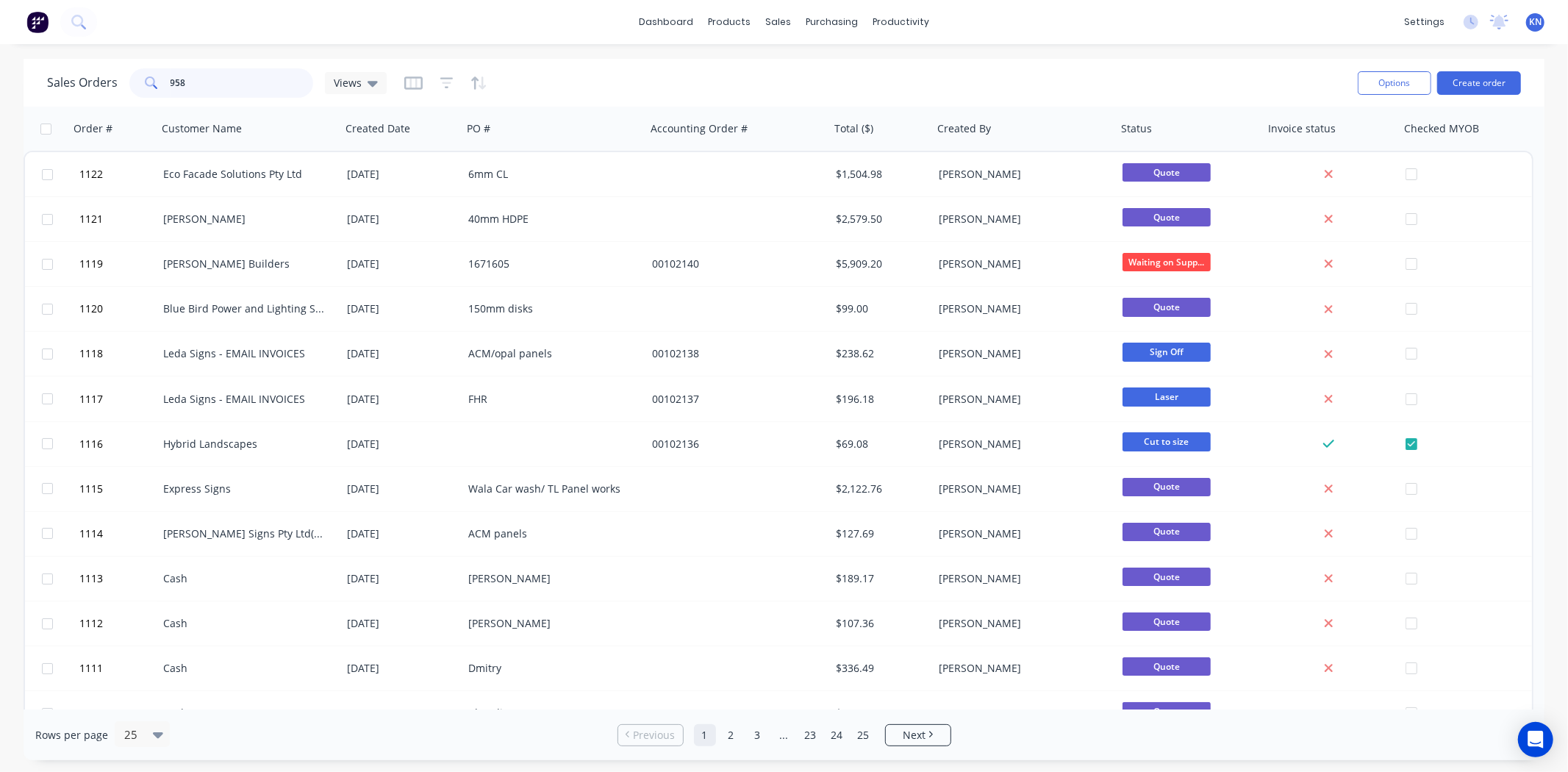
type input "958"
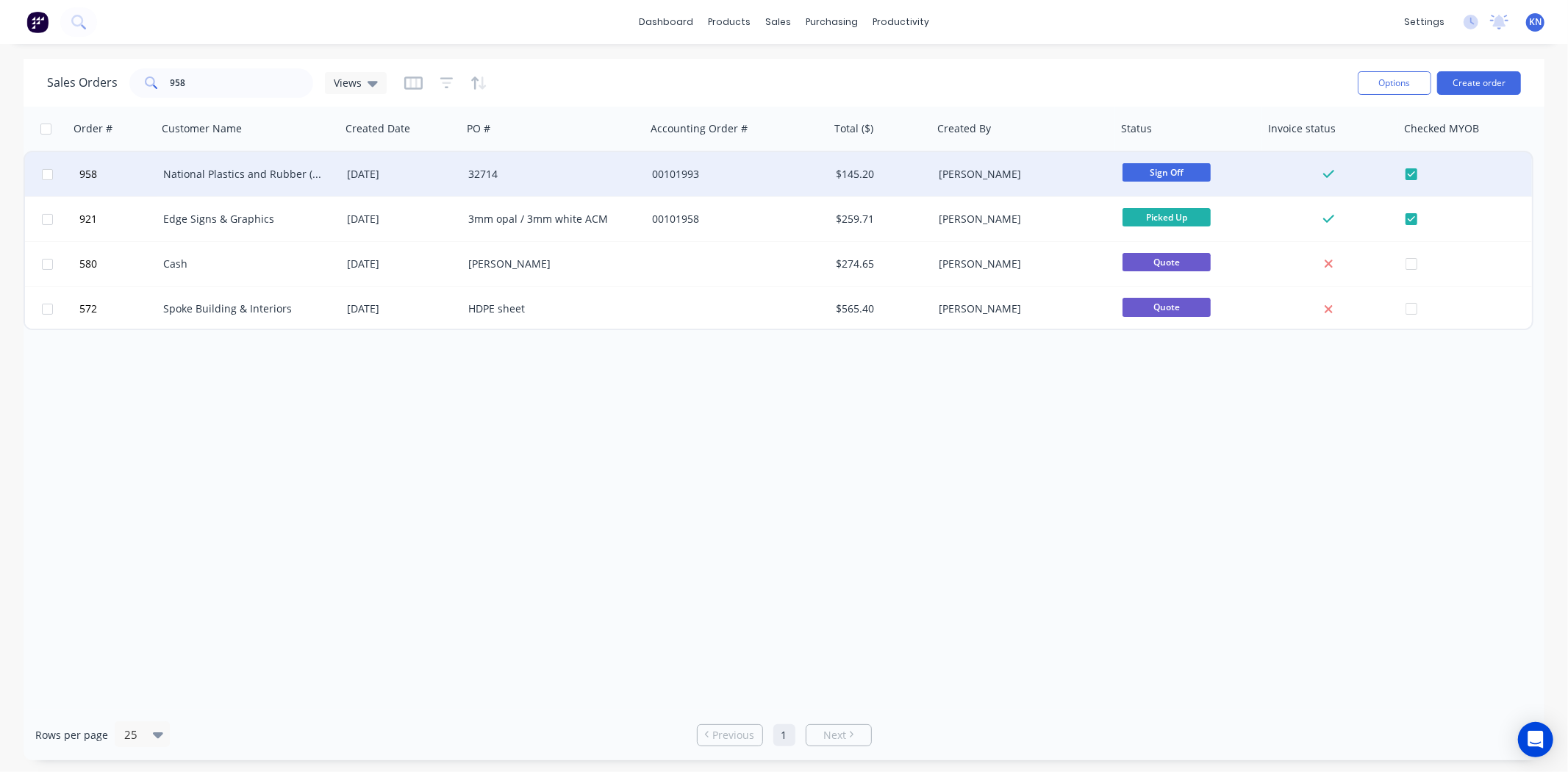
click at [226, 164] on div "National Plastics and Rubber (EMAIL INVOICES)" at bounding box center [249, 174] width 184 height 44
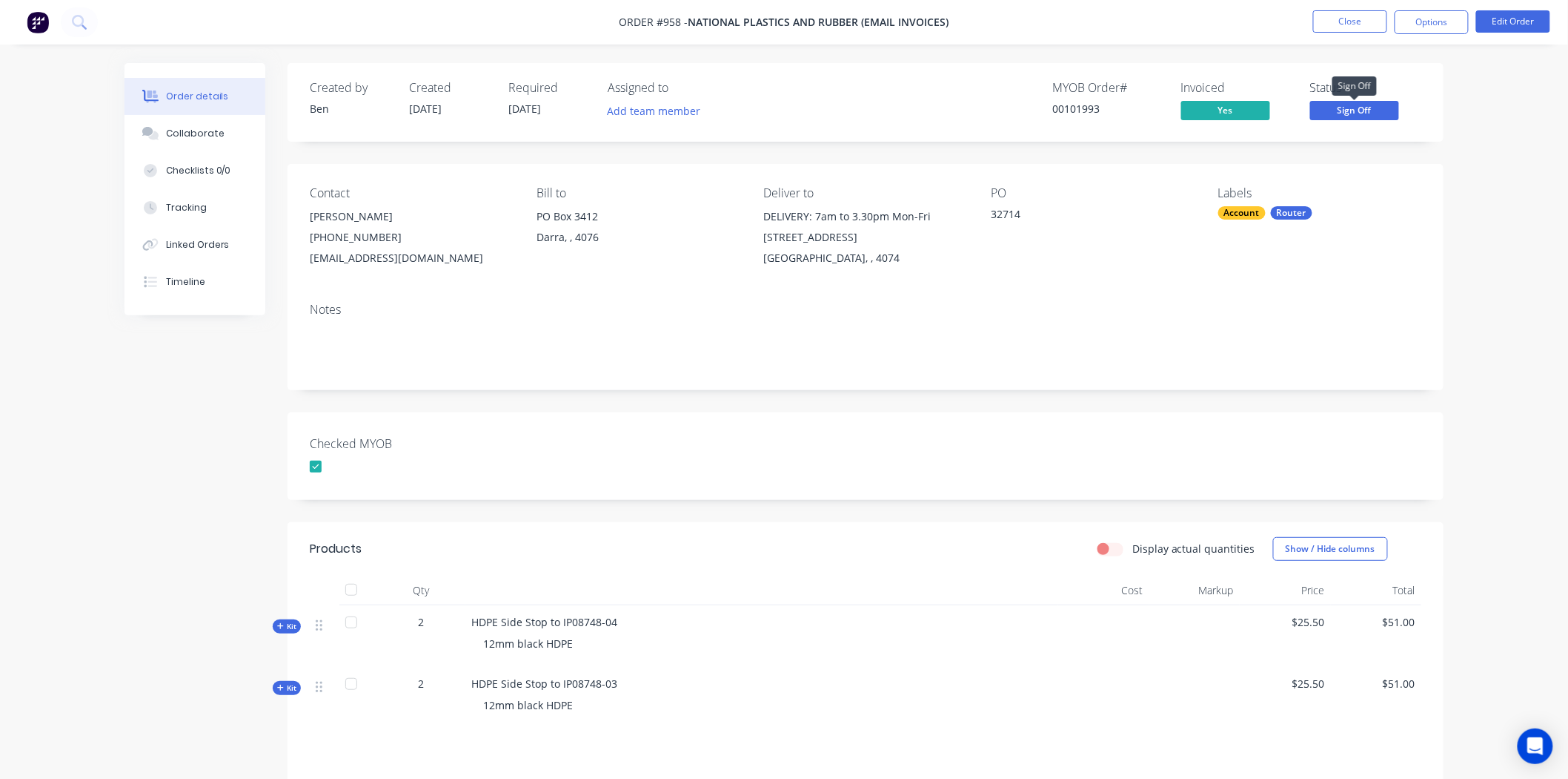
click at [1373, 109] on span "Sign Off" at bounding box center [1354, 110] width 89 height 19
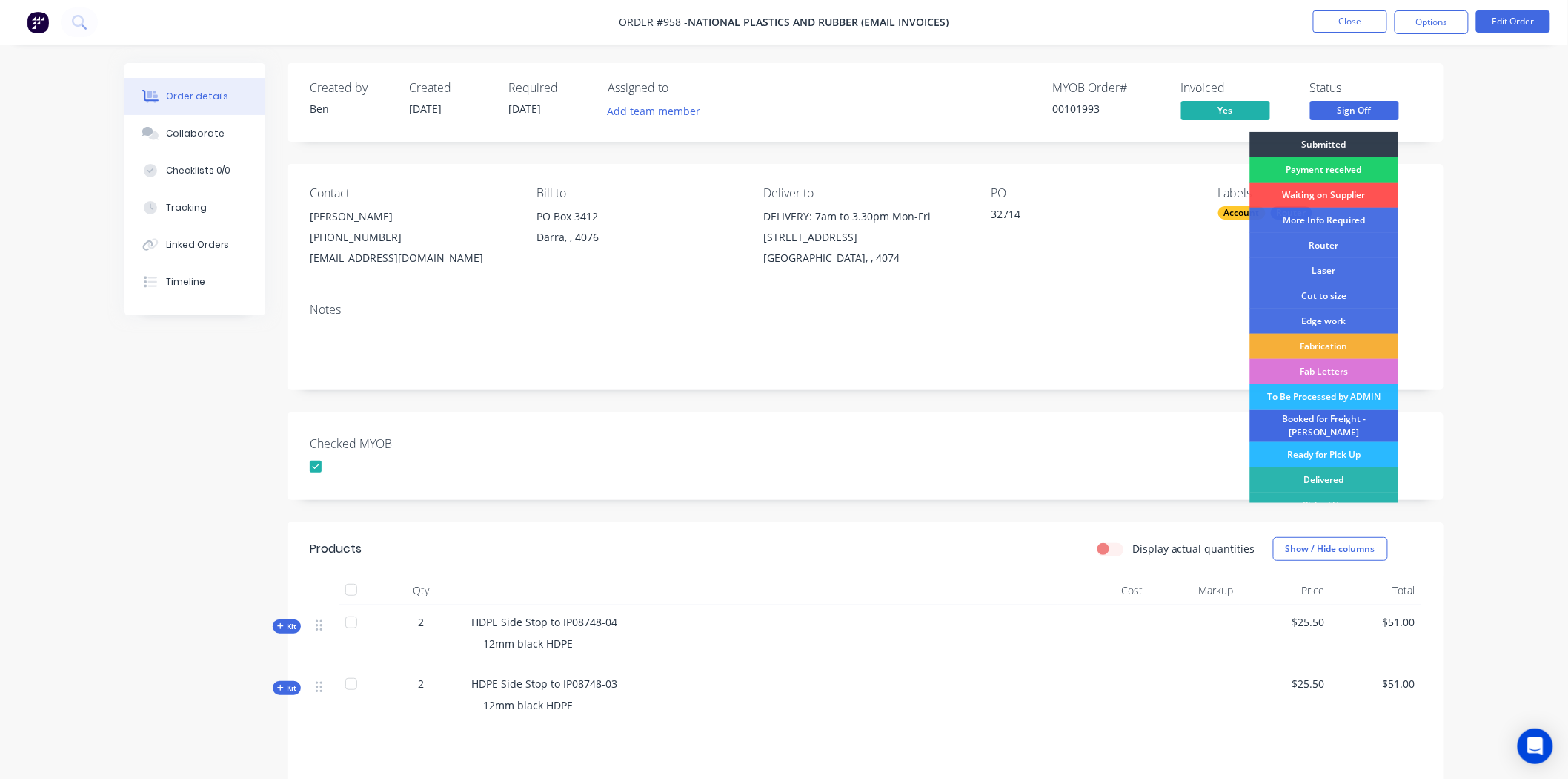
click at [1306, 420] on div "Booked for Freight - [PERSON_NAME]" at bounding box center [1324, 425] width 148 height 32
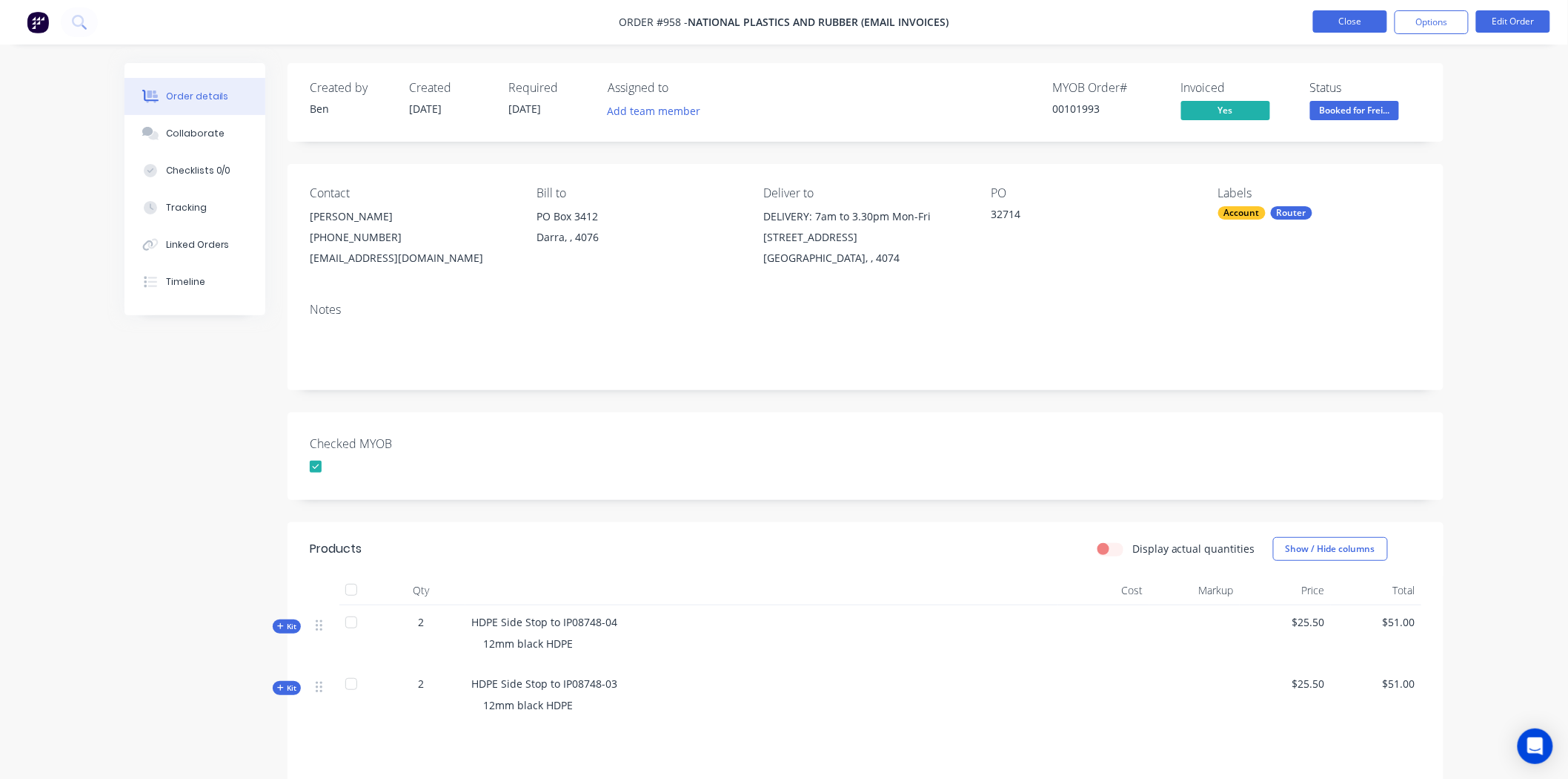
click at [1355, 19] on button "Close" at bounding box center [1350, 21] width 74 height 22
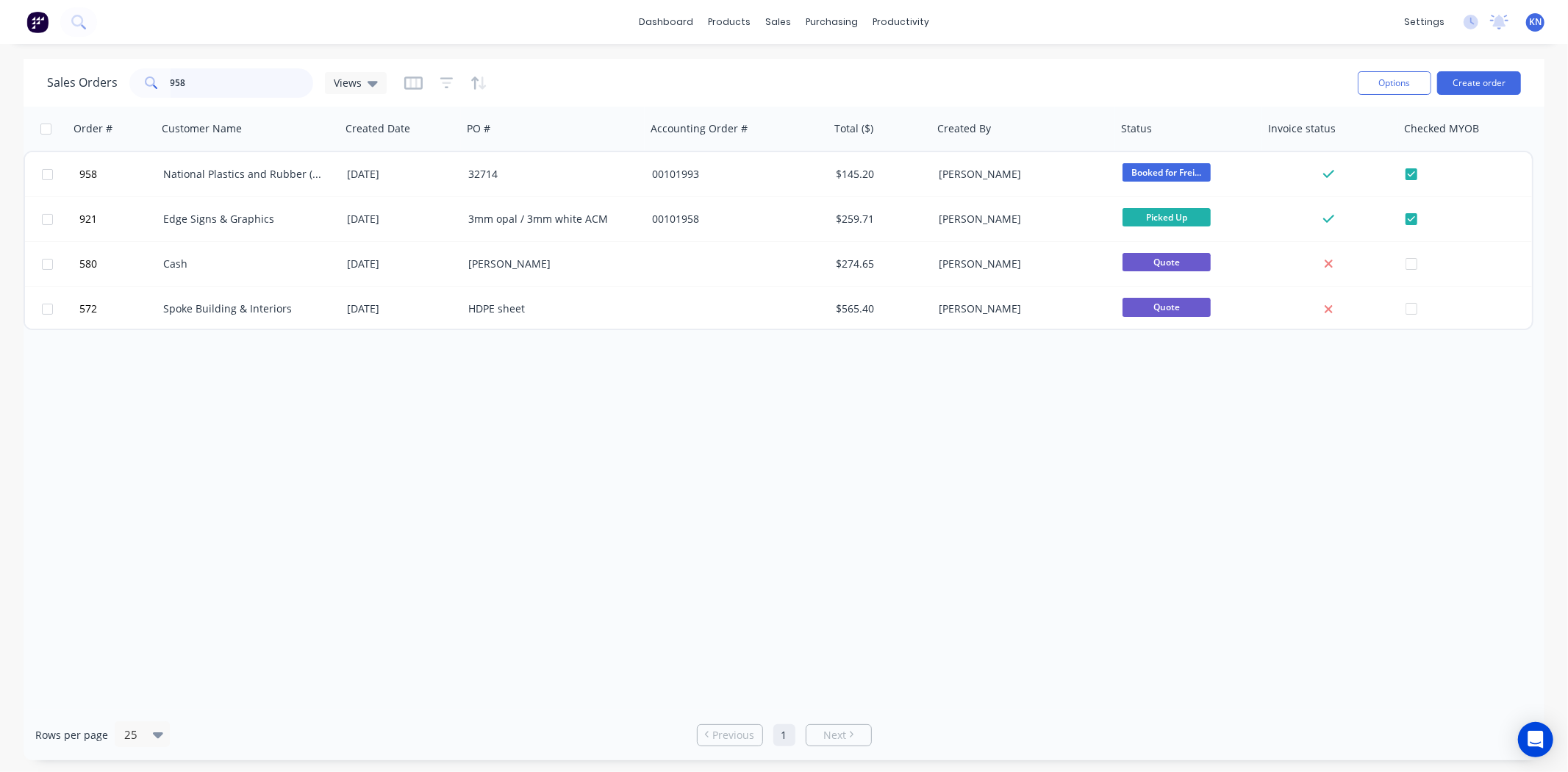
click at [253, 71] on input "958" at bounding box center [242, 83] width 143 height 29
type input "9"
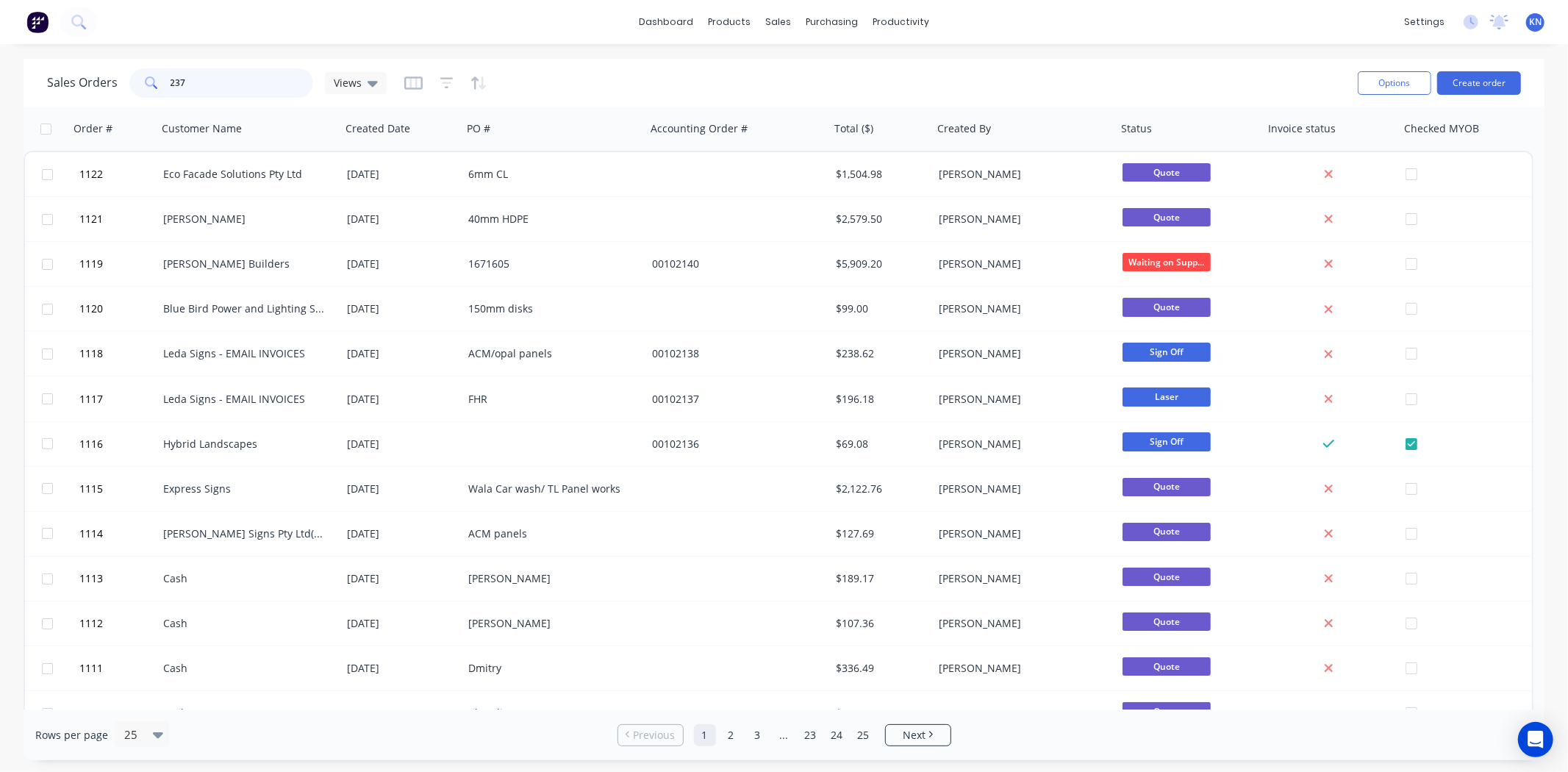
type input "237"
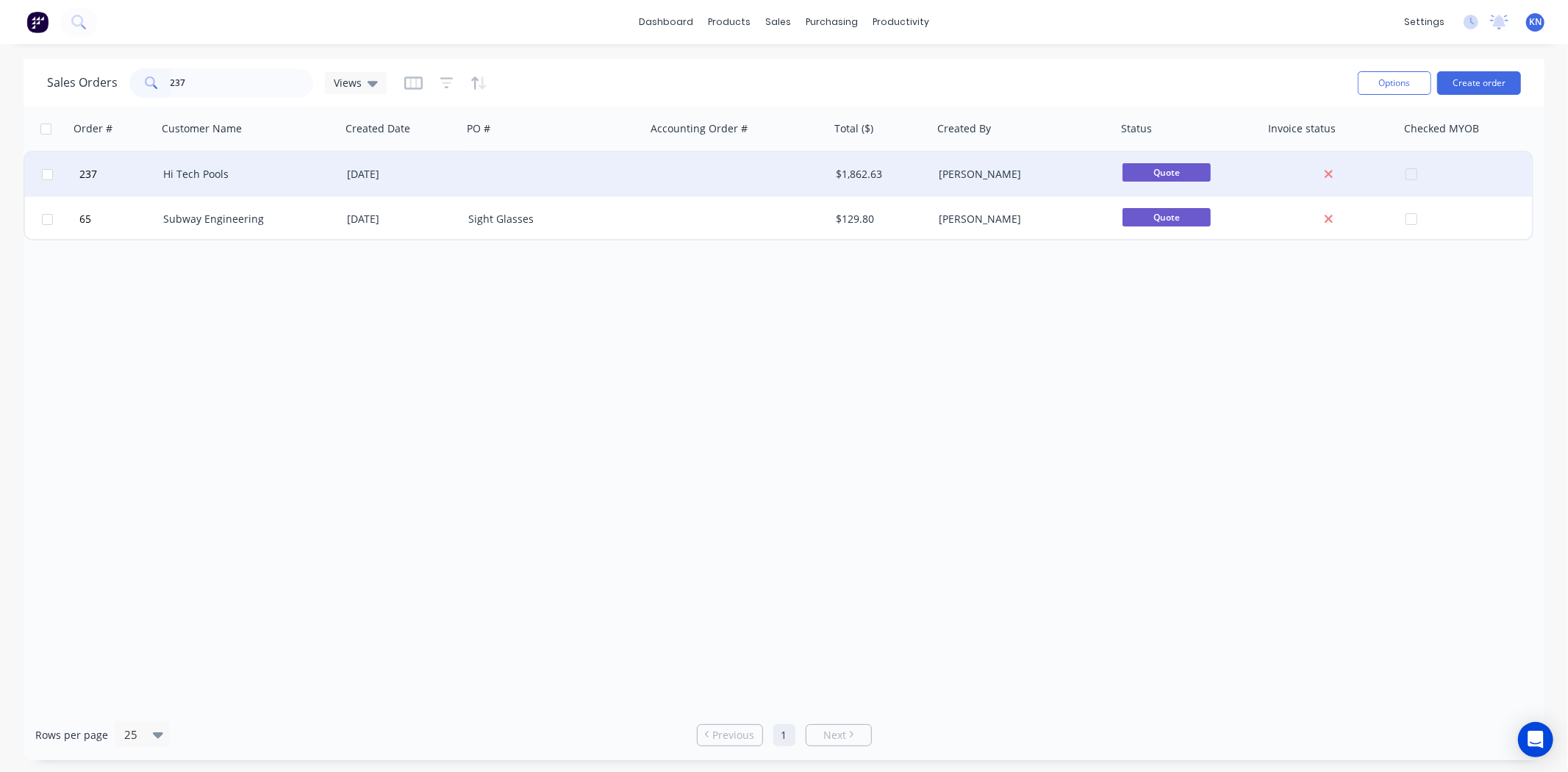
click at [348, 171] on div "03 Jun 2025" at bounding box center [401, 174] width 109 height 15
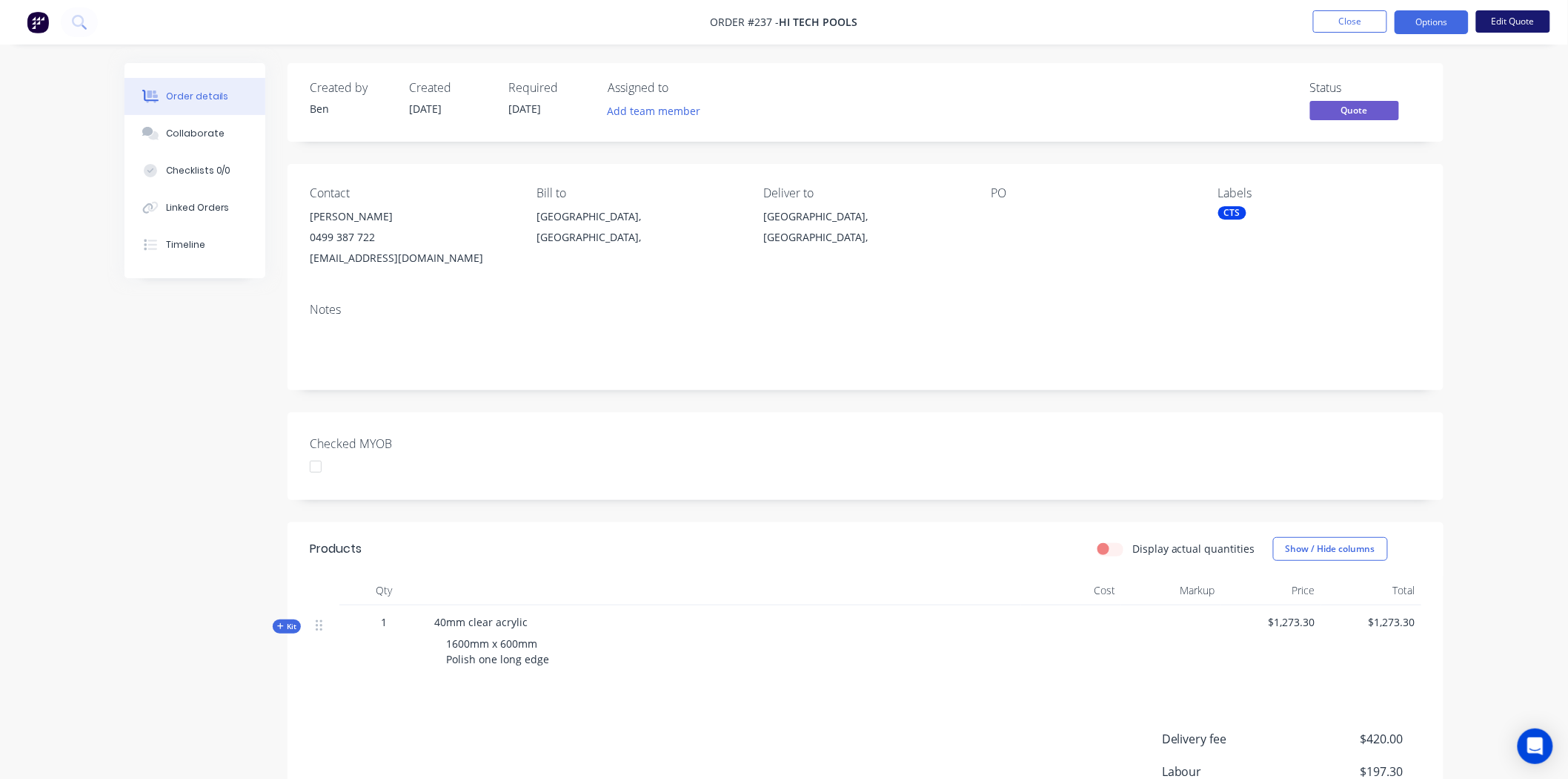
click at [1525, 19] on button "Edit Quote" at bounding box center [1513, 21] width 74 height 22
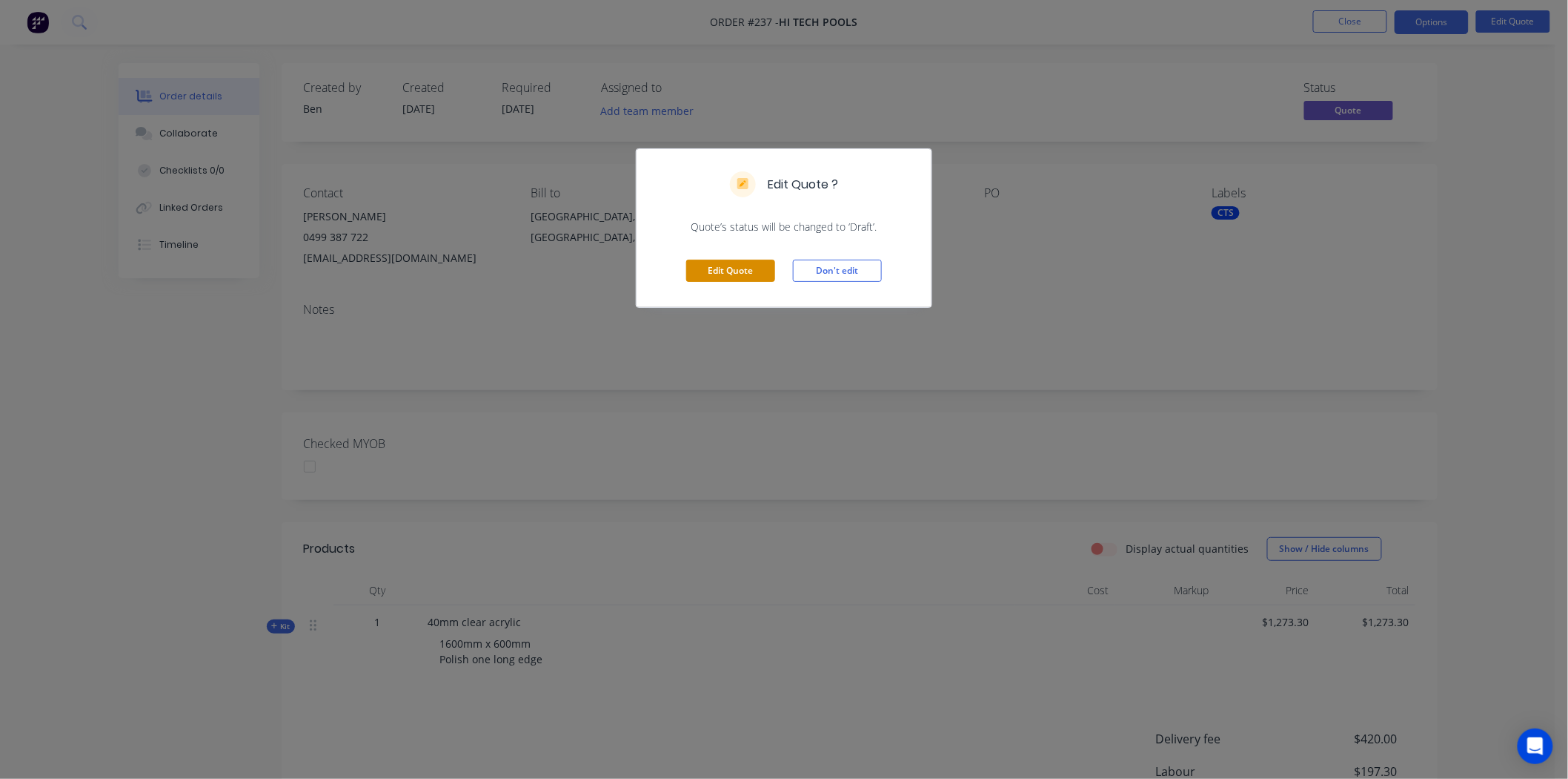
click at [732, 269] on button "Edit Quote" at bounding box center [730, 270] width 89 height 22
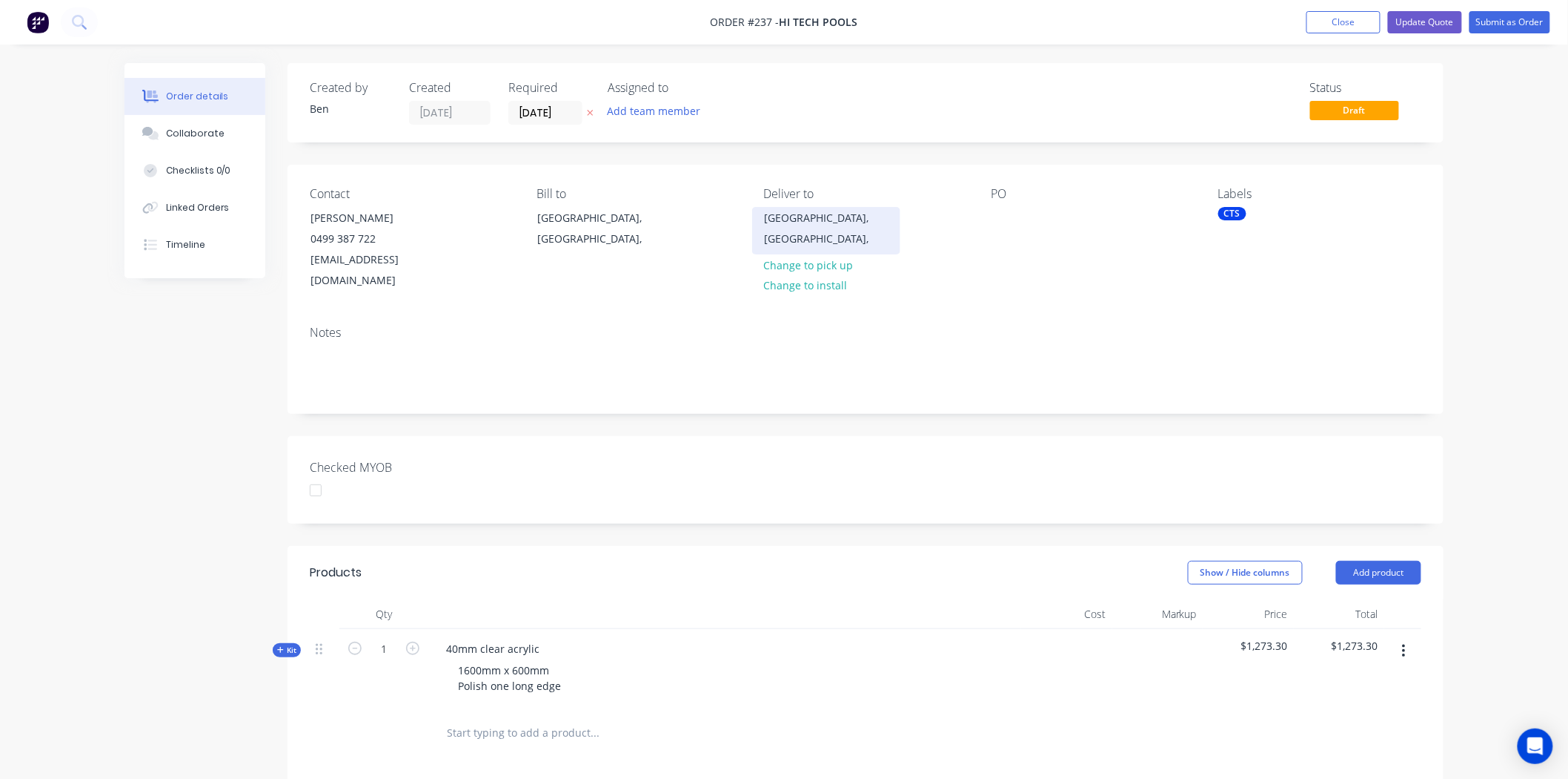
click at [814, 217] on div "New South Wales, Australia," at bounding box center [826, 229] width 123 height 42
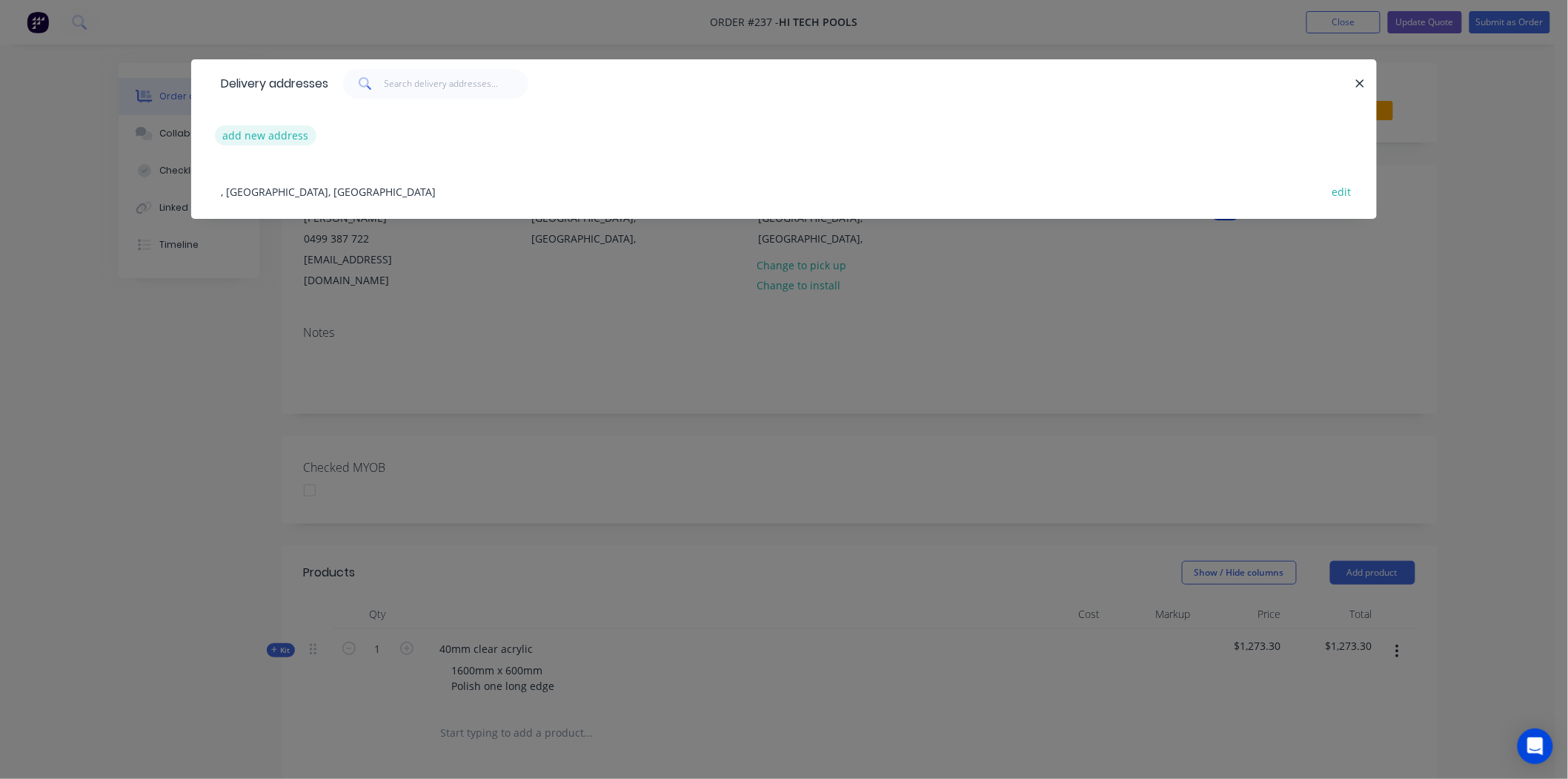
click at [275, 134] on button "add new address" at bounding box center [266, 135] width 102 height 20
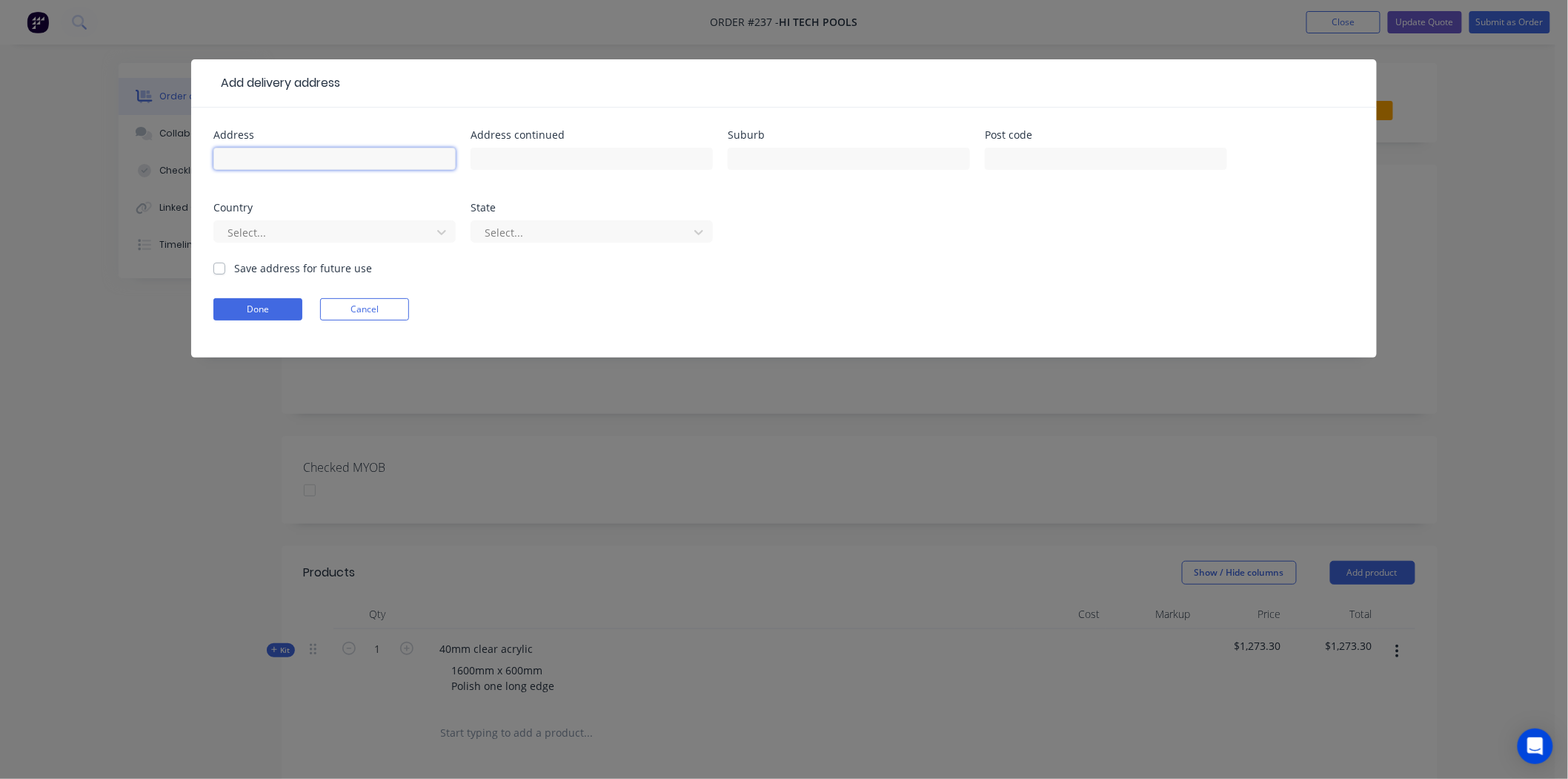
click at [292, 154] on input "text" at bounding box center [335, 158] width 242 height 22
type input "Hi Tech Pools"
type input "19 Smiths Lane"
click at [814, 159] on input "text" at bounding box center [849, 158] width 242 height 22
type input "Glenorie"
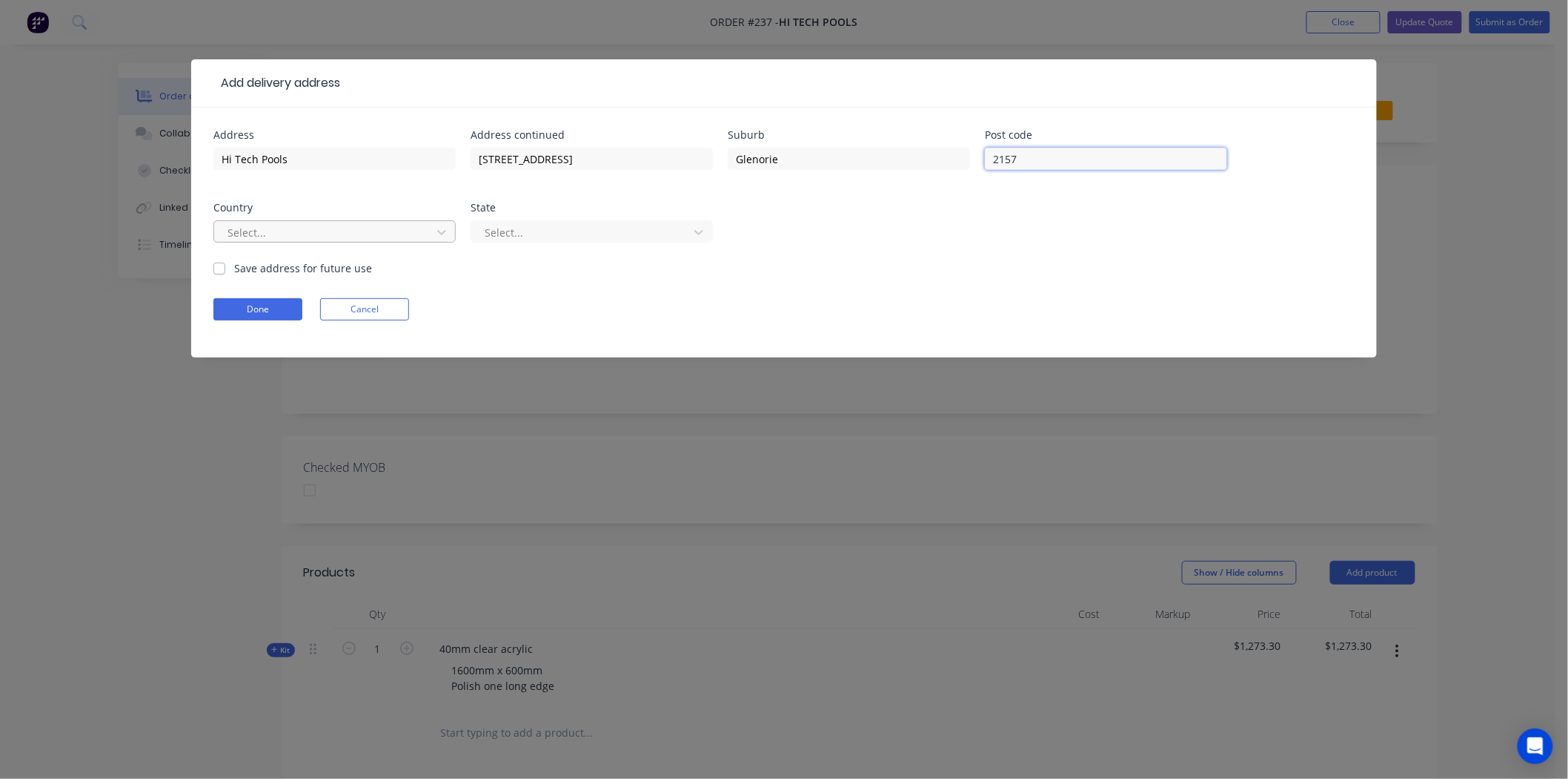
type input "2157"
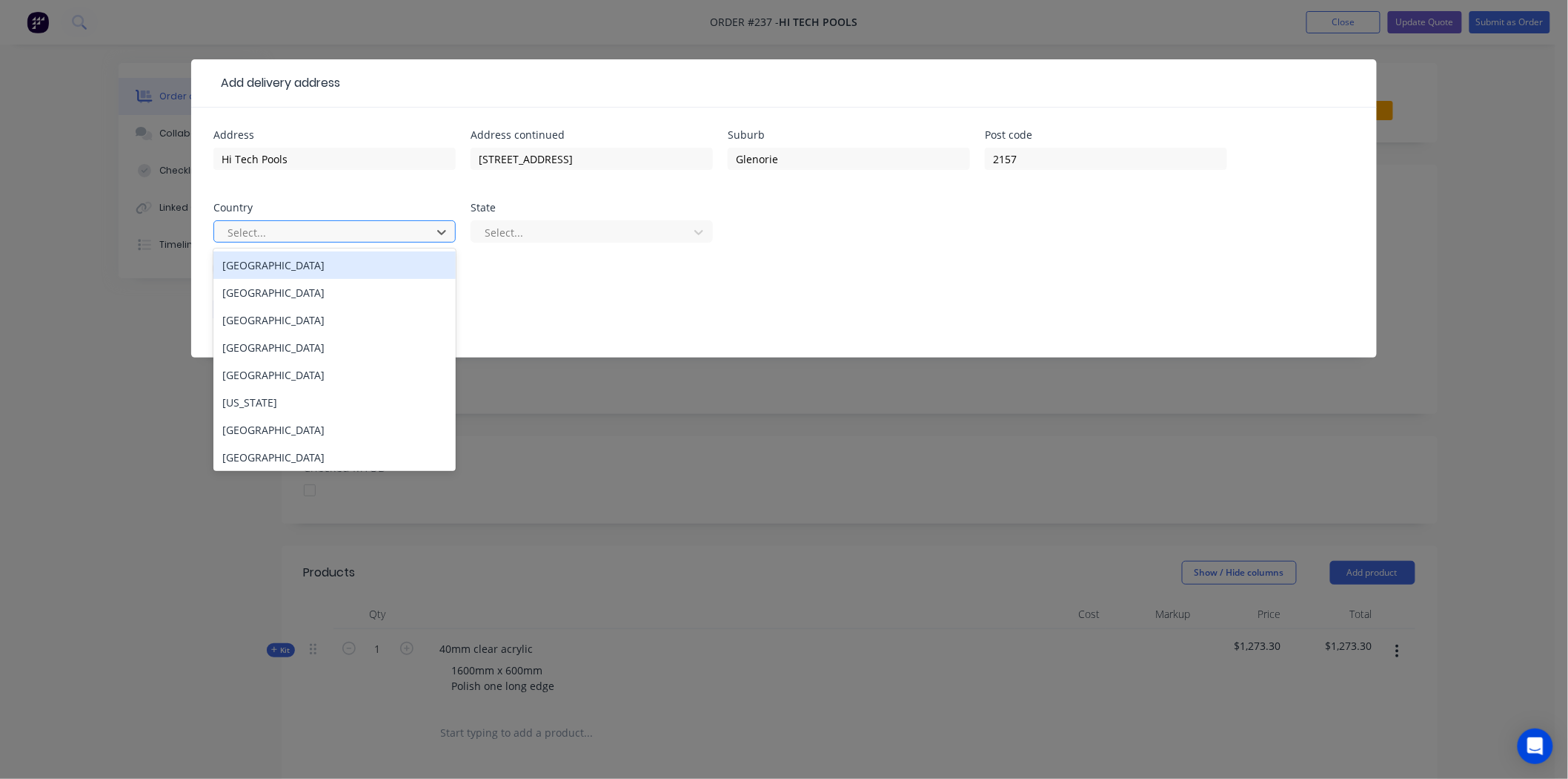
click at [306, 226] on div at bounding box center [325, 232] width 198 height 19
click at [267, 265] on div "Australia" at bounding box center [335, 266] width 242 height 28
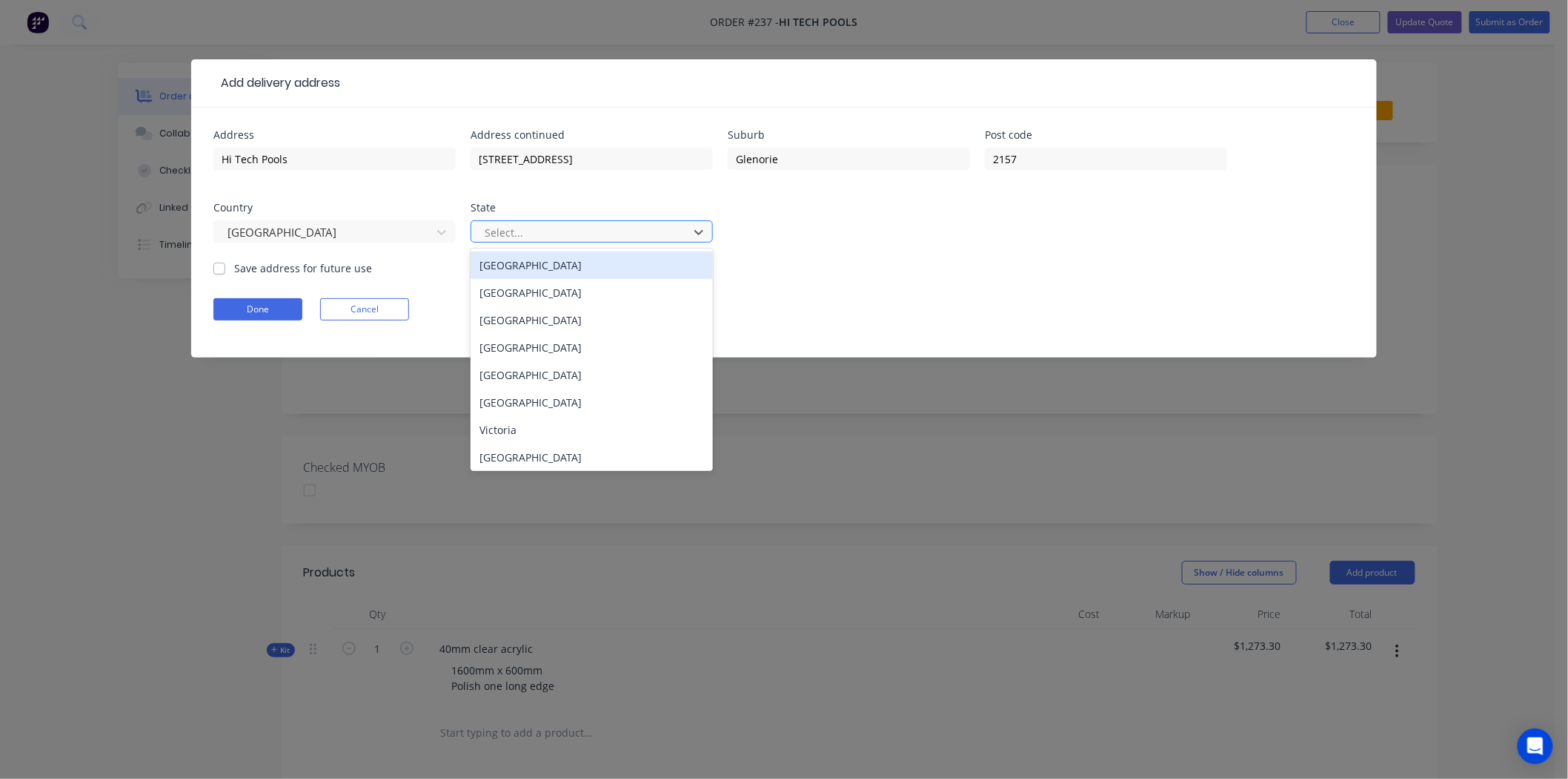
click at [529, 220] on div "Select..." at bounding box center [592, 231] width 242 height 22
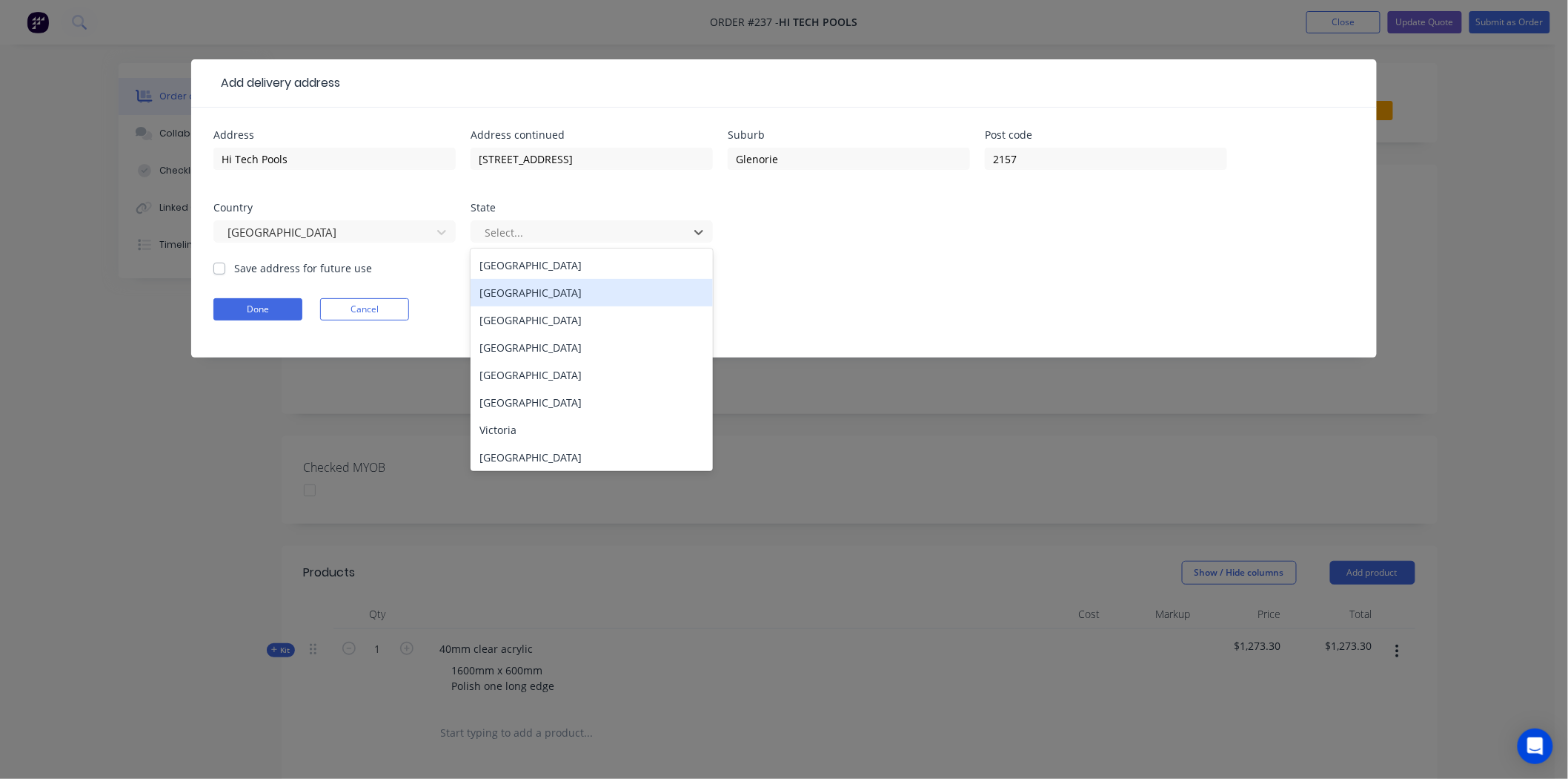
click at [549, 290] on div "New South Wales" at bounding box center [592, 293] width 242 height 28
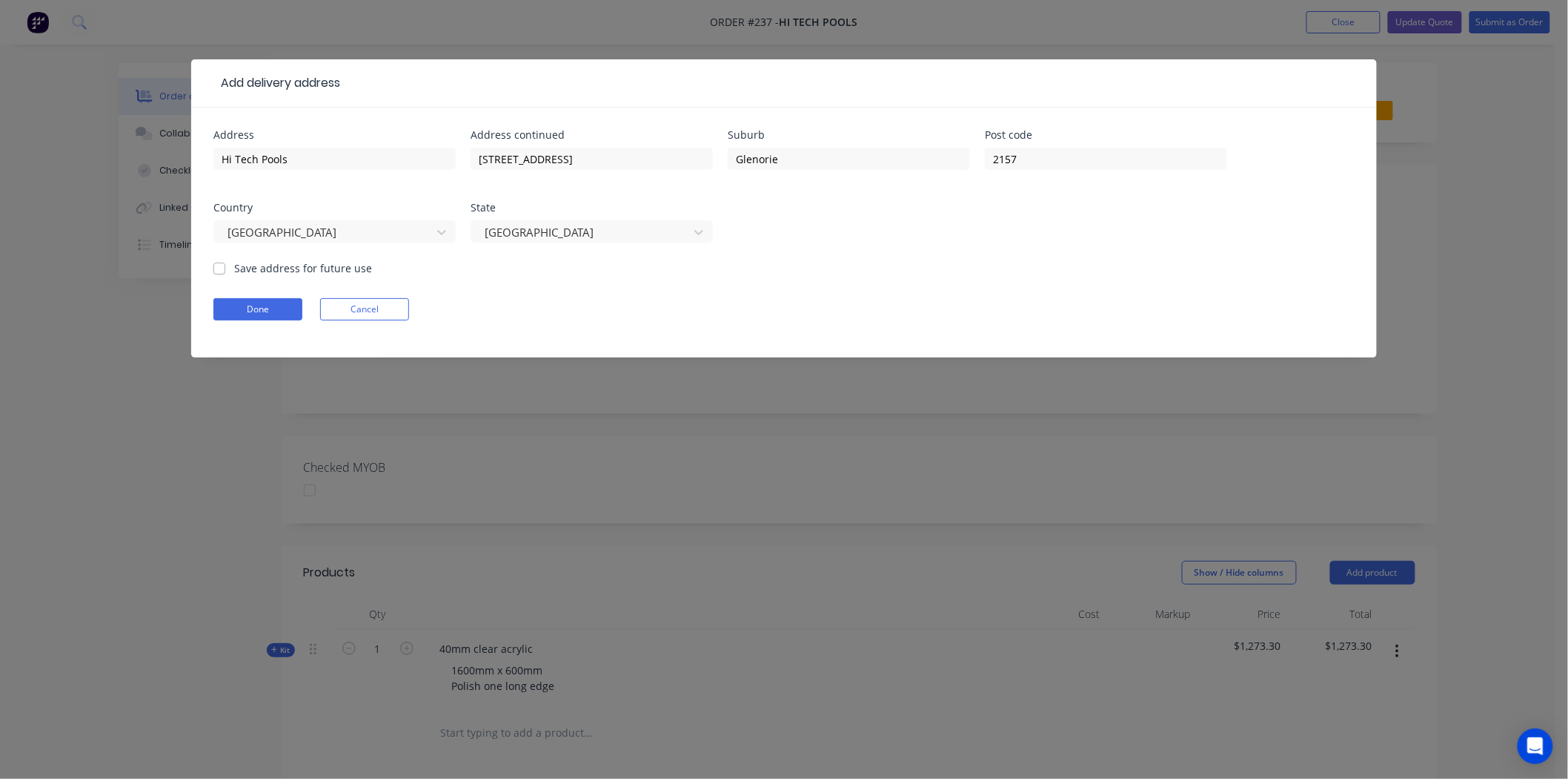
click at [235, 265] on label "Save address for future use" at bounding box center [303, 268] width 138 height 15
click at [222, 265] on input "Save address for future use" at bounding box center [219, 267] width 12 height 14
checkbox input "true"
click at [246, 300] on button "Done" at bounding box center [258, 309] width 89 height 22
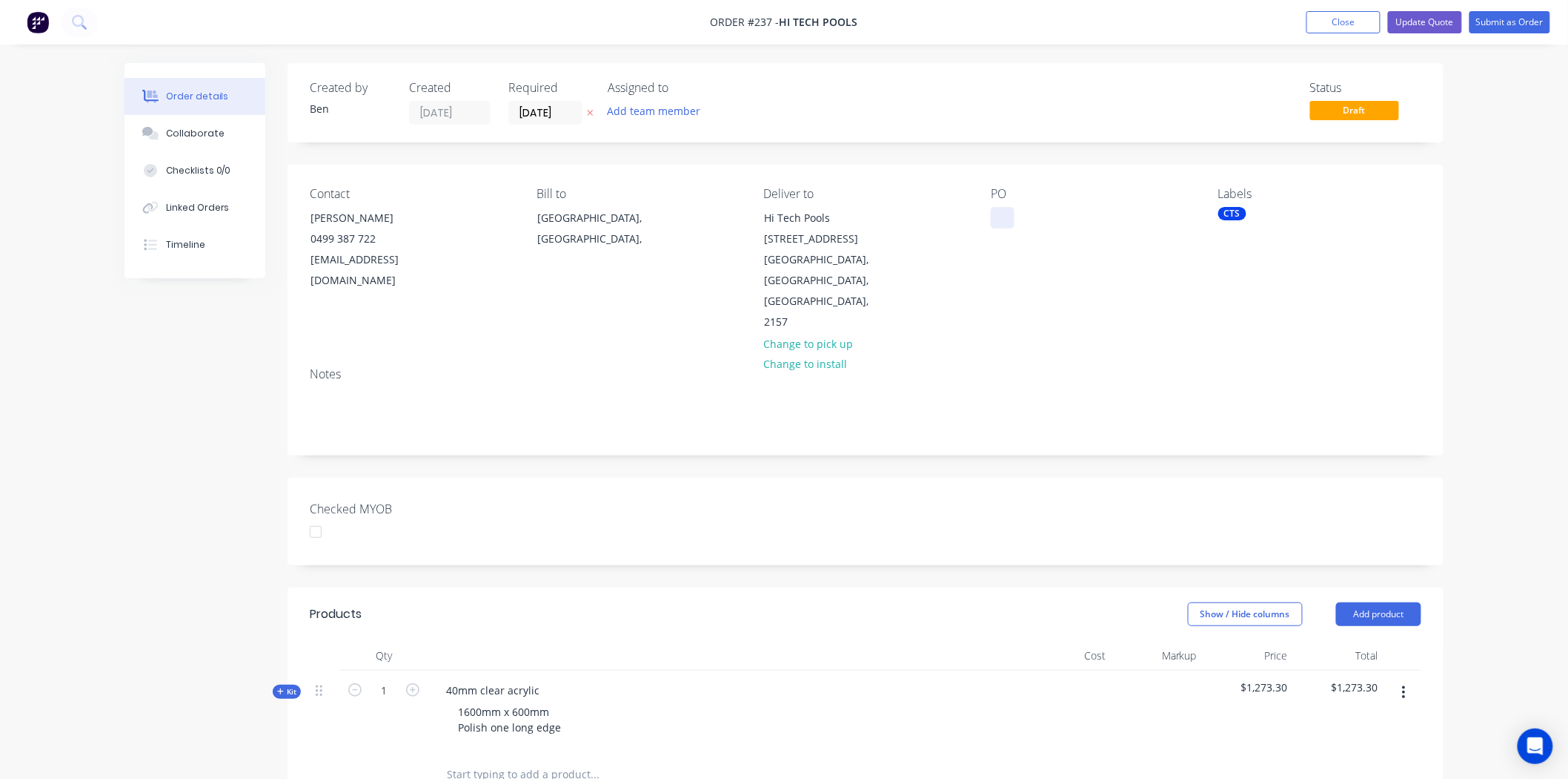
click at [1009, 213] on div at bounding box center [1002, 218] width 24 height 22
click at [1056, 367] on div "Notes" at bounding box center [866, 374] width 1112 height 14
click at [1435, 19] on button "Update Quote" at bounding box center [1425, 22] width 74 height 22
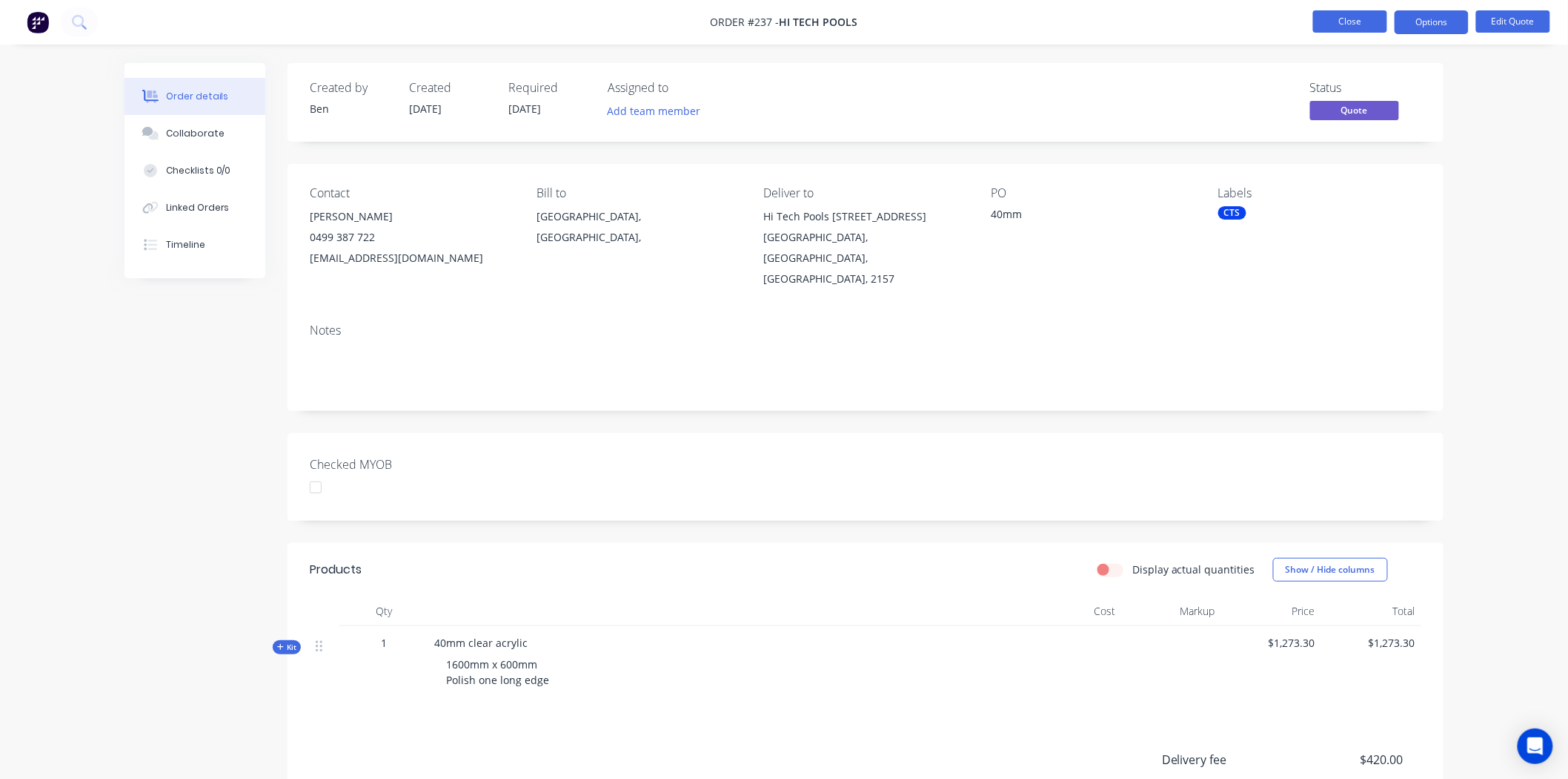
click at [1340, 23] on button "Close" at bounding box center [1350, 21] width 74 height 22
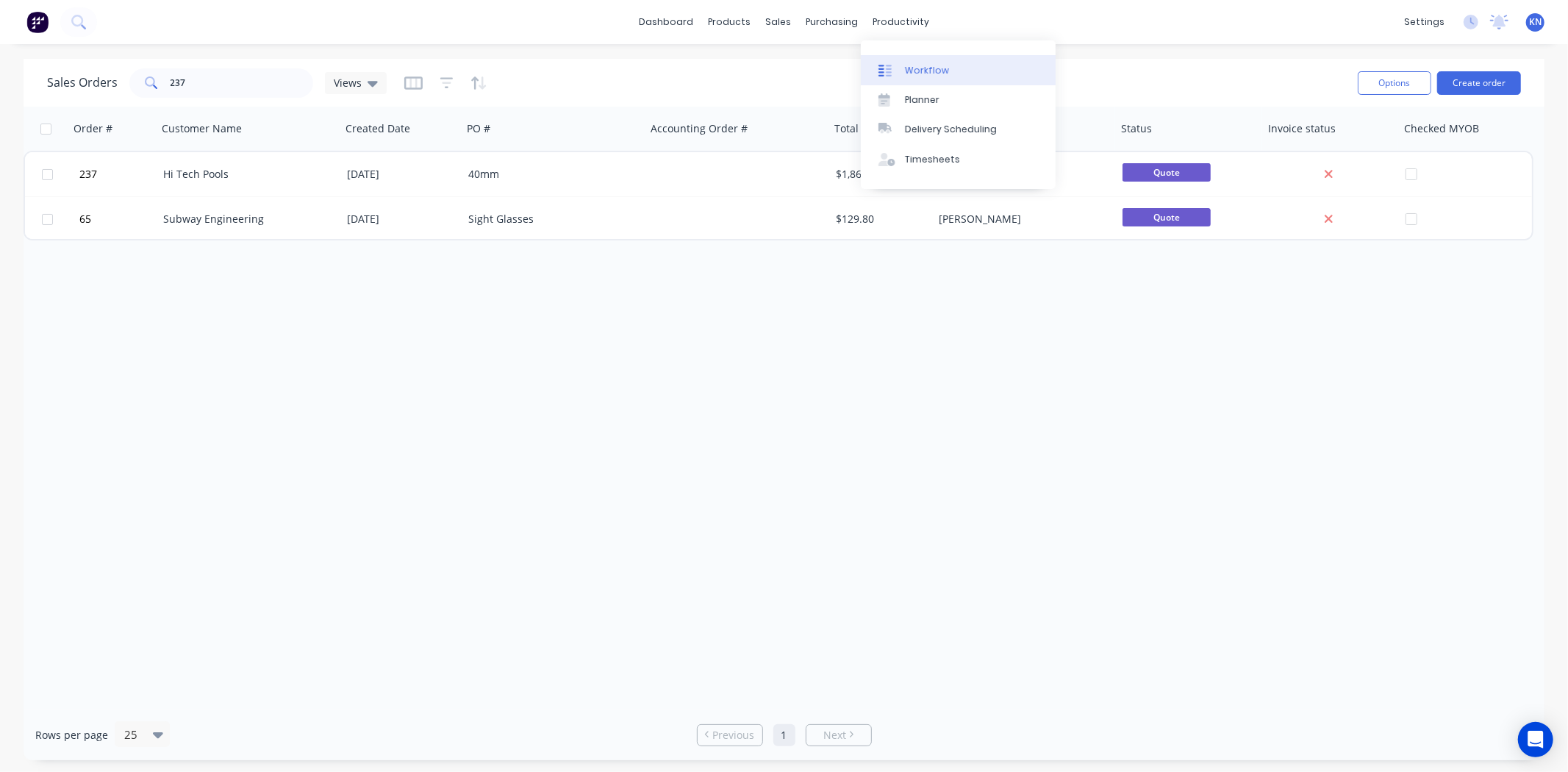
click at [926, 69] on div "Workflow" at bounding box center [927, 70] width 44 height 13
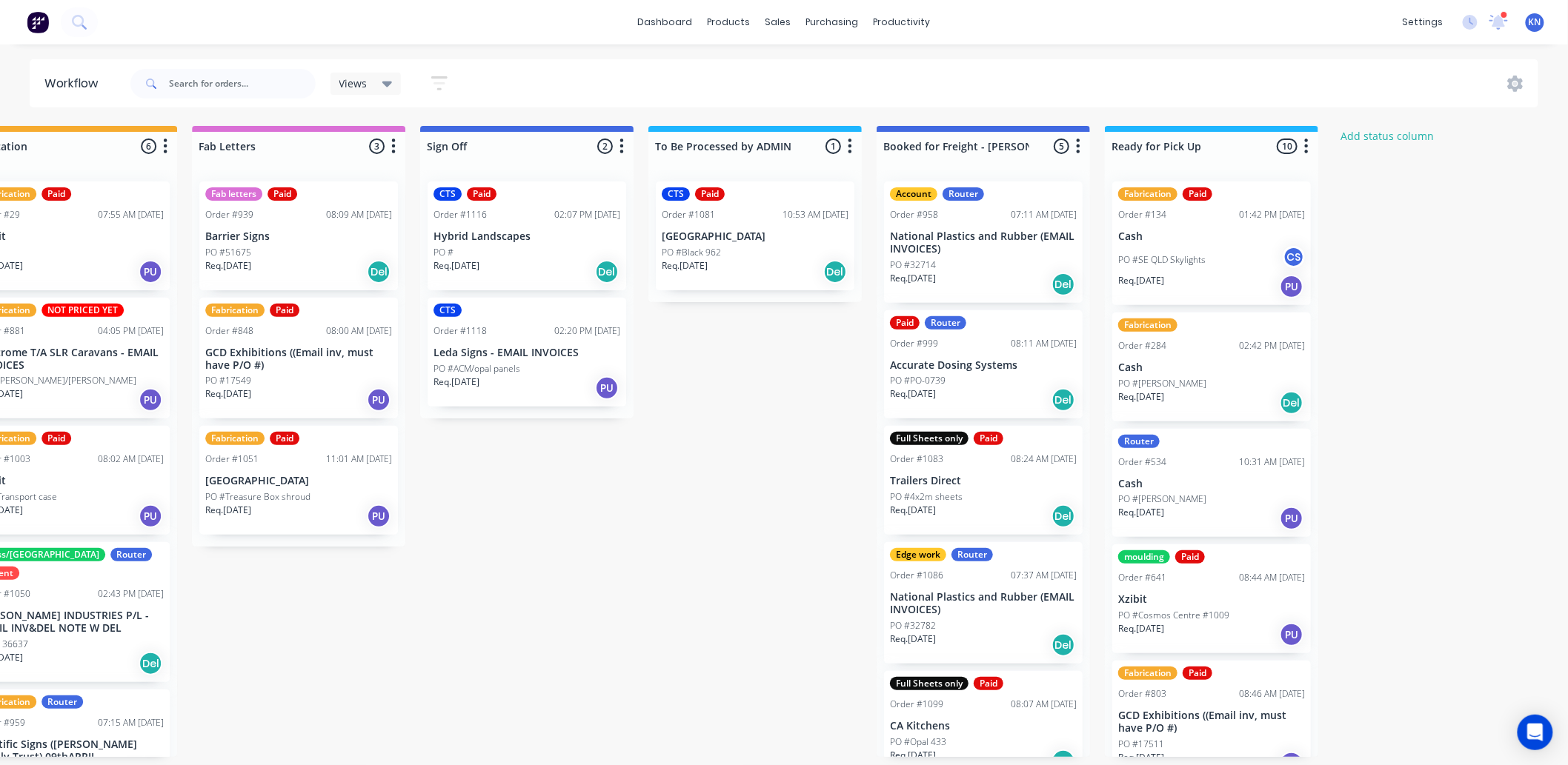
scroll to position [0, 1978]
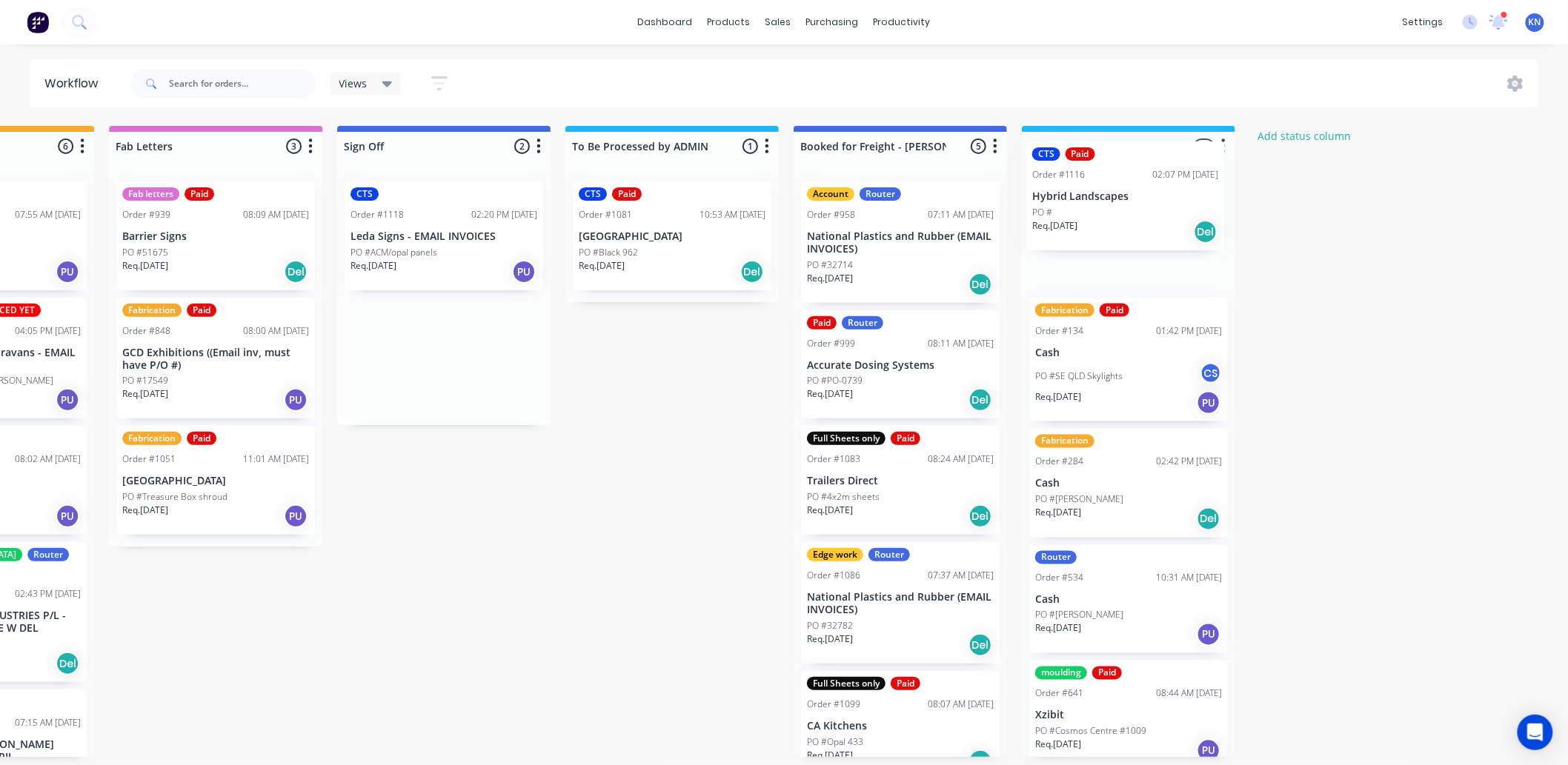
drag, startPoint x: 419, startPoint y: 230, endPoint x: 1106, endPoint y: 190, distance: 688.2
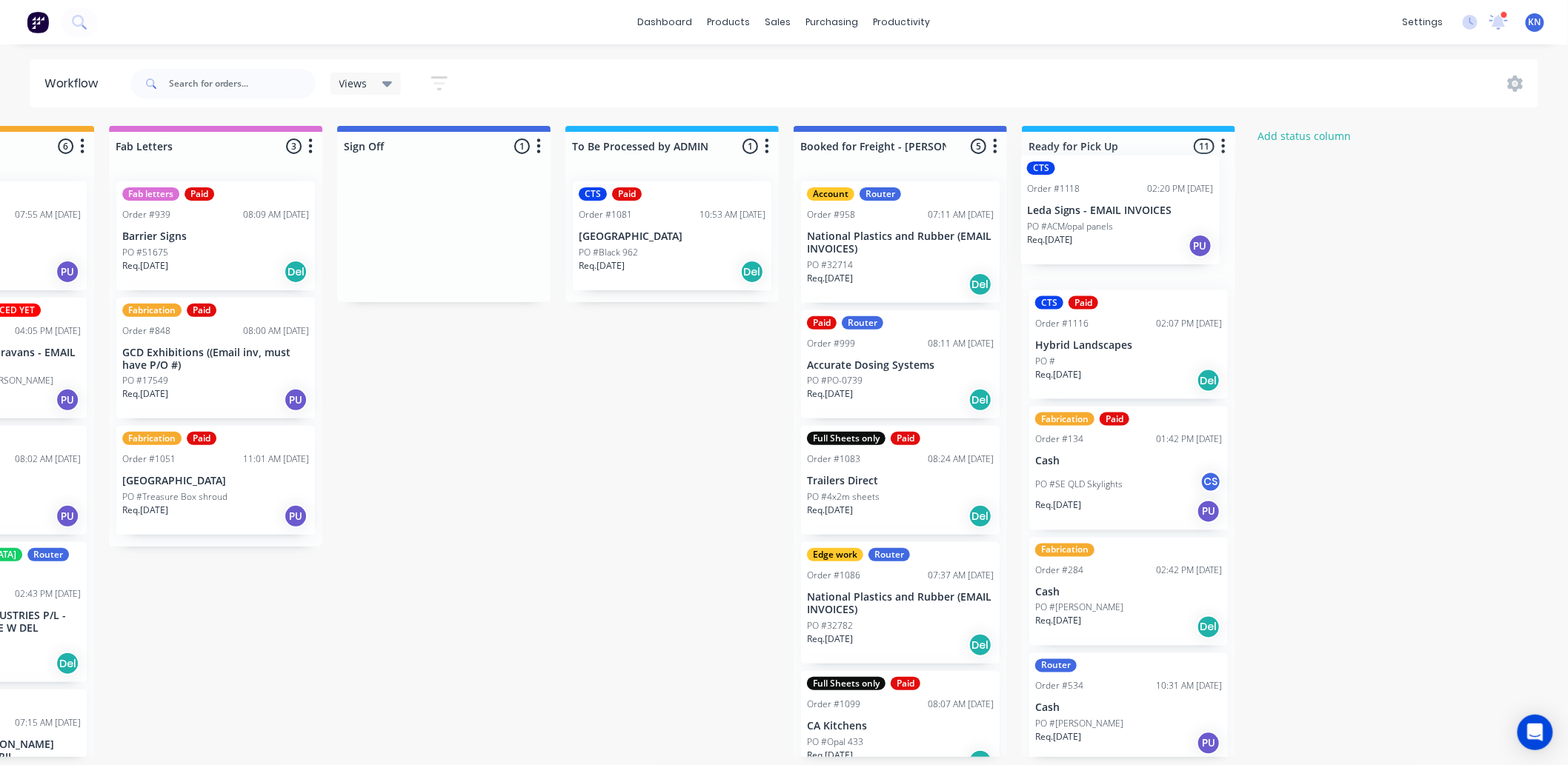
drag, startPoint x: 399, startPoint y: 220, endPoint x: 1083, endPoint y: 200, distance: 684.3
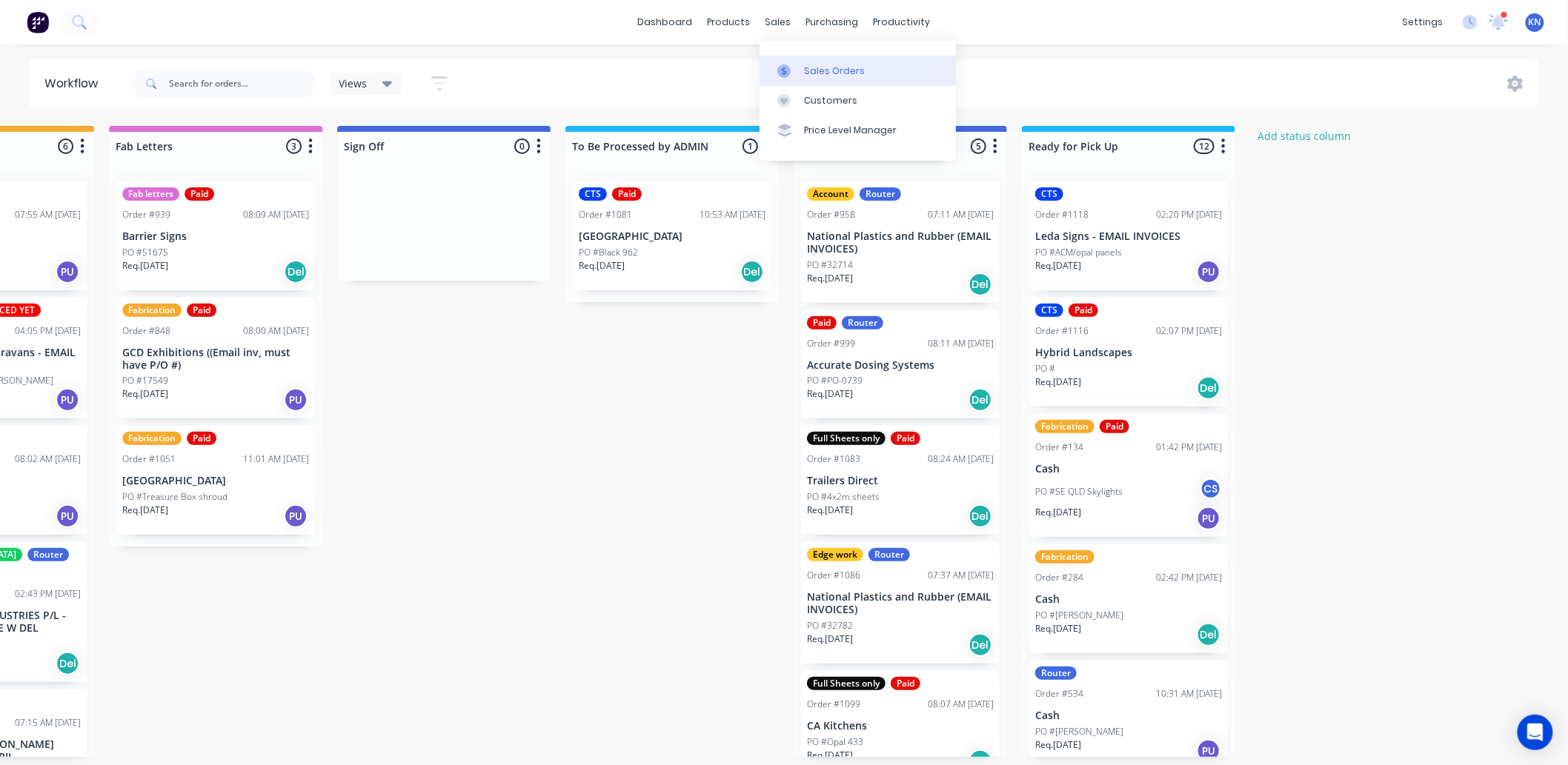
click at [824, 67] on div "Sales Orders" at bounding box center [834, 71] width 61 height 13
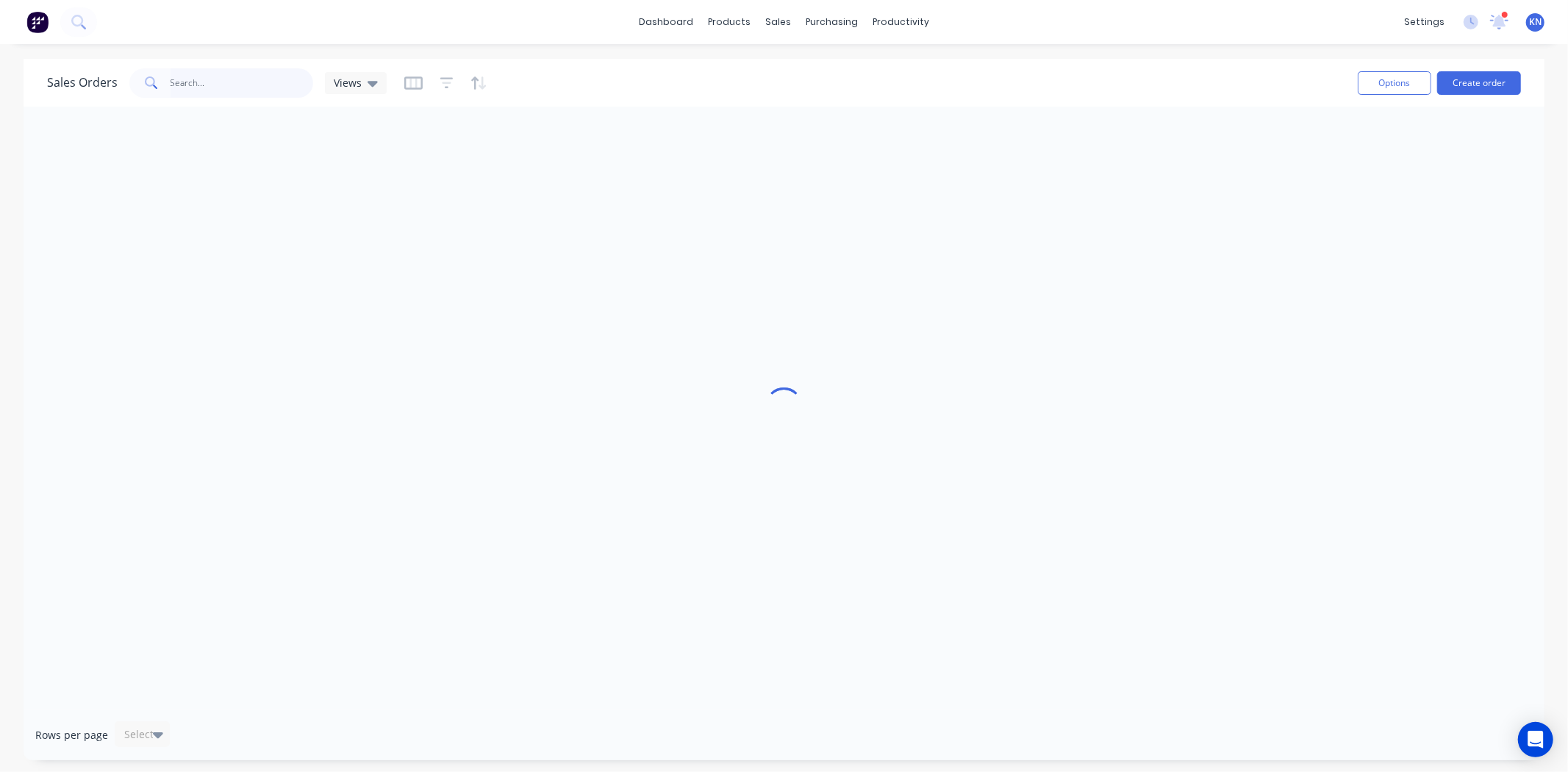
click at [246, 81] on input "text" at bounding box center [242, 83] width 143 height 29
type input "1118"
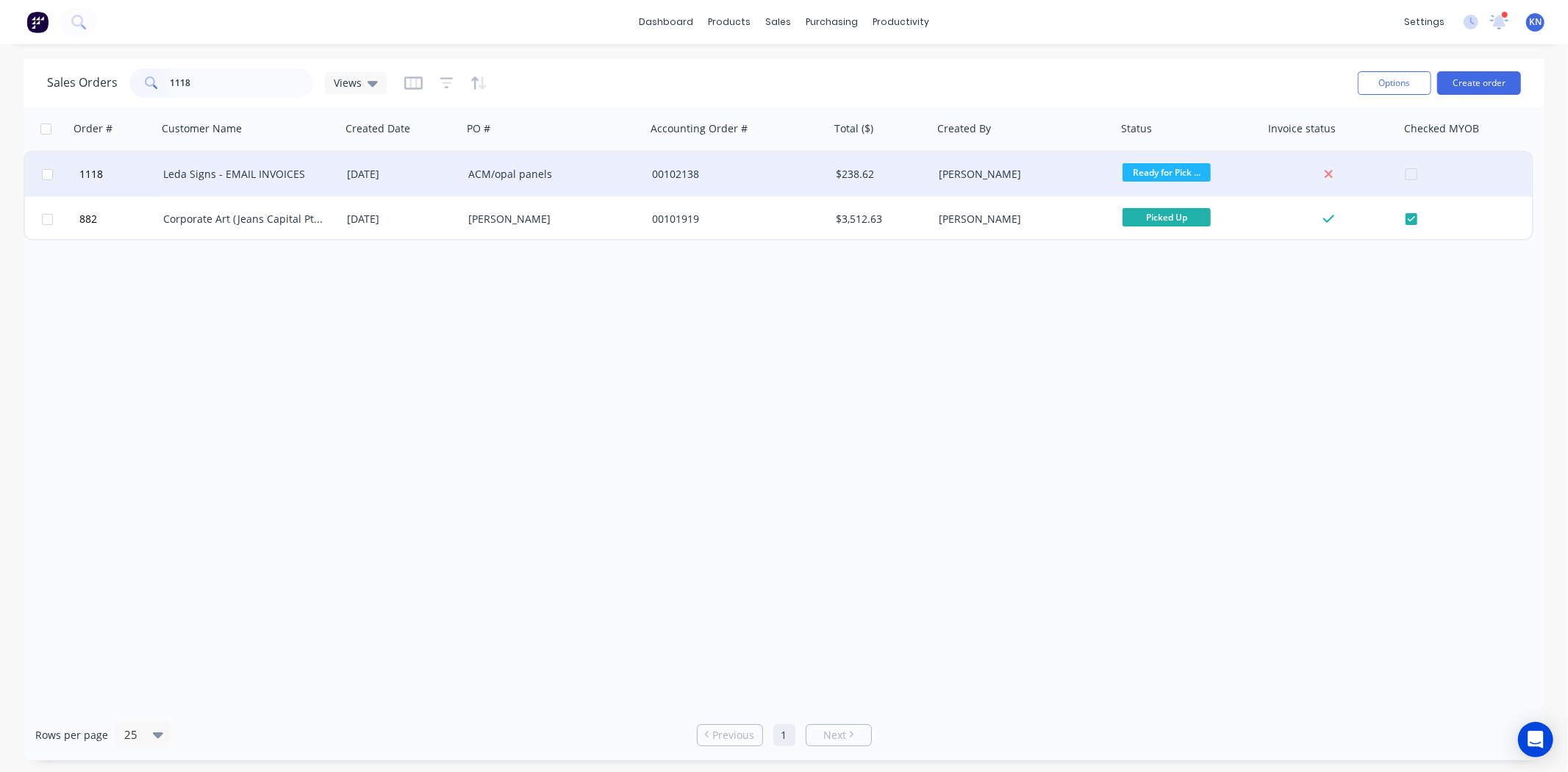
click at [233, 173] on div "Leda Signs - EMAIL INVOICES" at bounding box center [244, 174] width 163 height 15
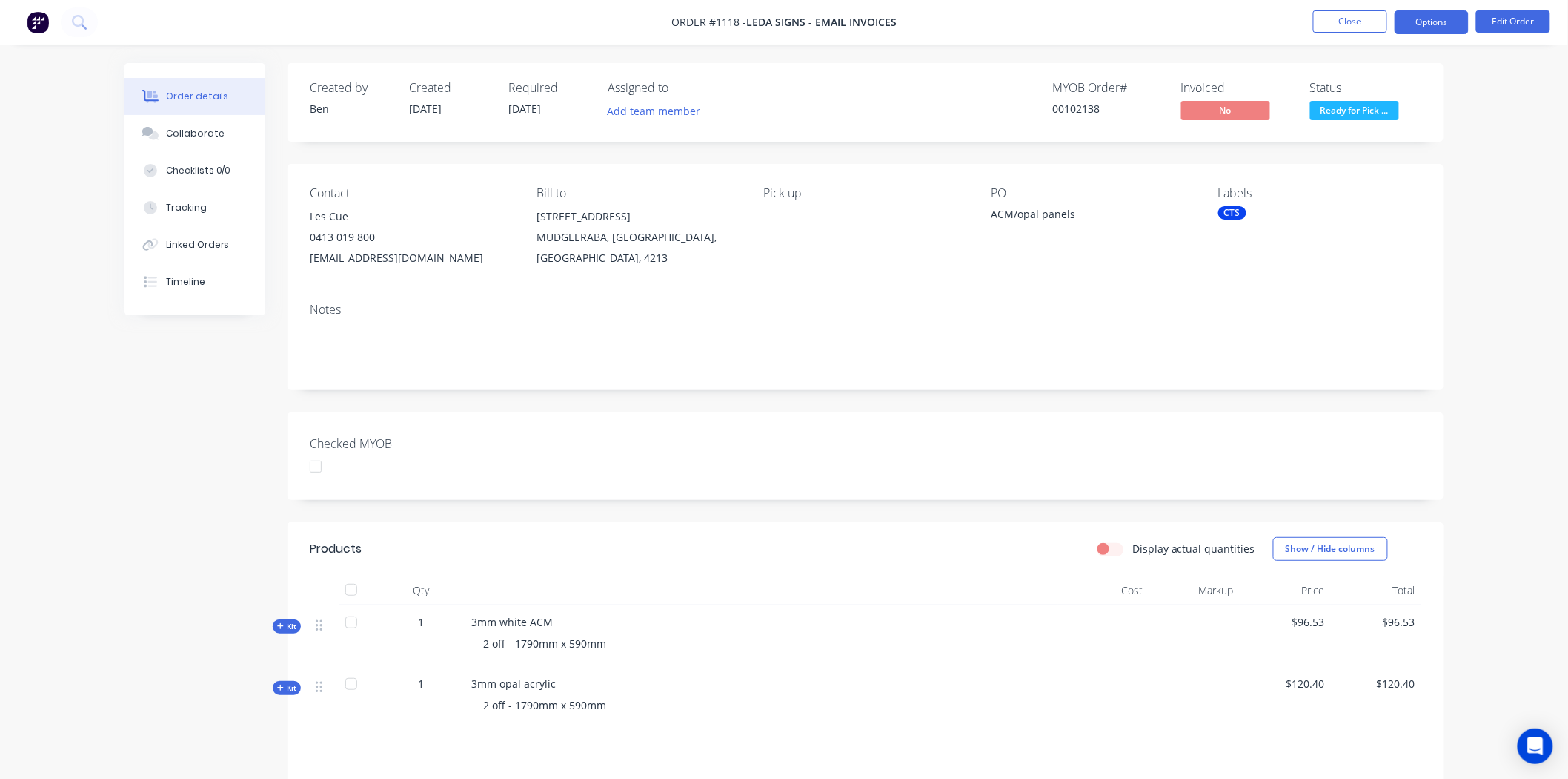
click at [1424, 15] on button "Options" at bounding box center [1432, 22] width 74 height 24
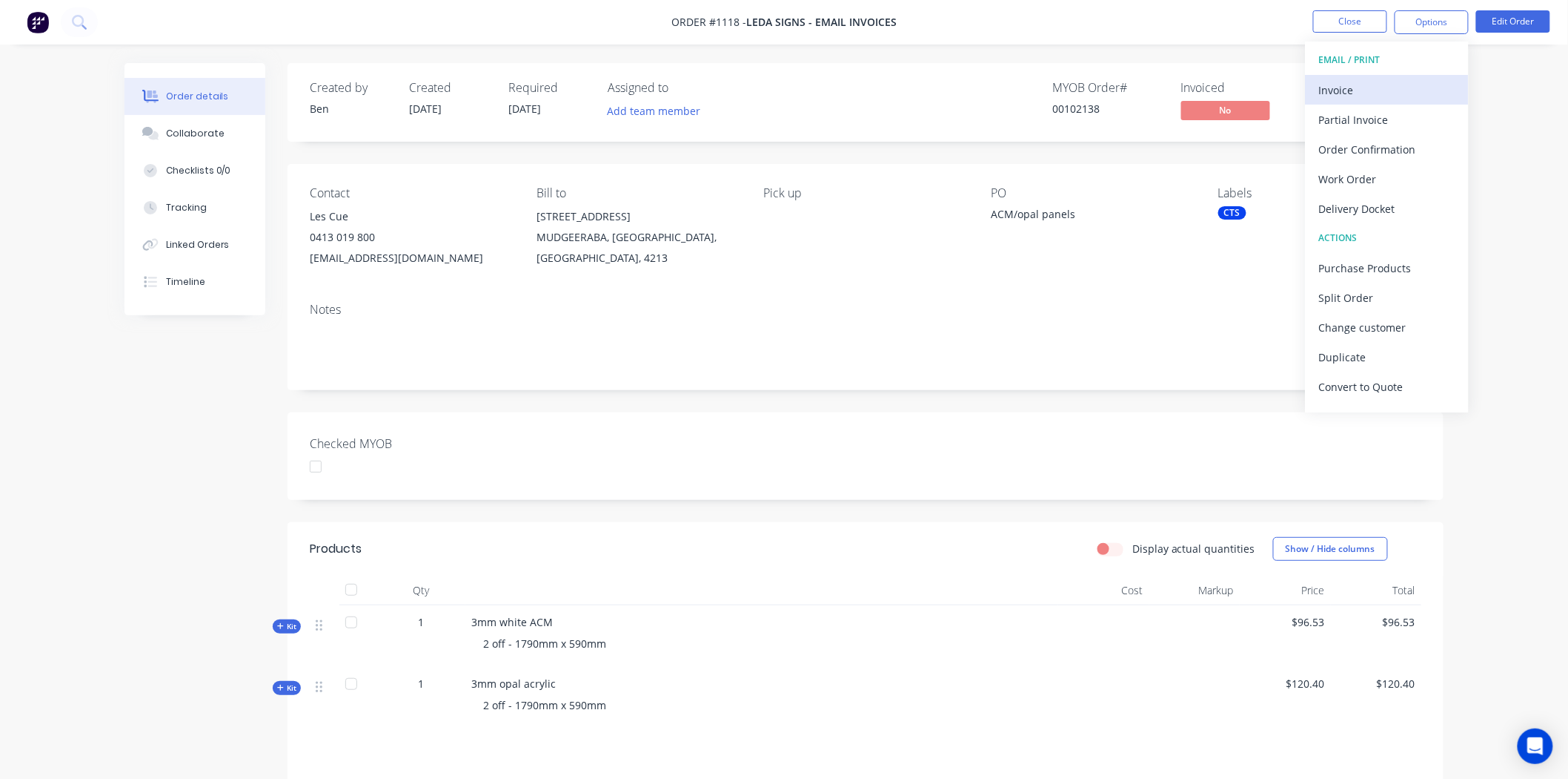
click at [1391, 80] on div "Invoice" at bounding box center [1387, 90] width 137 height 22
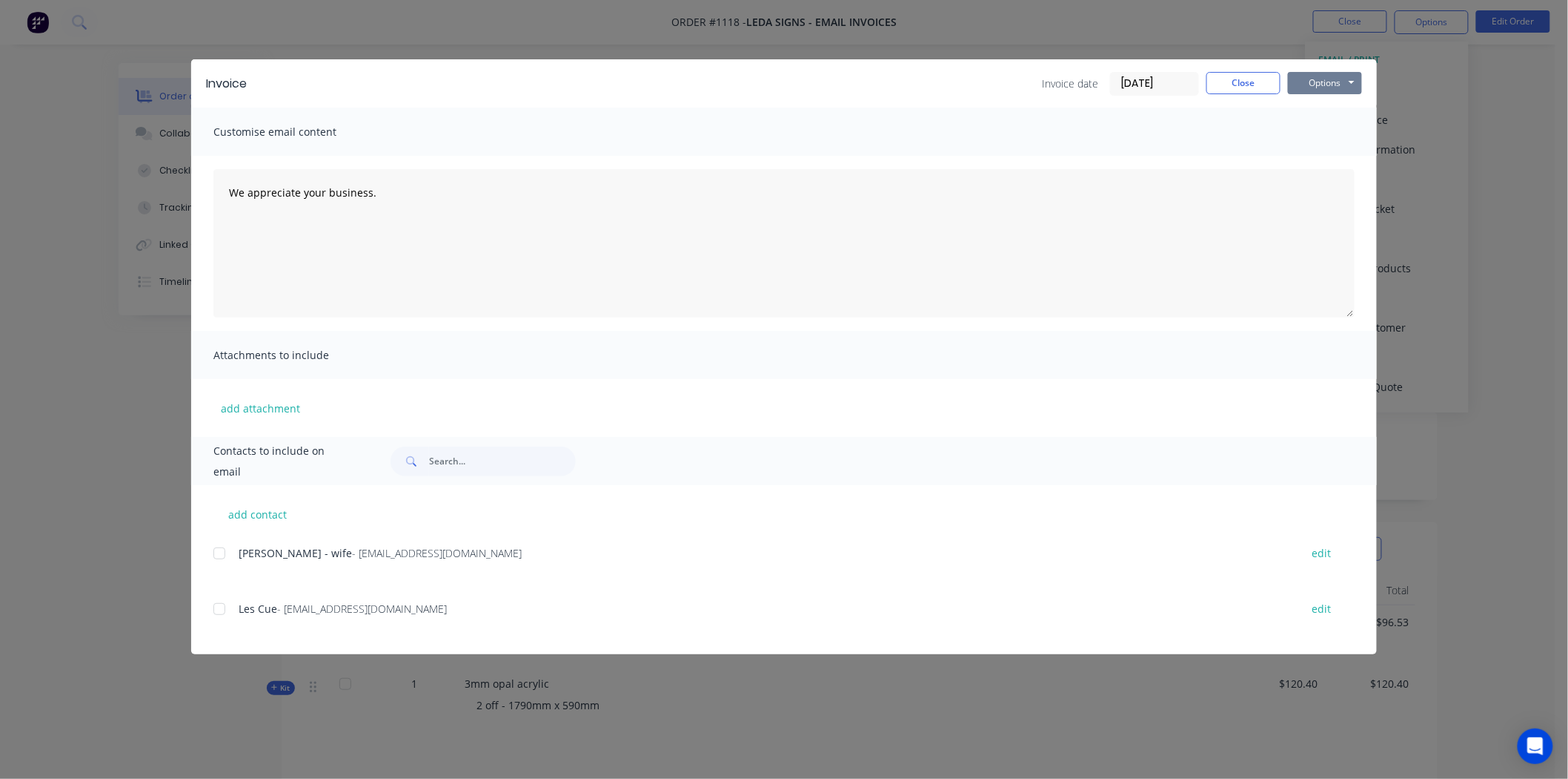
click at [1314, 77] on button "Options" at bounding box center [1325, 83] width 74 height 22
click at [1321, 132] on button "Print" at bounding box center [1335, 134] width 95 height 25
click at [1232, 78] on button "Close" at bounding box center [1244, 83] width 74 height 22
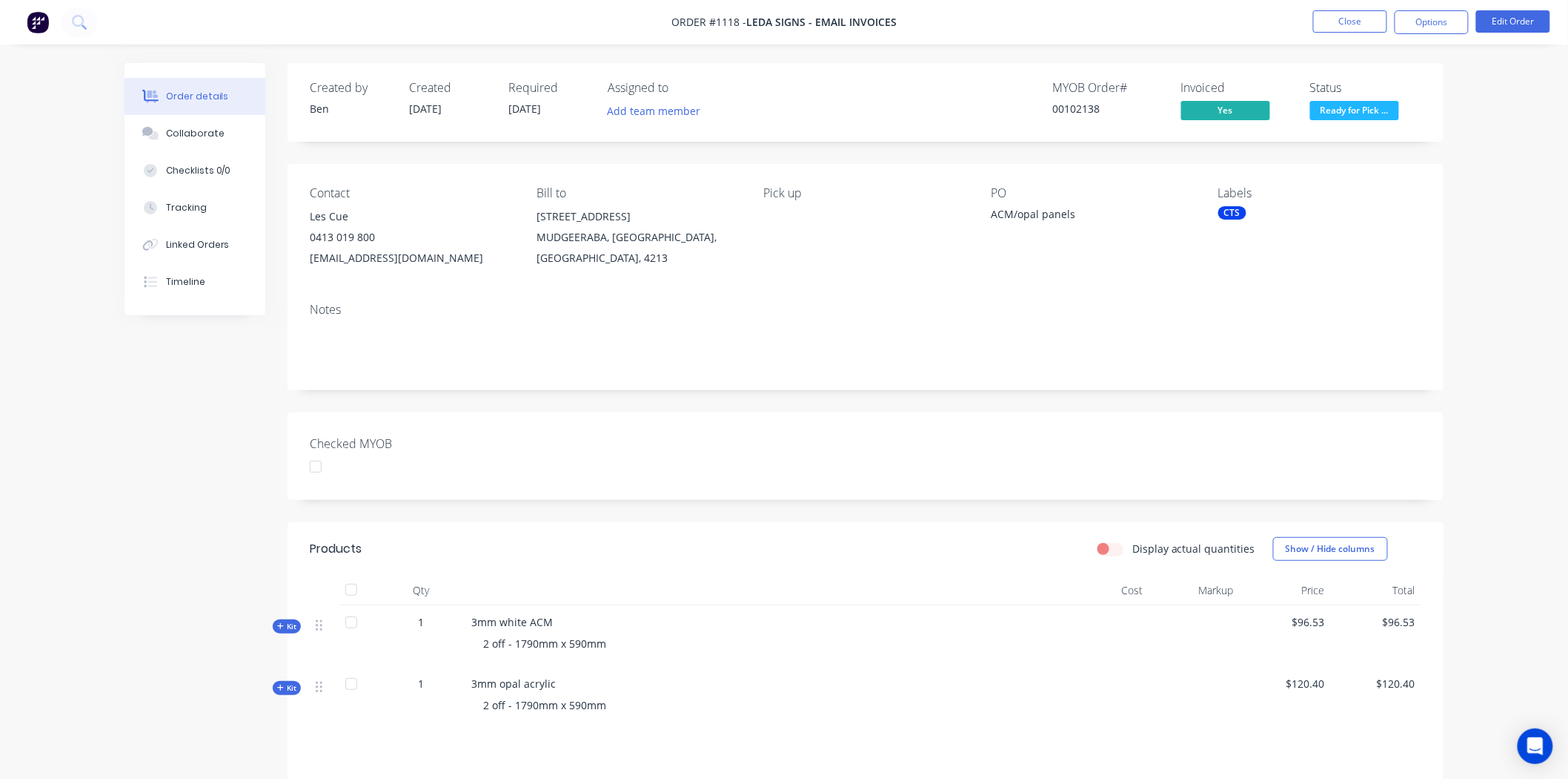
click at [324, 469] on div at bounding box center [316, 466] width 29 height 29
click at [190, 130] on div "Collaborate" at bounding box center [195, 133] width 59 height 13
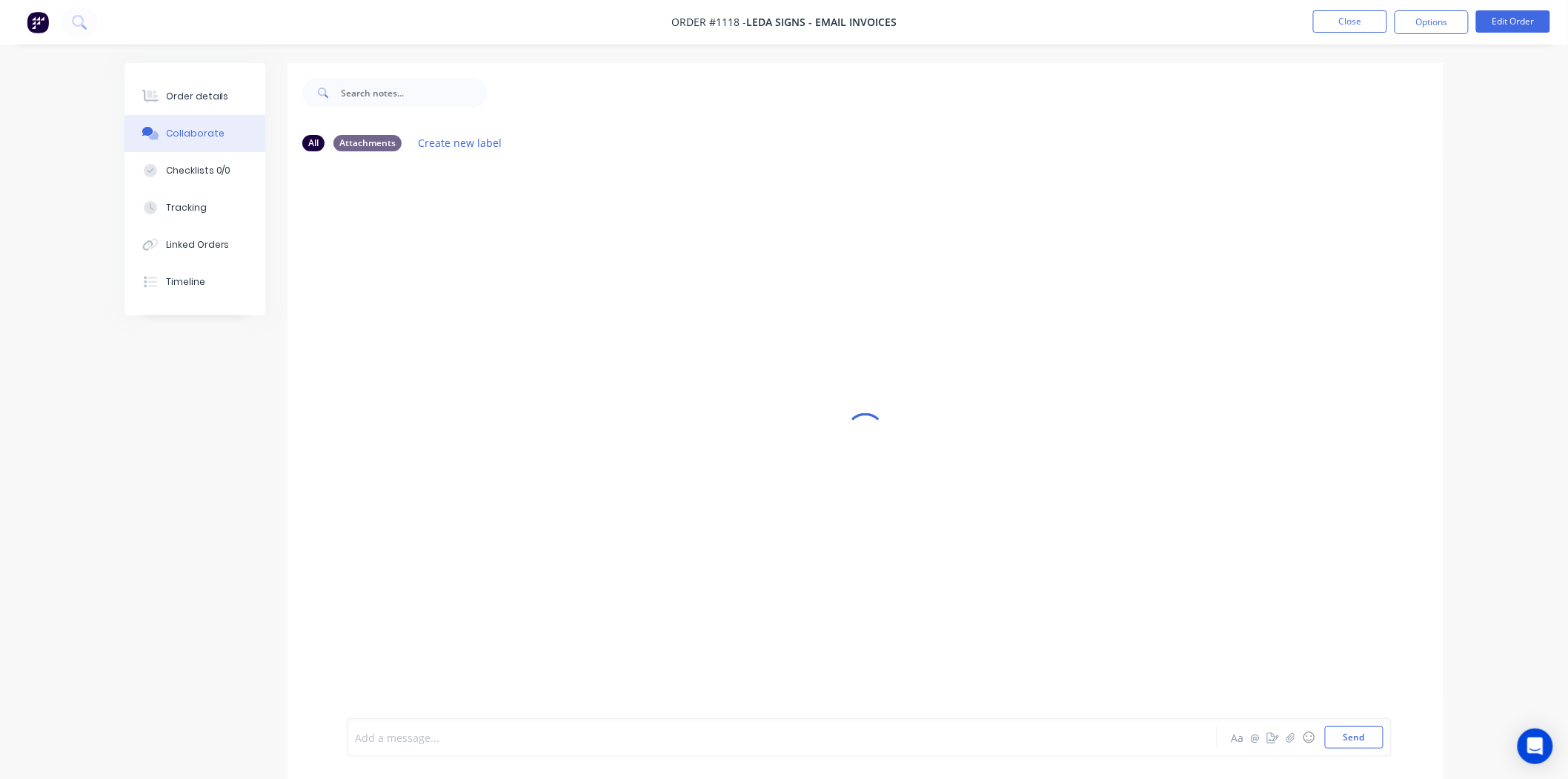
click at [403, 740] on div at bounding box center [741, 737] width 771 height 15
click at [1380, 730] on button "Send" at bounding box center [1354, 737] width 59 height 22
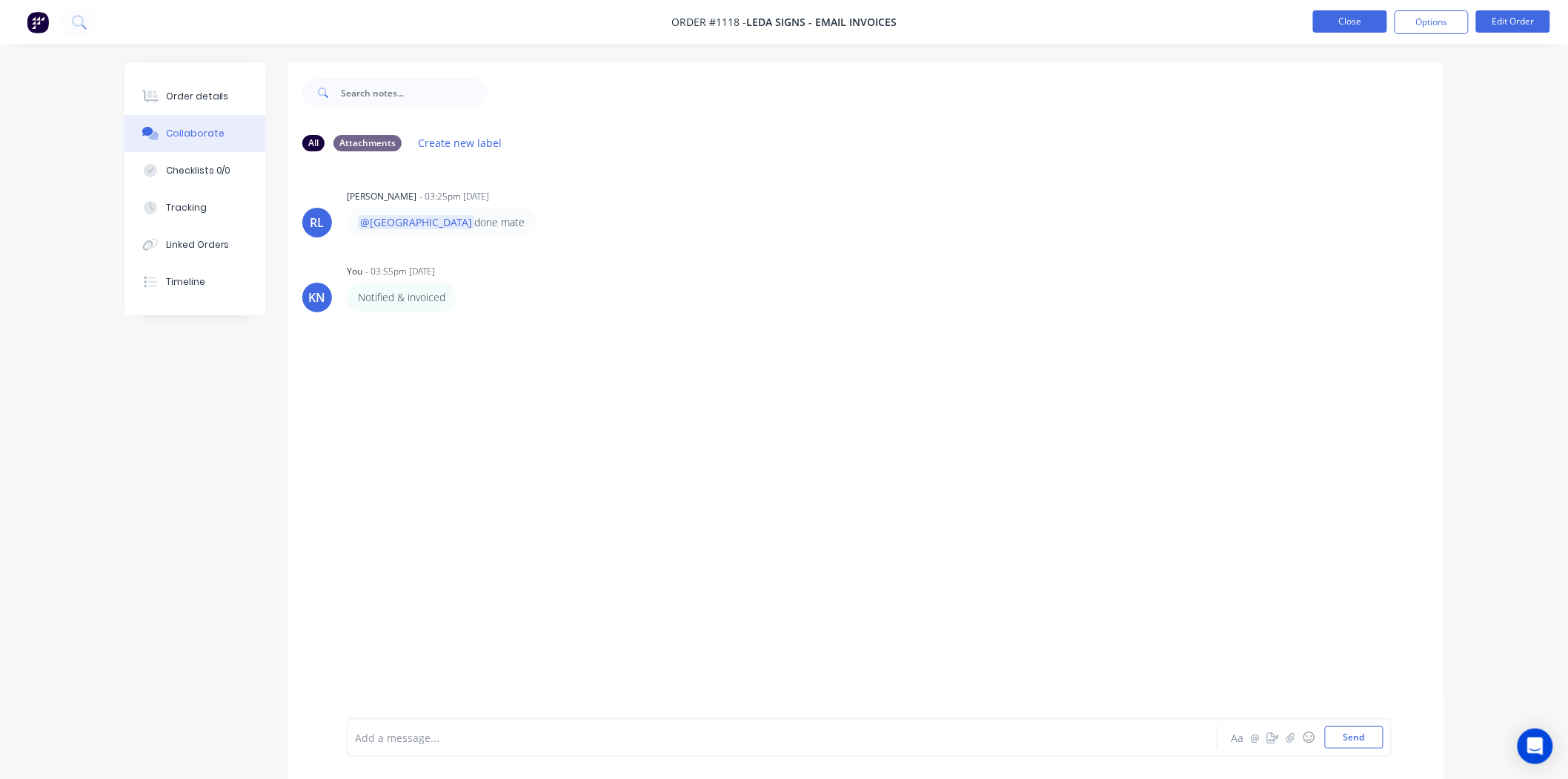
click at [1337, 23] on button "Close" at bounding box center [1350, 21] width 74 height 22
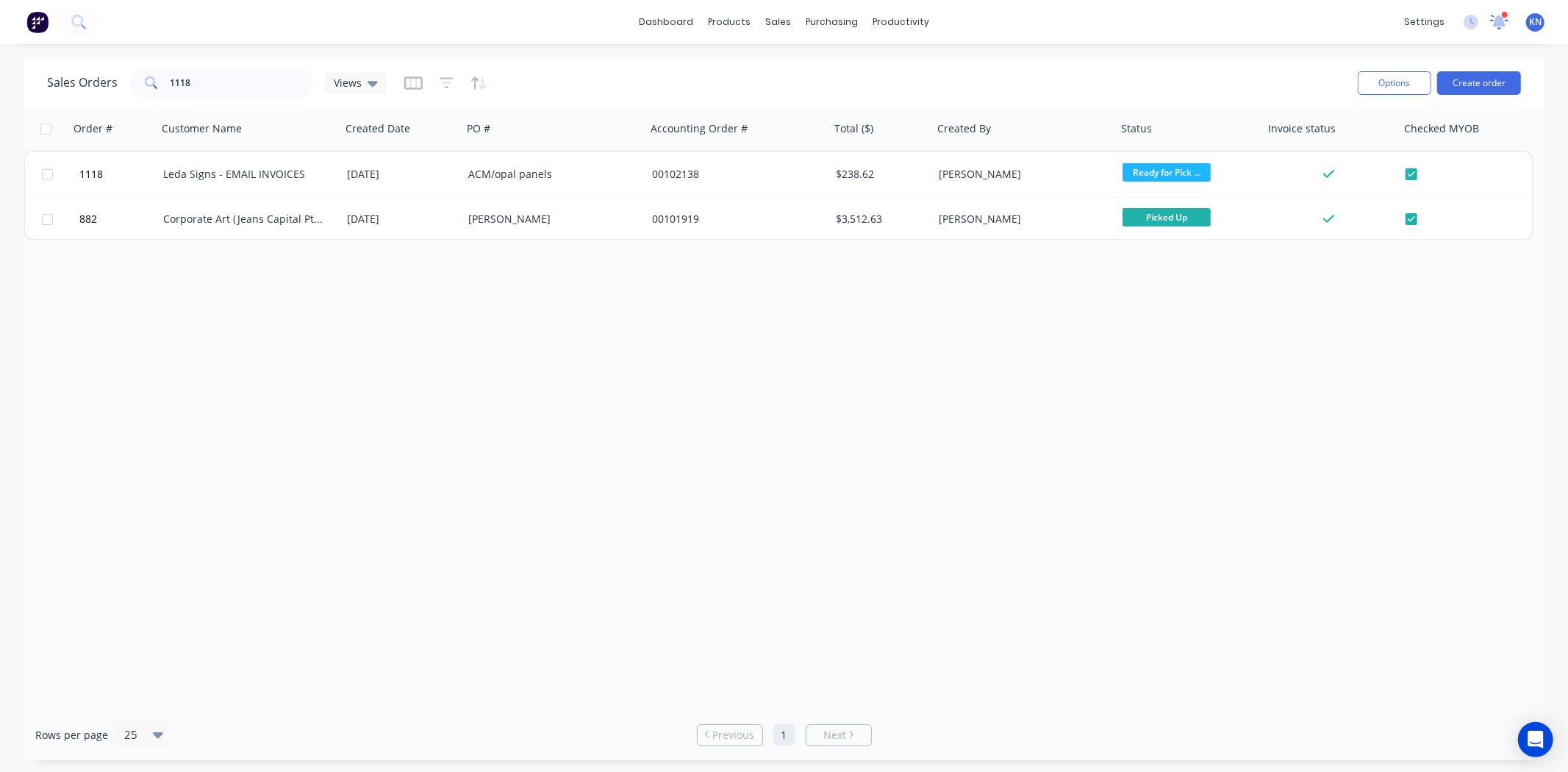
click at [1498, 21] on icon at bounding box center [1499, 20] width 13 height 11
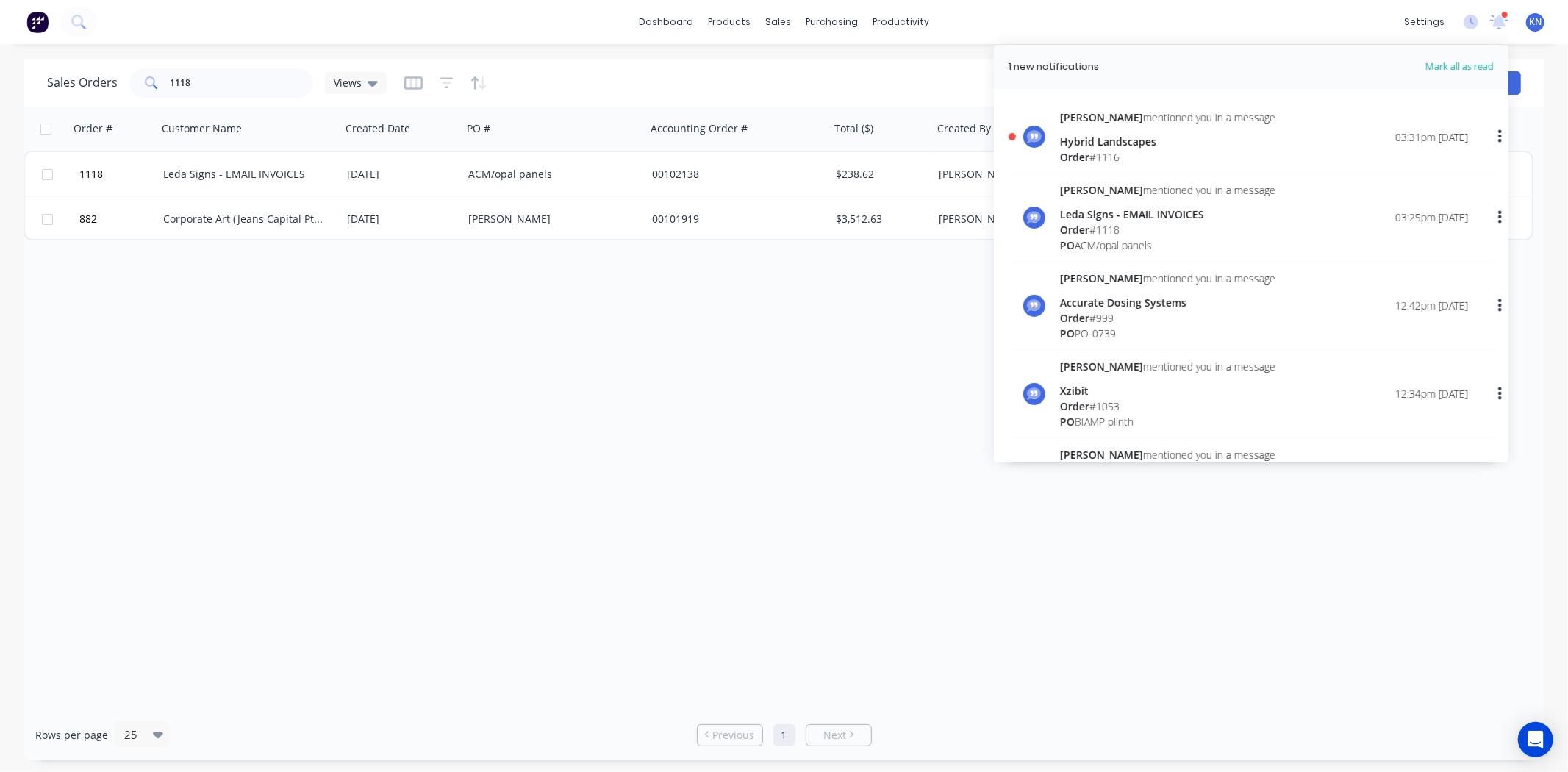
click at [1103, 145] on div "Hybrid Landscapes" at bounding box center [1167, 142] width 215 height 15
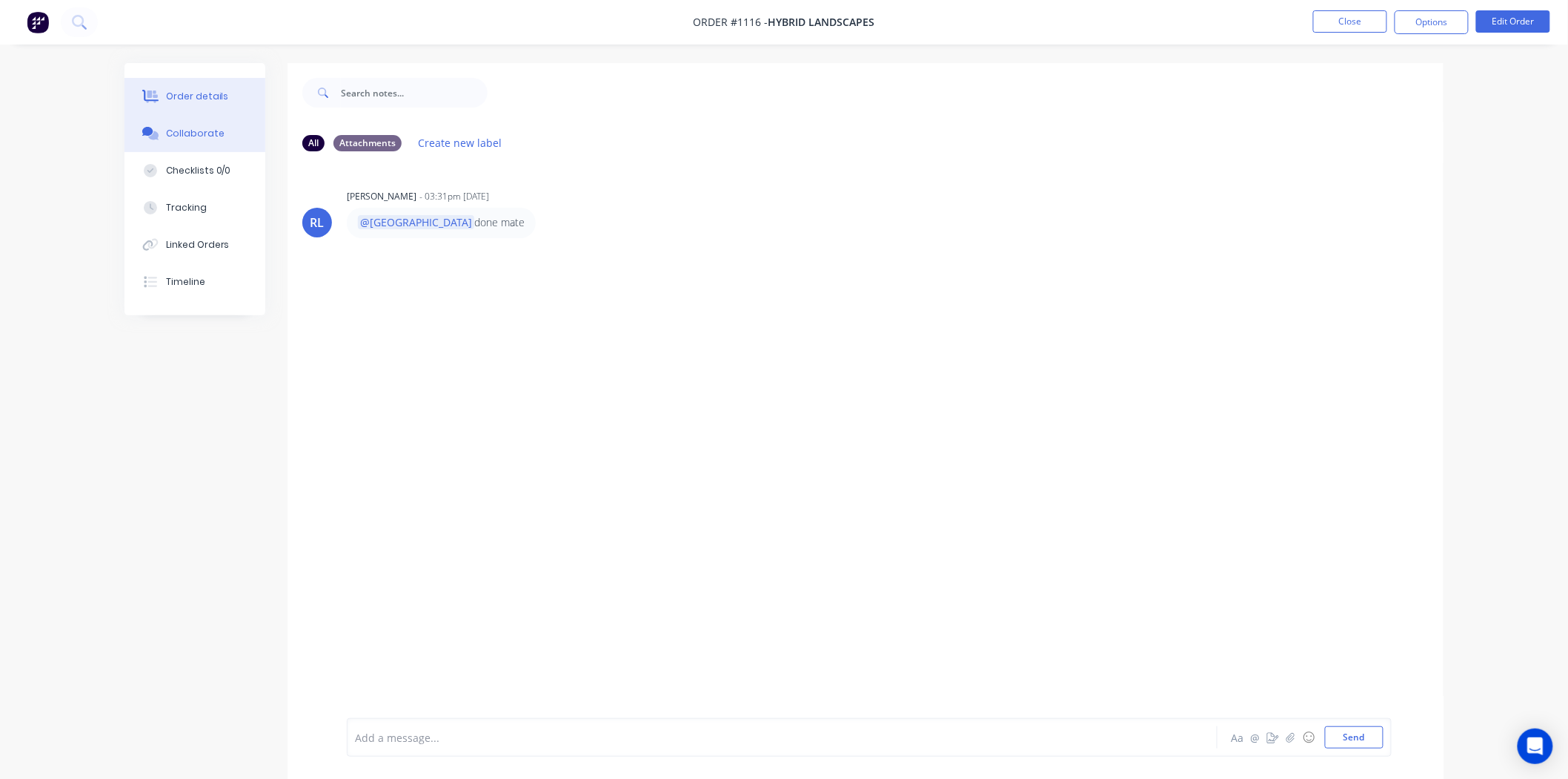
click at [208, 91] on div "Order details" at bounding box center [198, 96] width 63 height 13
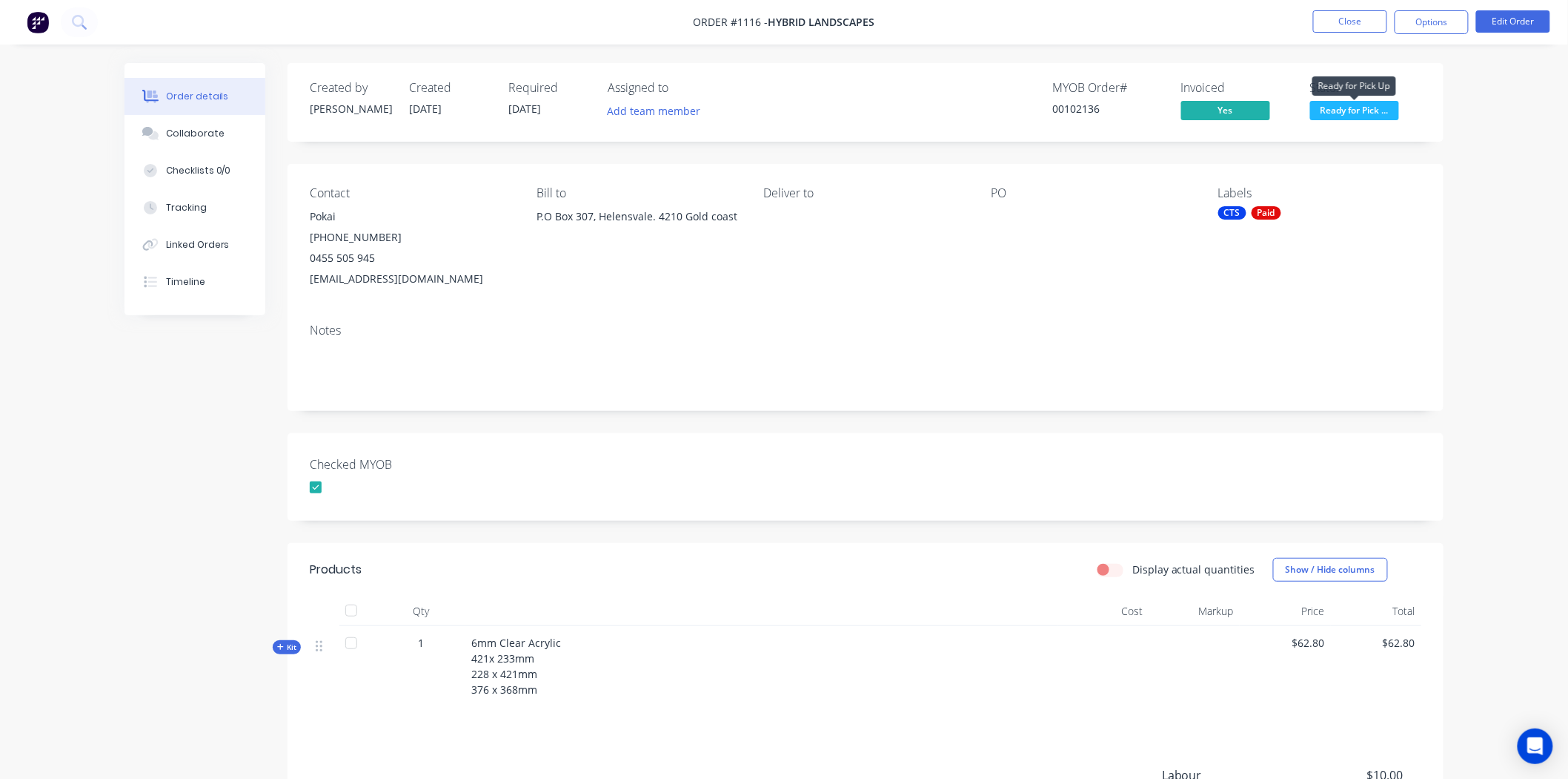
click at [1357, 107] on span "Ready for Pick ..." at bounding box center [1354, 110] width 89 height 19
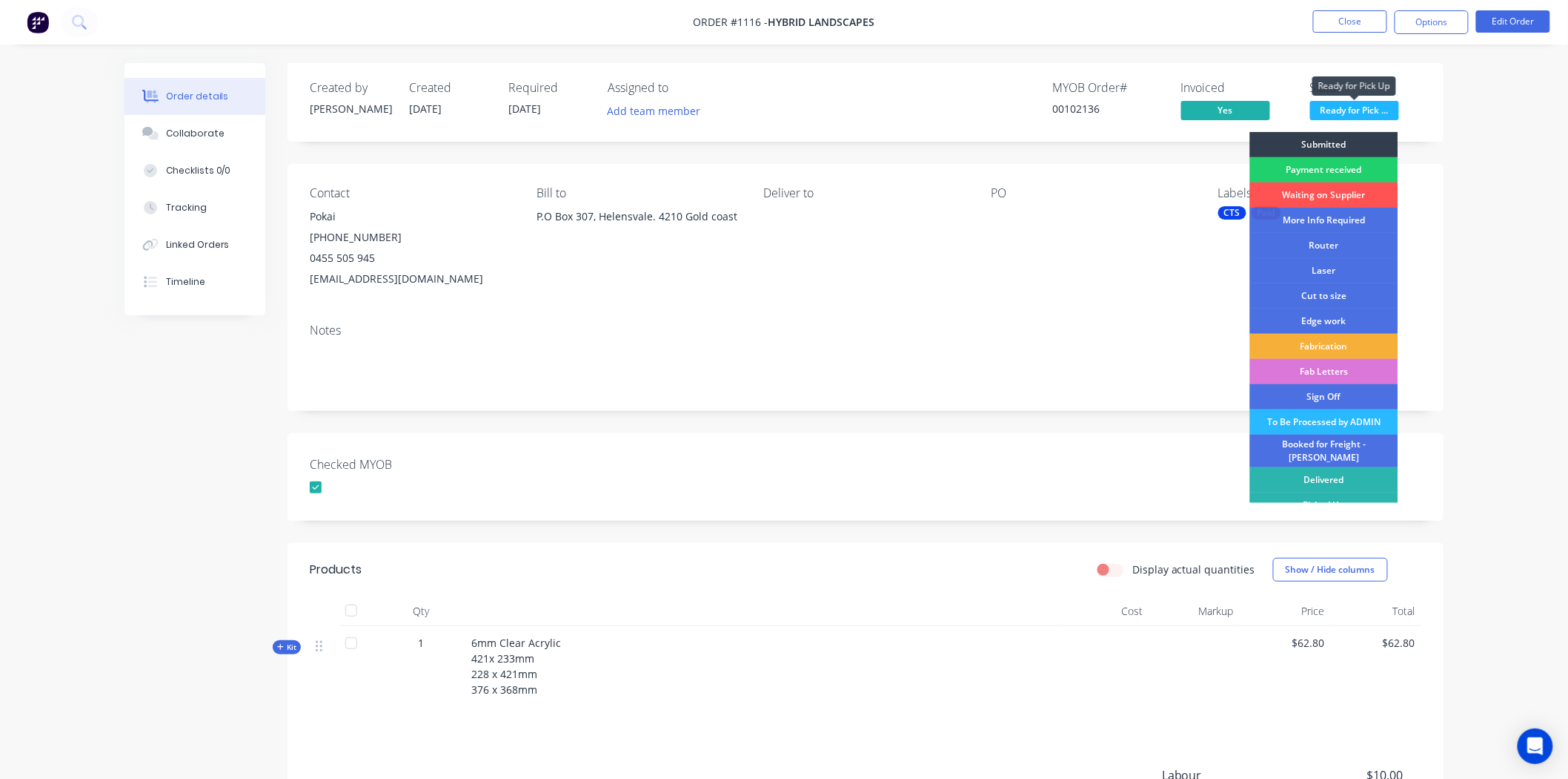
click at [1357, 107] on span "Ready for Pick ..." at bounding box center [1354, 110] width 89 height 19
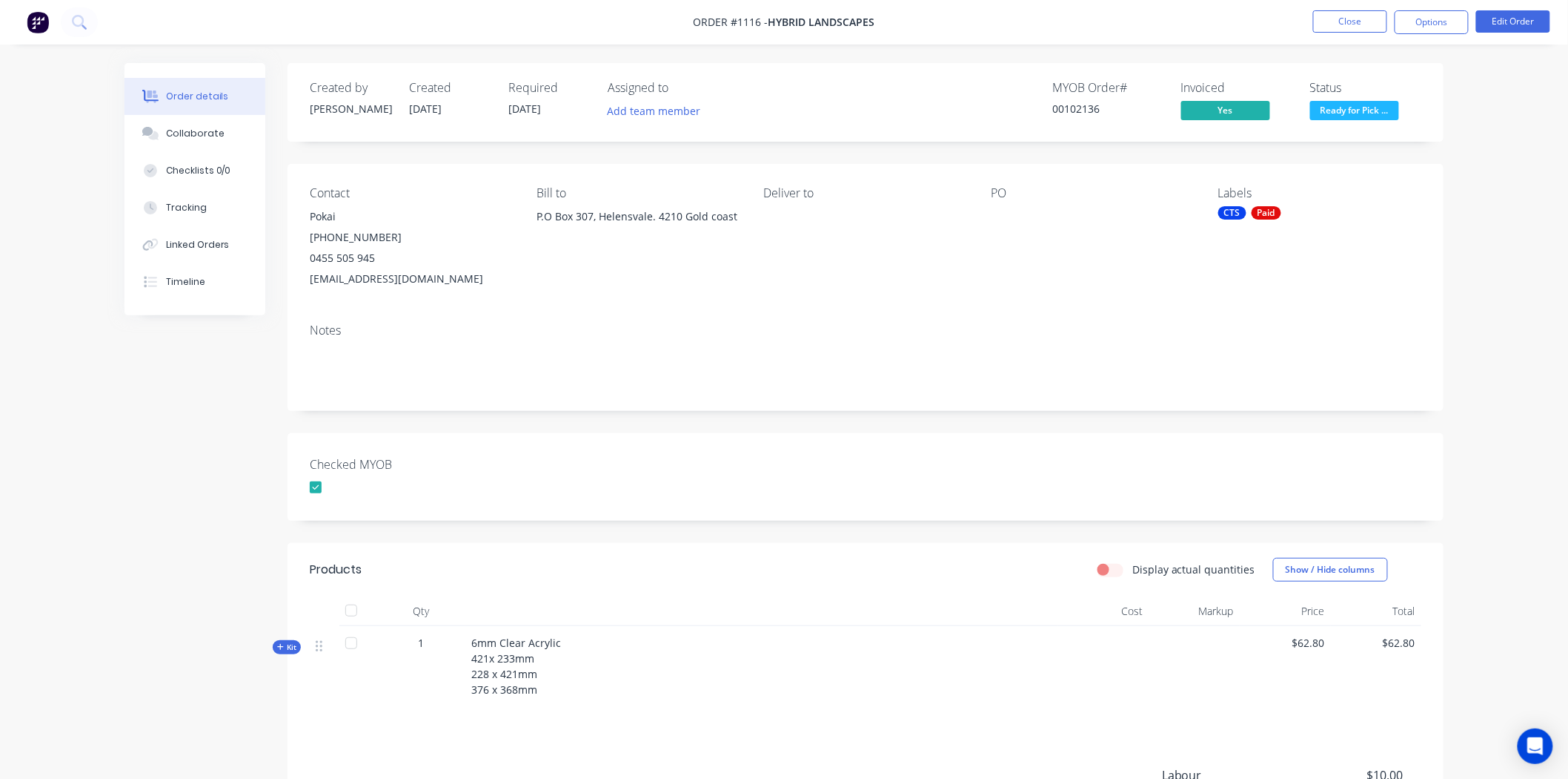
click at [746, 418] on div "Created by Sandra Created 12/08/25 Required 12/08/25 Assigned to Add team membe…" at bounding box center [866, 512] width 1156 height 897
click at [1324, 19] on button "Close" at bounding box center [1350, 21] width 74 height 22
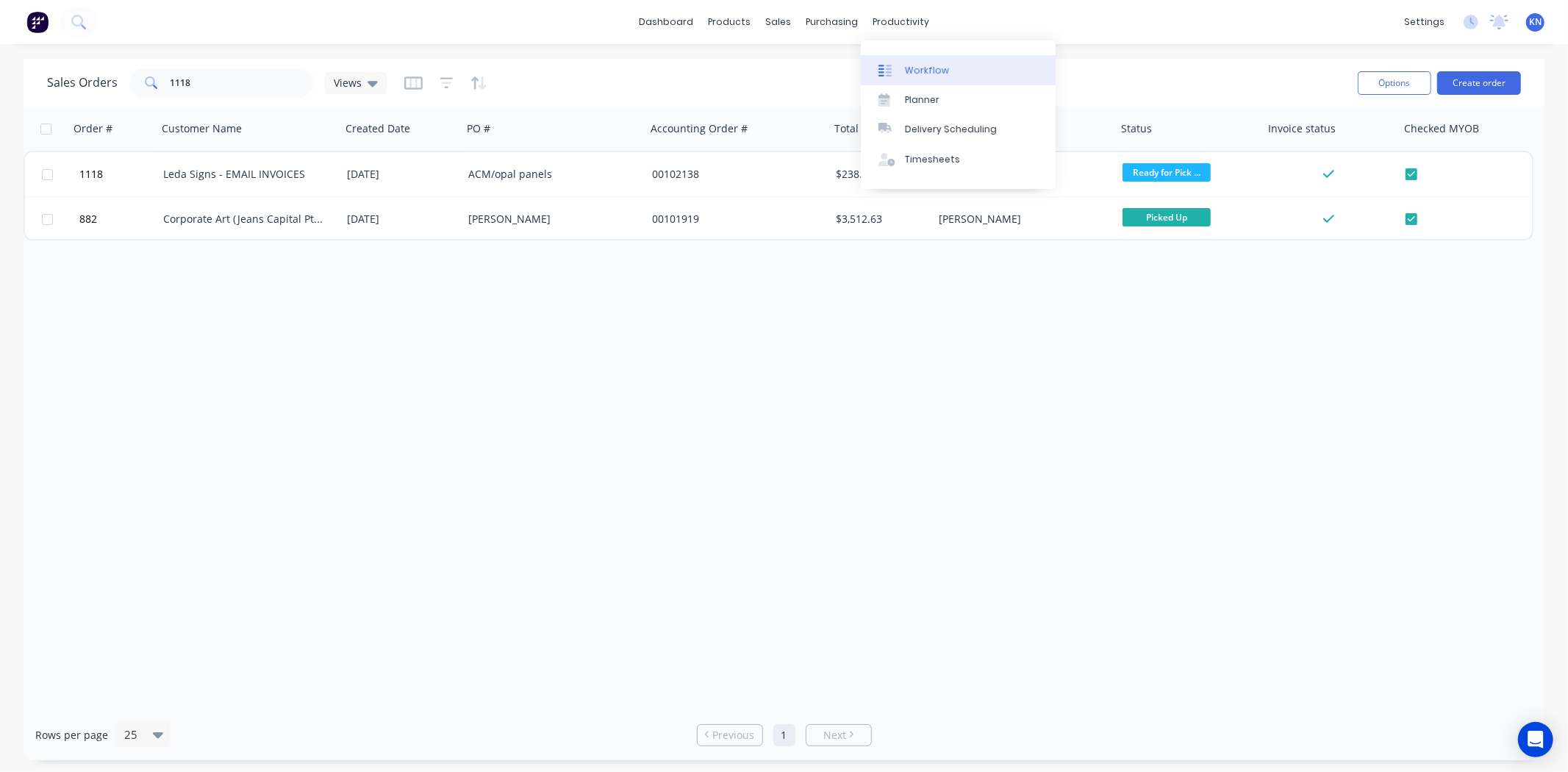
click at [930, 70] on div "Workflow" at bounding box center [927, 70] width 44 height 13
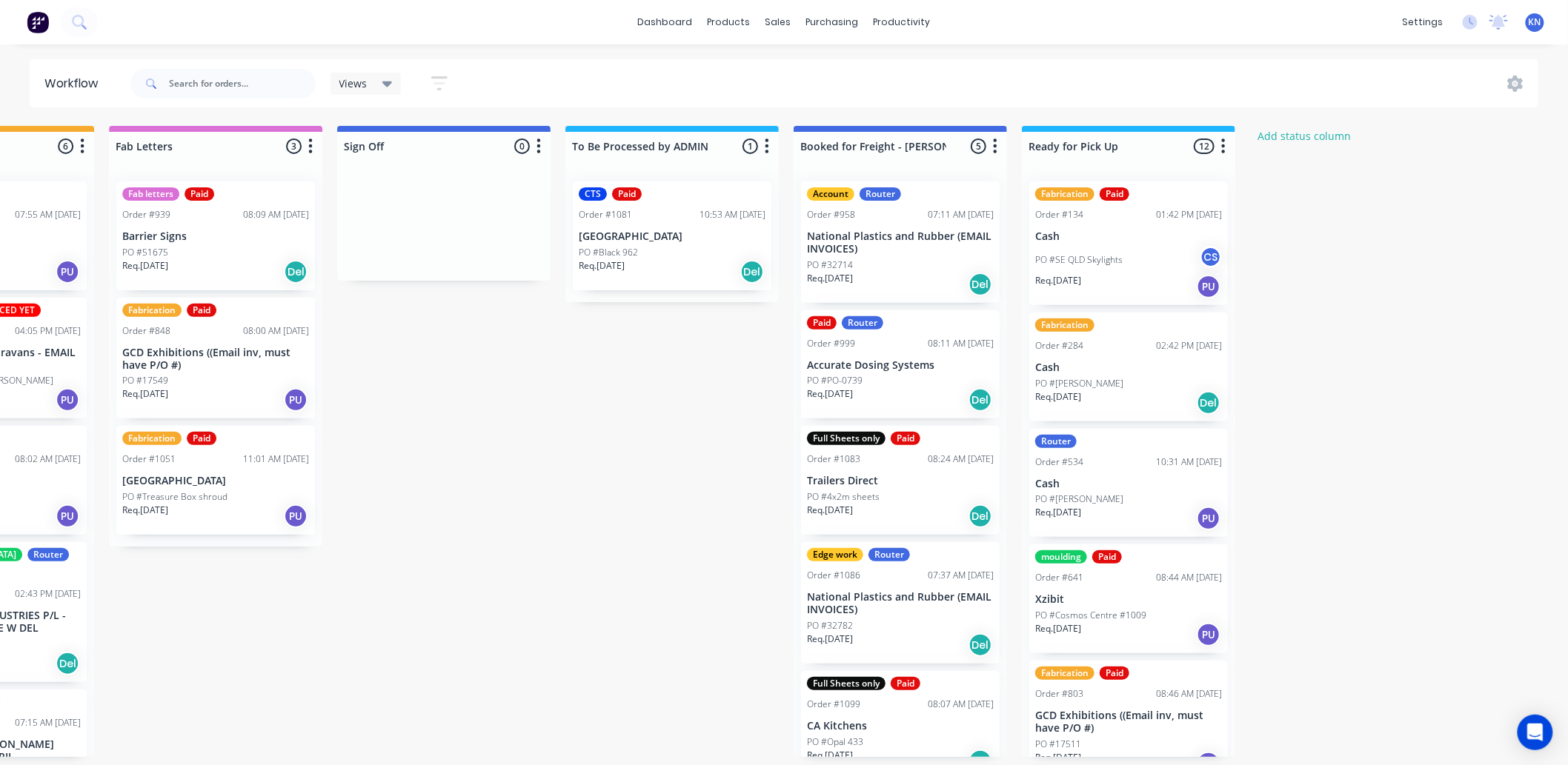
scroll to position [21, 0]
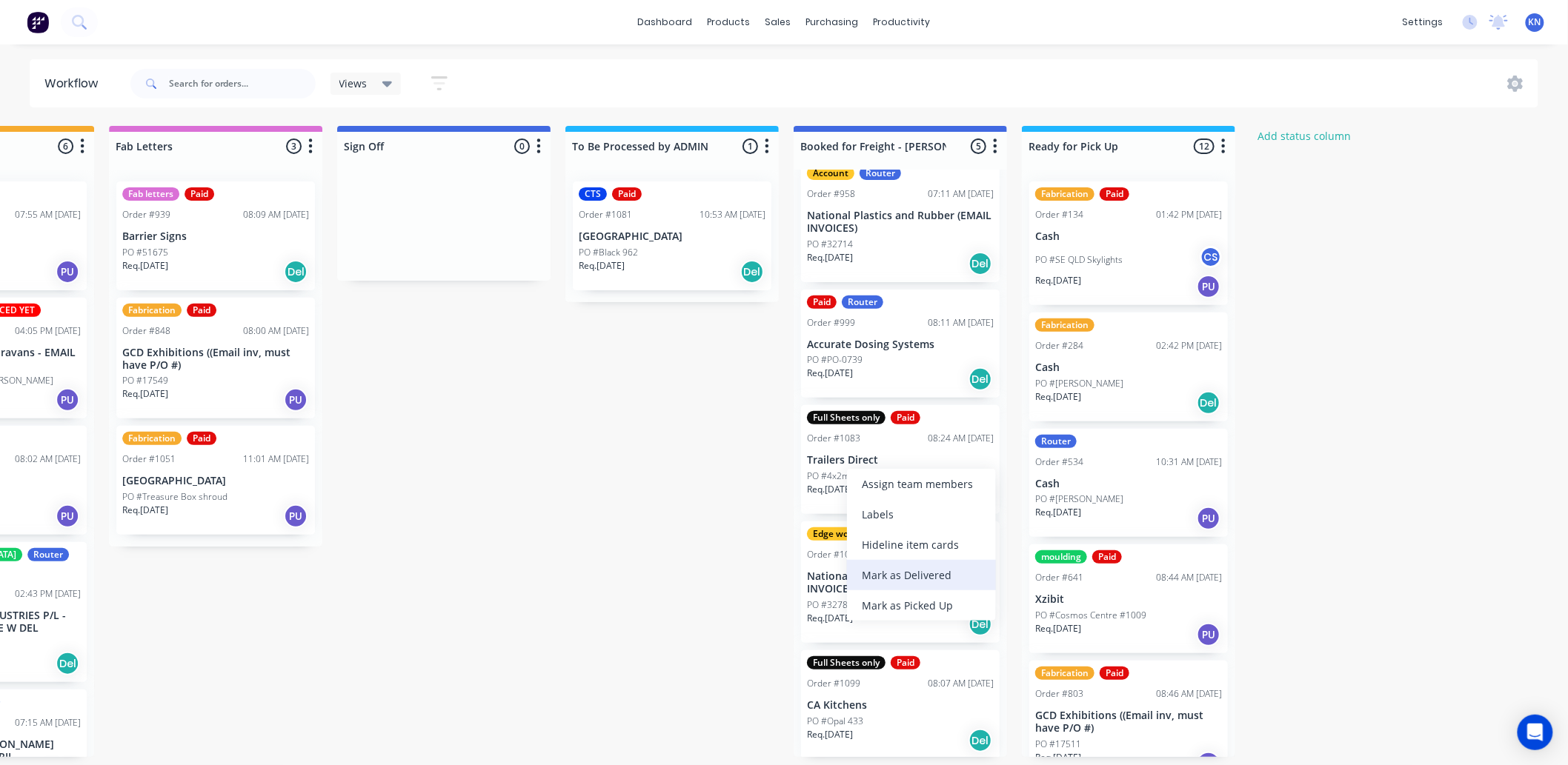
click at [924, 572] on div "Mark as Delivered" at bounding box center [921, 575] width 149 height 30
